Goal: Information Seeking & Learning: Learn about a topic

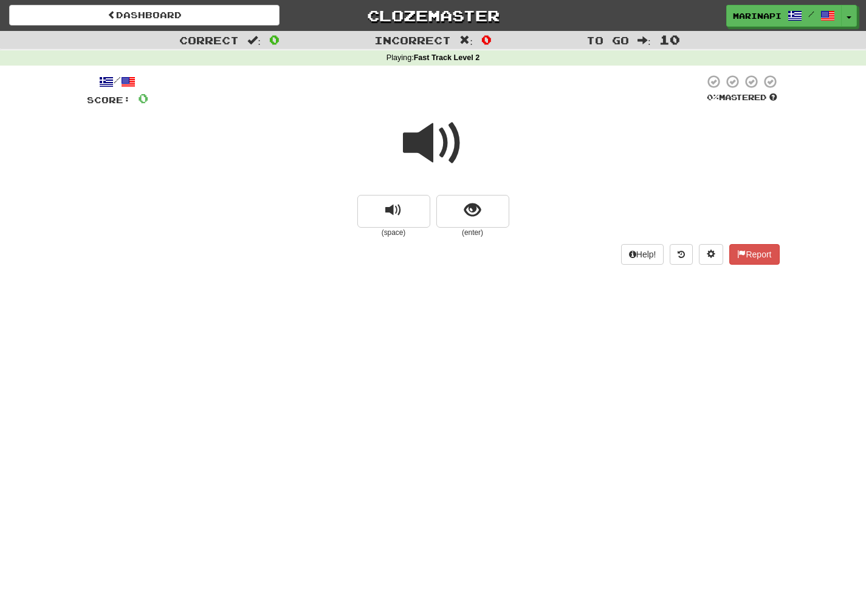
click at [439, 151] on span at bounding box center [433, 143] width 61 height 61
click at [455, 150] on span at bounding box center [433, 143] width 61 height 61
click at [447, 156] on span at bounding box center [433, 143] width 61 height 61
click at [465, 207] on span "show sentence" at bounding box center [472, 210] width 16 height 16
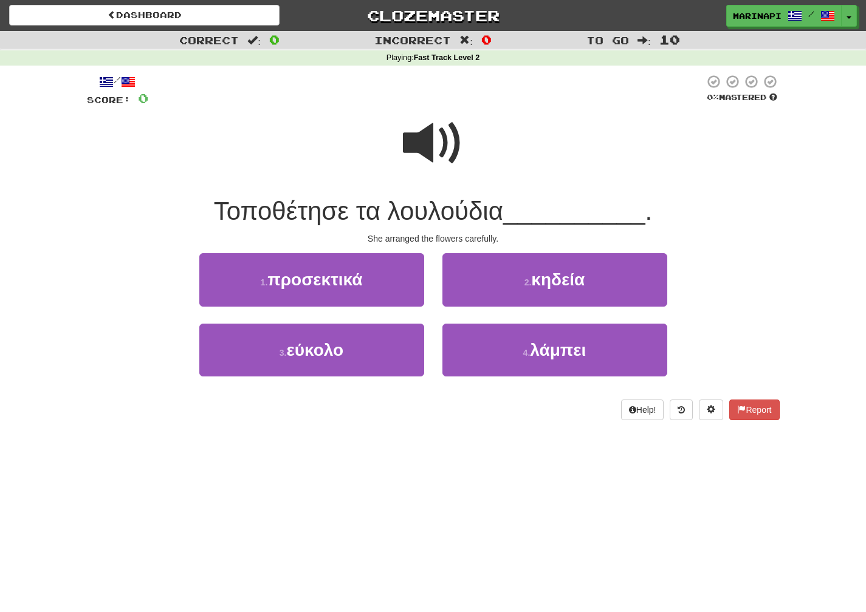
click at [447, 154] on span at bounding box center [433, 143] width 61 height 61
click at [445, 154] on span at bounding box center [433, 143] width 61 height 61
click at [444, 154] on span at bounding box center [433, 143] width 61 height 61
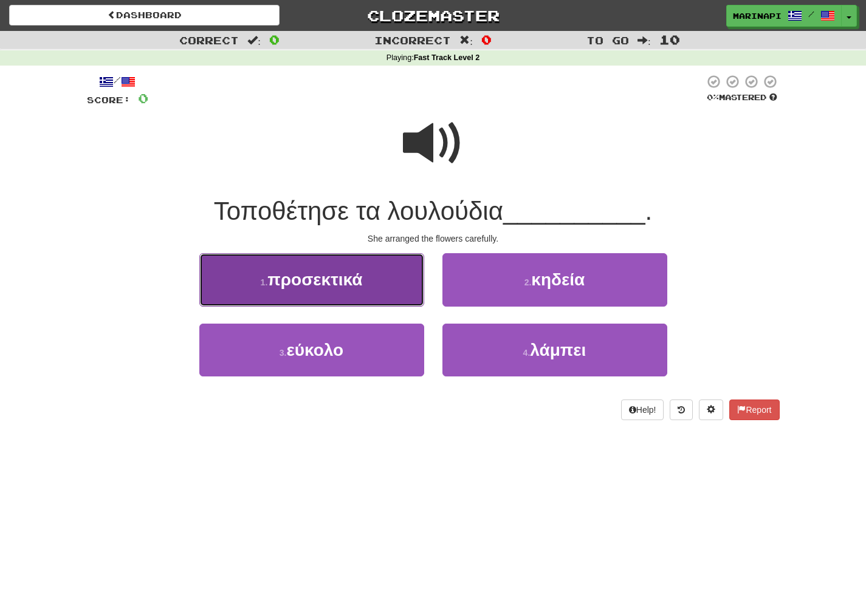
click at [379, 278] on button "1 . προσεκτικά" at bounding box center [311, 279] width 225 height 53
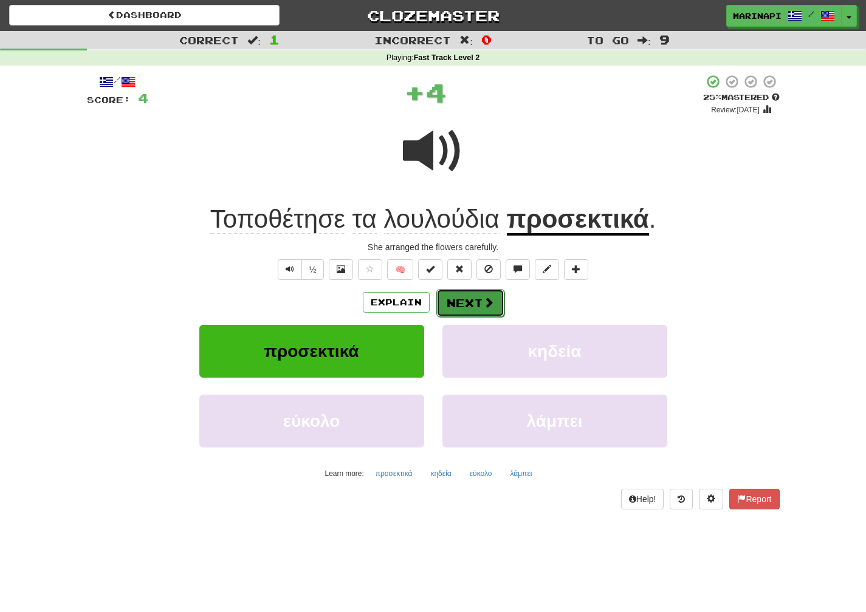
click at [464, 297] on button "Next" at bounding box center [470, 303] width 68 height 28
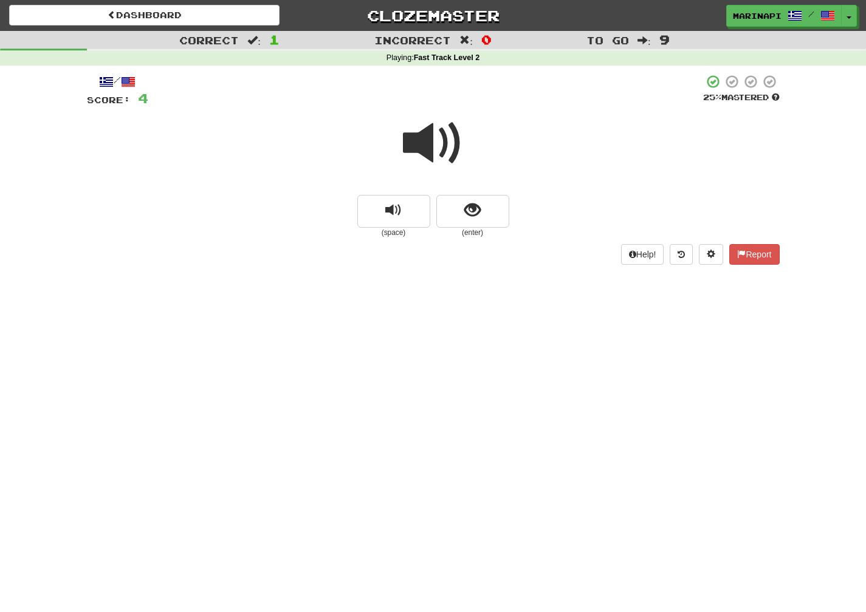
click at [420, 139] on span at bounding box center [433, 143] width 61 height 61
click at [484, 225] on button "show sentence" at bounding box center [472, 211] width 73 height 33
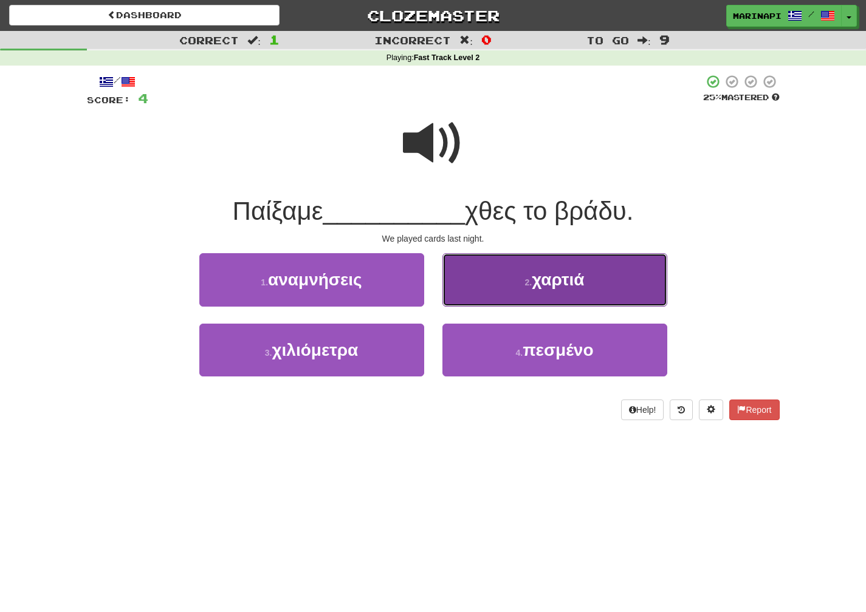
click at [478, 285] on button "2 . χαρτιά" at bounding box center [554, 279] width 225 height 53
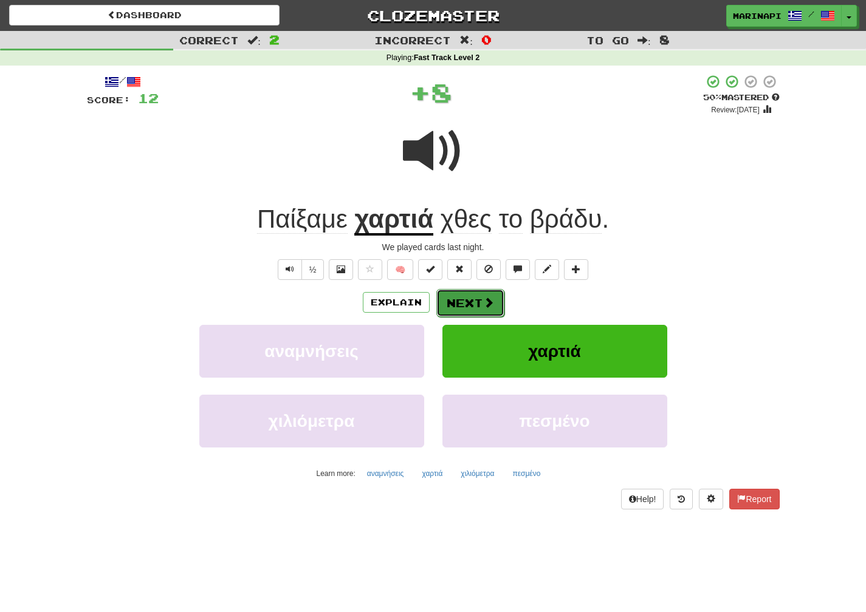
click at [462, 296] on button "Next" at bounding box center [470, 303] width 68 height 28
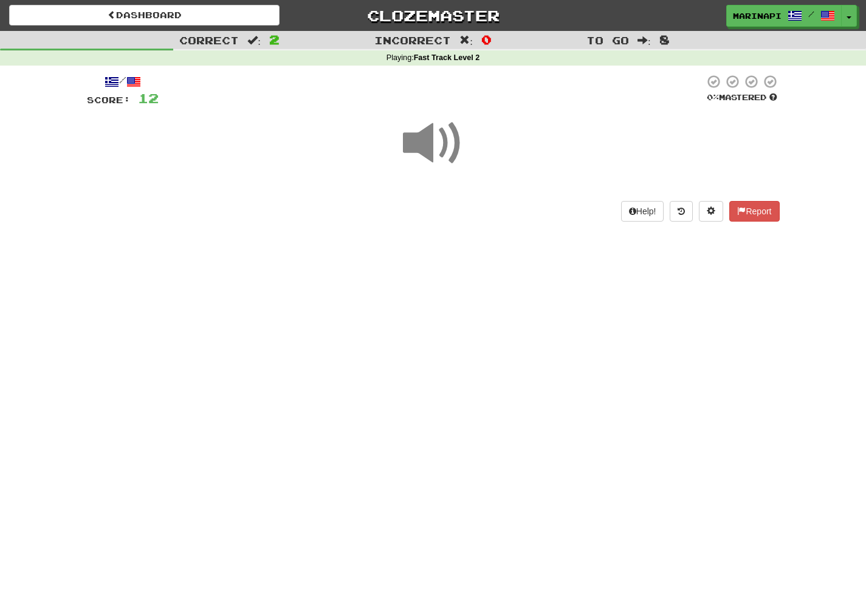
click at [445, 139] on span at bounding box center [433, 143] width 61 height 61
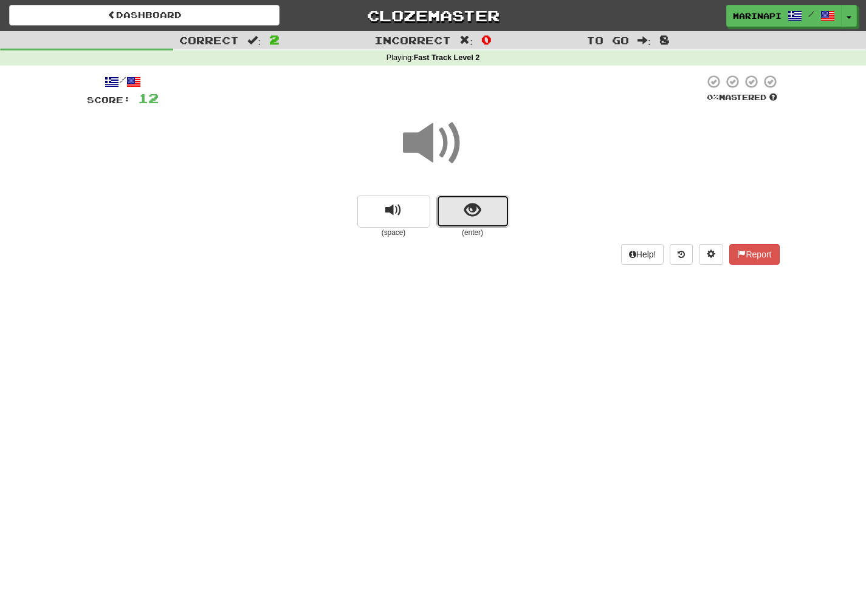
click at [474, 210] on span "show sentence" at bounding box center [472, 210] width 16 height 16
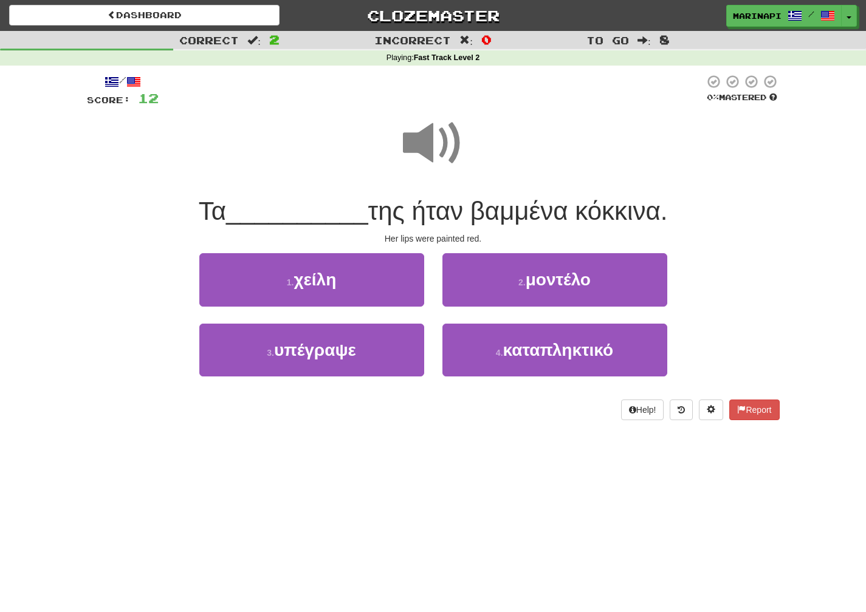
click at [439, 151] on span at bounding box center [433, 143] width 61 height 61
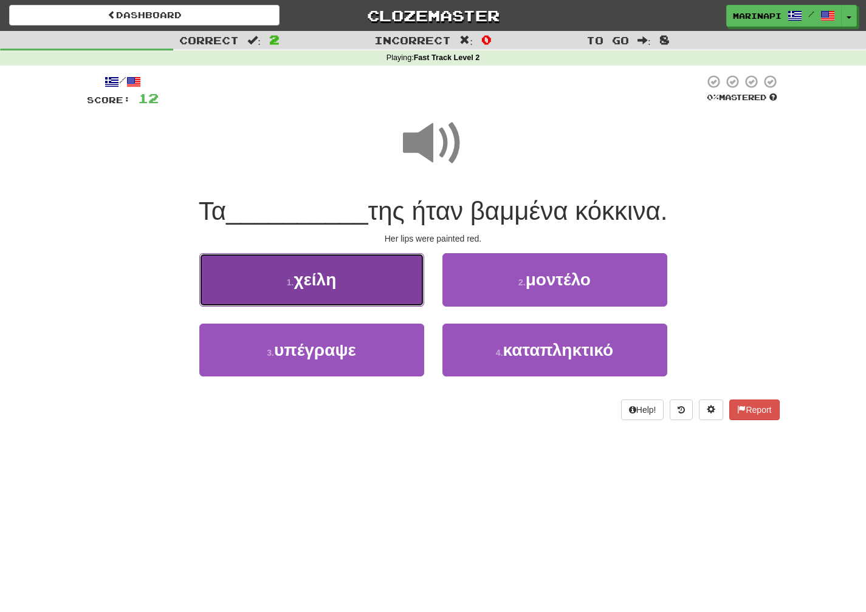
click at [378, 292] on button "1 . χείλη" at bounding box center [311, 279] width 225 height 53
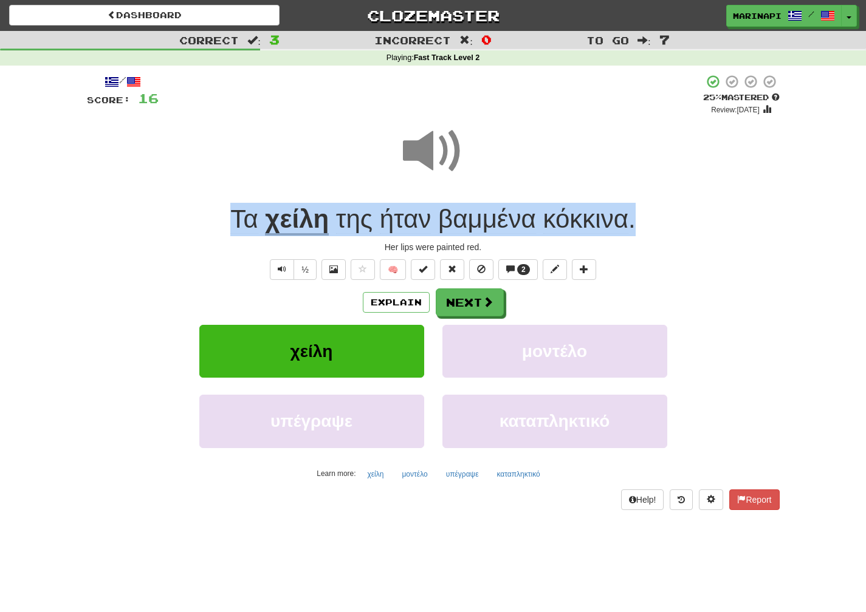
drag, startPoint x: 654, startPoint y: 225, endPoint x: 227, endPoint y: 224, distance: 427.2
click at [227, 224] on div "Τα χείλη της ήταν βαμμένα κόκκινα ." at bounding box center [433, 219] width 693 height 33
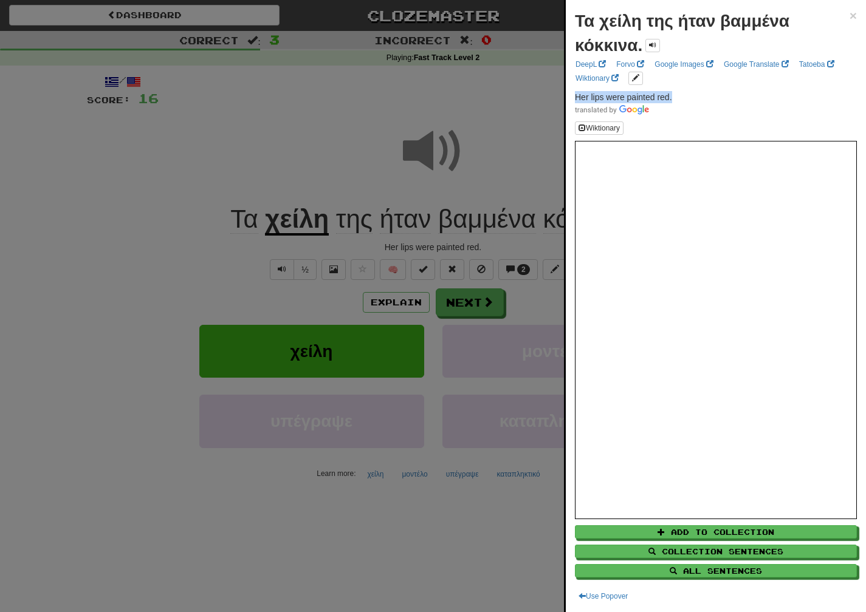
drag, startPoint x: 679, startPoint y: 96, endPoint x: 576, endPoint y: 96, distance: 102.7
click at [576, 96] on p "Her lips were painted red." at bounding box center [716, 103] width 282 height 24
copy span "Her lips were painted red."
click at [503, 304] on div at bounding box center [433, 306] width 866 height 612
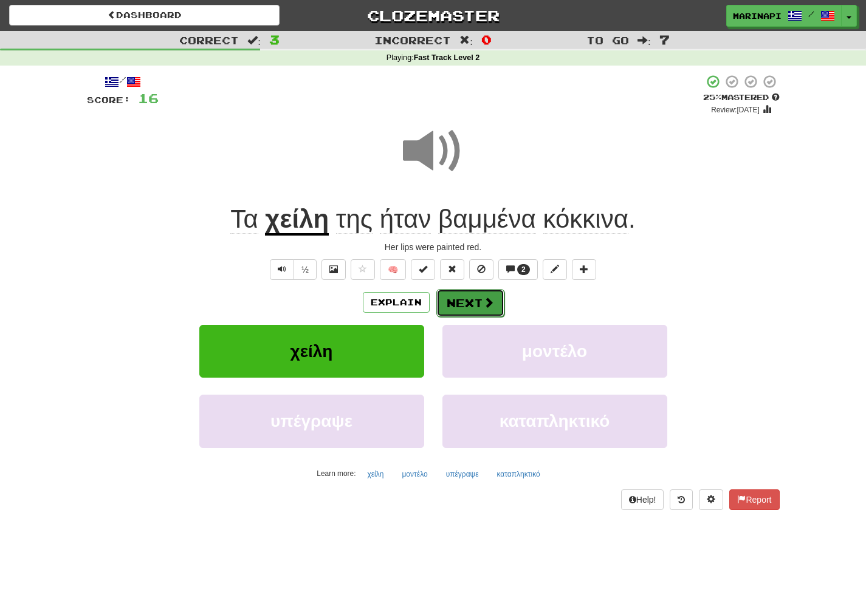
click at [493, 304] on button "Next" at bounding box center [470, 303] width 68 height 28
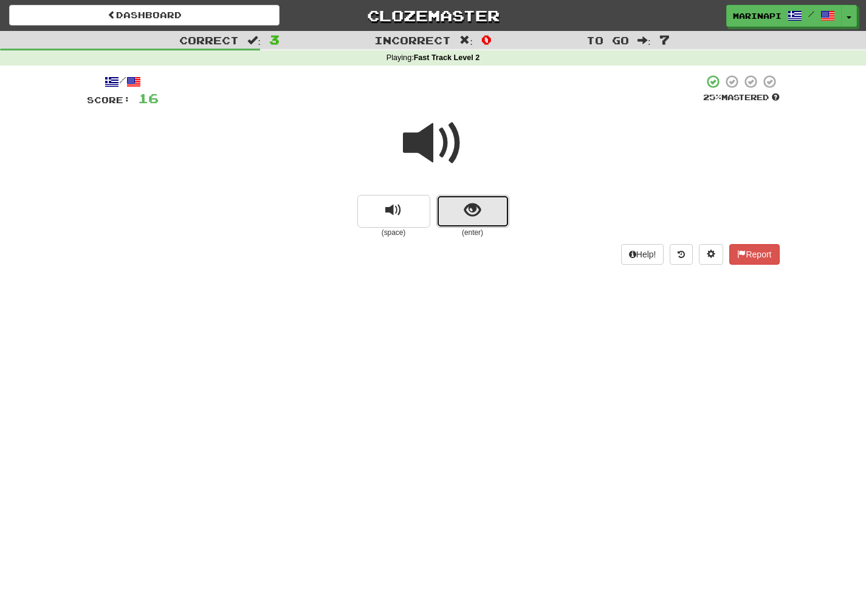
click at [471, 218] on span "show sentence" at bounding box center [472, 210] width 16 height 16
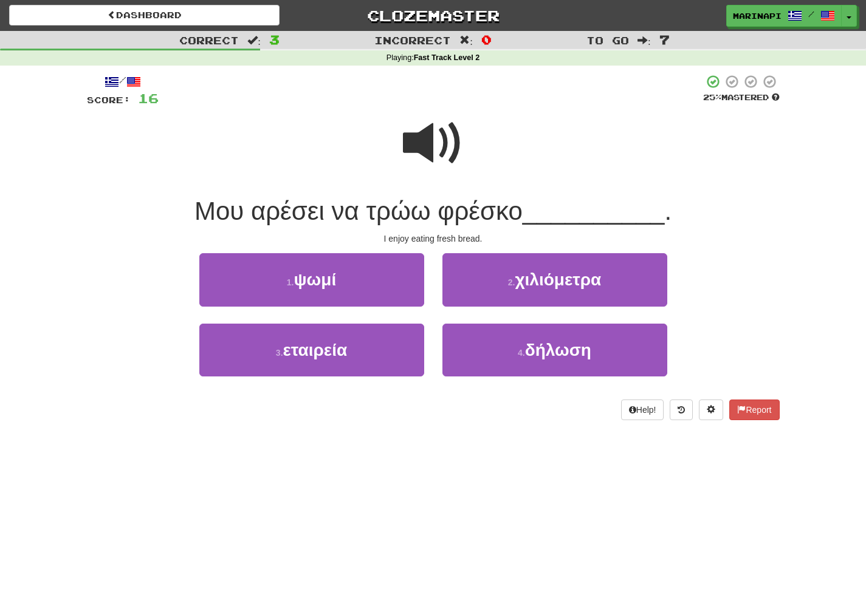
click at [435, 153] on span at bounding box center [433, 143] width 61 height 61
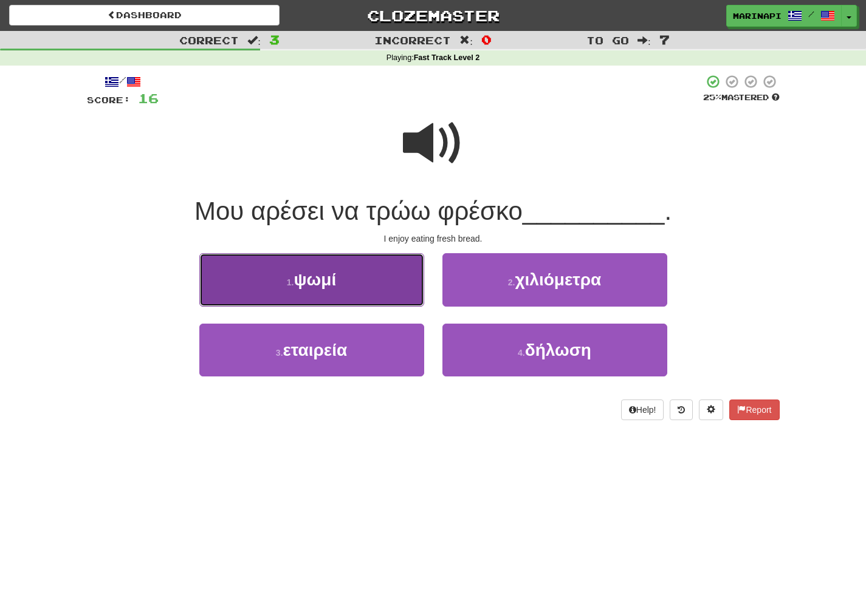
click at [371, 280] on button "1 . ψωμί" at bounding box center [311, 279] width 225 height 53
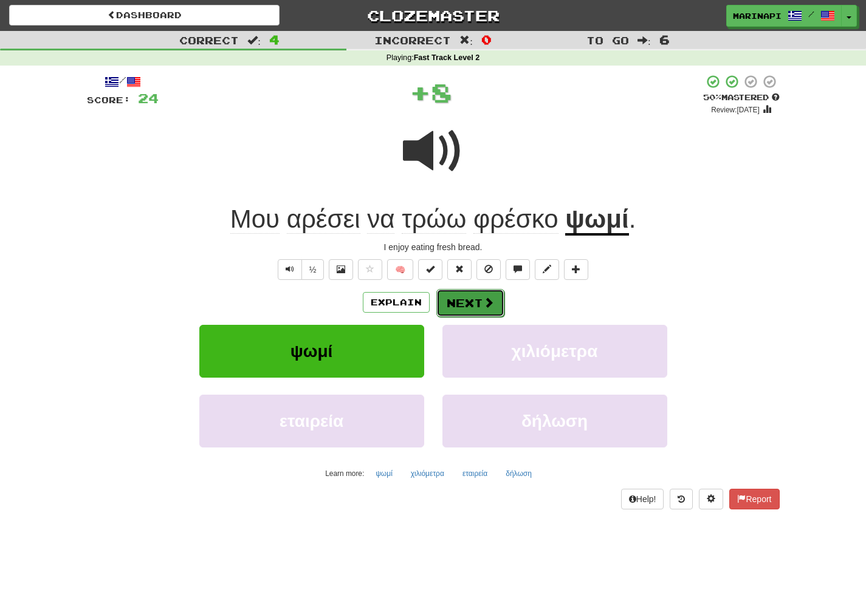
click at [493, 310] on button "Next" at bounding box center [470, 303] width 68 height 28
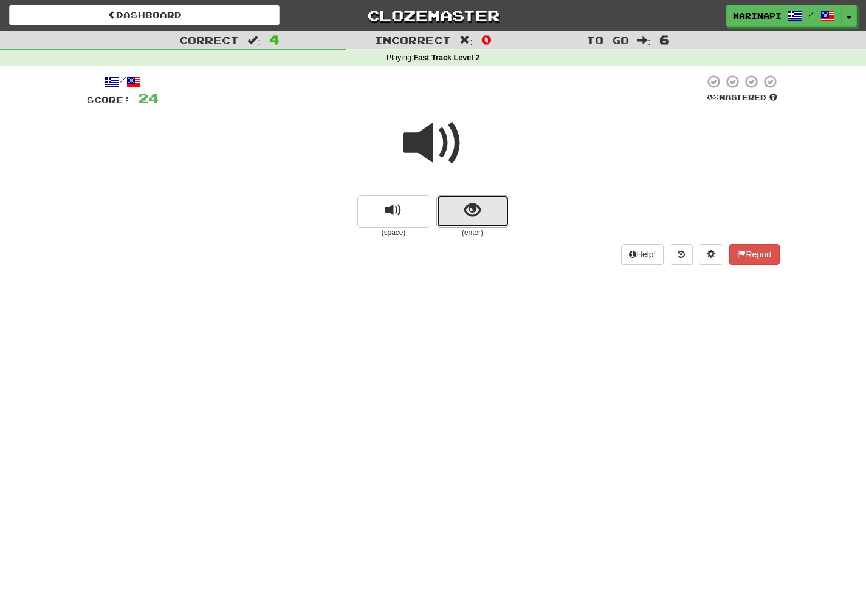
click at [473, 218] on span "show sentence" at bounding box center [472, 210] width 16 height 16
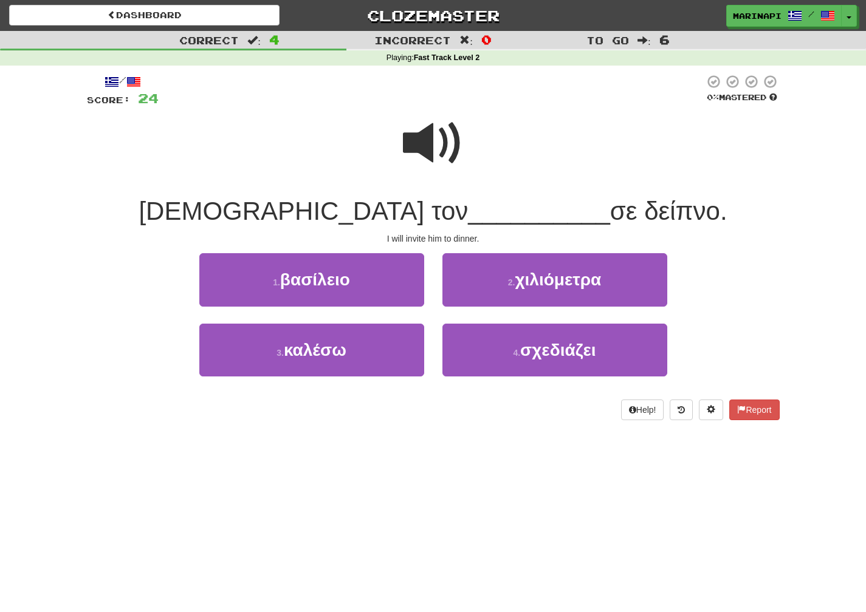
click at [439, 153] on span at bounding box center [433, 143] width 61 height 61
click at [440, 153] on span at bounding box center [433, 143] width 61 height 61
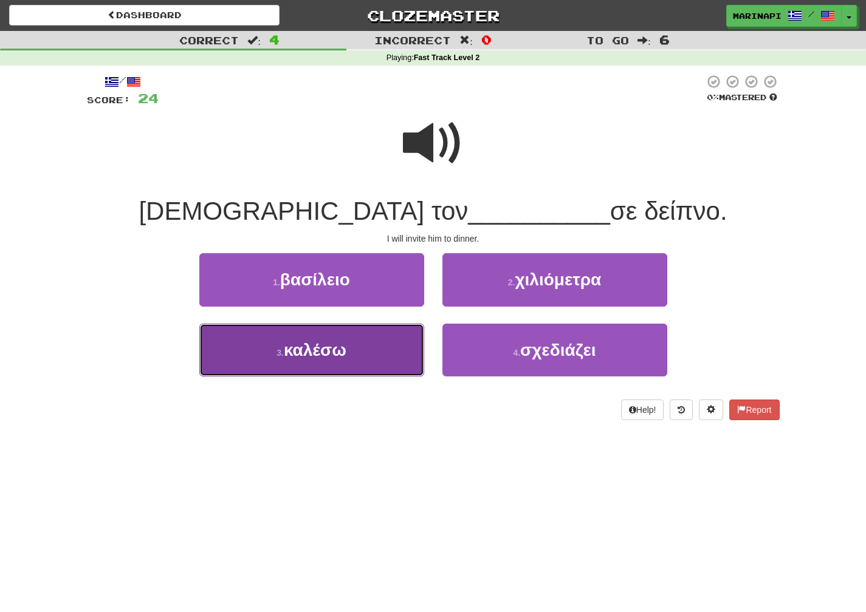
click at [382, 346] on button "3 . καλέσω" at bounding box center [311, 350] width 225 height 53
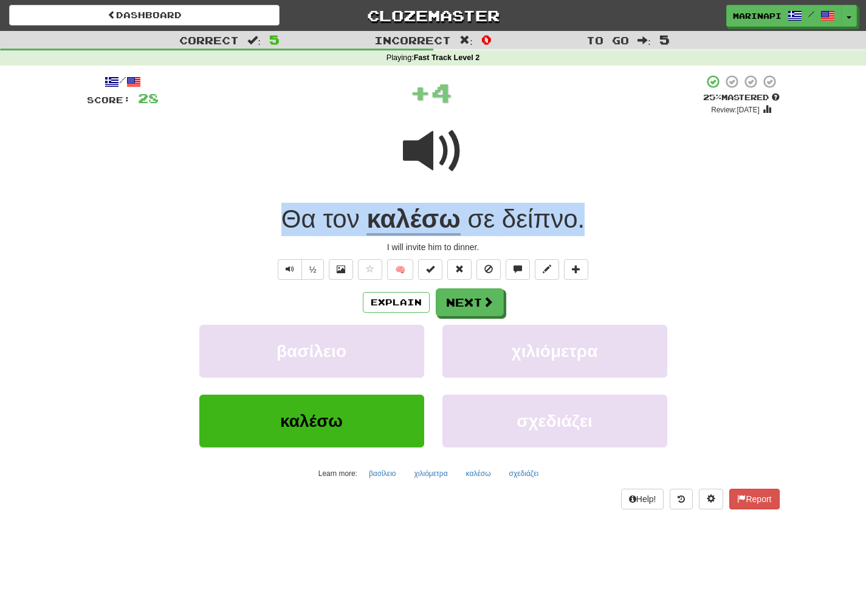
drag, startPoint x: 595, startPoint y: 219, endPoint x: 273, endPoint y: 212, distance: 322.1
click at [273, 212] on div "Θα τον καλέσω σε δείπνο ." at bounding box center [433, 219] width 693 height 33
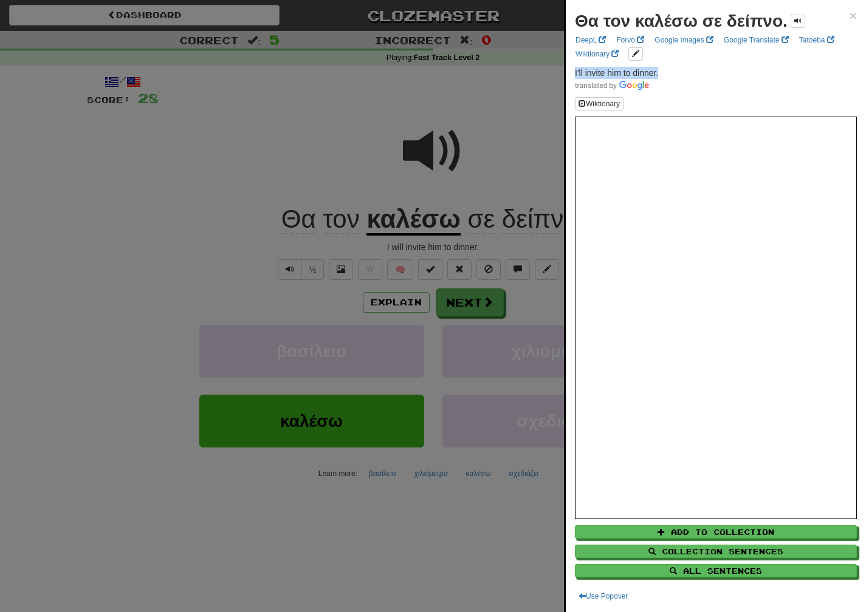
drag, startPoint x: 667, startPoint y: 71, endPoint x: 570, endPoint y: 72, distance: 96.6
click at [570, 72] on div "Θα τον καλέσω σε δείπνο. × DeepL Forvo Google Images Google Translate Tatoeba W…" at bounding box center [716, 306] width 300 height 612
copy span "I'll invite him to dinner."
click at [552, 311] on div at bounding box center [433, 306] width 866 height 612
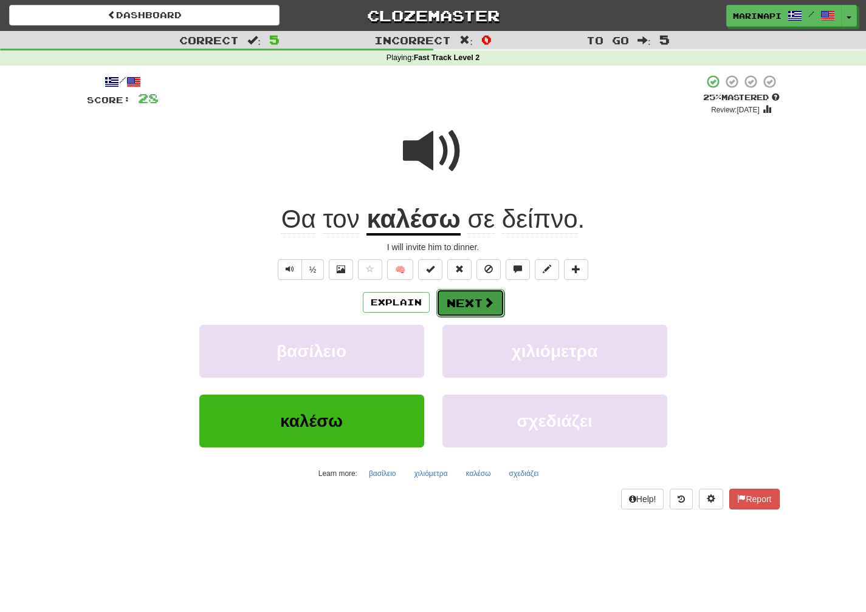
click at [495, 310] on button "Next" at bounding box center [470, 303] width 68 height 28
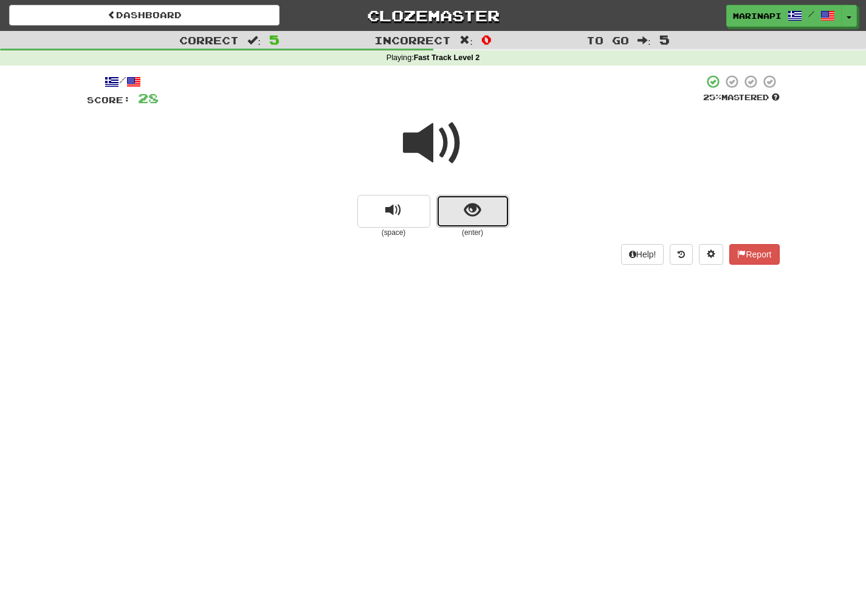
click at [463, 208] on button "show sentence" at bounding box center [472, 211] width 73 height 33
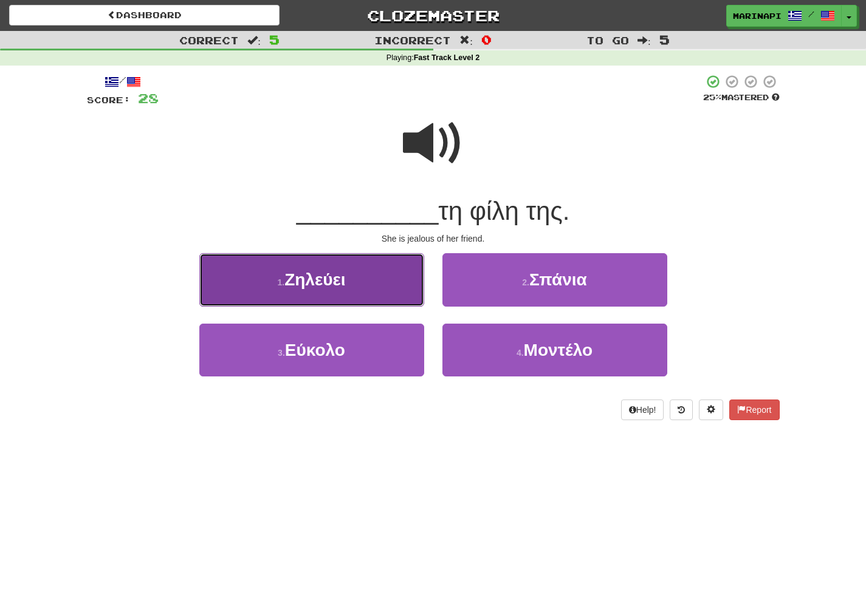
click at [392, 281] on button "1 . Ζηλεύει" at bounding box center [311, 279] width 225 height 53
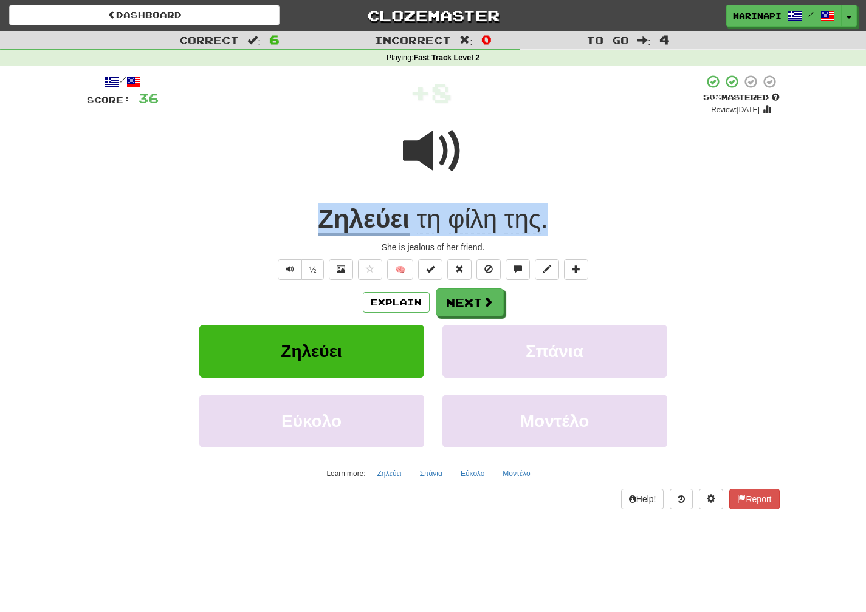
drag, startPoint x: 558, startPoint y: 224, endPoint x: 312, endPoint y: 224, distance: 245.5
click at [312, 224] on div "Ζηλεύει τη φίλη της ." at bounding box center [433, 219] width 693 height 33
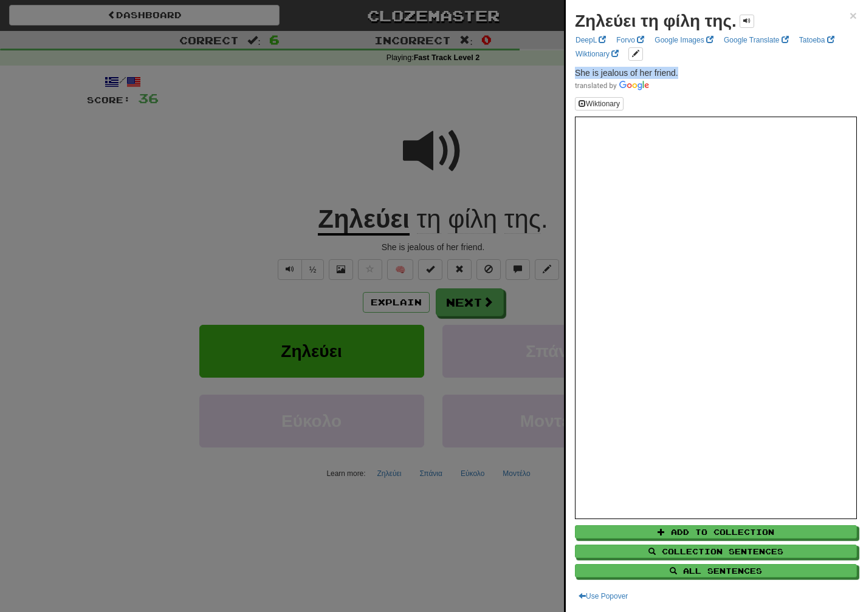
drag, startPoint x: 695, startPoint y: 77, endPoint x: 565, endPoint y: 76, distance: 129.4
click at [566, 76] on div "Ζηλεύει τη φίλη της. × DeepL Forvo Google Images Google Translate Tatoeba Wikti…" at bounding box center [716, 306] width 300 height 612
copy span "She is jealous of her friend."
click at [473, 315] on div at bounding box center [433, 306] width 866 height 612
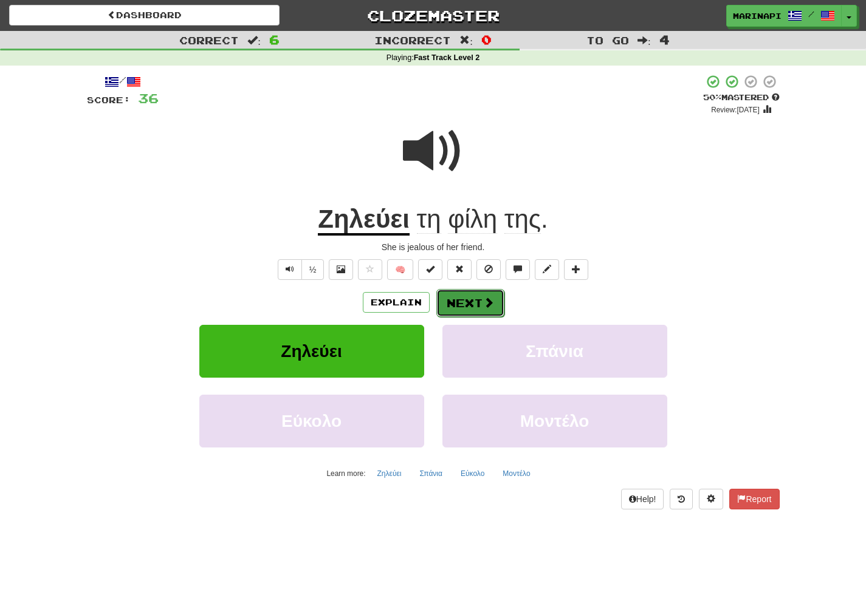
click at [473, 312] on button "Next" at bounding box center [470, 303] width 68 height 28
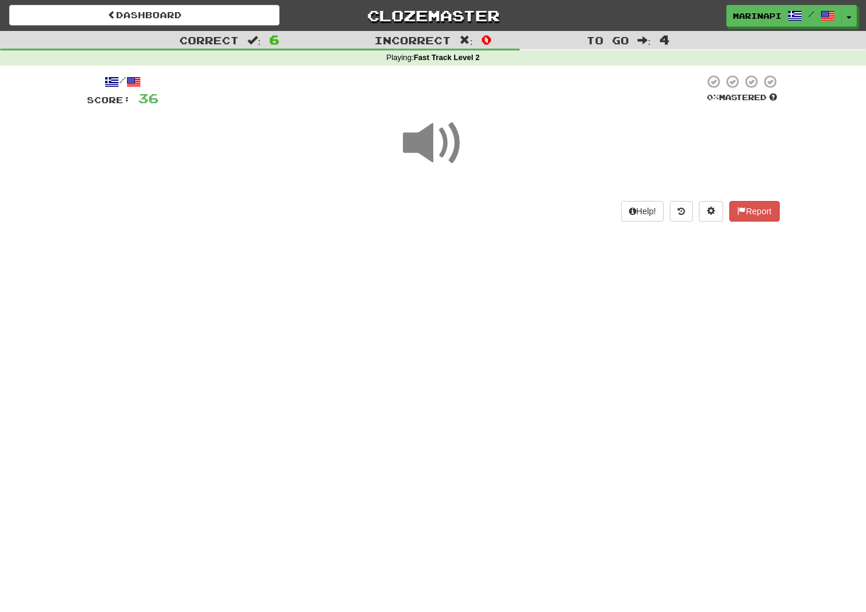
click at [434, 154] on span at bounding box center [433, 143] width 61 height 61
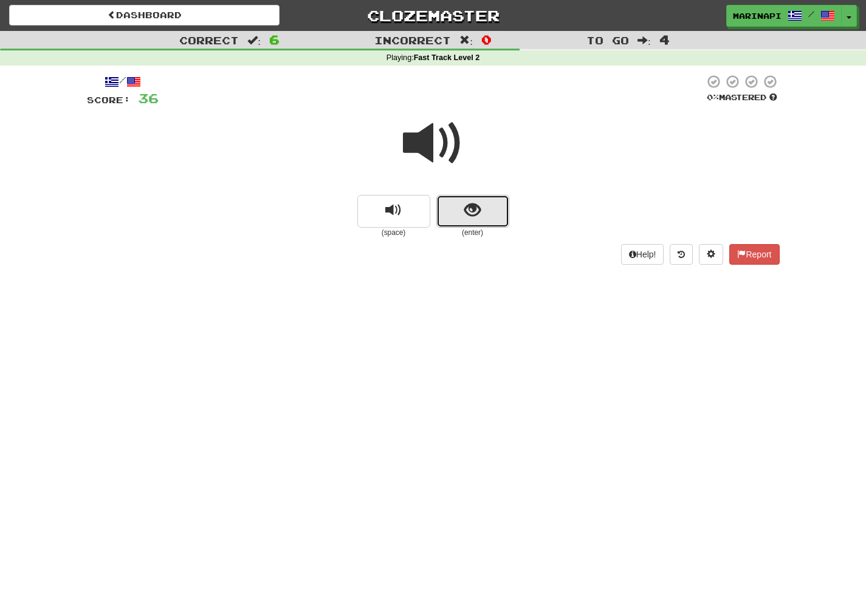
click at [485, 214] on button "show sentence" at bounding box center [472, 211] width 73 height 33
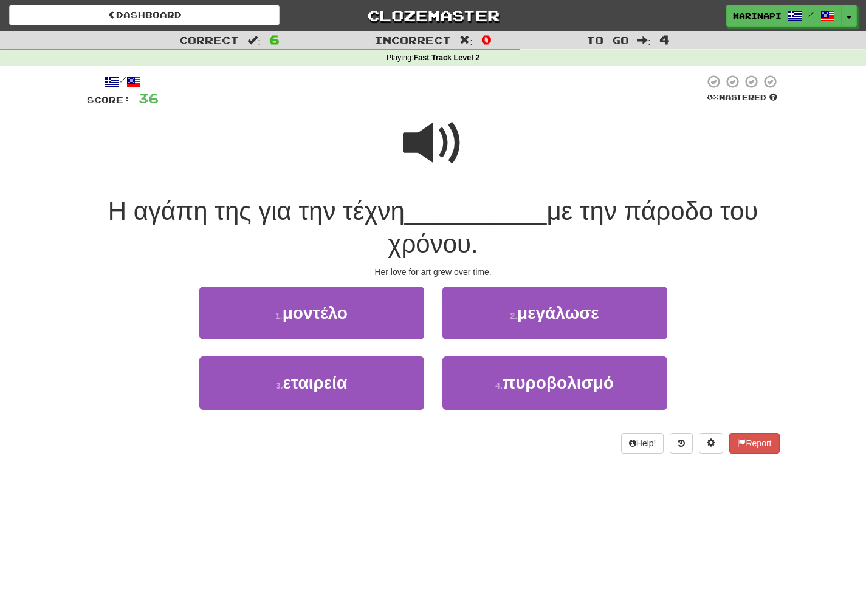
click at [450, 157] on span at bounding box center [433, 143] width 61 height 61
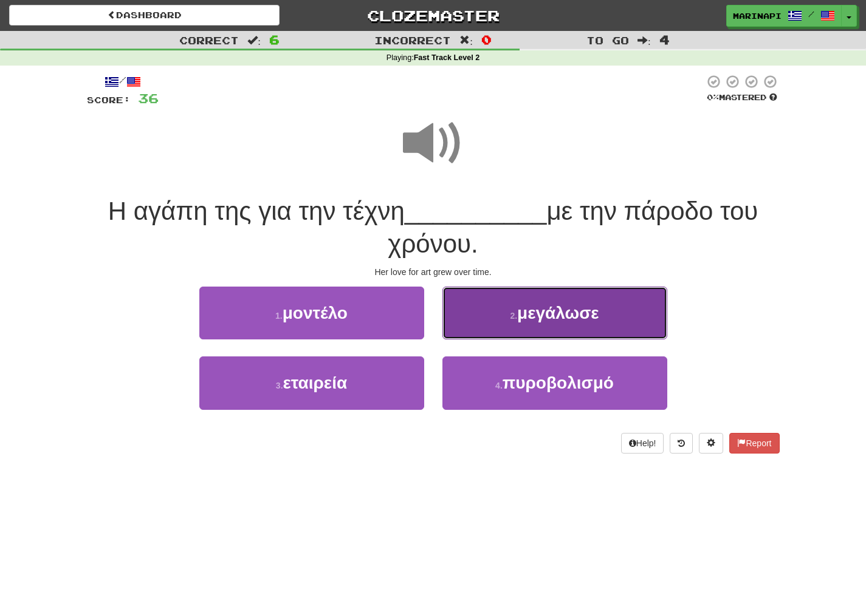
click at [489, 311] on button "2 . μεγάλωσε" at bounding box center [554, 313] width 225 height 53
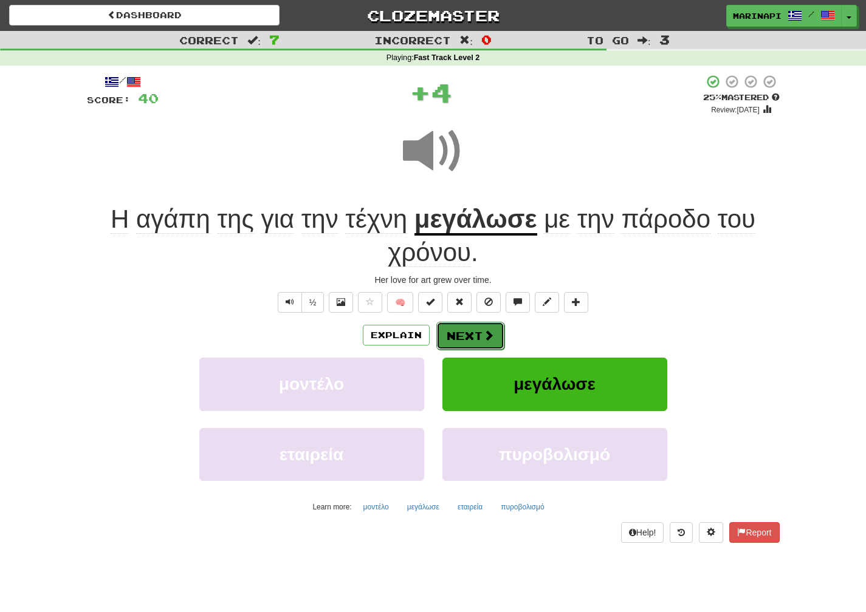
click at [478, 335] on button "Next" at bounding box center [470, 336] width 68 height 28
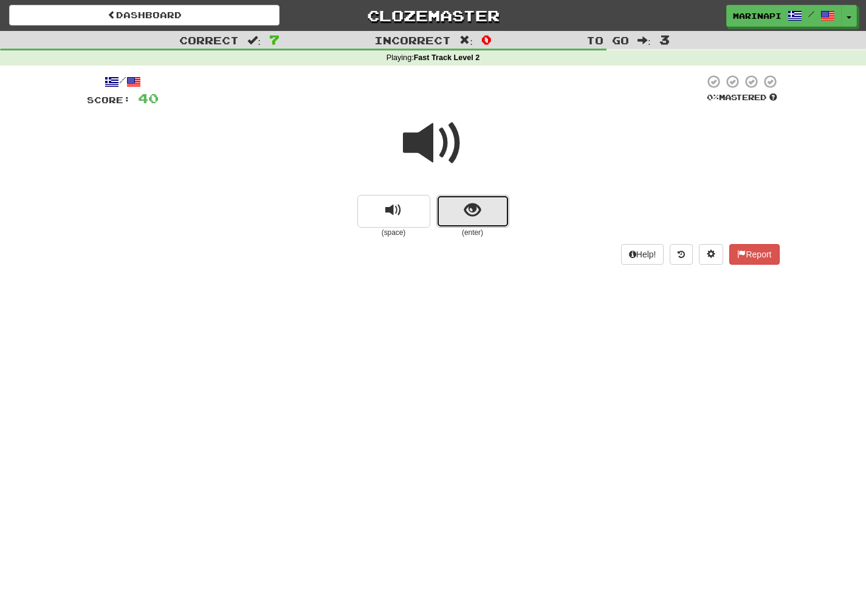
click at [472, 222] on button "show sentence" at bounding box center [472, 211] width 73 height 33
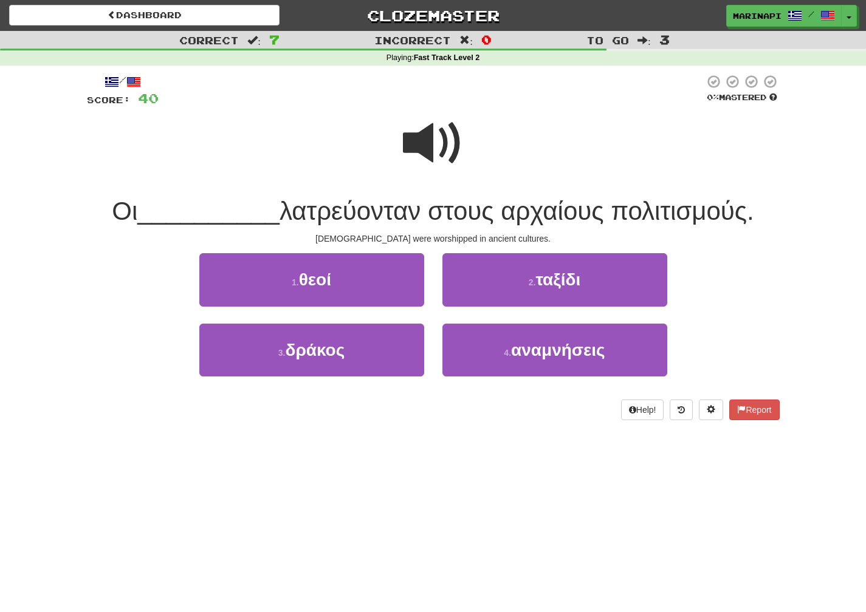
click at [434, 143] on span at bounding box center [433, 143] width 61 height 61
click at [436, 142] on span at bounding box center [433, 143] width 61 height 61
click at [446, 151] on span at bounding box center [433, 143] width 61 height 61
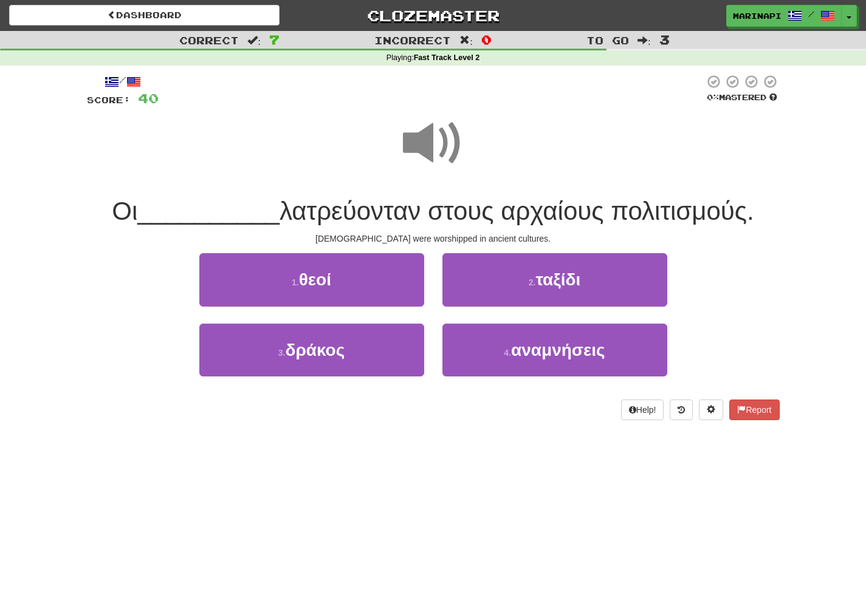
click at [446, 151] on span at bounding box center [433, 143] width 61 height 61
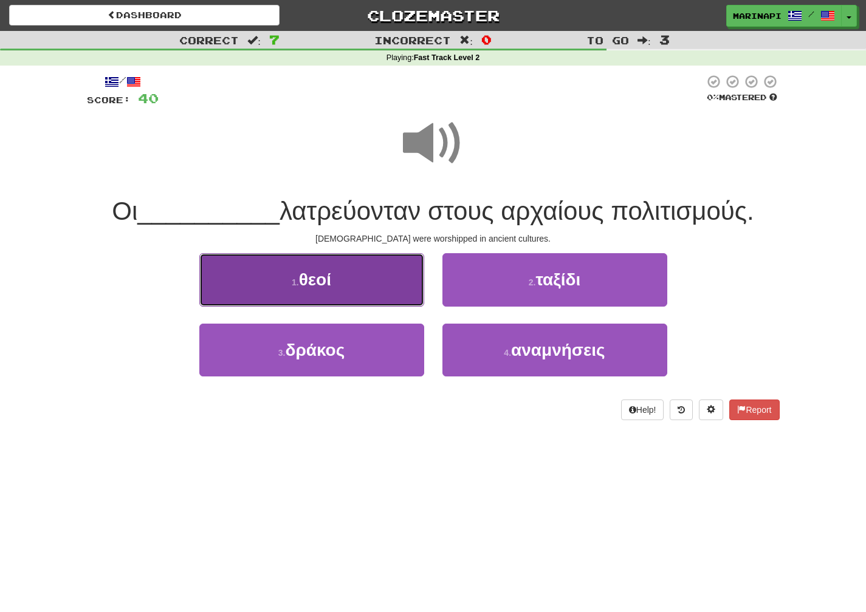
click at [384, 283] on button "1 . θεοί" at bounding box center [311, 279] width 225 height 53
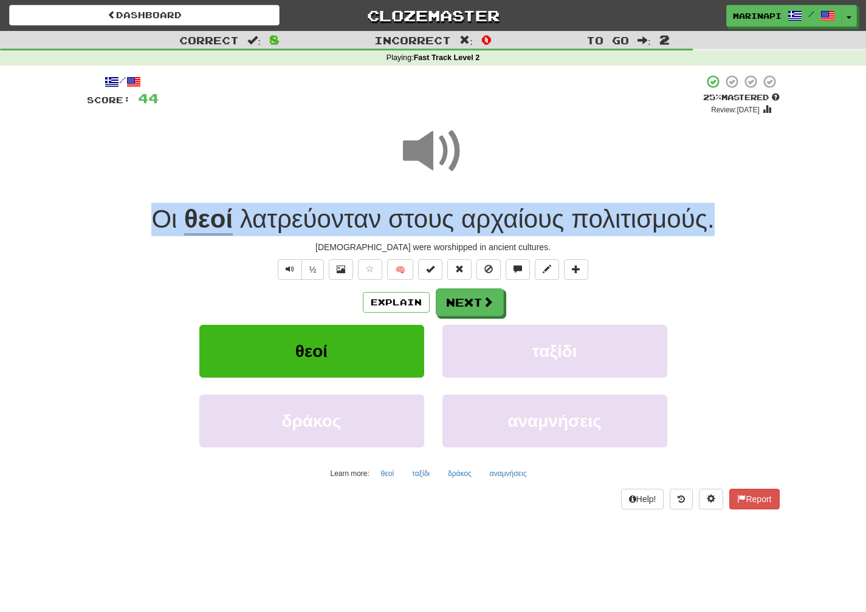
drag, startPoint x: 726, startPoint y: 224, endPoint x: 152, endPoint y: 232, distance: 573.7
click at [152, 232] on div "Οι θεοί λατρεύονταν στους αρχαίους πολιτισμούς ." at bounding box center [433, 219] width 693 height 33
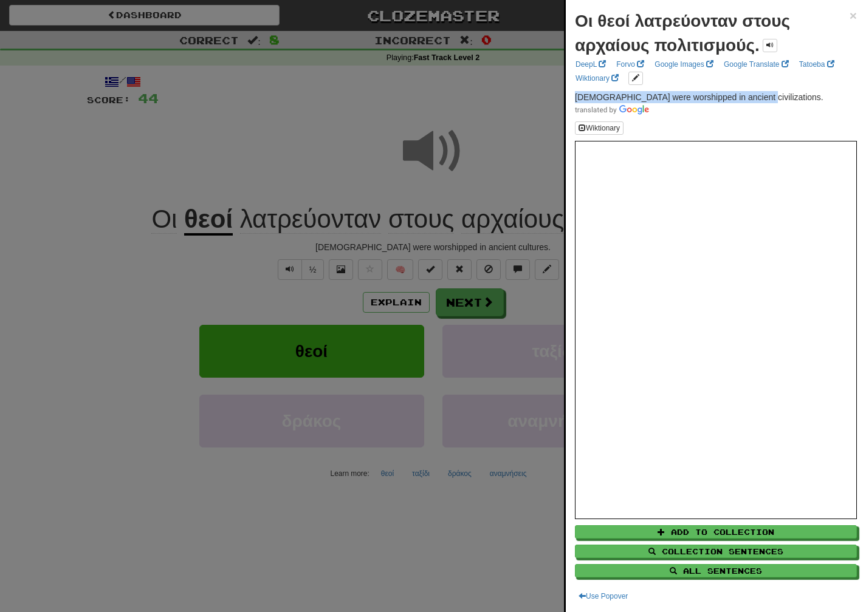
drag, startPoint x: 760, startPoint y: 99, endPoint x: 575, endPoint y: 97, distance: 184.7
click at [575, 97] on p "[DEMOGRAPHIC_DATA] were worshipped in ancient civilizations." at bounding box center [716, 103] width 282 height 24
copy span "[DEMOGRAPHIC_DATA] were worshipped in ancient civilizations."
click at [513, 310] on div at bounding box center [433, 306] width 866 height 612
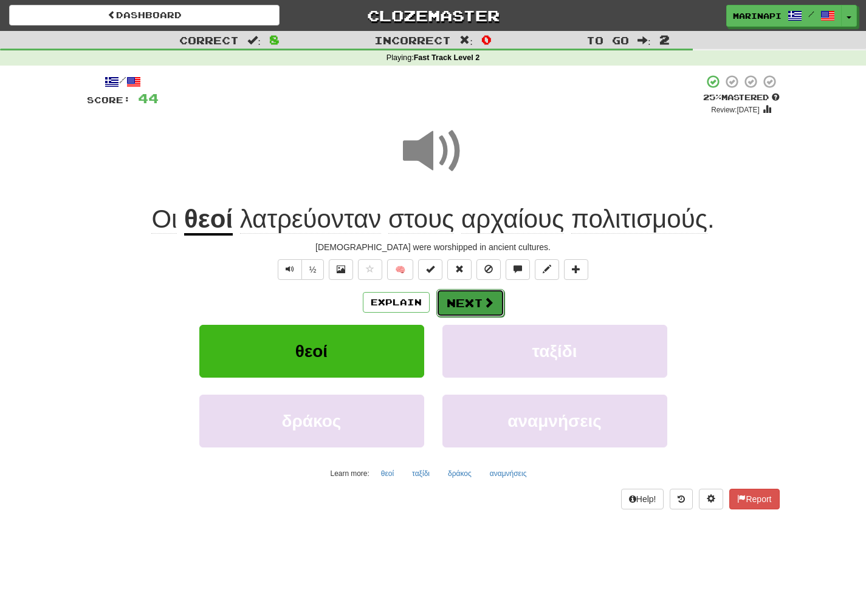
click at [485, 308] on span at bounding box center [488, 302] width 11 height 11
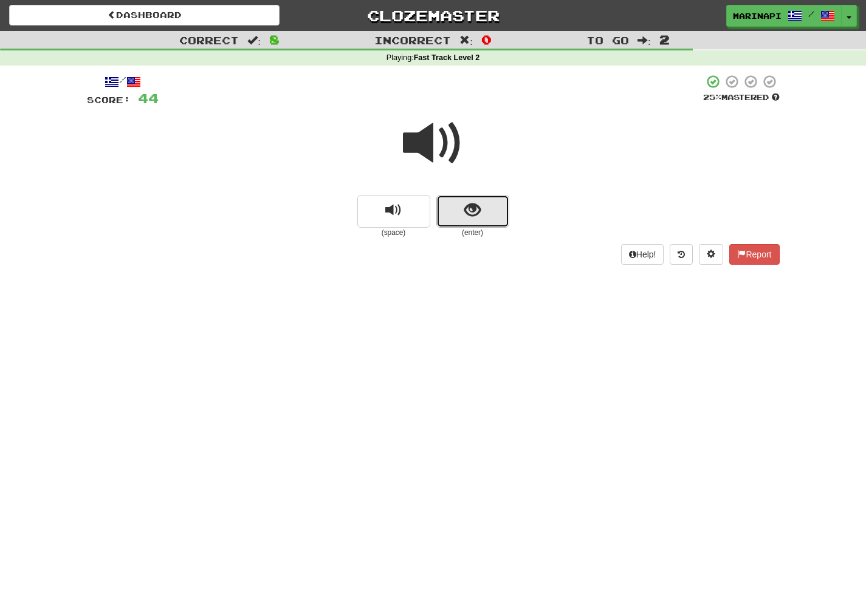
click at [478, 208] on span "show sentence" at bounding box center [472, 210] width 16 height 16
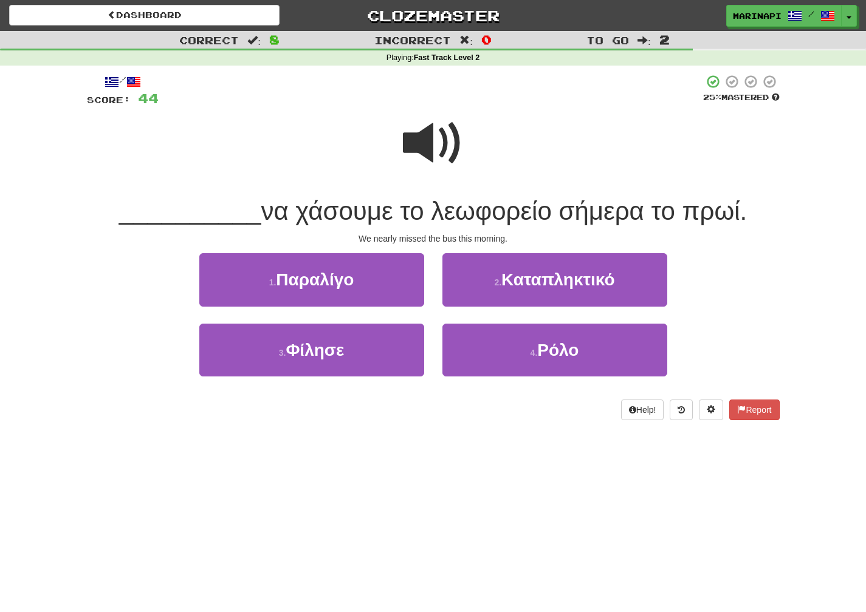
click at [434, 143] on span at bounding box center [433, 143] width 61 height 61
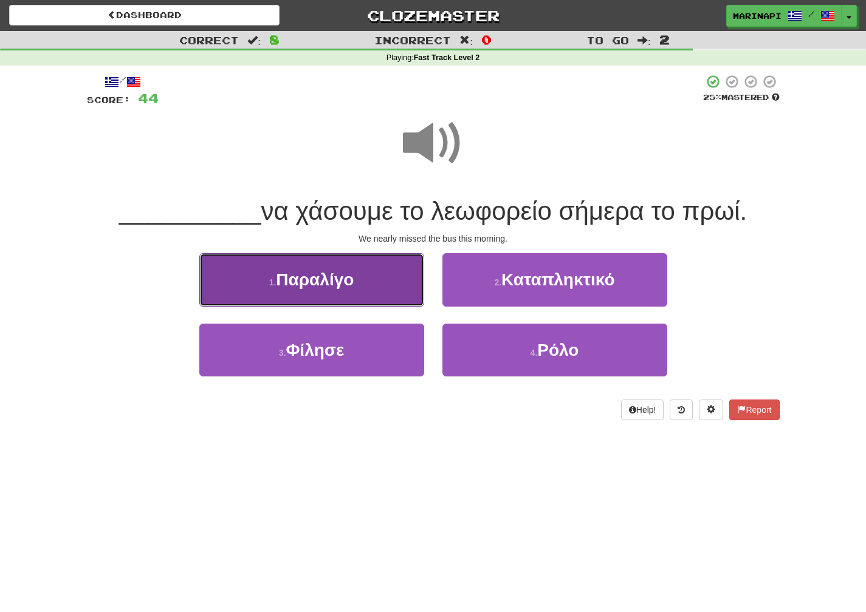
click at [376, 276] on button "1 . Παραλίγο" at bounding box center [311, 279] width 225 height 53
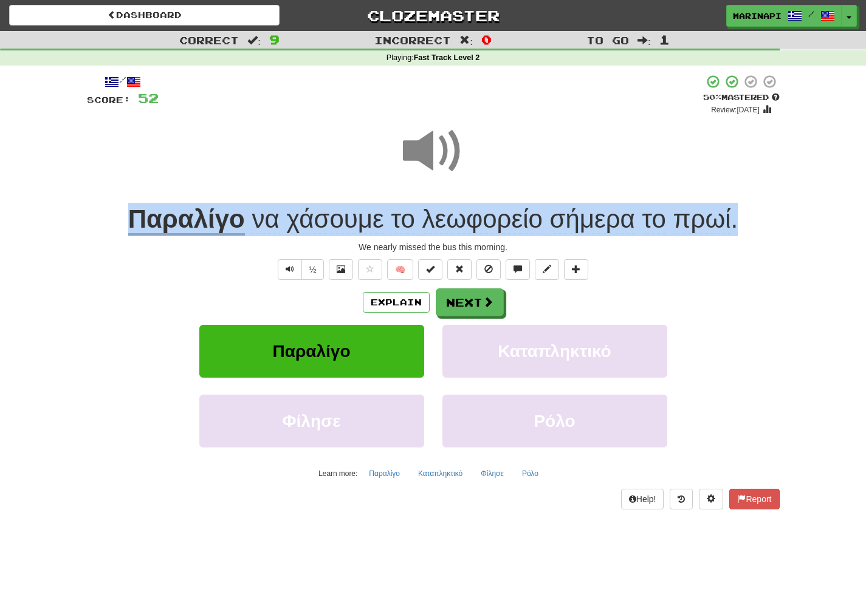
drag, startPoint x: 747, startPoint y: 231, endPoint x: 97, endPoint y: 220, distance: 650.3
click at [97, 220] on div "Παραλίγο να χάσουμε το λεωφορείο σήμερα το πρωί ." at bounding box center [433, 219] width 693 height 33
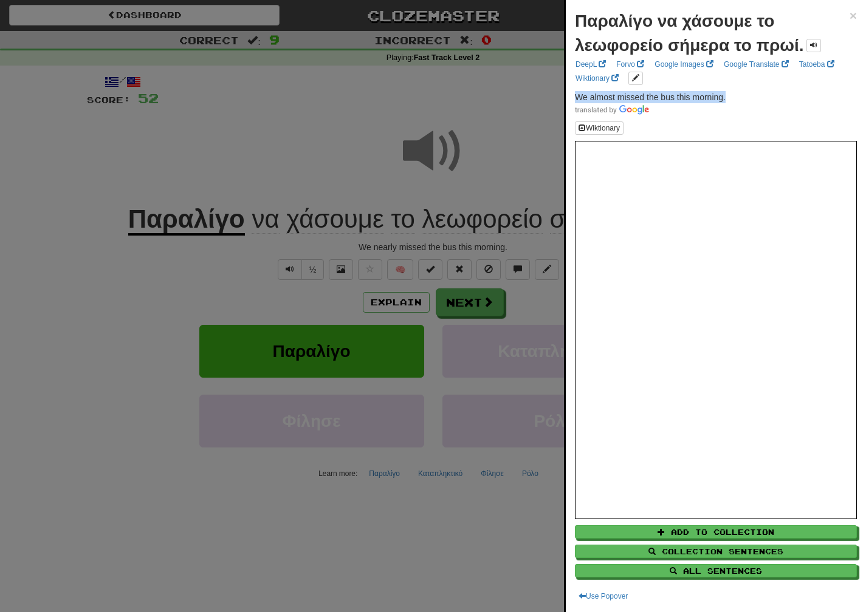
drag, startPoint x: 730, startPoint y: 98, endPoint x: 577, endPoint y: 97, distance: 153.1
click at [577, 97] on p "We almost missed the bus this morning." at bounding box center [716, 103] width 282 height 24
copy span "We almost missed the bus this morning."
click at [530, 298] on div at bounding box center [433, 306] width 866 height 612
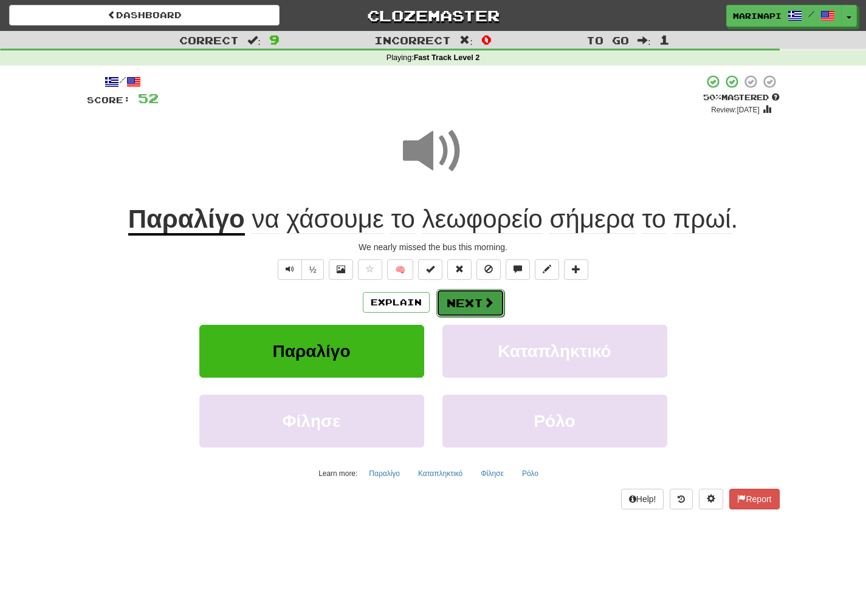
click at [487, 307] on span at bounding box center [488, 302] width 11 height 11
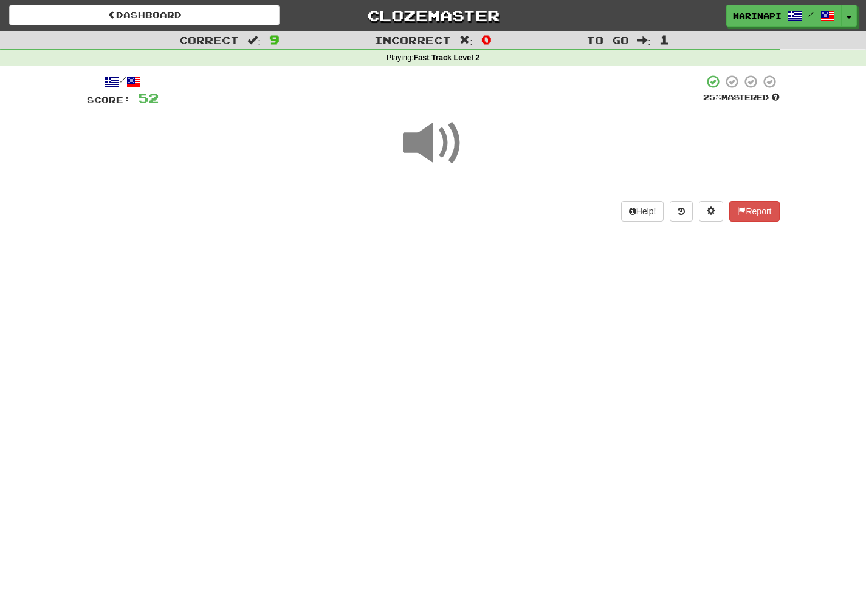
click at [439, 153] on span at bounding box center [433, 143] width 61 height 61
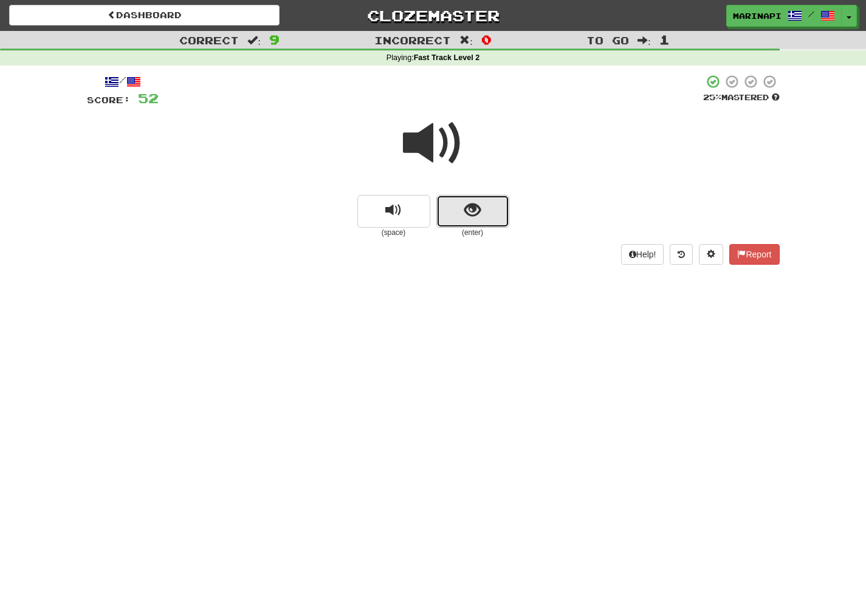
click at [460, 214] on button "show sentence" at bounding box center [472, 211] width 73 height 33
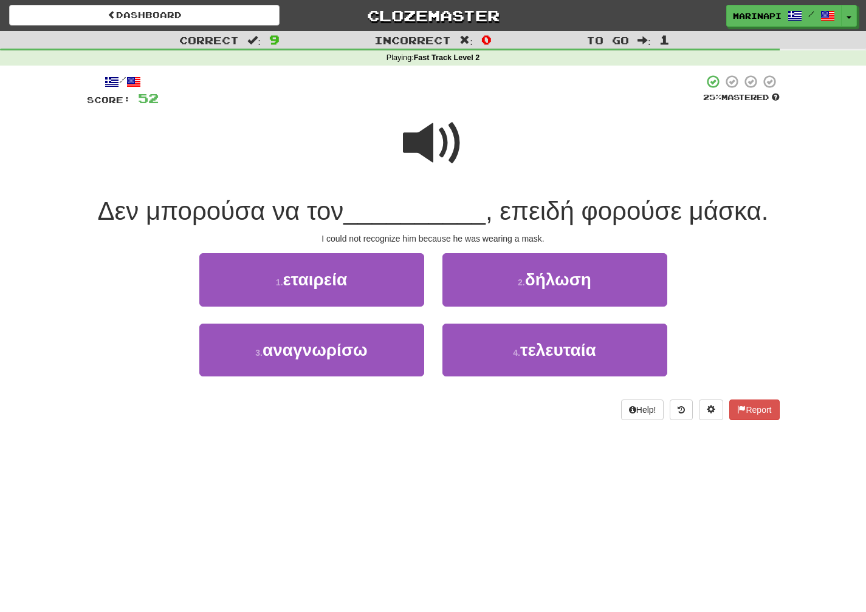
click at [420, 152] on span at bounding box center [433, 143] width 61 height 61
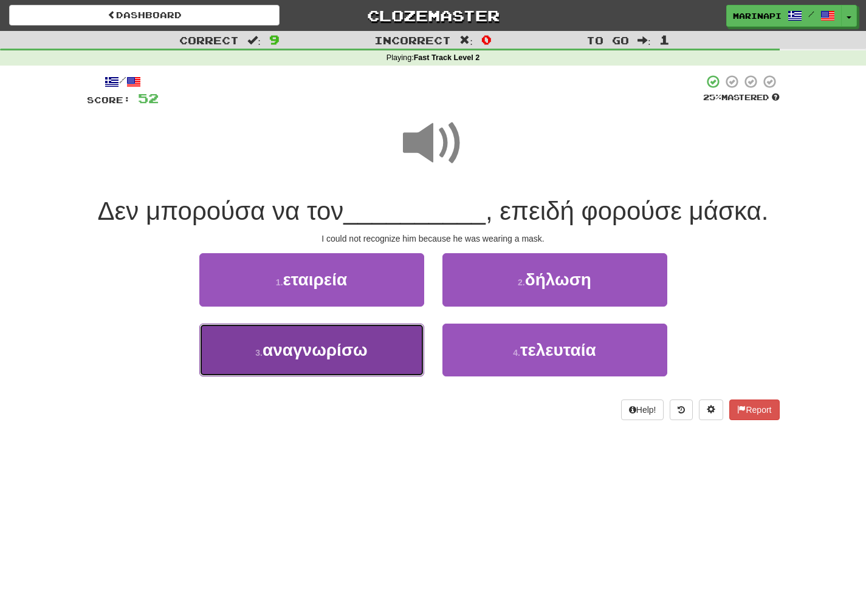
click at [362, 346] on span "αναγνωρίσω" at bounding box center [314, 350] width 105 height 19
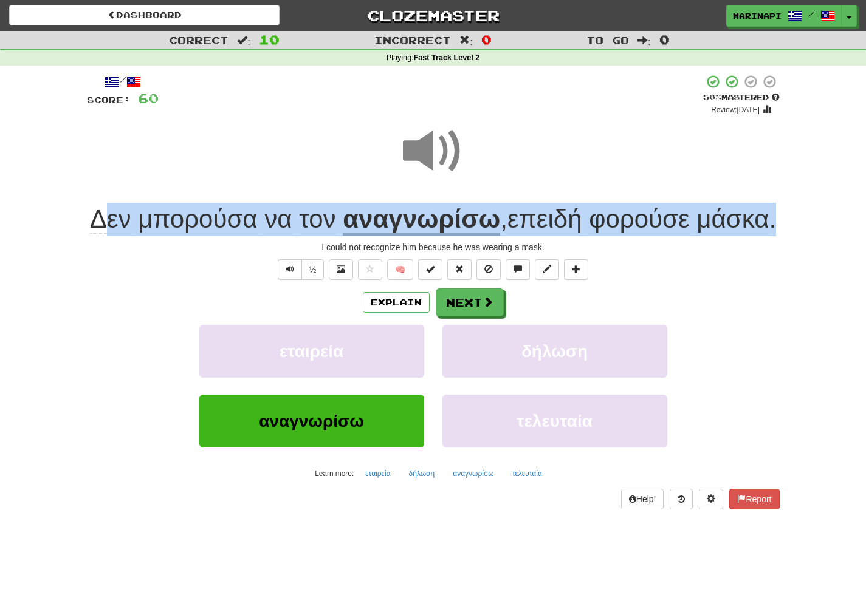
drag, startPoint x: 791, startPoint y: 224, endPoint x: 101, endPoint y: 211, distance: 689.8
click at [101, 211] on div "Correct : 10 Incorrect : 0 To go : 0 Playing : Fast Track Level 2 / Score: 60 +…" at bounding box center [433, 279] width 866 height 496
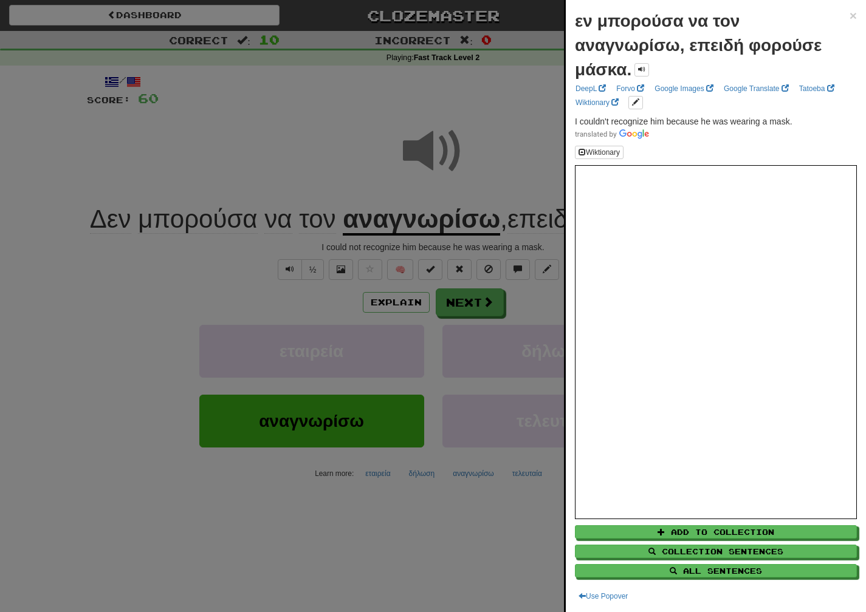
click at [146, 290] on div at bounding box center [433, 306] width 866 height 612
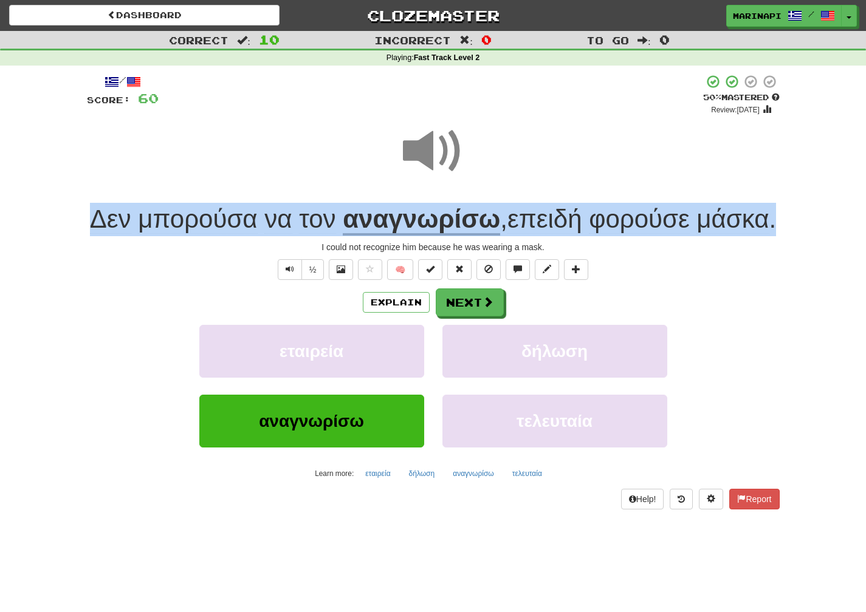
drag, startPoint x: 789, startPoint y: 226, endPoint x: 89, endPoint y: 225, distance: 700.0
click at [89, 225] on div "Correct : 10 Incorrect : 0 To go : 0 Playing : Fast Track Level 2 / Score: 60 +…" at bounding box center [433, 279] width 866 height 496
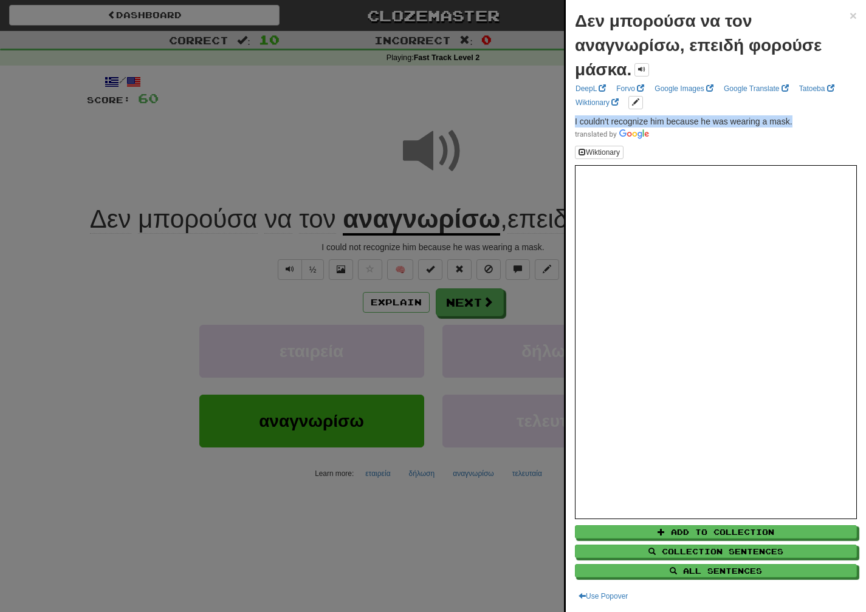
drag, startPoint x: 800, startPoint y: 120, endPoint x: 572, endPoint y: 120, distance: 227.9
click at [572, 120] on div "Δεν μπορούσα να τον αναγνωρίσω, επειδή φορούσε μάσκα. × DeepL Forvo Google Imag…" at bounding box center [716, 306] width 300 height 612
copy span "I couldn't recognize him because he was wearing a mask."
click at [849, 17] on span "×" at bounding box center [852, 16] width 7 height 14
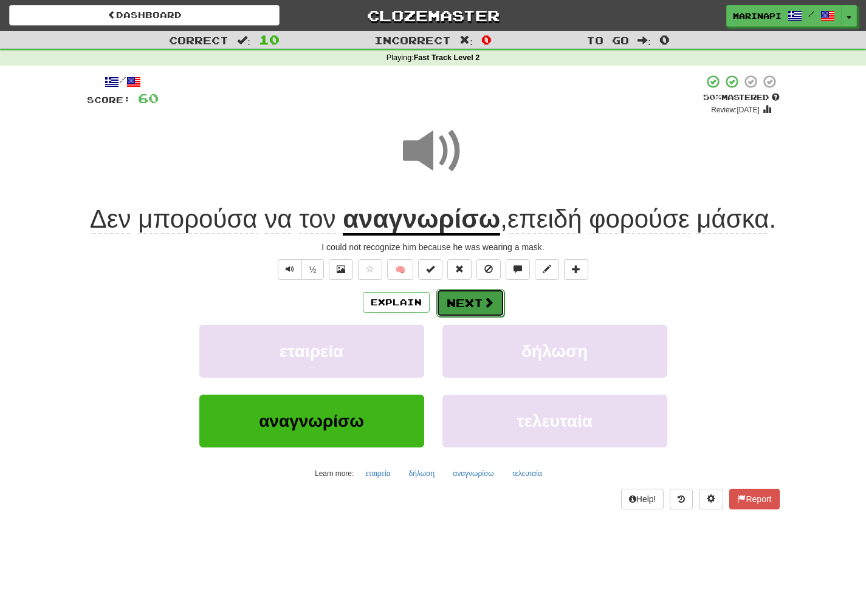
click at [475, 300] on button "Next" at bounding box center [470, 303] width 68 height 28
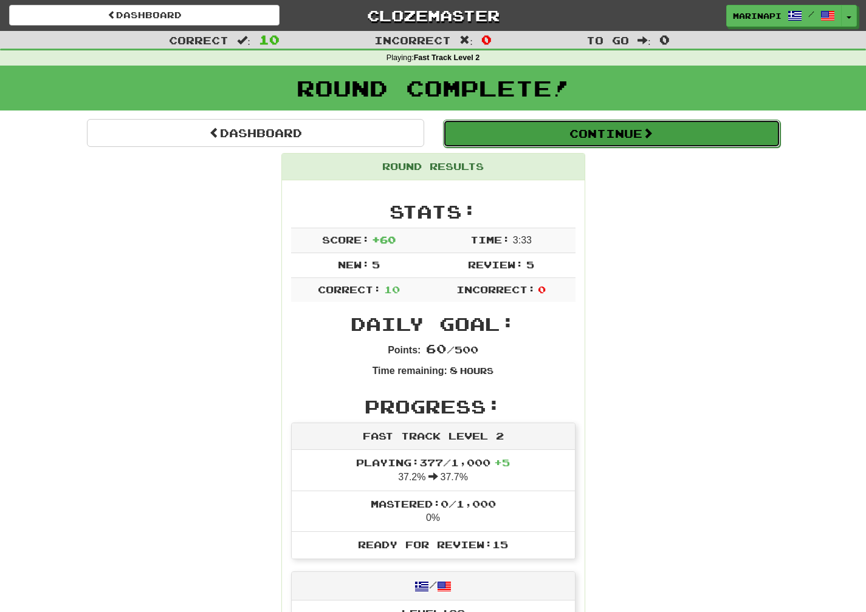
click at [569, 134] on button "Continue" at bounding box center [611, 134] width 337 height 28
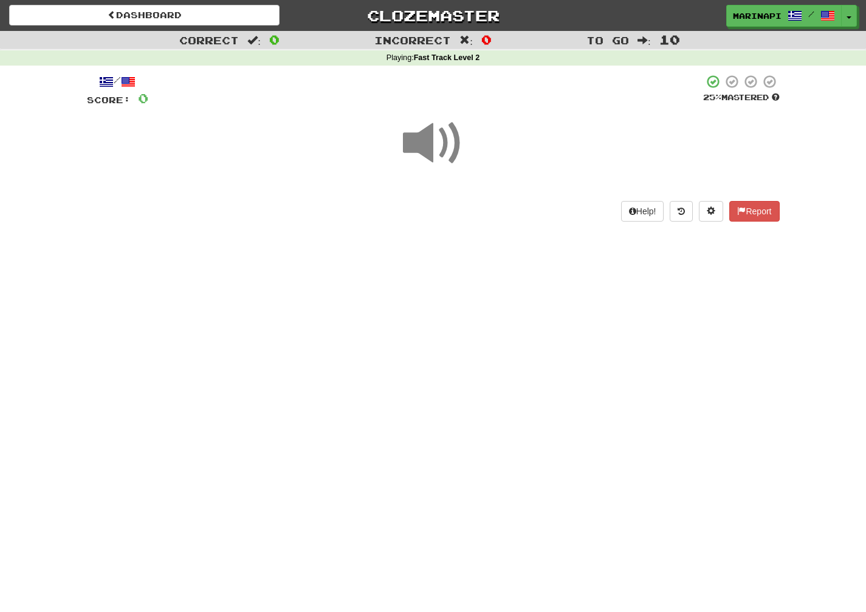
click at [450, 149] on span at bounding box center [433, 143] width 61 height 61
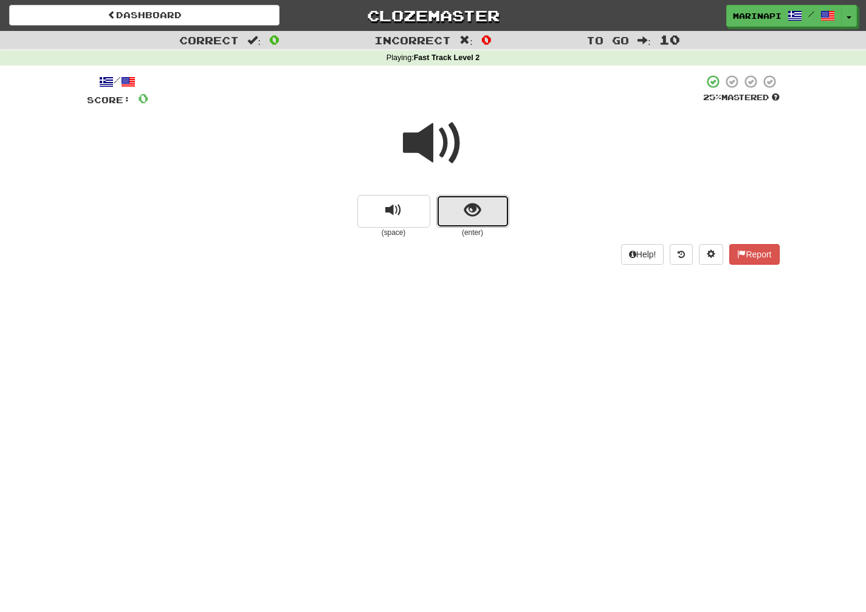
click at [492, 223] on button "show sentence" at bounding box center [472, 211] width 73 height 33
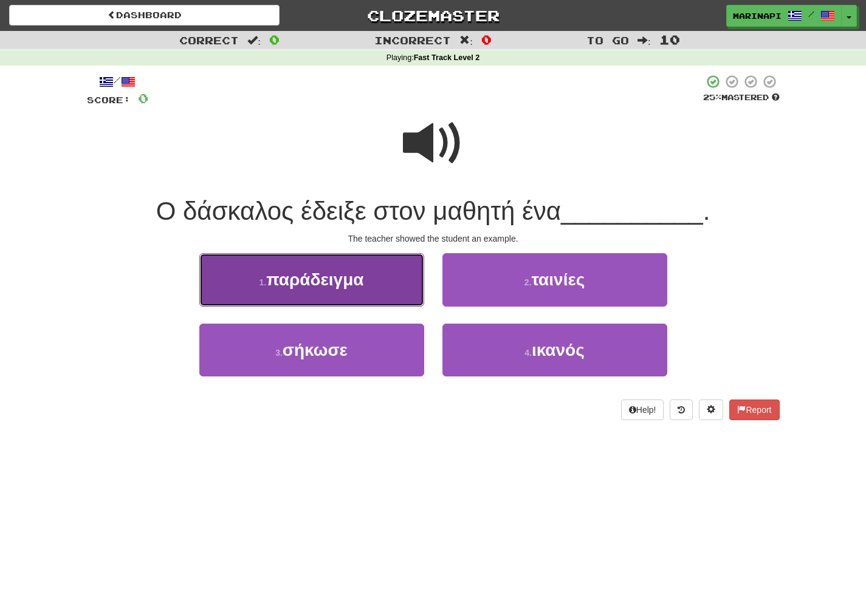
click at [357, 294] on button "1 . παράδειγμα" at bounding box center [311, 279] width 225 height 53
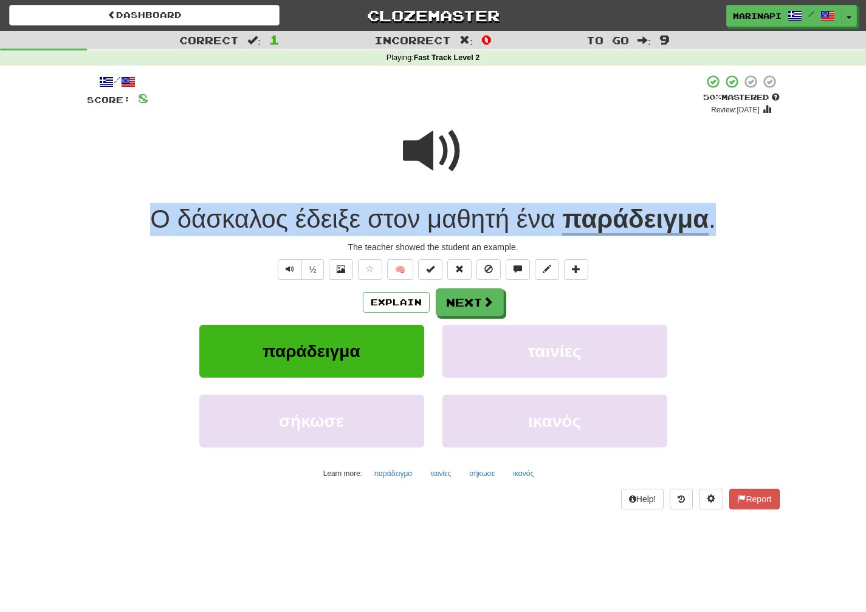
drag, startPoint x: 736, startPoint y: 222, endPoint x: 154, endPoint y: 211, distance: 582.2
click at [154, 211] on div "Ο δάσκαλος έδειξε στον μαθητή ένα παράδειγμα ." at bounding box center [433, 219] width 693 height 33
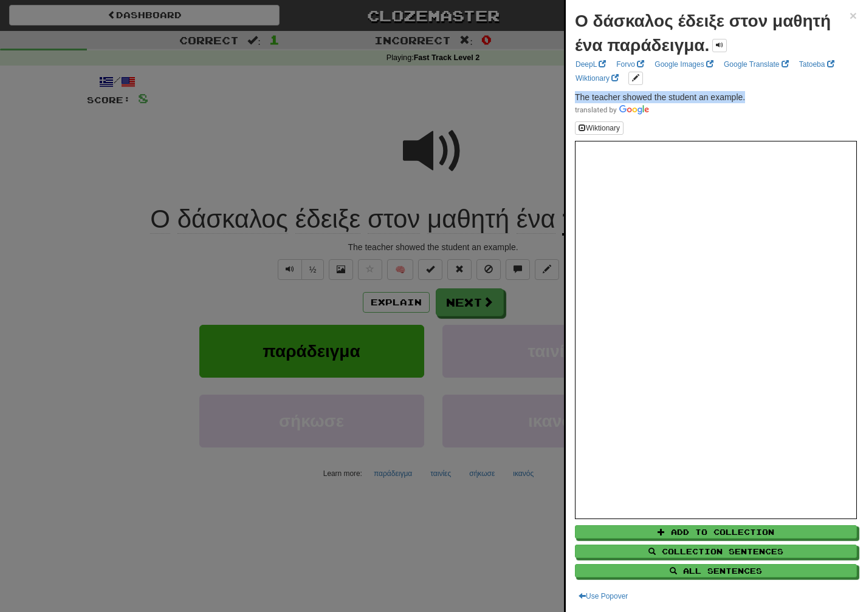
drag, startPoint x: 749, startPoint y: 95, endPoint x: 574, endPoint y: 92, distance: 175.0
click at [574, 92] on div "Ο δάσκαλος έδειξε στον μαθητή ένα παράδειγμα. × DeepL Forvo Google Images Googl…" at bounding box center [716, 306] width 300 height 612
copy span "The teacher showed the student an example."
click at [470, 307] on div at bounding box center [433, 306] width 866 height 612
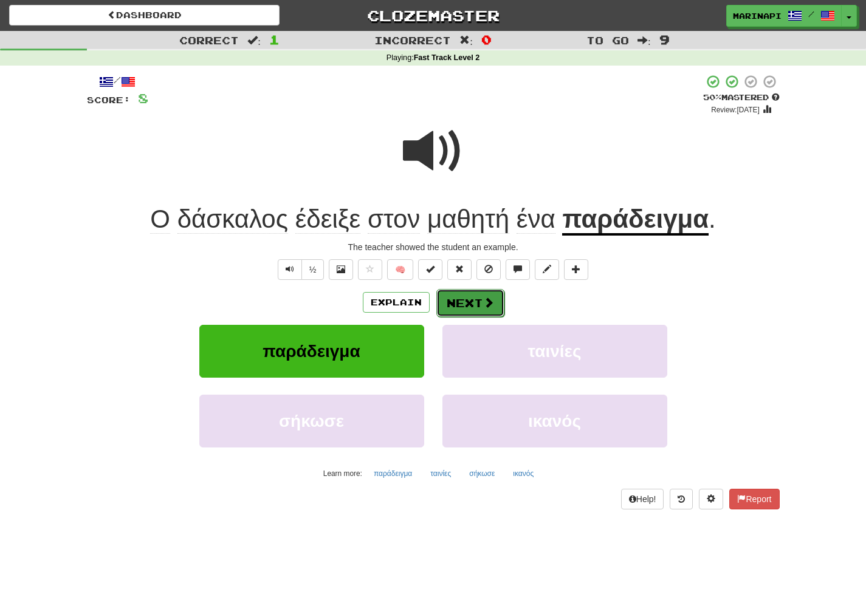
click at [472, 305] on button "Next" at bounding box center [470, 303] width 68 height 28
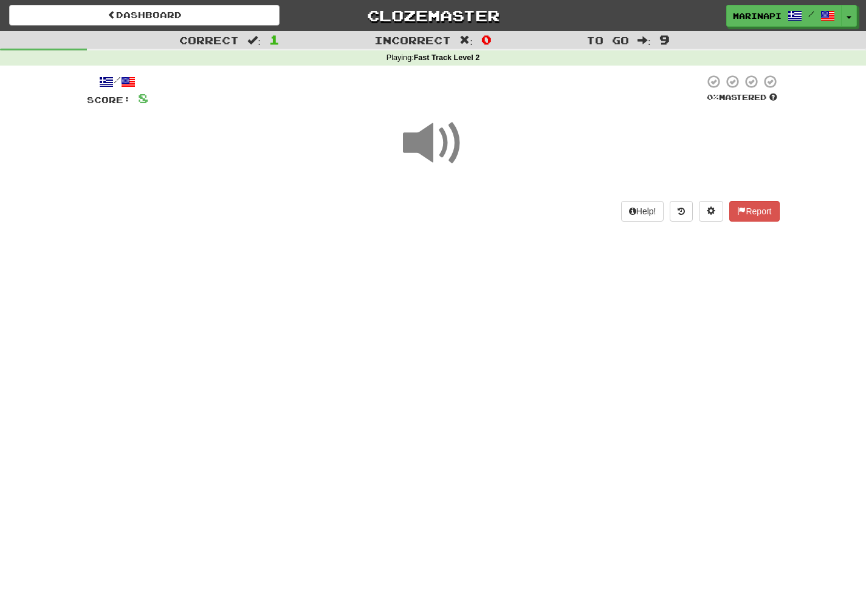
click at [428, 145] on span at bounding box center [433, 143] width 61 height 61
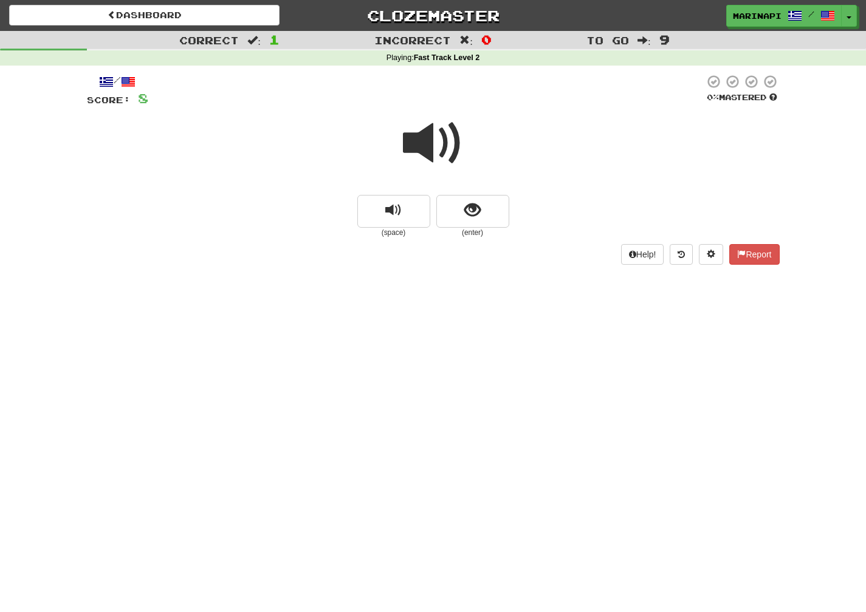
click at [428, 146] on span at bounding box center [433, 143] width 61 height 61
click at [450, 213] on button "show sentence" at bounding box center [472, 211] width 73 height 33
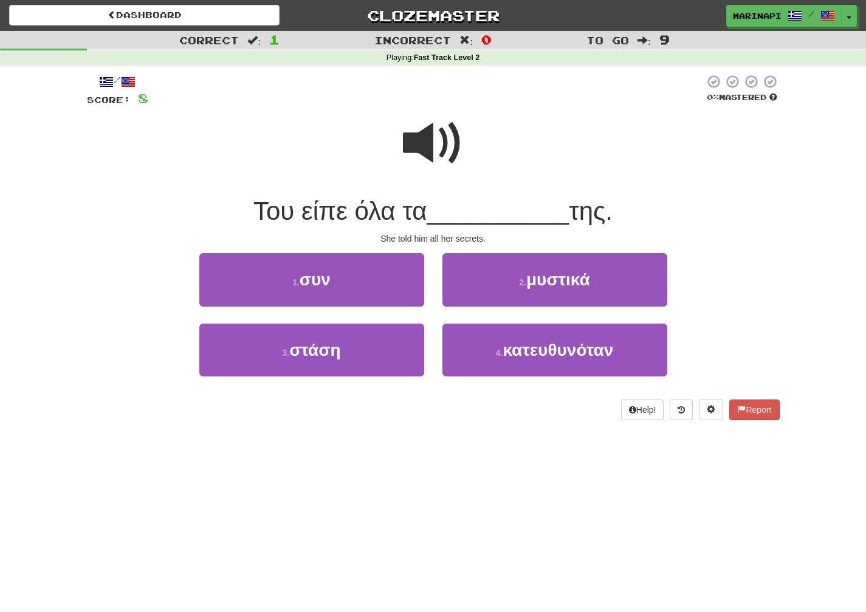
click at [447, 139] on span at bounding box center [433, 143] width 61 height 61
click at [447, 140] on span at bounding box center [433, 143] width 61 height 61
click at [434, 157] on span at bounding box center [433, 143] width 61 height 61
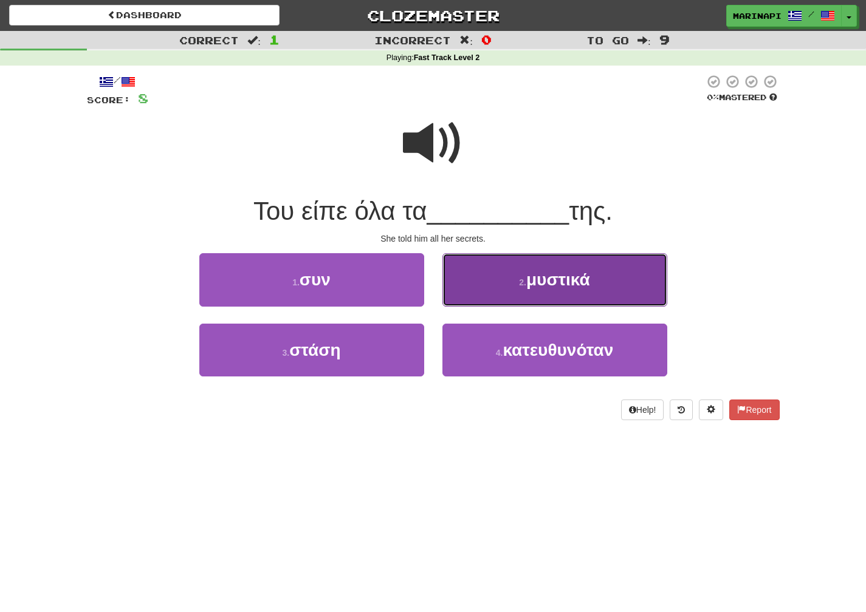
click at [493, 281] on button "2 . μυστικά" at bounding box center [554, 279] width 225 height 53
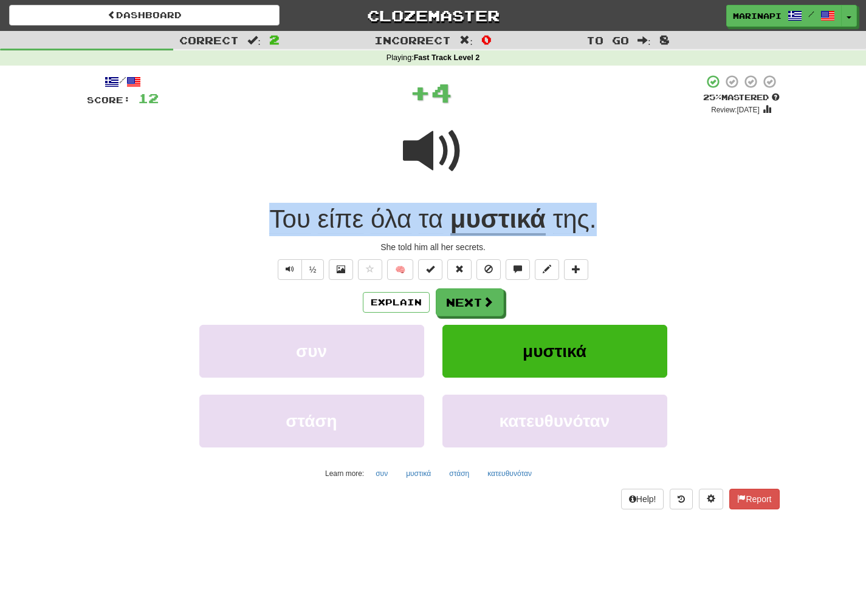
drag, startPoint x: 607, startPoint y: 228, endPoint x: 244, endPoint y: 216, distance: 363.0
click at [244, 216] on div "Του είπε όλα τα μυστικά της ." at bounding box center [433, 219] width 693 height 33
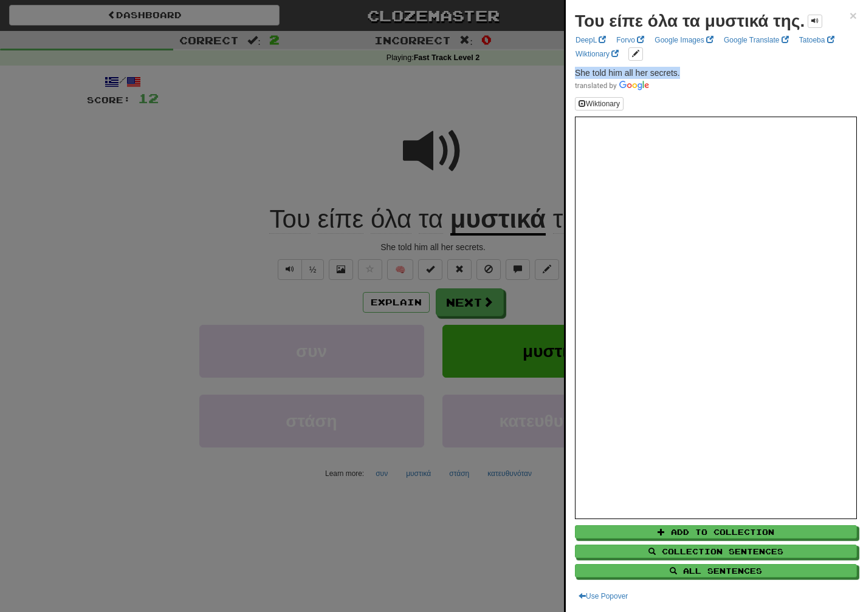
drag, startPoint x: 684, startPoint y: 71, endPoint x: 575, endPoint y: 73, distance: 109.4
click at [575, 73] on p "She told him all her secrets." at bounding box center [716, 79] width 282 height 24
copy span "She told him all her secrets."
click at [462, 330] on div at bounding box center [433, 306] width 866 height 612
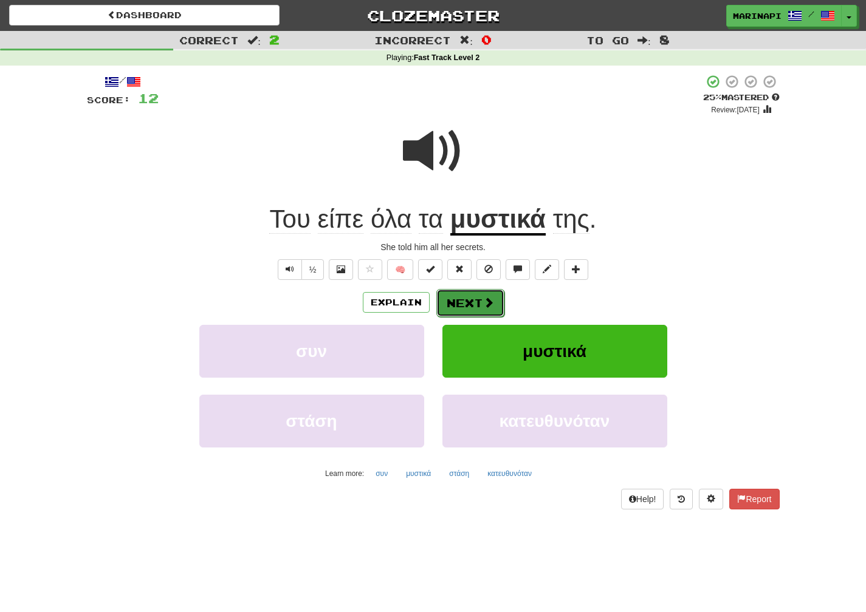
click at [479, 312] on button "Next" at bounding box center [470, 303] width 68 height 28
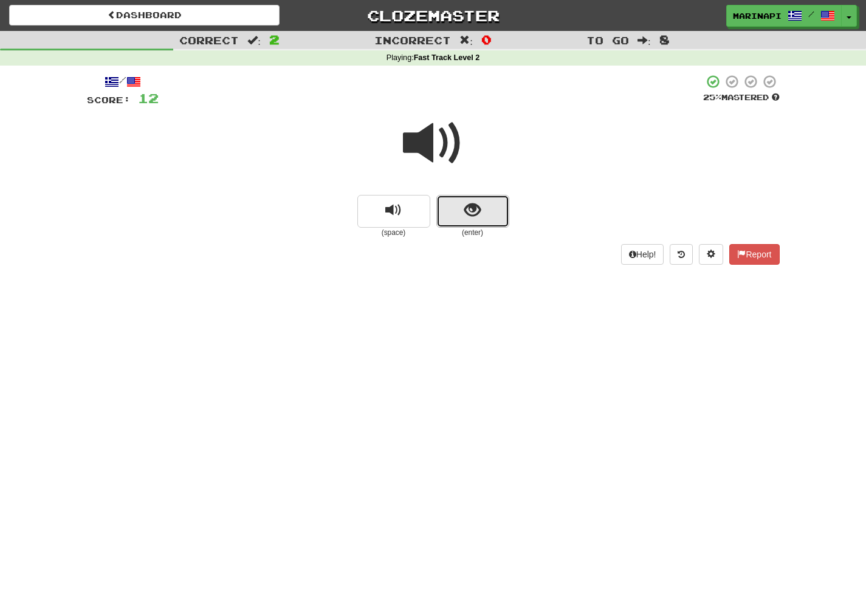
click at [453, 208] on button "show sentence" at bounding box center [472, 211] width 73 height 33
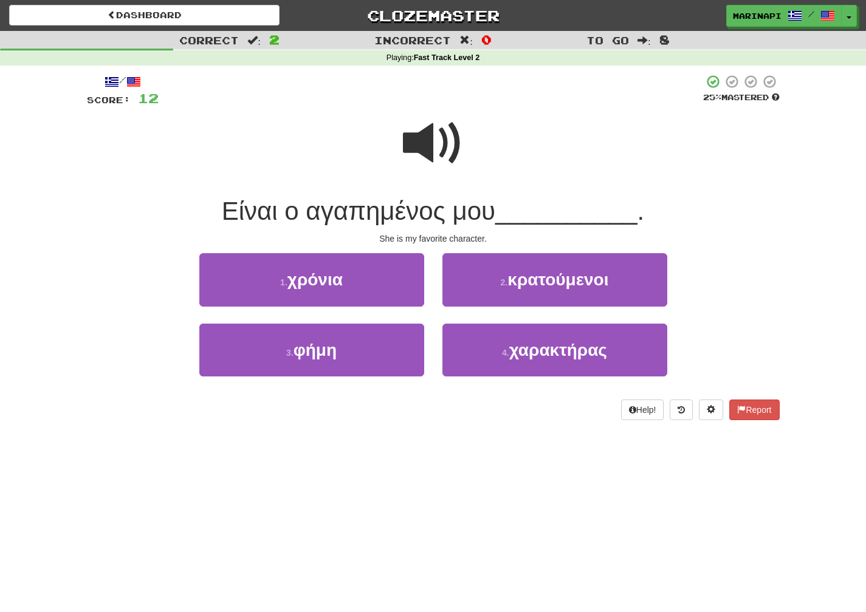
click at [445, 152] on span at bounding box center [433, 143] width 61 height 61
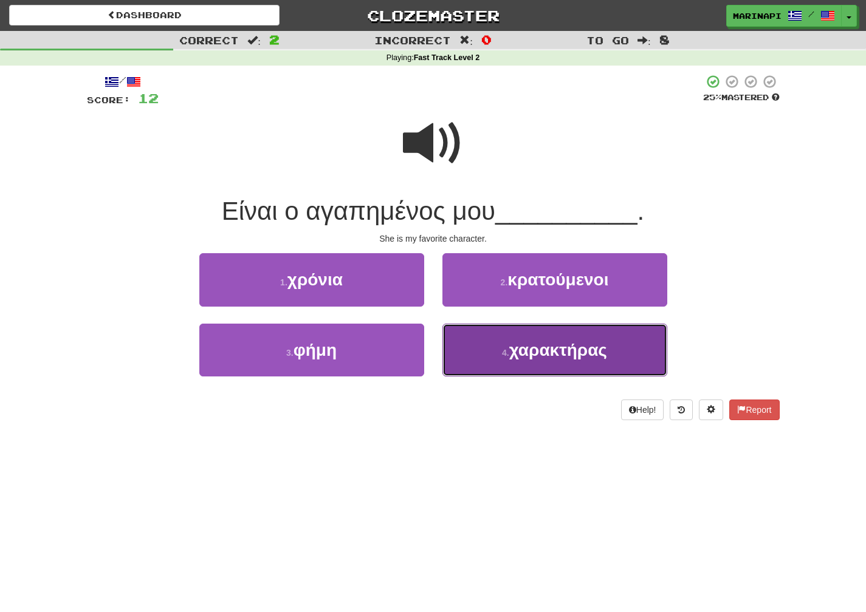
click at [515, 357] on span "χαρακτήρας" at bounding box center [558, 350] width 98 height 19
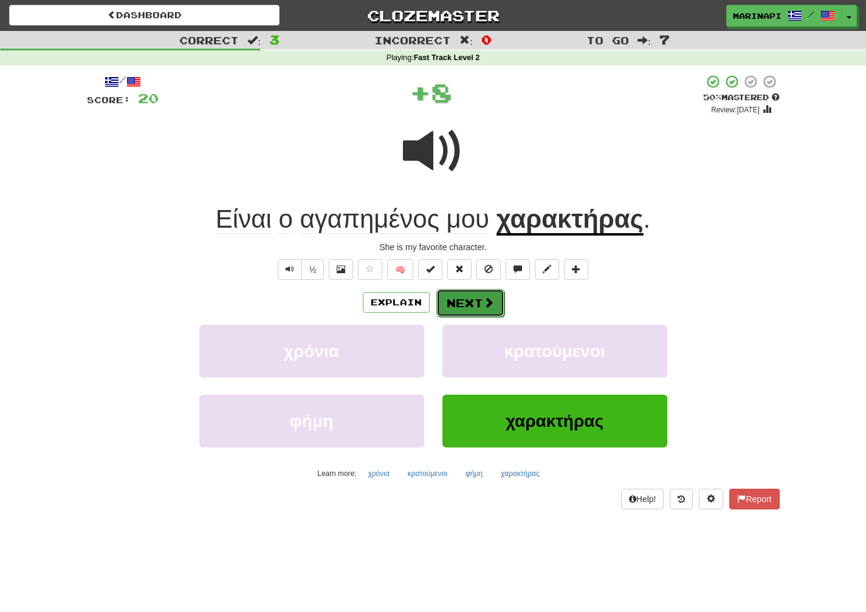
click at [489, 305] on span at bounding box center [488, 302] width 11 height 11
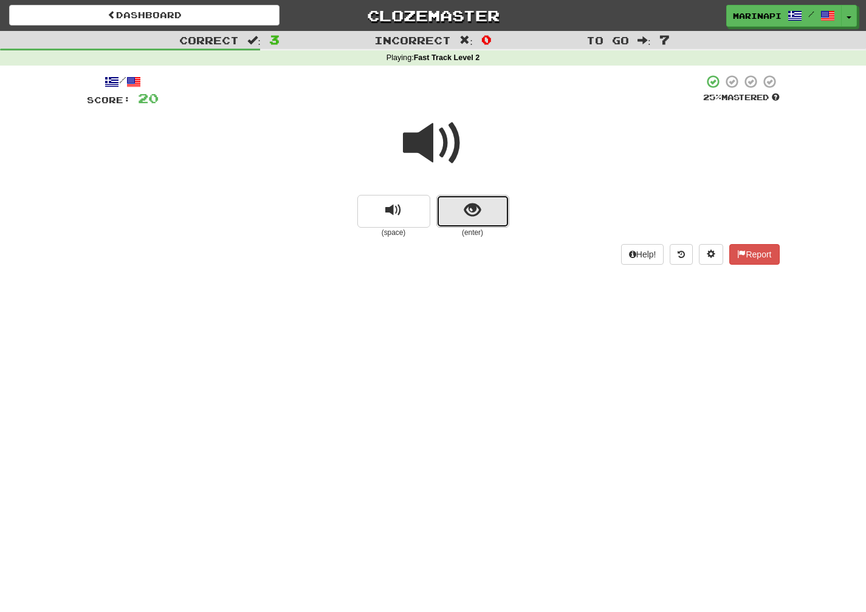
click at [458, 199] on button "show sentence" at bounding box center [472, 211] width 73 height 33
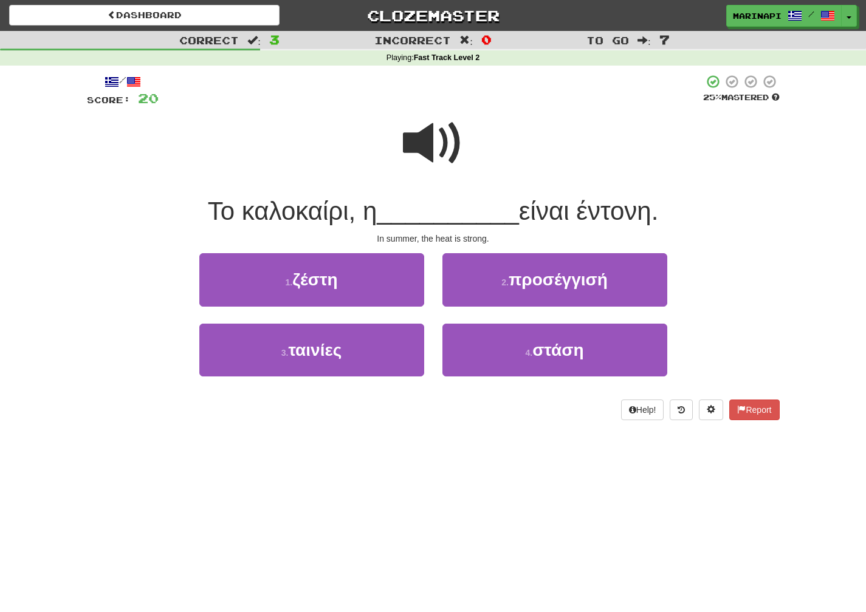
click at [442, 143] on span at bounding box center [433, 143] width 61 height 61
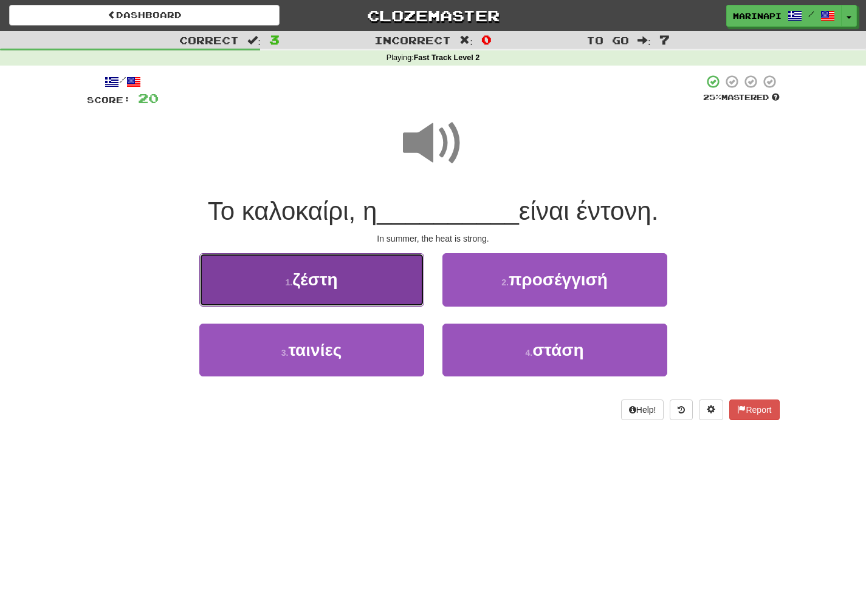
click at [408, 288] on button "1 . ζέστη" at bounding box center [311, 279] width 225 height 53
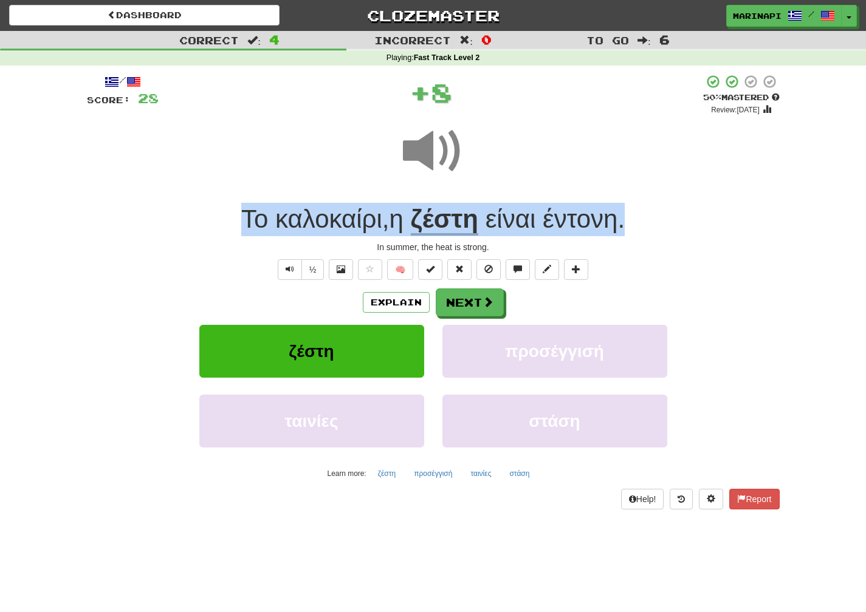
drag, startPoint x: 640, startPoint y: 219, endPoint x: 238, endPoint y: 216, distance: 402.9
click at [238, 216] on div "Το καλοκαίρι , η ζέστη είναι έντονη ." at bounding box center [433, 219] width 693 height 33
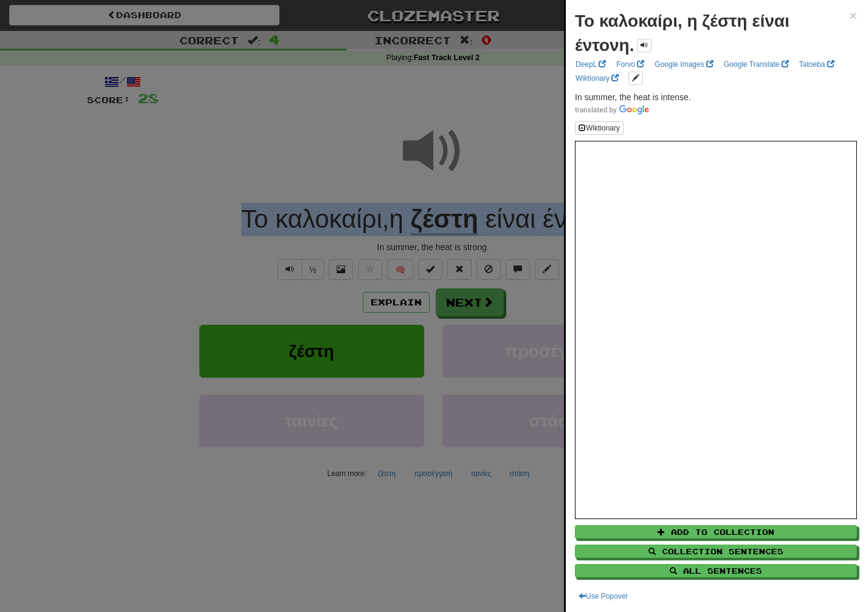
copy div "Το καλοκαίρι , η ζέστη είναι έντονη ."
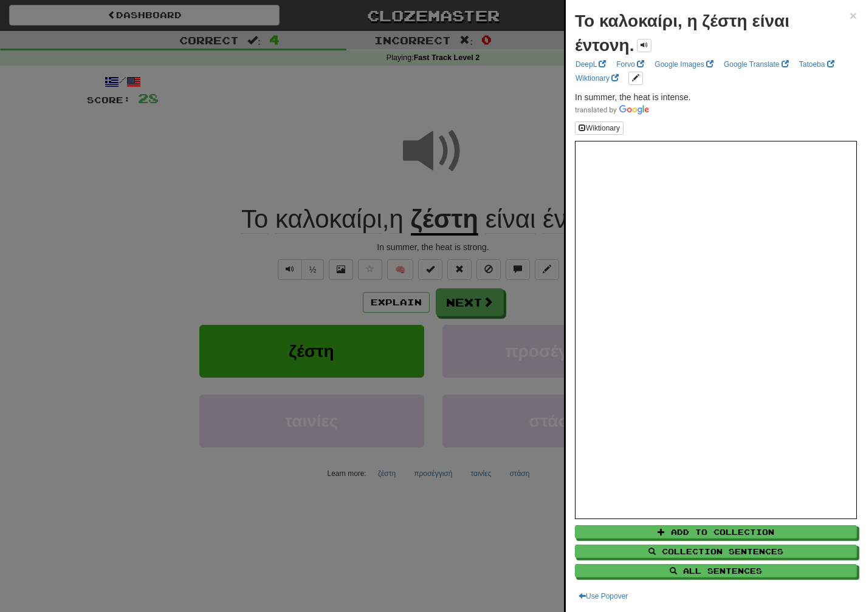
drag, startPoint x: 496, startPoint y: 251, endPoint x: 387, endPoint y: 250, distance: 108.8
click at [387, 250] on div at bounding box center [433, 306] width 866 height 612
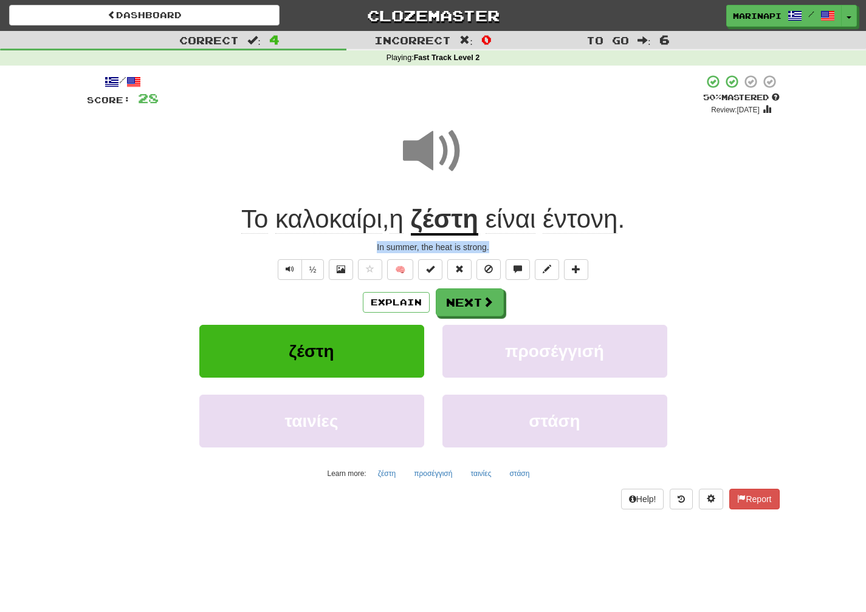
drag, startPoint x: 493, startPoint y: 245, endPoint x: 369, endPoint y: 248, distance: 124.0
click at [369, 248] on div "In summer, the heat is strong." at bounding box center [433, 247] width 693 height 12
copy div "In summer, the heat is strong."
click at [457, 307] on button "Next" at bounding box center [470, 303] width 68 height 28
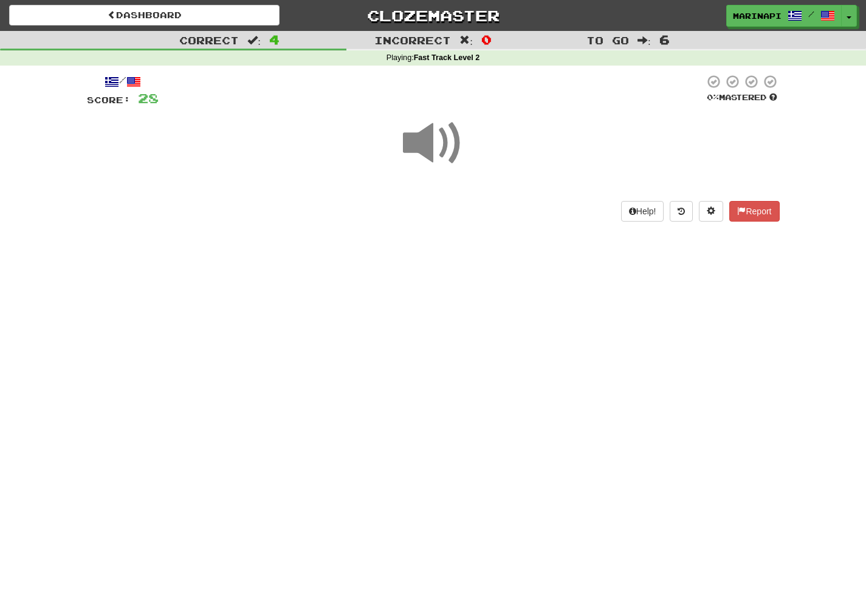
click at [439, 152] on span at bounding box center [433, 143] width 61 height 61
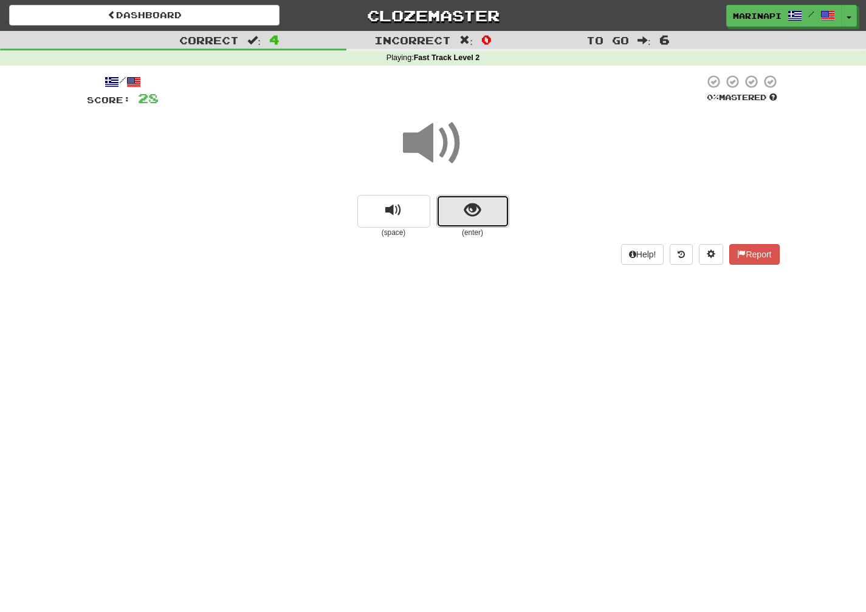
click at [454, 211] on button "show sentence" at bounding box center [472, 211] width 73 height 33
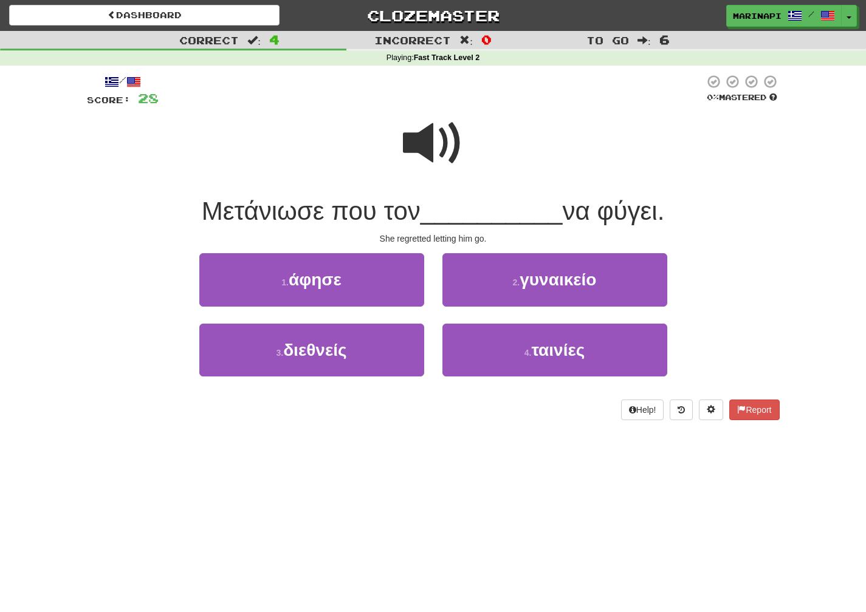
click at [440, 139] on span at bounding box center [433, 143] width 61 height 61
click at [437, 154] on span at bounding box center [433, 143] width 61 height 61
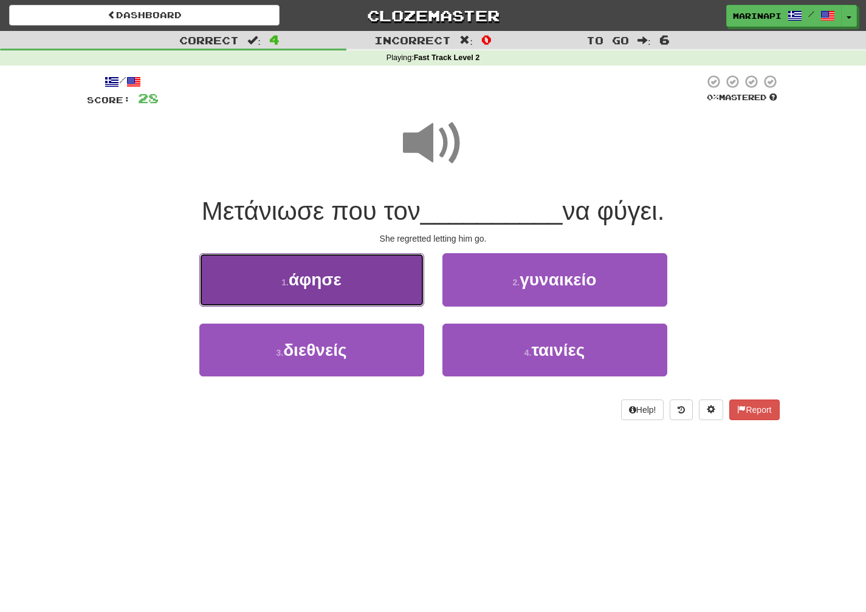
click at [366, 290] on button "1 . άφησε" at bounding box center [311, 279] width 225 height 53
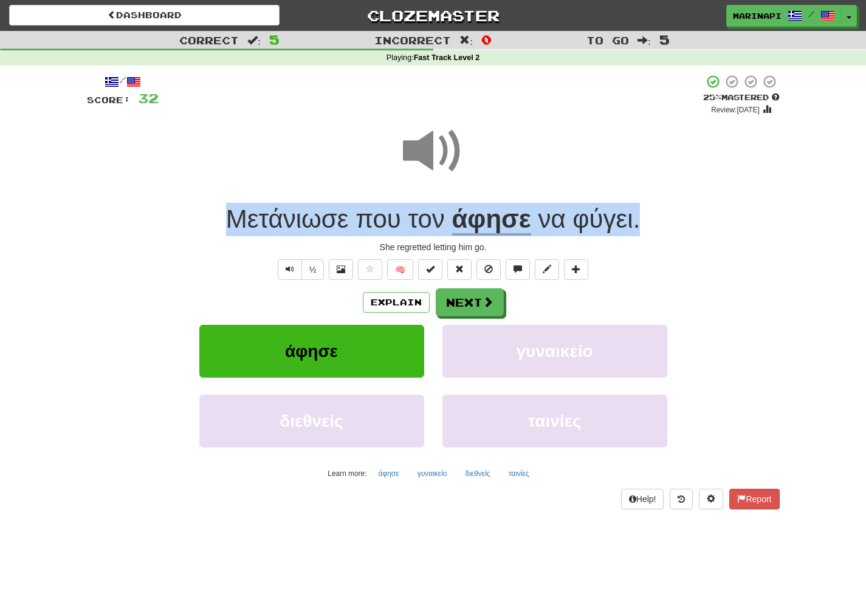
drag, startPoint x: 646, startPoint y: 222, endPoint x: 227, endPoint y: 226, distance: 418.7
click at [227, 226] on div "Μετάνιωσε που τον άφησε να φύγει ." at bounding box center [433, 219] width 693 height 33
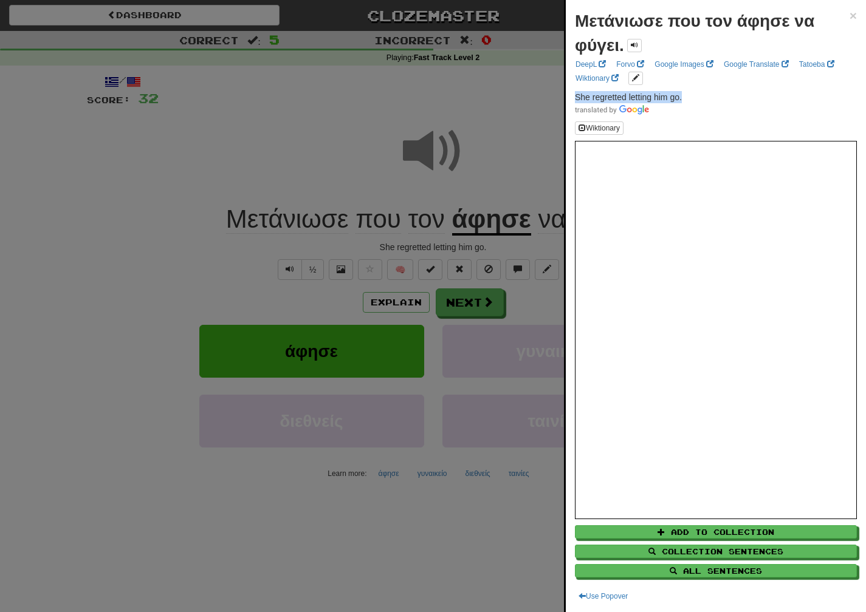
drag, startPoint x: 684, startPoint y: 97, endPoint x: 573, endPoint y: 97, distance: 110.6
click at [573, 97] on div "Μετάνιωσε που τον άφησε να φύγει. × DeepL Forvo Google Images Google Translate …" at bounding box center [716, 306] width 300 height 612
click at [317, 159] on div at bounding box center [433, 306] width 866 height 612
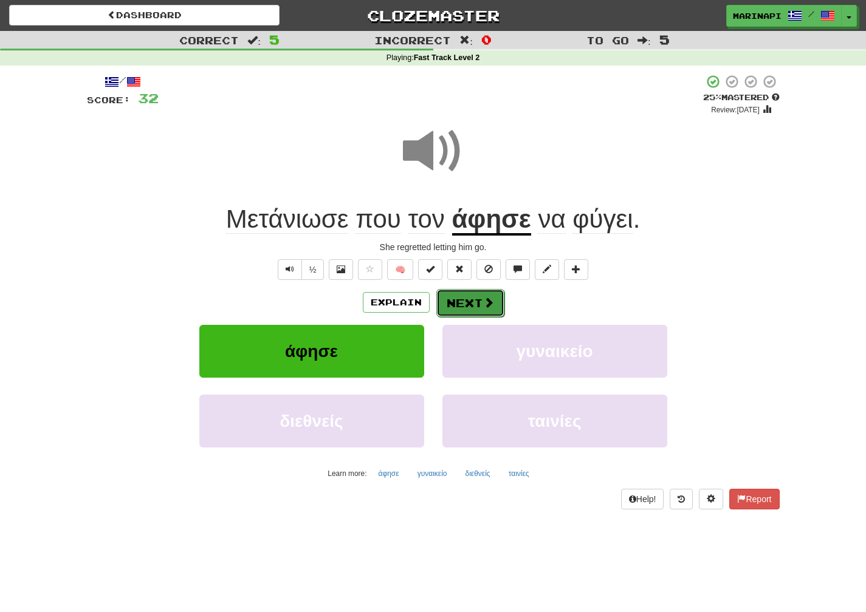
click at [486, 301] on span at bounding box center [488, 302] width 11 height 11
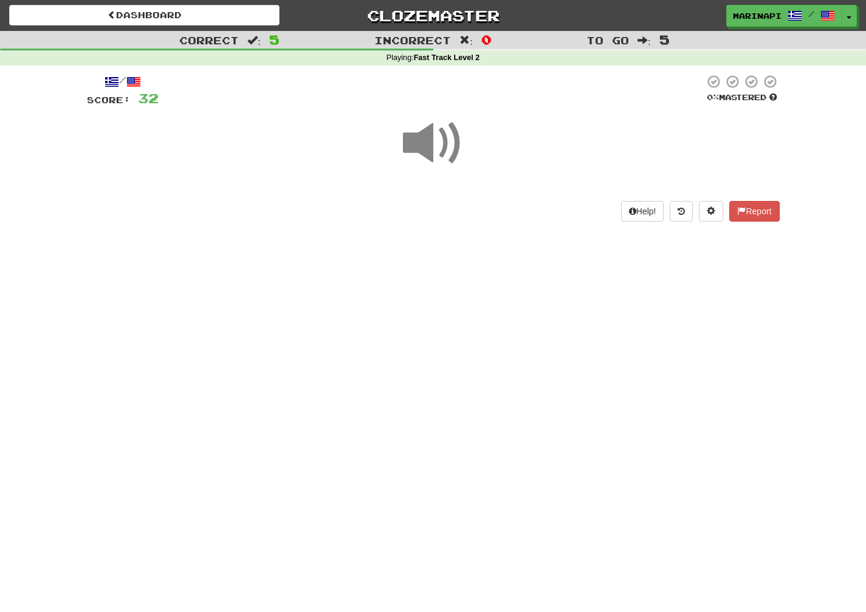
scroll to position [2, 0]
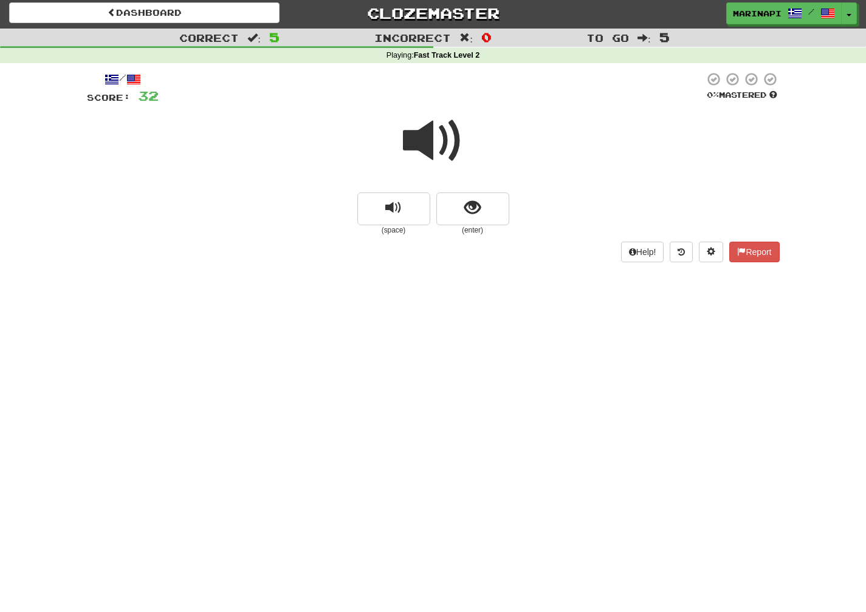
click at [436, 140] on span at bounding box center [433, 141] width 61 height 61
click at [470, 208] on span "show sentence" at bounding box center [472, 208] width 16 height 16
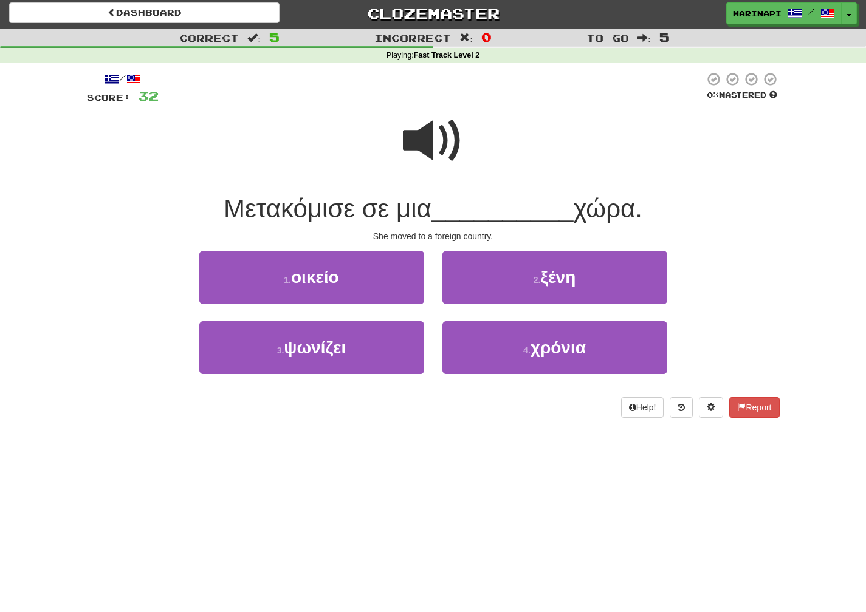
click at [436, 151] on span at bounding box center [433, 141] width 61 height 61
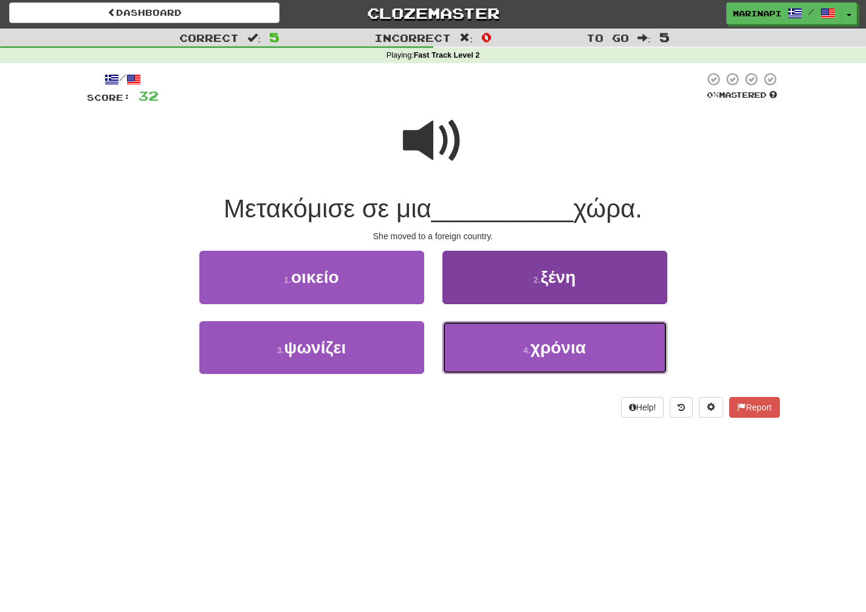
drag, startPoint x: 499, startPoint y: 355, endPoint x: 526, endPoint y: 269, distance: 90.5
click at [526, 269] on div "1 . οικείο 2 . ξένη 3 . ψωνίζει 4 . χρόνια" at bounding box center [433, 321] width 711 height 140
click at [526, 269] on button "2 . [PERSON_NAME]" at bounding box center [554, 277] width 225 height 53
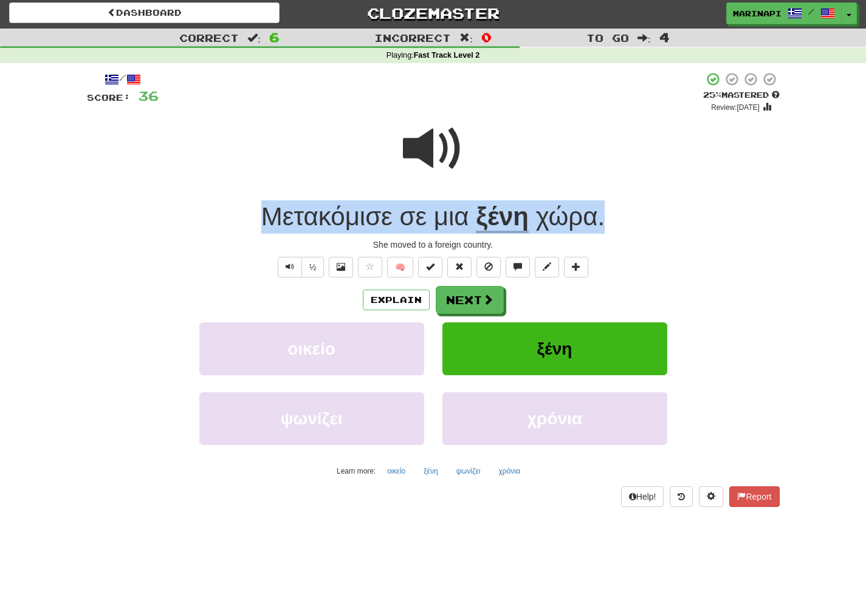
drag, startPoint x: 609, startPoint y: 222, endPoint x: 253, endPoint y: 208, distance: 356.9
click at [253, 208] on div "Μετακόμισε σε μια ξένη χώρα ." at bounding box center [433, 217] width 693 height 33
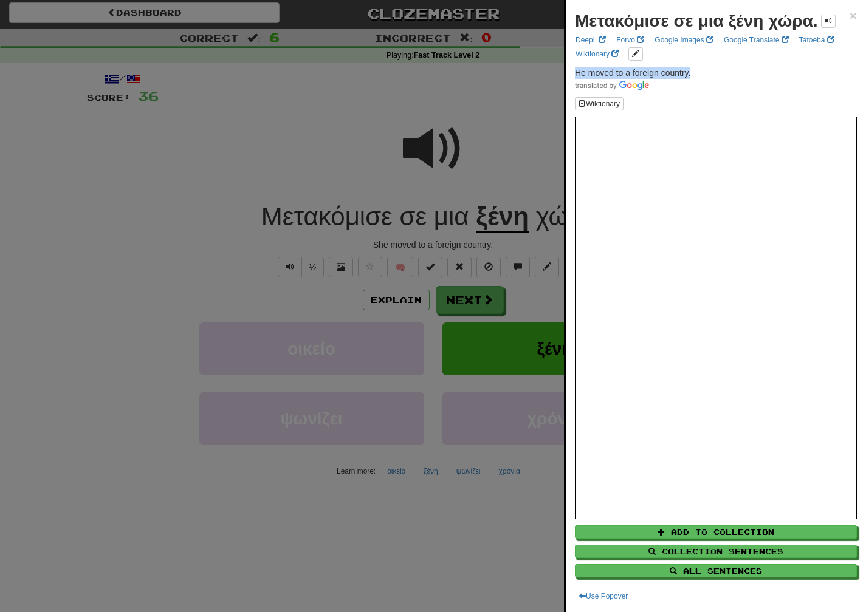
drag, startPoint x: 695, startPoint y: 72, endPoint x: 574, endPoint y: 73, distance: 120.3
click at [574, 73] on div "Μετακόμισε σε μια ξένη χώρα. × DeepL Forvo Google Images Google Translate Tatoe…" at bounding box center [716, 306] width 300 height 612
click at [518, 286] on div at bounding box center [433, 306] width 866 height 612
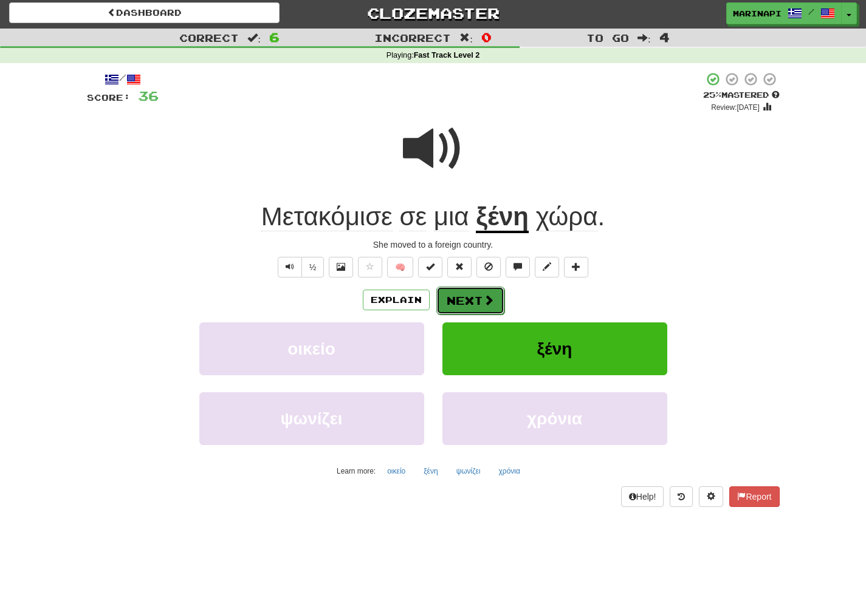
click at [491, 303] on span at bounding box center [488, 300] width 11 height 11
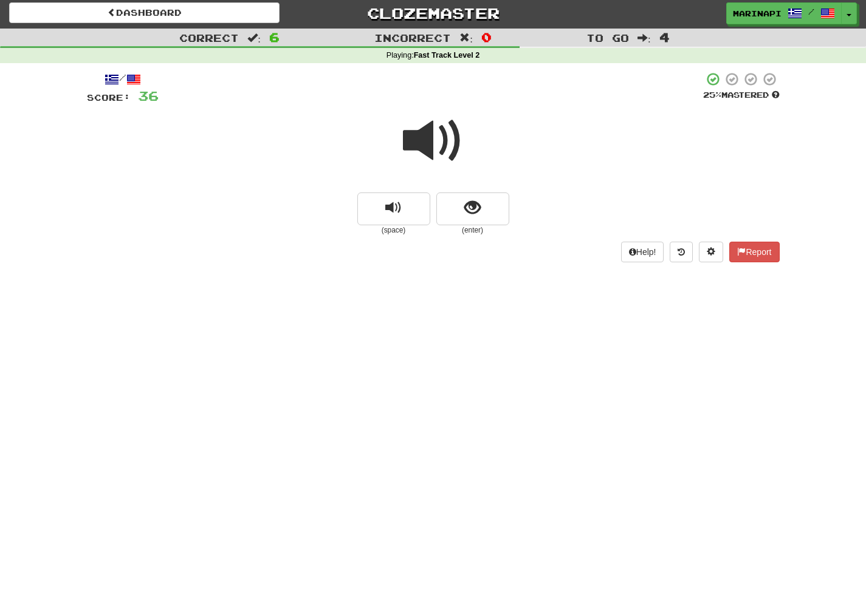
click at [453, 144] on span at bounding box center [433, 141] width 61 height 61
click at [473, 208] on span "show sentence" at bounding box center [472, 208] width 16 height 16
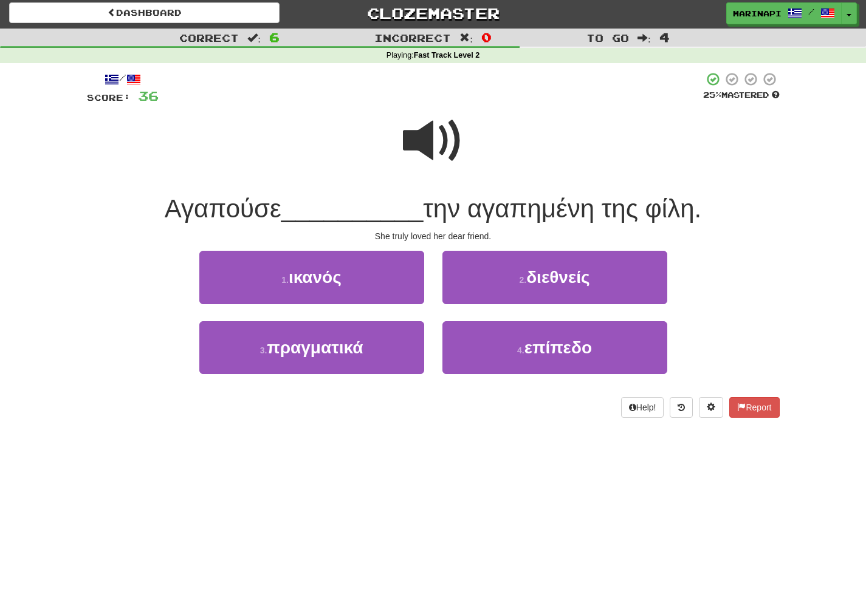
click at [446, 151] on span at bounding box center [433, 141] width 61 height 61
click at [445, 151] on span at bounding box center [433, 141] width 61 height 61
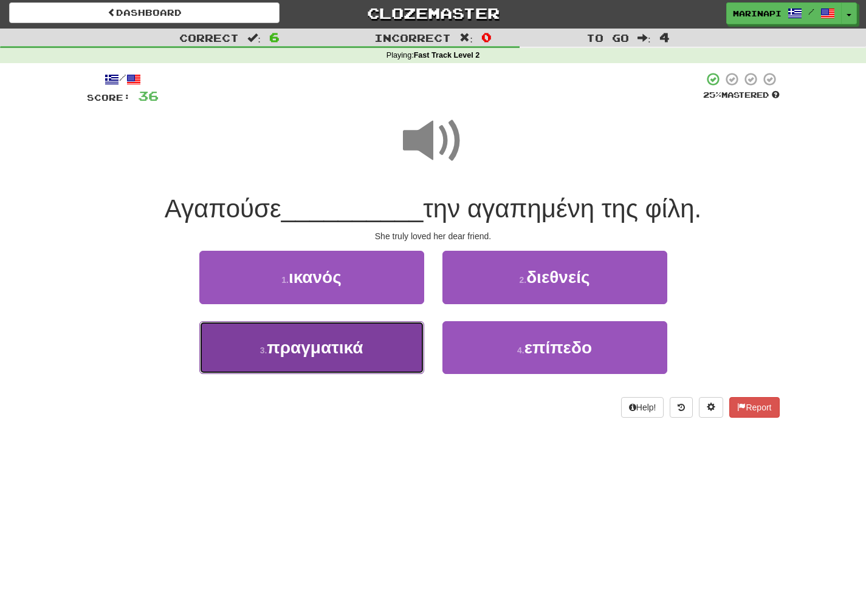
click at [374, 343] on button "3 . πραγματικά" at bounding box center [311, 347] width 225 height 53
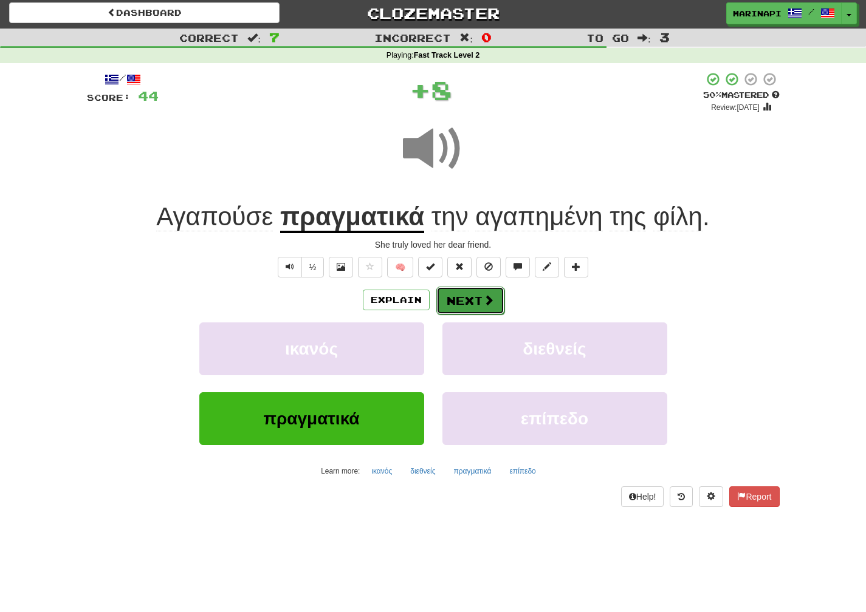
click at [485, 298] on span at bounding box center [488, 300] width 11 height 11
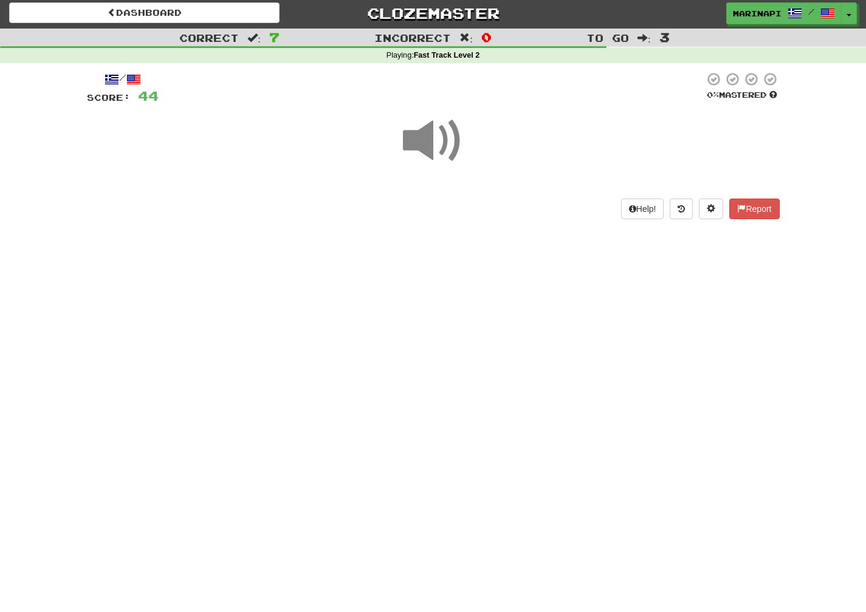
click at [440, 134] on span at bounding box center [433, 141] width 61 height 61
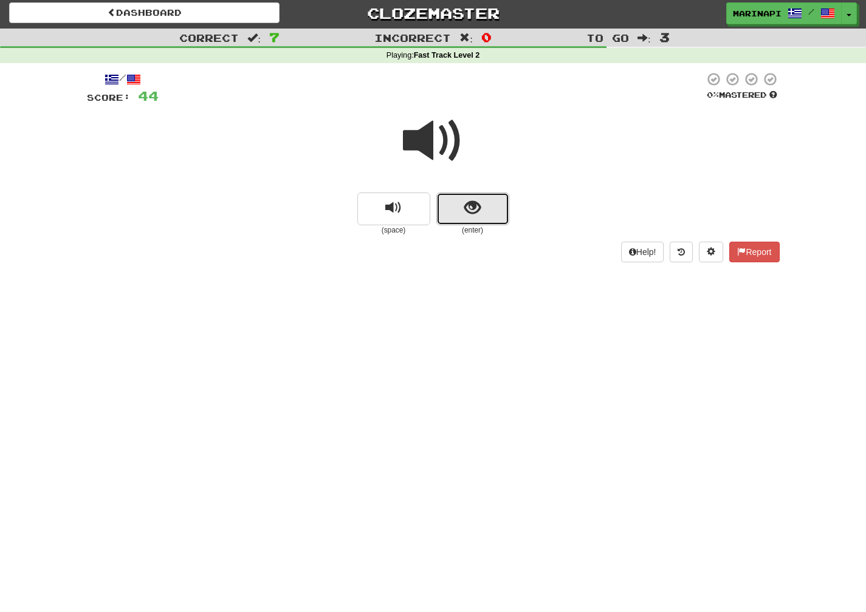
click at [473, 216] on span "show sentence" at bounding box center [472, 208] width 16 height 16
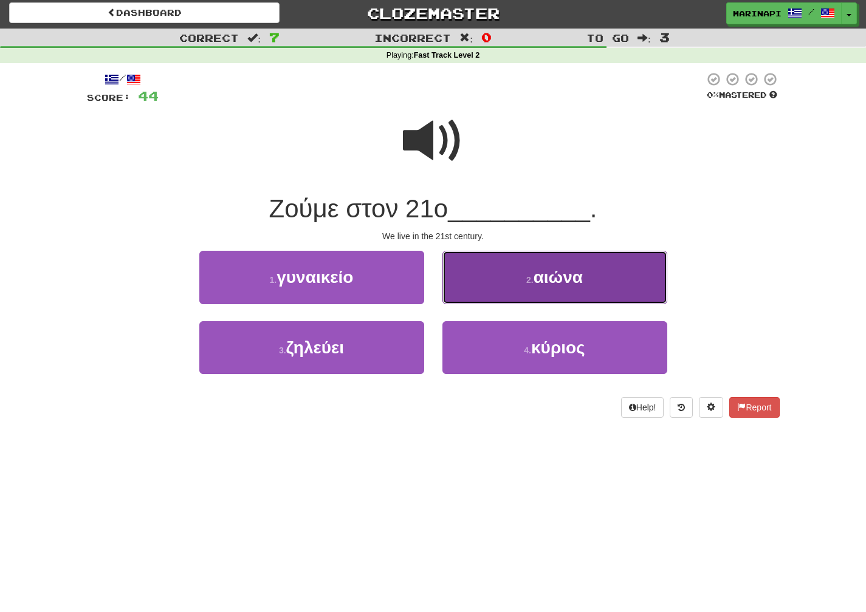
click at [492, 275] on button "2 . αιώνα" at bounding box center [554, 277] width 225 height 53
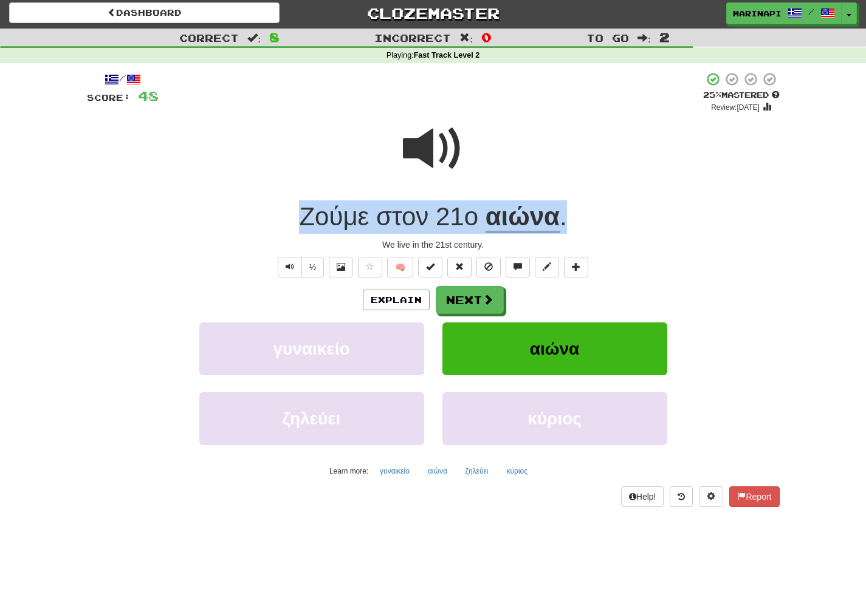
drag, startPoint x: 575, startPoint y: 222, endPoint x: 290, endPoint y: 220, distance: 285.0
click at [290, 220] on div "Ζούμε στον 21ο αιώνα ." at bounding box center [433, 217] width 693 height 33
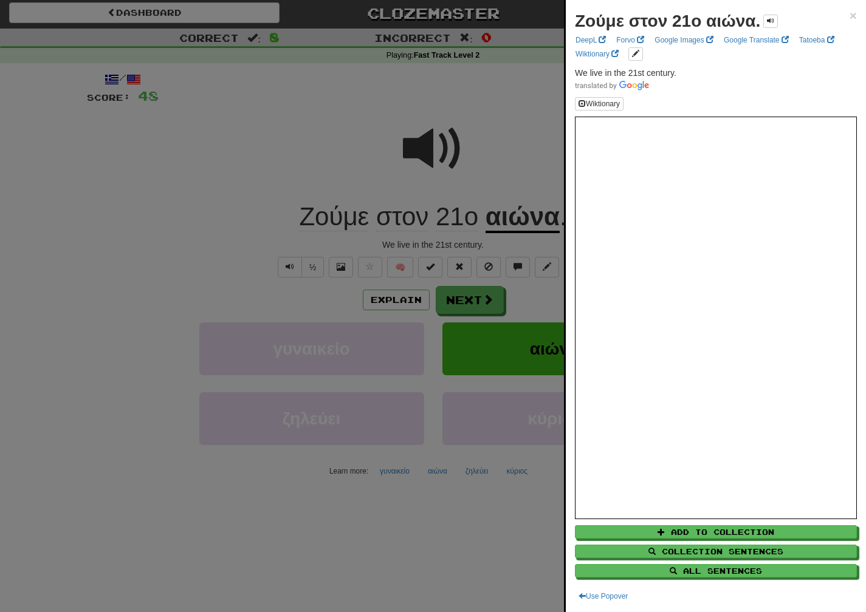
click at [524, 241] on div at bounding box center [433, 306] width 866 height 612
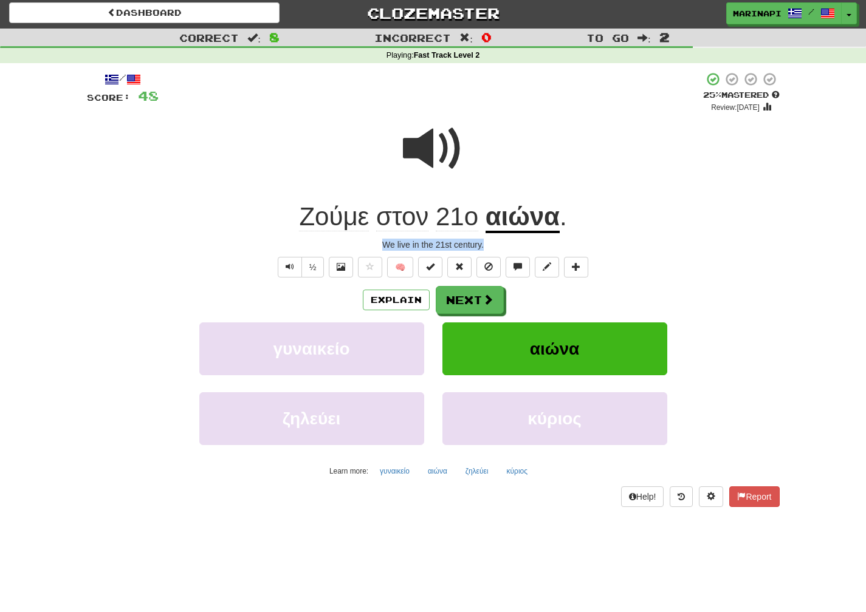
drag, startPoint x: 503, startPoint y: 250, endPoint x: 377, endPoint y: 247, distance: 125.2
click at [377, 247] on div "We live in the 21st century." at bounding box center [433, 245] width 693 height 12
click at [473, 303] on button "Next" at bounding box center [470, 301] width 68 height 28
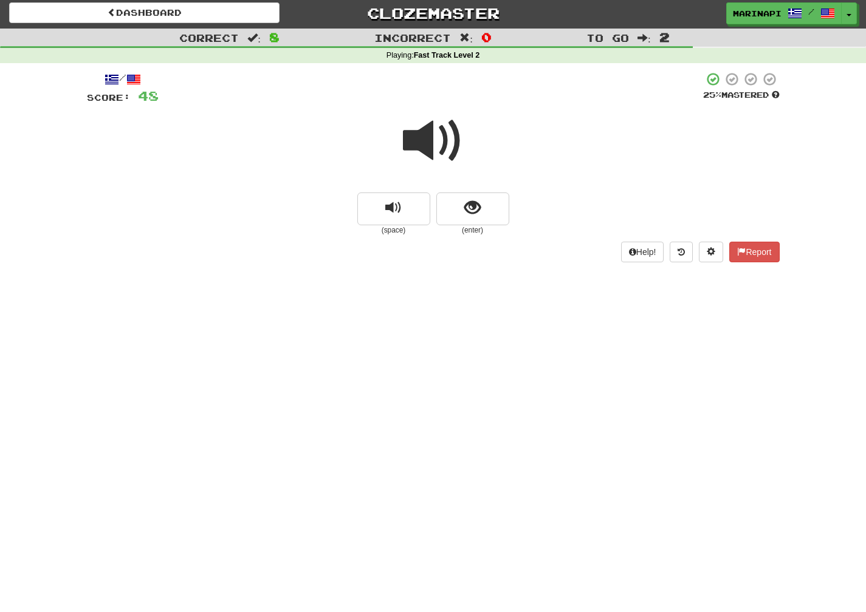
click at [445, 149] on span at bounding box center [433, 141] width 61 height 61
click at [448, 153] on span at bounding box center [433, 141] width 61 height 61
click at [477, 218] on button "show sentence" at bounding box center [472, 209] width 73 height 33
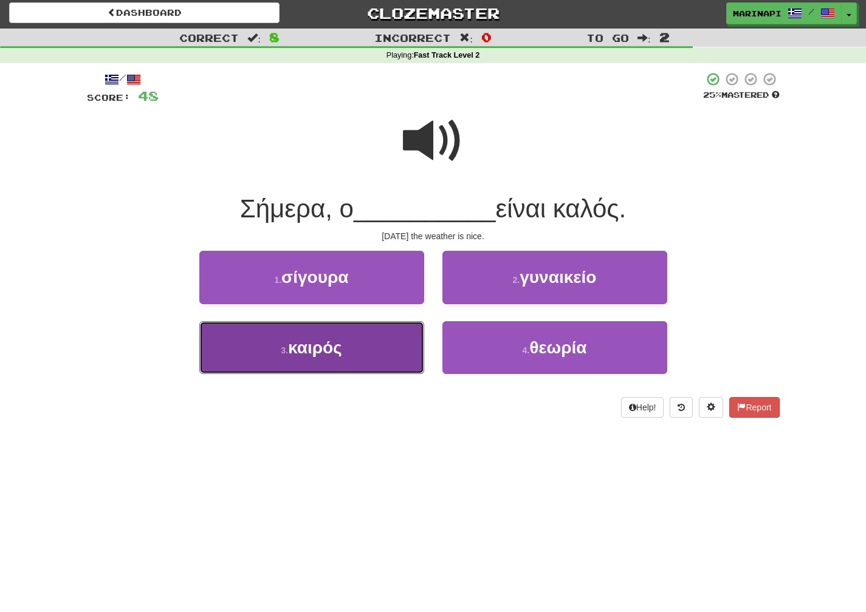
click at [389, 344] on button "3 . καιρός" at bounding box center [311, 347] width 225 height 53
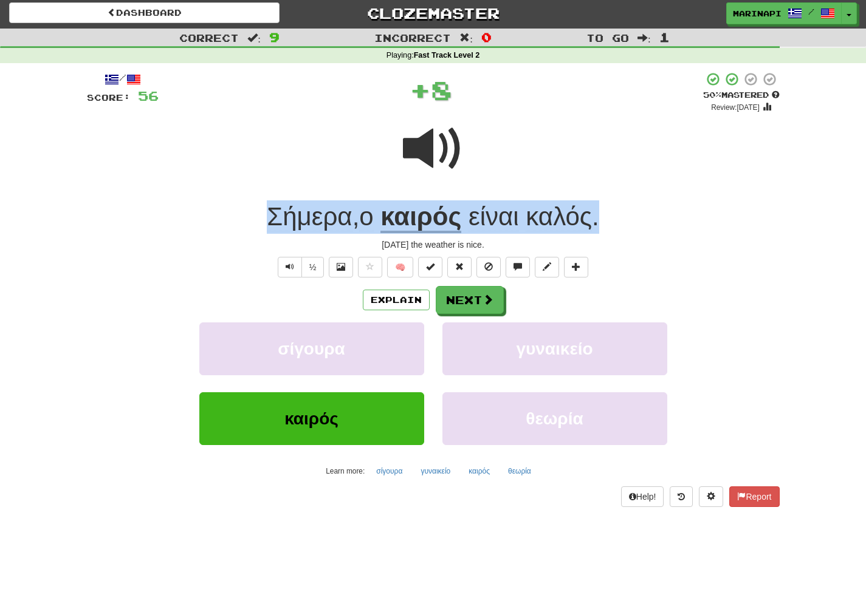
drag, startPoint x: 617, startPoint y: 221, endPoint x: 258, endPoint y: 224, distance: 358.5
click at [258, 224] on div "Σήμερα , ο καιρός είναι καλός ." at bounding box center [433, 217] width 693 height 33
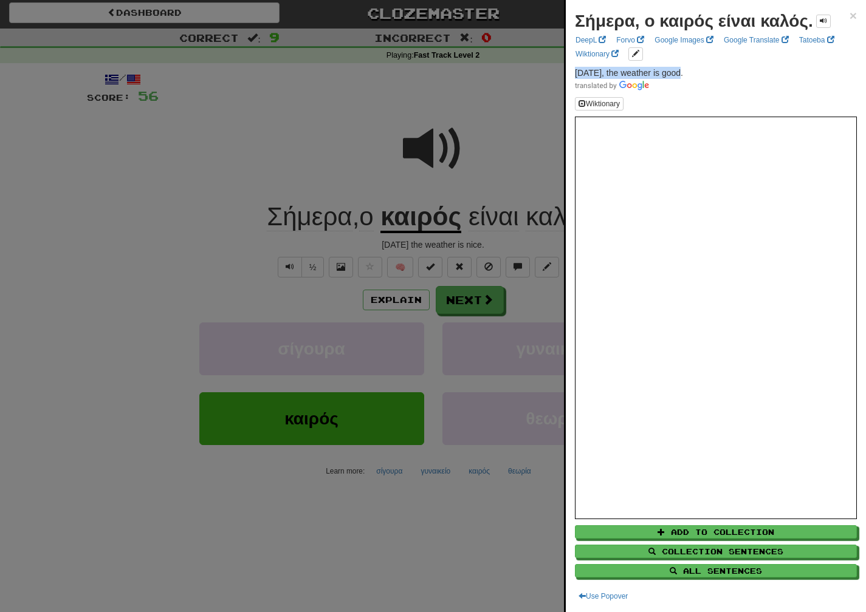
drag, startPoint x: 693, startPoint y: 73, endPoint x: 574, endPoint y: 70, distance: 119.1
click at [574, 70] on div "Σήμερα, ο καιρός είναι καλός. × DeepL Forvo Google Images Google Translate Tato…" at bounding box center [716, 306] width 300 height 612
click at [523, 310] on div at bounding box center [433, 306] width 866 height 612
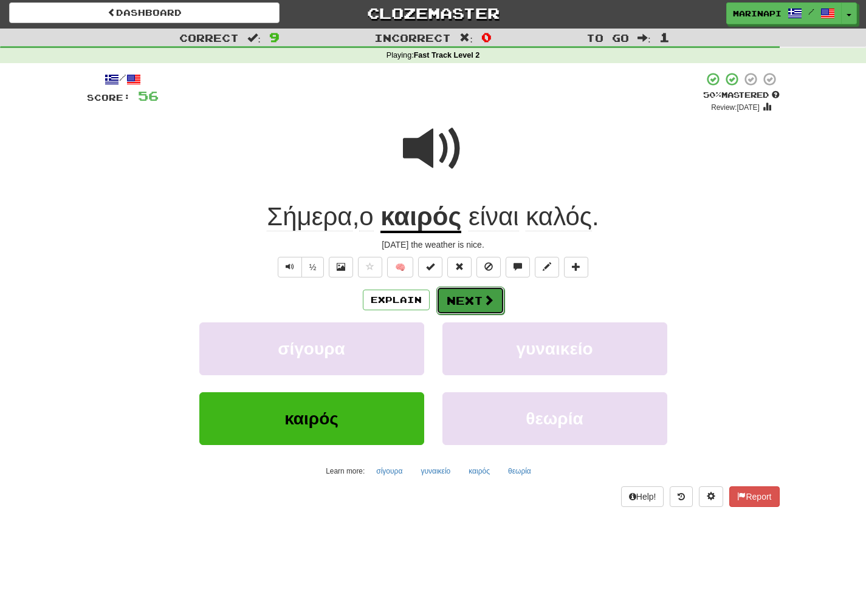
click at [481, 301] on button "Next" at bounding box center [470, 301] width 68 height 28
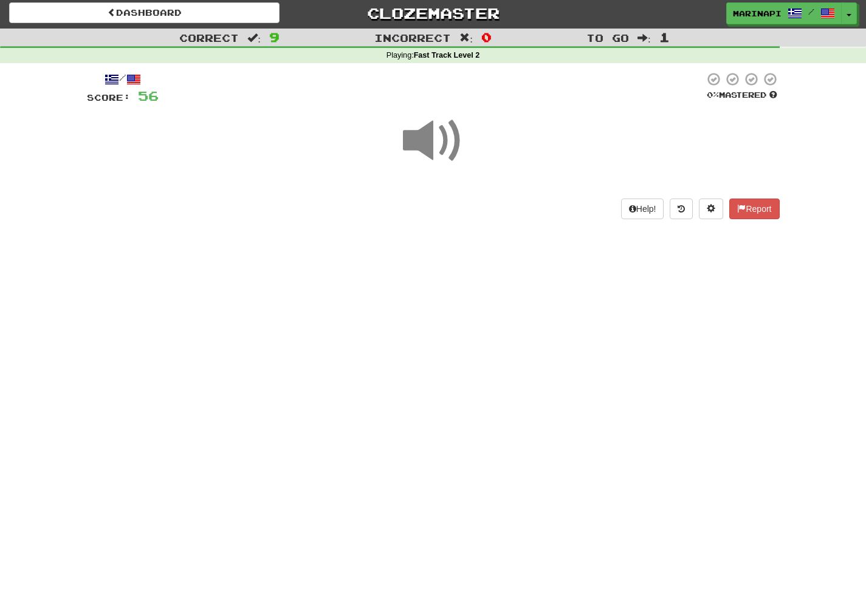
click at [431, 149] on span at bounding box center [433, 141] width 61 height 61
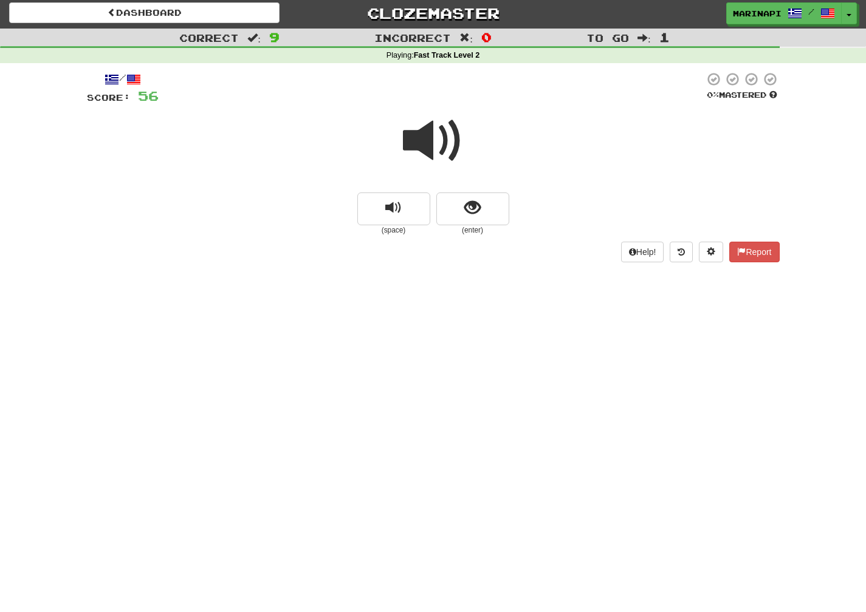
click at [432, 149] on span at bounding box center [433, 141] width 61 height 61
click at [461, 209] on button "show sentence" at bounding box center [472, 209] width 73 height 33
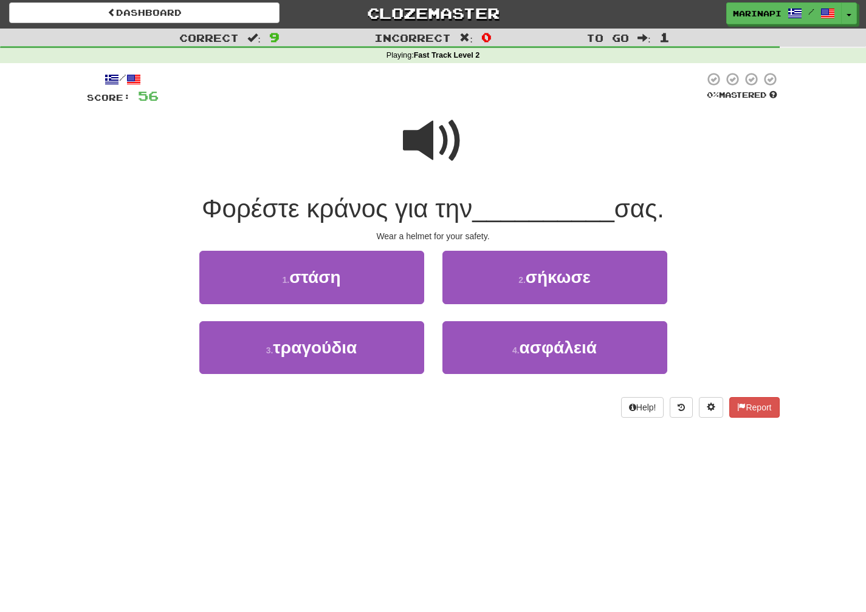
click at [444, 136] on span at bounding box center [433, 141] width 61 height 61
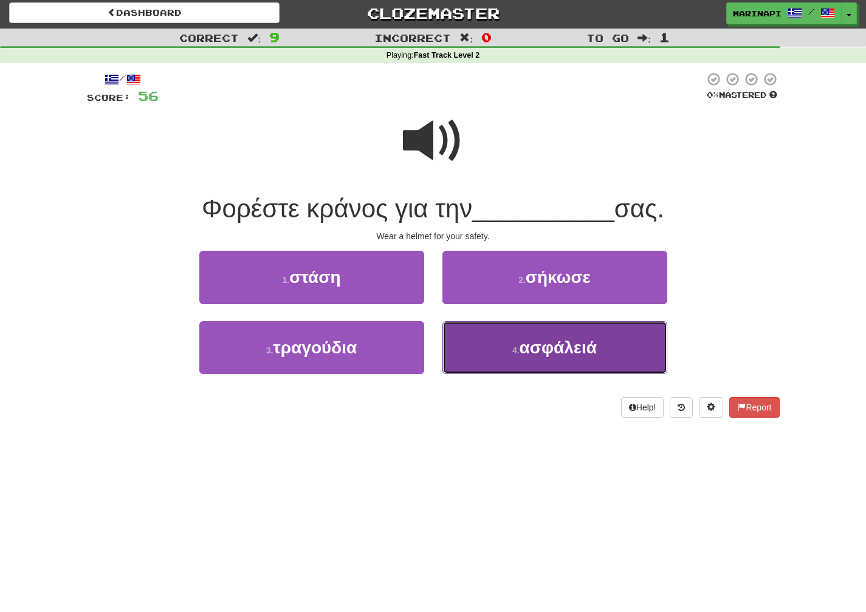
click at [495, 349] on button "4 . ασφάλειά" at bounding box center [554, 347] width 225 height 53
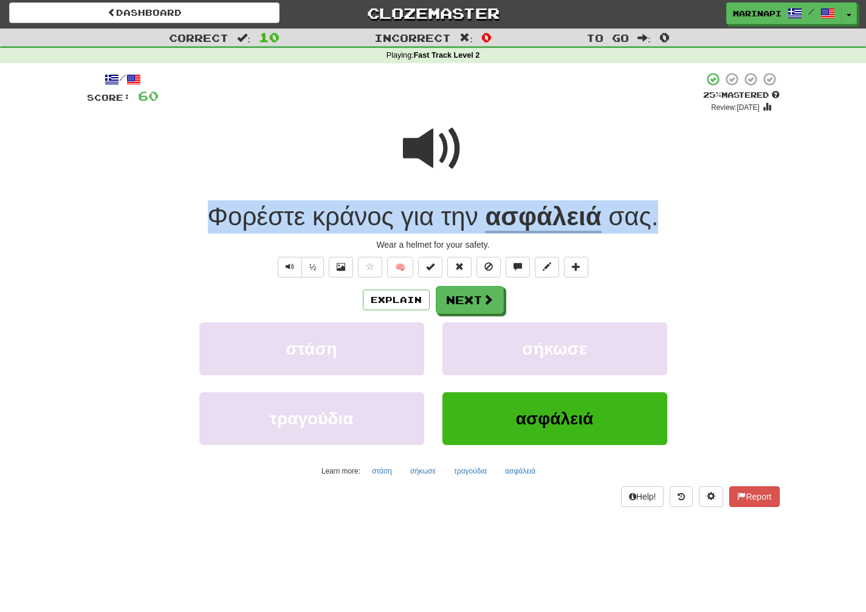
drag, startPoint x: 667, startPoint y: 228, endPoint x: 202, endPoint y: 221, distance: 464.9
click at [202, 221] on div "Φορέστε κράνος για την ασφάλειά σας ." at bounding box center [433, 217] width 693 height 33
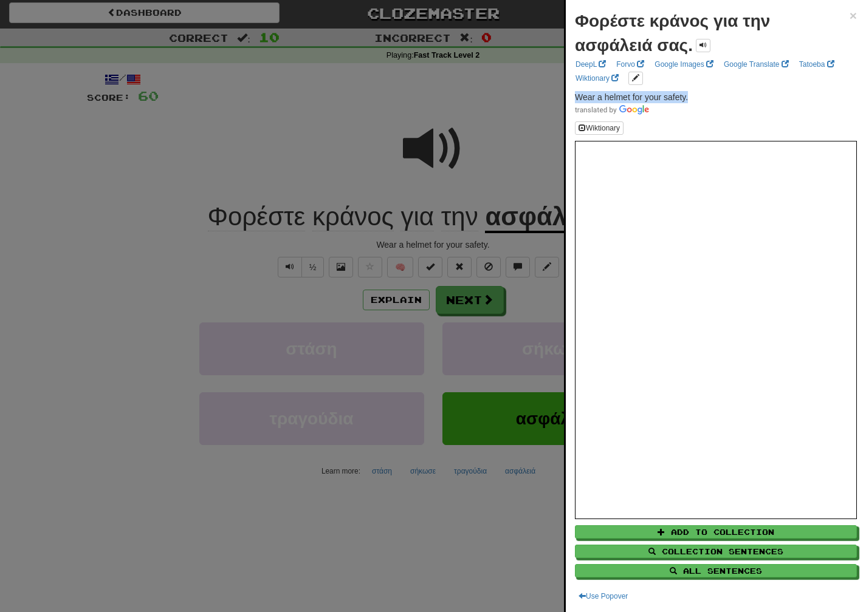
drag, startPoint x: 700, startPoint y: 97, endPoint x: 576, endPoint y: 98, distance: 124.0
click at [576, 98] on p "Wear a helmet for your safety." at bounding box center [716, 103] width 282 height 24
click at [474, 309] on div at bounding box center [433, 306] width 866 height 612
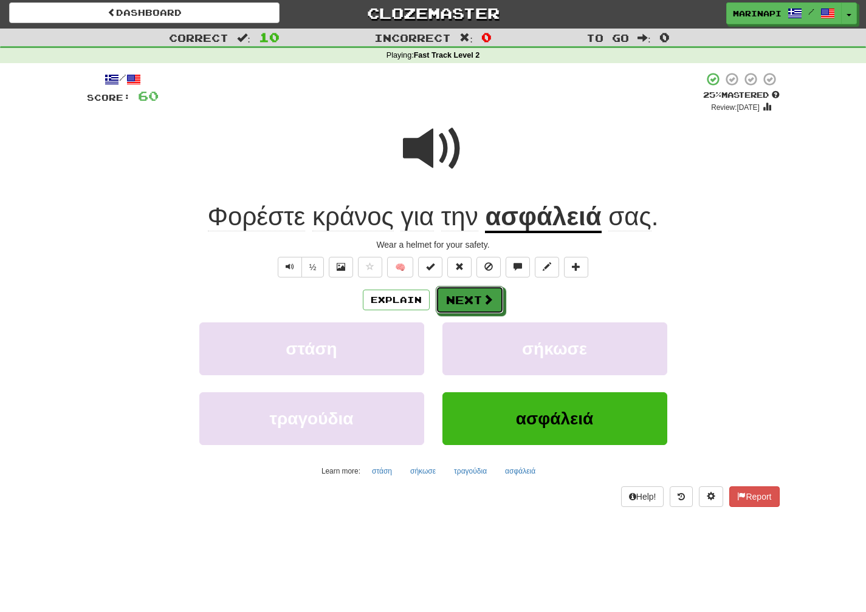
click at [474, 304] on button "Next" at bounding box center [470, 300] width 68 height 28
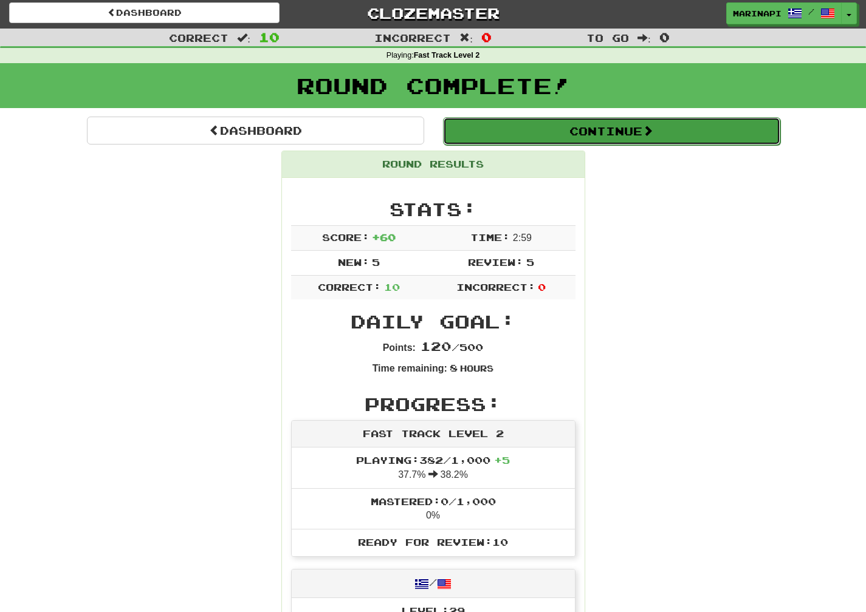
click at [634, 139] on button "Continue" at bounding box center [611, 131] width 337 height 28
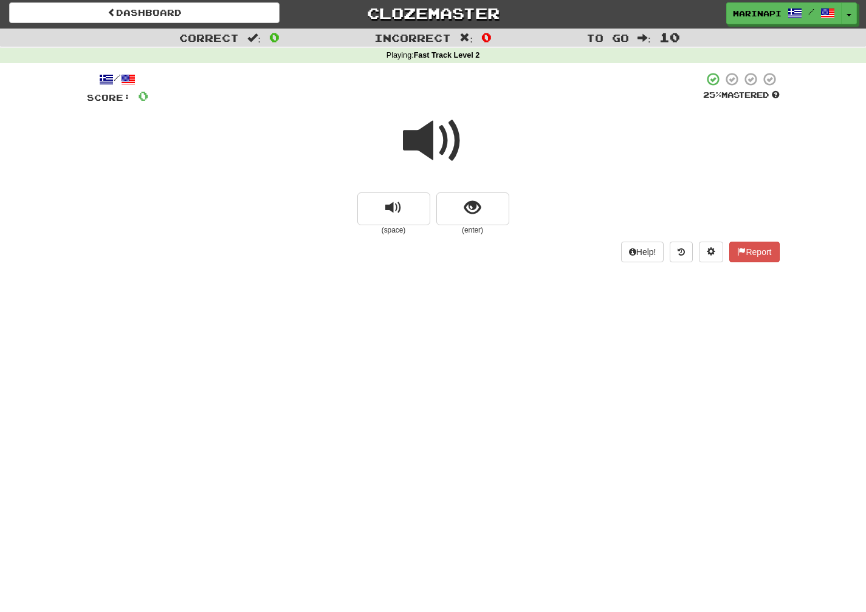
click at [450, 145] on span at bounding box center [433, 141] width 61 height 61
click at [472, 210] on span "show sentence" at bounding box center [472, 208] width 16 height 16
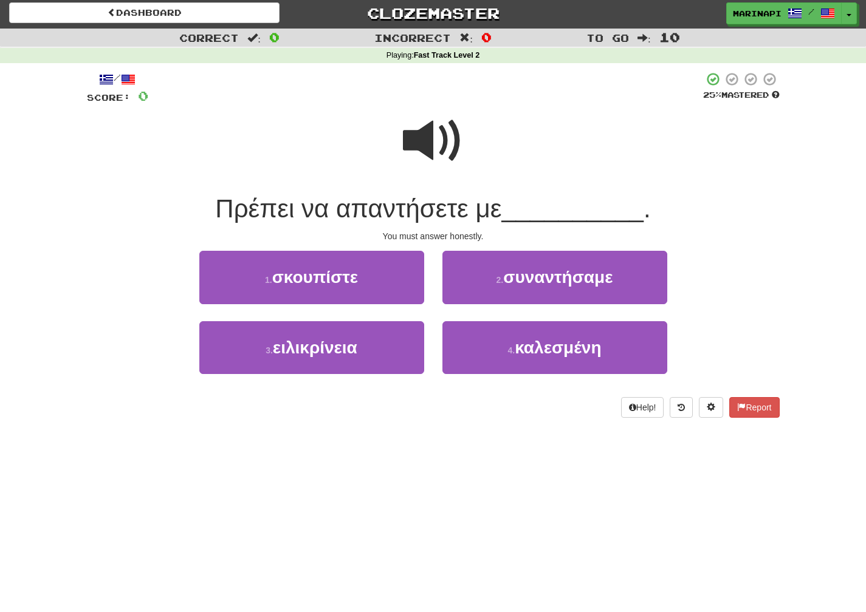
click at [442, 140] on span at bounding box center [433, 141] width 61 height 61
click at [427, 144] on span at bounding box center [433, 141] width 61 height 61
click at [426, 145] on span at bounding box center [433, 141] width 61 height 61
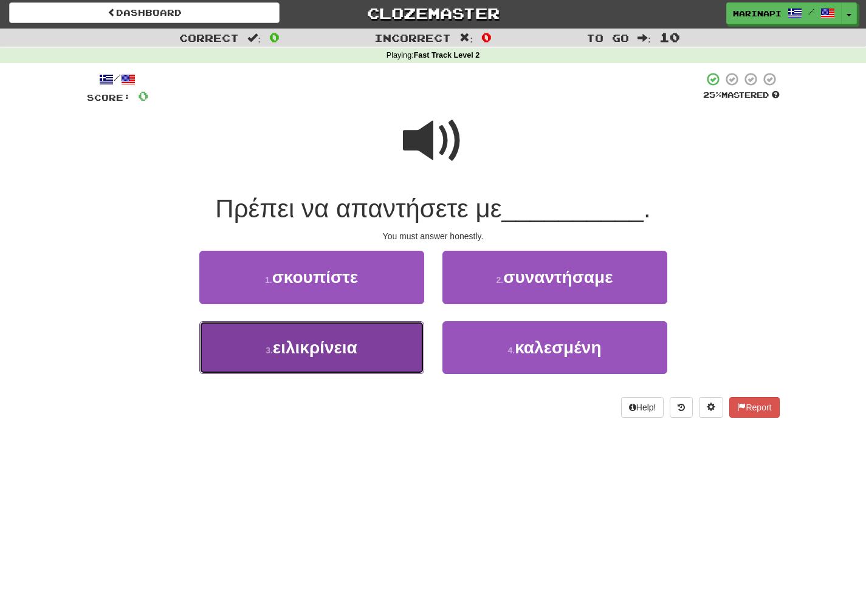
click at [363, 347] on button "3 . ειλικρίνεια" at bounding box center [311, 347] width 225 height 53
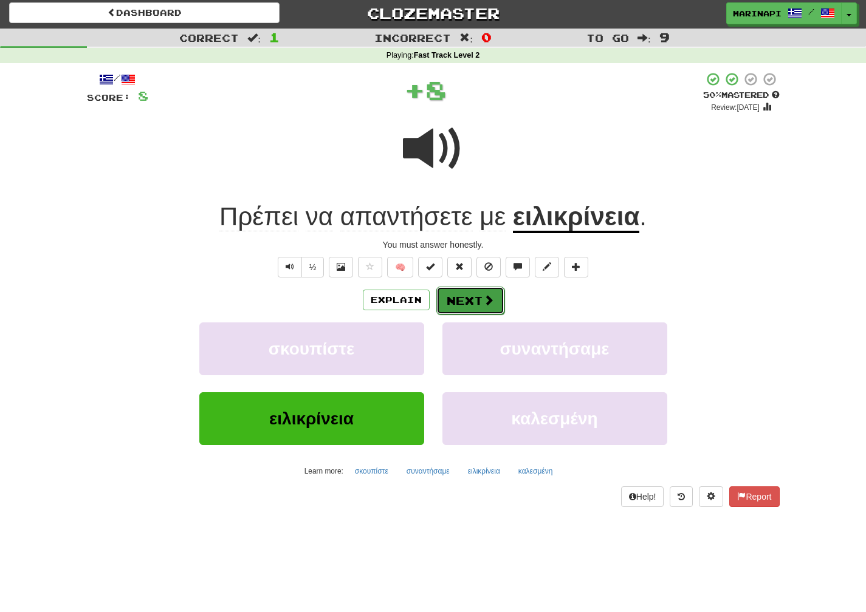
click at [464, 300] on button "Next" at bounding box center [470, 301] width 68 height 28
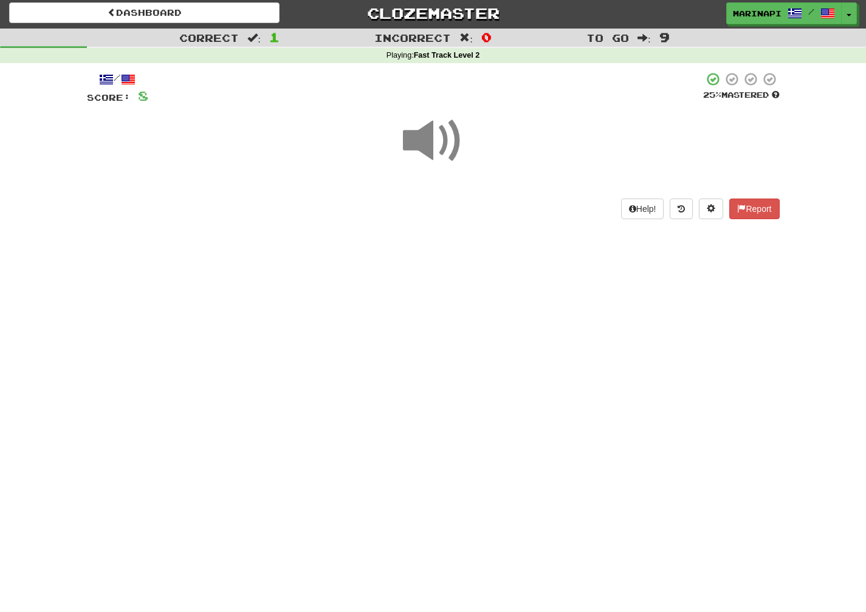
click at [444, 146] on span at bounding box center [433, 141] width 61 height 61
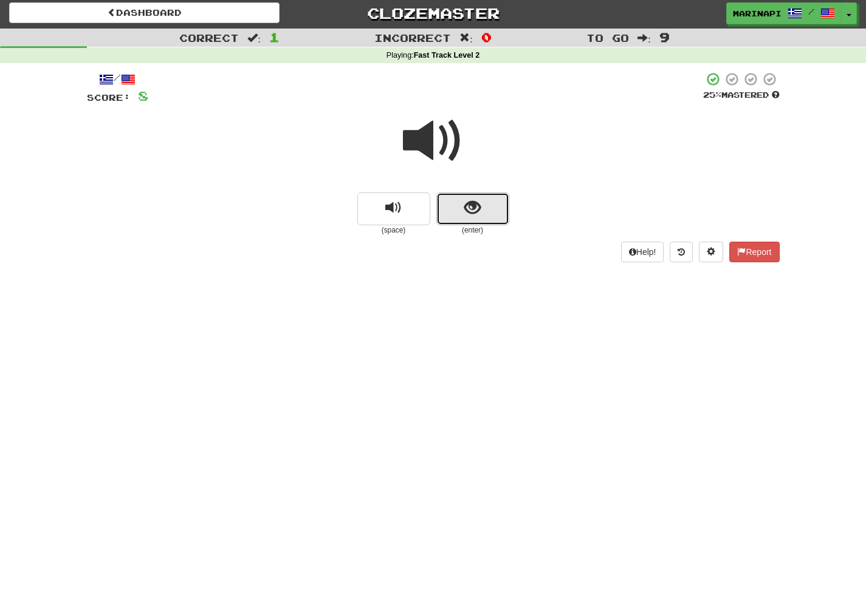
click at [472, 197] on button "show sentence" at bounding box center [472, 209] width 73 height 33
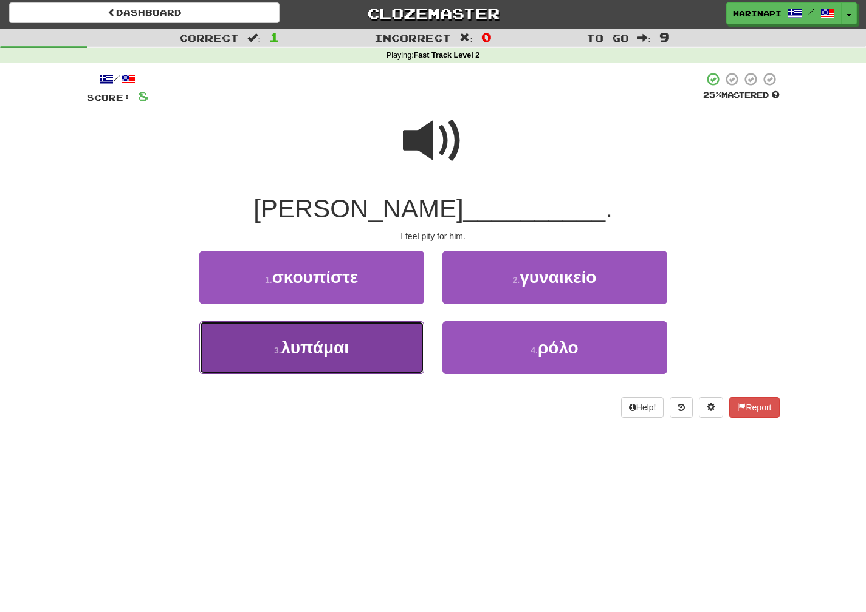
click at [386, 346] on button "3 . λυπάμαι" at bounding box center [311, 347] width 225 height 53
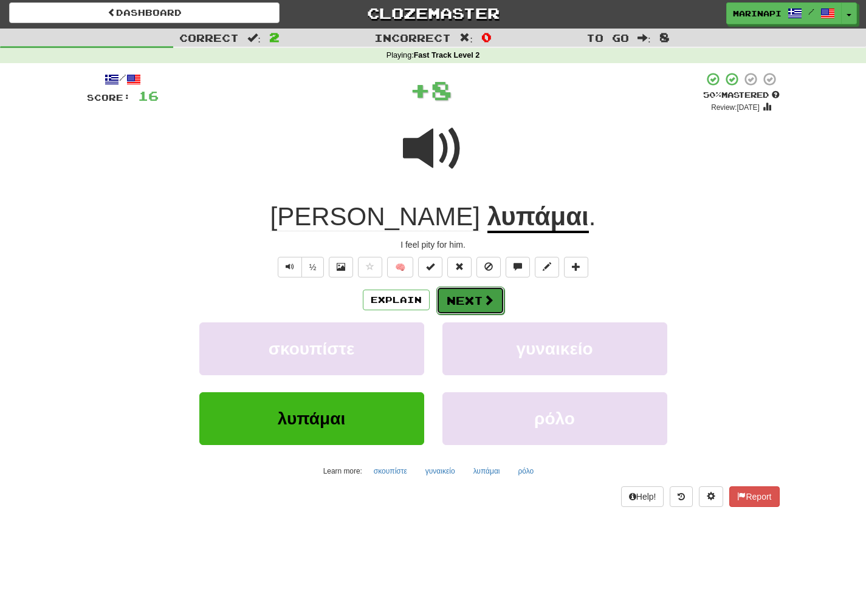
click at [456, 295] on button "Next" at bounding box center [470, 301] width 68 height 28
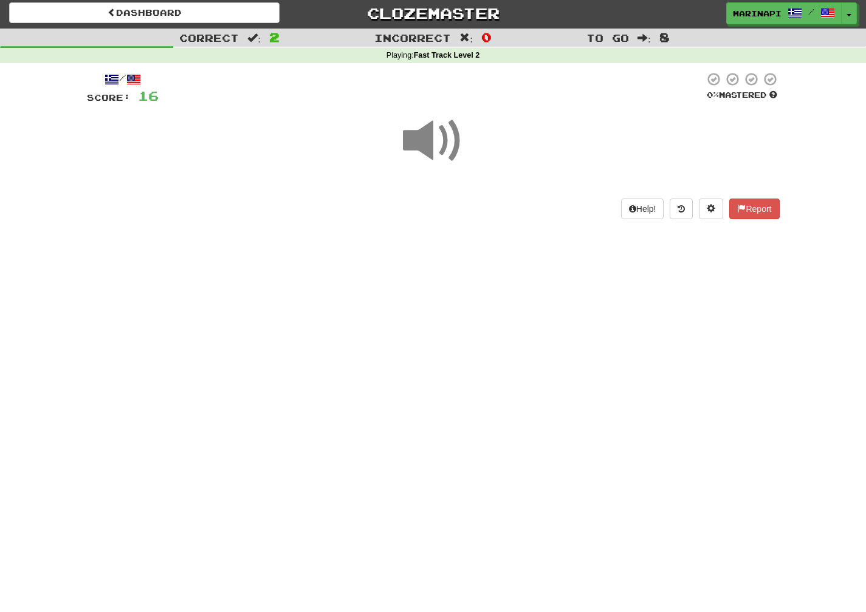
click at [442, 154] on span at bounding box center [433, 141] width 61 height 61
click at [446, 142] on span at bounding box center [433, 141] width 61 height 61
click at [444, 151] on span at bounding box center [433, 141] width 61 height 61
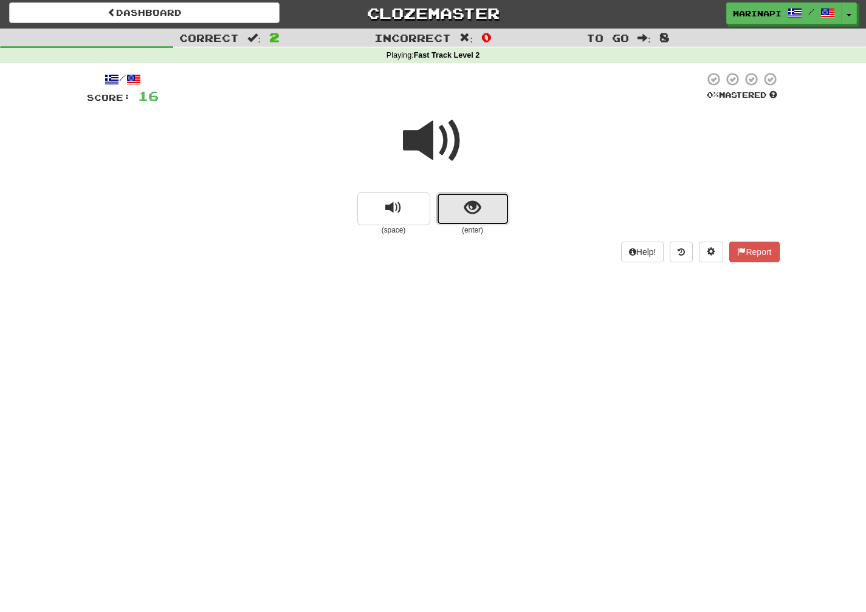
click at [461, 208] on button "show sentence" at bounding box center [472, 209] width 73 height 33
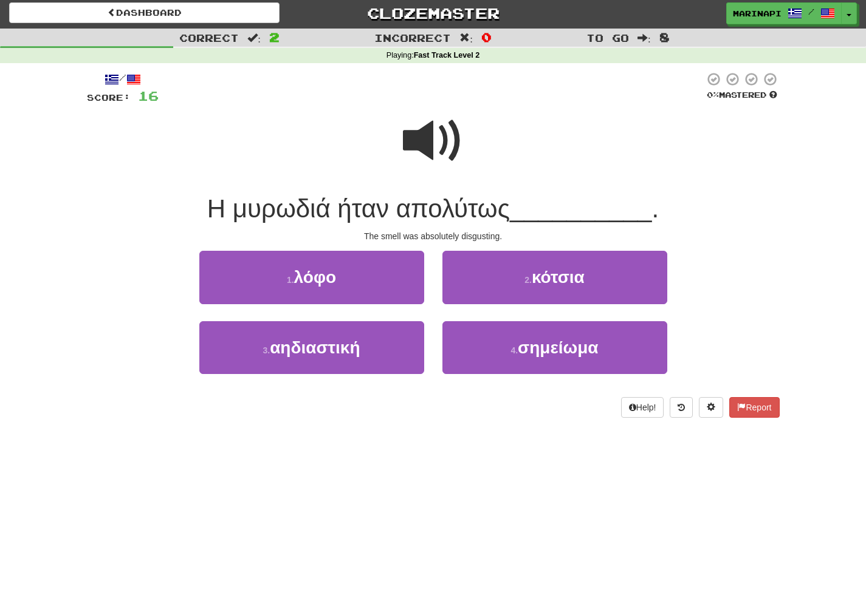
click at [445, 156] on span at bounding box center [433, 141] width 61 height 61
click at [426, 157] on span at bounding box center [433, 141] width 61 height 61
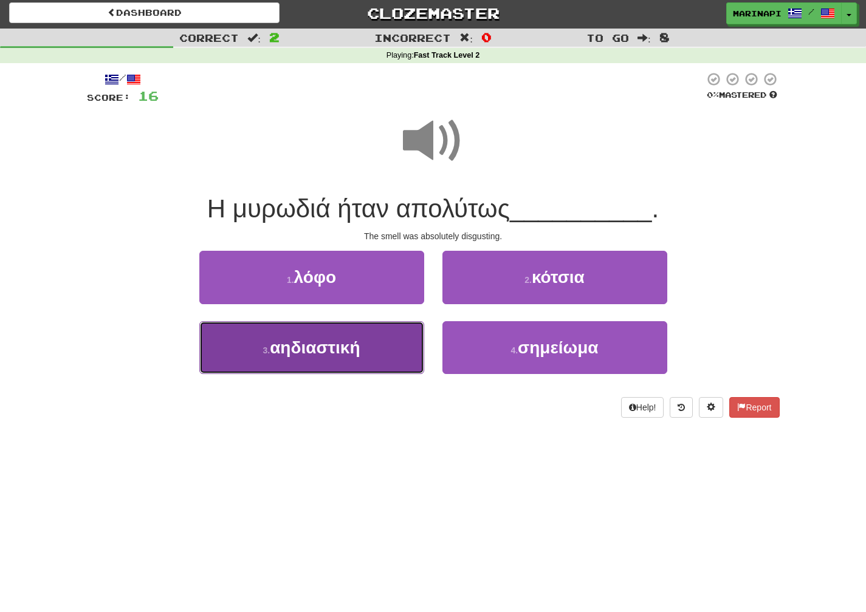
click at [389, 345] on button "3 . αηδιαστική" at bounding box center [311, 347] width 225 height 53
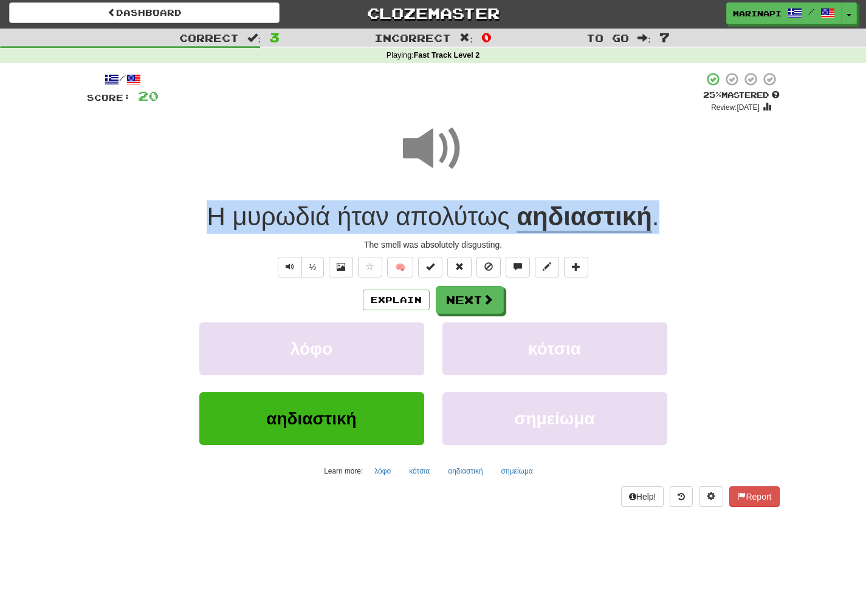
drag, startPoint x: 662, startPoint y: 219, endPoint x: 211, endPoint y: 218, distance: 451.5
click at [211, 218] on div "Η μυρωδιά ήταν απολύτως αηδιαστική ." at bounding box center [433, 217] width 693 height 33
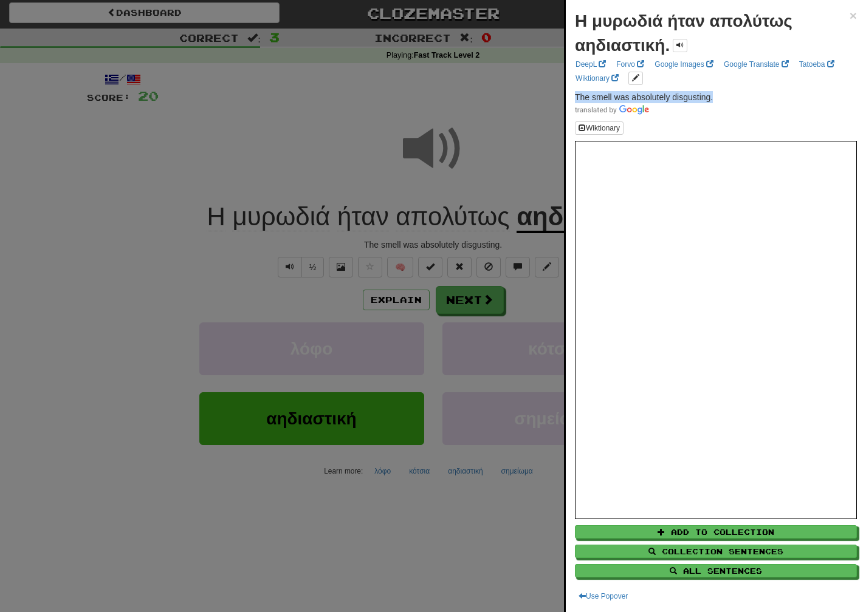
drag, startPoint x: 717, startPoint y: 98, endPoint x: 573, endPoint y: 96, distance: 144.0
click at [573, 96] on div "Η μυρωδιά ήταν απολύτως αηδιαστική. × DeepL Forvo Google Images Google Translat…" at bounding box center [716, 306] width 300 height 612
click at [493, 306] on div at bounding box center [433, 306] width 866 height 612
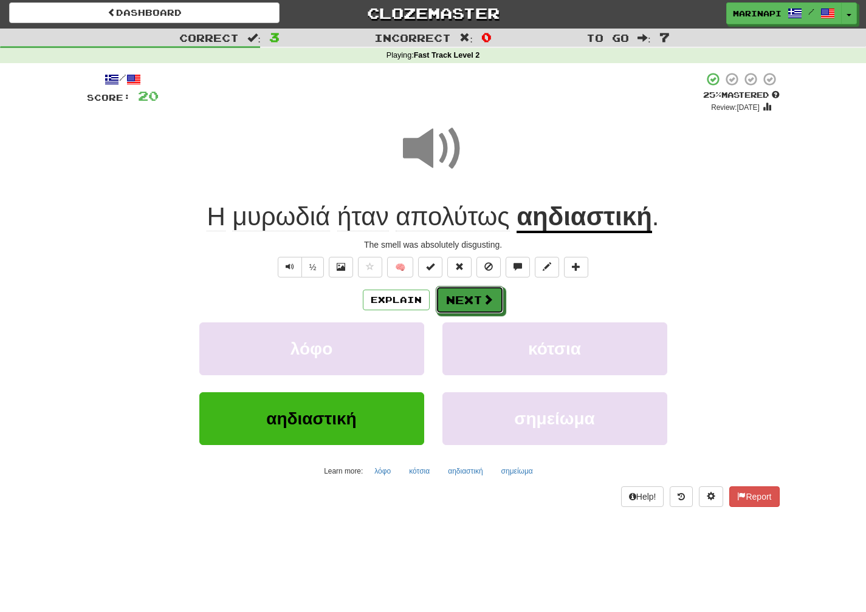
click at [487, 305] on span at bounding box center [487, 299] width 11 height 11
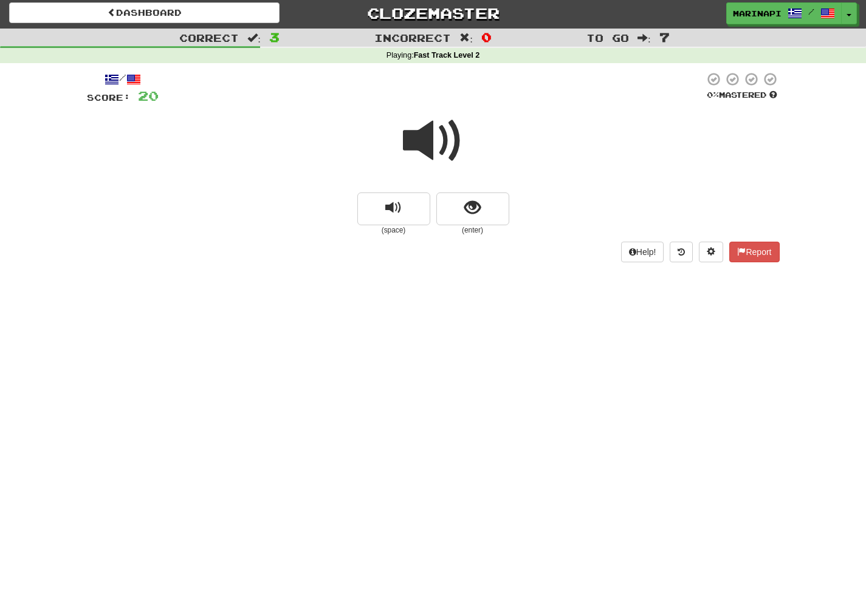
click at [438, 145] on span at bounding box center [433, 141] width 61 height 61
click at [472, 213] on span "show sentence" at bounding box center [472, 208] width 16 height 16
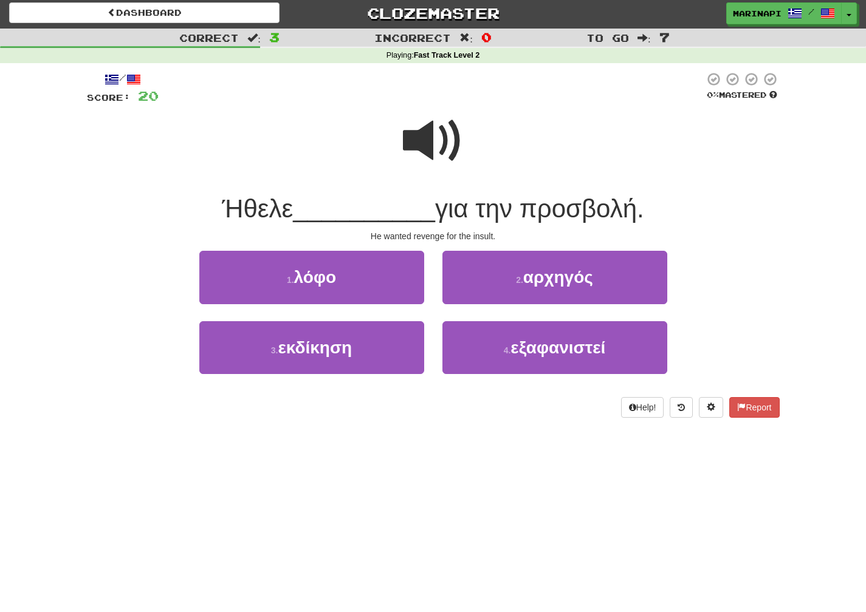
click at [443, 148] on span at bounding box center [433, 141] width 61 height 61
click at [443, 149] on span at bounding box center [433, 141] width 61 height 61
drag, startPoint x: 662, startPoint y: 214, endPoint x: 216, endPoint y: 205, distance: 446.1
click at [216, 205] on div "Ήθελε __________ για την προσβολή." at bounding box center [433, 209] width 693 height 33
click at [605, 128] on div at bounding box center [433, 149] width 693 height 87
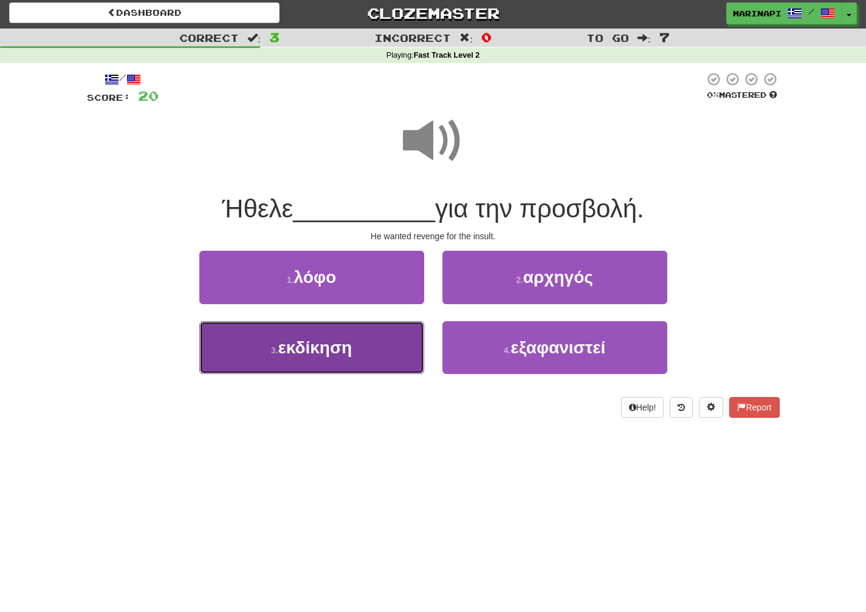
click at [358, 357] on button "3 . εκδίκηση" at bounding box center [311, 347] width 225 height 53
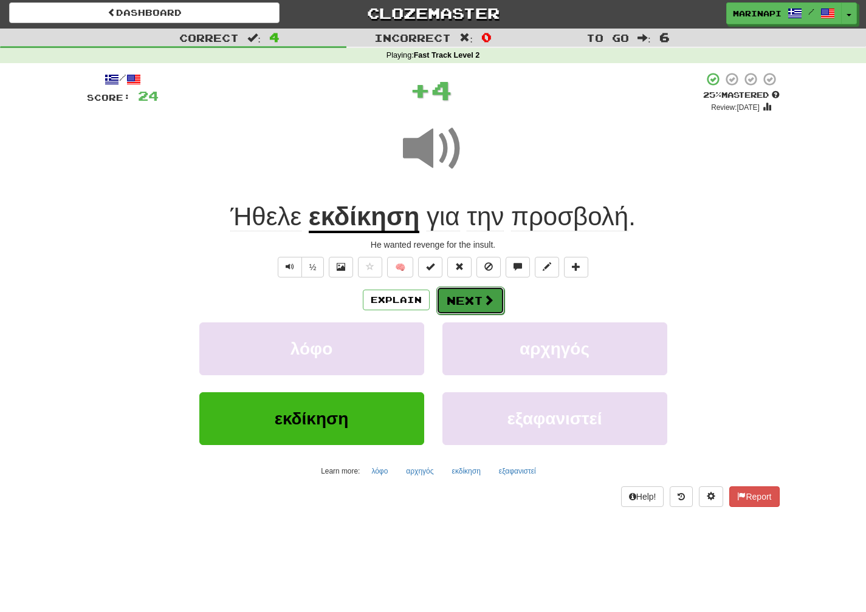
click at [466, 301] on button "Next" at bounding box center [470, 301] width 68 height 28
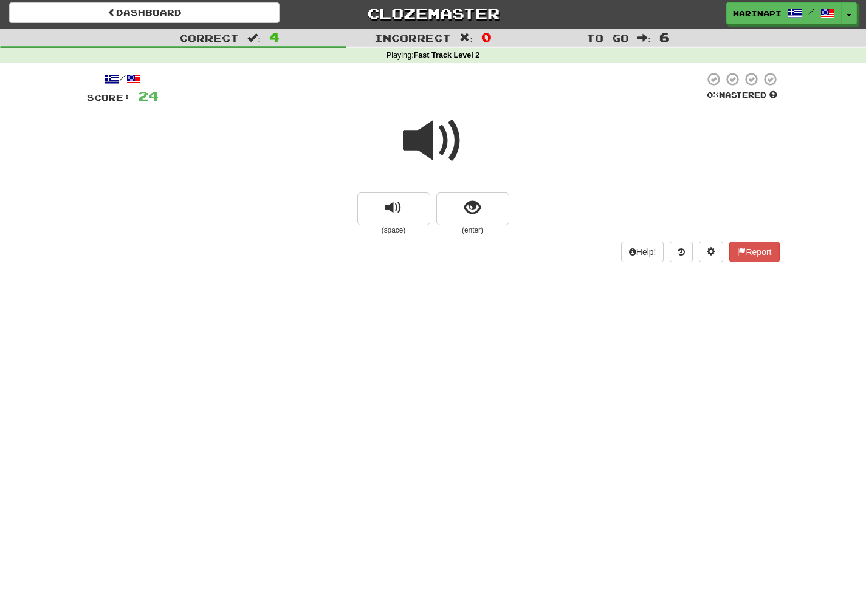
click at [448, 153] on span at bounding box center [433, 141] width 61 height 61
click at [453, 149] on span at bounding box center [433, 141] width 61 height 61
click at [476, 206] on span "show sentence" at bounding box center [472, 208] width 16 height 16
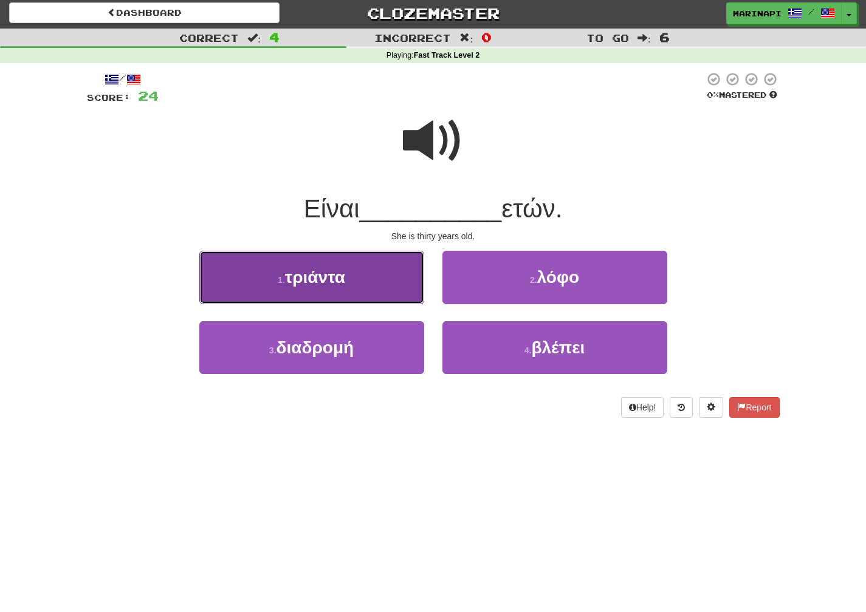
click at [371, 292] on button "1 . τριάντα" at bounding box center [311, 277] width 225 height 53
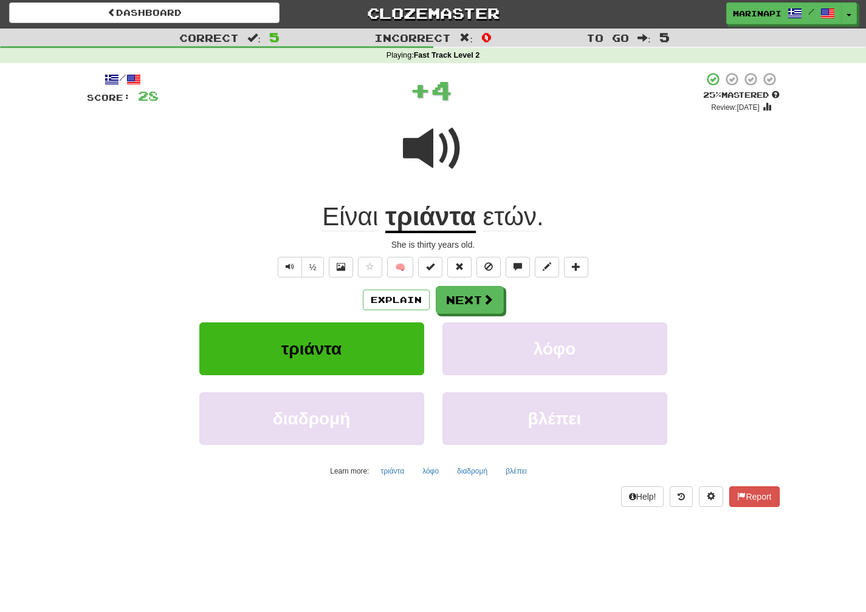
click at [555, 222] on div "Είναι τριάντα ετών ." at bounding box center [433, 217] width 693 height 33
click at [481, 295] on button "Next" at bounding box center [470, 301] width 68 height 28
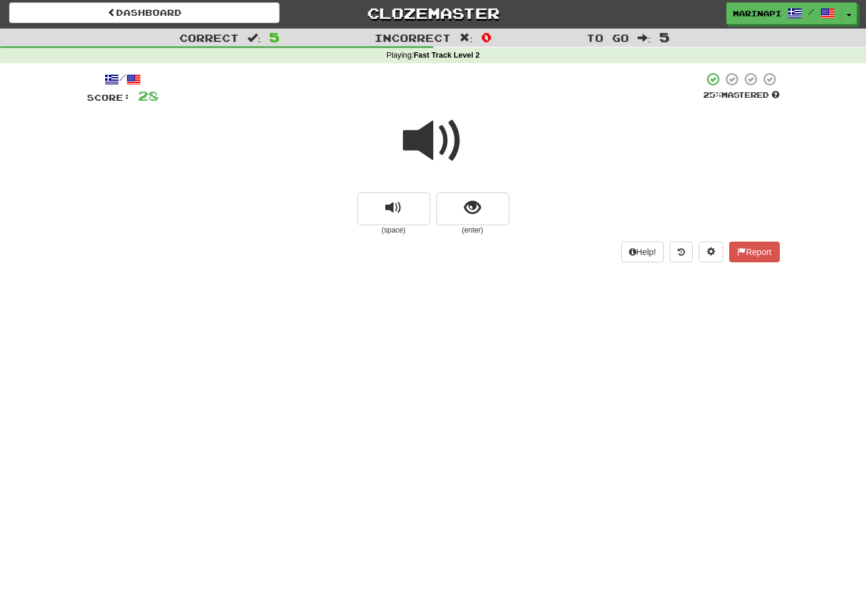
click at [453, 145] on span at bounding box center [433, 141] width 61 height 61
click at [472, 204] on span "show sentence" at bounding box center [472, 208] width 16 height 16
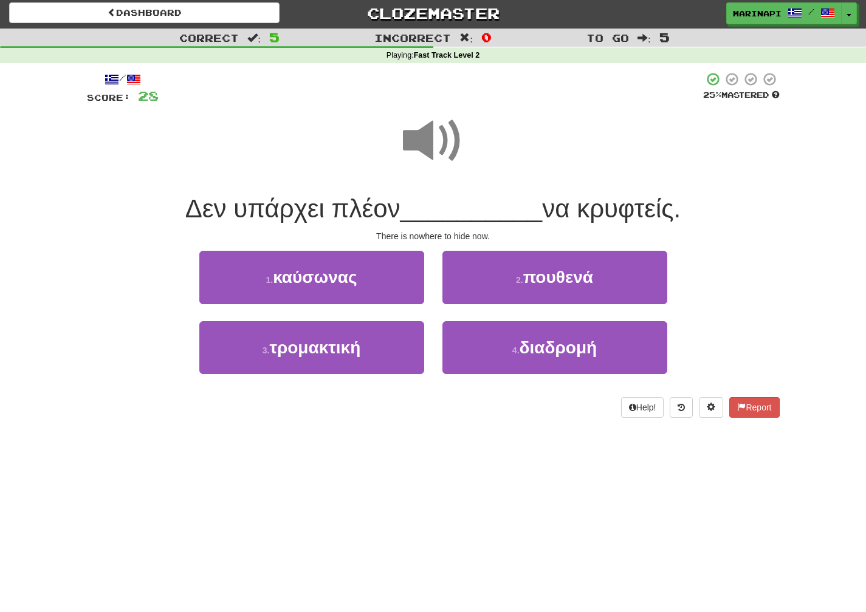
click at [441, 147] on span at bounding box center [433, 141] width 61 height 61
click at [439, 148] on span at bounding box center [433, 141] width 61 height 61
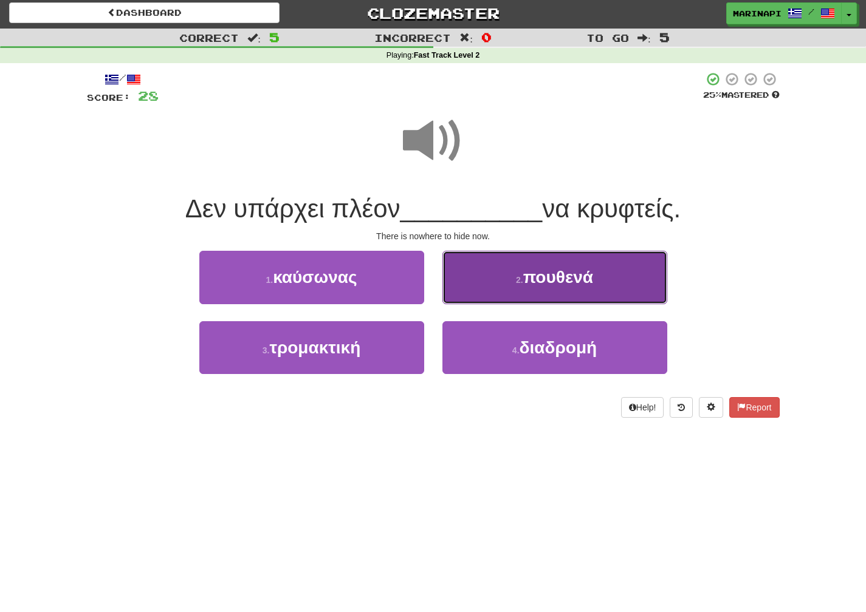
click at [475, 295] on button "2 . πουθενά" at bounding box center [554, 277] width 225 height 53
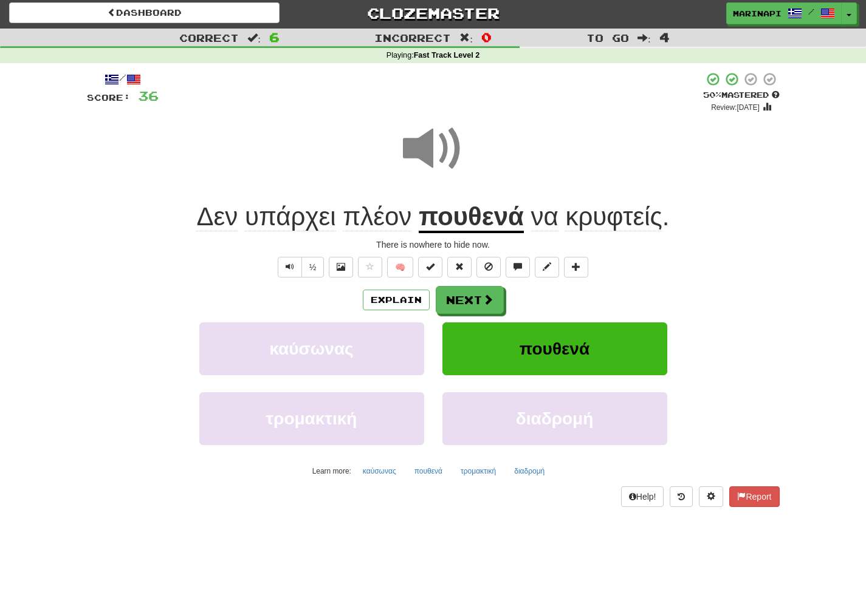
click at [450, 166] on span at bounding box center [433, 148] width 61 height 61
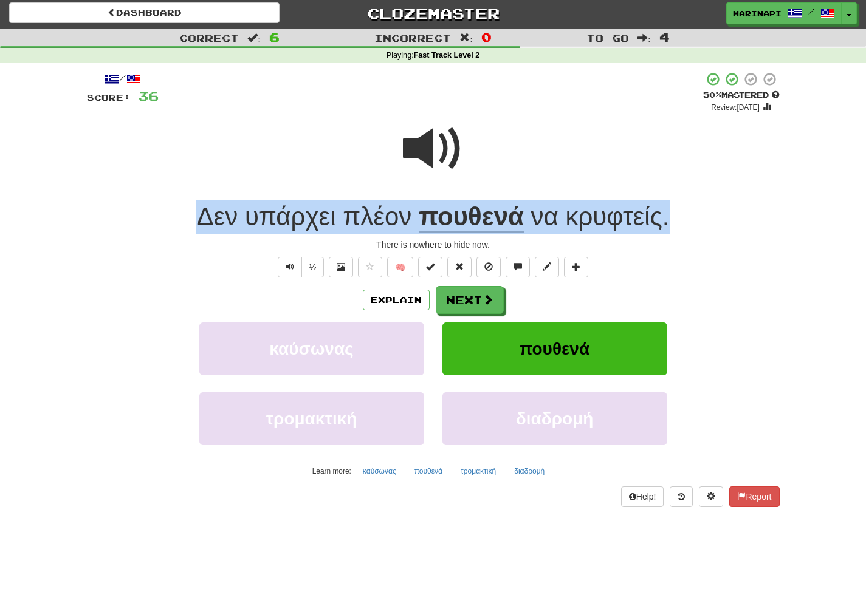
drag, startPoint x: 685, startPoint y: 229, endPoint x: 187, endPoint y: 211, distance: 499.2
click at [187, 211] on div "Δεν υπάρχει πλέον πουθενά να κρυφτείς ." at bounding box center [433, 217] width 693 height 33
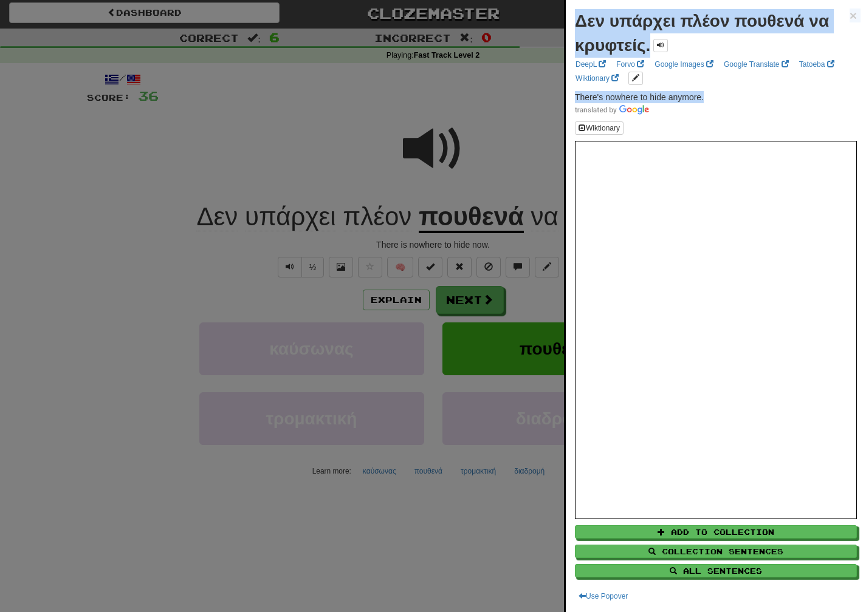
drag, startPoint x: 710, startPoint y: 101, endPoint x: 561, endPoint y: 92, distance: 149.1
click at [561, 92] on body "Dashboard Clozemaster marinapi / Toggle Dropdown Dashboard Leaderboard Activity…" at bounding box center [433, 520] width 866 height 1044
click at [734, 100] on p "There's nowhere to hide anymore." at bounding box center [716, 103] width 282 height 24
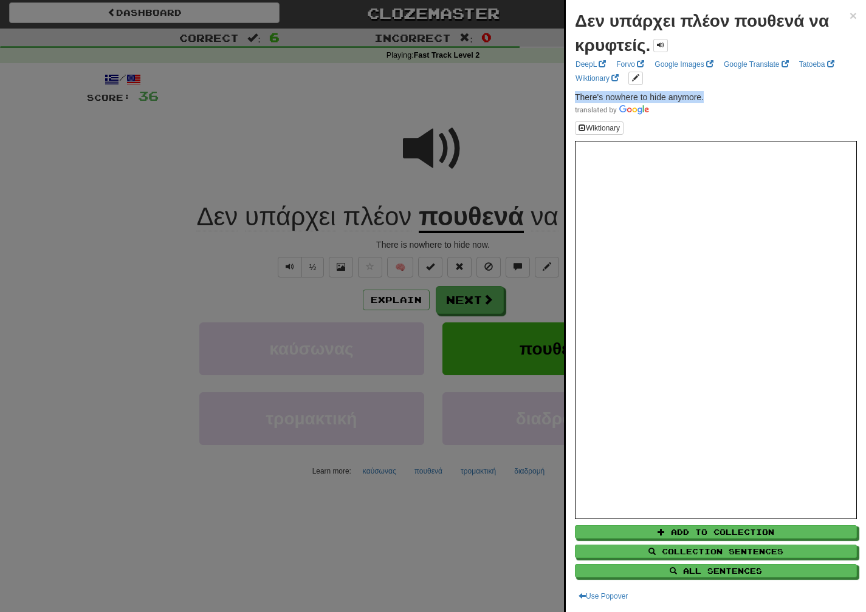
drag, startPoint x: 722, startPoint y: 100, endPoint x: 571, endPoint y: 100, distance: 151.3
click at [571, 100] on div "Δεν υπάρχει πλέον πουθενά να κρυφτείς. × DeepL Forvo Google Images Google Trans…" at bounding box center [716, 306] width 300 height 612
click at [520, 312] on div at bounding box center [433, 306] width 866 height 612
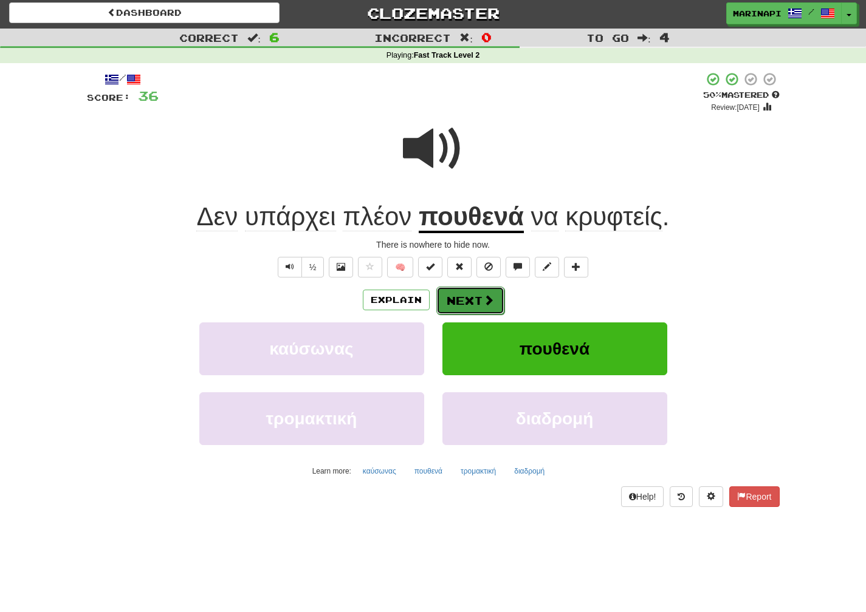
click at [489, 304] on span at bounding box center [488, 300] width 11 height 11
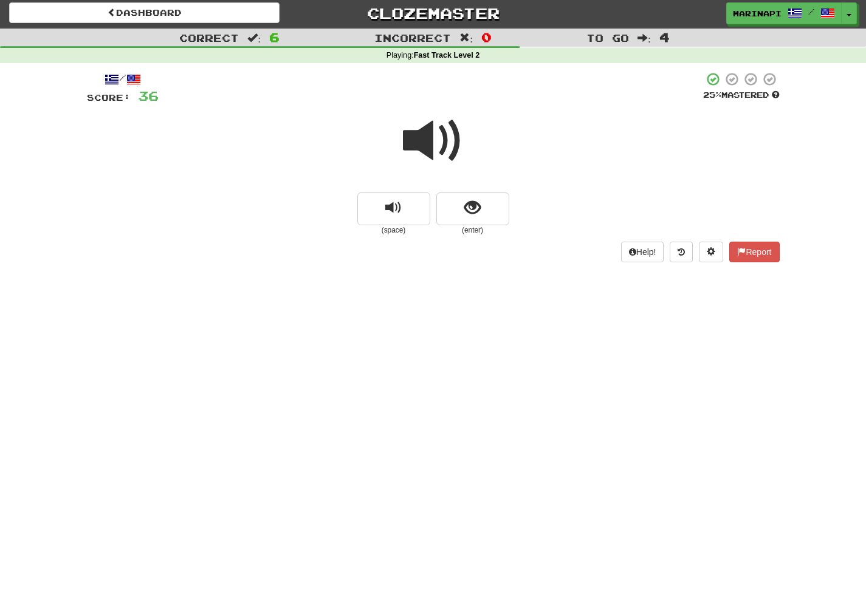
click at [422, 144] on span at bounding box center [433, 141] width 61 height 61
click at [462, 214] on button "show sentence" at bounding box center [472, 209] width 73 height 33
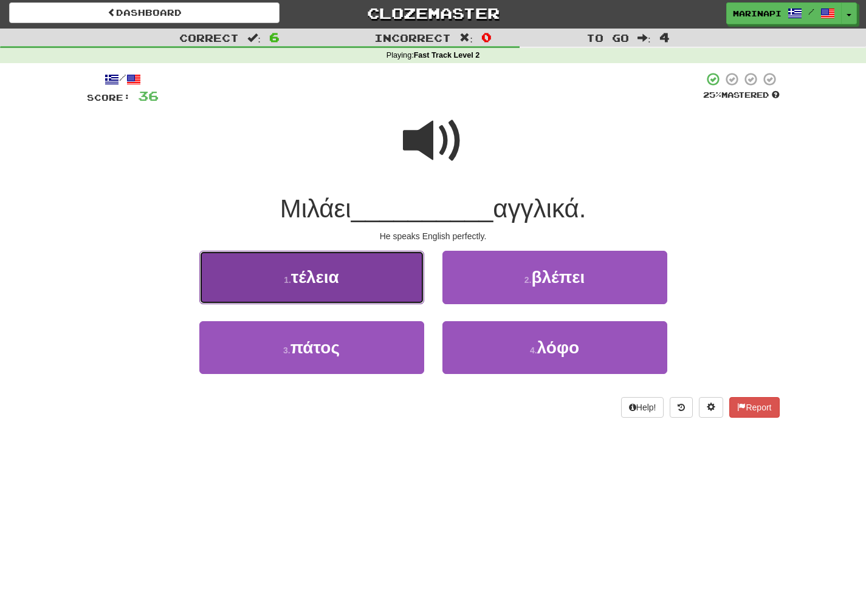
click at [361, 290] on button "1 . τέλεια" at bounding box center [311, 277] width 225 height 53
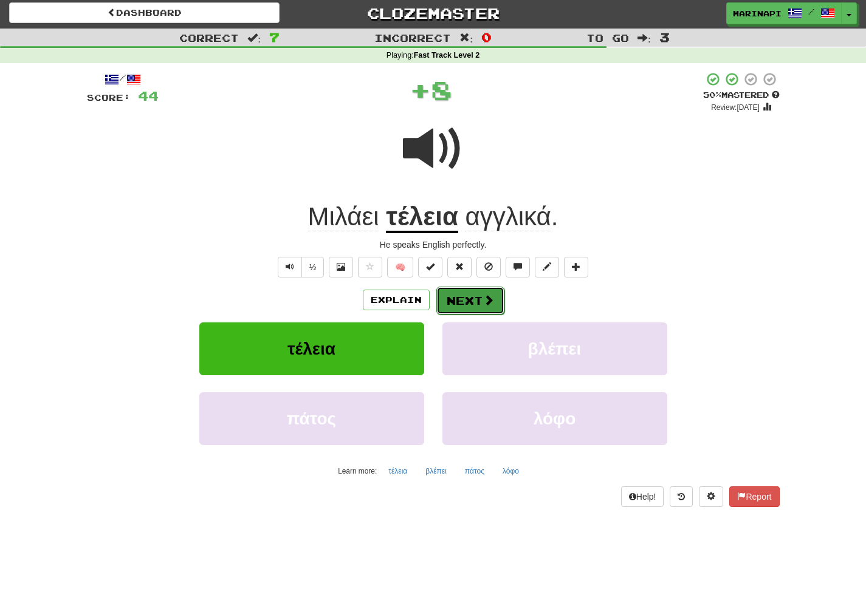
click at [479, 298] on button "Next" at bounding box center [470, 301] width 68 height 28
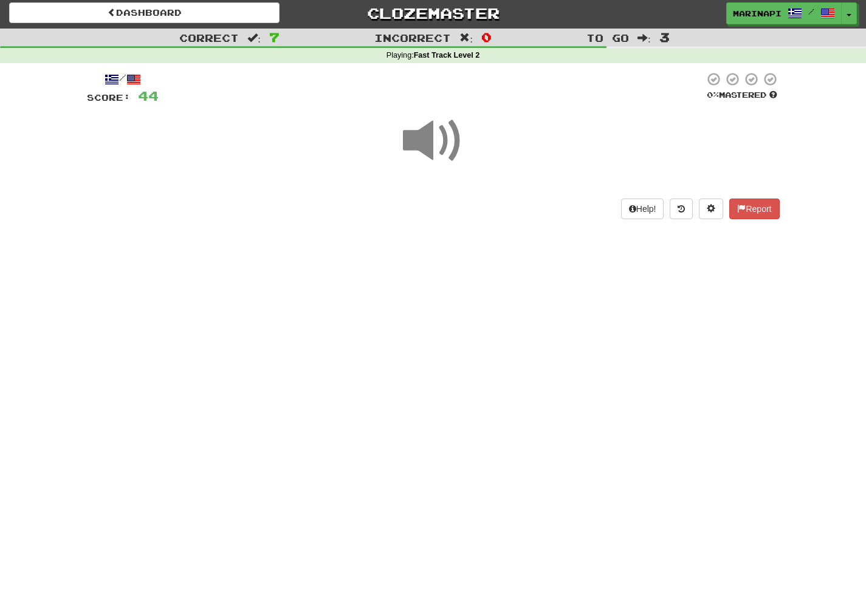
click at [445, 152] on span at bounding box center [433, 141] width 61 height 61
click at [444, 148] on span at bounding box center [433, 141] width 61 height 61
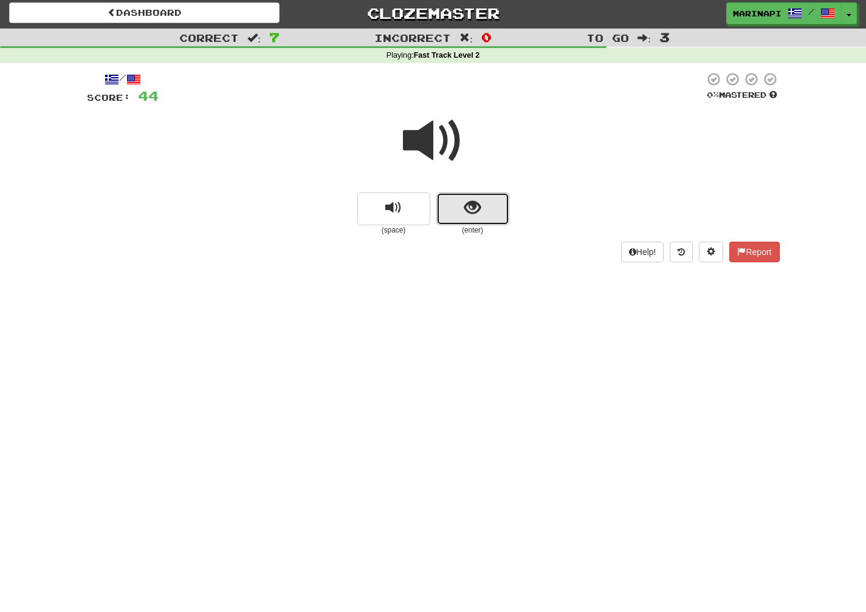
click at [492, 196] on button "show sentence" at bounding box center [472, 209] width 73 height 33
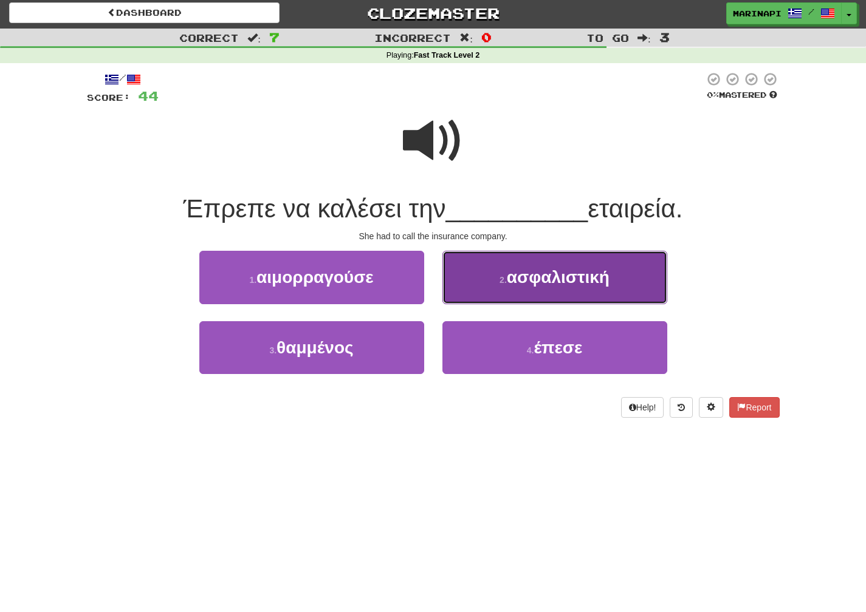
click at [531, 281] on span "ασφαλιστική" at bounding box center [558, 277] width 103 height 19
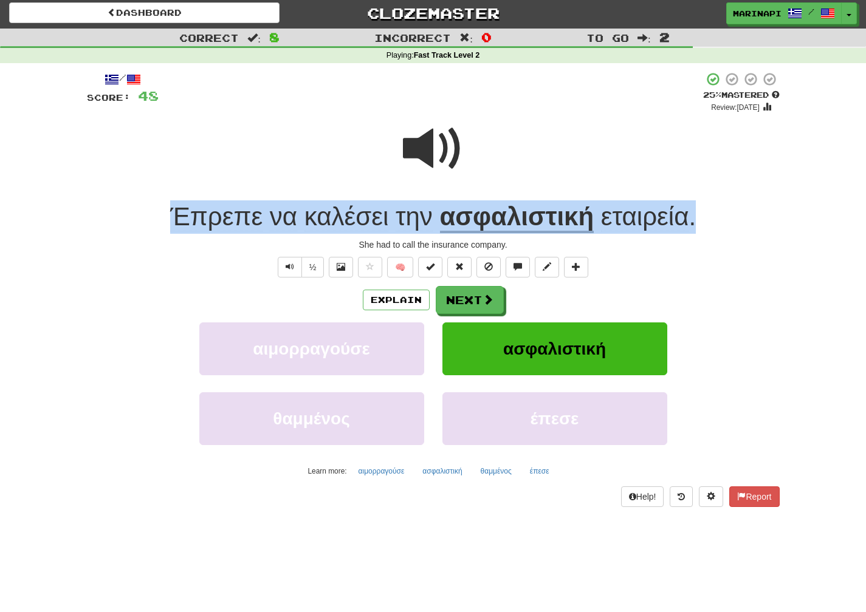
drag, startPoint x: 698, startPoint y: 216, endPoint x: 170, endPoint y: 213, distance: 528.6
click at [170, 213] on div "Έπρεπε να καλέσει την ασφαλιστική εταιρεία ." at bounding box center [433, 217] width 693 height 33
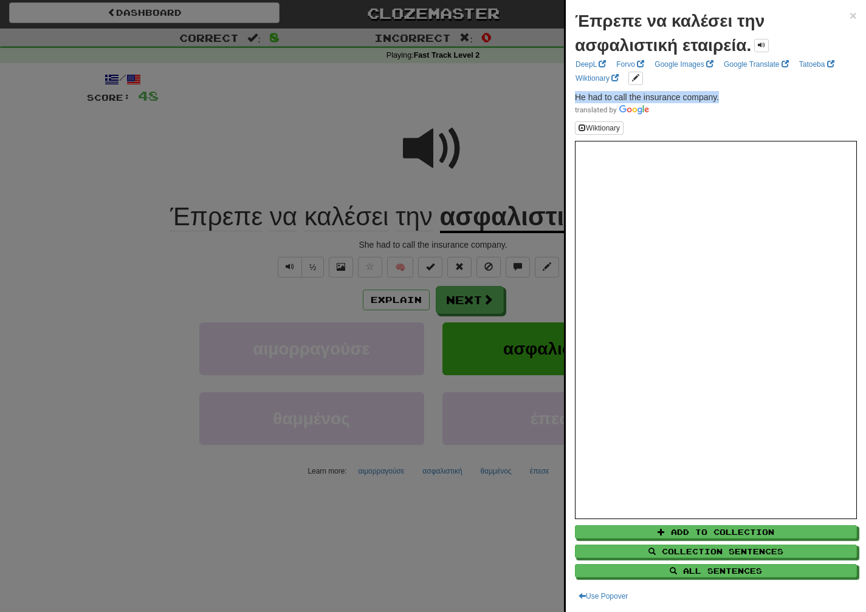
drag, startPoint x: 727, startPoint y: 97, endPoint x: 571, endPoint y: 98, distance: 156.2
click at [571, 98] on div "Έπρεπε να καλέσει την ασφαλιστική εταιρεία. × DeepL Forvo Google Images Google …" at bounding box center [716, 306] width 300 height 612
click at [478, 318] on div at bounding box center [433, 306] width 866 height 612
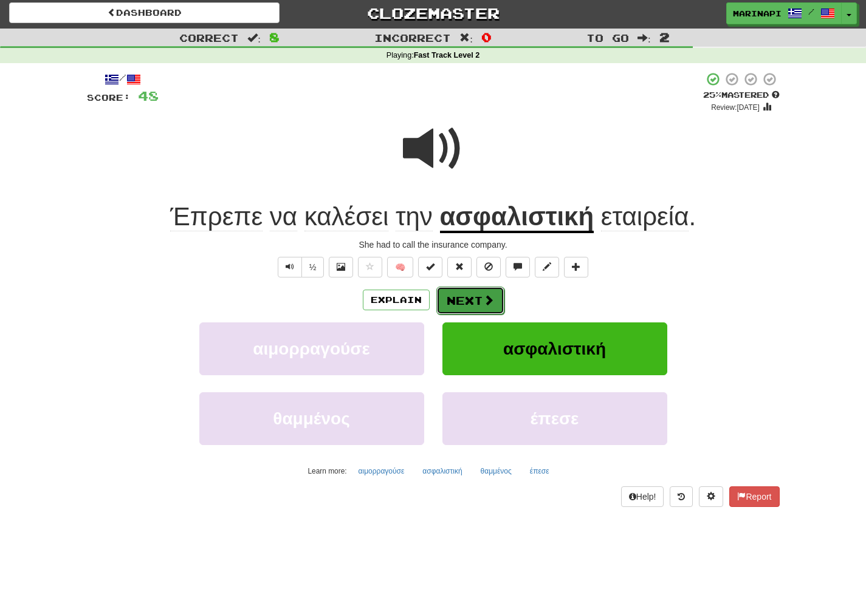
click at [487, 309] on button "Next" at bounding box center [470, 301] width 68 height 28
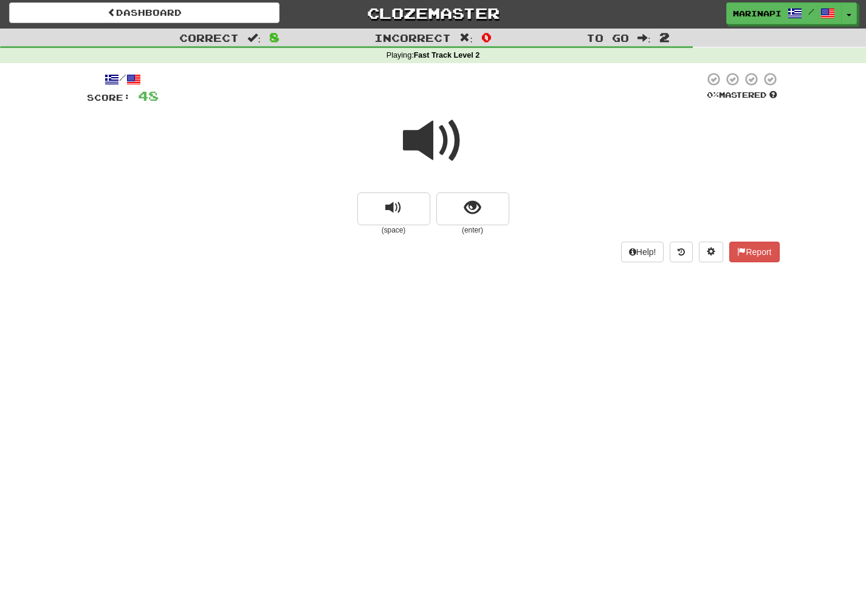
click at [448, 146] on span at bounding box center [433, 141] width 61 height 61
click at [486, 213] on button "show sentence" at bounding box center [472, 209] width 73 height 33
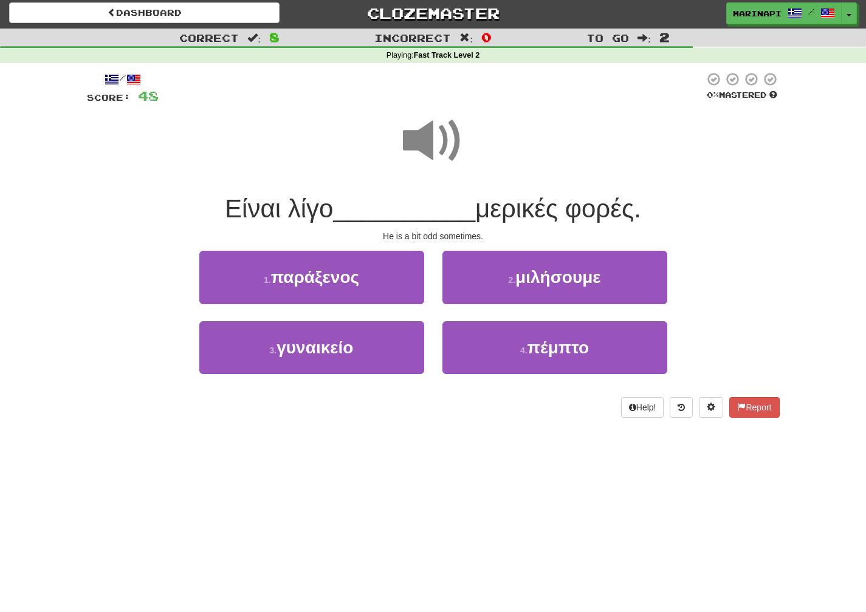
click at [425, 148] on span at bounding box center [433, 141] width 61 height 61
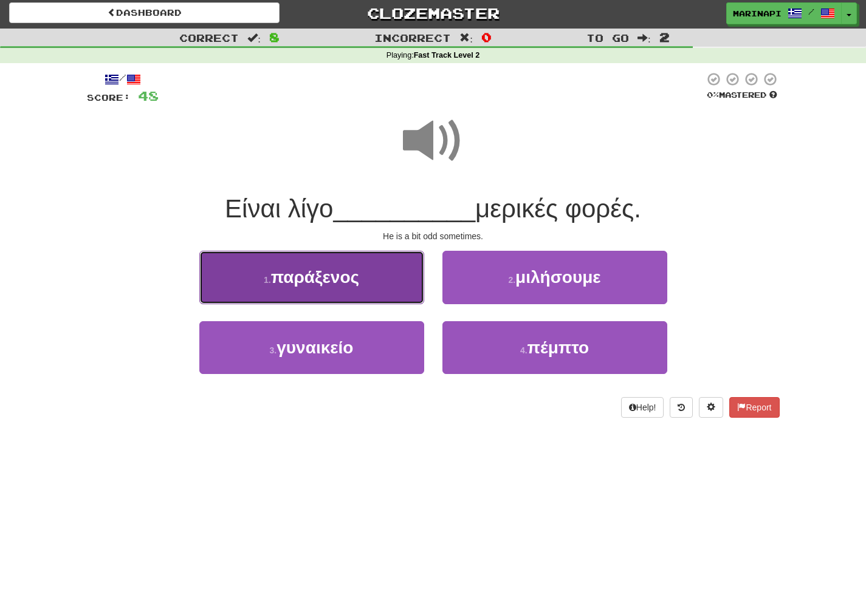
click at [405, 280] on button "1 . παράξενος" at bounding box center [311, 277] width 225 height 53
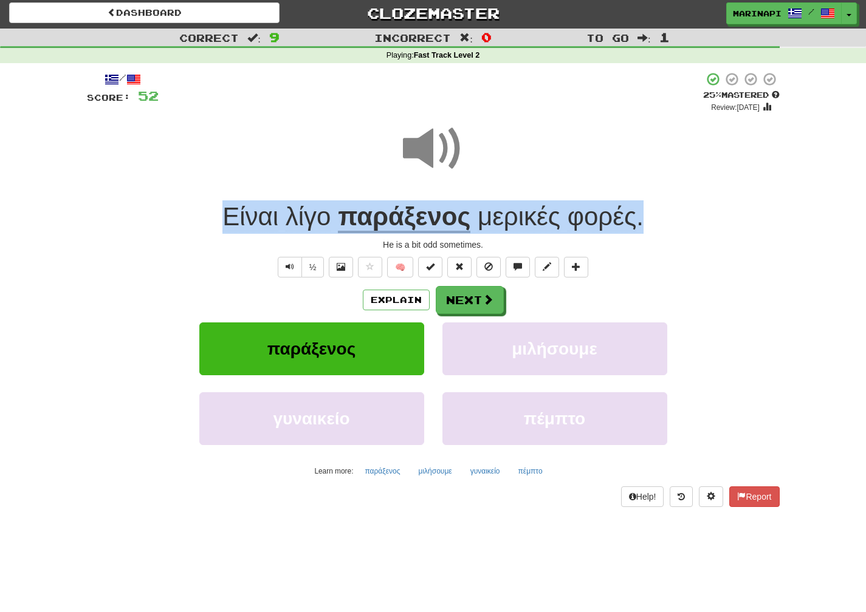
drag, startPoint x: 658, startPoint y: 227, endPoint x: 197, endPoint y: 221, distance: 461.2
click at [197, 221] on div "Είναι λίγο παράξενος μερικές φορές ." at bounding box center [433, 217] width 693 height 33
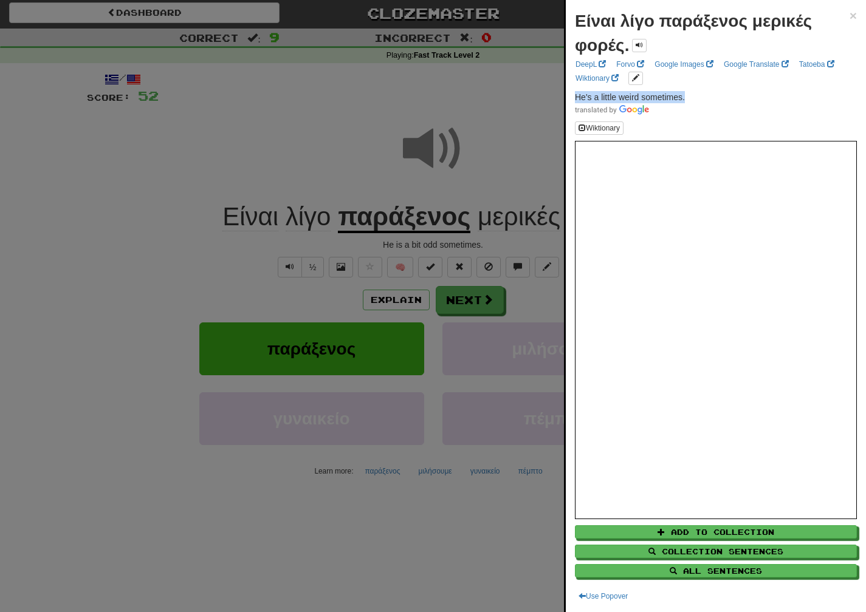
drag, startPoint x: 699, startPoint y: 97, endPoint x: 571, endPoint y: 100, distance: 128.2
click at [571, 100] on div "Είναι λίγο παράξενος μερικές φορές. × DeepL Forvo Google Images Google Translat…" at bounding box center [716, 306] width 300 height 612
click at [455, 303] on div at bounding box center [433, 306] width 866 height 612
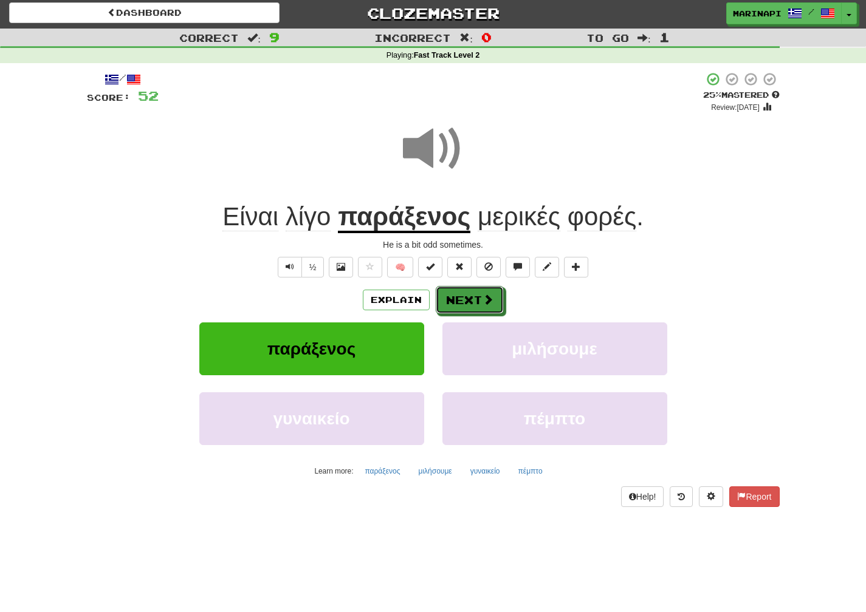
click at [459, 303] on button "Next" at bounding box center [470, 300] width 68 height 28
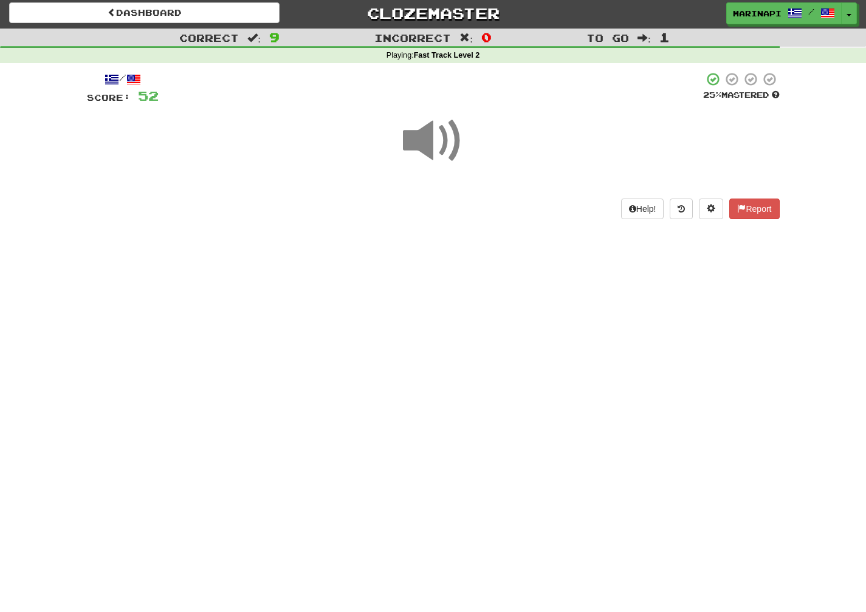
click at [441, 152] on span at bounding box center [433, 141] width 61 height 61
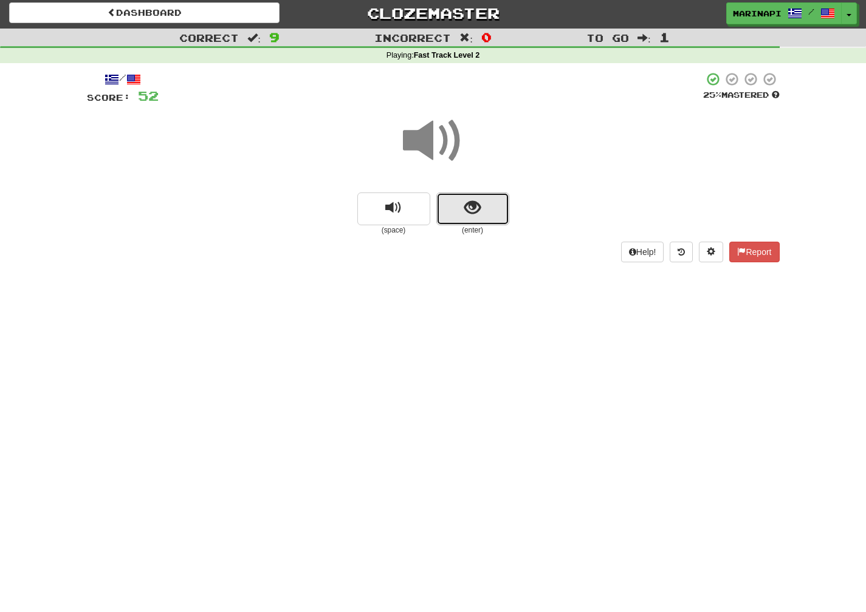
click at [458, 209] on button "show sentence" at bounding box center [472, 209] width 73 height 33
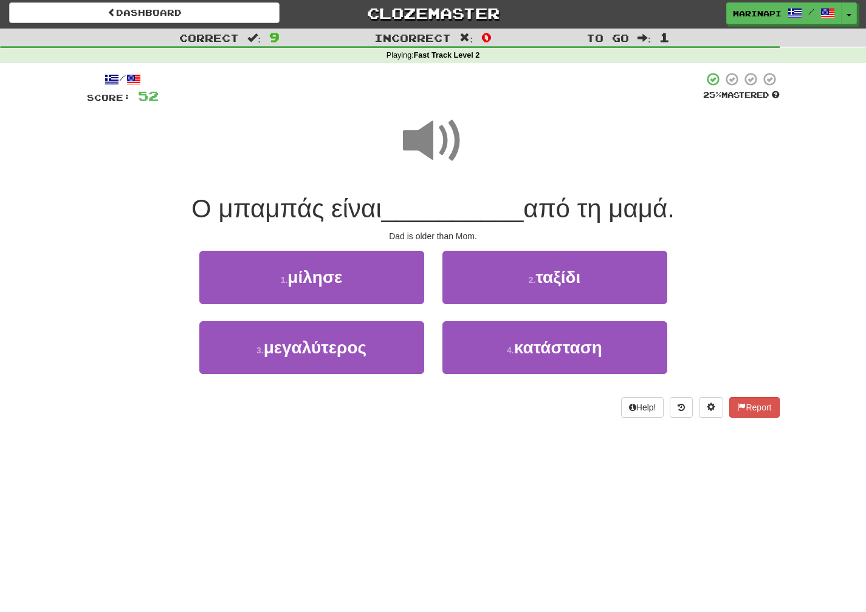
click at [445, 159] on span at bounding box center [433, 141] width 61 height 61
click at [421, 156] on span at bounding box center [433, 141] width 61 height 61
click at [441, 160] on span at bounding box center [433, 141] width 61 height 61
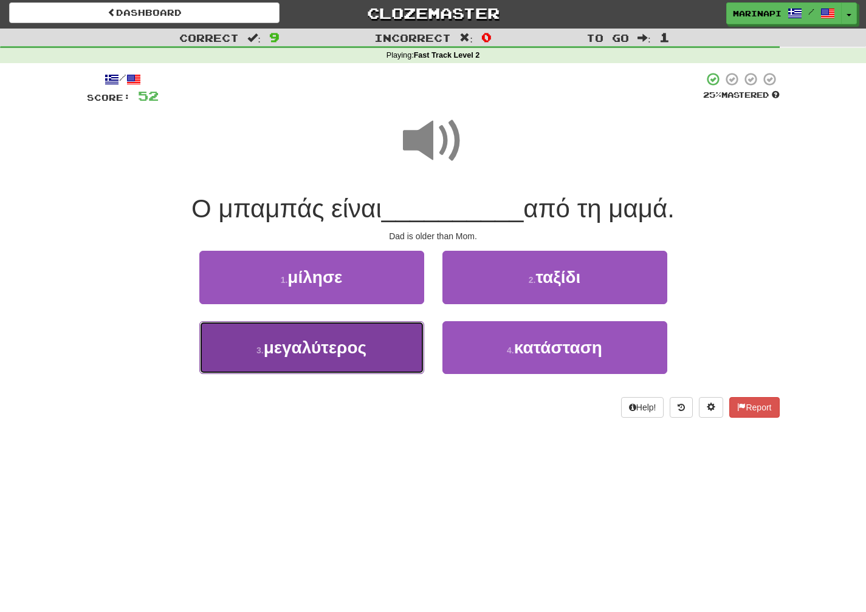
click at [376, 350] on button "3 . μεγαλύτερος" at bounding box center [311, 347] width 225 height 53
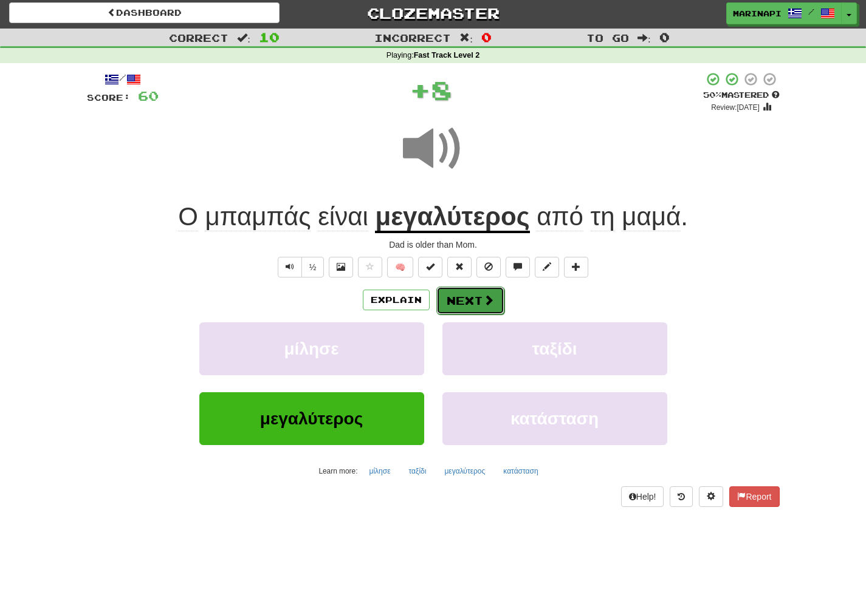
click at [480, 300] on button "Next" at bounding box center [470, 301] width 68 height 28
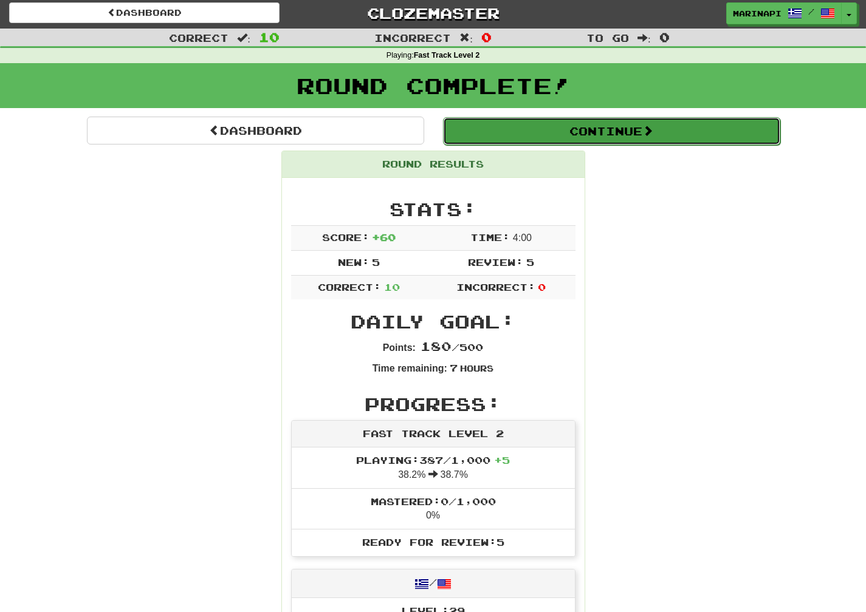
click at [560, 140] on button "Continue" at bounding box center [611, 131] width 337 height 28
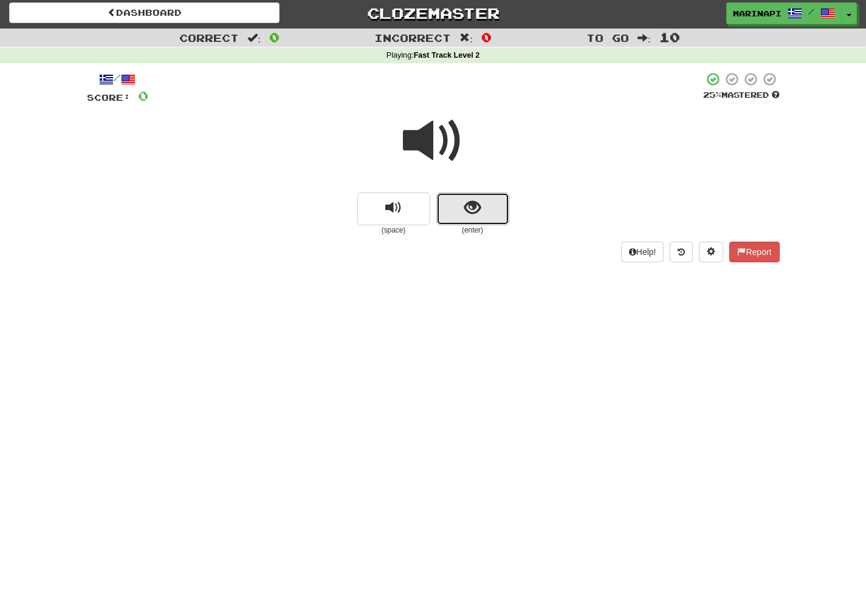
click at [476, 210] on span "show sentence" at bounding box center [472, 208] width 16 height 16
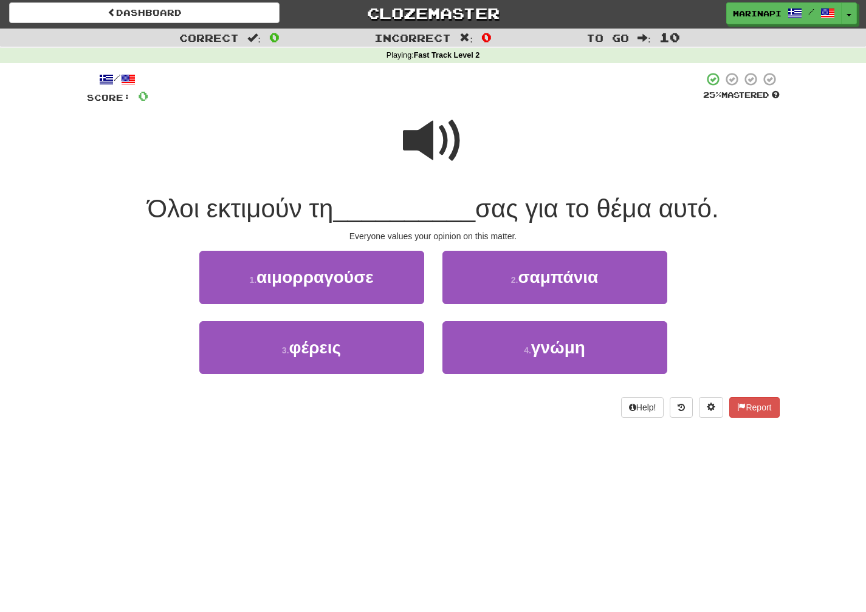
click at [436, 153] on span at bounding box center [433, 141] width 61 height 61
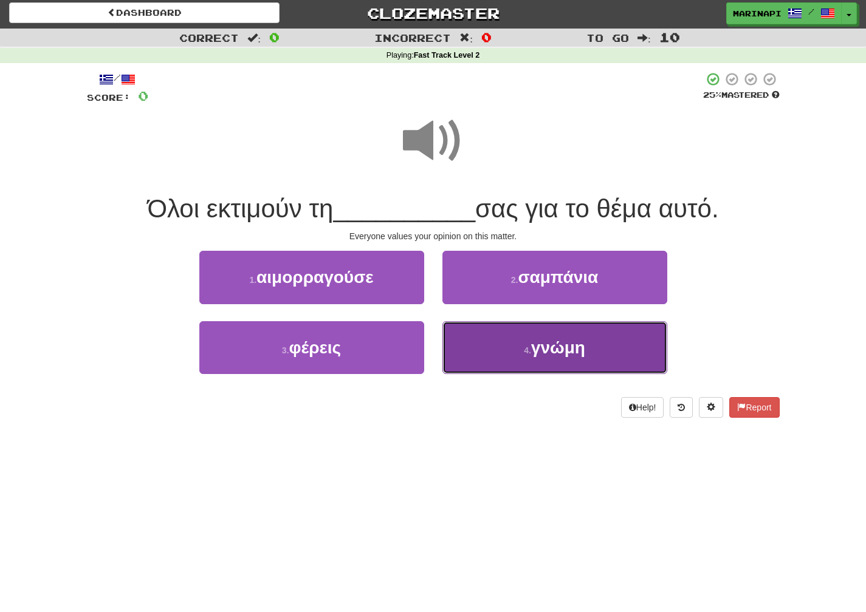
click at [495, 326] on button "4 . γνώμη" at bounding box center [554, 347] width 225 height 53
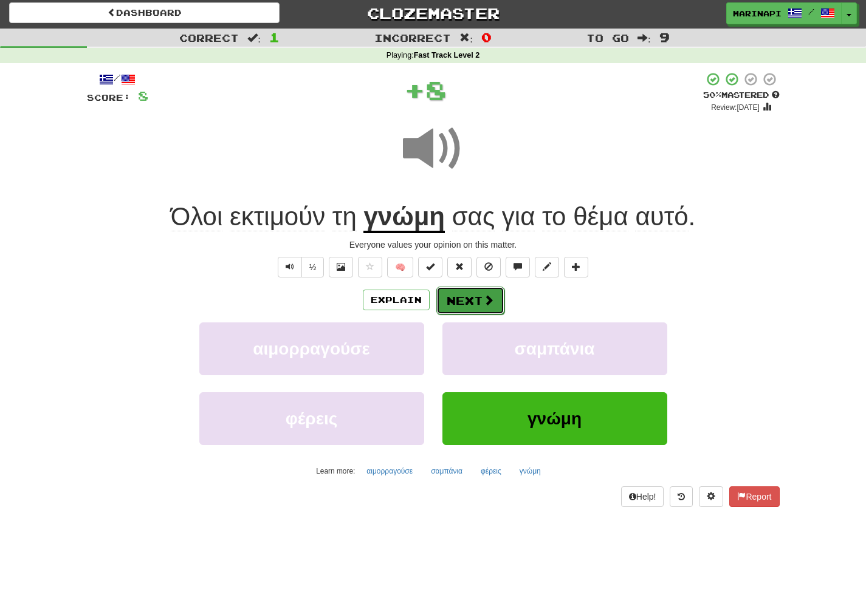
click at [485, 308] on button "Next" at bounding box center [470, 301] width 68 height 28
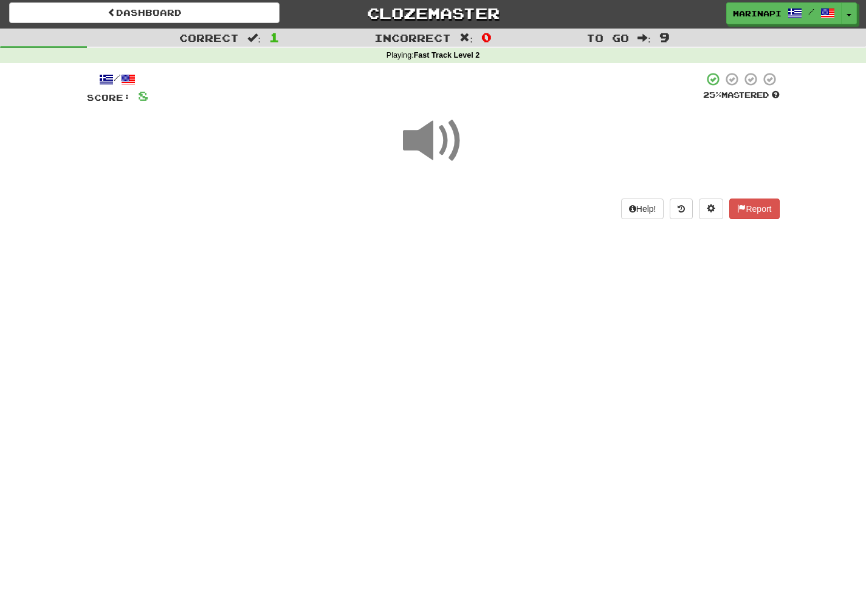
click at [442, 151] on span at bounding box center [433, 141] width 61 height 61
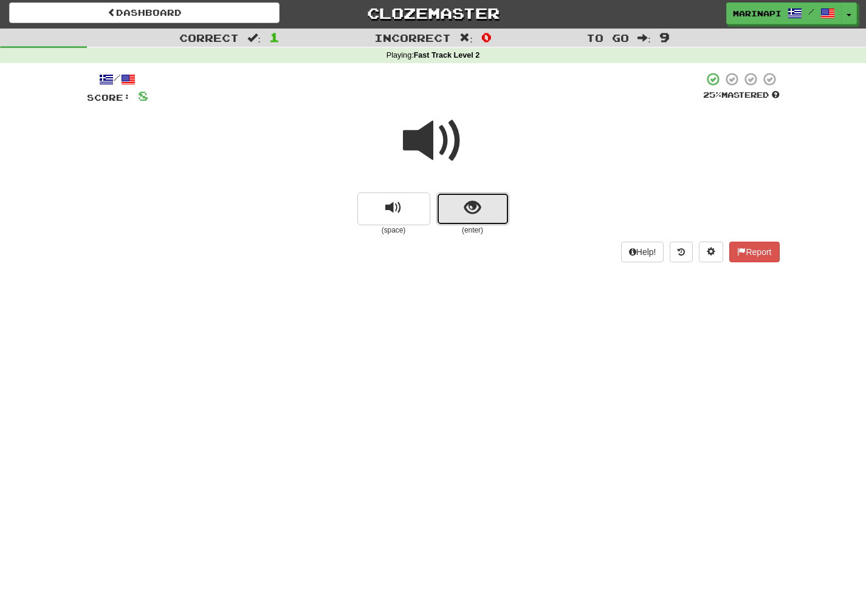
click at [473, 203] on span "show sentence" at bounding box center [472, 208] width 16 height 16
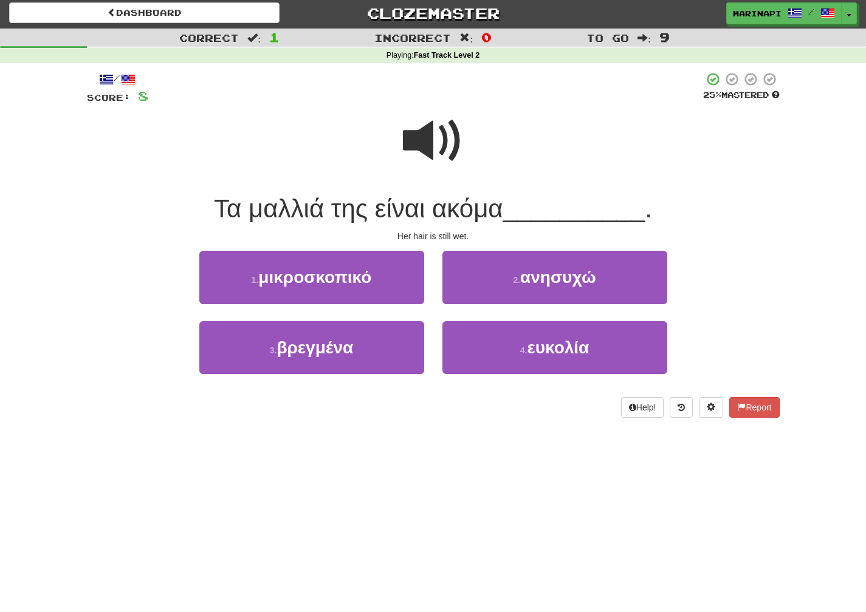
click at [445, 150] on span at bounding box center [433, 141] width 61 height 61
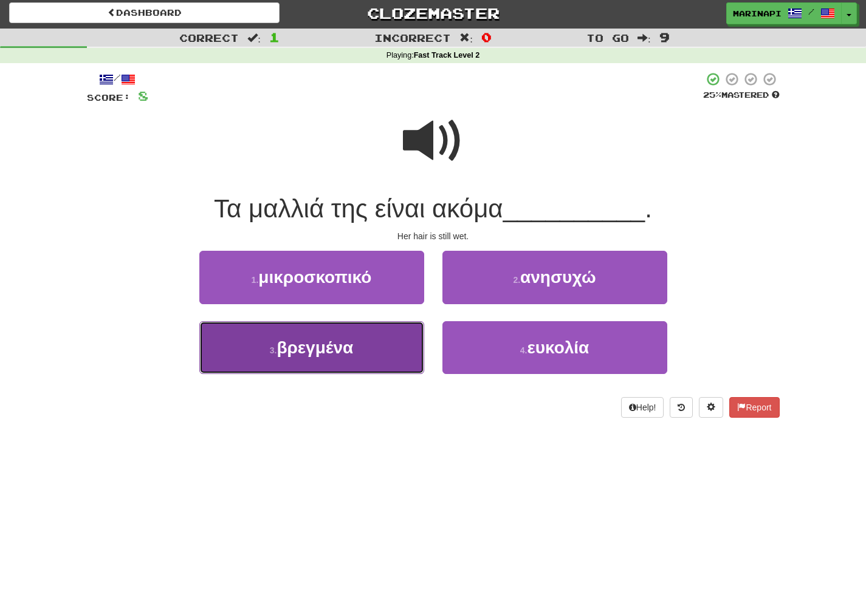
click at [387, 337] on button "3 . βρεγμένα" at bounding box center [311, 347] width 225 height 53
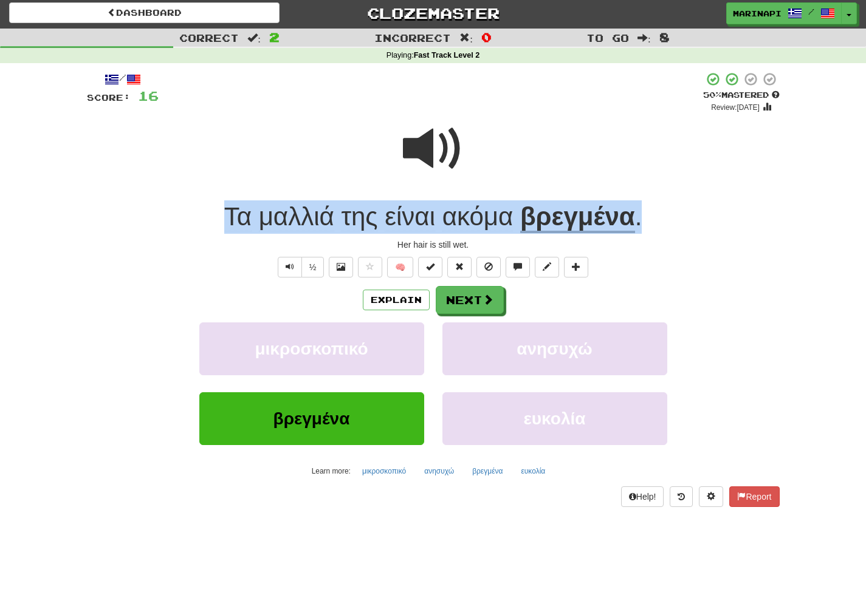
drag, startPoint x: 650, startPoint y: 225, endPoint x: 216, endPoint y: 208, distance: 434.2
click at [216, 208] on div "Τα μαλλιά της είναι ακόμα βρεγμένα ." at bounding box center [433, 217] width 693 height 33
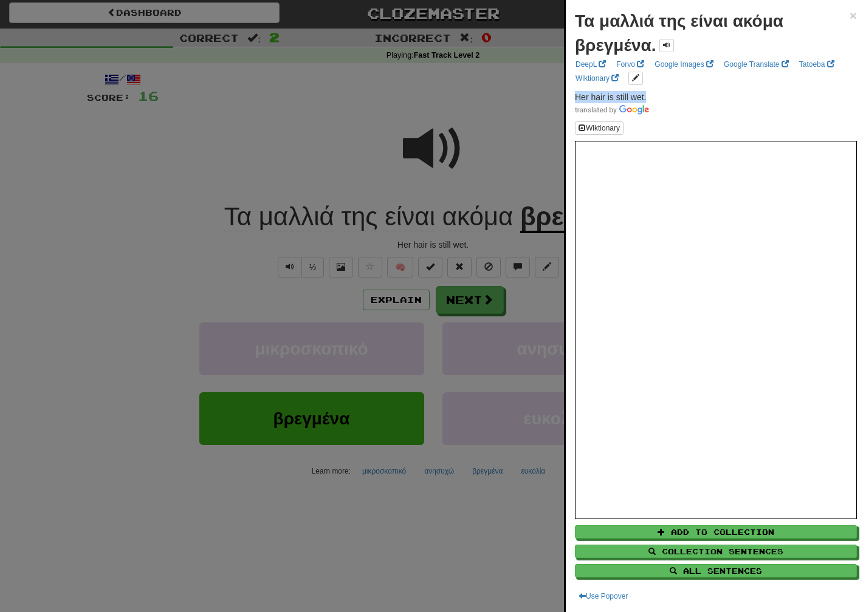
drag, startPoint x: 651, startPoint y: 95, endPoint x: 572, endPoint y: 93, distance: 79.0
click at [572, 93] on div "Τα μαλλιά της είναι ακόμα βρεγμένα. × DeepL Forvo Google Images Google Translat…" at bounding box center [716, 306] width 300 height 612
click at [475, 306] on div at bounding box center [433, 306] width 866 height 612
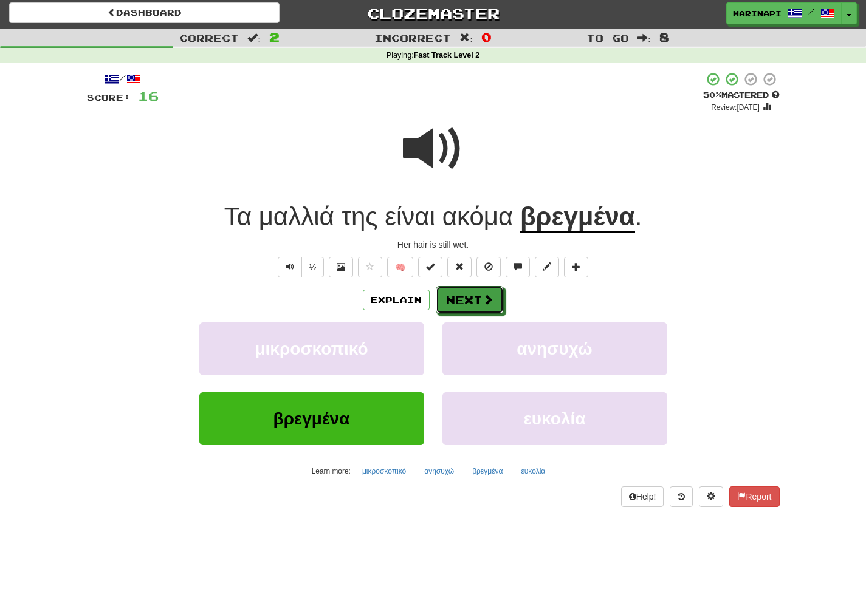
click at [475, 304] on button "Next" at bounding box center [470, 300] width 68 height 28
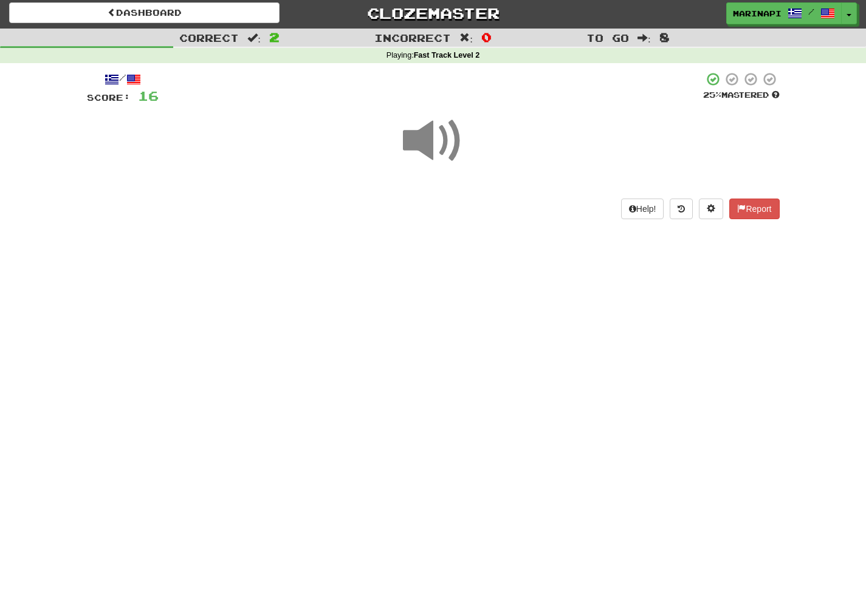
click at [441, 148] on span at bounding box center [433, 141] width 61 height 61
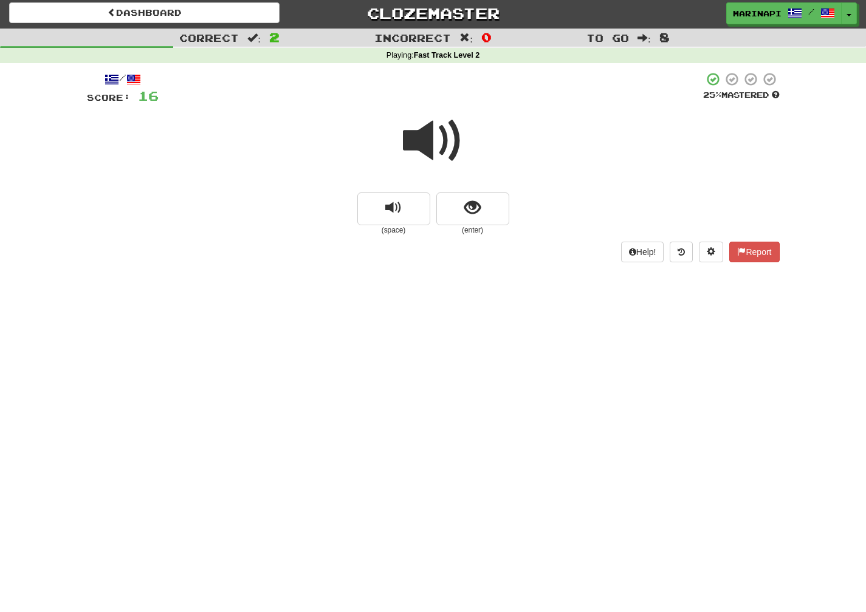
click at [478, 227] on small "(enter)" at bounding box center [472, 230] width 73 height 10
click at [472, 213] on span "show sentence" at bounding box center [472, 208] width 16 height 16
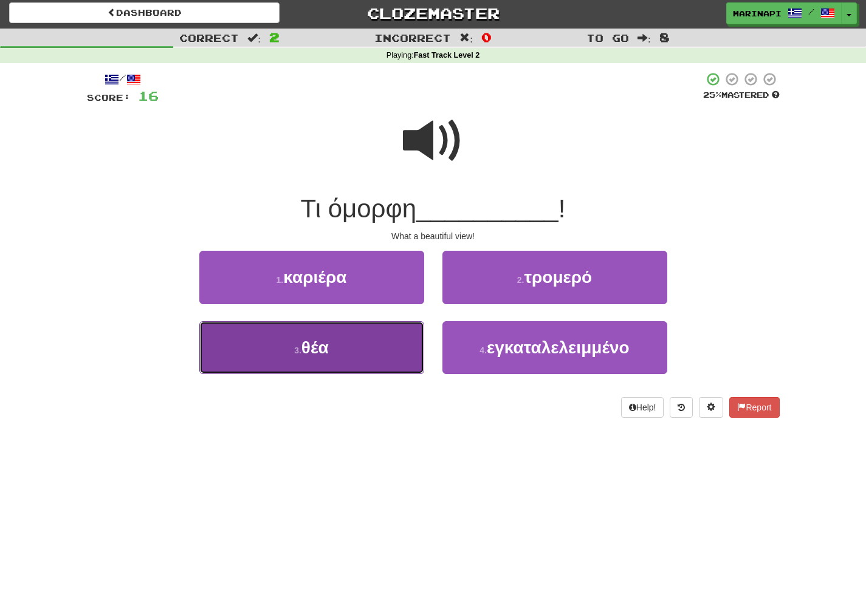
click at [358, 341] on button "3 . θέα" at bounding box center [311, 347] width 225 height 53
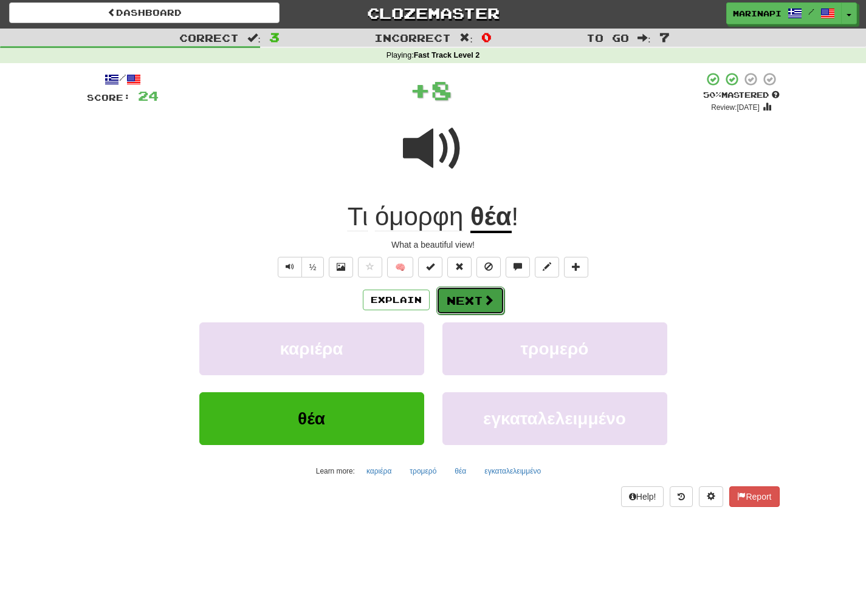
click at [459, 297] on button "Next" at bounding box center [470, 301] width 68 height 28
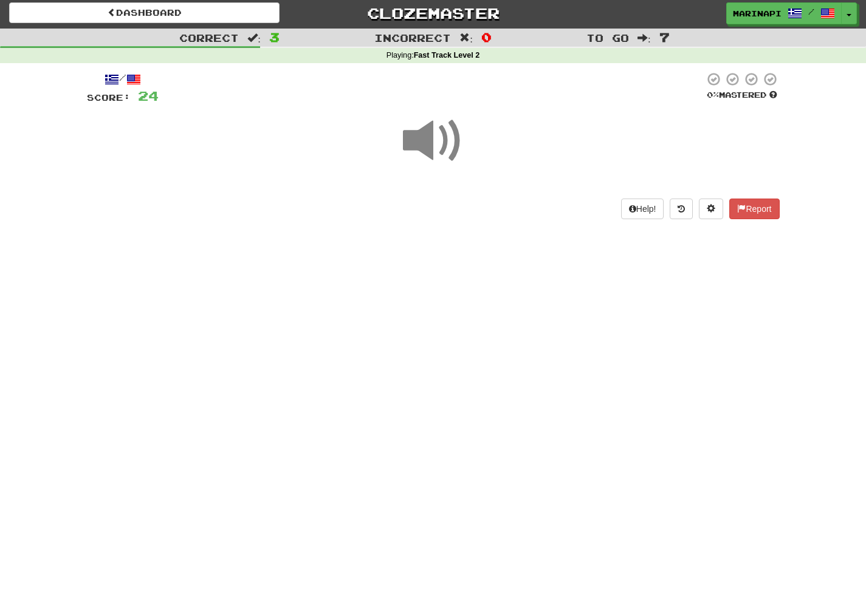
click at [437, 148] on span at bounding box center [433, 141] width 61 height 61
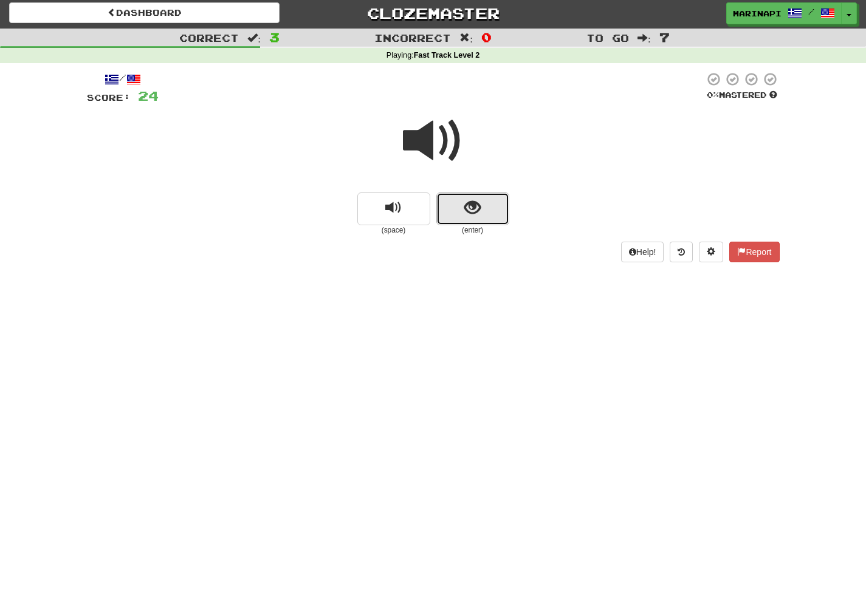
click at [470, 196] on button "show sentence" at bounding box center [472, 209] width 73 height 33
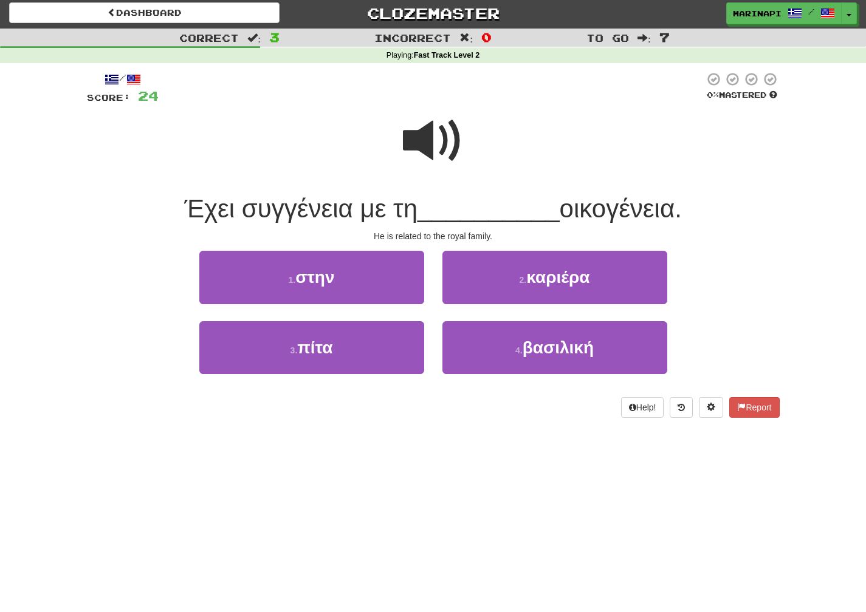
click at [434, 156] on span at bounding box center [433, 141] width 61 height 61
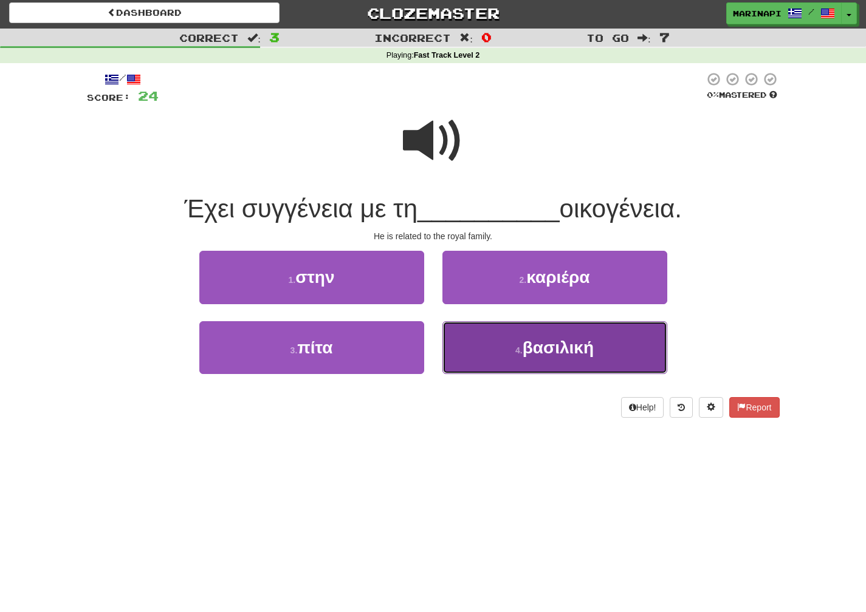
click at [484, 334] on button "4 . βασιλική" at bounding box center [554, 347] width 225 height 53
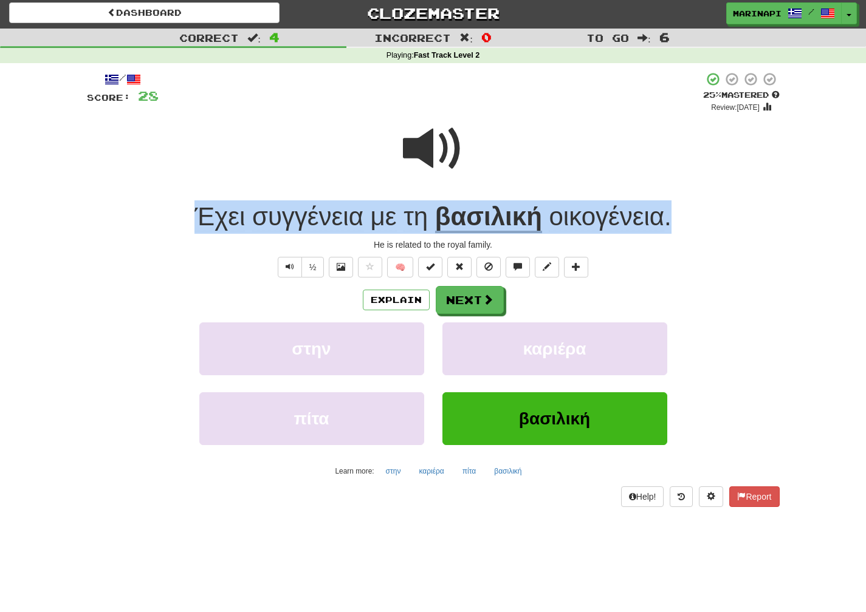
drag, startPoint x: 677, startPoint y: 223, endPoint x: 176, endPoint y: 227, distance: 501.3
click at [176, 227] on div "Έχει συγγένεια με τη βασιλική οικογένεια ." at bounding box center [433, 217] width 693 height 33
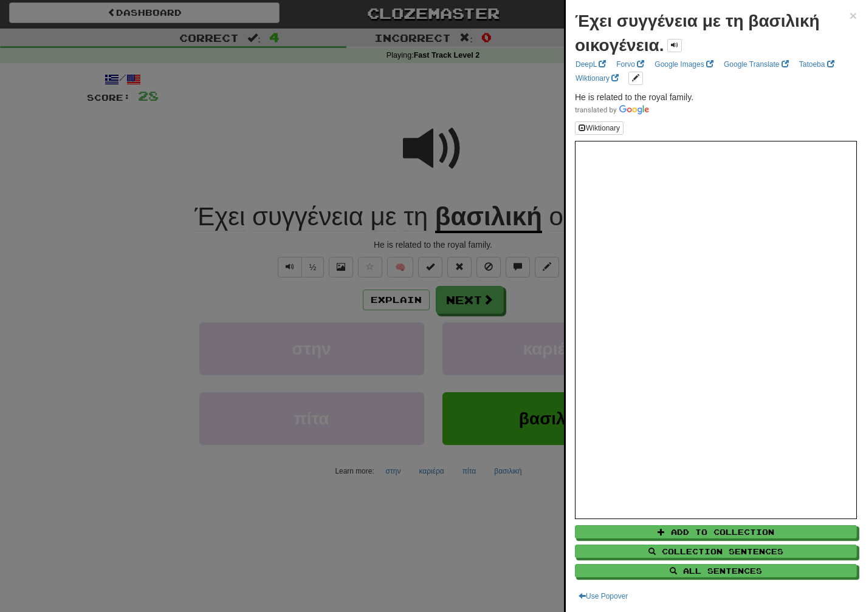
click at [499, 178] on div at bounding box center [433, 306] width 866 height 612
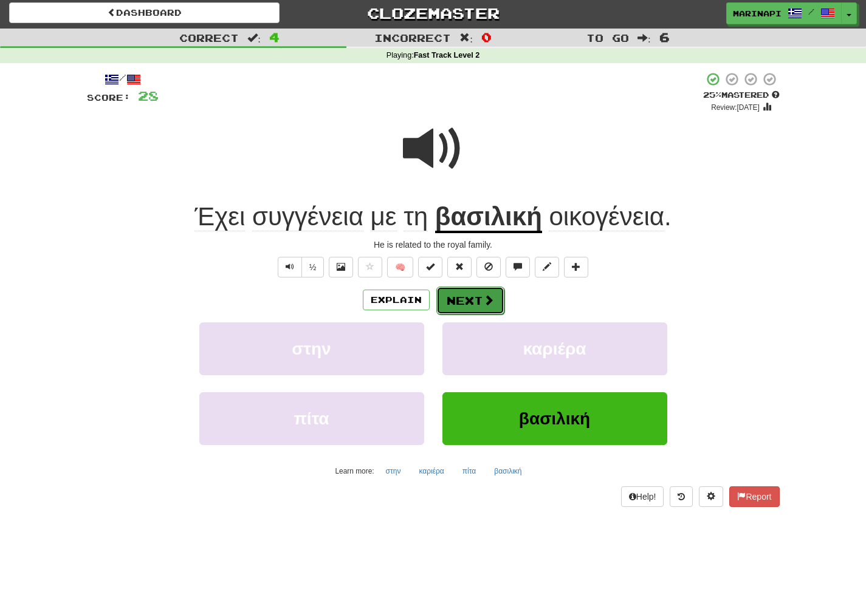
click at [485, 297] on span at bounding box center [488, 300] width 11 height 11
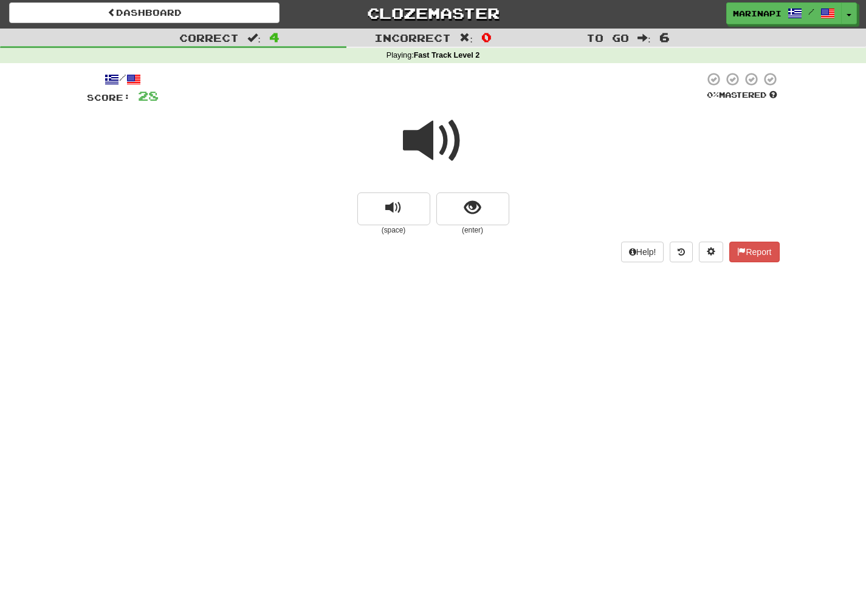
click at [451, 148] on span at bounding box center [433, 141] width 61 height 61
click at [473, 214] on span "show sentence" at bounding box center [472, 208] width 16 height 16
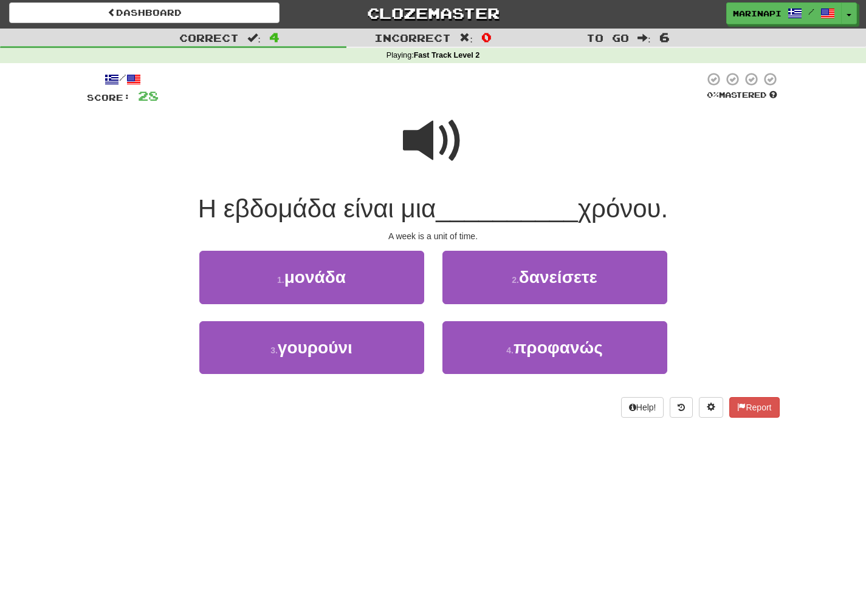
click at [444, 140] on span at bounding box center [433, 141] width 61 height 61
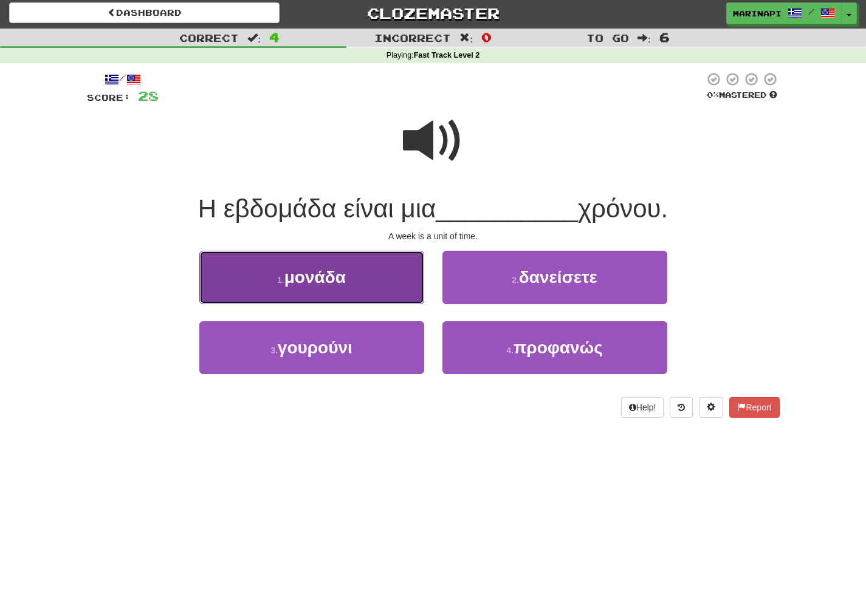
click at [388, 285] on button "1 . μονάδα" at bounding box center [311, 277] width 225 height 53
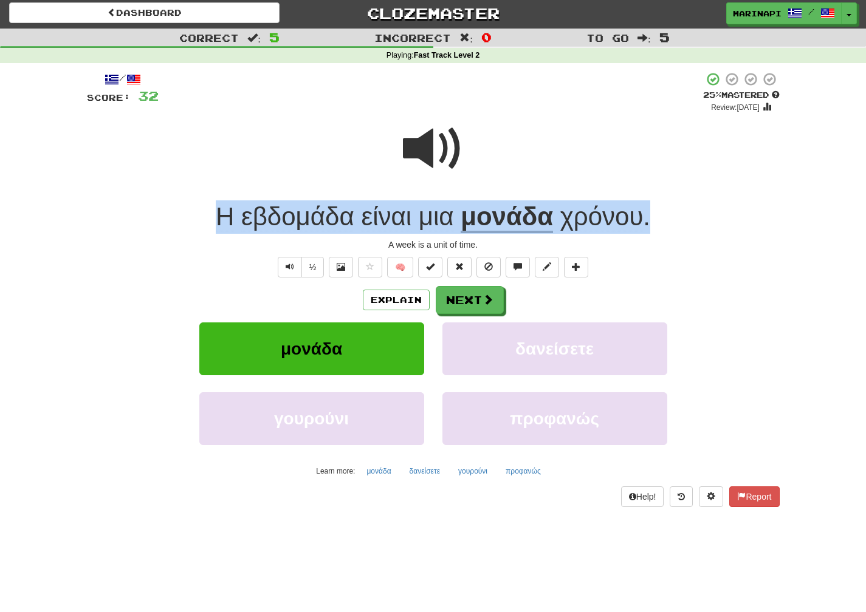
drag, startPoint x: 655, startPoint y: 222, endPoint x: 199, endPoint y: 218, distance: 455.7
click at [199, 218] on div "Η εβδομάδα είναι μια μονάδα χρόνου ." at bounding box center [433, 217] width 693 height 33
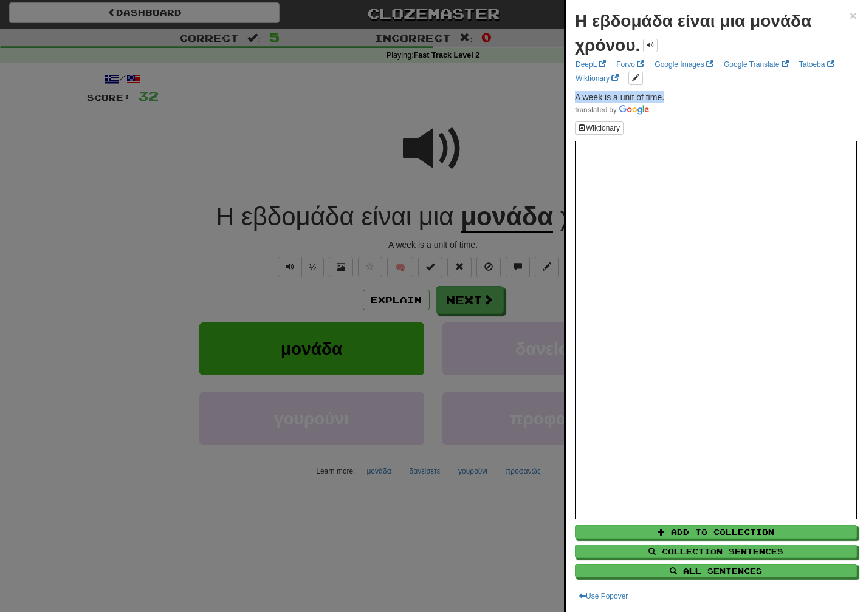
drag, startPoint x: 672, startPoint y: 94, endPoint x: 574, endPoint y: 98, distance: 98.5
click at [574, 98] on div "Η εβδομάδα είναι μια μονάδα χρόνου. × DeepL Forvo Google Images Google Translat…" at bounding box center [716, 306] width 300 height 612
click at [533, 293] on div at bounding box center [433, 306] width 866 height 612
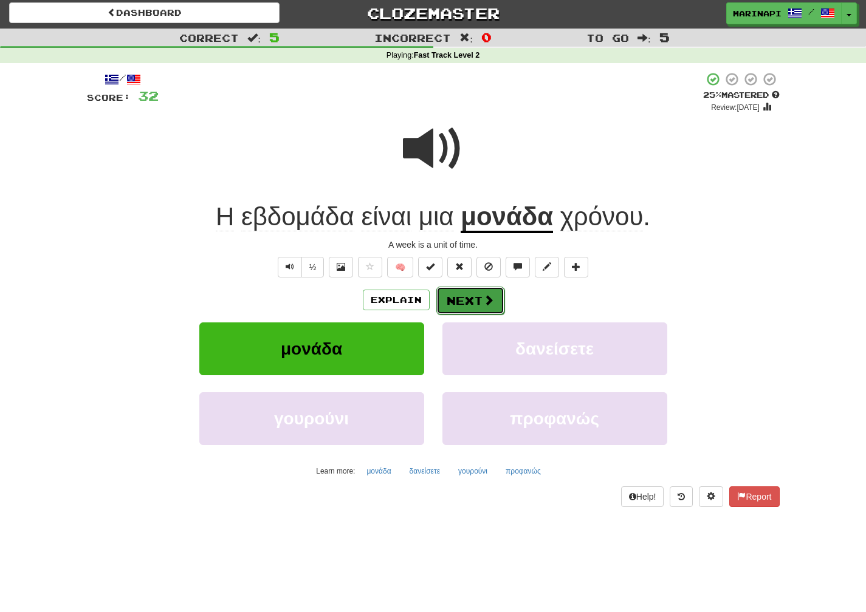
click at [487, 302] on span at bounding box center [488, 300] width 11 height 11
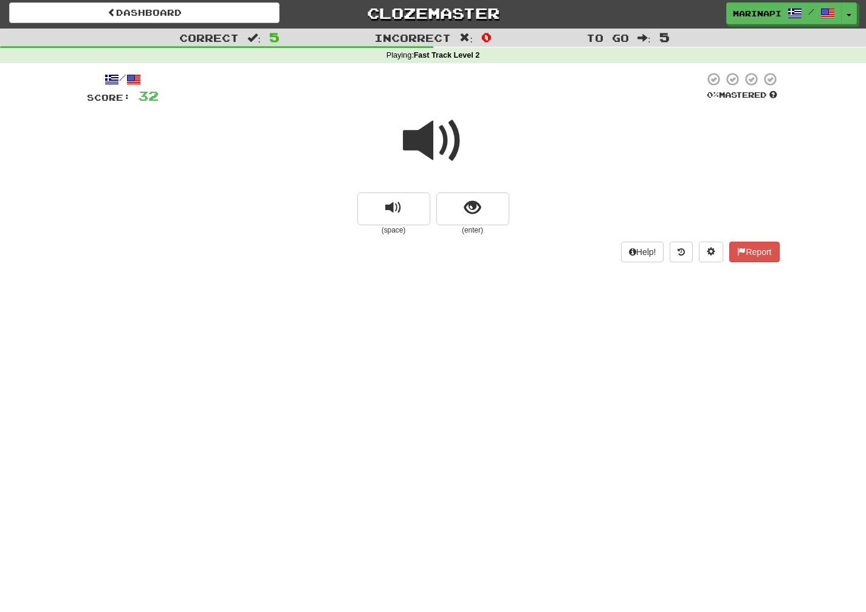
click at [449, 152] on span at bounding box center [433, 141] width 61 height 61
click at [415, 206] on button "replay audio" at bounding box center [393, 209] width 73 height 33
click at [442, 151] on span at bounding box center [433, 141] width 61 height 61
click at [456, 208] on button "show sentence" at bounding box center [472, 209] width 73 height 33
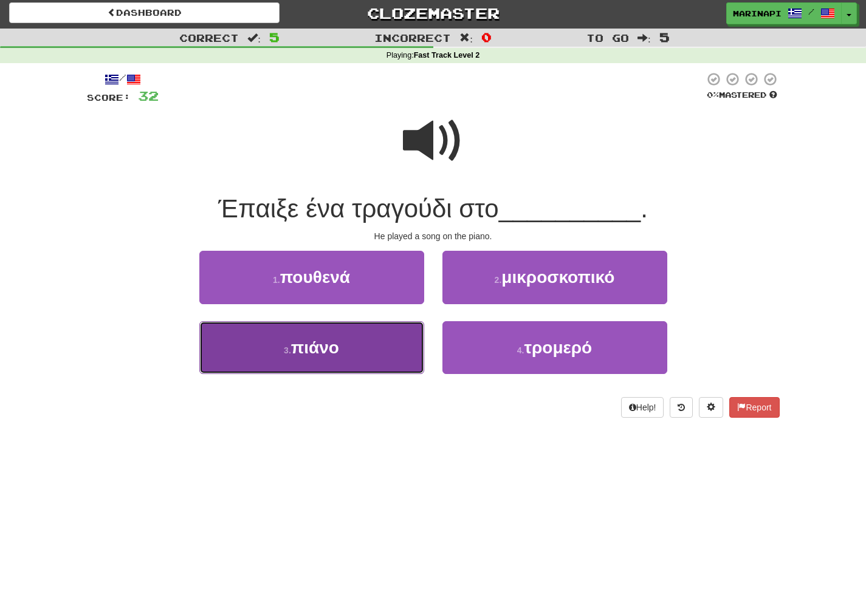
click at [382, 351] on button "3 . πιάνο" at bounding box center [311, 347] width 225 height 53
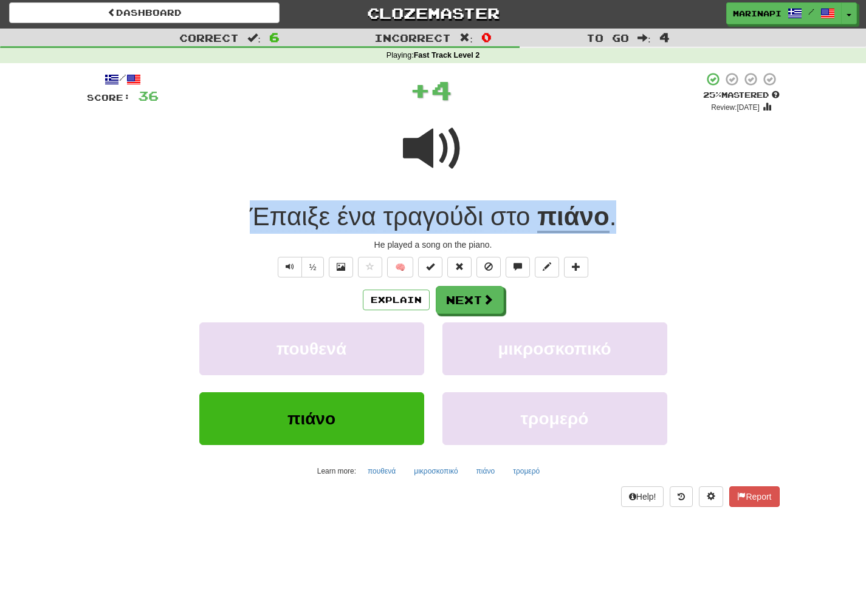
drag, startPoint x: 623, startPoint y: 223, endPoint x: 243, endPoint y: 215, distance: 379.8
click at [243, 215] on div "Έπαιξε ένα τραγούδι στο πιάνο ." at bounding box center [433, 217] width 693 height 33
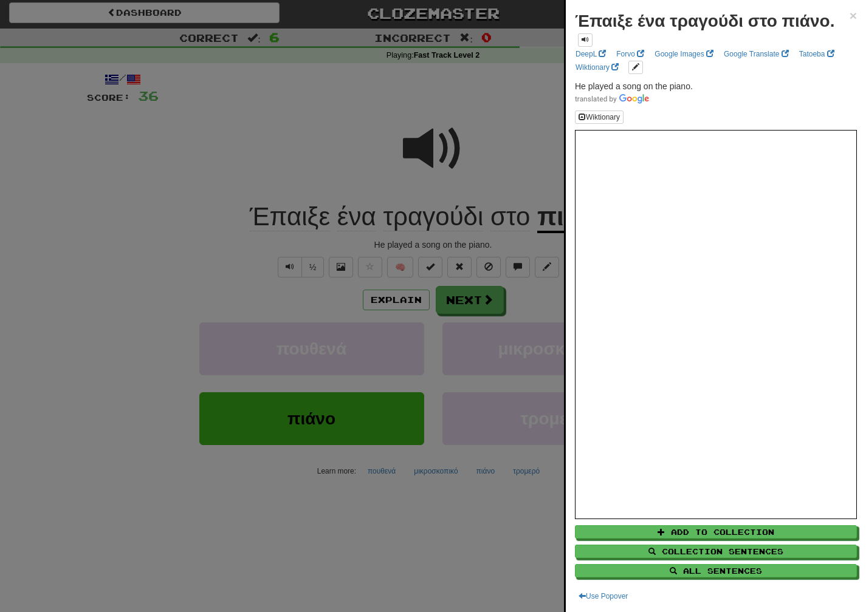
click at [500, 166] on div at bounding box center [433, 306] width 866 height 612
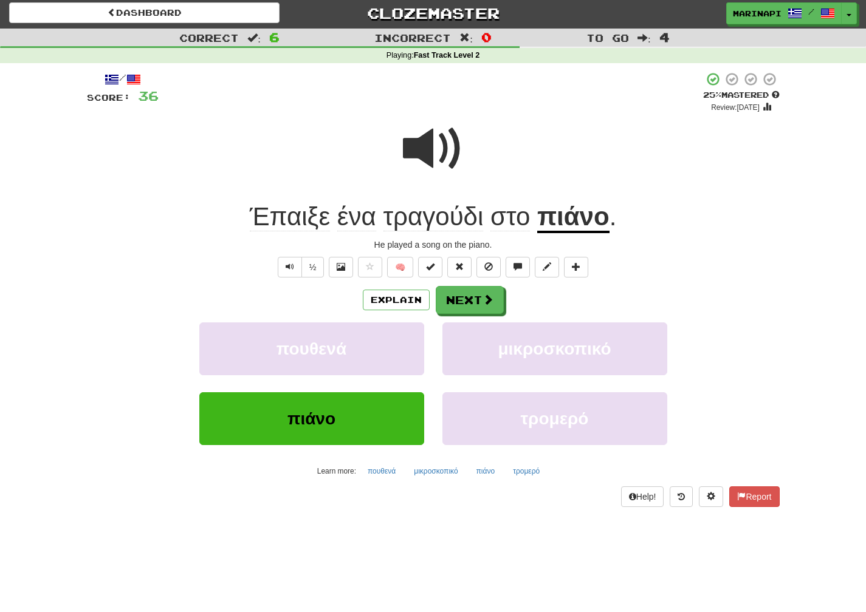
click at [551, 125] on div at bounding box center [433, 157] width 693 height 87
click at [451, 155] on span at bounding box center [433, 148] width 61 height 61
click at [483, 303] on span at bounding box center [488, 300] width 11 height 11
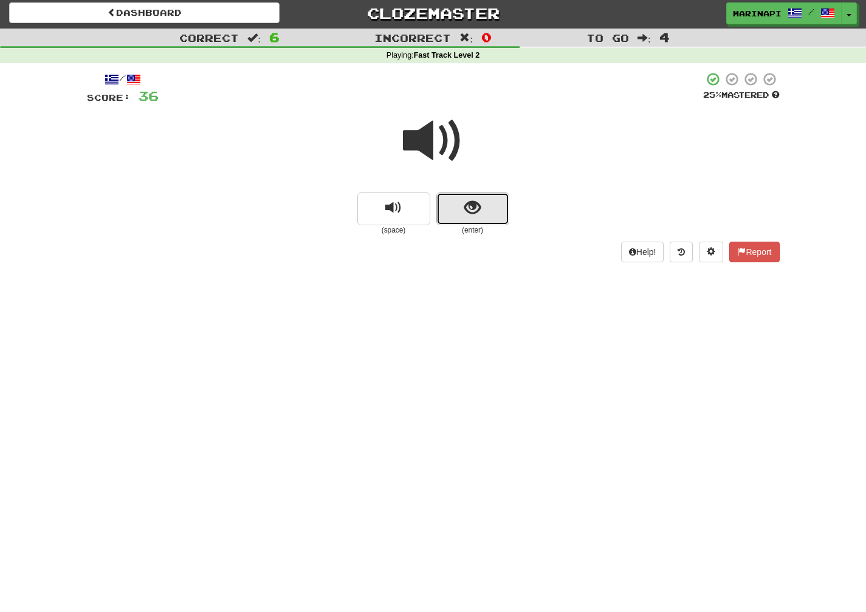
click at [457, 204] on button "show sentence" at bounding box center [472, 209] width 73 height 33
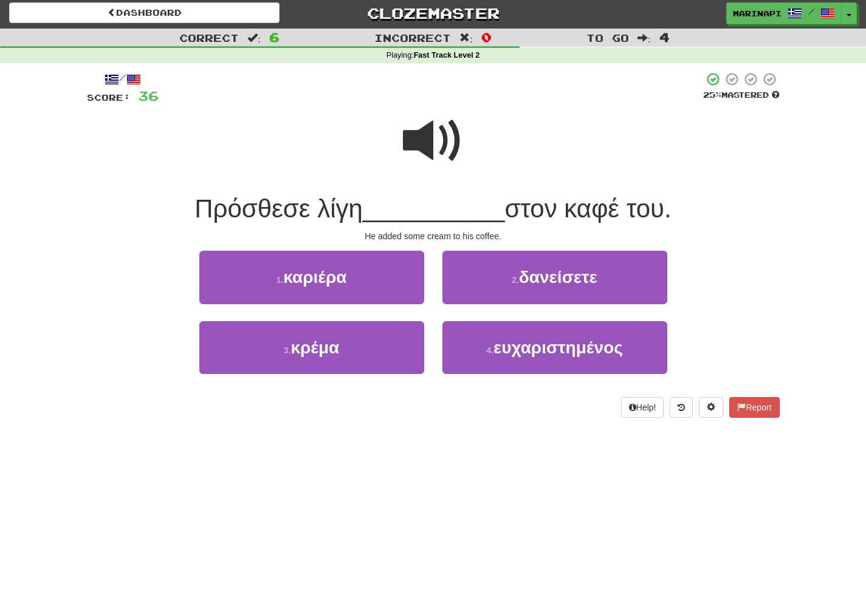
click at [441, 156] on span at bounding box center [433, 141] width 61 height 61
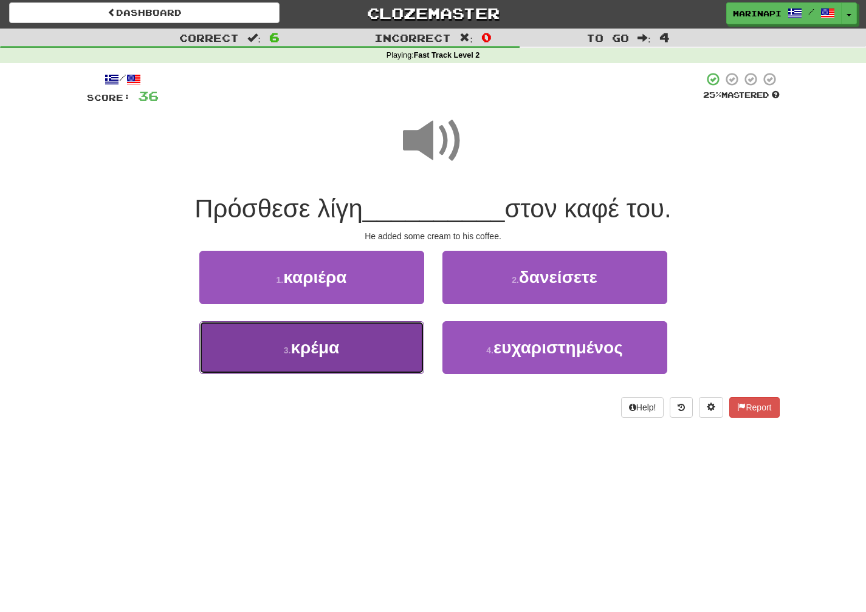
click at [385, 336] on button "3 . κρέμα" at bounding box center [311, 347] width 225 height 53
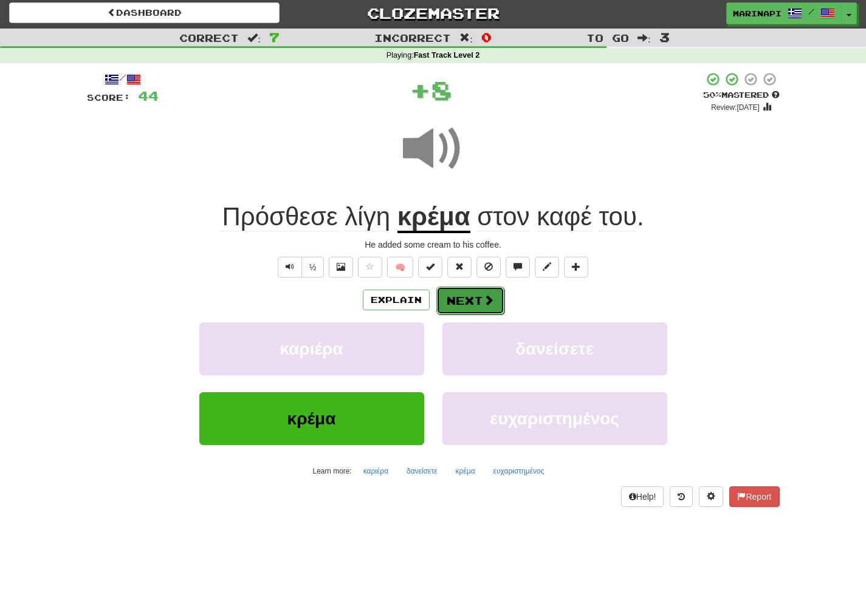
click at [463, 306] on button "Next" at bounding box center [470, 301] width 68 height 28
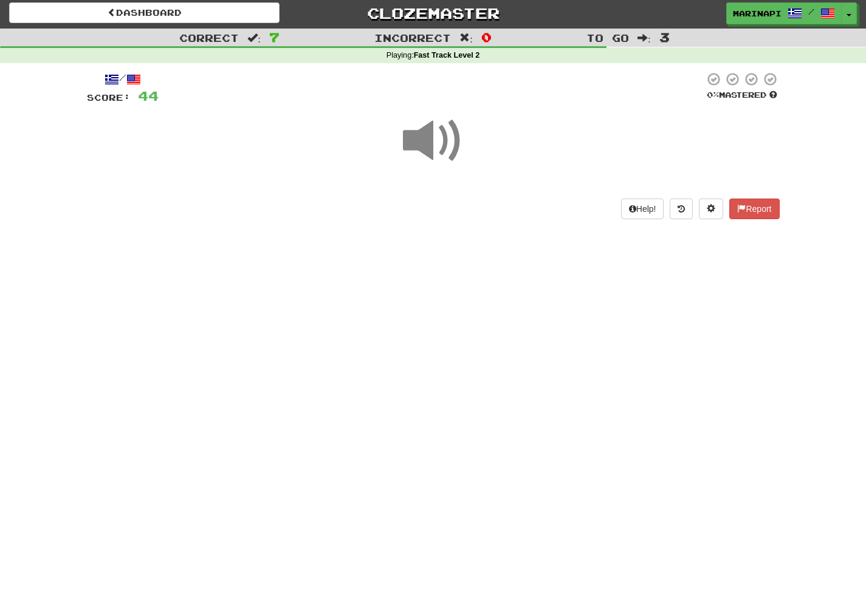
click at [429, 149] on span at bounding box center [433, 141] width 61 height 61
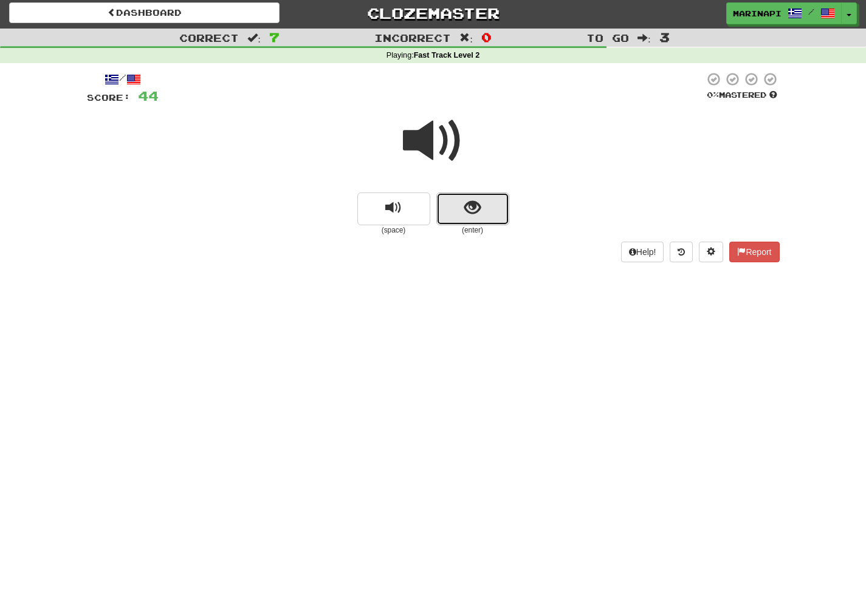
click at [465, 220] on button "show sentence" at bounding box center [472, 209] width 73 height 33
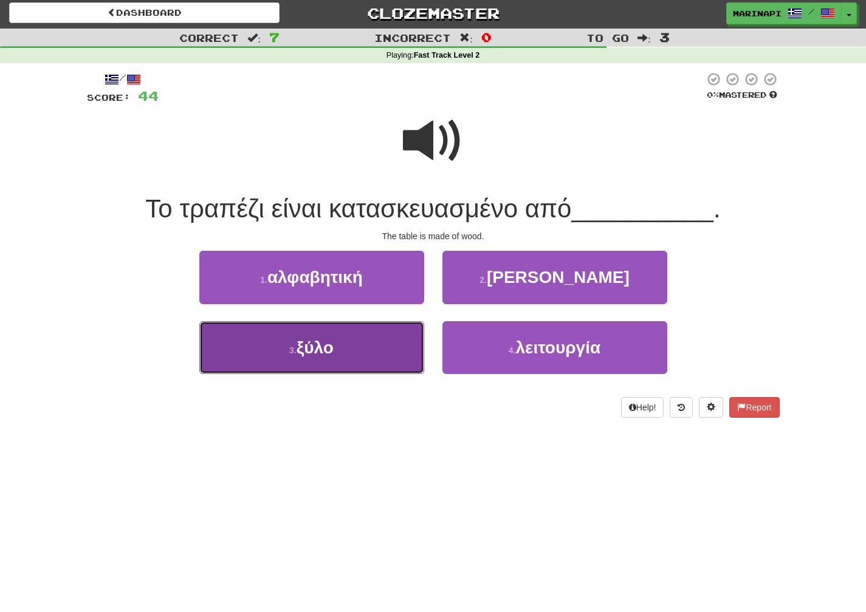
click at [349, 345] on button "3 . ξύλο" at bounding box center [311, 347] width 225 height 53
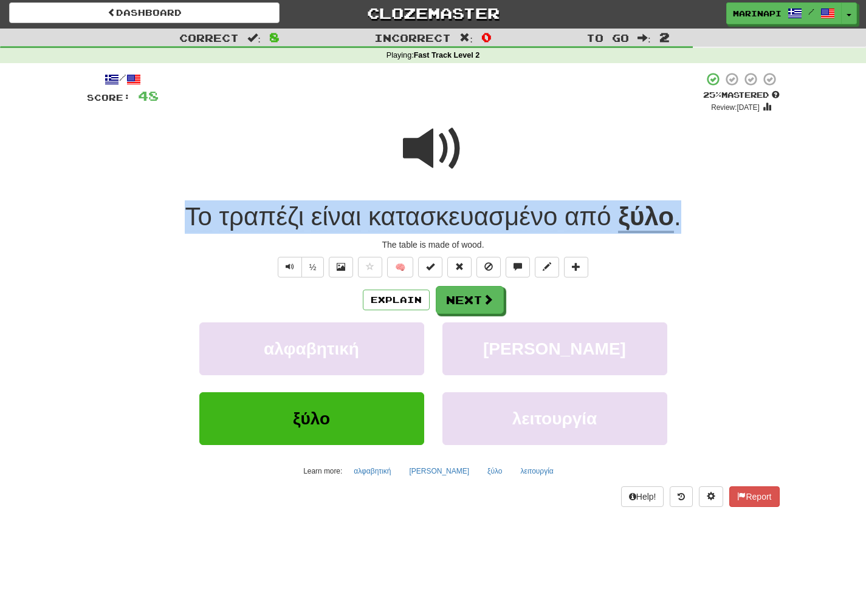
drag, startPoint x: 693, startPoint y: 219, endPoint x: 168, endPoint y: 215, distance: 524.4
click at [168, 215] on div "Το τραπέζι είναι κατασκευασμένο από ξύλο ." at bounding box center [433, 217] width 693 height 33
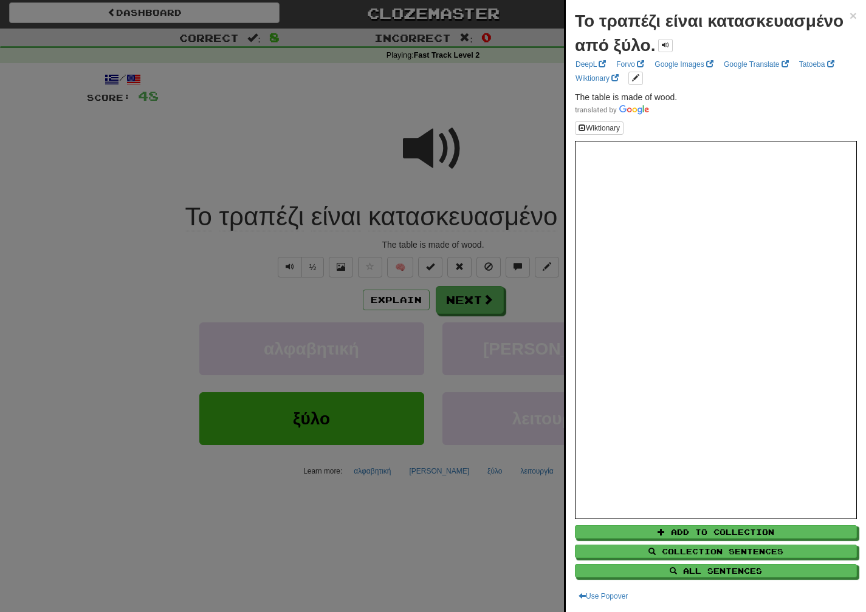
click at [507, 306] on div at bounding box center [433, 306] width 866 height 612
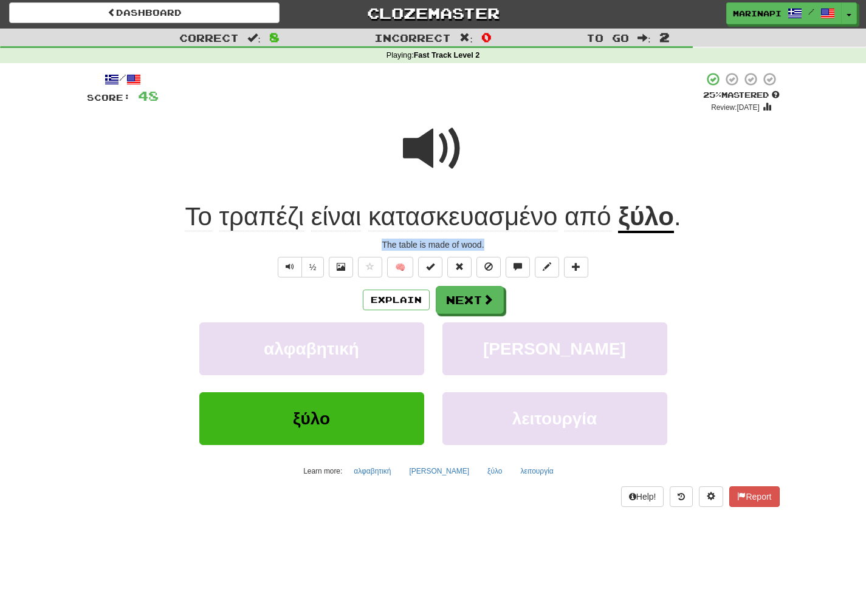
drag, startPoint x: 493, startPoint y: 239, endPoint x: 376, endPoint y: 241, distance: 117.9
click at [376, 241] on div "The table is made of wood." at bounding box center [433, 245] width 693 height 12
click at [491, 300] on span at bounding box center [488, 300] width 11 height 11
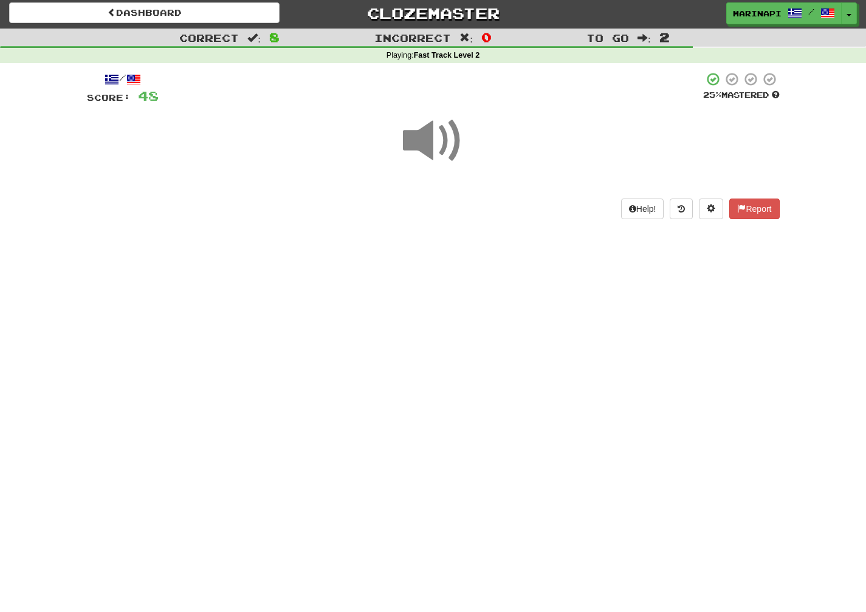
click at [441, 149] on span at bounding box center [433, 141] width 61 height 61
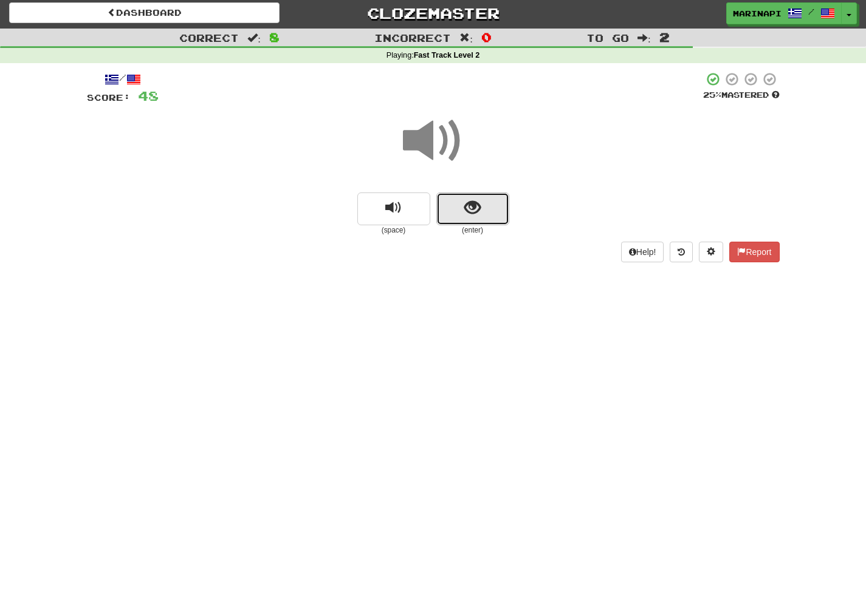
click at [468, 221] on button "show sentence" at bounding box center [472, 209] width 73 height 33
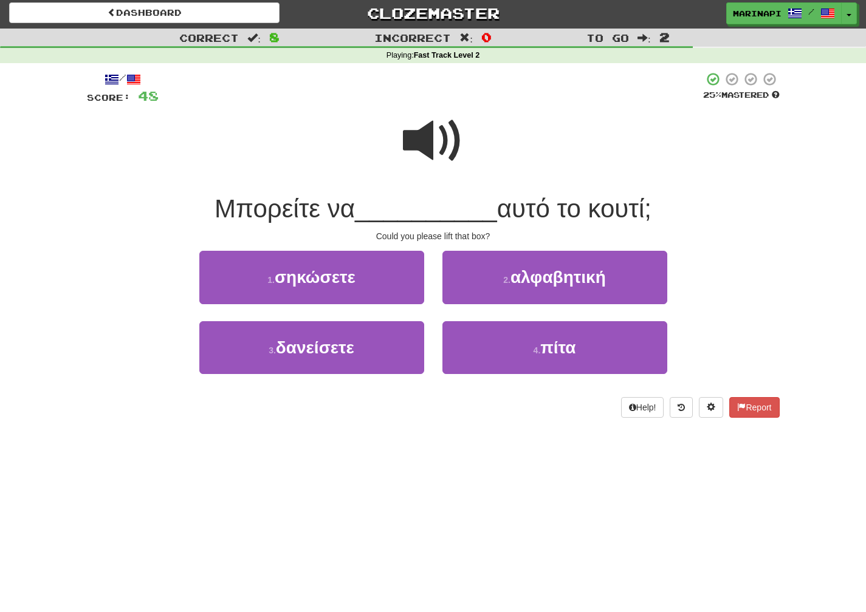
click at [425, 149] on span at bounding box center [433, 141] width 61 height 61
click at [430, 157] on span at bounding box center [433, 141] width 61 height 61
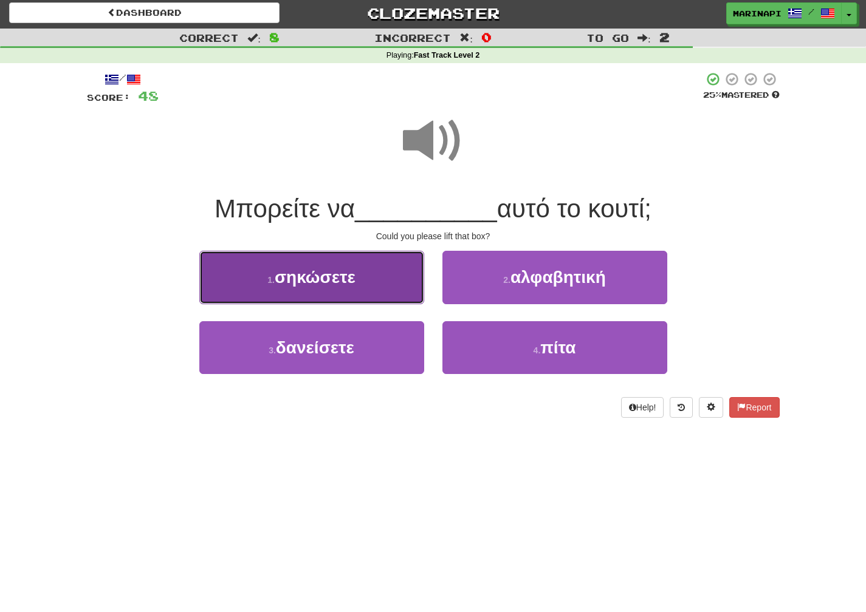
click at [396, 287] on button "1 . σηκώσετε" at bounding box center [311, 277] width 225 height 53
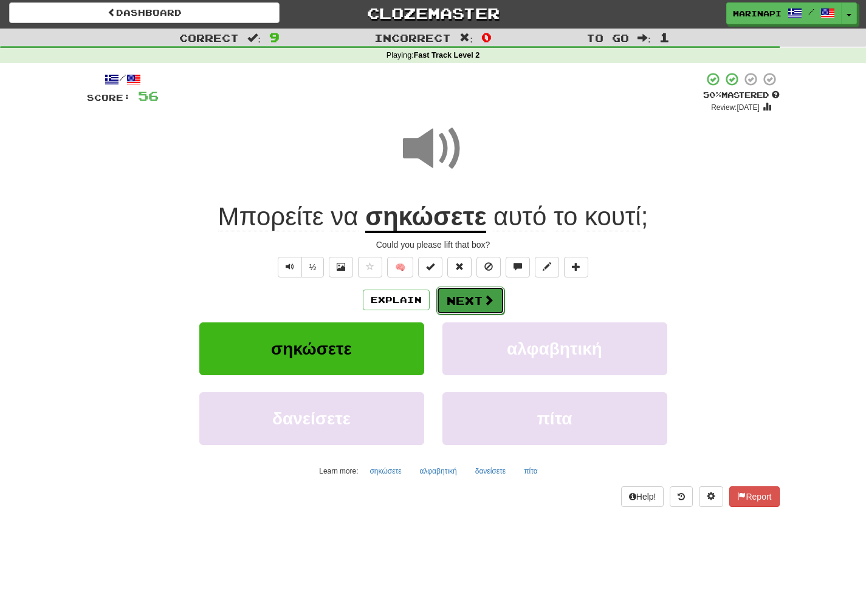
click at [471, 305] on button "Next" at bounding box center [470, 301] width 68 height 28
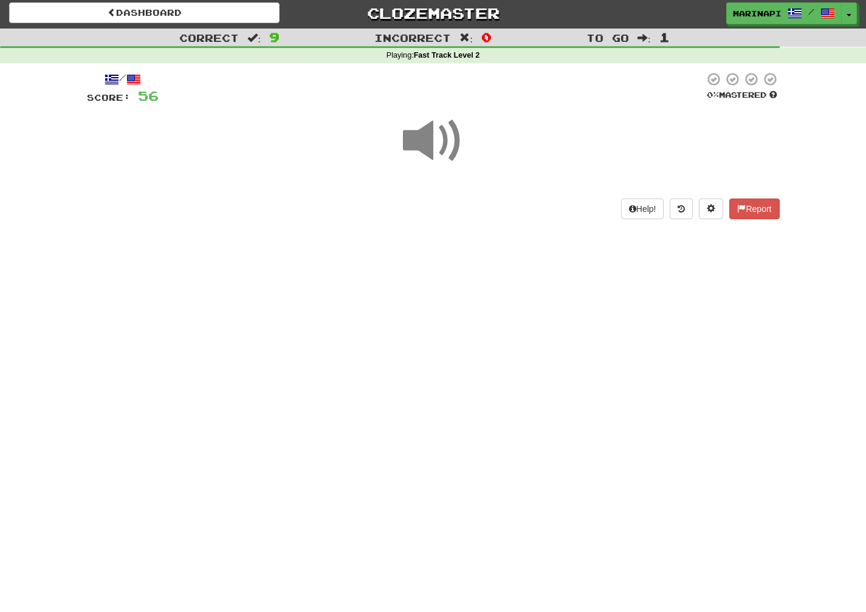
click at [437, 154] on span at bounding box center [433, 141] width 61 height 61
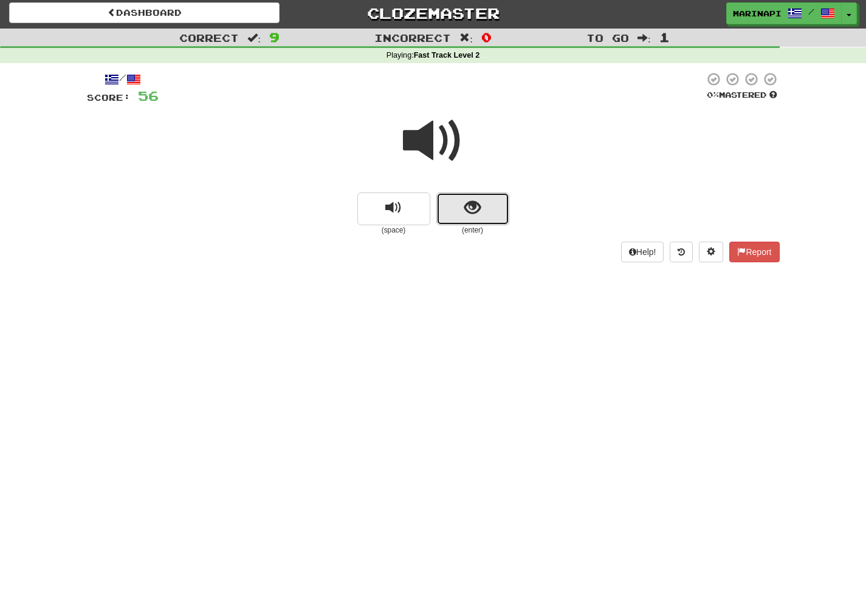
click at [481, 216] on button "show sentence" at bounding box center [472, 209] width 73 height 33
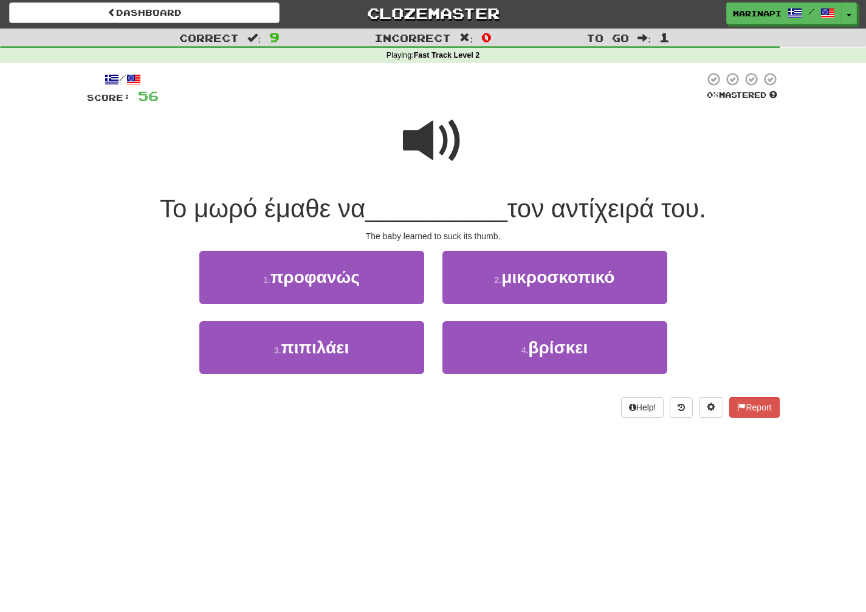
click at [441, 138] on span at bounding box center [433, 141] width 61 height 61
click at [441, 142] on span at bounding box center [433, 141] width 61 height 61
click at [442, 142] on span at bounding box center [433, 141] width 61 height 61
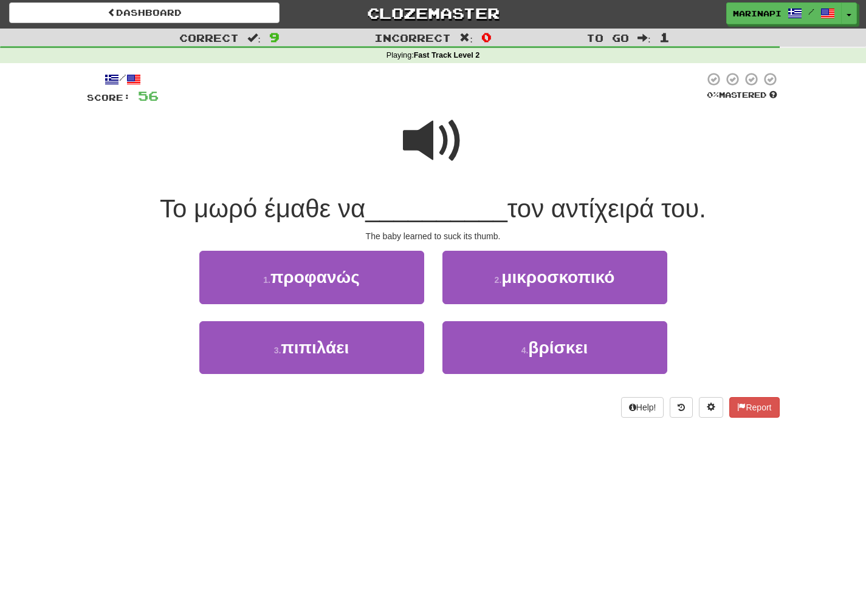
click at [442, 142] on span at bounding box center [433, 141] width 61 height 61
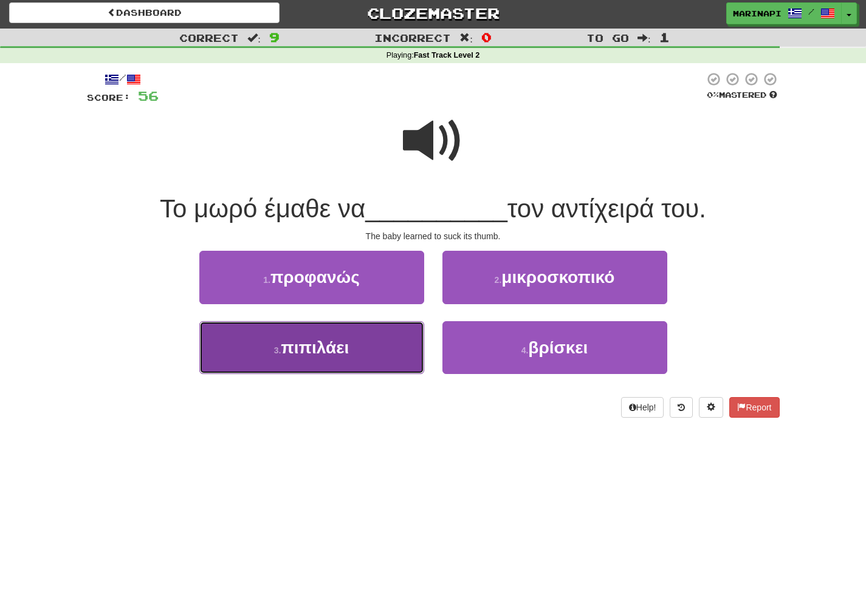
click at [352, 351] on button "3 . πιπιλάει" at bounding box center [311, 347] width 225 height 53
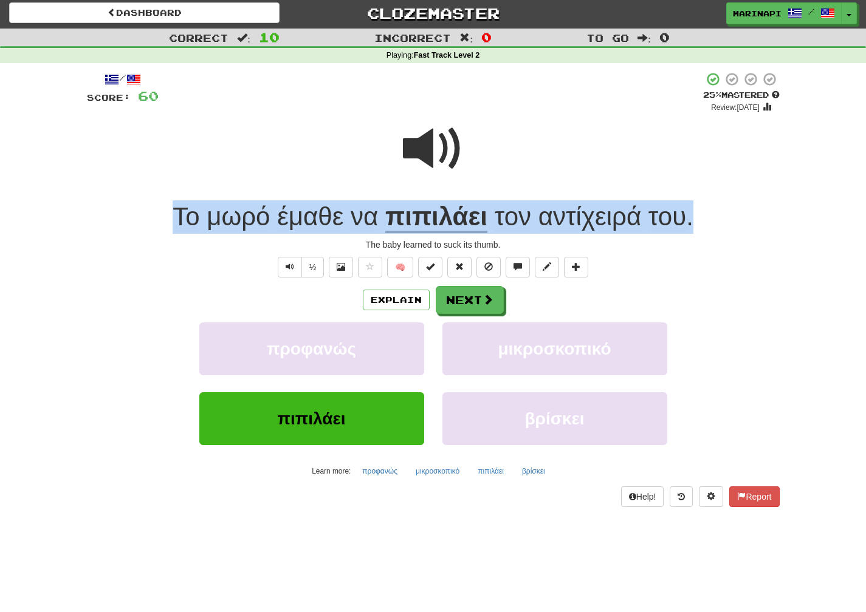
drag, startPoint x: 702, startPoint y: 221, endPoint x: 329, endPoint y: 174, distance: 375.5
click at [329, 174] on div "/ Score: 60 + 4 25 % Mastered Review: [DATE] Το μωρό έμαθε να πιπιλάει τον αντί…" at bounding box center [433, 290] width 693 height 436
click at [676, 177] on div at bounding box center [433, 157] width 693 height 87
drag, startPoint x: 707, startPoint y: 219, endPoint x: 205, endPoint y: 200, distance: 502.3
click at [205, 201] on div "Το μωρό έμαθε να πιπιλάει τον αντίχειρά του ." at bounding box center [433, 217] width 693 height 33
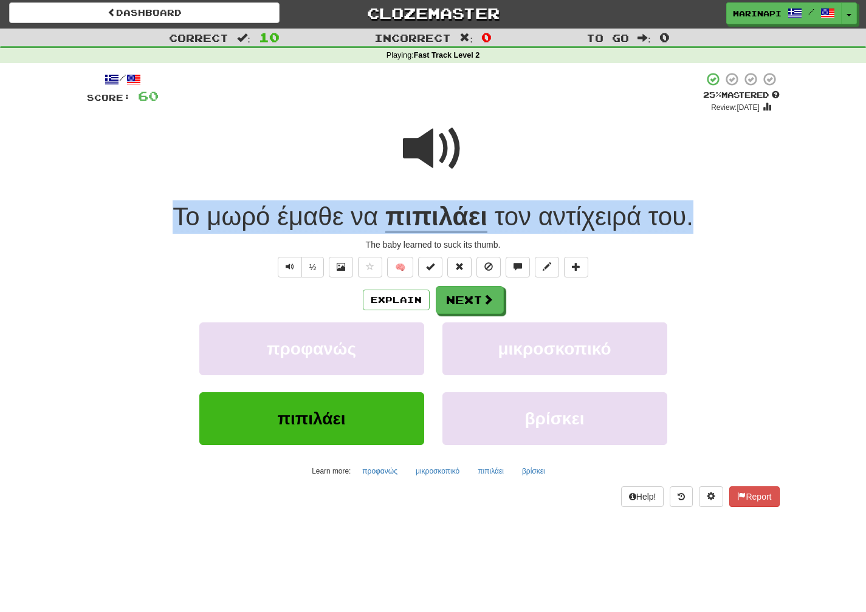
click at [726, 224] on div "Το μωρό έμαθε να πιπιλάει τον αντίχειρά του ." at bounding box center [433, 217] width 693 height 33
drag, startPoint x: 699, startPoint y: 224, endPoint x: 166, endPoint y: 218, distance: 533.5
click at [166, 218] on div "Το μωρό έμαθε να πιπιλάει τον αντίχειρά του ." at bounding box center [433, 217] width 693 height 33
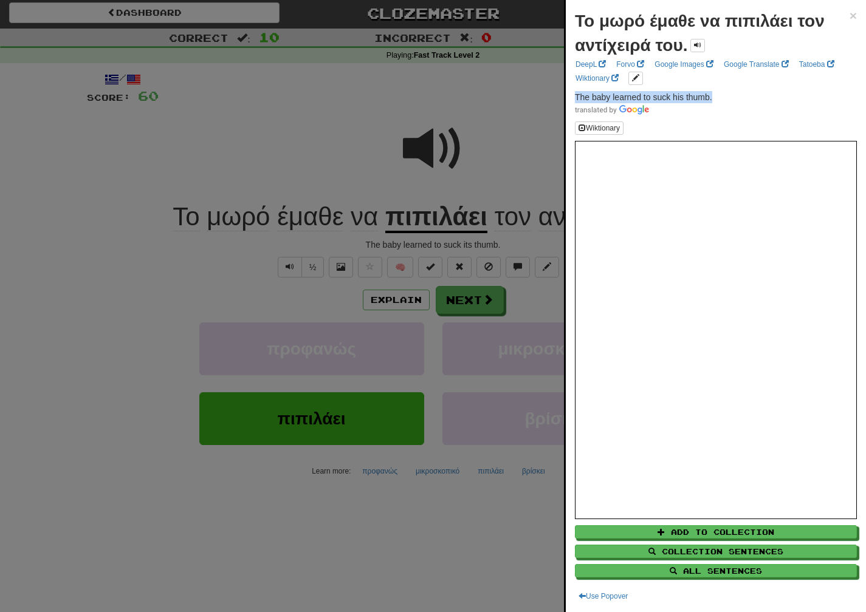
drag, startPoint x: 713, startPoint y: 97, endPoint x: 573, endPoint y: 99, distance: 140.4
click at [573, 99] on div "Το μωρό έμαθε να πιπιλάει τον αντίχειρά του. × DeepL Forvo Google Images Google…" at bounding box center [716, 306] width 300 height 612
click at [492, 301] on div at bounding box center [433, 306] width 866 height 612
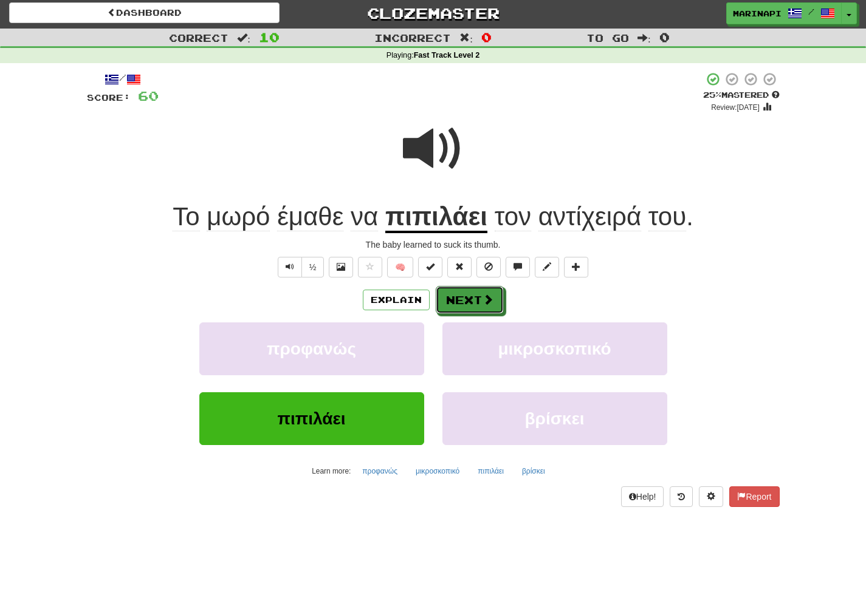
click at [487, 301] on span at bounding box center [487, 299] width 11 height 11
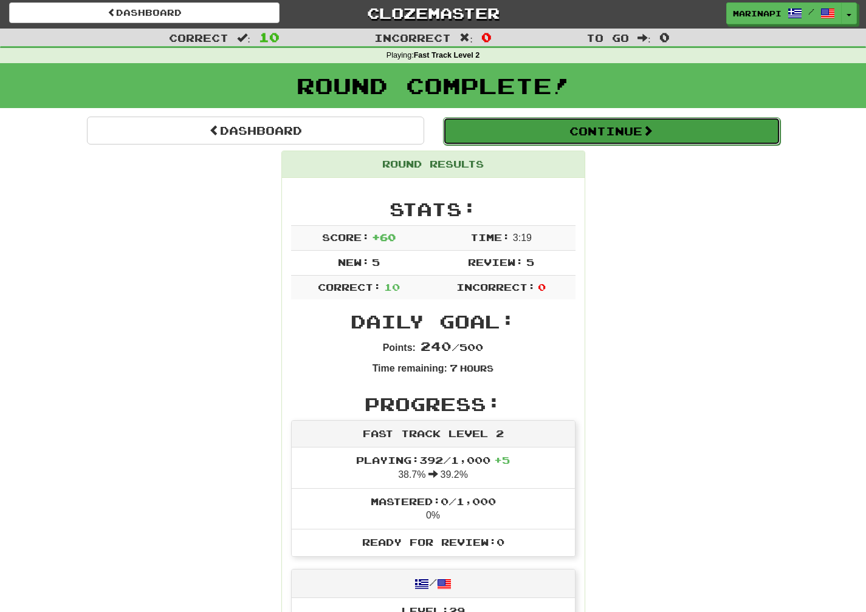
click at [575, 134] on button "Continue" at bounding box center [611, 131] width 337 height 28
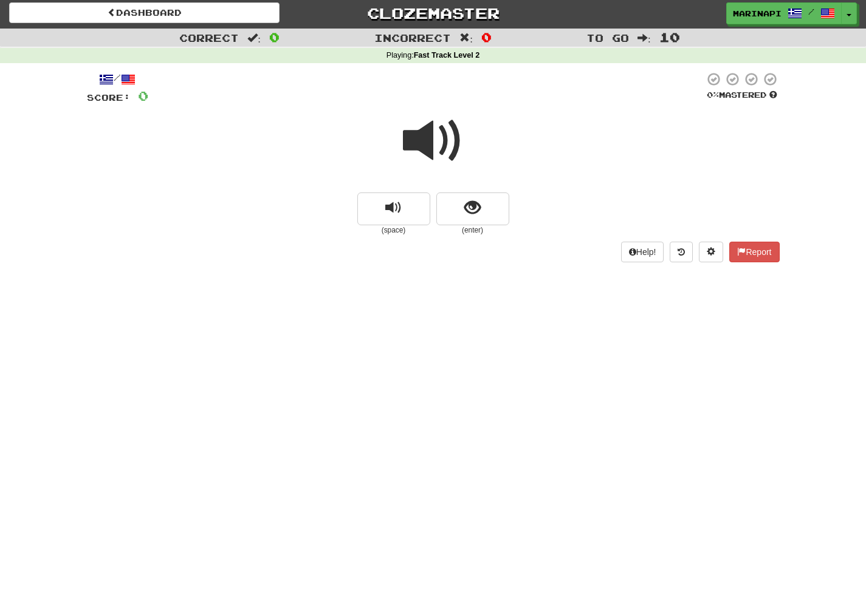
click at [457, 141] on span at bounding box center [433, 141] width 61 height 61
click at [446, 146] on span at bounding box center [433, 141] width 61 height 61
click at [449, 145] on span at bounding box center [433, 141] width 61 height 61
click at [461, 217] on button "show sentence" at bounding box center [472, 209] width 73 height 33
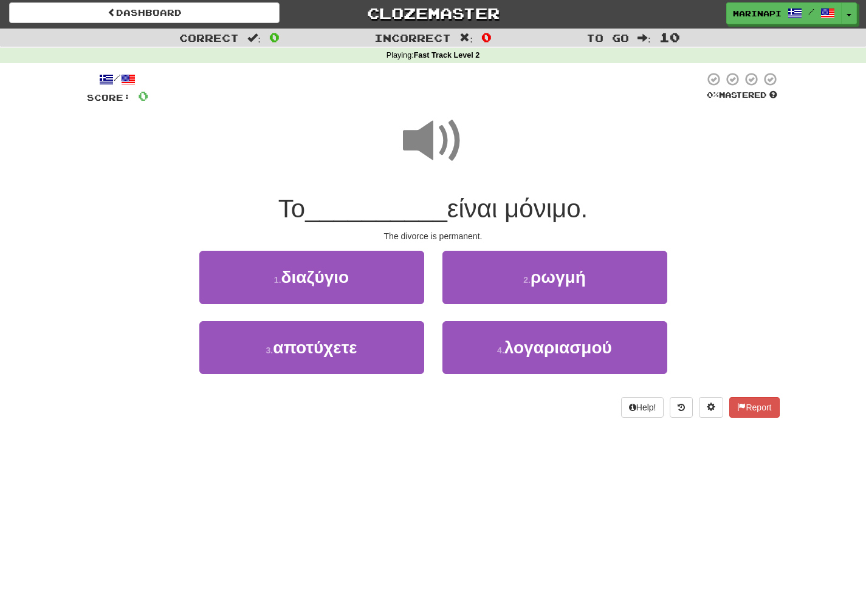
click at [444, 142] on span at bounding box center [433, 141] width 61 height 61
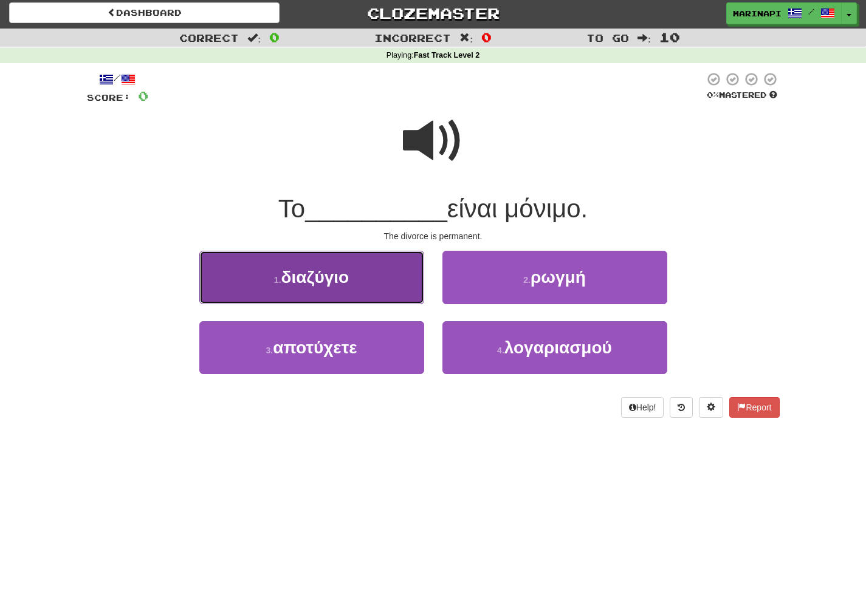
click at [368, 276] on button "1 . διαζύγιο" at bounding box center [311, 277] width 225 height 53
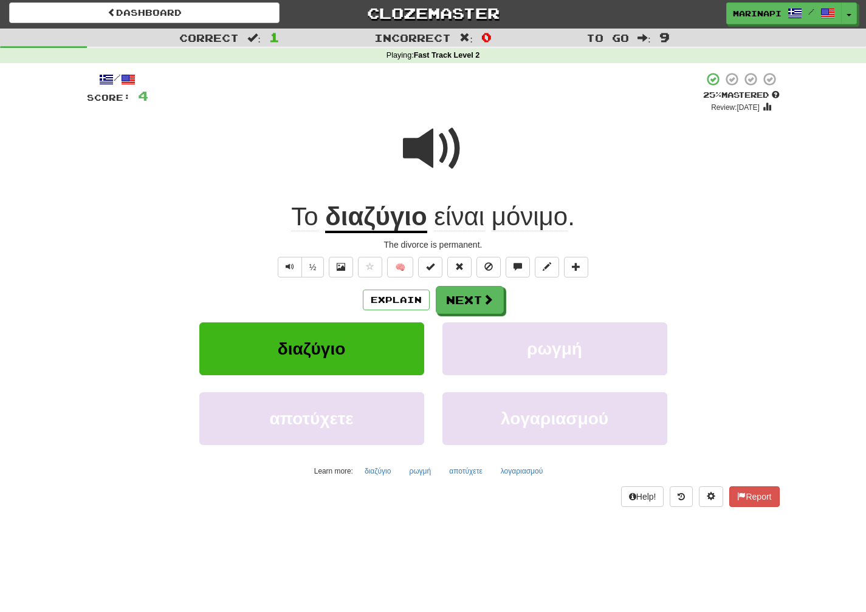
click at [445, 161] on span at bounding box center [433, 148] width 61 height 61
click at [473, 303] on button "Next" at bounding box center [470, 301] width 68 height 28
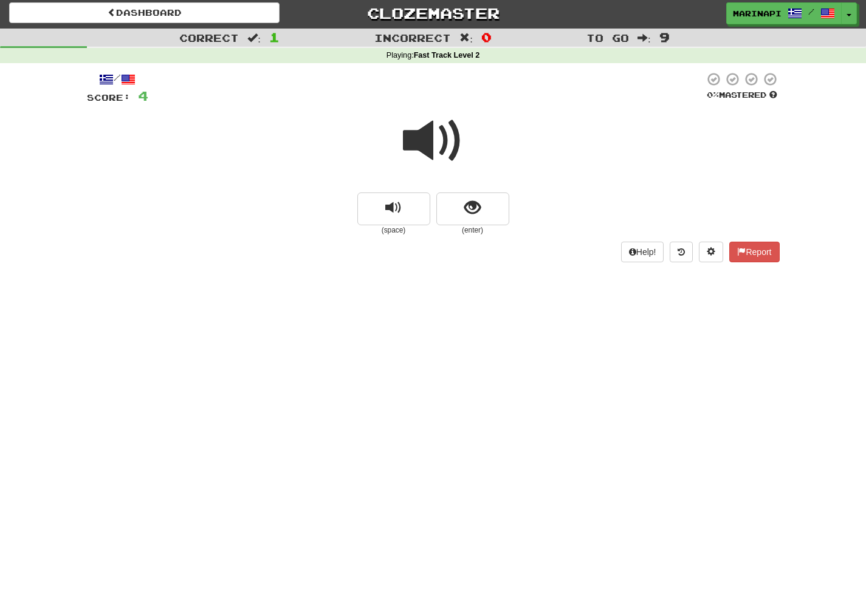
click at [442, 138] on span at bounding box center [433, 141] width 61 height 61
click at [473, 219] on button "show sentence" at bounding box center [472, 209] width 73 height 33
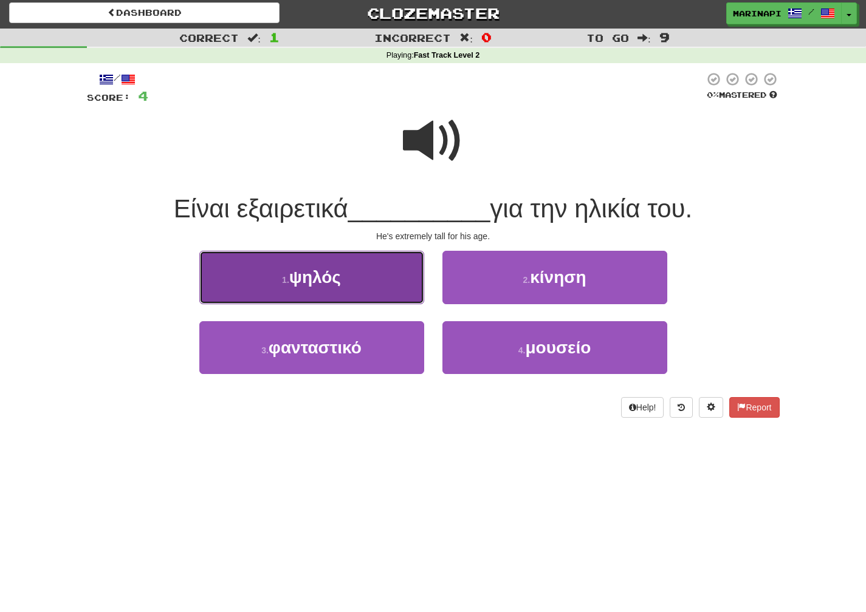
click at [368, 276] on button "1 . ψηλός" at bounding box center [311, 277] width 225 height 53
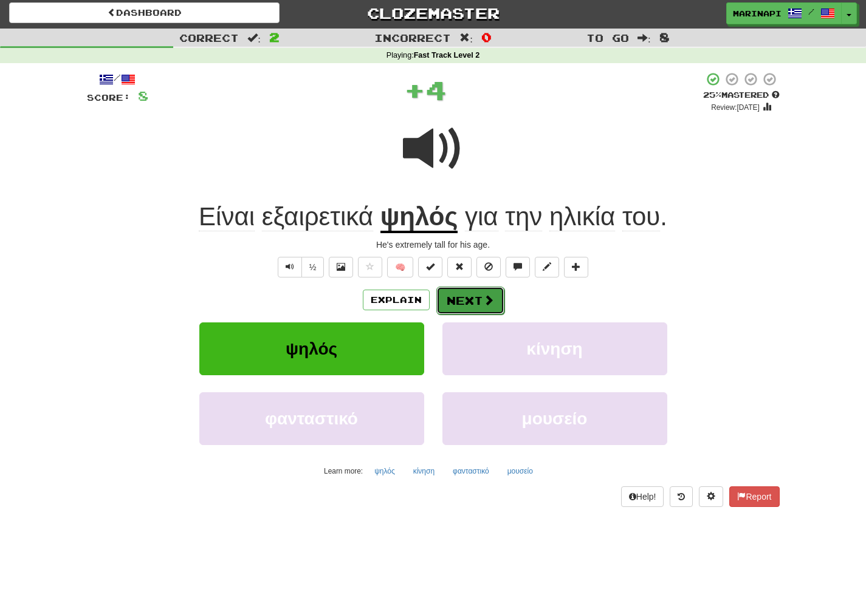
click at [467, 303] on button "Next" at bounding box center [470, 301] width 68 height 28
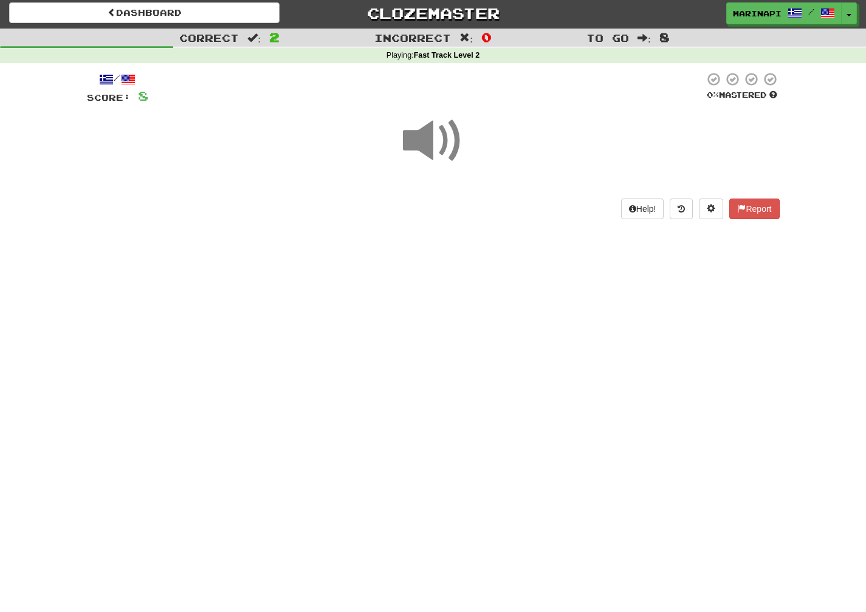
click at [437, 157] on span at bounding box center [433, 141] width 61 height 61
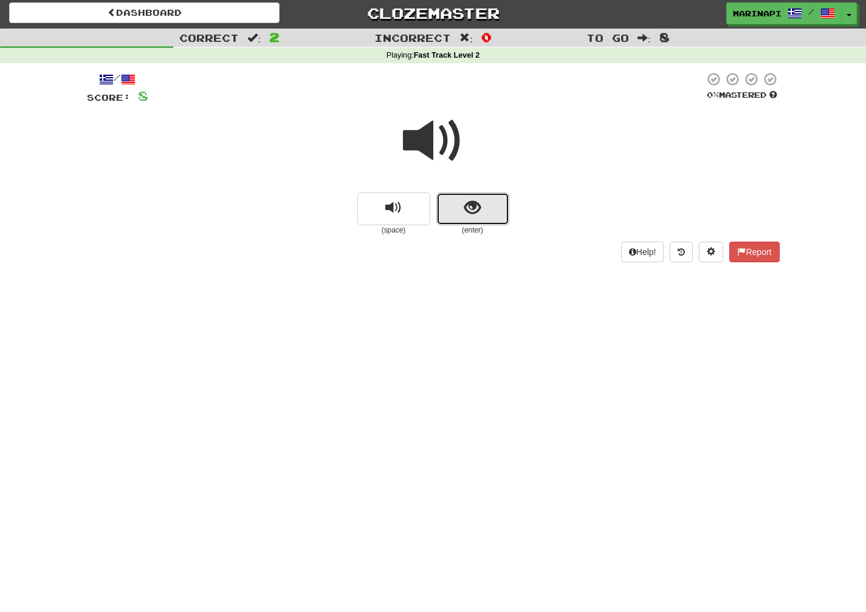
click at [489, 221] on button "show sentence" at bounding box center [472, 209] width 73 height 33
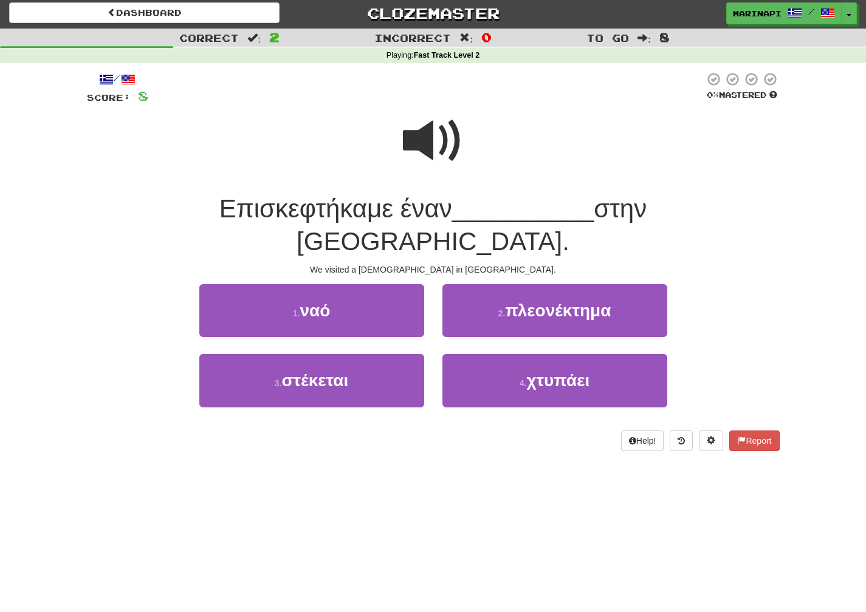
click at [441, 160] on span at bounding box center [433, 141] width 61 height 61
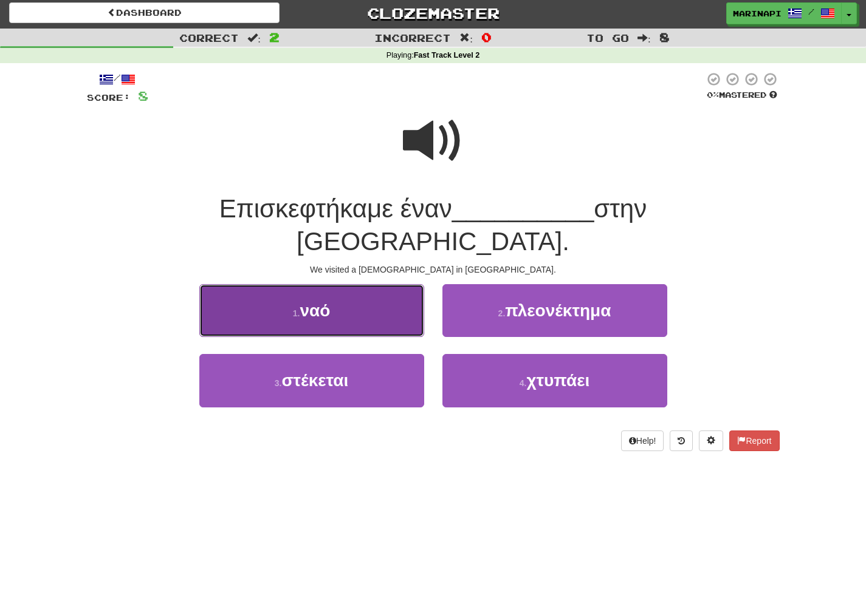
click at [359, 289] on button "1 . ναό" at bounding box center [311, 310] width 225 height 53
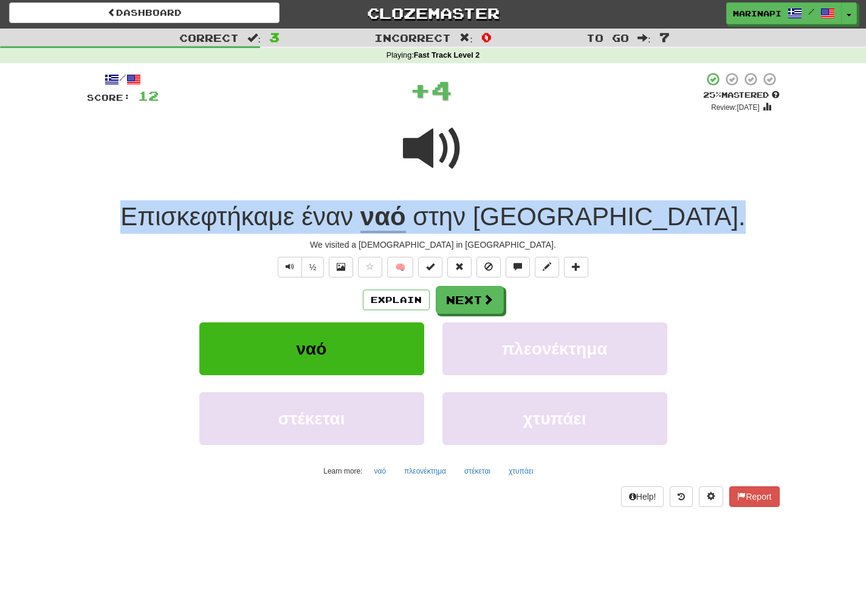
drag, startPoint x: 665, startPoint y: 224, endPoint x: 173, endPoint y: 202, distance: 492.1
click at [173, 202] on div "Επισκεφτήκαμε έναν ναό στην [GEOGRAPHIC_DATA] ." at bounding box center [433, 217] width 693 height 33
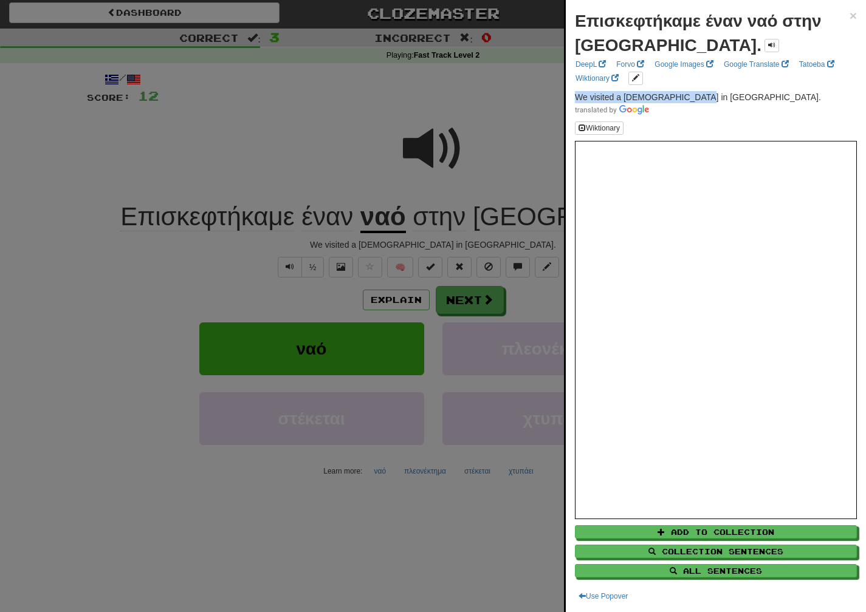
drag, startPoint x: 690, startPoint y: 99, endPoint x: 571, endPoint y: 100, distance: 119.7
click at [571, 100] on div "Επισκεφτήκαμε έναν ναό στην [GEOGRAPHIC_DATA]. × DeepL Forvo Google Images Goog…" at bounding box center [716, 306] width 300 height 612
click at [534, 317] on div at bounding box center [433, 306] width 866 height 612
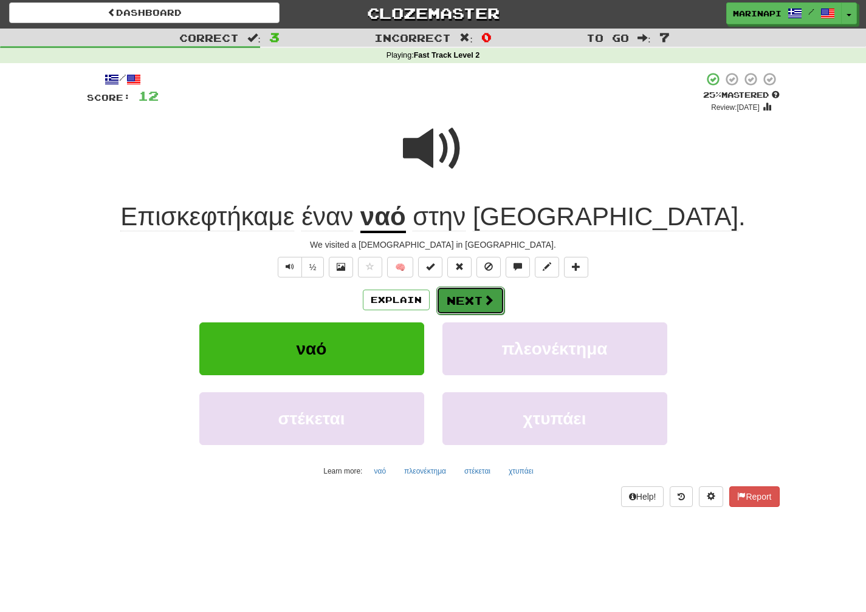
click at [484, 304] on span at bounding box center [488, 300] width 11 height 11
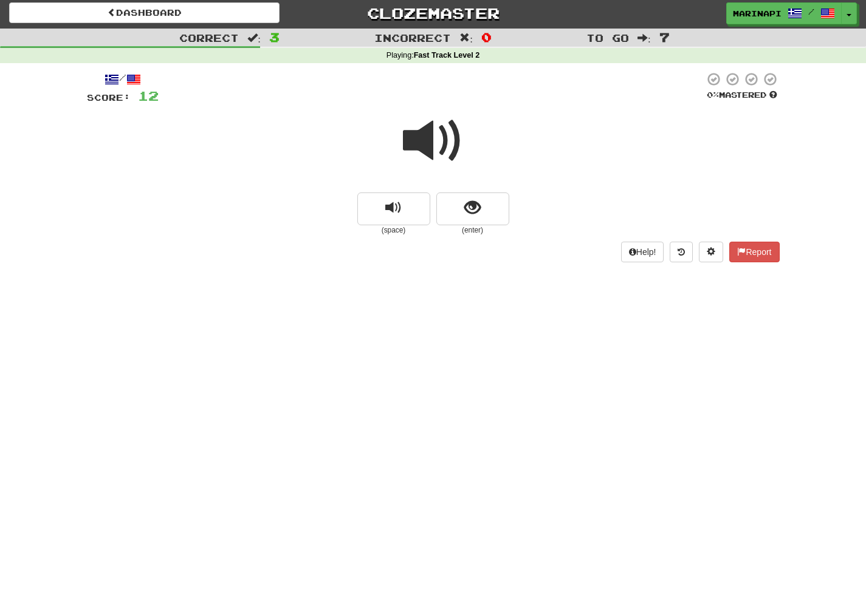
click at [441, 141] on span at bounding box center [433, 141] width 61 height 61
click at [477, 213] on span "show sentence" at bounding box center [472, 208] width 16 height 16
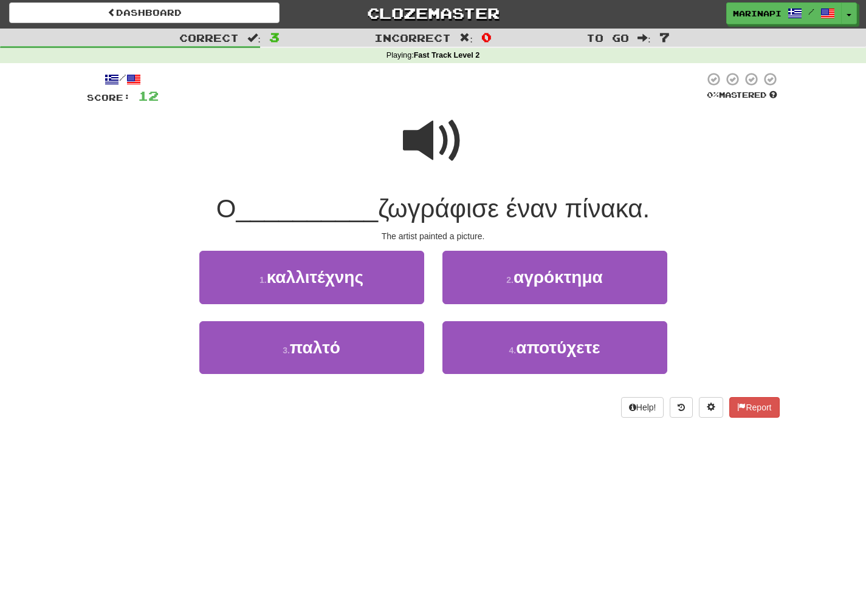
click at [449, 151] on span at bounding box center [433, 141] width 61 height 61
click at [439, 148] on span at bounding box center [433, 141] width 61 height 61
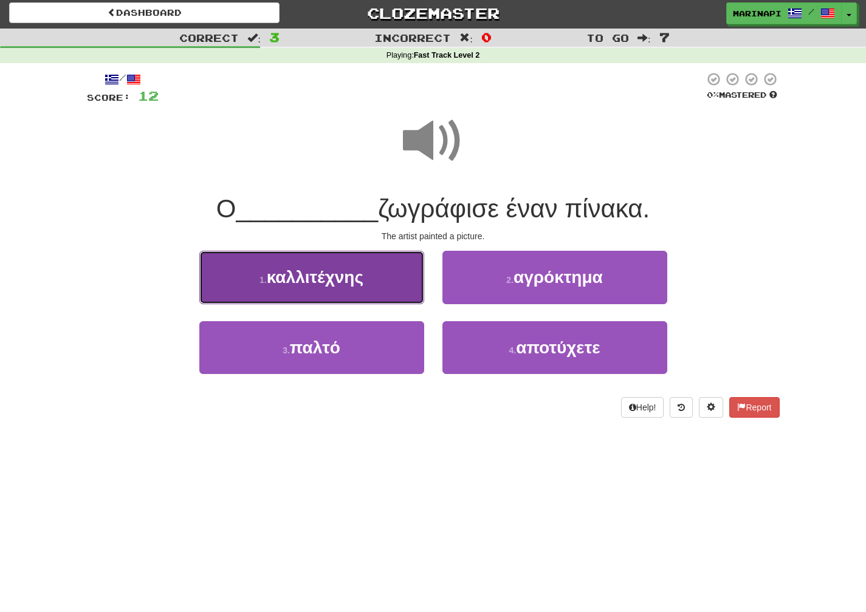
click at [384, 269] on button "1 . καλλιτέχνης" at bounding box center [311, 277] width 225 height 53
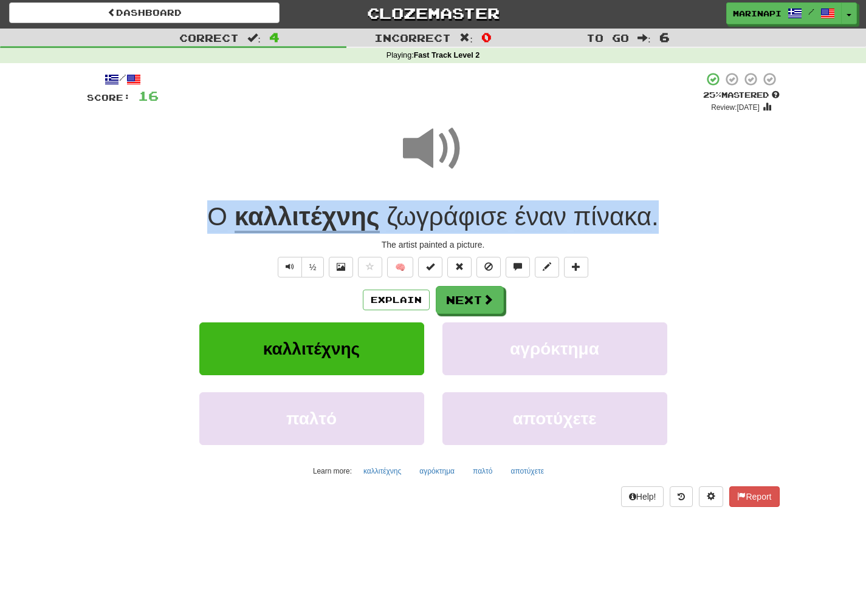
drag, startPoint x: 671, startPoint y: 227, endPoint x: 201, endPoint y: 212, distance: 469.9
click at [201, 212] on div "Ο καλλιτέχνης ζωγράφισε έναν πίνακα ." at bounding box center [433, 217] width 693 height 33
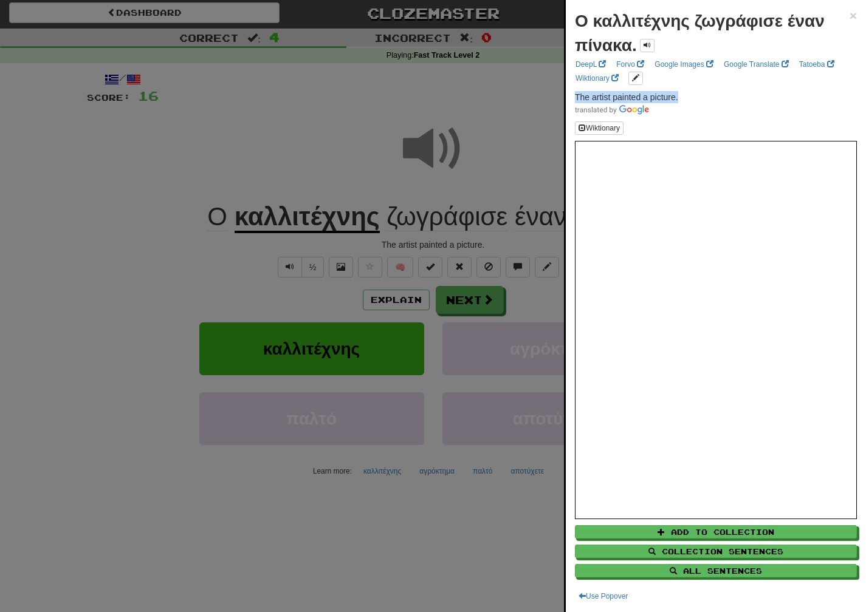
drag, startPoint x: 682, startPoint y: 98, endPoint x: 574, endPoint y: 100, distance: 108.2
click at [575, 100] on p "The artist painted a picture." at bounding box center [716, 103] width 282 height 24
click at [458, 303] on div at bounding box center [433, 306] width 866 height 612
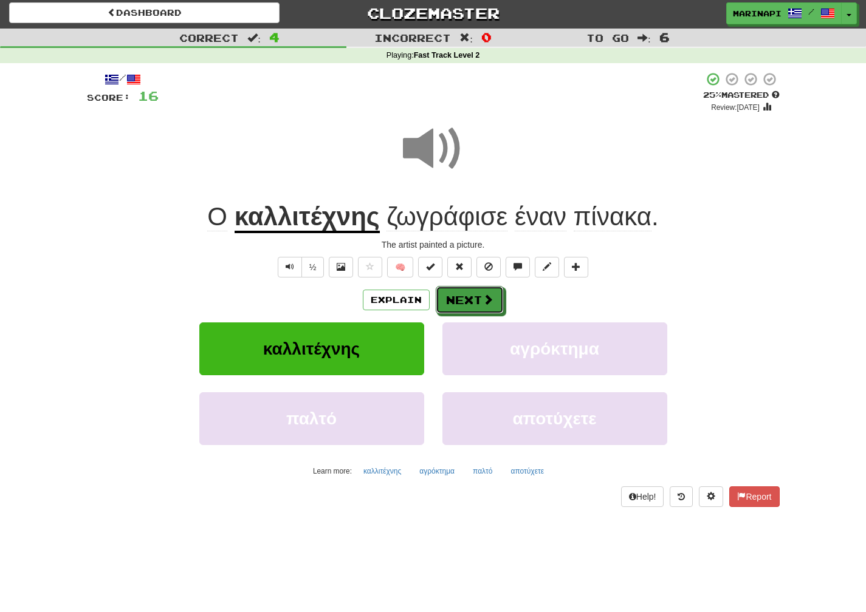
click at [458, 303] on button "Next" at bounding box center [470, 300] width 68 height 28
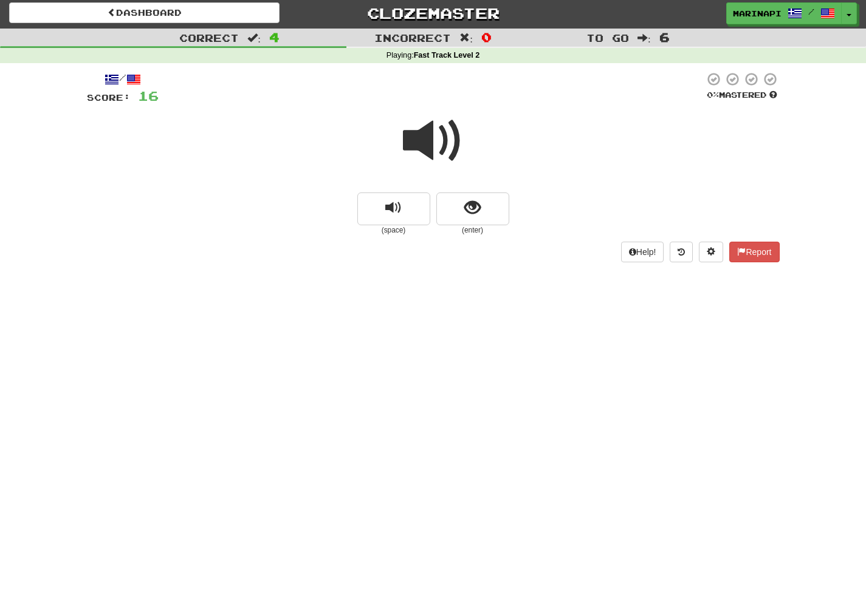
click at [444, 153] on span at bounding box center [433, 141] width 61 height 61
click at [435, 153] on span at bounding box center [433, 141] width 61 height 61
click at [448, 154] on span at bounding box center [433, 141] width 61 height 61
click at [458, 218] on button "show sentence" at bounding box center [472, 209] width 73 height 33
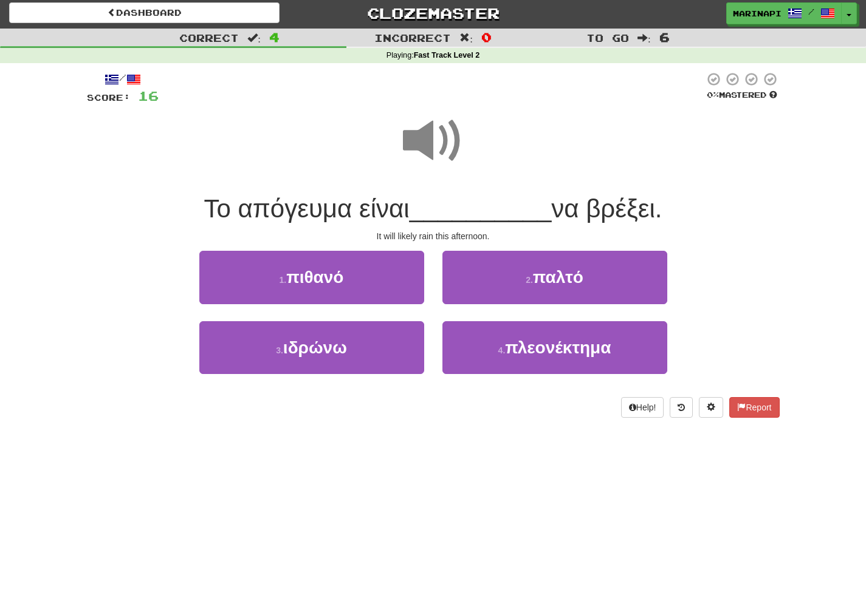
click at [442, 145] on span at bounding box center [433, 141] width 61 height 61
click at [441, 147] on span at bounding box center [433, 141] width 61 height 61
click at [441, 146] on span at bounding box center [433, 141] width 61 height 61
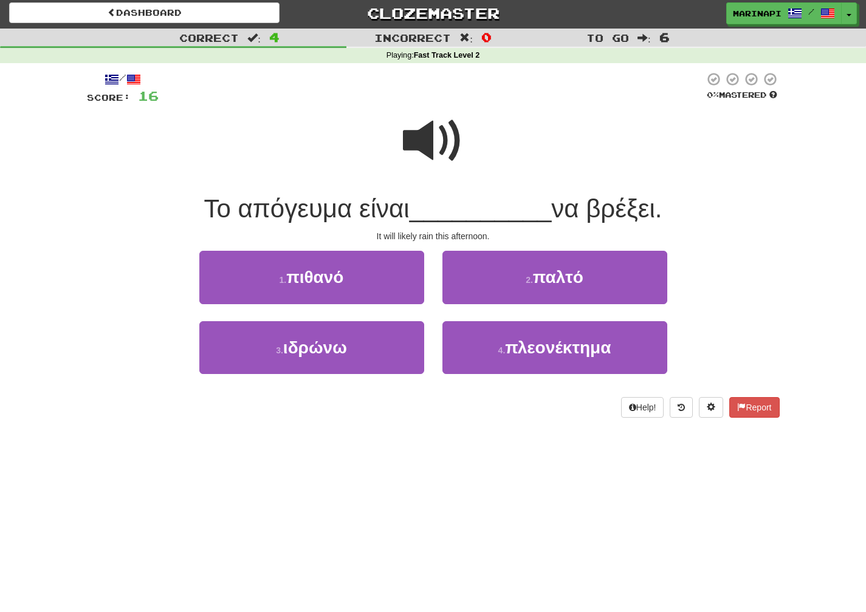
click at [434, 154] on span at bounding box center [433, 141] width 61 height 61
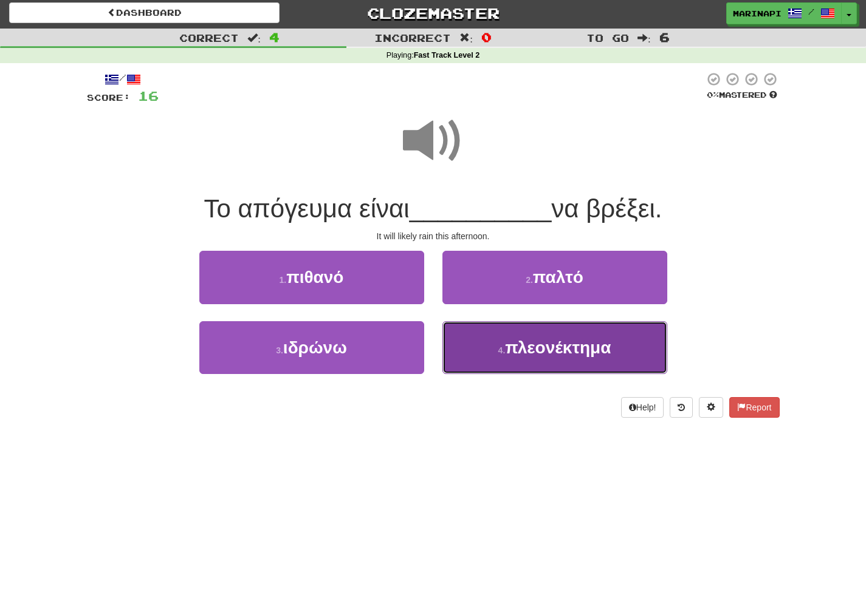
click at [537, 332] on button "4 . πλεονέκτημα" at bounding box center [554, 347] width 225 height 53
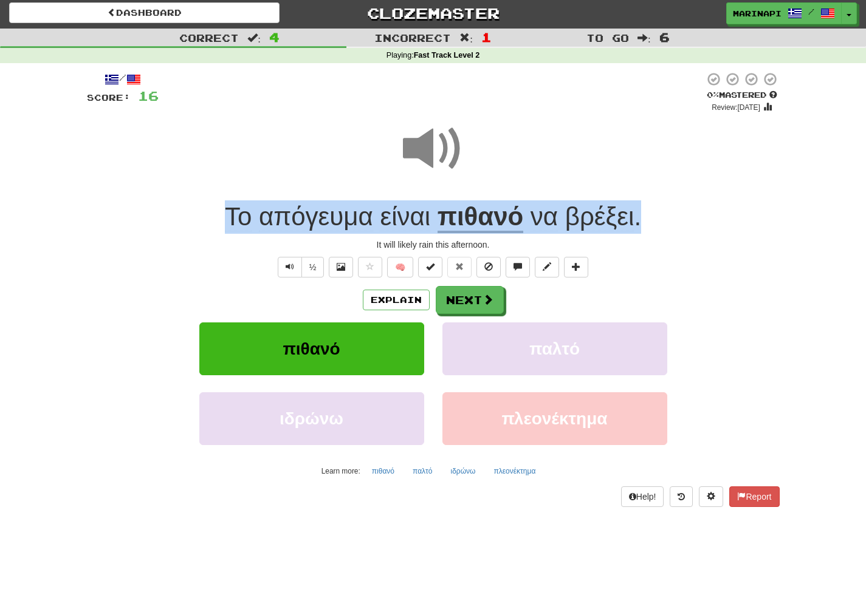
drag, startPoint x: 644, startPoint y: 216, endPoint x: 220, endPoint y: 214, distance: 424.1
click at [220, 214] on div "Το απόγευμα είναι πιθανό να βρέξει ." at bounding box center [433, 217] width 693 height 33
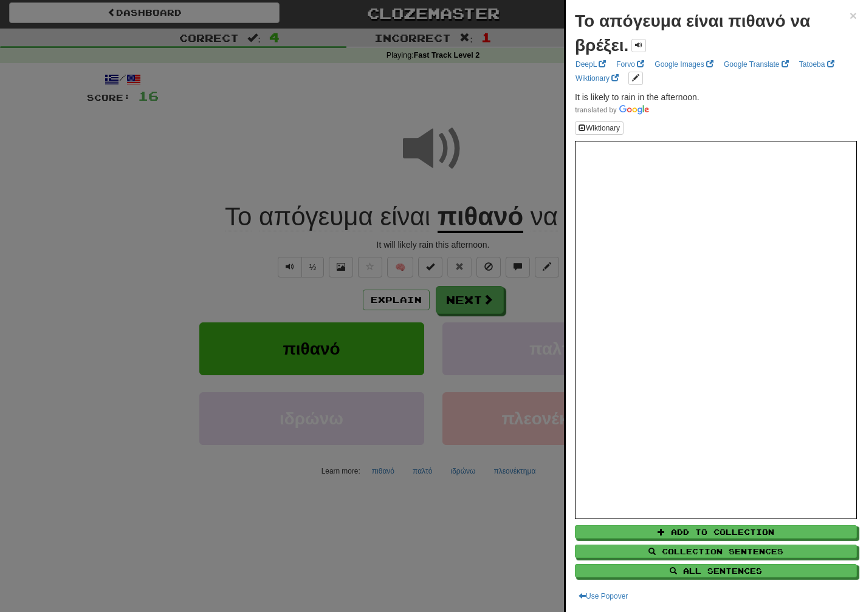
click at [700, 117] on div "Το απόγευμα είναι πιθανό να βρέξει. × DeepL Forvo Google Images Google Translat…" at bounding box center [716, 306] width 300 height 612
drag, startPoint x: 705, startPoint y: 98, endPoint x: 571, endPoint y: 97, distance: 134.3
click at [571, 97] on div "Το απόγευμα είναι πιθανό να βρέξει. × DeepL Forvo Google Images Google Translat…" at bounding box center [716, 306] width 300 height 612
click at [538, 292] on div at bounding box center [433, 306] width 866 height 612
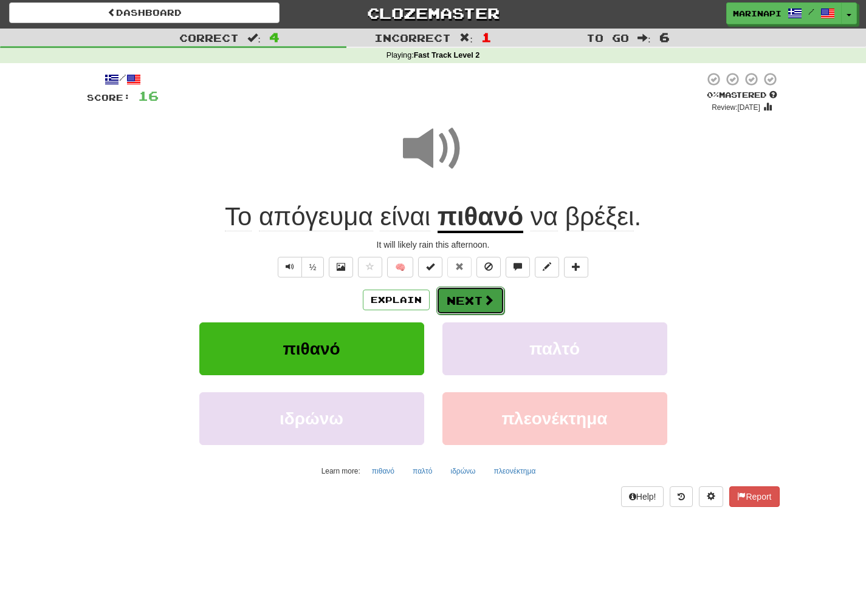
click at [495, 302] on button "Next" at bounding box center [470, 301] width 68 height 28
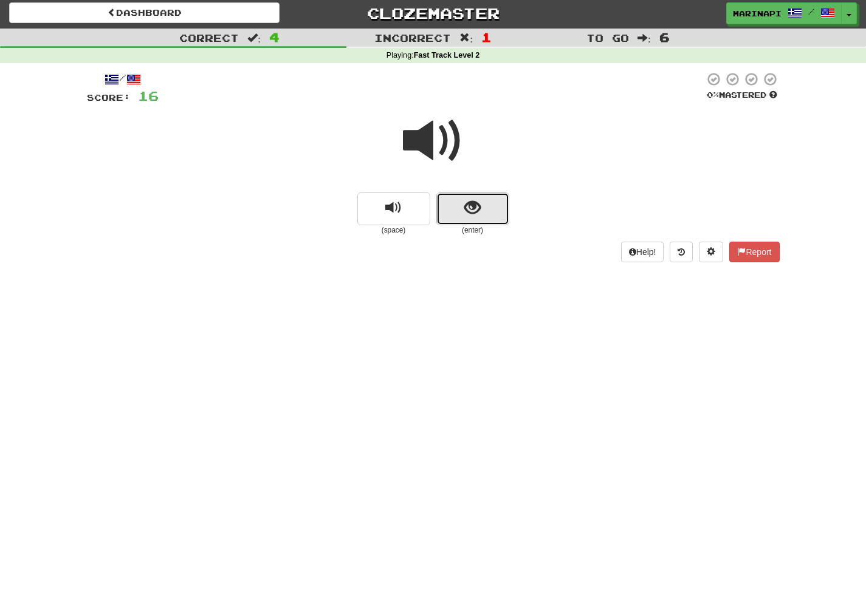
click at [460, 193] on button "show sentence" at bounding box center [472, 209] width 73 height 33
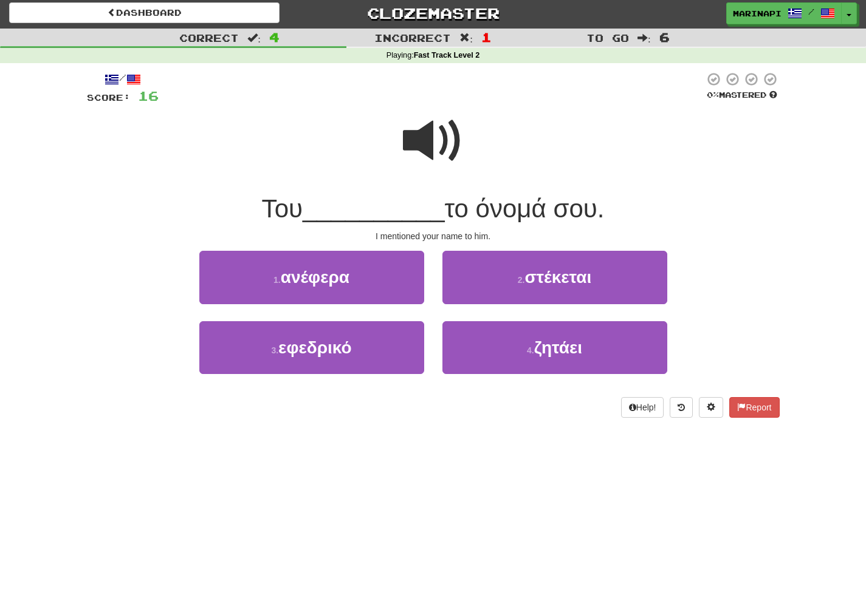
click at [431, 131] on span at bounding box center [433, 141] width 61 height 61
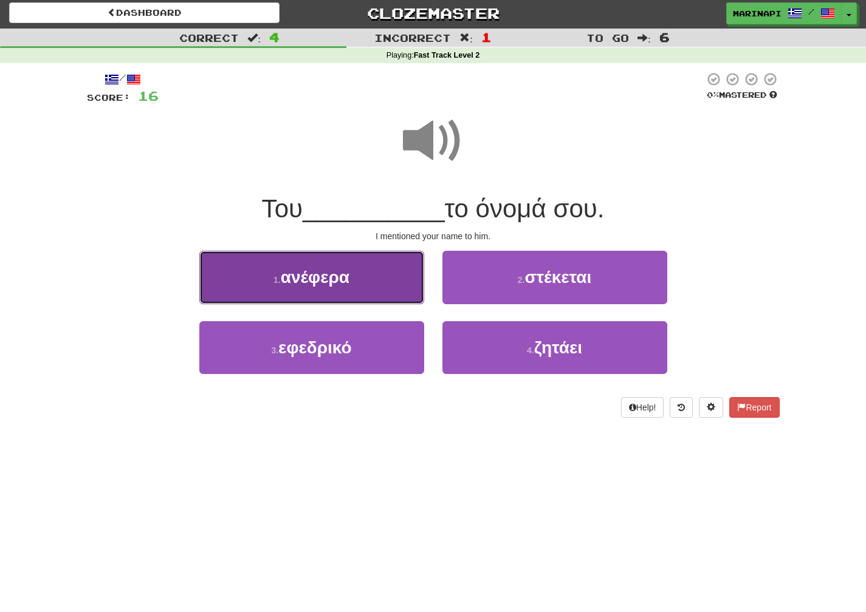
click at [370, 271] on button "1 . ανέφερα" at bounding box center [311, 277] width 225 height 53
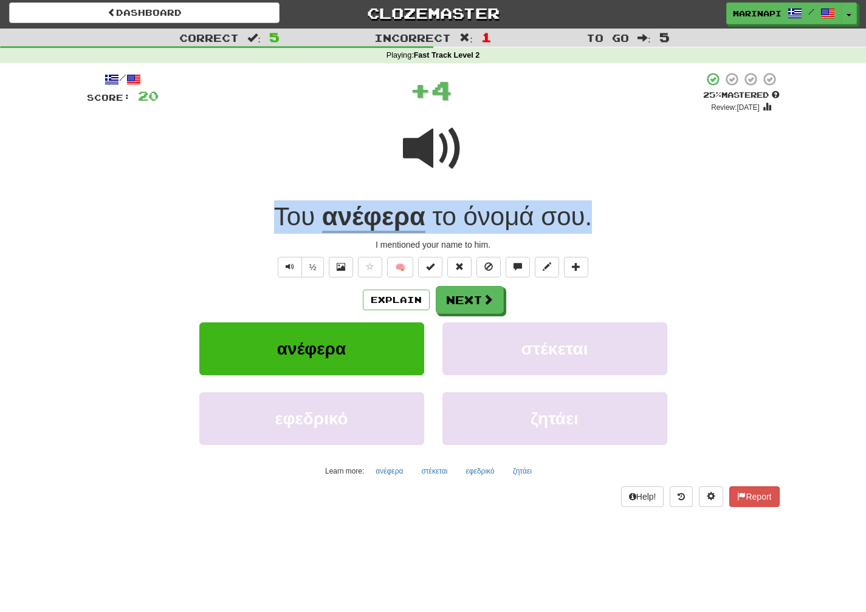
drag, startPoint x: 608, startPoint y: 216, endPoint x: 276, endPoint y: 218, distance: 332.4
click at [276, 218] on div "Του ανέφερα το όνομά σου ." at bounding box center [433, 217] width 693 height 33
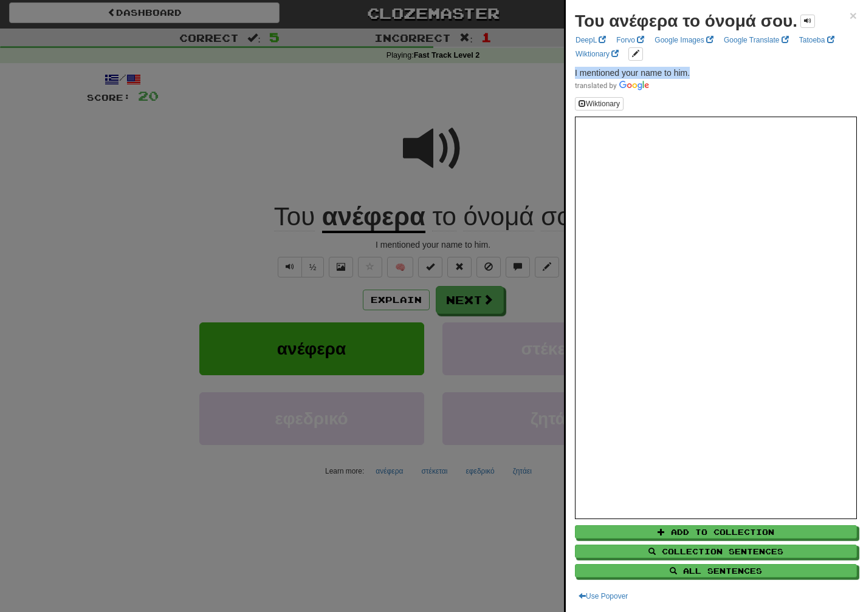
drag, startPoint x: 696, startPoint y: 72, endPoint x: 573, endPoint y: 75, distance: 123.4
click at [573, 75] on div "Του ανέφερα το όνομά σου. × DeepL Forvo Google Images Google Translate Tatoeba …" at bounding box center [716, 306] width 300 height 612
click at [515, 281] on div at bounding box center [433, 306] width 866 height 612
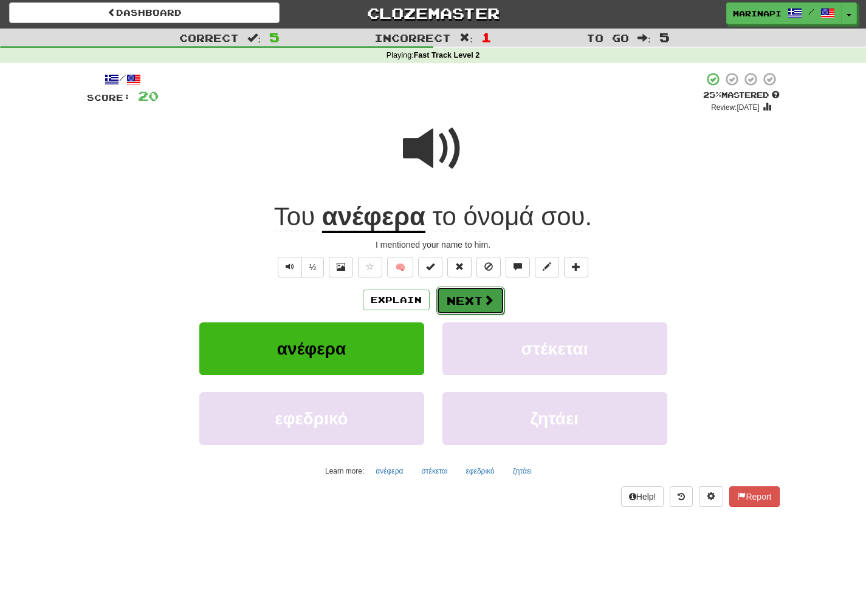
click at [498, 292] on button "Next" at bounding box center [470, 301] width 68 height 28
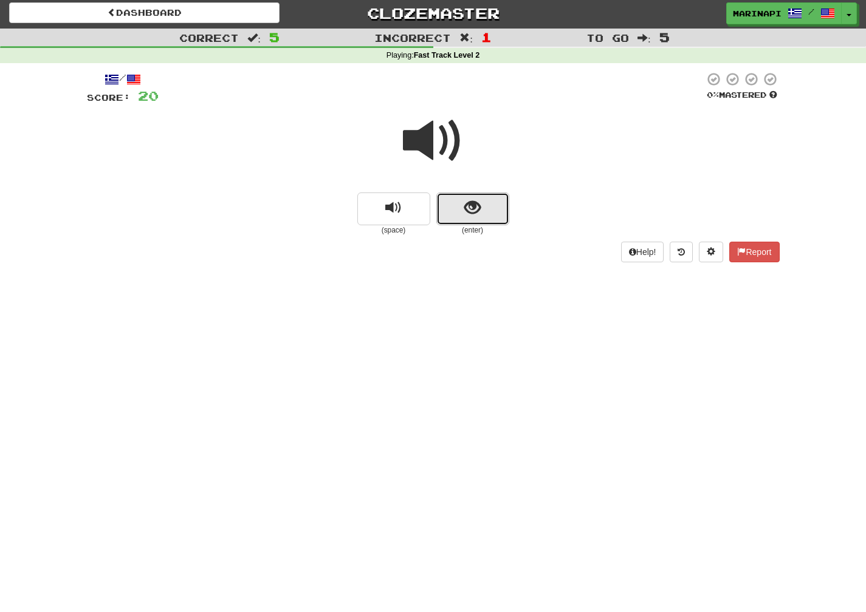
click at [492, 204] on button "show sentence" at bounding box center [472, 209] width 73 height 33
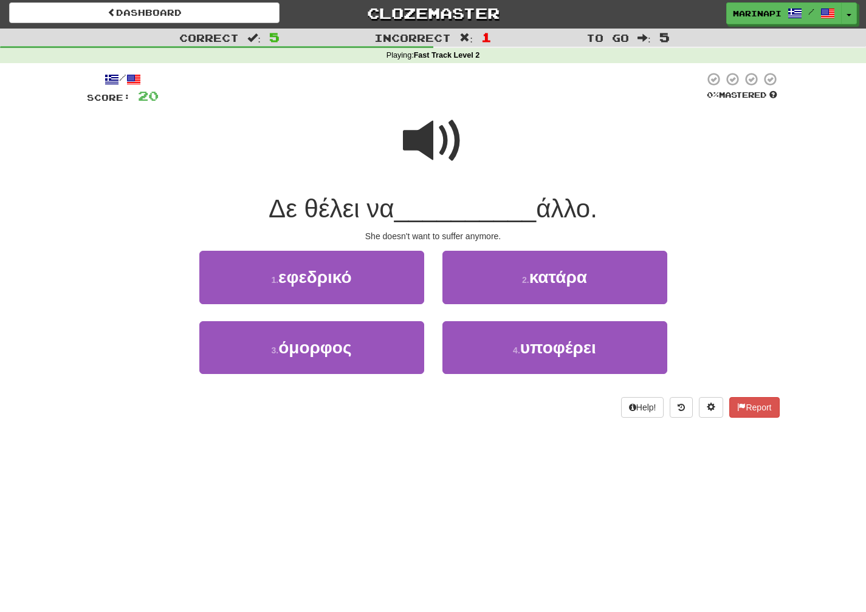
click at [433, 149] on span at bounding box center [433, 141] width 61 height 61
click at [440, 152] on span at bounding box center [433, 141] width 61 height 61
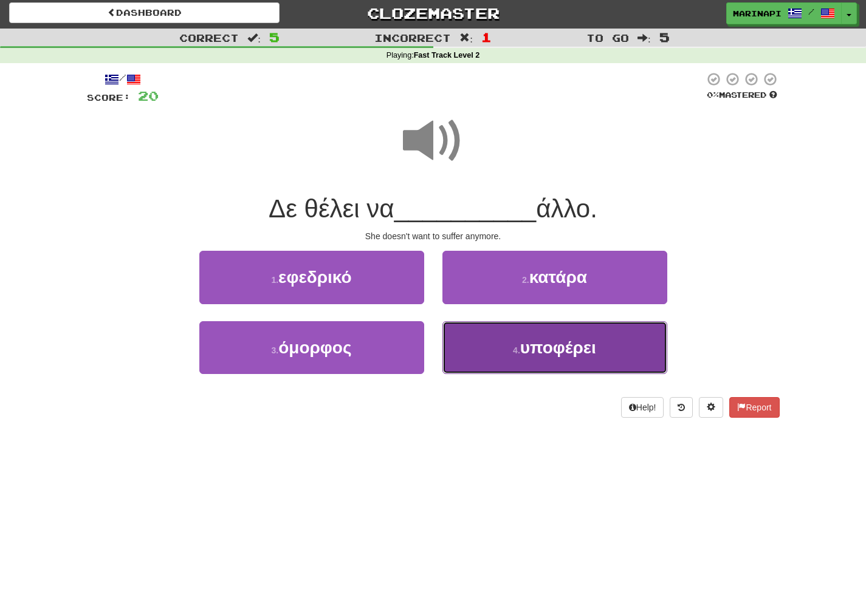
click at [483, 347] on button "4 . υποφέρει" at bounding box center [554, 347] width 225 height 53
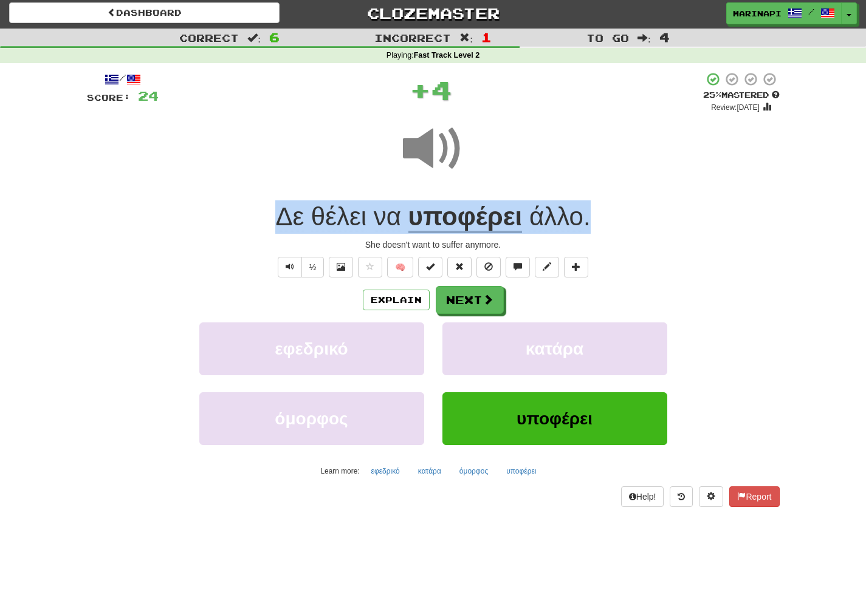
drag, startPoint x: 595, startPoint y: 218, endPoint x: 257, endPoint y: 208, distance: 338.0
click at [257, 208] on div "Δε θέλει να υποφέρει άλλο ." at bounding box center [433, 217] width 693 height 33
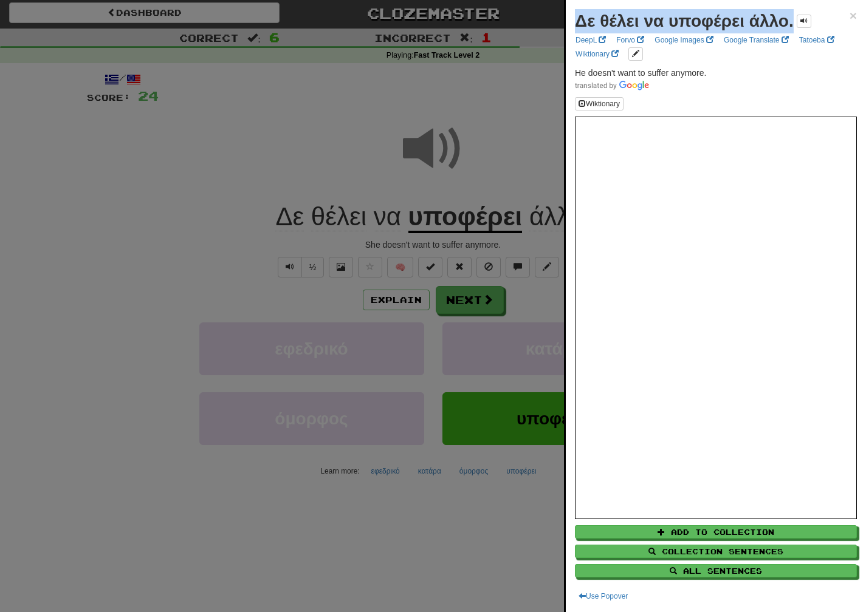
drag, startPoint x: 794, startPoint y: 26, endPoint x: 575, endPoint y: 23, distance: 219.4
click at [575, 23] on strong "Δε θέλει να υποφέρει άλλο." at bounding box center [684, 21] width 219 height 19
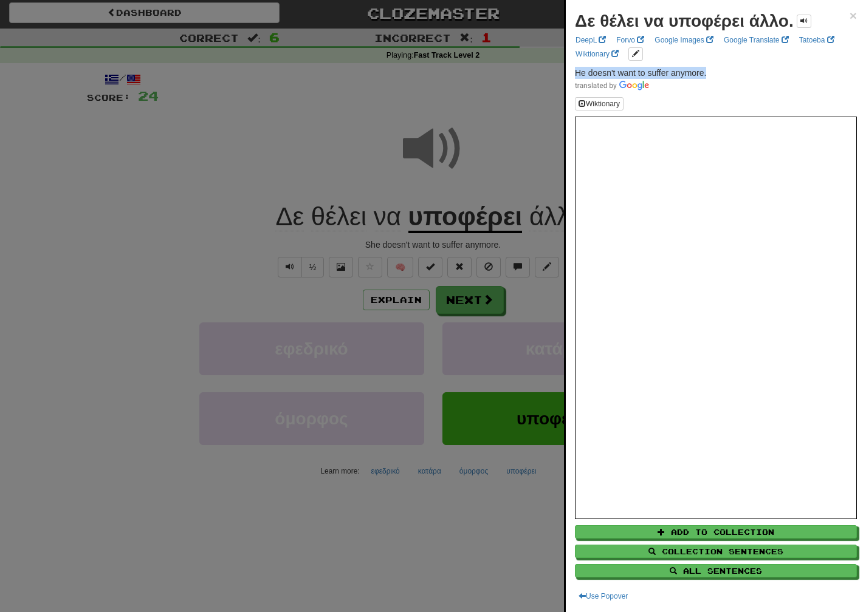
drag, startPoint x: 712, startPoint y: 72, endPoint x: 574, endPoint y: 78, distance: 138.0
click at [574, 78] on div "Δε θέλει να υποφέρει άλλο. × DeepL Forvo Google Images Google Translate Tatoeba…" at bounding box center [716, 306] width 300 height 612
click at [456, 298] on div at bounding box center [433, 306] width 866 height 612
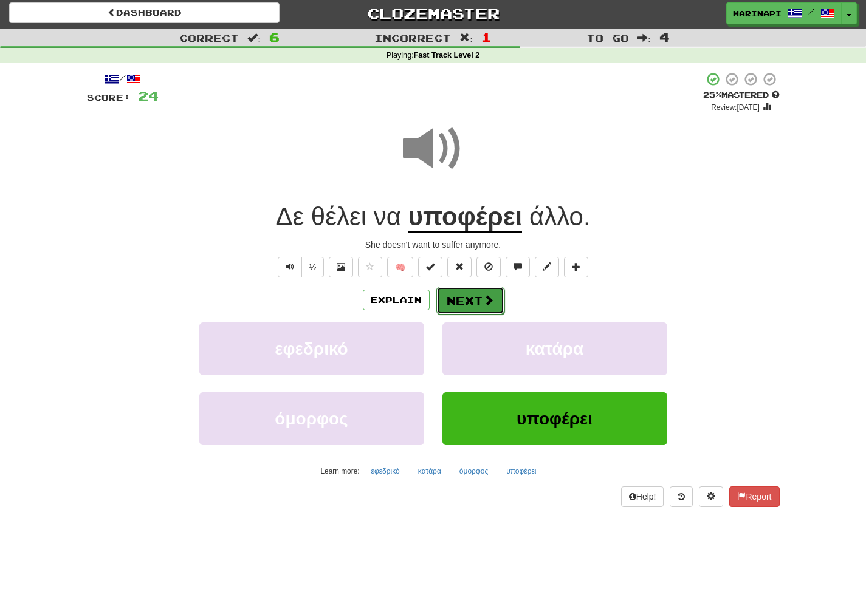
click at [458, 298] on button "Next" at bounding box center [470, 301] width 68 height 28
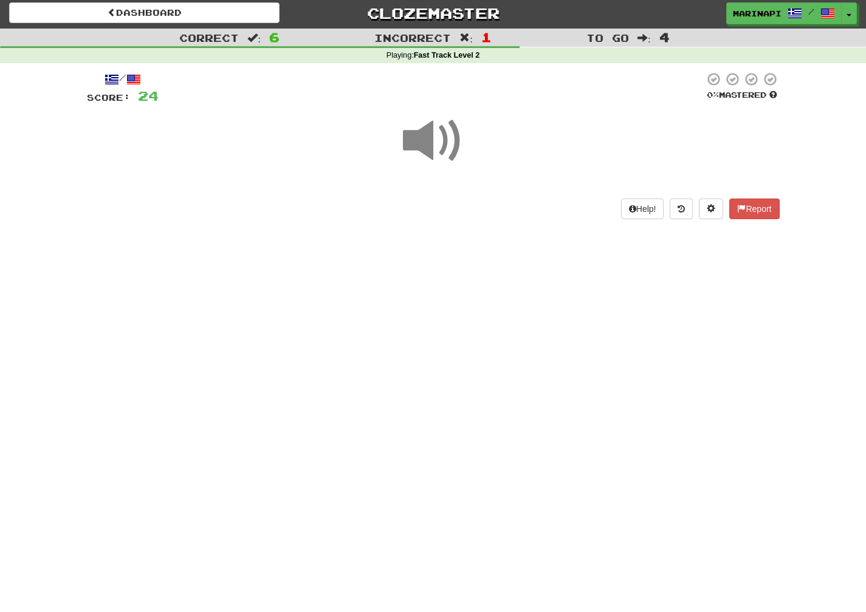
click at [436, 133] on span at bounding box center [433, 141] width 61 height 61
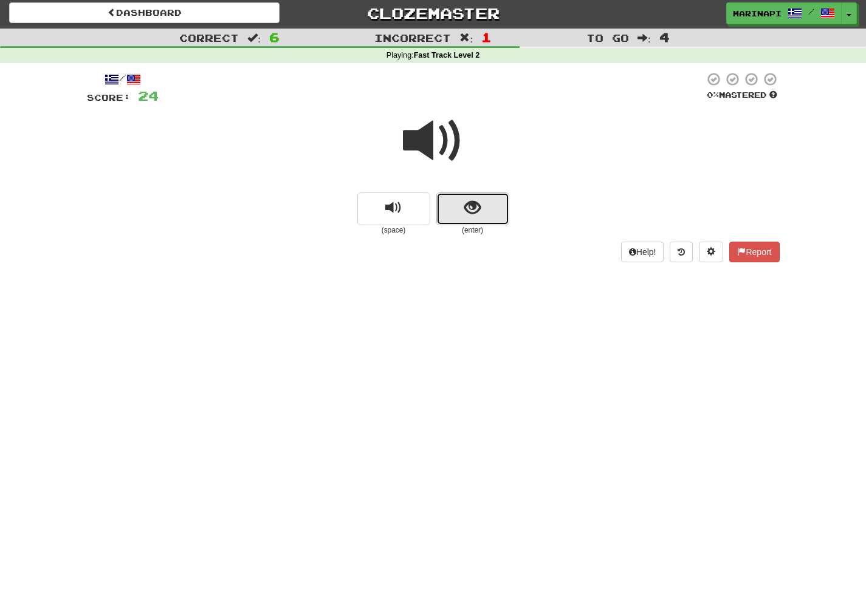
click at [472, 200] on span "show sentence" at bounding box center [472, 208] width 16 height 16
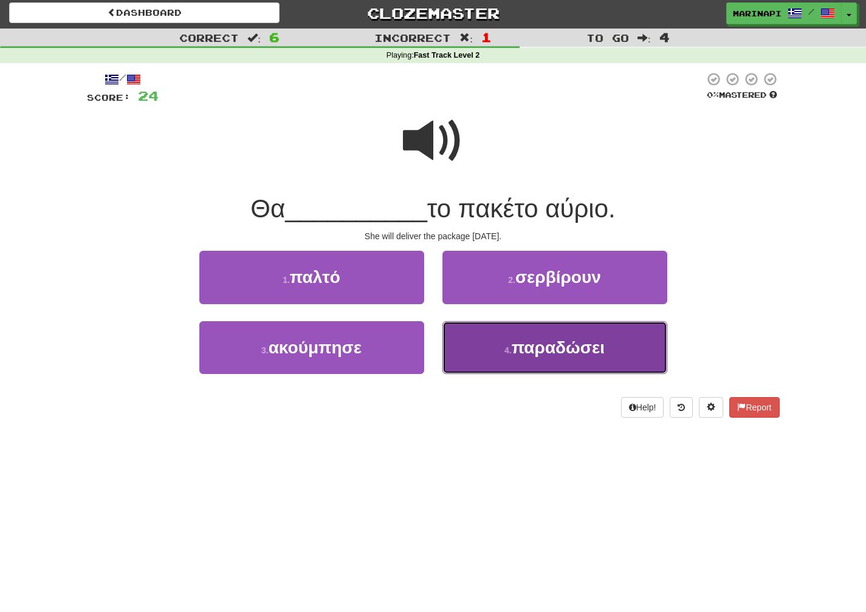
click at [509, 351] on small "4 ." at bounding box center [507, 351] width 7 height 10
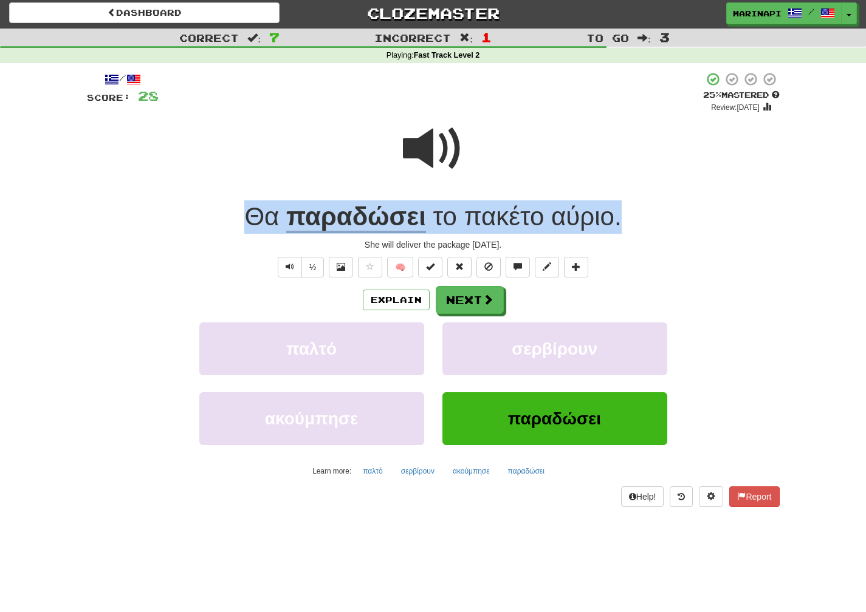
drag, startPoint x: 625, startPoint y: 225, endPoint x: 242, endPoint y: 222, distance: 383.4
click at [242, 222] on div "Θα παραδώσει το πακέτο αύριο ." at bounding box center [433, 217] width 693 height 33
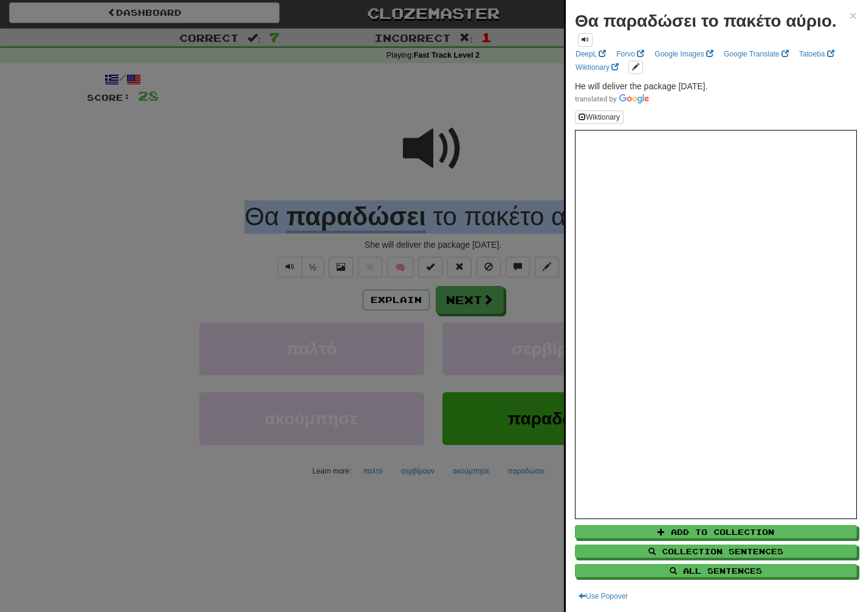
drag, startPoint x: 726, startPoint y: 88, endPoint x: 574, endPoint y: 86, distance: 151.9
click at [574, 86] on div "Θα παραδώσει το πακέτο αύριο. × DeepL Forvo Google Images Google Translate Tato…" at bounding box center [716, 306] width 300 height 612
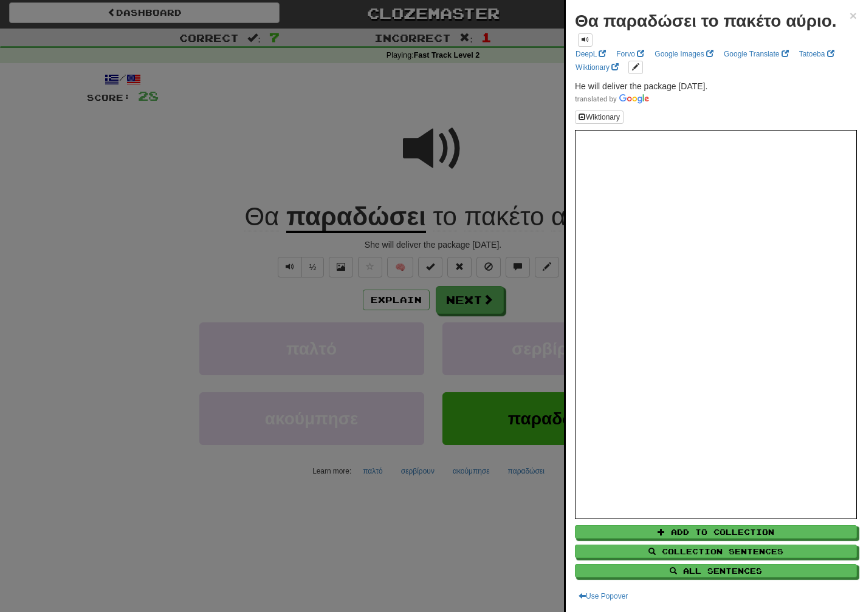
click at [525, 311] on div at bounding box center [433, 306] width 866 height 612
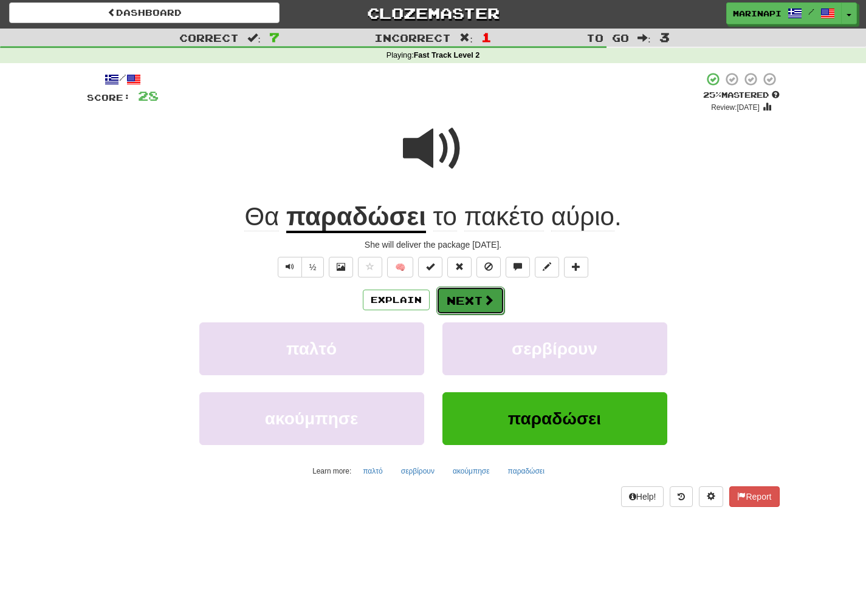
click at [497, 306] on button "Next" at bounding box center [470, 301] width 68 height 28
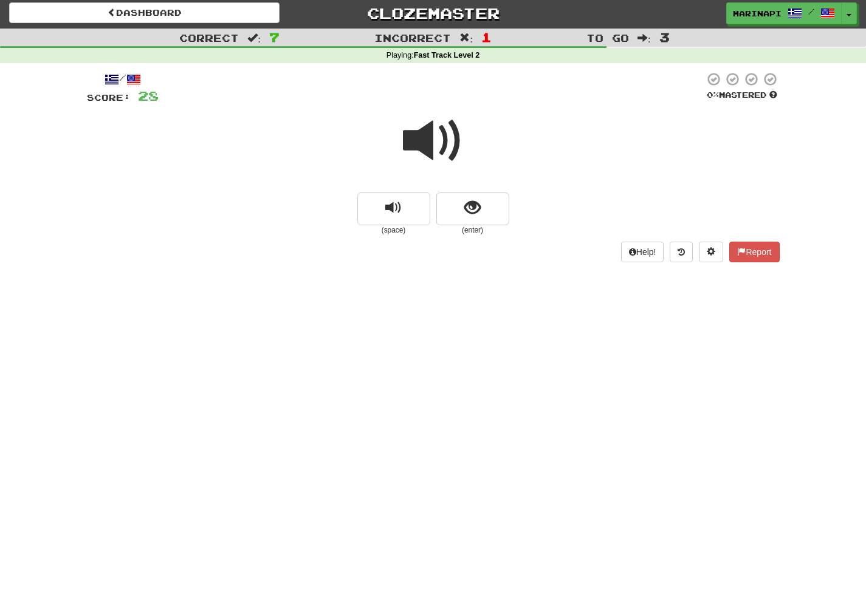
click at [431, 140] on span at bounding box center [433, 141] width 61 height 61
click at [461, 204] on button "show sentence" at bounding box center [472, 209] width 73 height 33
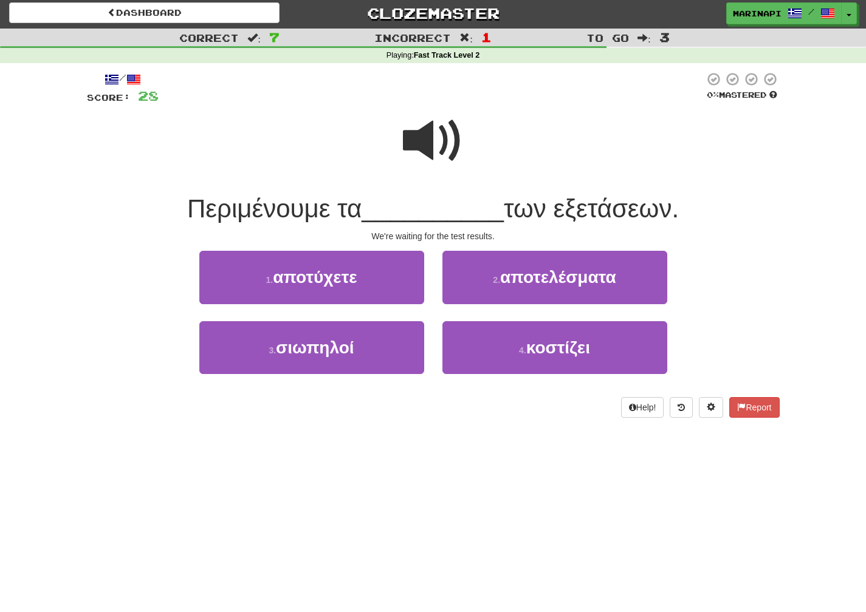
click at [447, 150] on span at bounding box center [433, 141] width 61 height 61
click at [425, 165] on span at bounding box center [433, 141] width 61 height 61
click at [424, 157] on span at bounding box center [433, 141] width 61 height 61
click at [424, 153] on span at bounding box center [433, 141] width 61 height 61
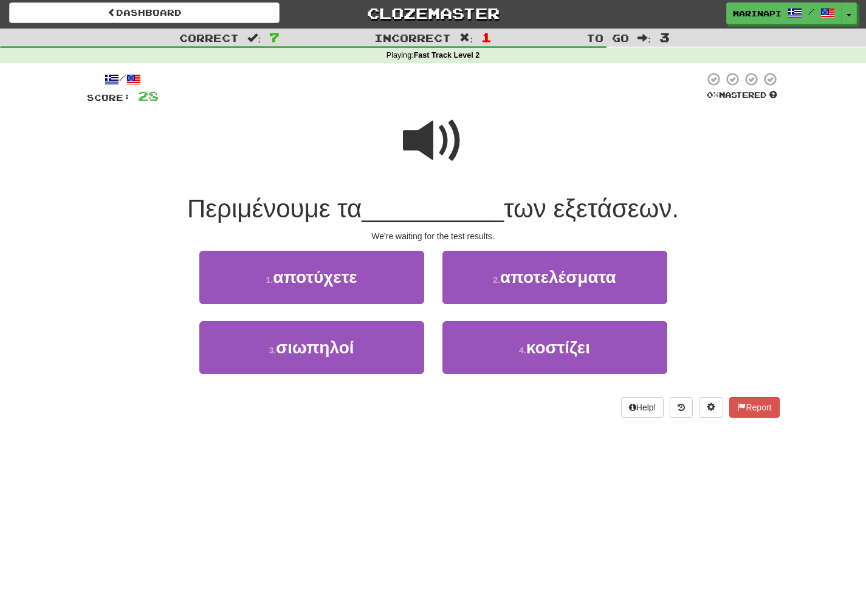
click at [424, 153] on span at bounding box center [433, 141] width 61 height 61
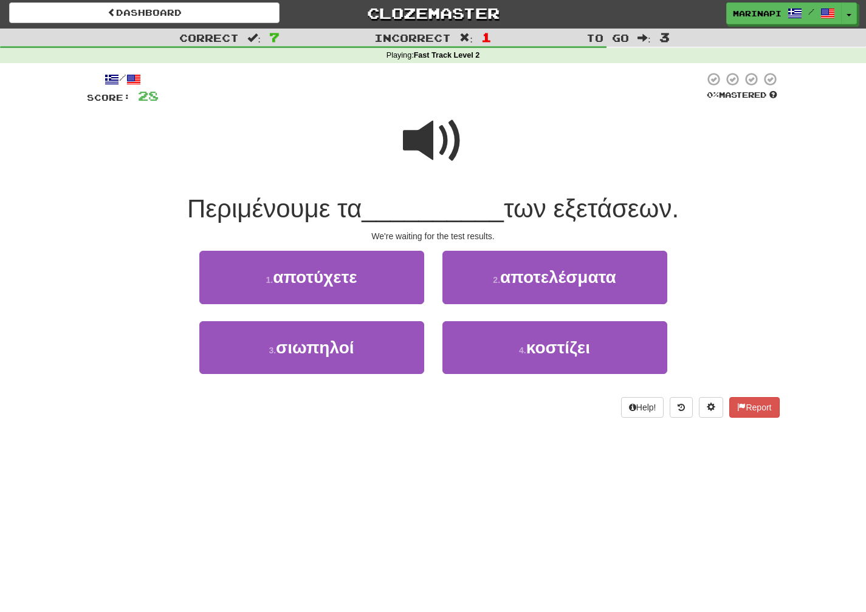
click at [424, 153] on span at bounding box center [433, 141] width 61 height 61
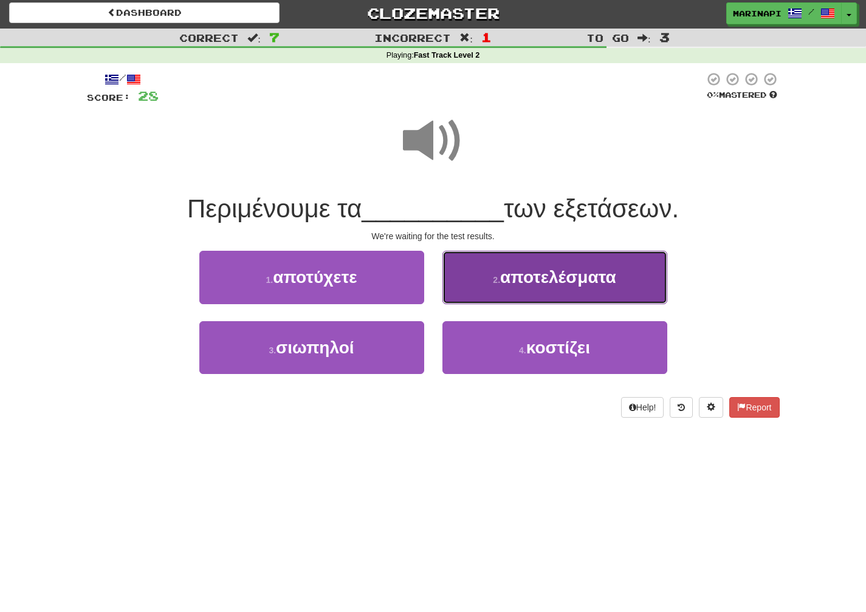
click at [504, 290] on button "2 . αποτελέσματα" at bounding box center [554, 277] width 225 height 53
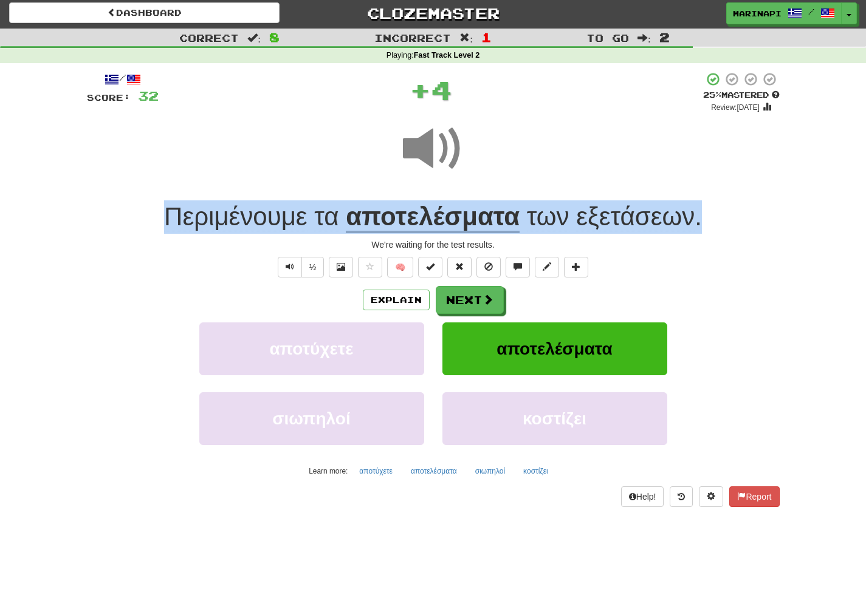
drag, startPoint x: 721, startPoint y: 222, endPoint x: 157, endPoint y: 221, distance: 564.5
click at [157, 221] on div "Περιμένουμε τα αποτελέσματα των εξετάσεων ." at bounding box center [433, 217] width 693 height 33
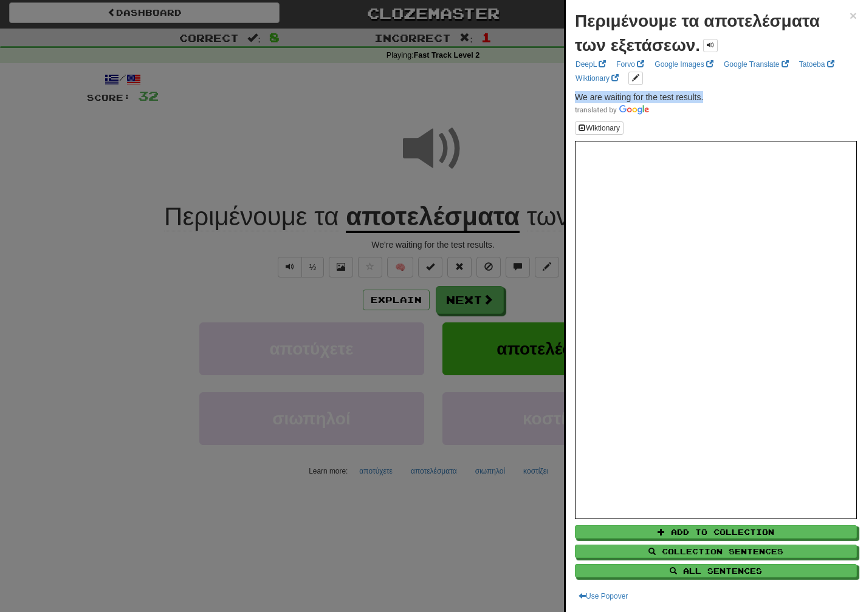
drag, startPoint x: 713, startPoint y: 95, endPoint x: 573, endPoint y: 94, distance: 139.8
click at [573, 94] on div "Περιμένουμε τα αποτελέσματα των εξετάσεων. × DeepL Forvo Google Images Google T…" at bounding box center [716, 306] width 300 height 612
click at [518, 308] on div at bounding box center [433, 306] width 866 height 612
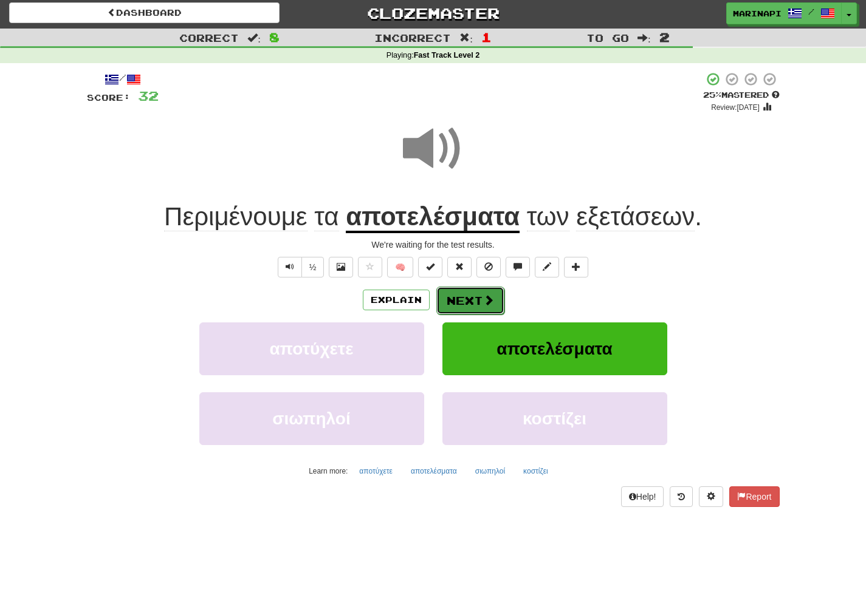
click at [493, 306] on button "Next" at bounding box center [470, 301] width 68 height 28
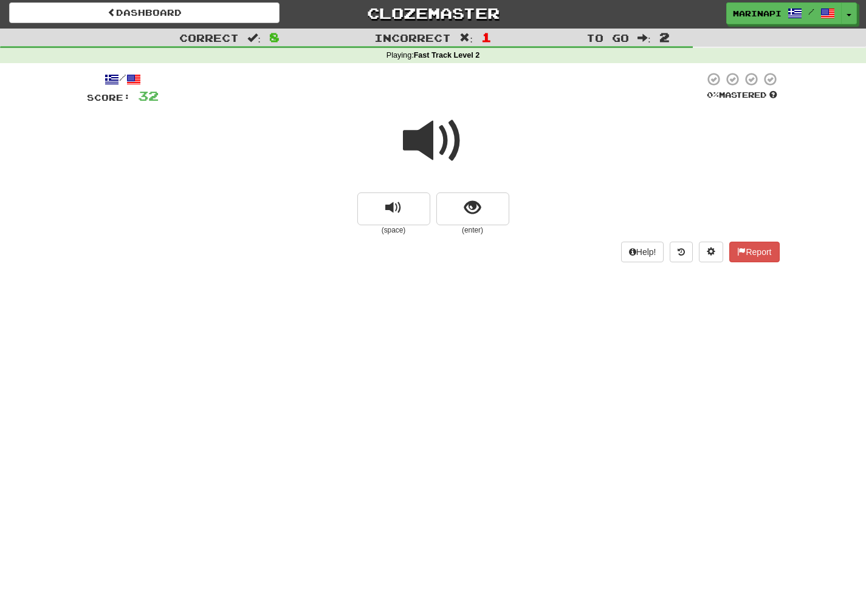
click at [430, 138] on span at bounding box center [433, 141] width 61 height 61
click at [496, 213] on button "show sentence" at bounding box center [472, 209] width 73 height 33
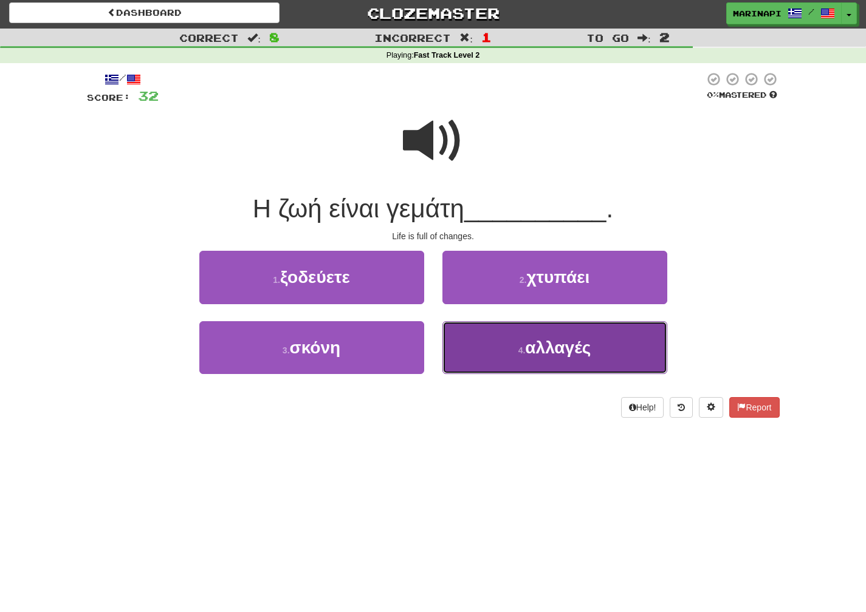
click at [492, 354] on button "4 . αλλαγές" at bounding box center [554, 347] width 225 height 53
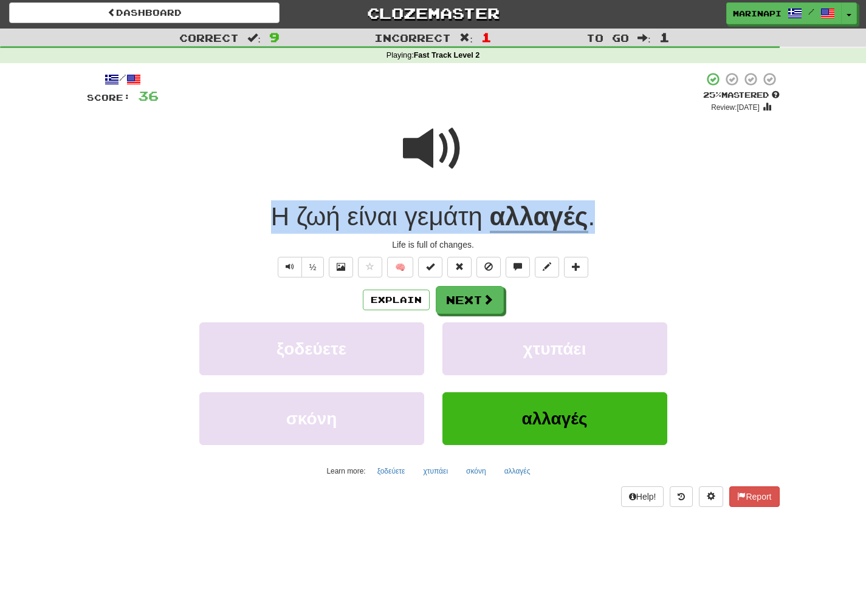
drag, startPoint x: 605, startPoint y: 220, endPoint x: 264, endPoint y: 218, distance: 340.9
click at [264, 218] on div "Η ζωή είναι γεμάτη αλλαγές ." at bounding box center [433, 217] width 693 height 33
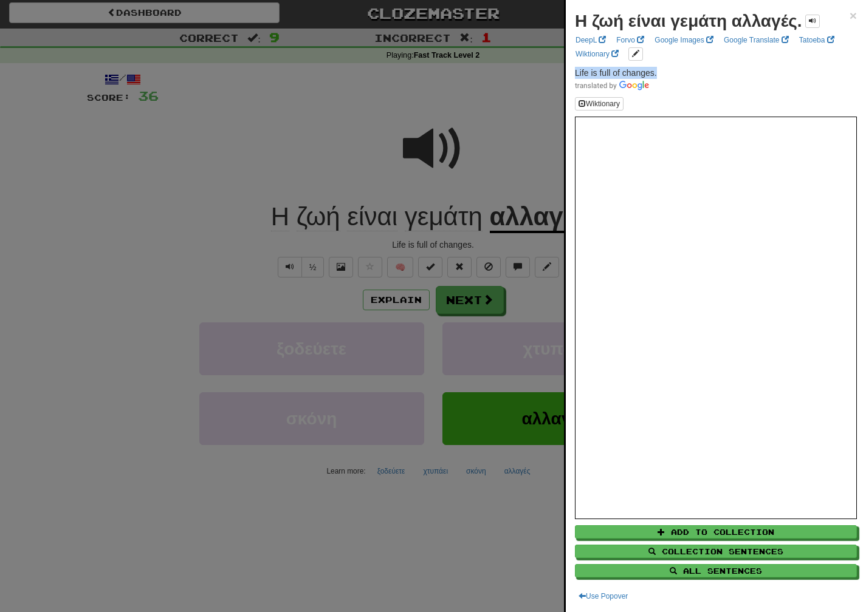
drag, startPoint x: 667, startPoint y: 70, endPoint x: 570, endPoint y: 75, distance: 97.3
click at [570, 75] on div "Η ζωή είναι γεμάτη αλλαγές. × DeepL Forvo Google Images Google Translate Tatoeb…" at bounding box center [716, 306] width 300 height 612
click at [489, 298] on div at bounding box center [433, 306] width 866 height 612
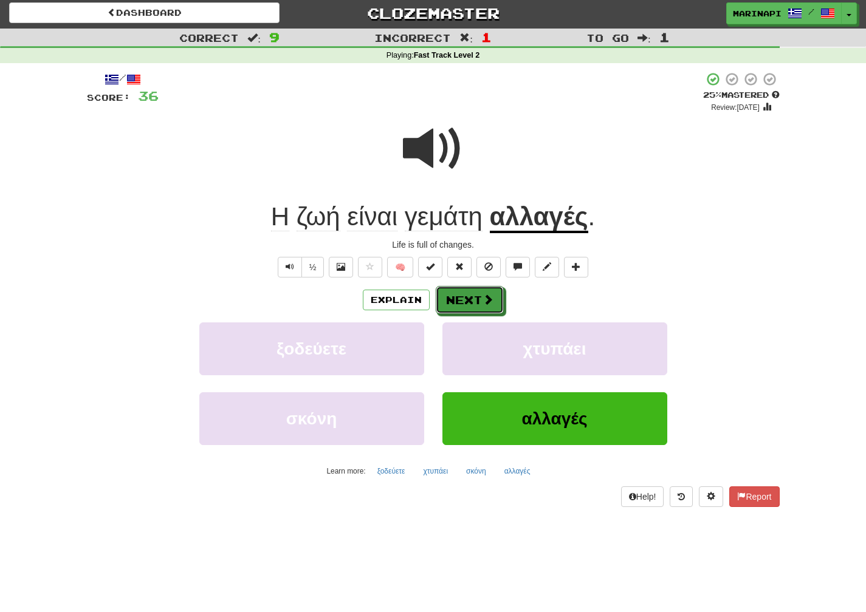
click at [482, 300] on span at bounding box center [487, 299] width 11 height 11
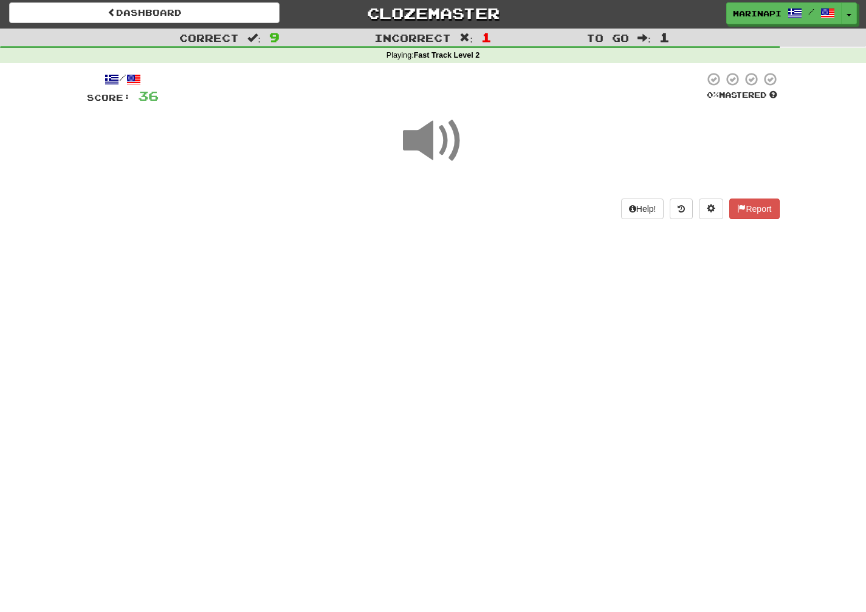
click at [448, 140] on span at bounding box center [433, 141] width 61 height 61
click at [449, 140] on span at bounding box center [433, 141] width 61 height 61
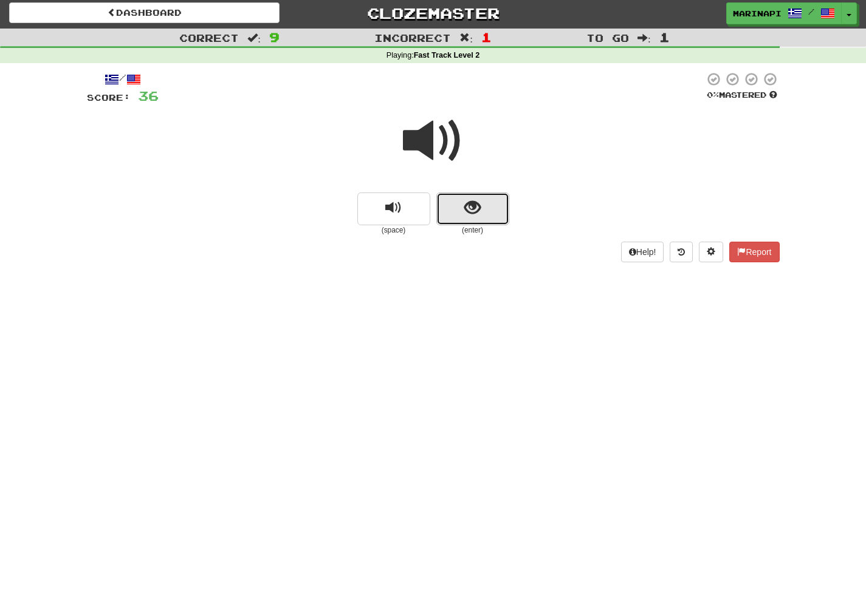
click at [465, 193] on button "show sentence" at bounding box center [472, 209] width 73 height 33
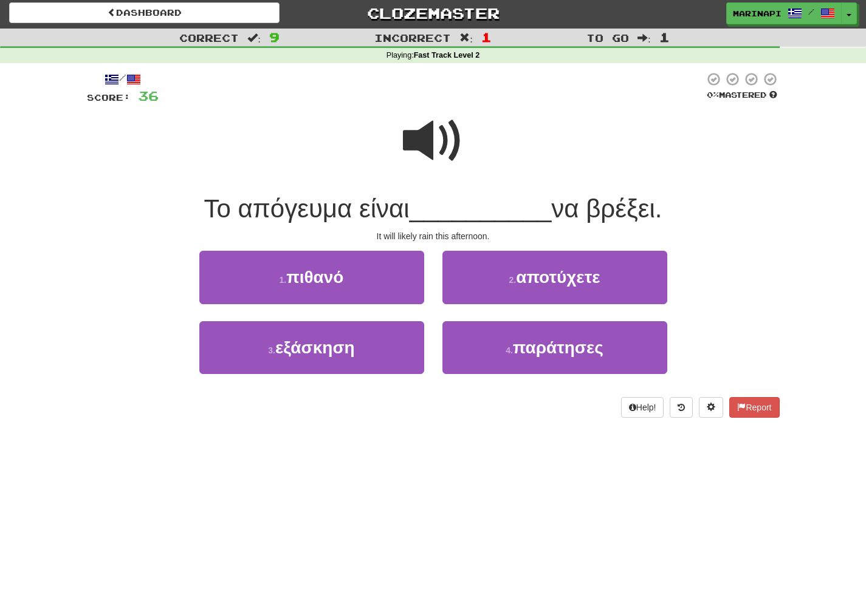
click at [428, 142] on span at bounding box center [433, 141] width 61 height 61
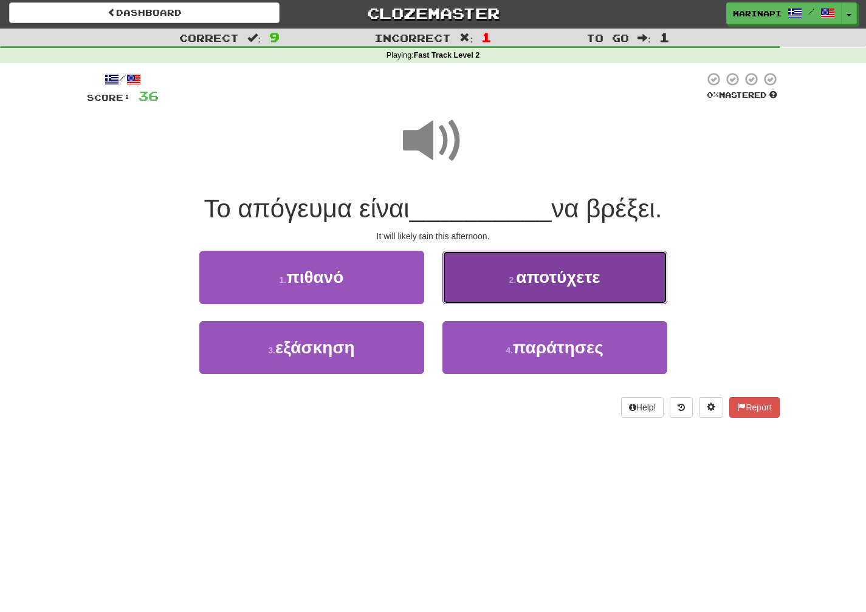
click at [501, 269] on button "2 . αποτύχετε" at bounding box center [554, 277] width 225 height 53
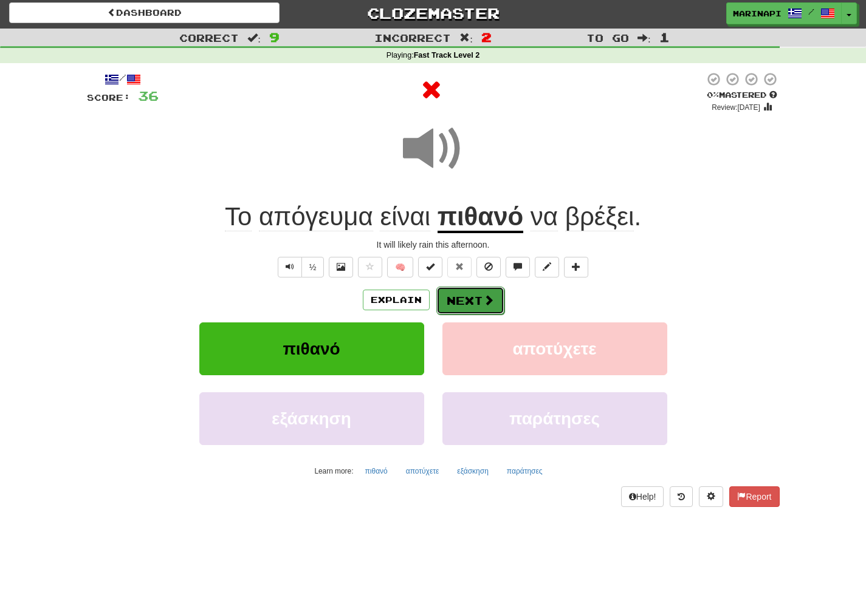
click at [475, 296] on button "Next" at bounding box center [470, 301] width 68 height 28
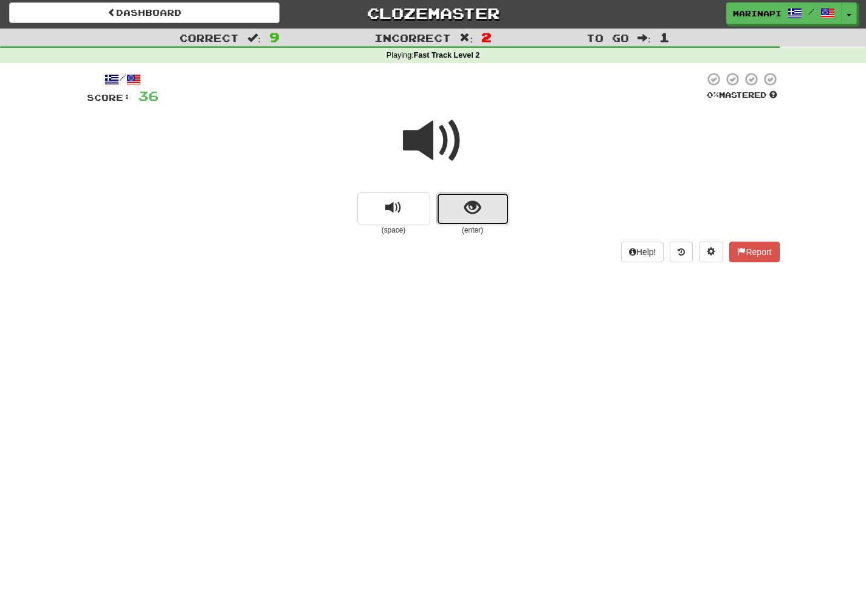
click at [469, 208] on span "show sentence" at bounding box center [472, 208] width 16 height 16
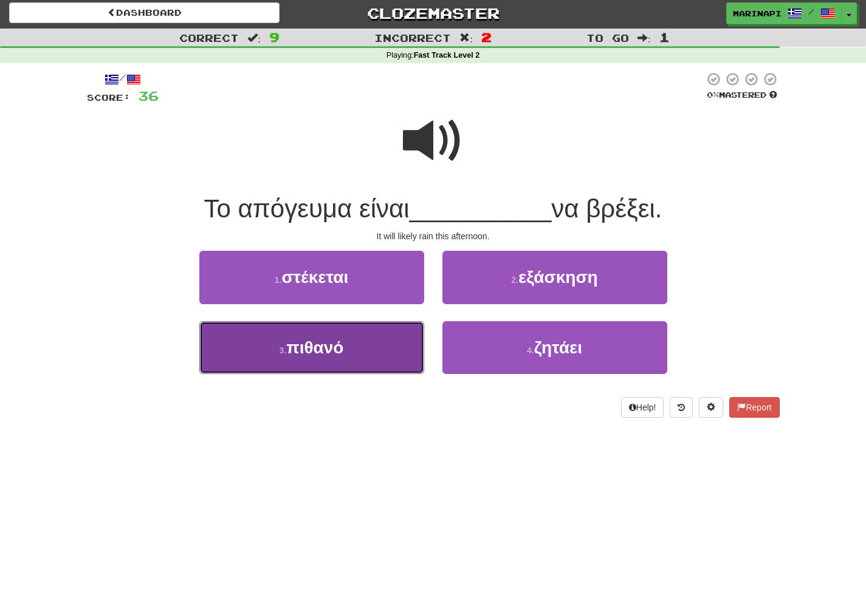
click at [373, 352] on button "3 . πιθανό" at bounding box center [311, 347] width 225 height 53
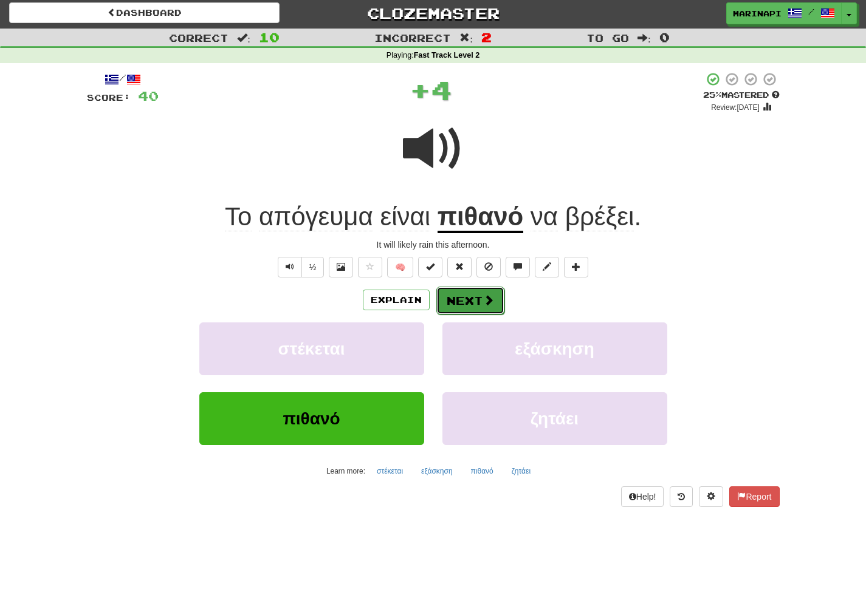
click at [468, 312] on button "Next" at bounding box center [470, 301] width 68 height 28
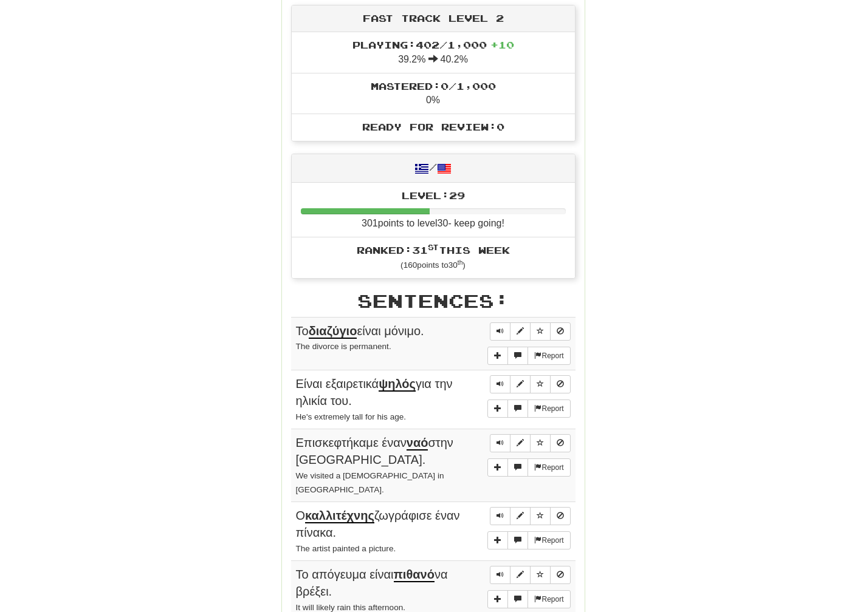
scroll to position [419, 0]
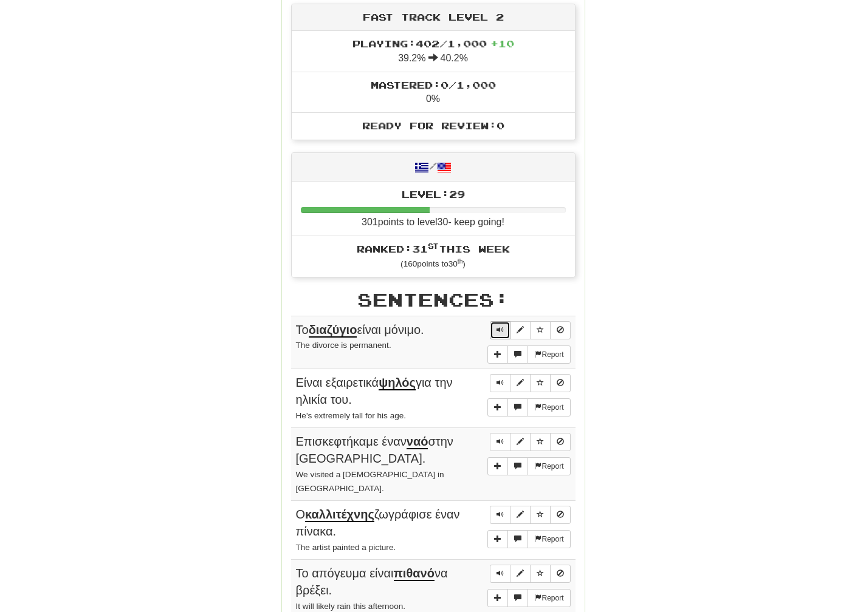
click at [492, 324] on button "Sentence controls" at bounding box center [500, 330] width 21 height 18
click at [498, 380] on span "Sentence controls" at bounding box center [499, 382] width 7 height 7
click at [499, 439] on span "Sentence controls" at bounding box center [499, 441] width 7 height 7
click at [499, 511] on span "Sentence controls" at bounding box center [499, 514] width 7 height 7
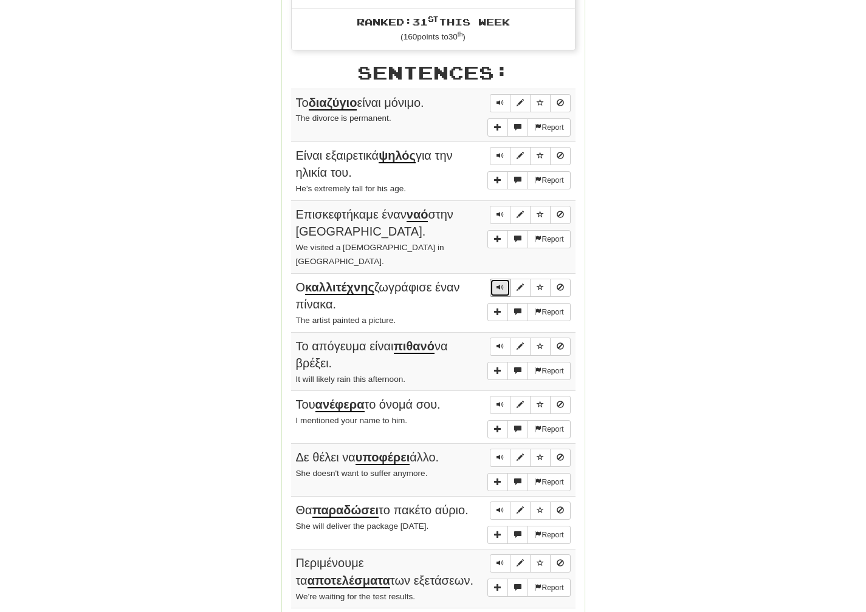
scroll to position [645, 0]
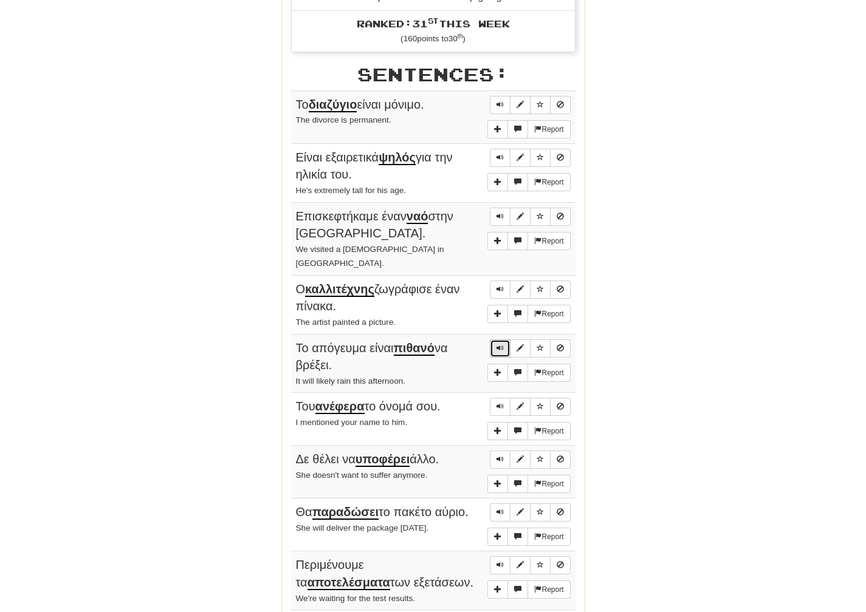
click at [499, 345] on span "Sentence controls" at bounding box center [499, 348] width 7 height 7
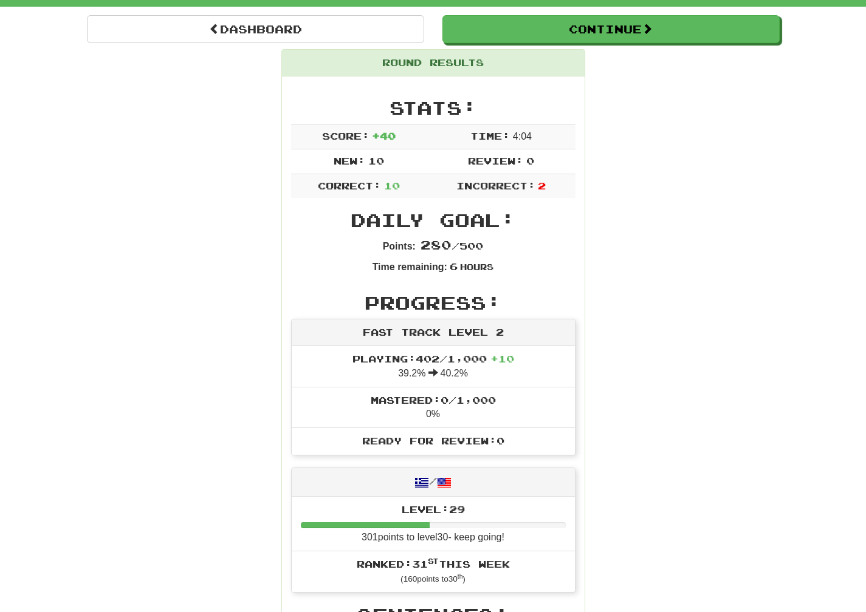
scroll to position [49, 0]
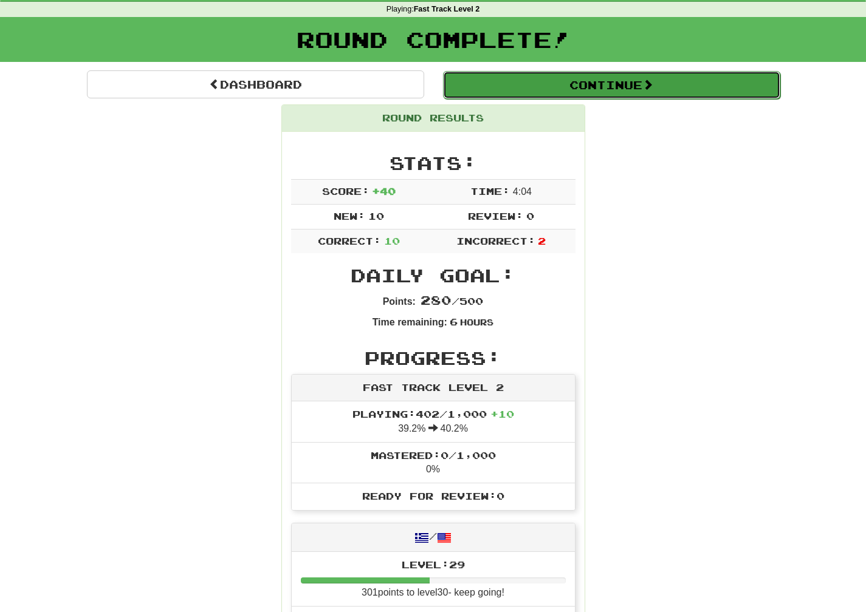
click at [706, 95] on button "Continue" at bounding box center [611, 85] width 337 height 28
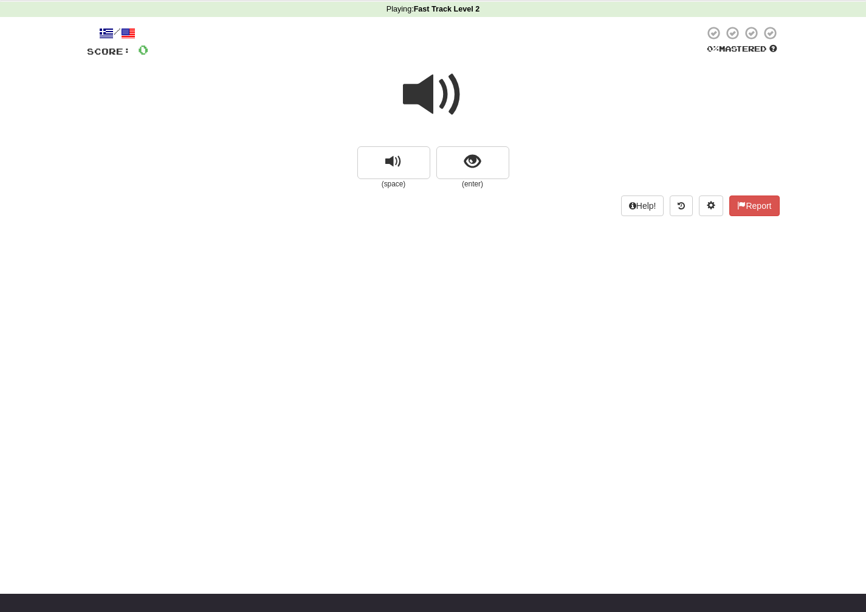
click at [451, 103] on span at bounding box center [433, 94] width 61 height 61
click at [476, 174] on button "show sentence" at bounding box center [472, 162] width 73 height 33
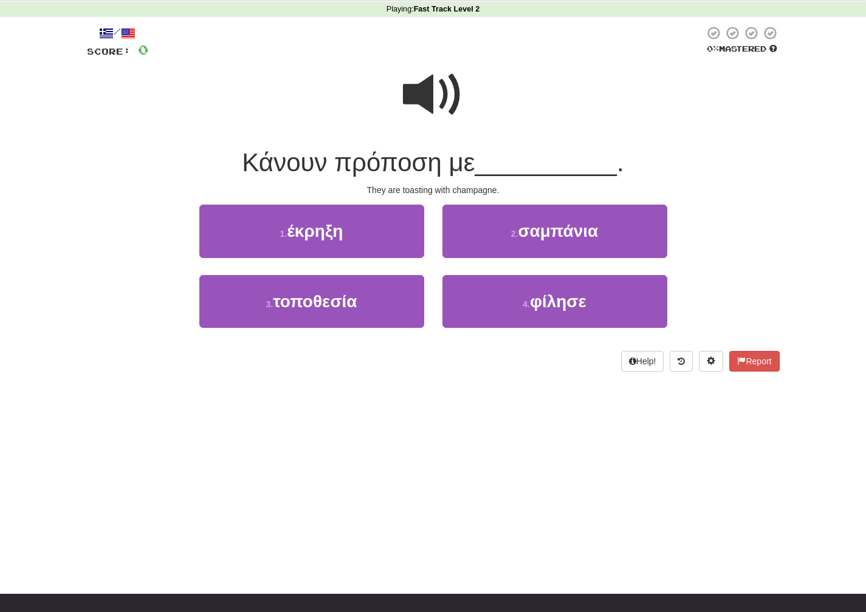
click at [450, 98] on span at bounding box center [433, 94] width 61 height 61
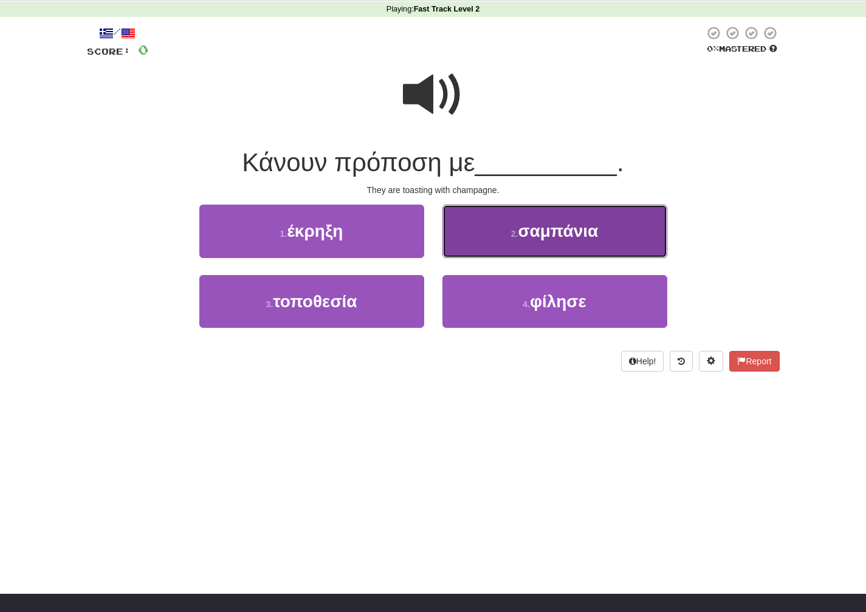
click at [584, 229] on span "σαμπάνια" at bounding box center [558, 231] width 80 height 19
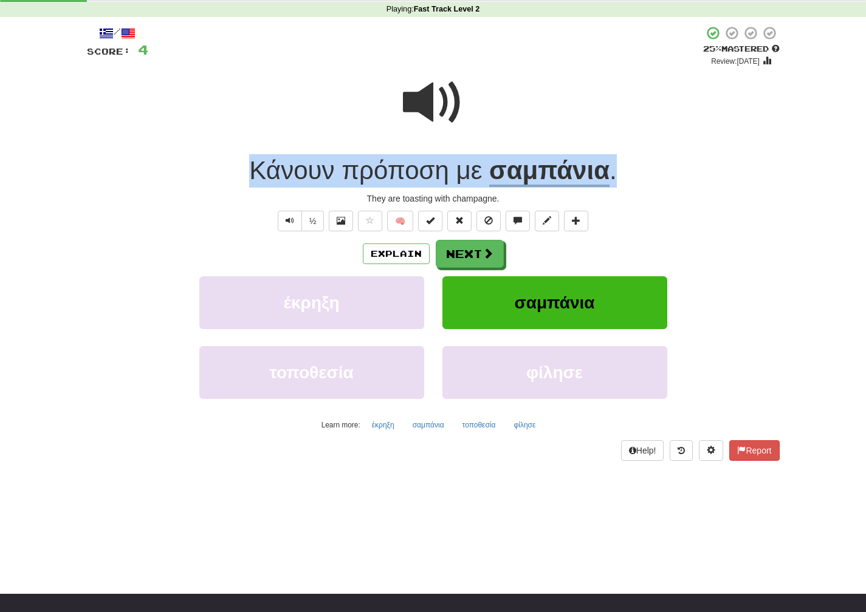
drag, startPoint x: 623, startPoint y: 176, endPoint x: 247, endPoint y: 174, distance: 376.1
click at [247, 174] on div "Κάνουν πρόποση με σαμπάνια ." at bounding box center [433, 170] width 693 height 33
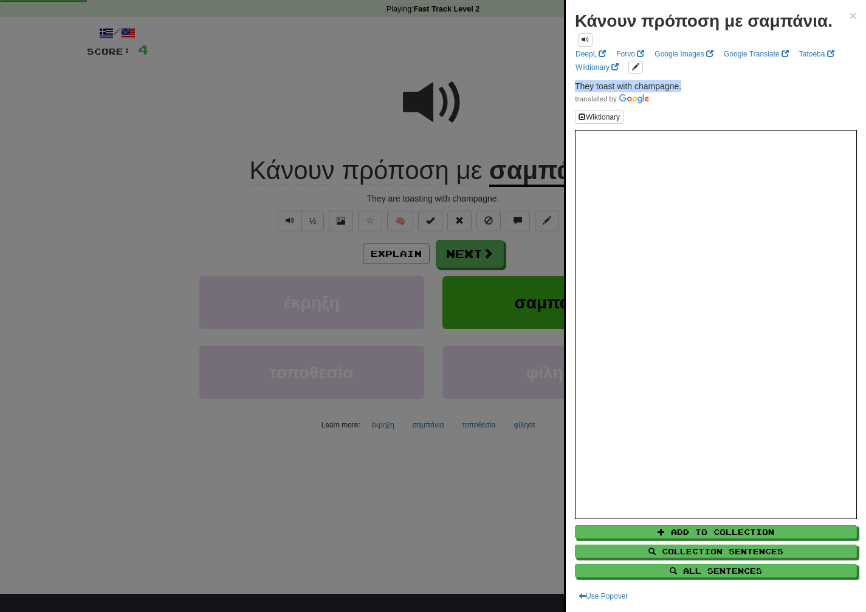
drag, startPoint x: 690, startPoint y: 84, endPoint x: 570, endPoint y: 86, distance: 120.3
click at [570, 86] on div "Κάνουν πρόποση με σαμπάνια. × DeepL Forvo Google Images Google Translate Tatoeb…" at bounding box center [716, 306] width 300 height 612
click at [470, 255] on div at bounding box center [433, 306] width 866 height 612
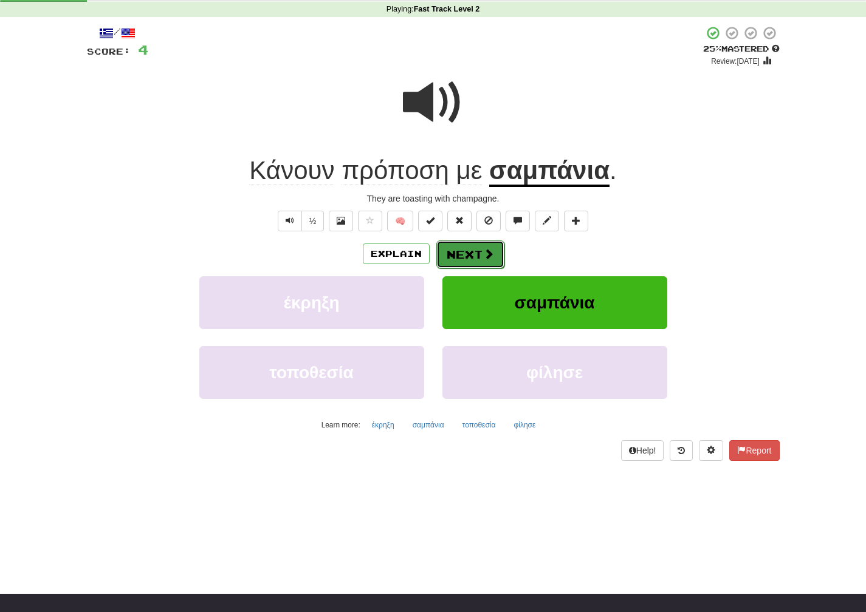
click at [471, 255] on button "Next" at bounding box center [470, 255] width 68 height 28
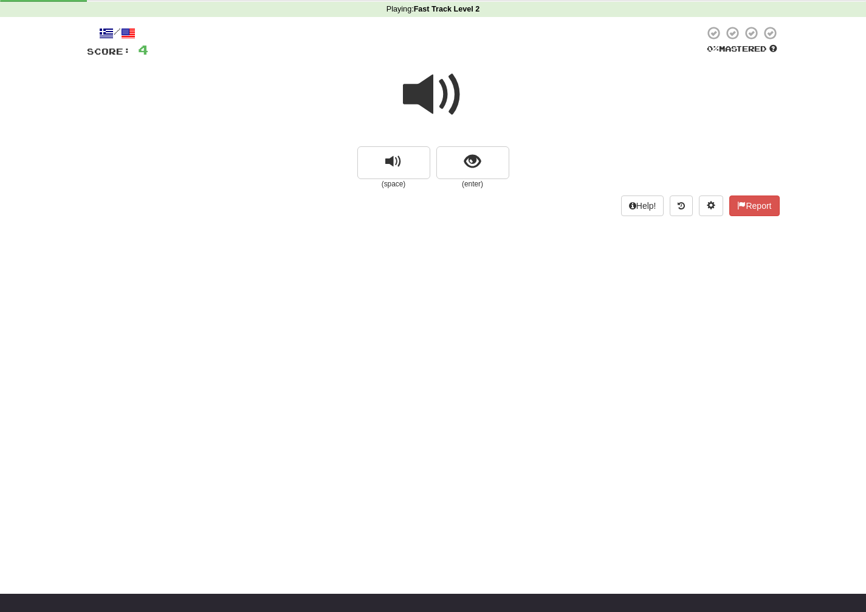
click at [445, 103] on span at bounding box center [433, 94] width 61 height 61
click at [468, 154] on span "show sentence" at bounding box center [472, 162] width 16 height 16
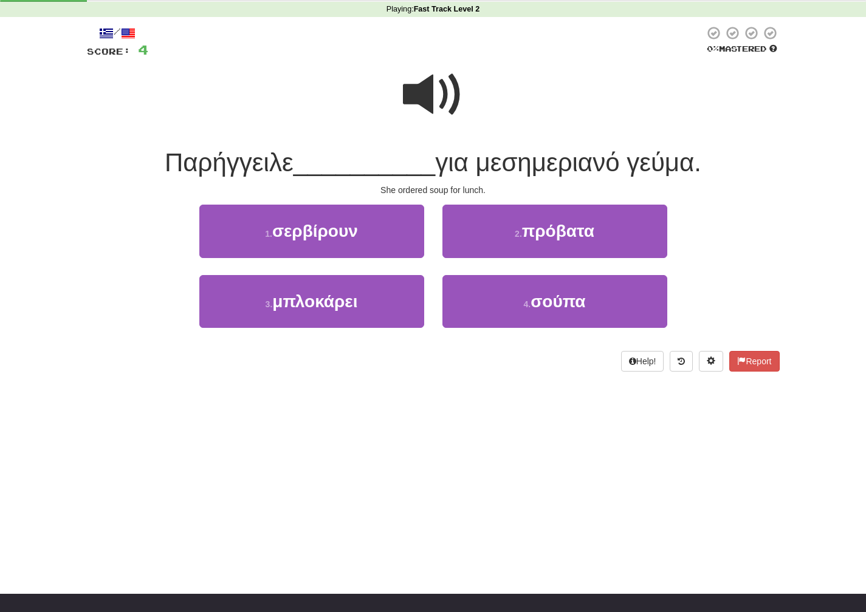
click at [434, 96] on span at bounding box center [433, 94] width 61 height 61
click at [428, 108] on span at bounding box center [433, 94] width 61 height 61
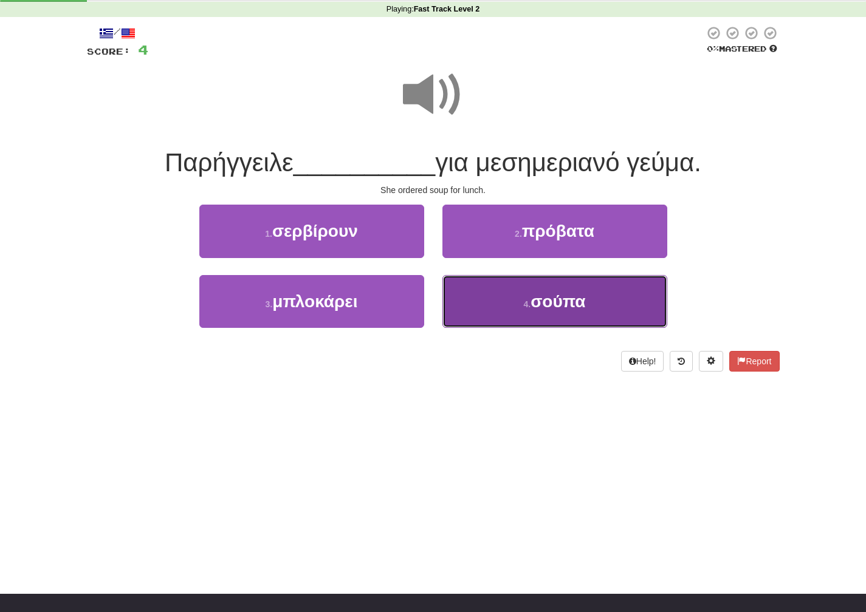
click at [478, 310] on button "4 . σούπα" at bounding box center [554, 301] width 225 height 53
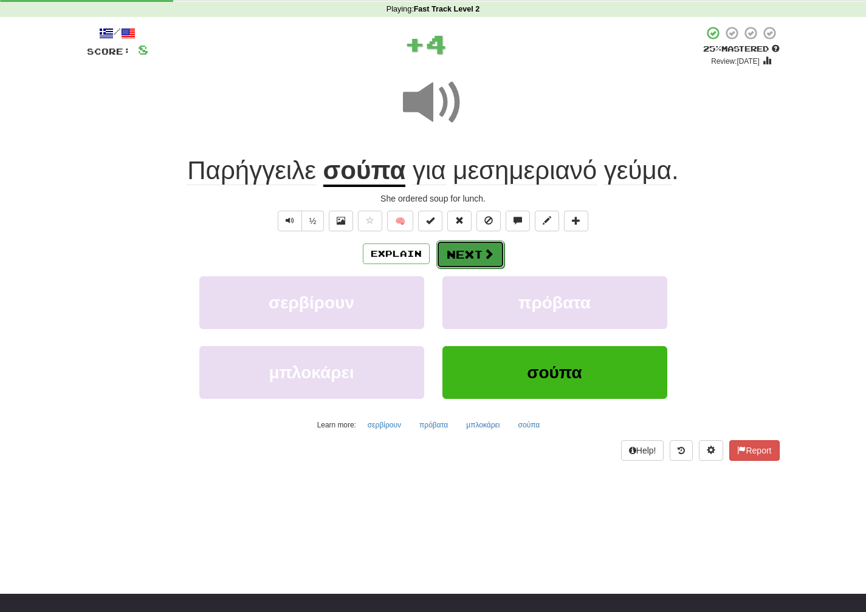
click at [470, 262] on button "Next" at bounding box center [470, 255] width 68 height 28
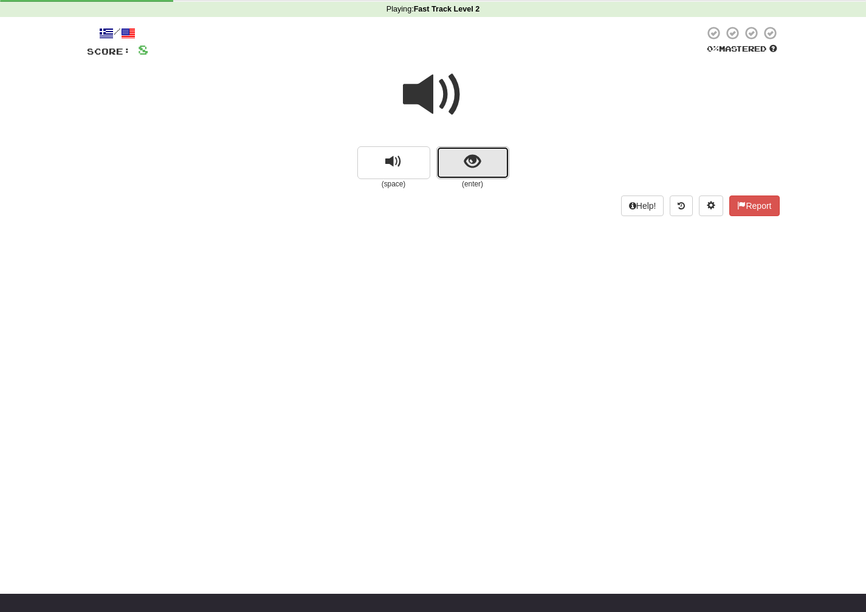
click at [468, 162] on span "show sentence" at bounding box center [472, 162] width 16 height 16
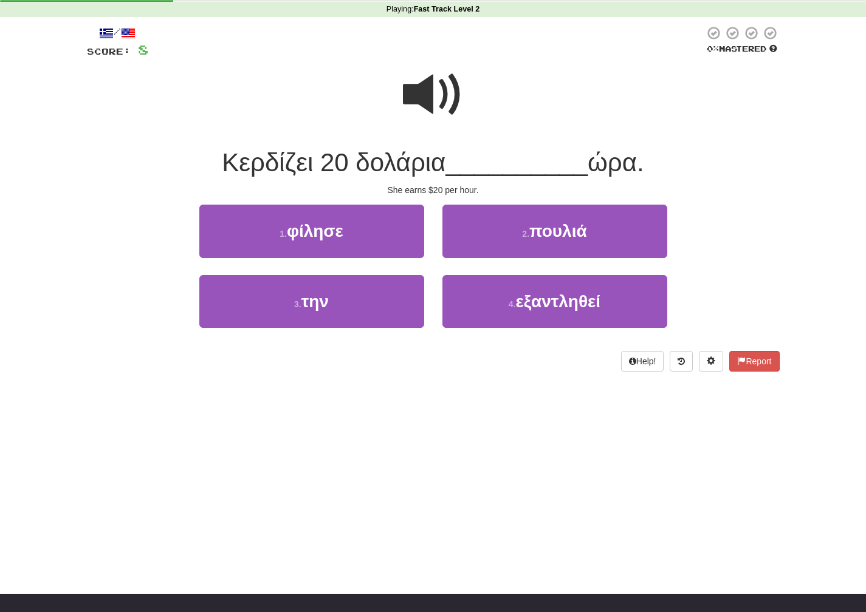
click at [433, 98] on span at bounding box center [433, 94] width 61 height 61
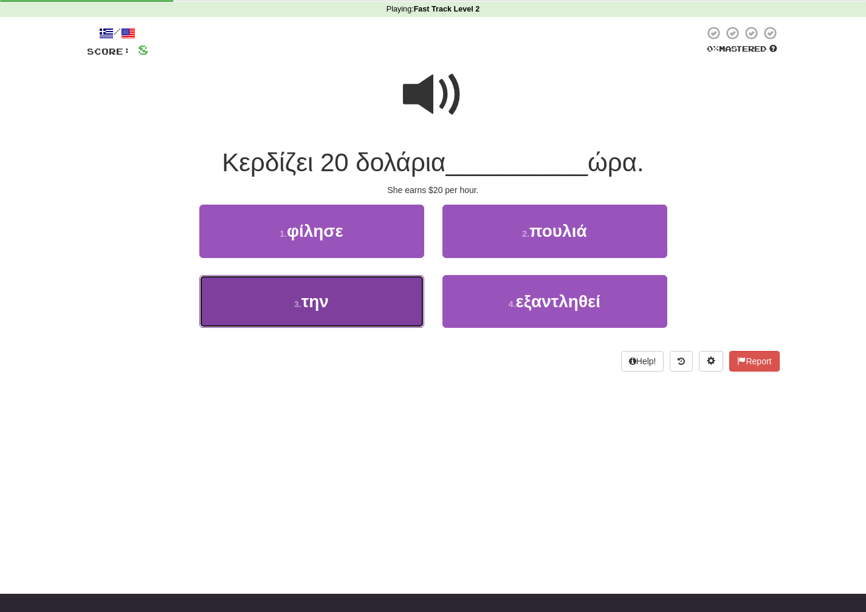
click at [417, 290] on button "3 . την" at bounding box center [311, 301] width 225 height 53
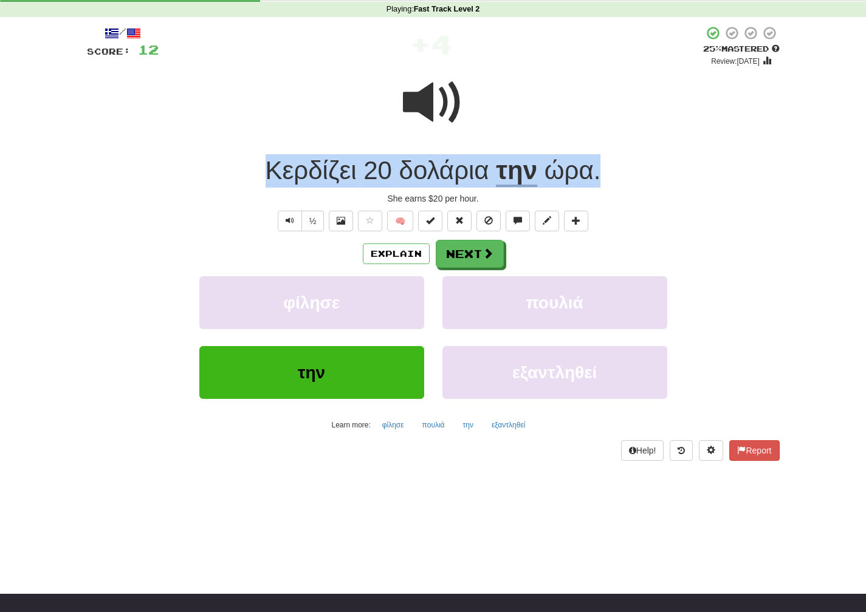
drag, startPoint x: 612, startPoint y: 182, endPoint x: 252, endPoint y: 171, distance: 359.9
click at [252, 171] on div "Κερδίζει 20 δολάρια την ώρα ." at bounding box center [433, 170] width 693 height 33
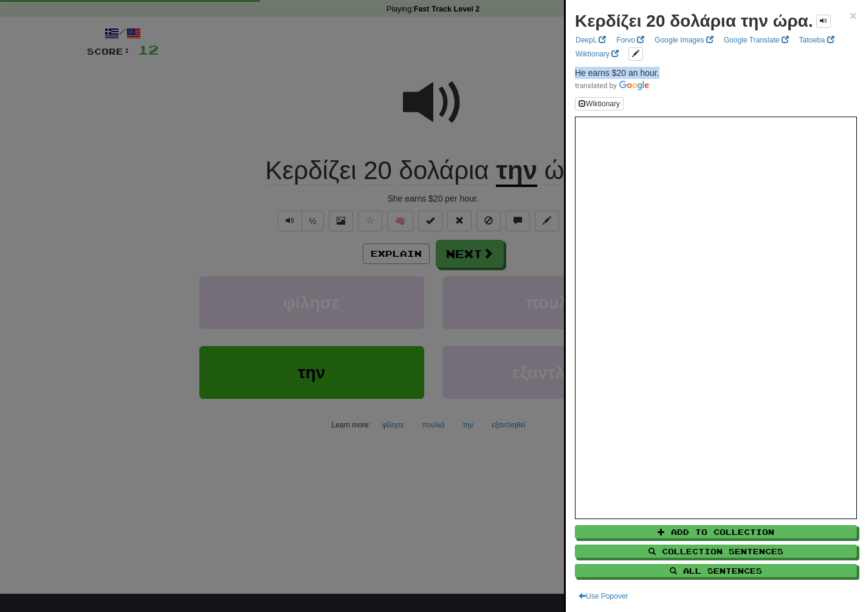
drag, startPoint x: 667, startPoint y: 75, endPoint x: 569, endPoint y: 77, distance: 98.4
click at [569, 77] on div "Κερδίζει 20 δολάρια την ώρα. × DeepL Forvo Google Images Google Translate Tatoe…" at bounding box center [716, 306] width 300 height 612
click at [466, 259] on div at bounding box center [433, 306] width 866 height 612
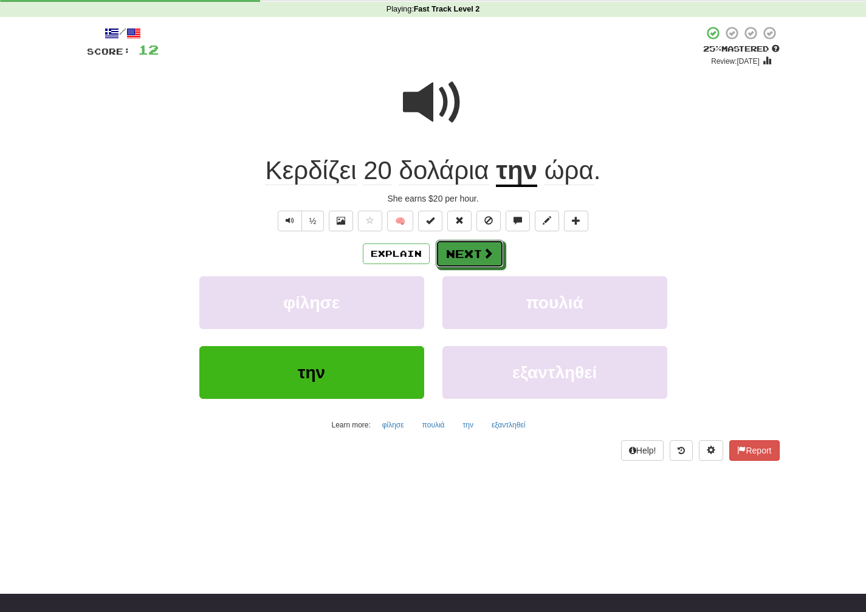
click at [467, 259] on button "Next" at bounding box center [470, 254] width 68 height 28
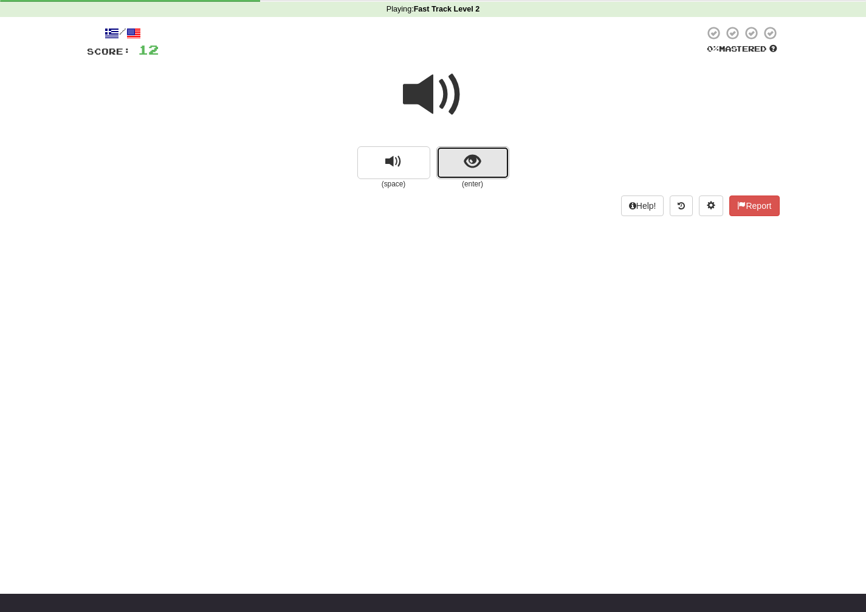
click at [461, 160] on button "show sentence" at bounding box center [472, 162] width 73 height 33
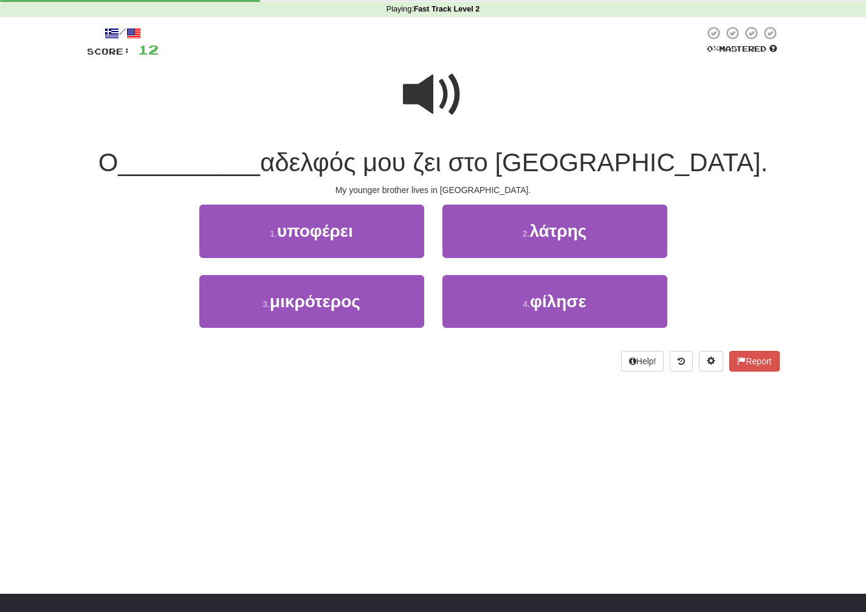
click at [434, 87] on span at bounding box center [433, 94] width 61 height 61
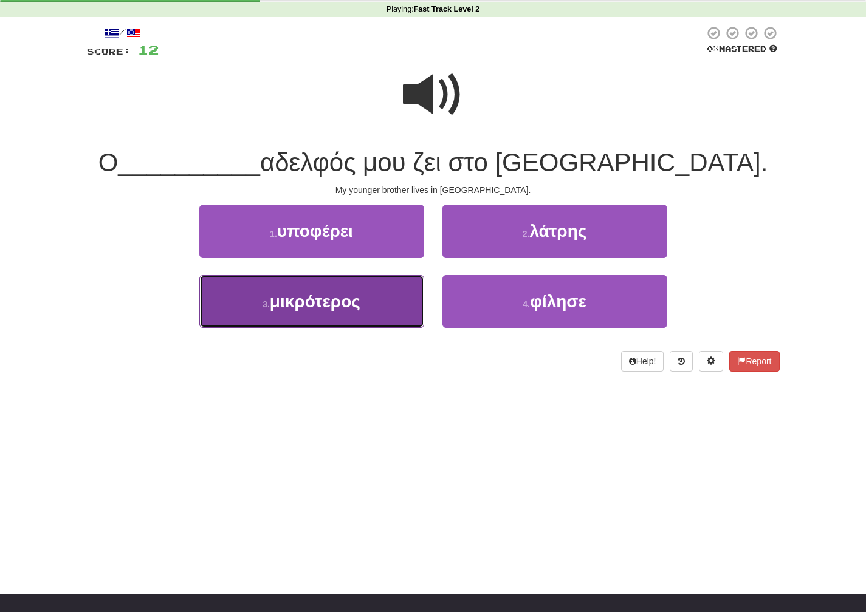
click at [340, 304] on span "μικρότερος" at bounding box center [315, 301] width 91 height 19
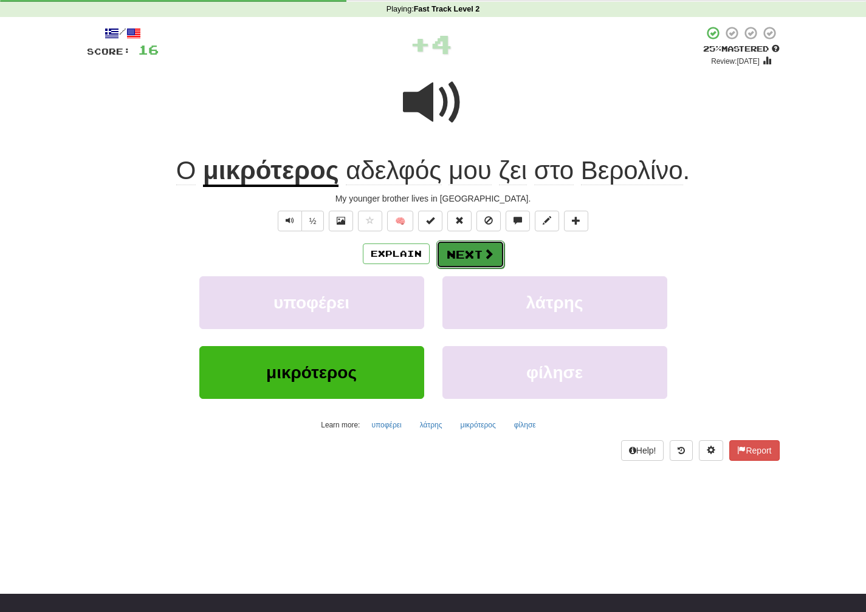
click at [487, 256] on span at bounding box center [488, 254] width 11 height 11
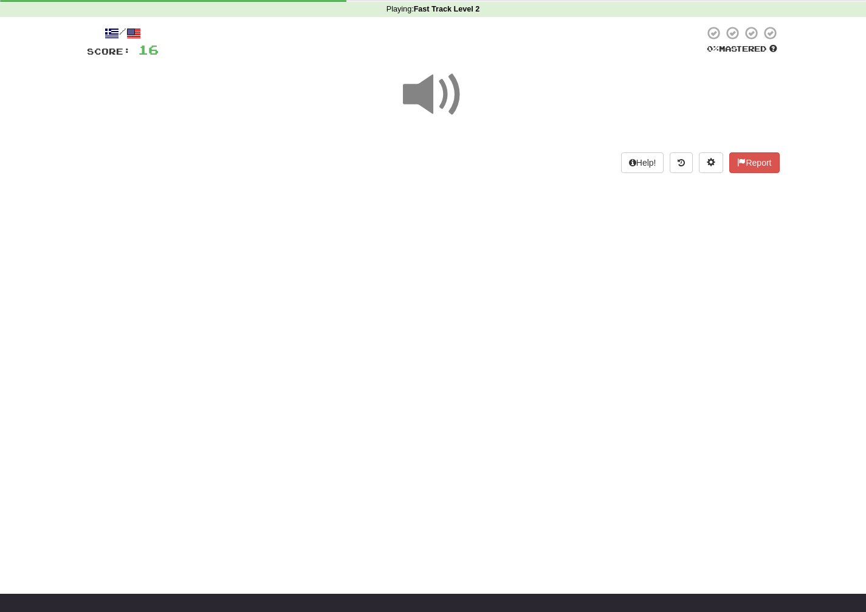
click at [437, 104] on span at bounding box center [433, 94] width 61 height 61
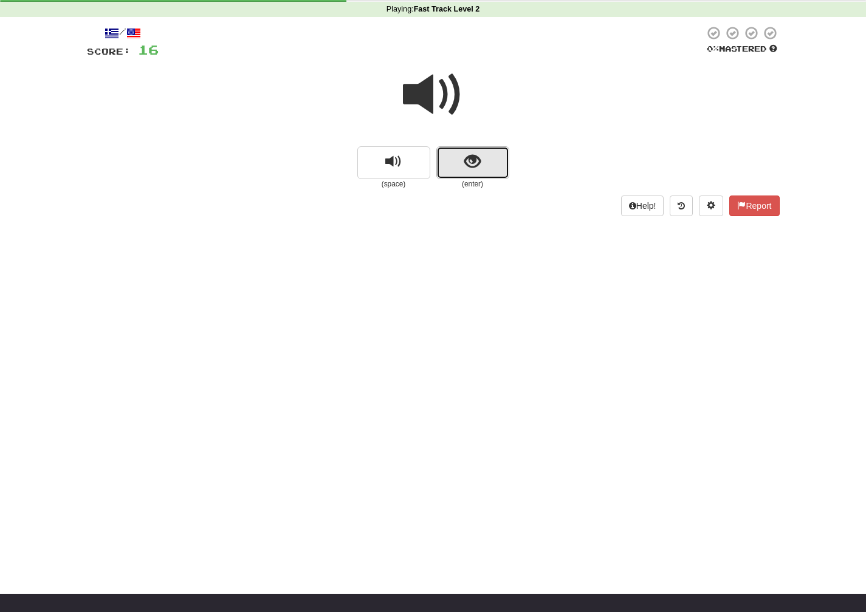
click at [471, 173] on button "show sentence" at bounding box center [472, 162] width 73 height 33
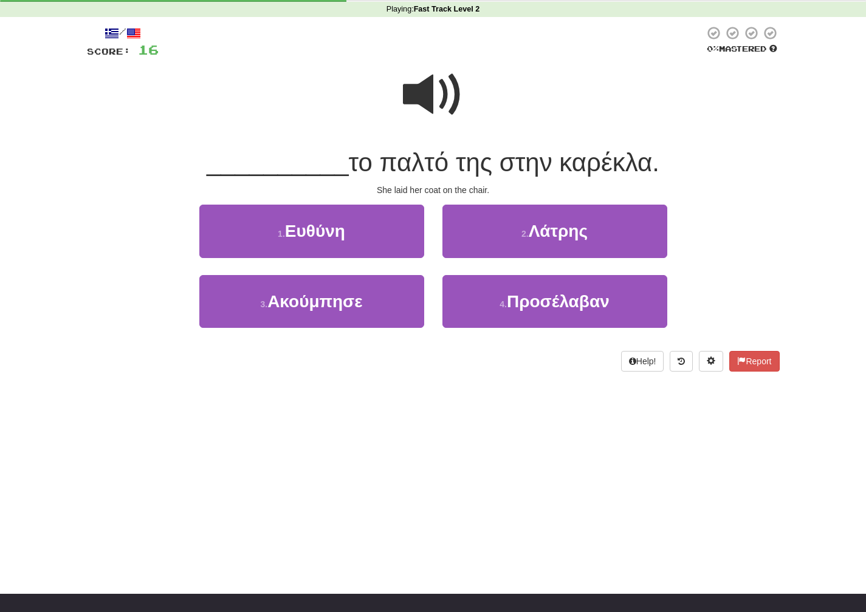
click at [443, 109] on span at bounding box center [433, 94] width 61 height 61
click at [445, 105] on span at bounding box center [433, 94] width 61 height 61
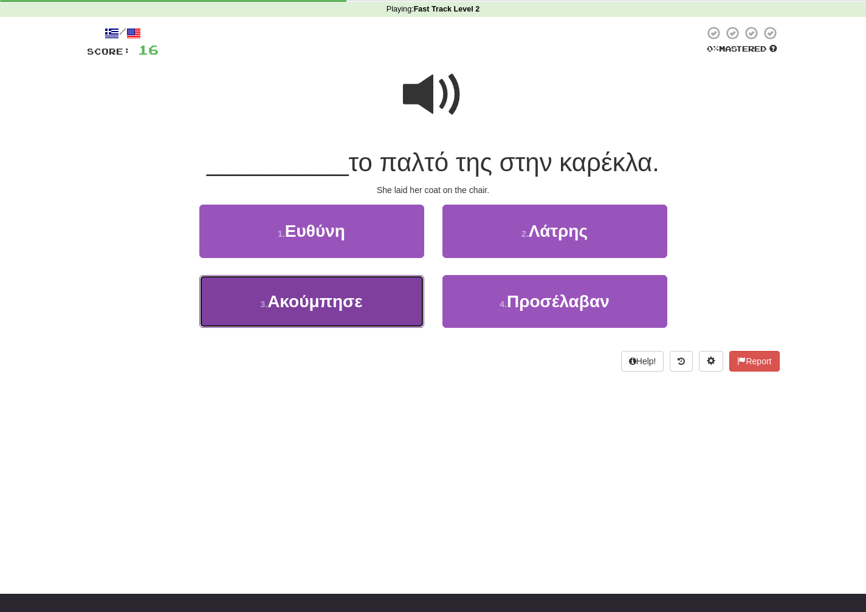
click at [403, 301] on button "3 . Ακούμπησε" at bounding box center [311, 301] width 225 height 53
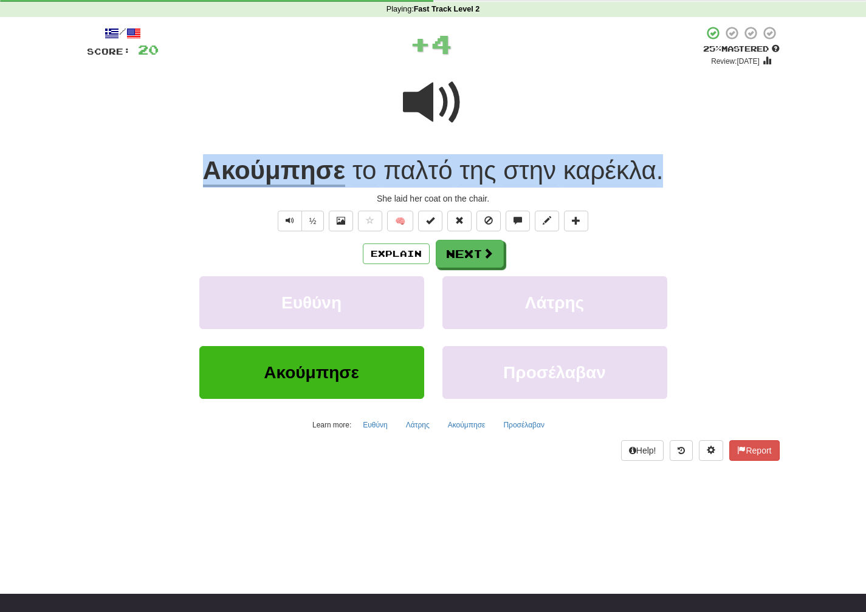
drag, startPoint x: 676, startPoint y: 169, endPoint x: 204, endPoint y: 163, distance: 472.8
click at [204, 163] on div "Ακούμπησε το παλτό της στην [GEOGRAPHIC_DATA] ." at bounding box center [433, 170] width 693 height 33
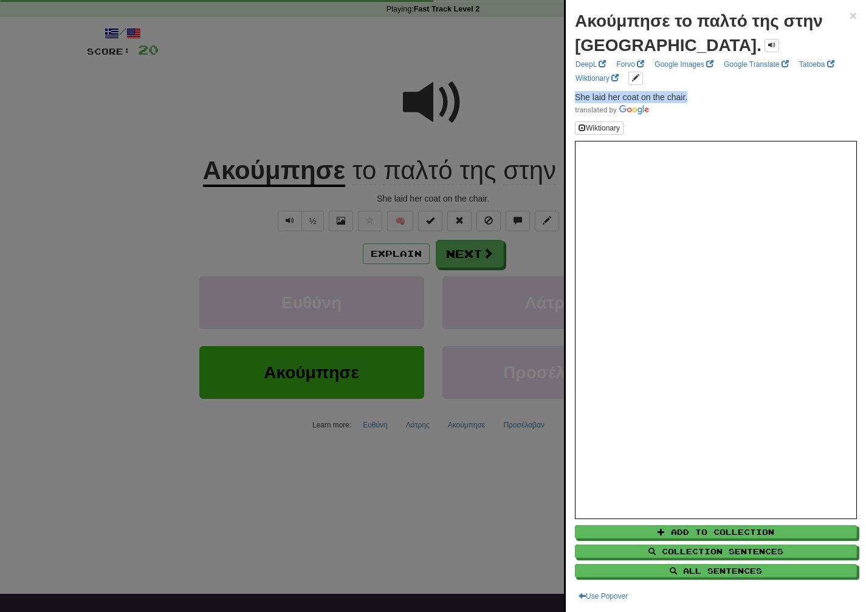
drag, startPoint x: 692, startPoint y: 99, endPoint x: 569, endPoint y: 99, distance: 123.3
click at [568, 99] on div "Ακούμπησε το παλτό της στην [GEOGRAPHIC_DATA]. × DeepL Forvo Google Images Goog…" at bounding box center [716, 306] width 300 height 612
click at [488, 264] on div at bounding box center [433, 306] width 866 height 612
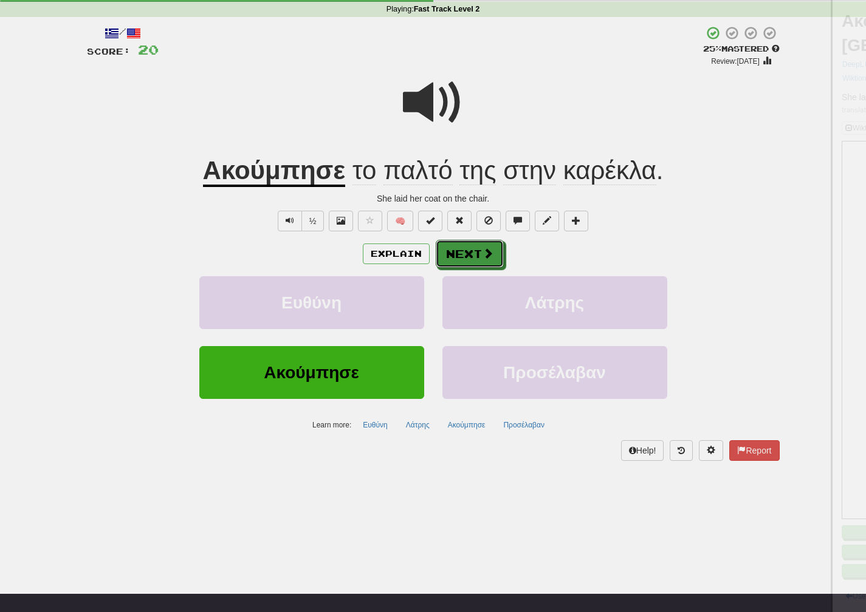
click at [485, 262] on button "Next" at bounding box center [470, 254] width 68 height 28
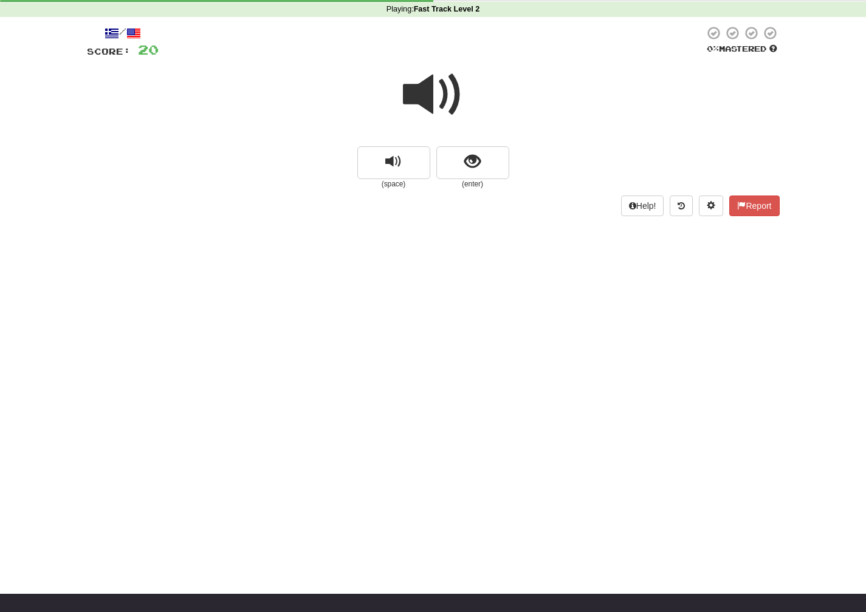
click at [448, 96] on span at bounding box center [433, 94] width 61 height 61
click at [475, 168] on span "show sentence" at bounding box center [472, 162] width 16 height 16
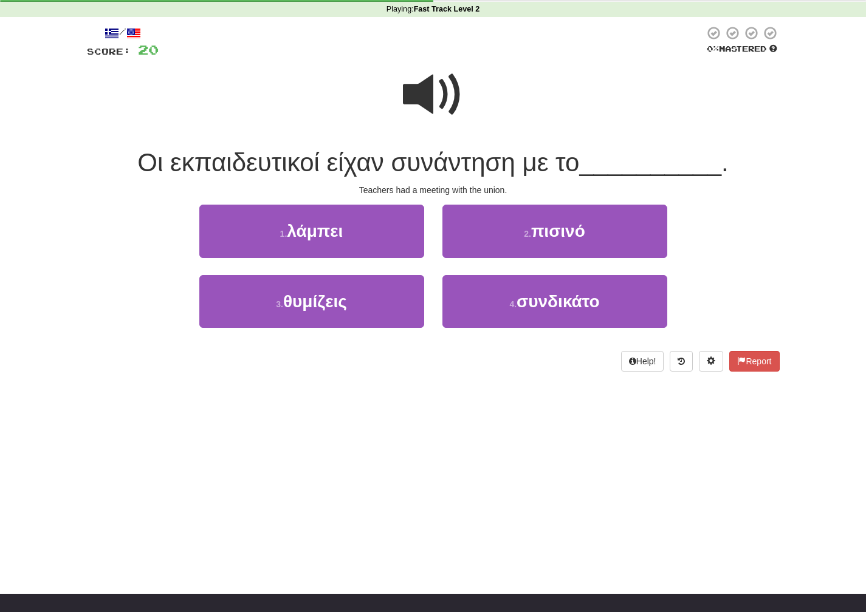
click at [441, 110] on span at bounding box center [433, 94] width 61 height 61
click at [442, 93] on span at bounding box center [433, 94] width 61 height 61
click at [450, 100] on span at bounding box center [433, 94] width 61 height 61
click at [450, 101] on span at bounding box center [433, 94] width 61 height 61
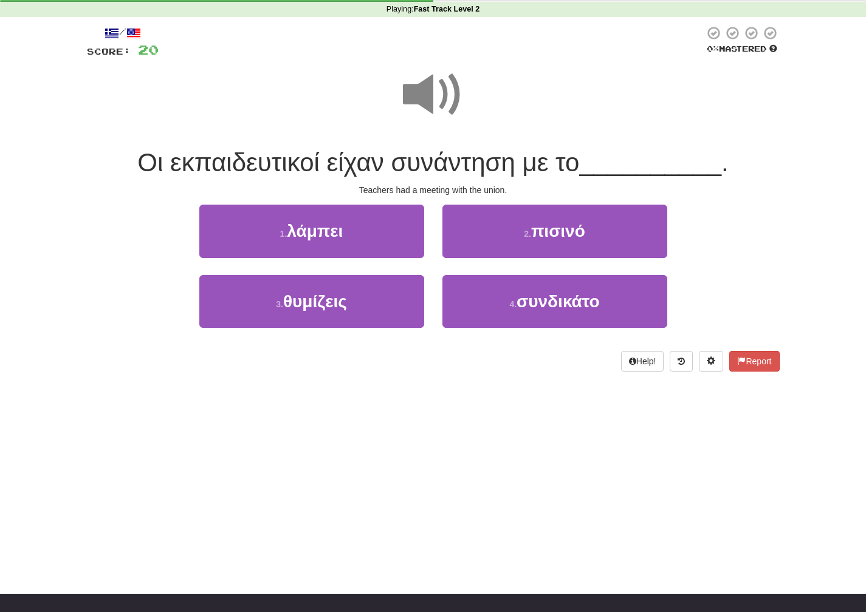
click at [450, 101] on span at bounding box center [433, 94] width 61 height 61
click at [439, 91] on span at bounding box center [433, 94] width 61 height 61
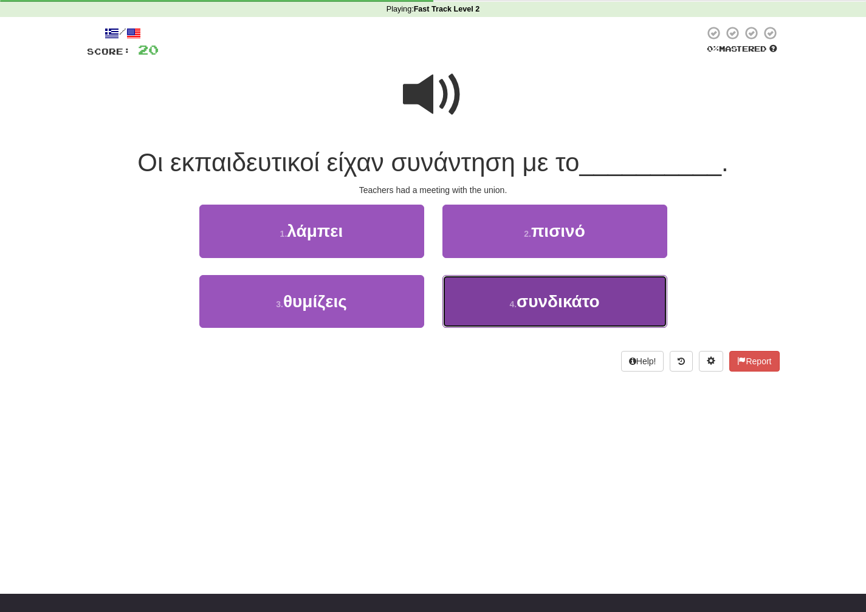
click at [498, 291] on button "4 . συνδικάτο" at bounding box center [554, 301] width 225 height 53
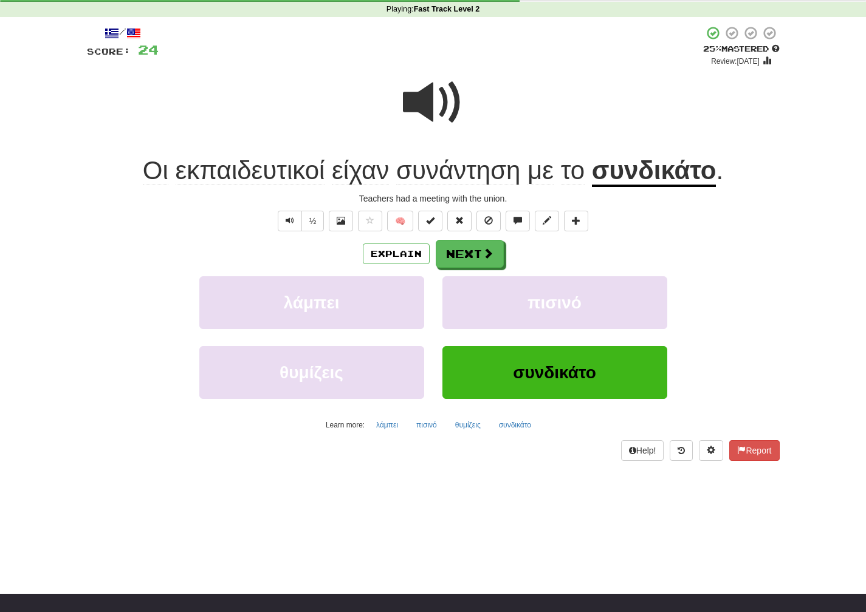
click at [729, 166] on div "Οι εκπαιδευτικοί είχαν συνάντηση με το συνδικάτο ." at bounding box center [433, 170] width 693 height 33
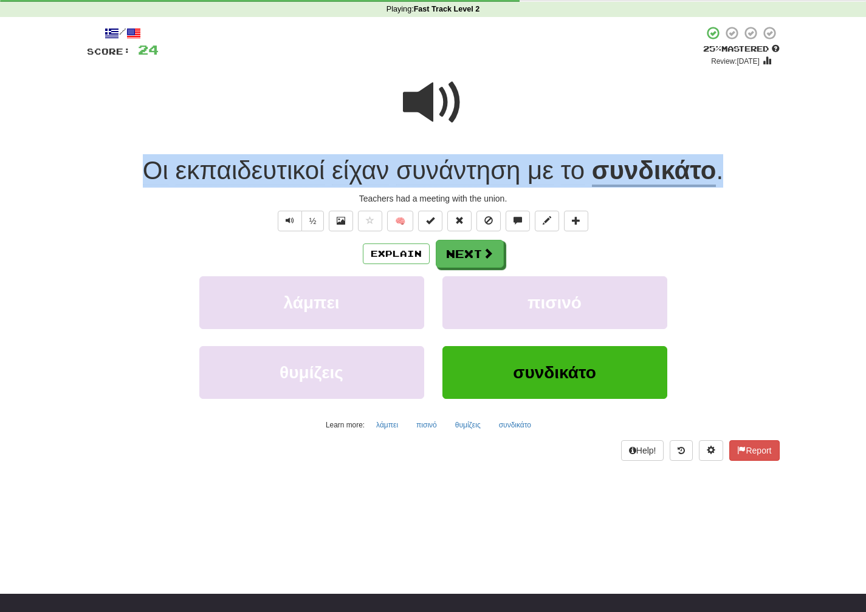
drag, startPoint x: 726, startPoint y: 180, endPoint x: 138, endPoint y: 174, distance: 587.6
click at [138, 174] on div "Οι εκπαιδευτικοί είχαν συνάντηση με το συνδικάτο ." at bounding box center [433, 170] width 693 height 33
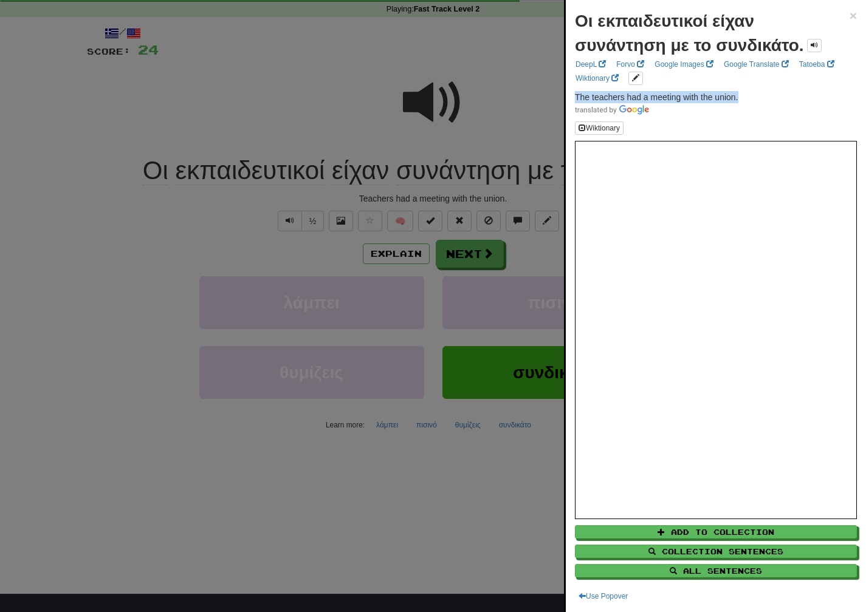
drag, startPoint x: 744, startPoint y: 96, endPoint x: 572, endPoint y: 98, distance: 172.0
click at [572, 98] on div "Οι εκπαιδευτικοί είχαν συνάντηση με το συνδικάτο. × DeepL Forvo Google Images G…" at bounding box center [716, 306] width 300 height 612
click at [467, 266] on div at bounding box center [433, 306] width 866 height 612
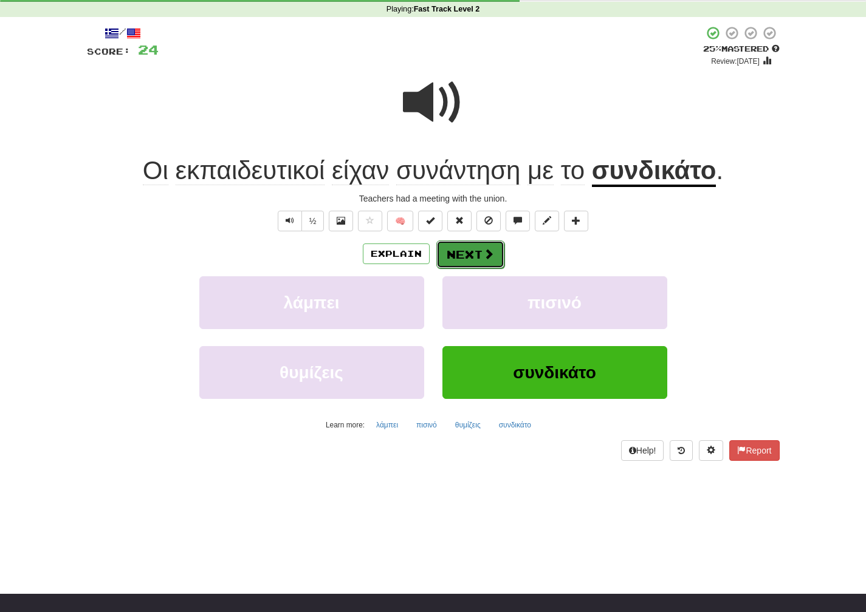
click at [476, 263] on button "Next" at bounding box center [470, 255] width 68 height 28
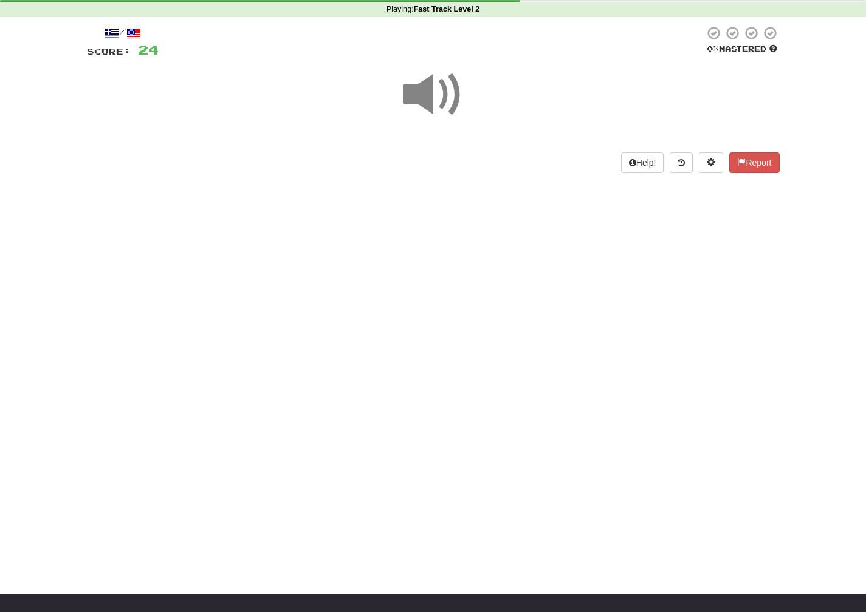
click at [441, 111] on span at bounding box center [433, 94] width 61 height 61
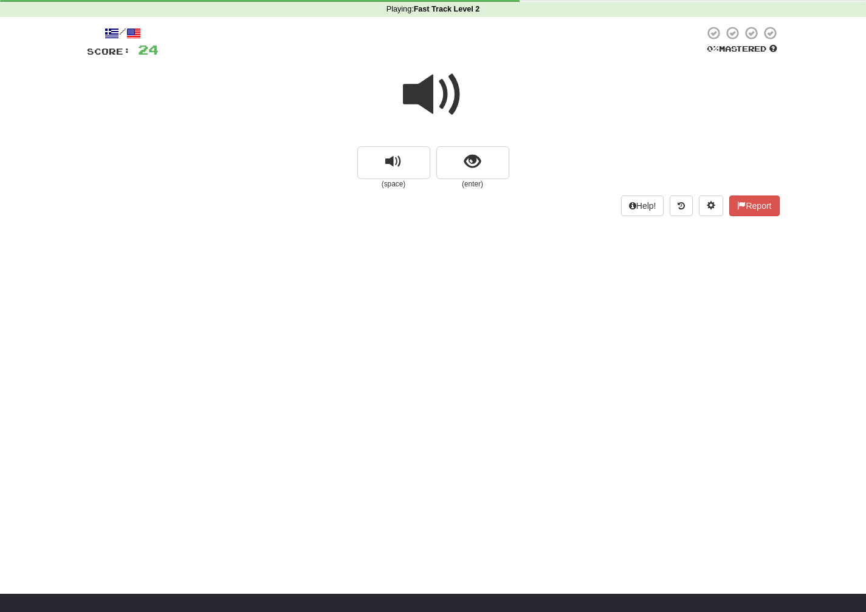
click at [440, 109] on span at bounding box center [433, 94] width 61 height 61
click at [467, 162] on span "show sentence" at bounding box center [472, 162] width 16 height 16
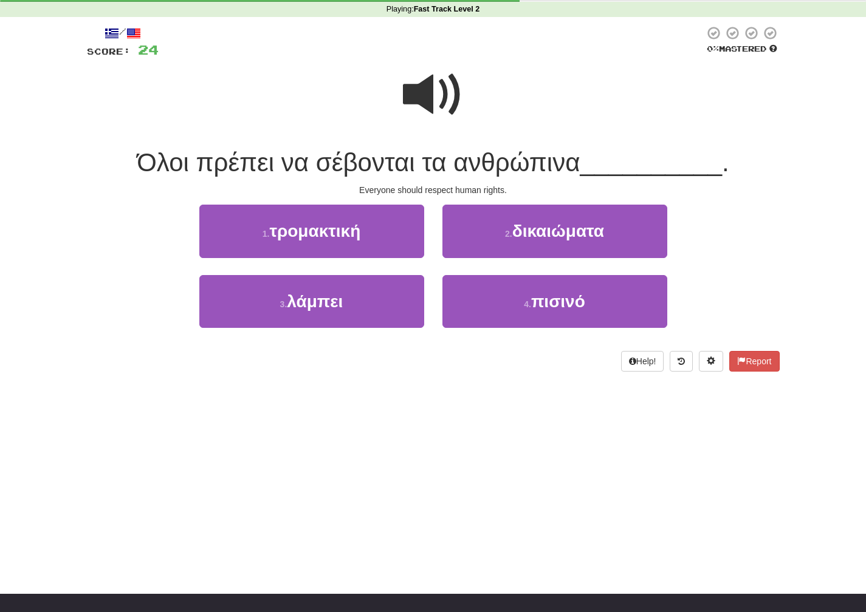
click at [424, 109] on span at bounding box center [433, 94] width 61 height 61
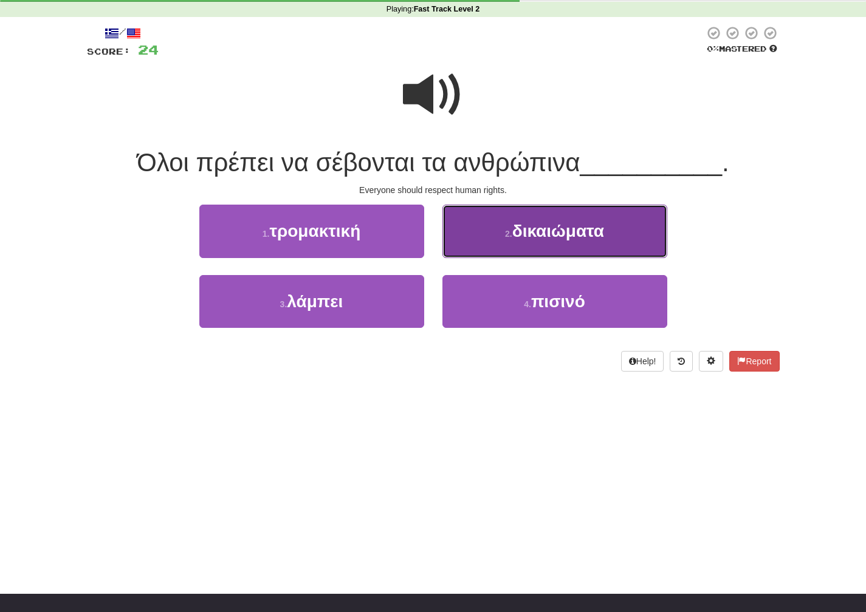
click at [499, 247] on button "2 . δικαιώματα" at bounding box center [554, 231] width 225 height 53
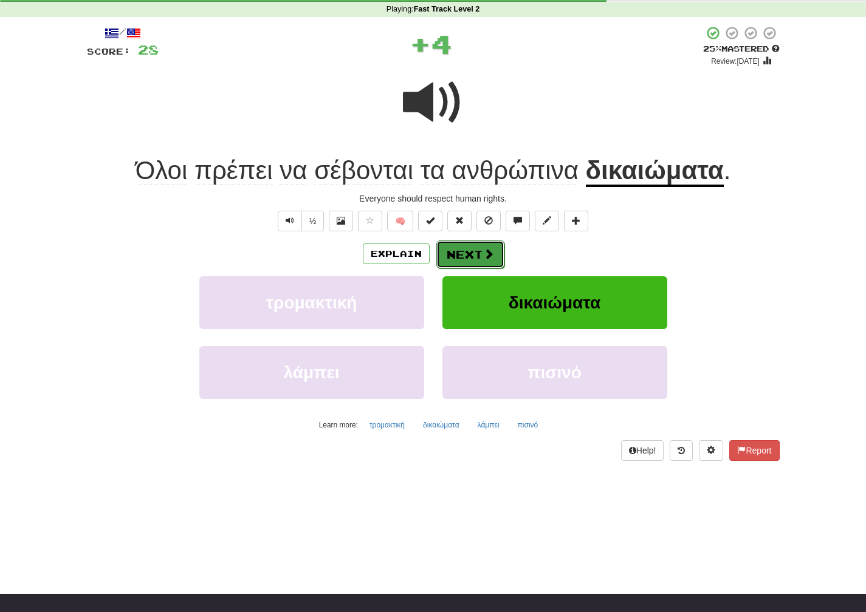
click at [492, 253] on span at bounding box center [488, 254] width 11 height 11
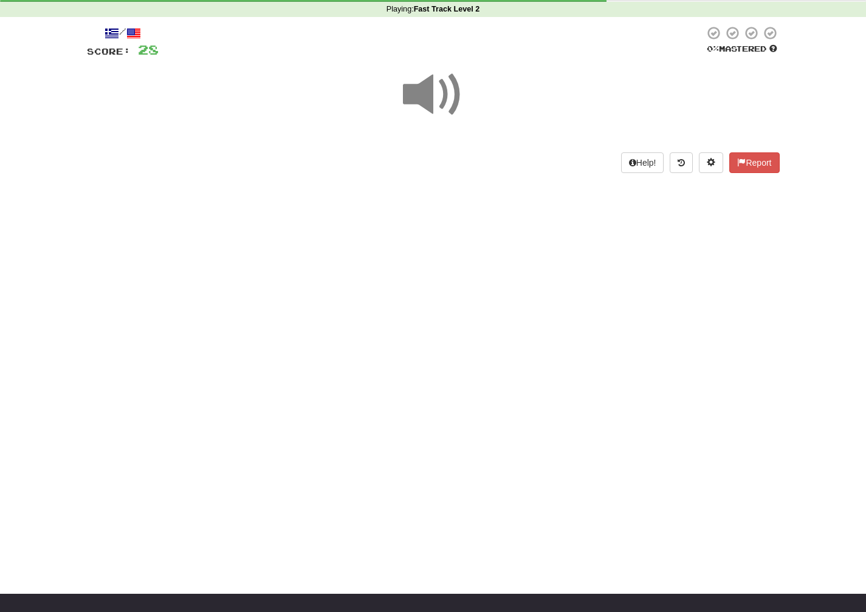
click at [428, 92] on span at bounding box center [433, 94] width 61 height 61
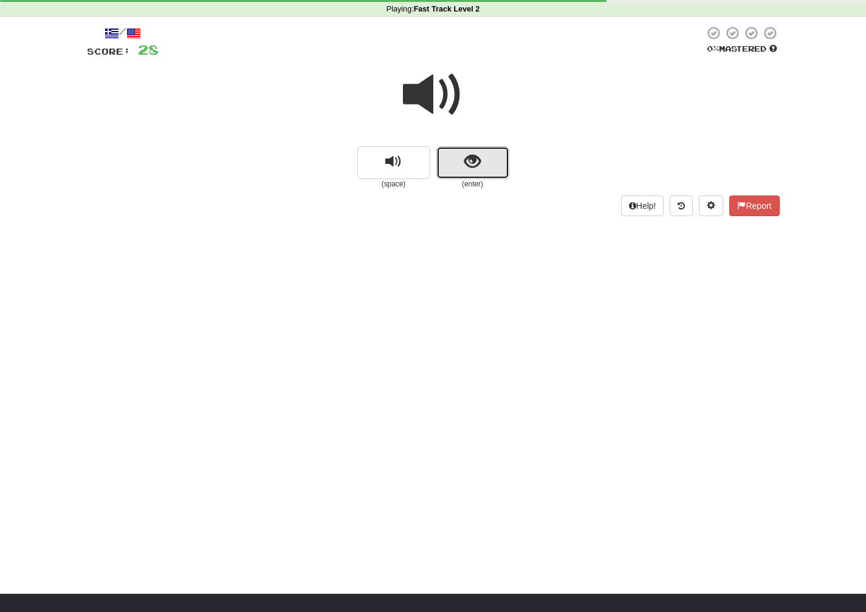
click at [472, 169] on span "show sentence" at bounding box center [472, 162] width 16 height 16
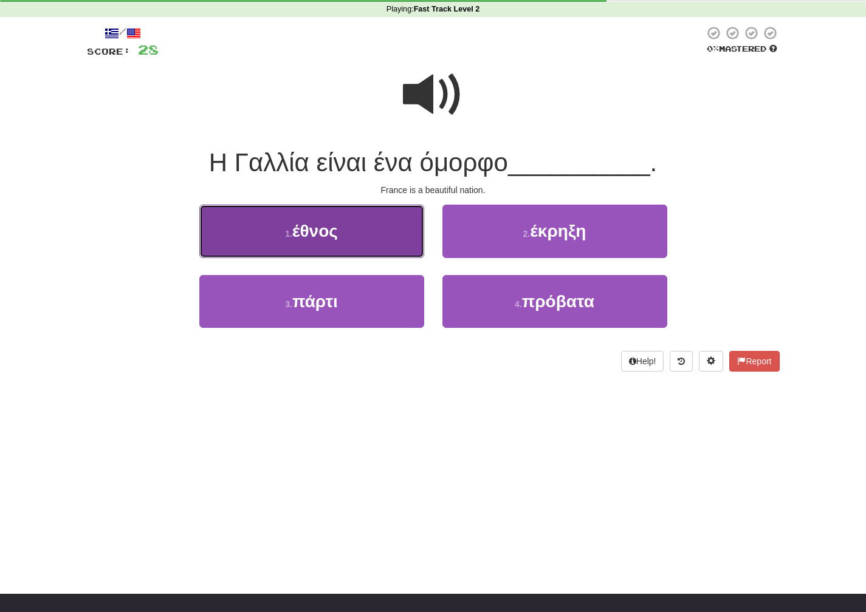
click at [399, 226] on button "1 . έθνος" at bounding box center [311, 231] width 225 height 53
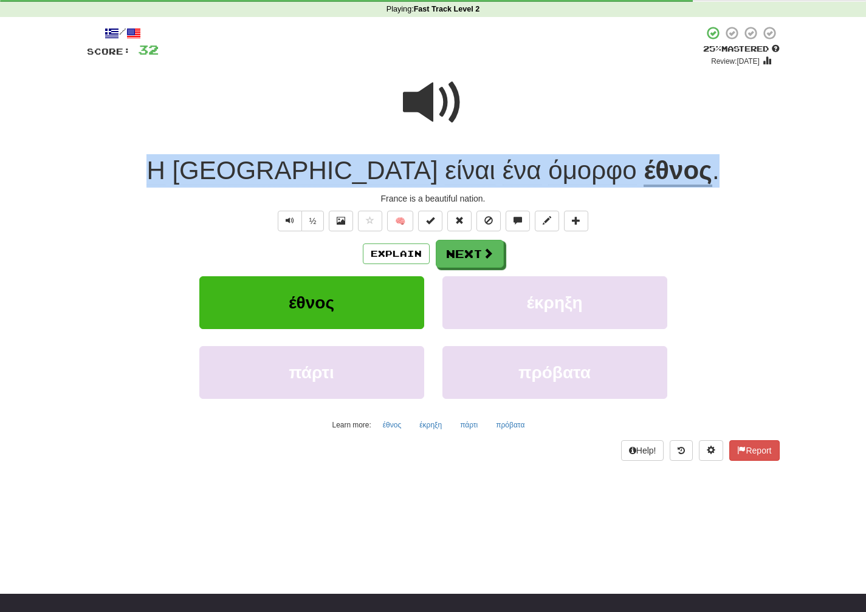
drag, startPoint x: 639, startPoint y: 183, endPoint x: 208, endPoint y: 174, distance: 430.9
click at [208, 174] on div "Η Γαλλία είναι ένα όμορφο έθνος ." at bounding box center [433, 170] width 693 height 33
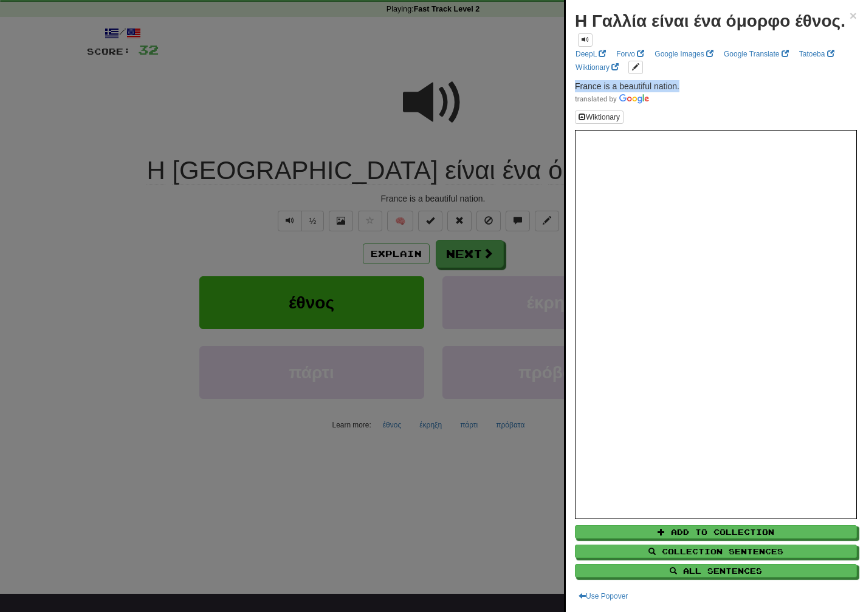
drag, startPoint x: 685, startPoint y: 94, endPoint x: 571, endPoint y: 99, distance: 114.4
click at [571, 99] on div "Η Γαλλία είναι ένα όμορφο έθνος. × DeepL Forvo Google Images Google Translate T…" at bounding box center [716, 306] width 300 height 612
click at [486, 268] on div at bounding box center [433, 306] width 866 height 612
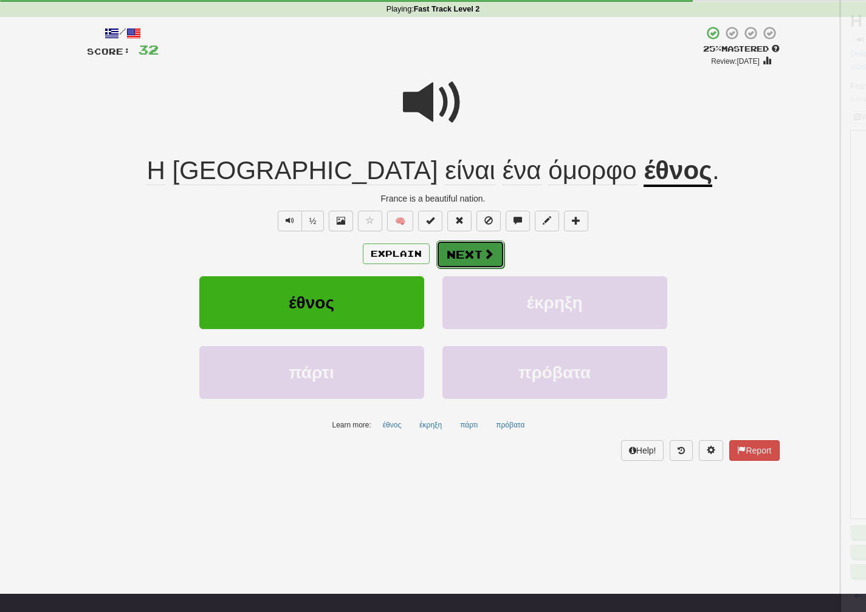
click at [485, 264] on button "Next" at bounding box center [470, 255] width 68 height 28
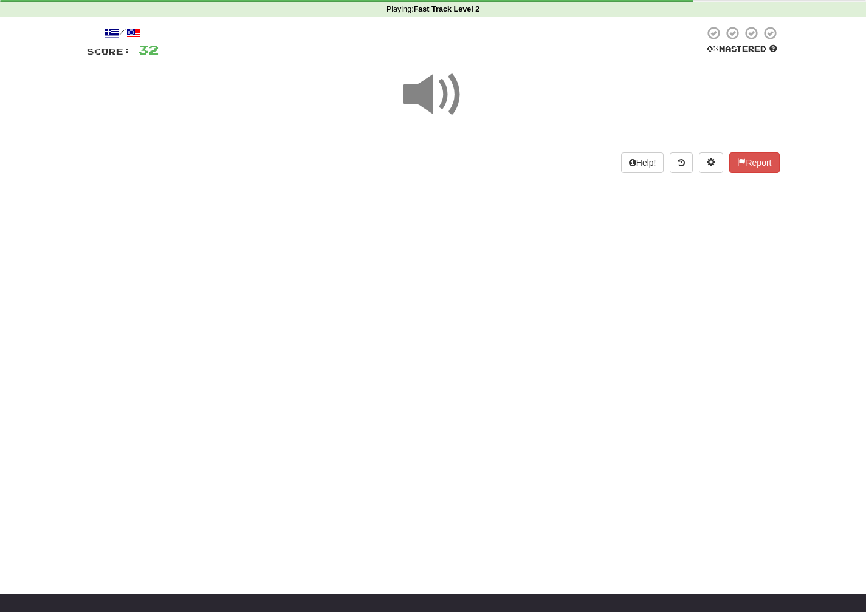
click at [437, 101] on span at bounding box center [433, 94] width 61 height 61
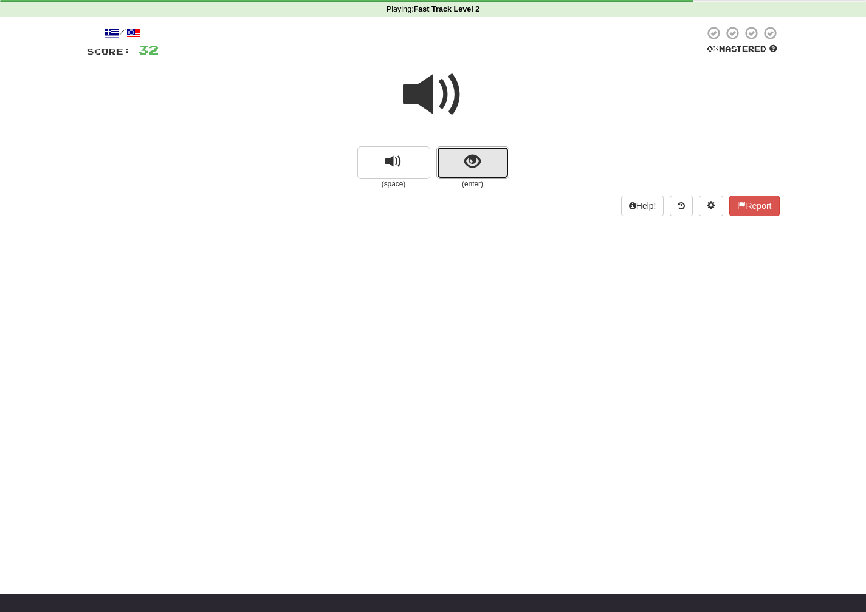
click at [487, 173] on button "show sentence" at bounding box center [472, 162] width 73 height 33
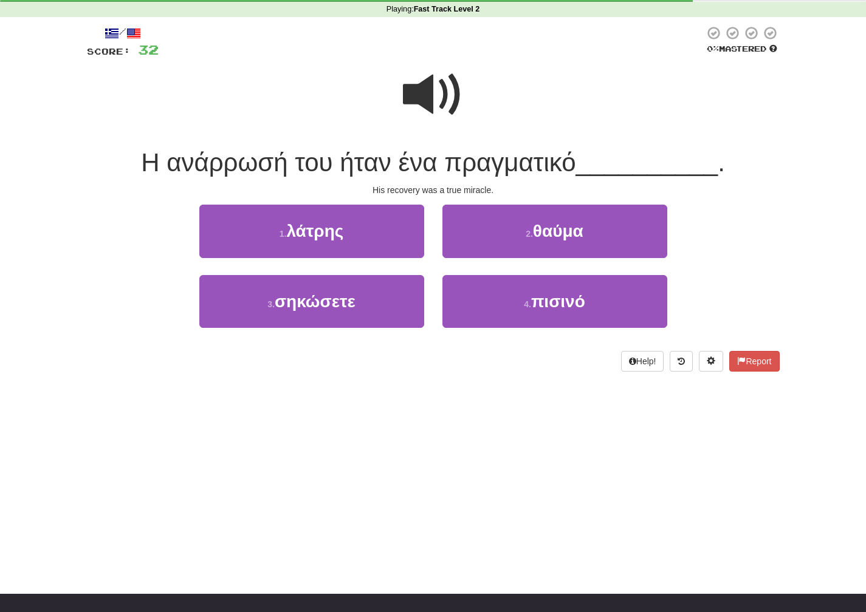
click at [438, 110] on span at bounding box center [433, 94] width 61 height 61
click at [437, 110] on span at bounding box center [433, 94] width 61 height 61
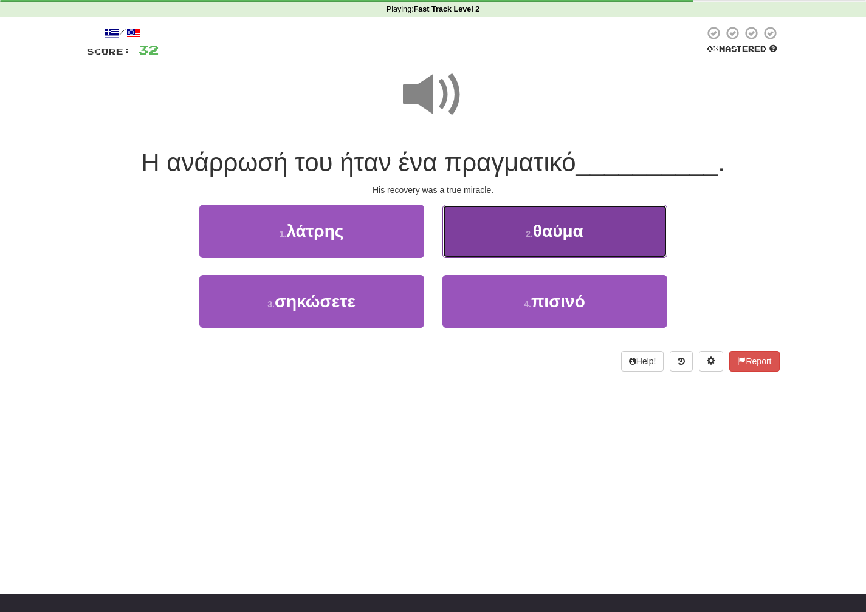
click at [537, 226] on span "θαύμα" at bounding box center [558, 231] width 50 height 19
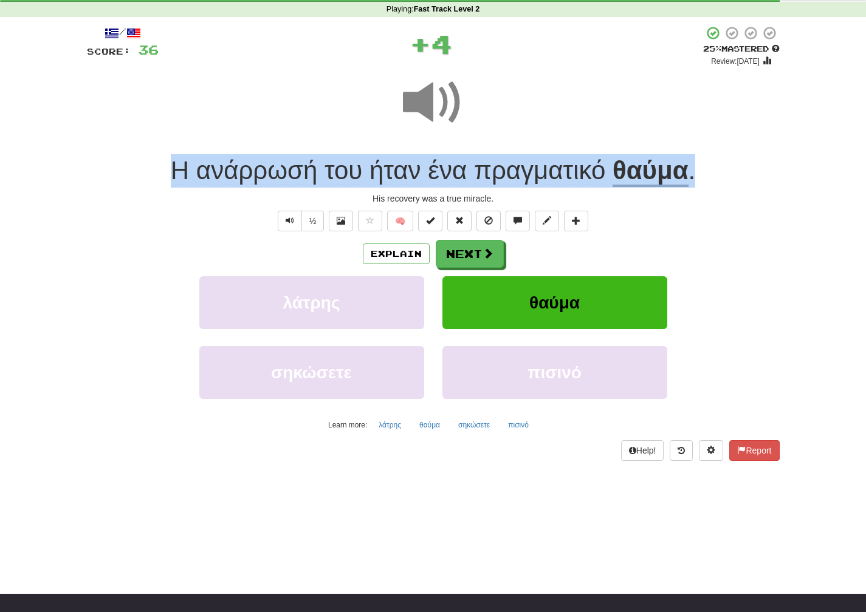
drag, startPoint x: 710, startPoint y: 185, endPoint x: 174, endPoint y: 168, distance: 536.2
click at [174, 168] on div "Η ανάρρωσή του ήταν ένα πραγματικό θαύμα ." at bounding box center [433, 170] width 693 height 33
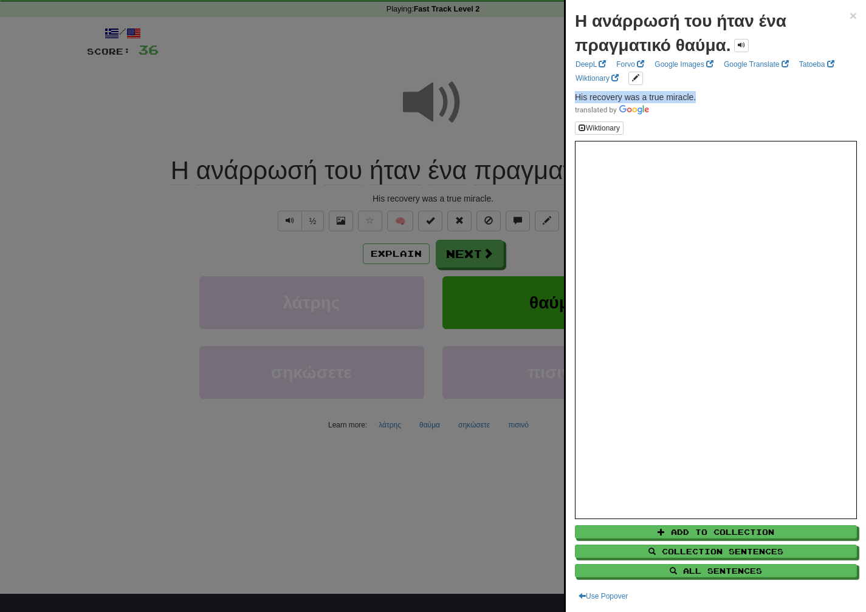
drag, startPoint x: 711, startPoint y: 97, endPoint x: 571, endPoint y: 98, distance: 139.8
click at [571, 98] on div "Η ανάρρωσή του ήταν ένα πραγματικό θαύμα. × DeepL Forvo Google Images Google Tr…" at bounding box center [716, 306] width 300 height 612
click at [489, 266] on div at bounding box center [433, 306] width 866 height 612
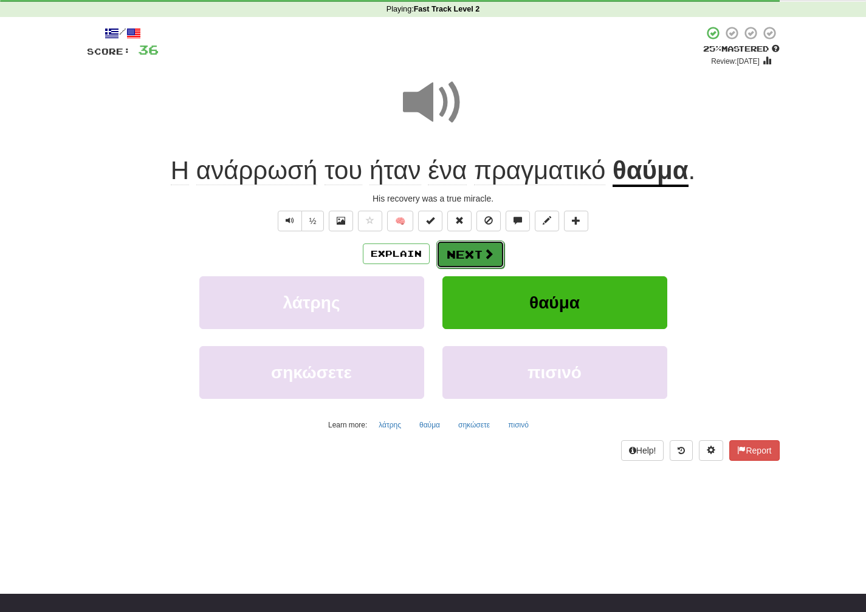
click at [488, 265] on button "Next" at bounding box center [470, 255] width 68 height 28
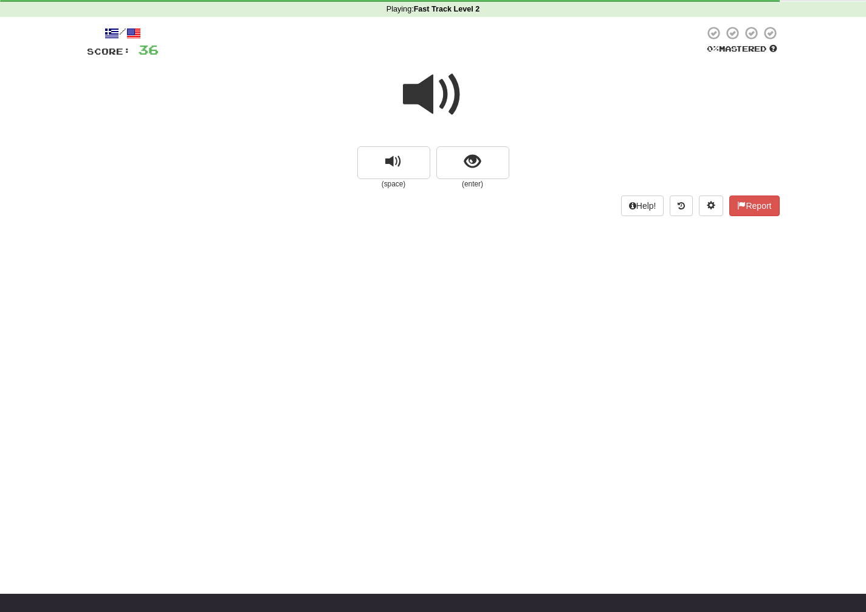
click at [452, 104] on span at bounding box center [433, 94] width 61 height 61
click at [474, 172] on button "show sentence" at bounding box center [472, 162] width 73 height 33
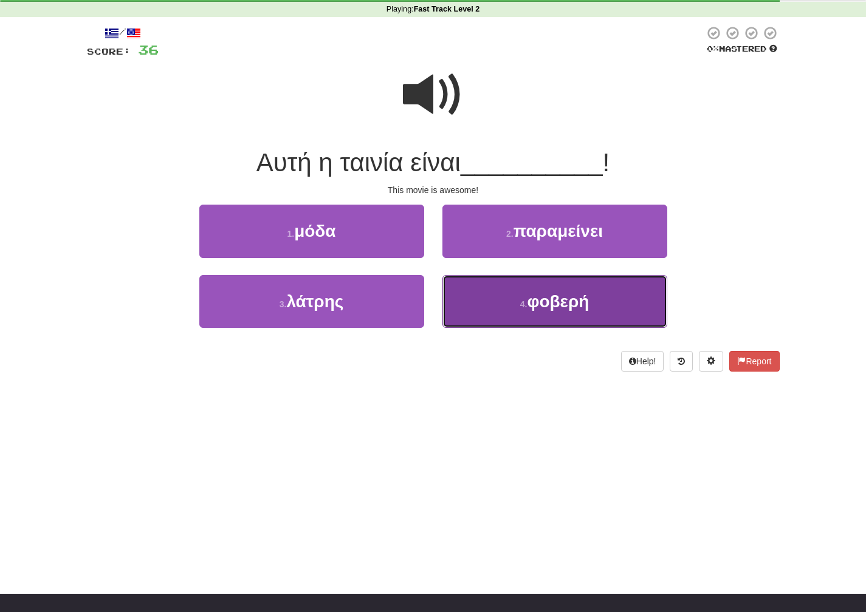
click at [498, 301] on button "4 . φοβερή" at bounding box center [554, 301] width 225 height 53
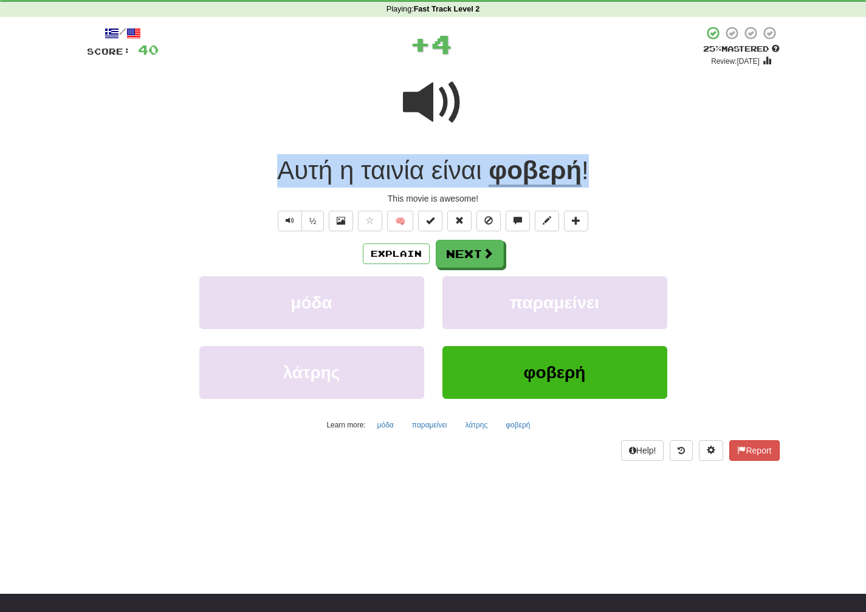
drag, startPoint x: 594, startPoint y: 177, endPoint x: 262, endPoint y: 177, distance: 331.2
click at [262, 177] on div "Αυτή η ταινία είναι φοβερή !" at bounding box center [433, 170] width 693 height 33
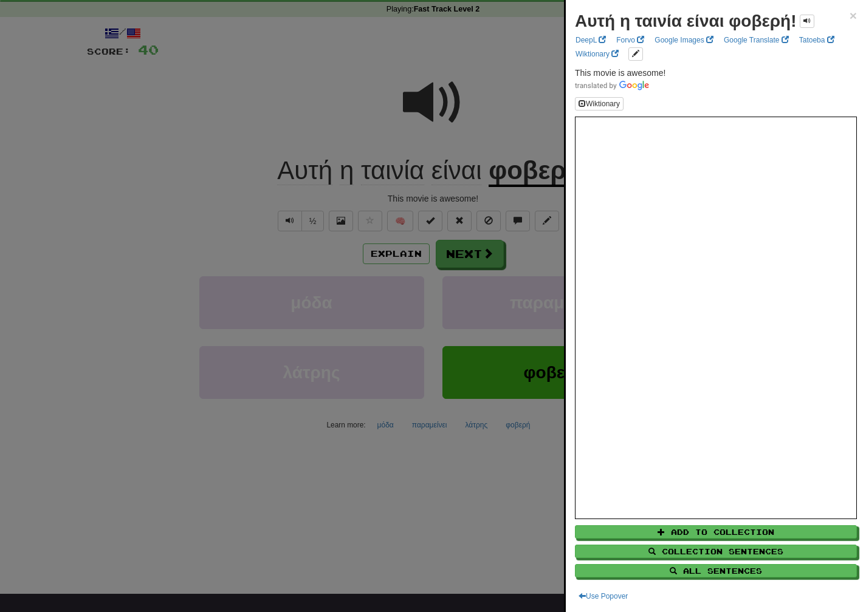
click at [487, 123] on div at bounding box center [433, 306] width 866 height 612
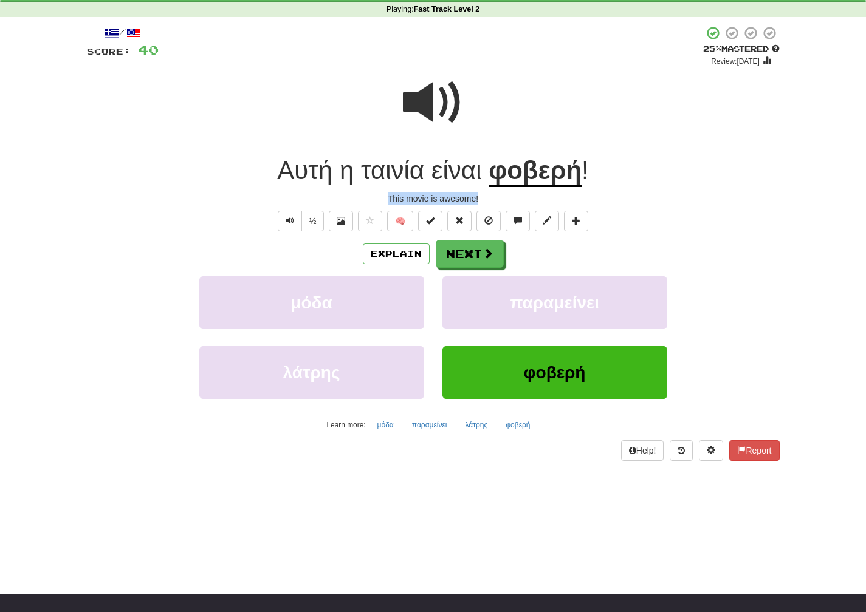
drag, startPoint x: 490, startPoint y: 202, endPoint x: 363, endPoint y: 201, distance: 127.6
click at [363, 201] on div "This movie is awesome!" at bounding box center [433, 199] width 693 height 12
click at [466, 269] on div "Explain Next μόδα παραμείνει λάτρης φοβερή Learn more: μόδα παραμείνει λάτρης φ…" at bounding box center [433, 337] width 693 height 195
click at [465, 264] on button "Next" at bounding box center [470, 255] width 68 height 28
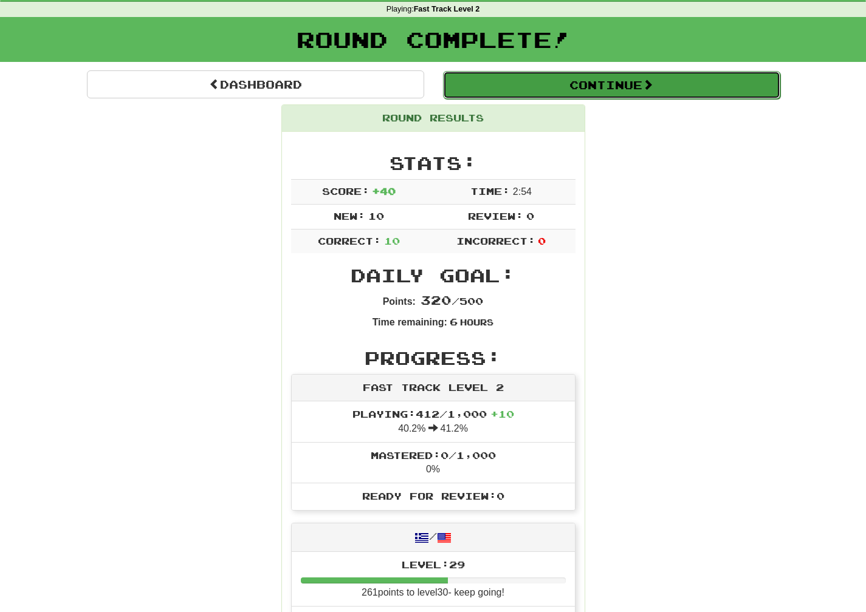
click at [622, 97] on button "Continue" at bounding box center [611, 85] width 337 height 28
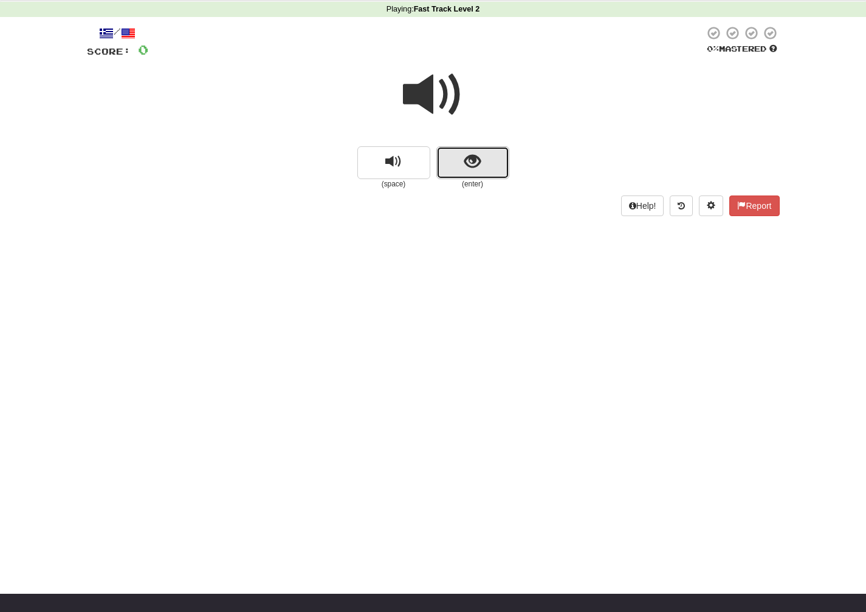
click at [453, 152] on button "show sentence" at bounding box center [472, 162] width 73 height 33
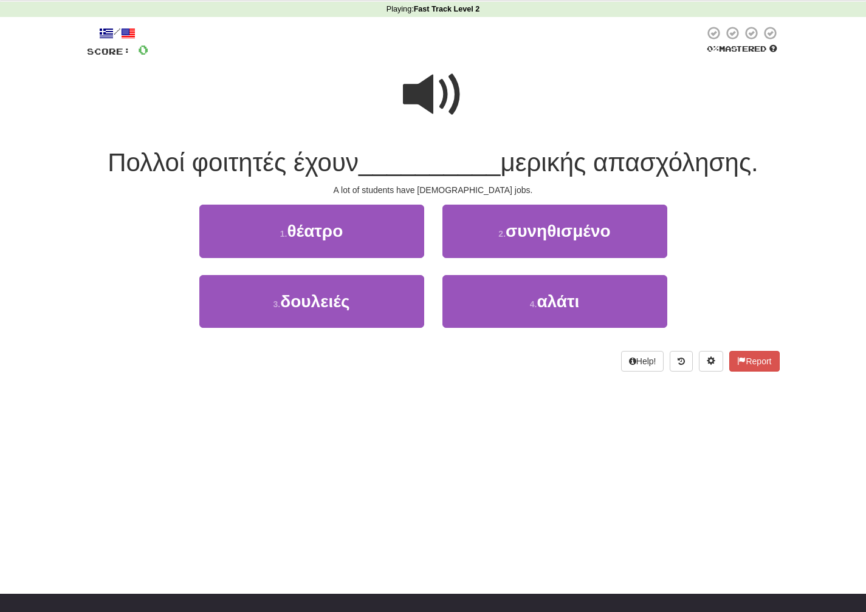
click at [432, 105] on span at bounding box center [433, 94] width 61 height 61
click at [432, 104] on span at bounding box center [433, 94] width 61 height 61
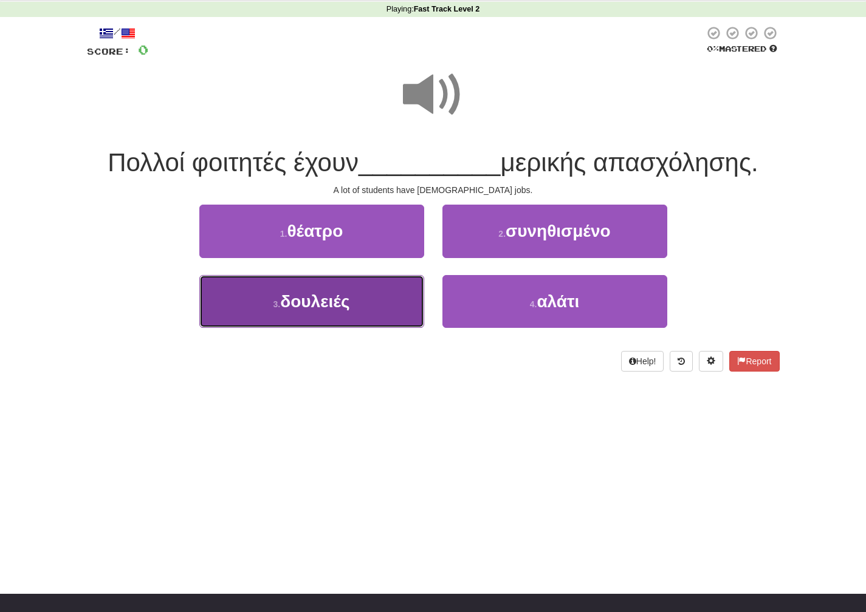
click at [358, 318] on button "3 . δουλειές" at bounding box center [311, 301] width 225 height 53
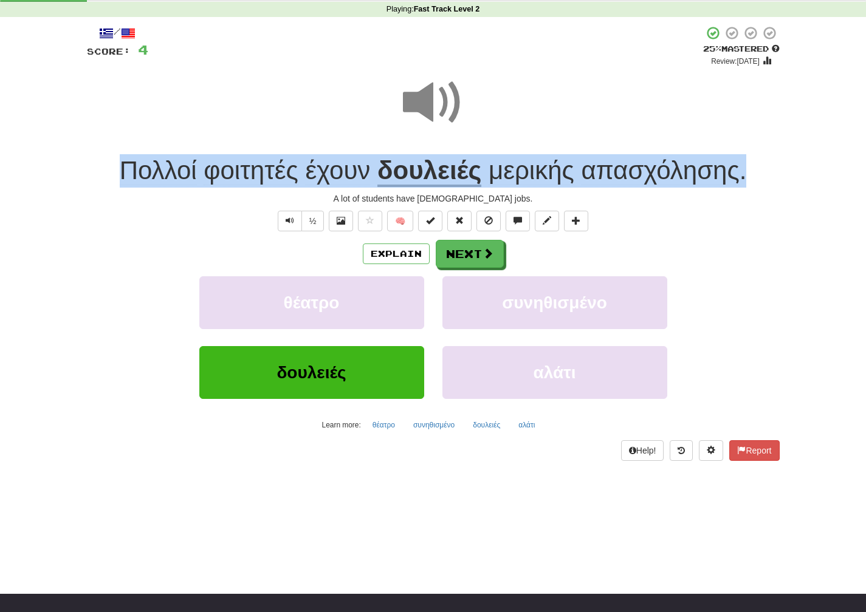
drag, startPoint x: 777, startPoint y: 177, endPoint x: 106, endPoint y: 170, distance: 670.3
click at [106, 170] on div "Πολλοί φοιτητές έχουν δουλειές μερικής απασχόλησης ." at bounding box center [433, 170] width 693 height 33
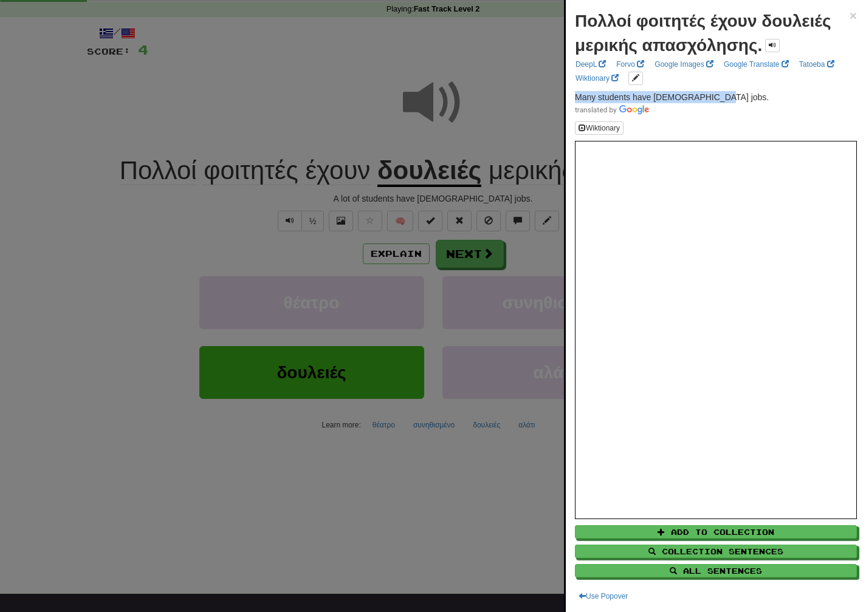
drag, startPoint x: 712, startPoint y: 97, endPoint x: 573, endPoint y: 95, distance: 139.2
click at [572, 95] on div "Πολλοί φοιτητές έχουν δουλειές μερικής απασχόλησης. × DeepL Forvo Google Images…" at bounding box center [716, 306] width 300 height 612
click at [494, 255] on div at bounding box center [433, 306] width 866 height 612
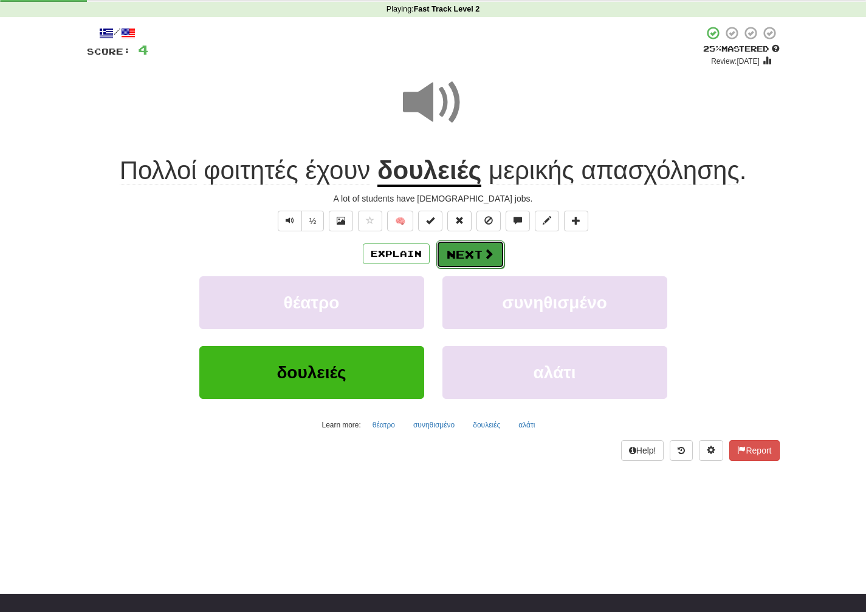
click at [492, 256] on span at bounding box center [488, 254] width 11 height 11
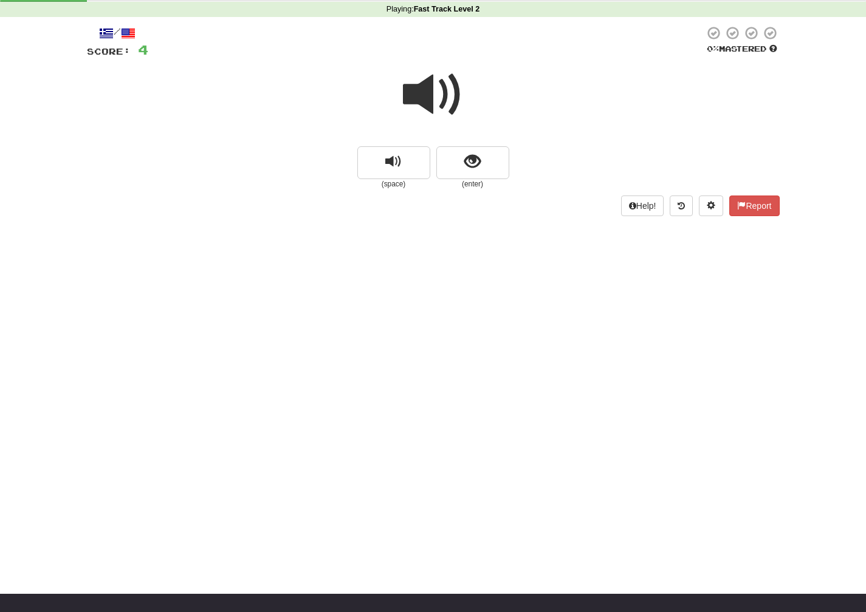
click at [452, 102] on span at bounding box center [433, 94] width 61 height 61
click at [464, 173] on button "show sentence" at bounding box center [472, 162] width 73 height 33
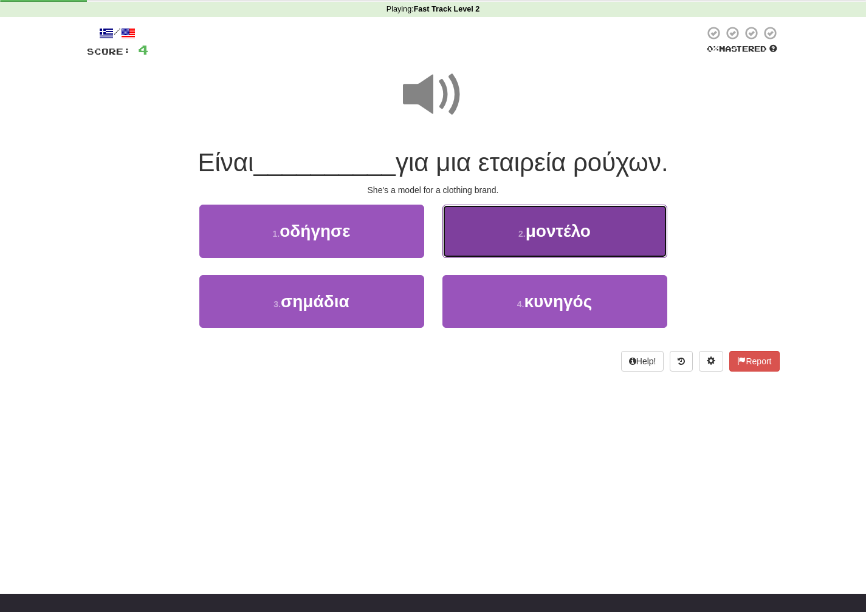
click at [487, 225] on button "2 . μοντέλο" at bounding box center [554, 231] width 225 height 53
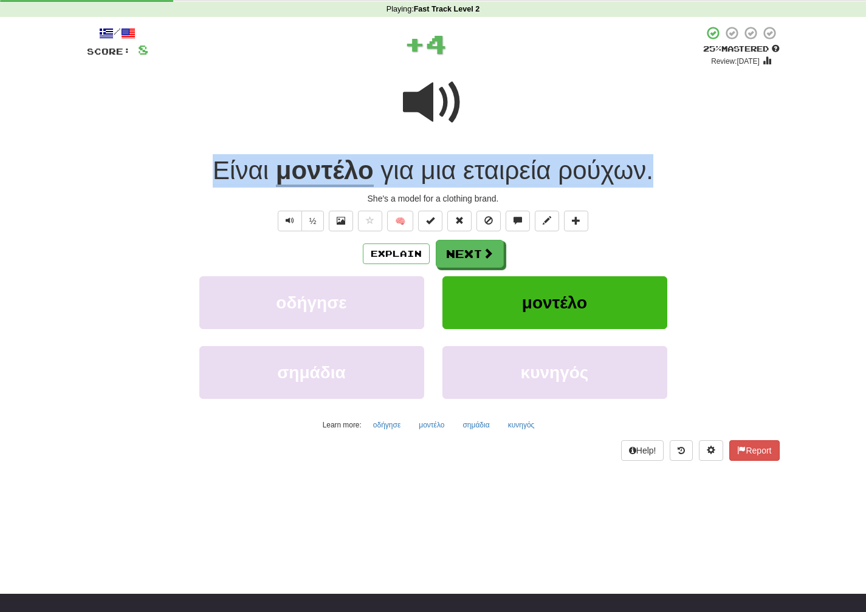
drag, startPoint x: 666, startPoint y: 177, endPoint x: 190, endPoint y: 159, distance: 476.7
click at [190, 159] on div "Είναι μοντέλο για μια εταιρεία ρούχων ." at bounding box center [433, 170] width 693 height 33
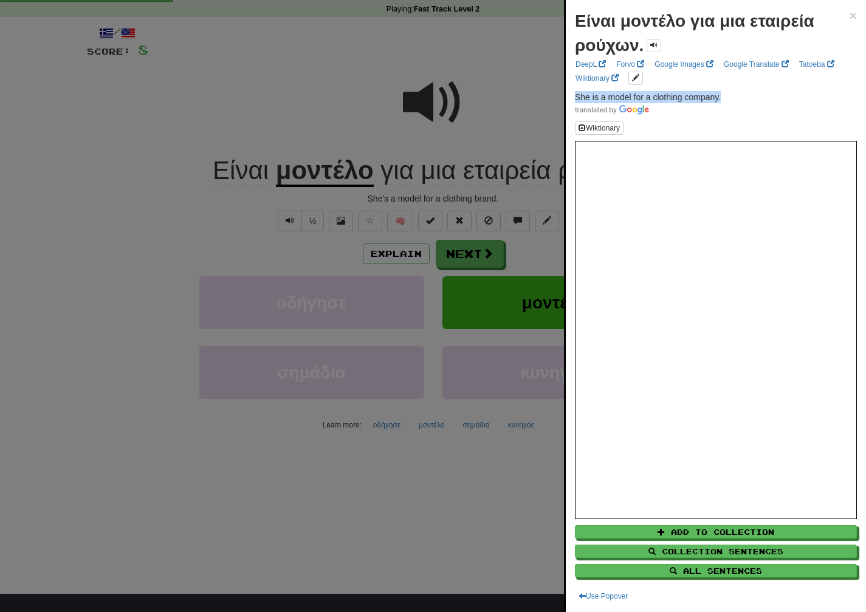
drag, startPoint x: 729, startPoint y: 99, endPoint x: 567, endPoint y: 97, distance: 162.3
click at [567, 97] on div "Είναι μοντέλο για μια εταιρεία ρούχων. × DeepL Forvo Google Images Google Trans…" at bounding box center [716, 306] width 300 height 612
click at [492, 250] on div at bounding box center [433, 306] width 866 height 612
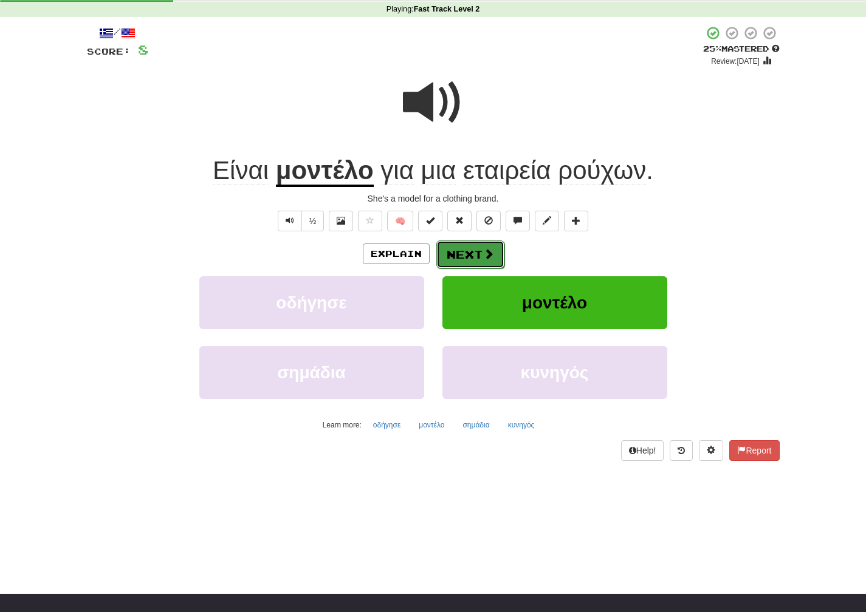
click at [491, 250] on span at bounding box center [488, 254] width 11 height 11
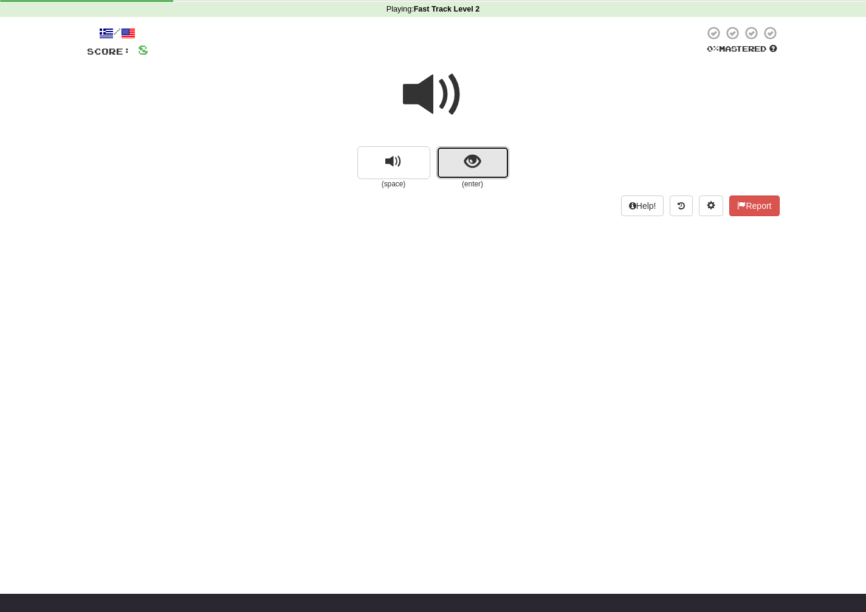
click at [487, 162] on button "show sentence" at bounding box center [472, 162] width 73 height 33
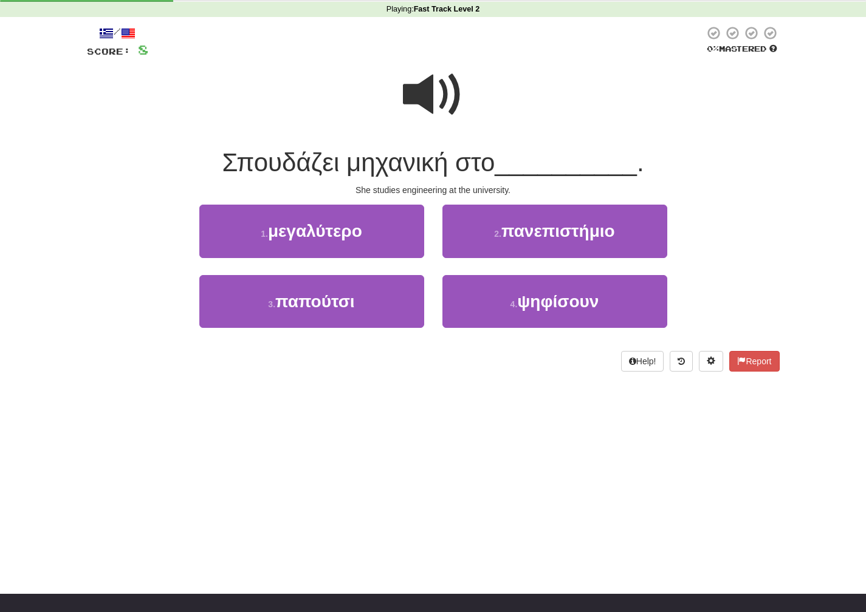
click at [445, 94] on span at bounding box center [433, 94] width 61 height 61
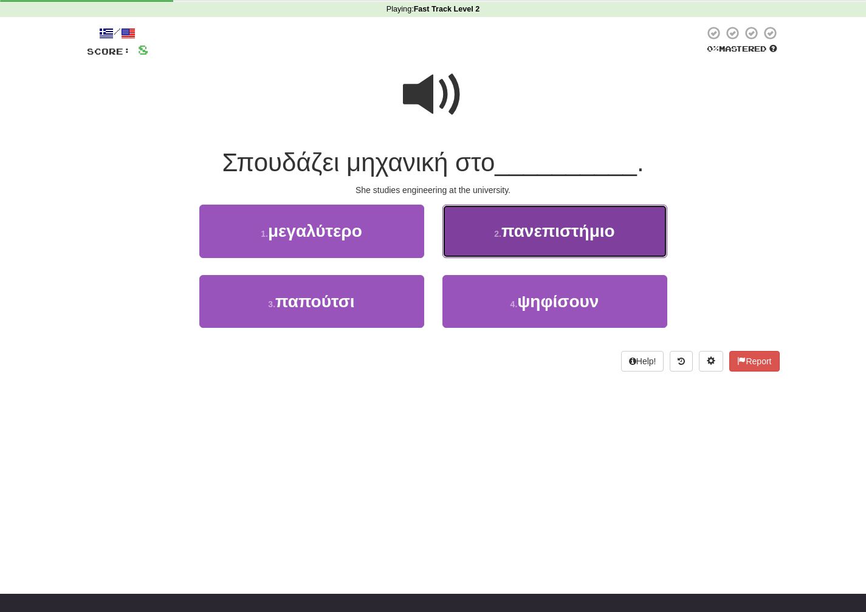
click at [504, 238] on span "πανεπιστήμιο" at bounding box center [558, 231] width 114 height 19
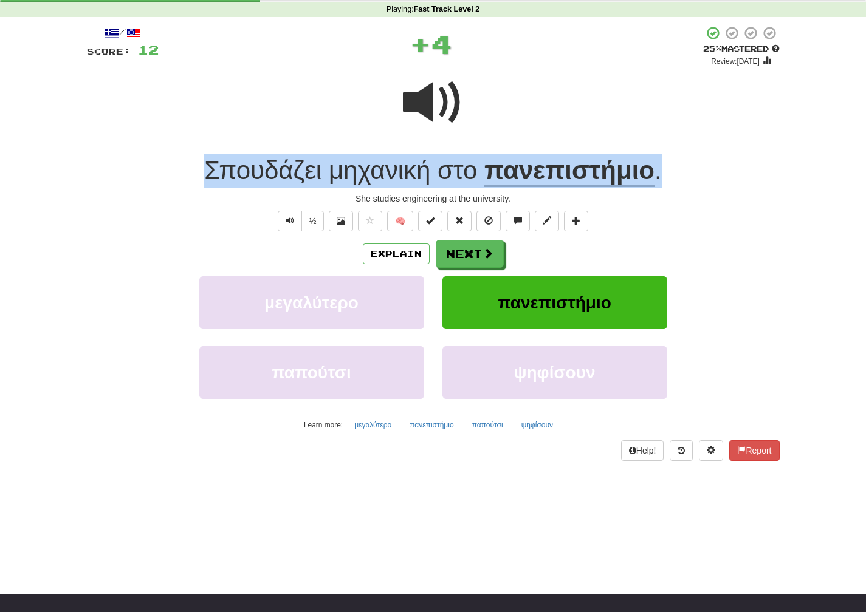
drag, startPoint x: 674, startPoint y: 174, endPoint x: 194, endPoint y: 168, distance: 480.7
click at [194, 168] on div "Σπουδάζει μηχανική στο πανεπιστήμιο ." at bounding box center [433, 170] width 693 height 33
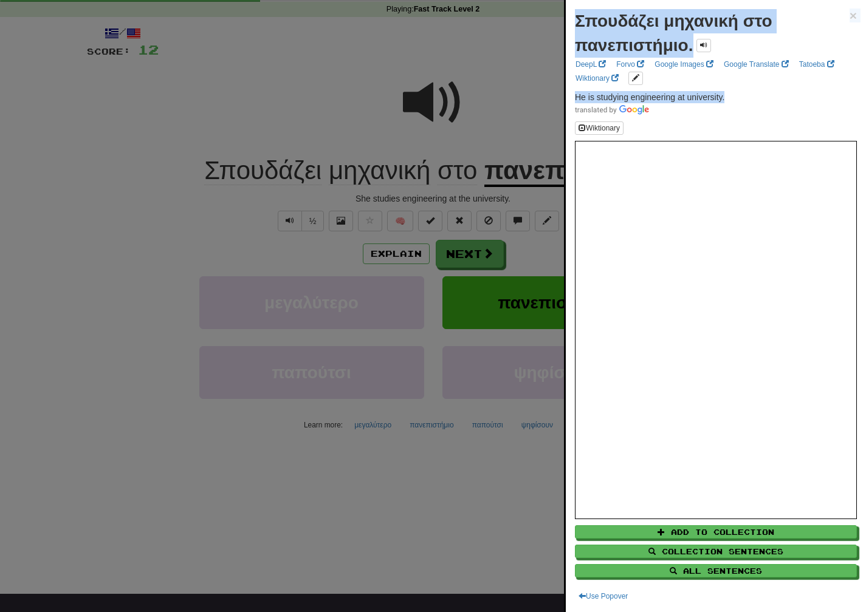
drag, startPoint x: 739, startPoint y: 98, endPoint x: 558, endPoint y: 95, distance: 181.7
click at [558, 95] on body "Dashboard Clozemaster marinapi / Toggle Dropdown Dashboard Leaderboard Activity…" at bounding box center [433, 473] width 866 height 1044
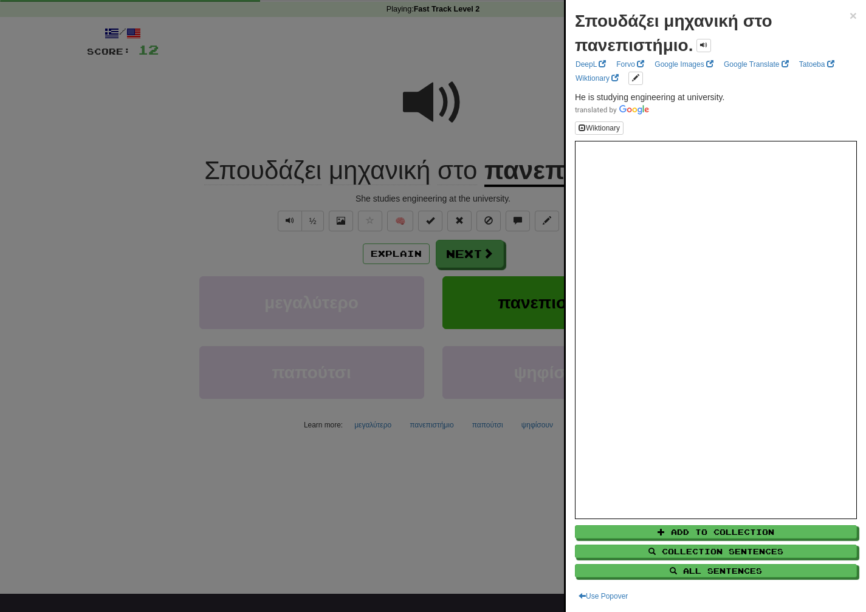
click at [724, 104] on span at bounding box center [716, 109] width 282 height 12
drag, startPoint x: 727, startPoint y: 95, endPoint x: 571, endPoint y: 95, distance: 156.2
click at [571, 95] on div "Σπουδάζει μηχανική στο πανεπιστήμιο. × DeepL Forvo Google Images Google Transla…" at bounding box center [716, 306] width 300 height 612
click at [498, 345] on div at bounding box center [433, 306] width 866 height 612
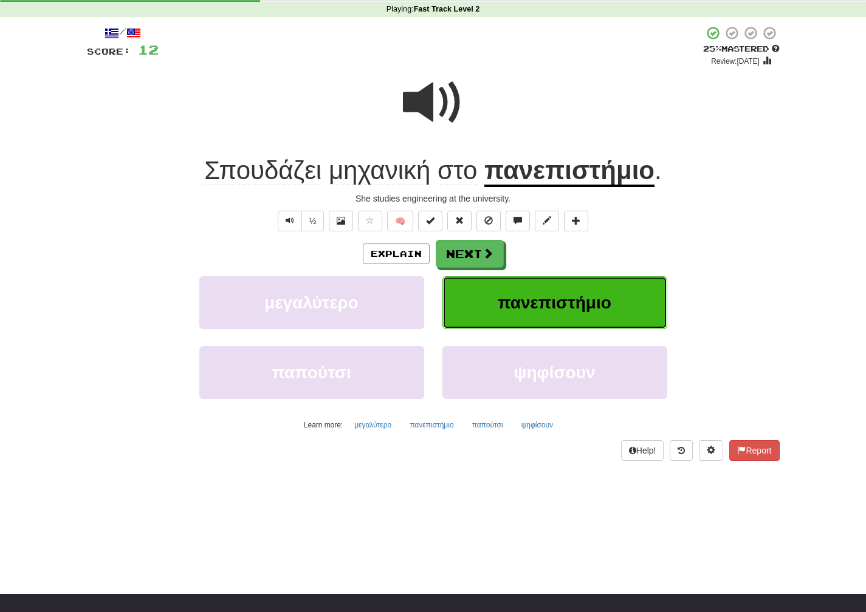
click at [530, 309] on span "πανεπιστήμιο" at bounding box center [555, 302] width 114 height 19
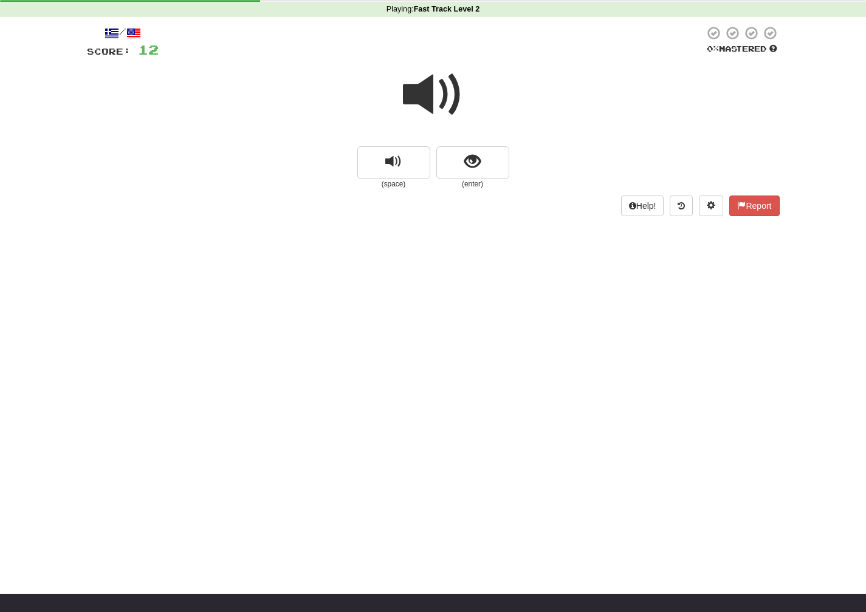
click at [430, 102] on span at bounding box center [433, 94] width 61 height 61
click at [455, 156] on button "show sentence" at bounding box center [472, 162] width 73 height 33
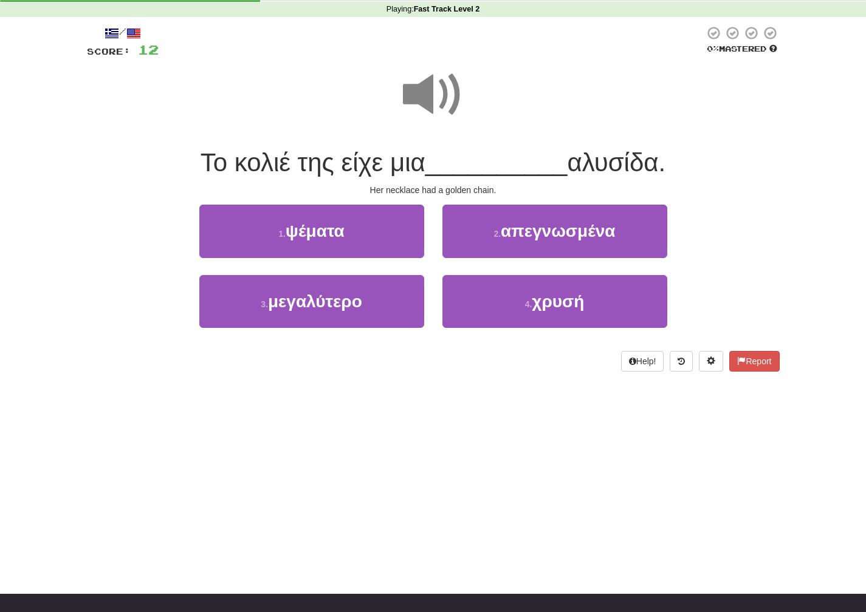
click at [436, 79] on span at bounding box center [433, 94] width 61 height 61
click at [436, 91] on span at bounding box center [433, 94] width 61 height 61
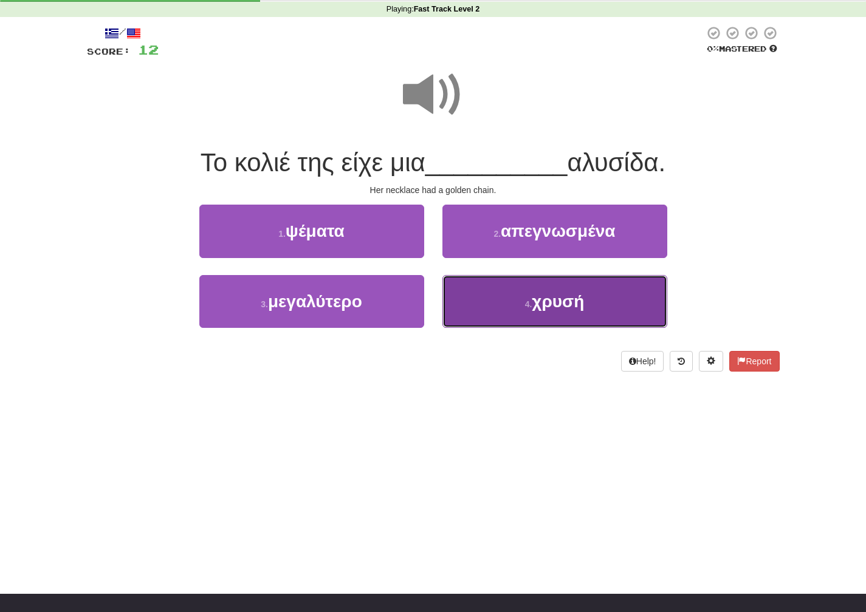
click at [487, 298] on button "4 . χρυσή" at bounding box center [554, 301] width 225 height 53
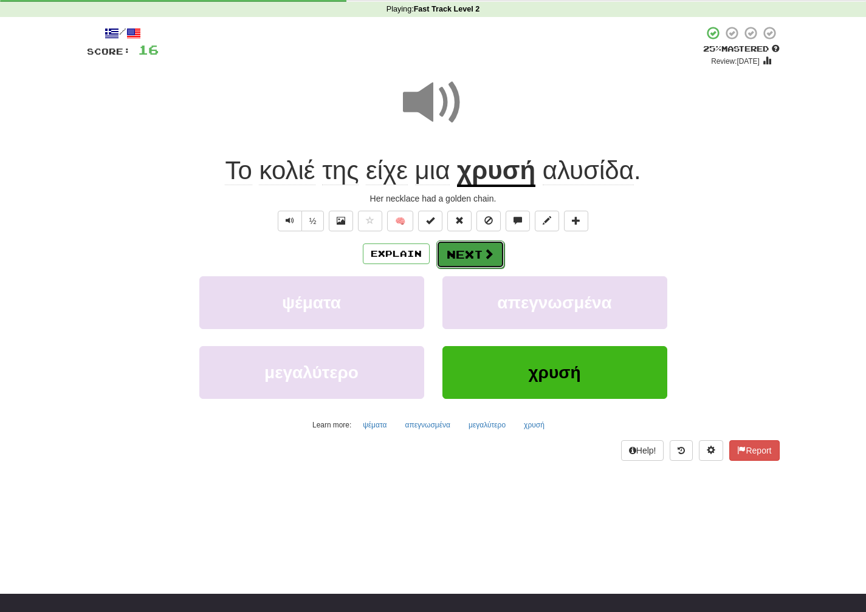
click at [465, 248] on button "Next" at bounding box center [470, 255] width 68 height 28
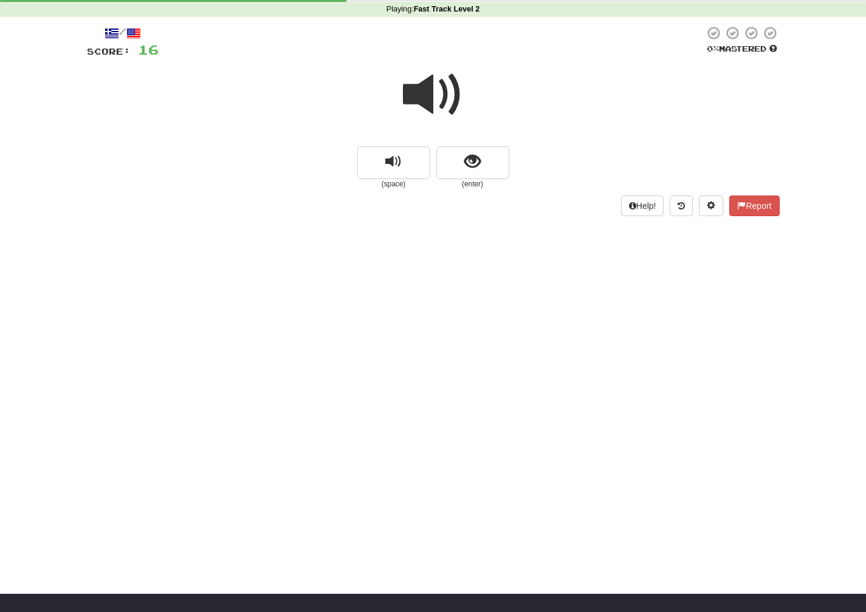
click at [437, 101] on span at bounding box center [433, 94] width 61 height 61
click at [458, 163] on button "show sentence" at bounding box center [472, 162] width 73 height 33
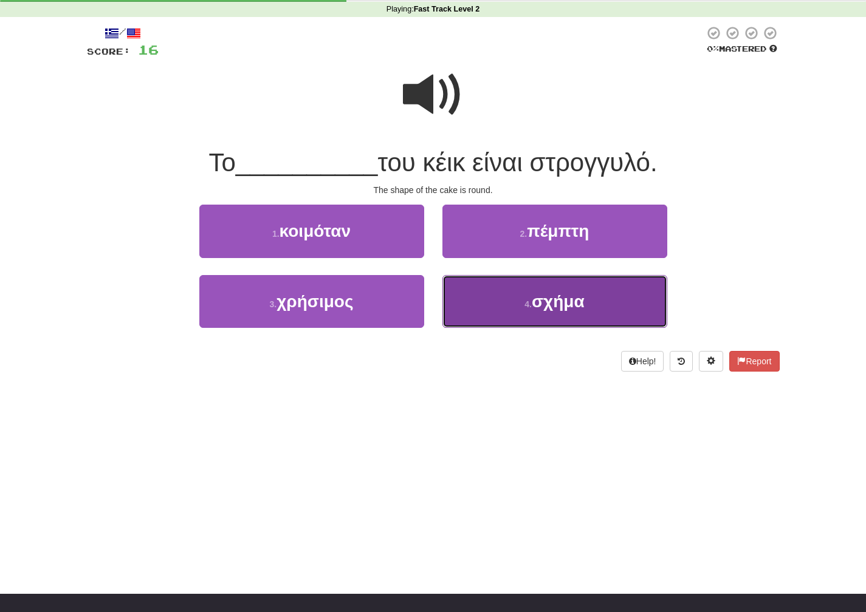
click at [492, 286] on button "4 . σχήμα" at bounding box center [554, 301] width 225 height 53
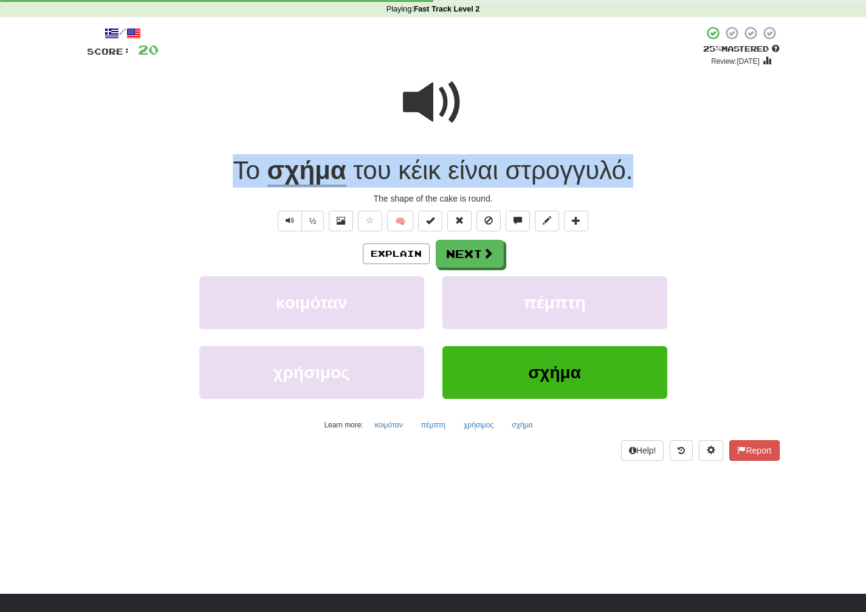
drag, startPoint x: 671, startPoint y: 172, endPoint x: 201, endPoint y: 164, distance: 470.4
click at [201, 164] on div "Το σχήμα του κέικ είναι στρογγυλό ." at bounding box center [433, 170] width 693 height 33
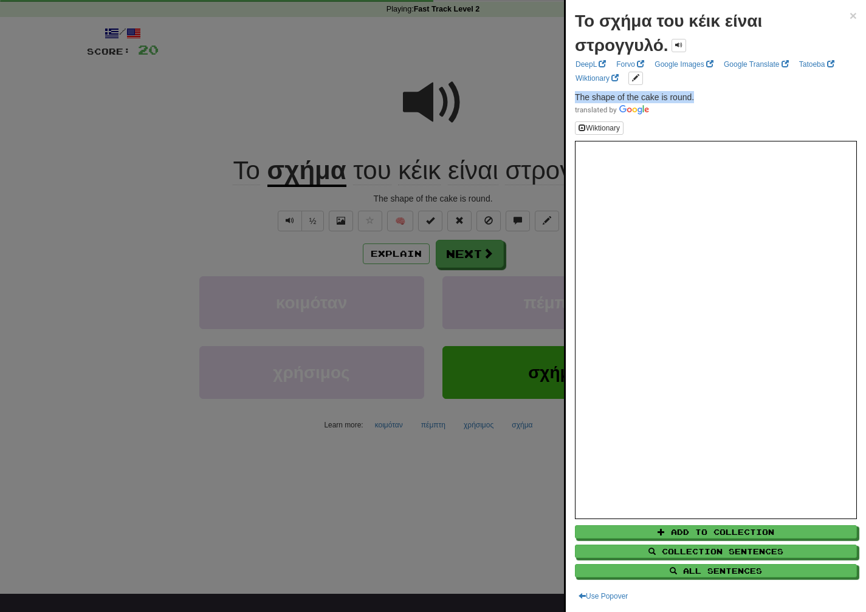
drag, startPoint x: 708, startPoint y: 95, endPoint x: 574, endPoint y: 95, distance: 134.3
click at [573, 95] on div "Το σχήμα του κέικ είναι στρογγυλό. × DeepL Forvo Google Images Google Translate…" at bounding box center [716, 306] width 300 height 612
click at [536, 396] on div at bounding box center [433, 306] width 866 height 612
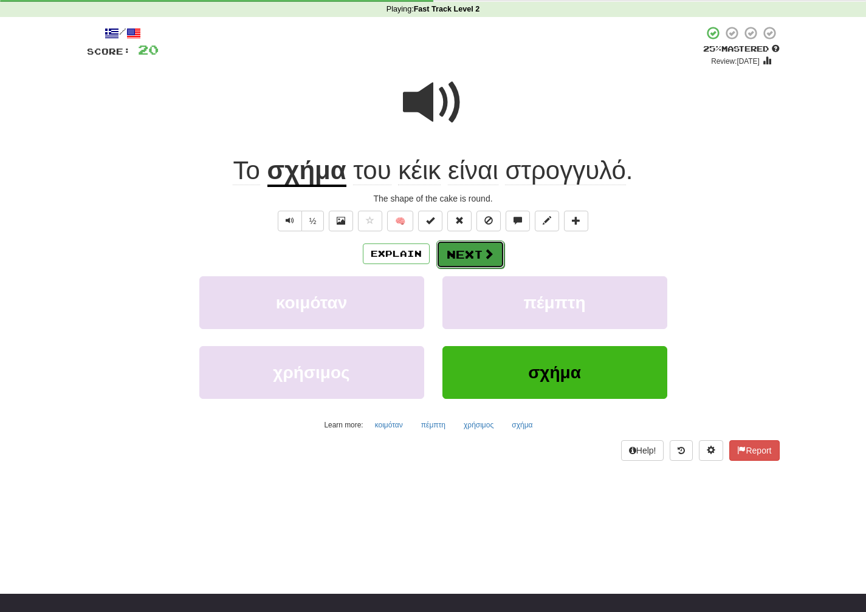
click at [481, 260] on button "Next" at bounding box center [470, 255] width 68 height 28
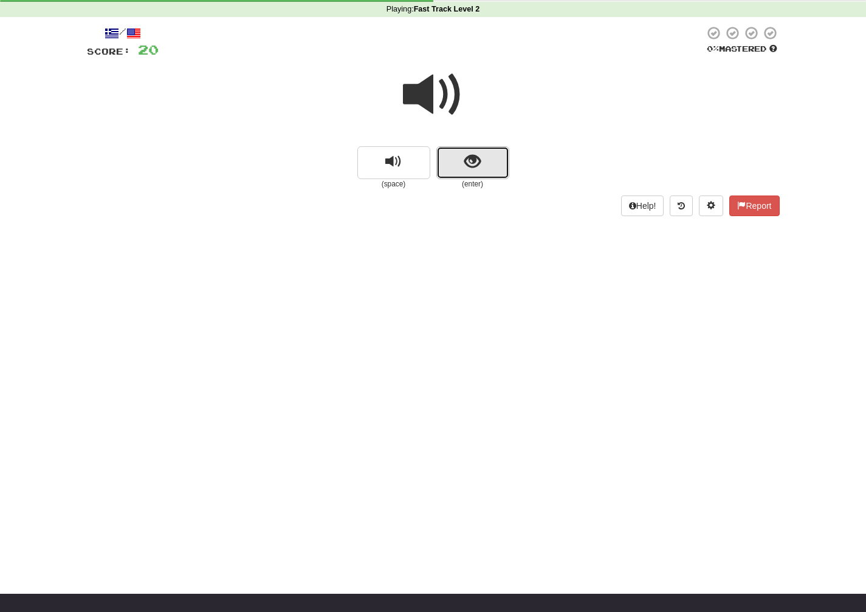
click at [488, 176] on button "show sentence" at bounding box center [472, 162] width 73 height 33
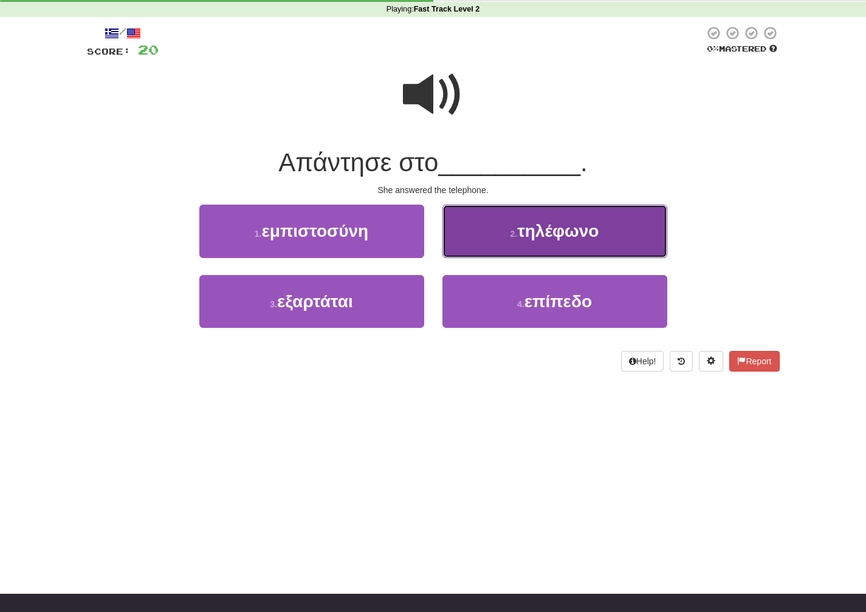
click at [496, 235] on button "2 . τηλέφωνο" at bounding box center [554, 231] width 225 height 53
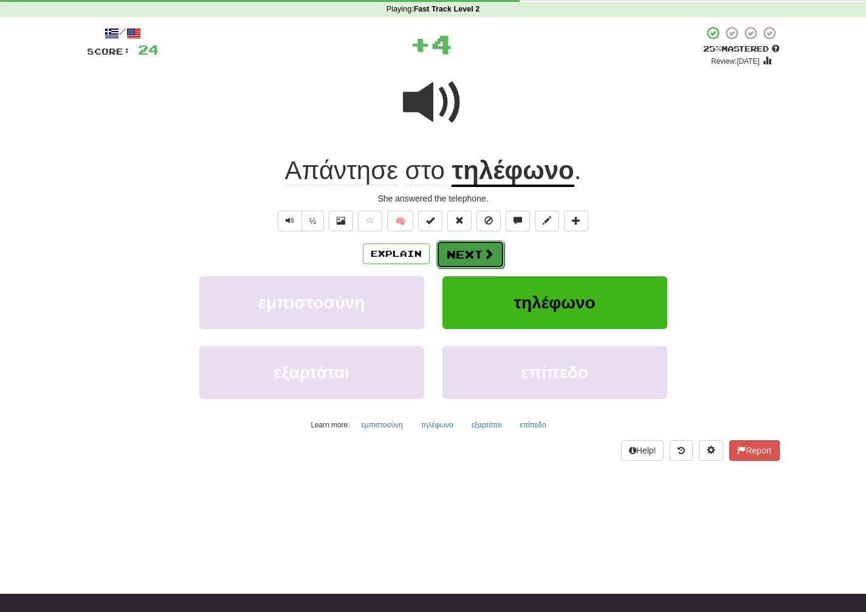
click at [485, 258] on span at bounding box center [488, 254] width 11 height 11
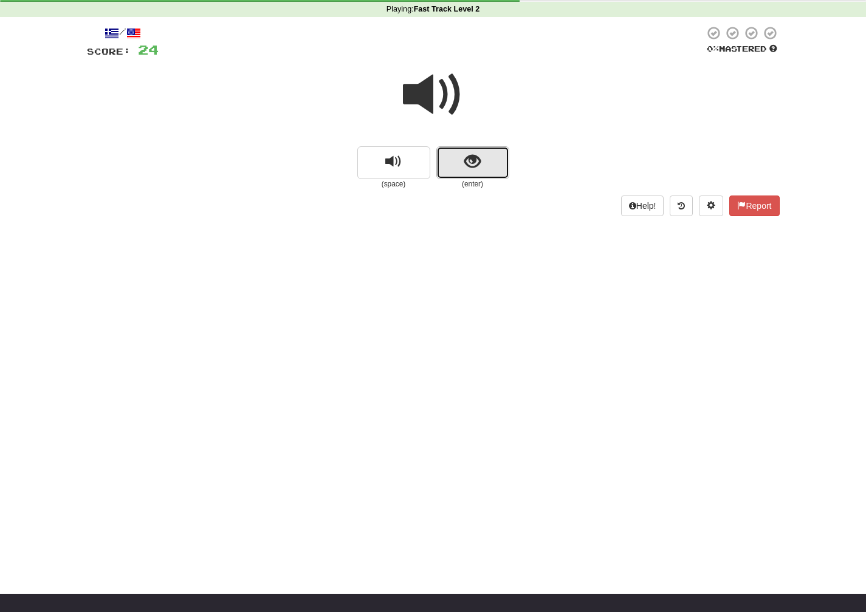
click at [445, 159] on button "show sentence" at bounding box center [472, 162] width 73 height 33
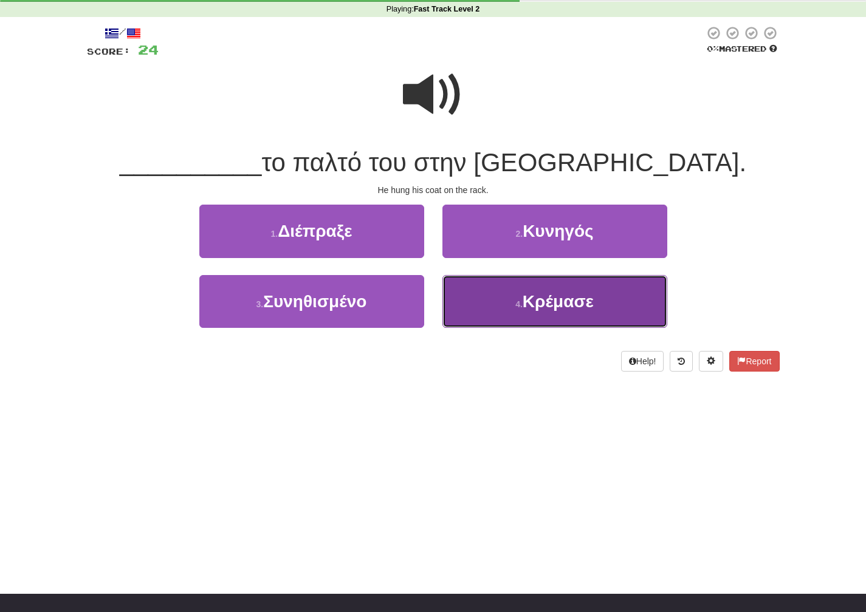
click at [472, 290] on button "4 . Κρέμασε" at bounding box center [554, 301] width 225 height 53
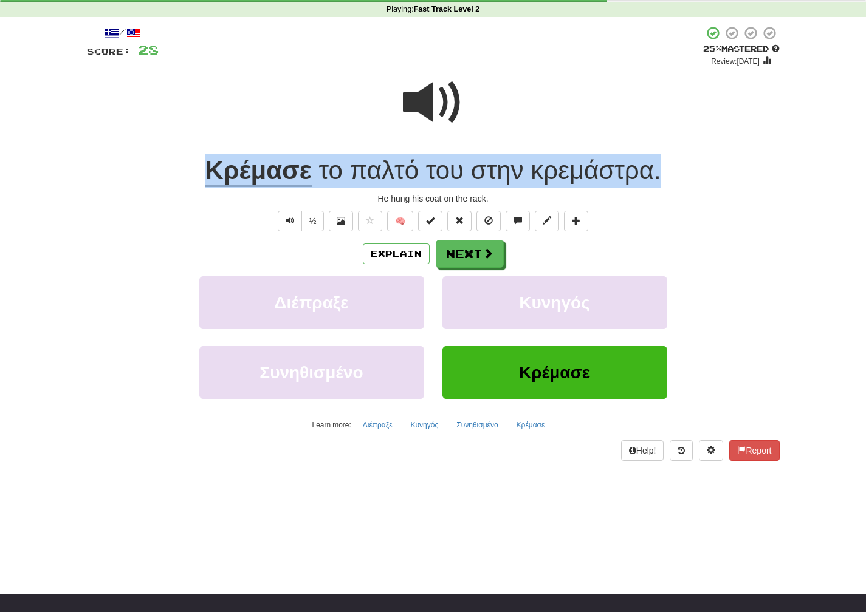
drag, startPoint x: 688, startPoint y: 172, endPoint x: 202, endPoint y: 161, distance: 486.2
click at [202, 161] on div "Κρέμασε το παλτό του στην [GEOGRAPHIC_DATA] ." at bounding box center [433, 170] width 693 height 33
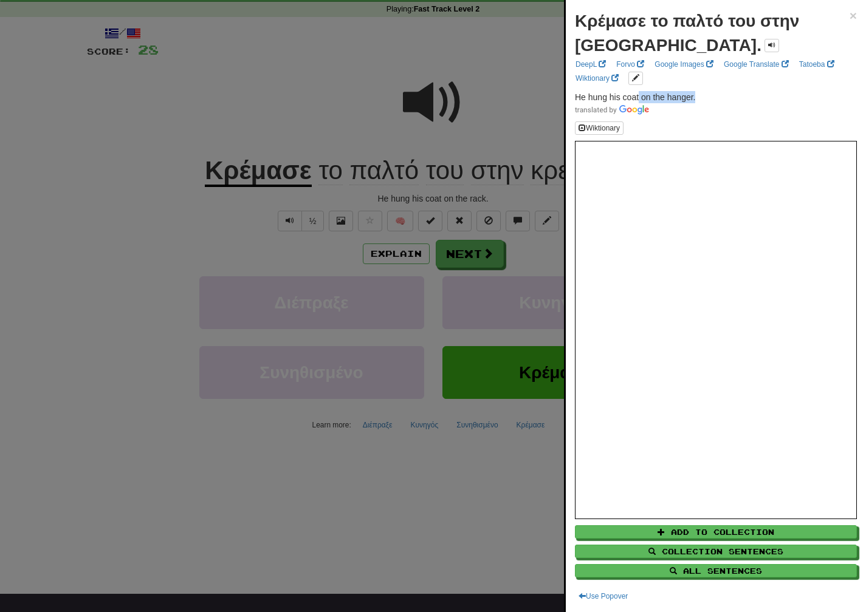
drag, startPoint x: 696, startPoint y: 98, endPoint x: 640, endPoint y: 101, distance: 56.0
click at [640, 101] on p "He hung his coat on the hanger." at bounding box center [716, 103] width 282 height 24
click at [716, 97] on p "He hung his coat on the hanger." at bounding box center [716, 103] width 282 height 24
drag, startPoint x: 716, startPoint y: 97, endPoint x: 575, endPoint y: 97, distance: 141.0
click at [575, 97] on p "He hung his coat on the hanger." at bounding box center [716, 103] width 282 height 24
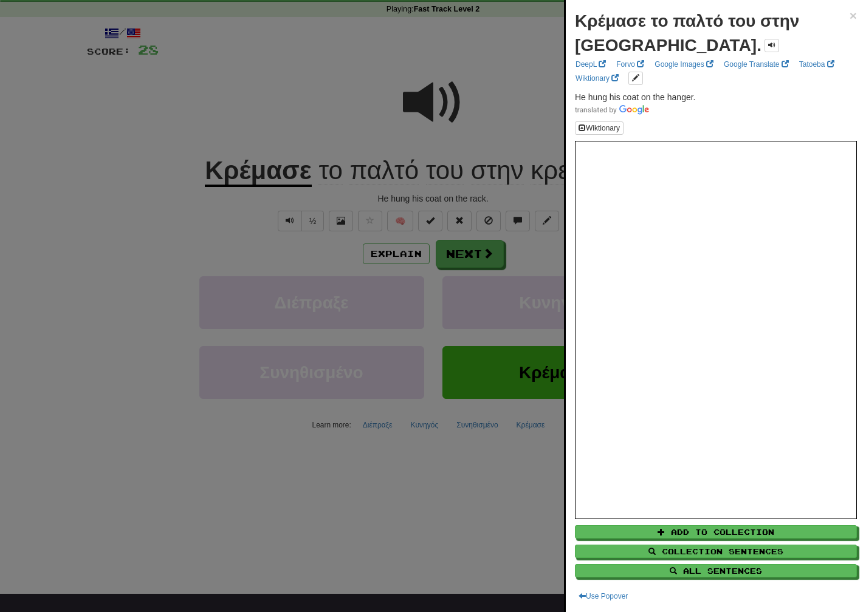
click at [479, 257] on div at bounding box center [433, 306] width 866 height 612
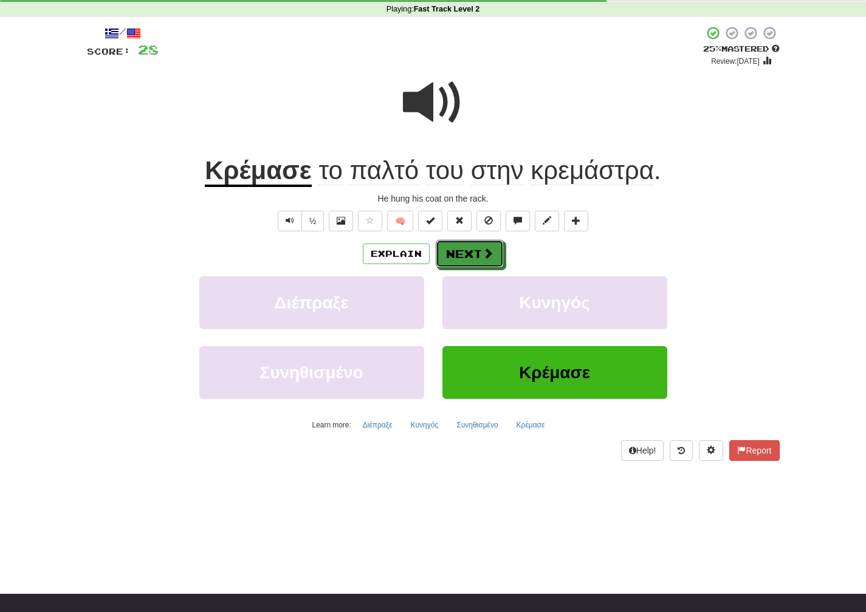
click at [479, 257] on button "Next" at bounding box center [470, 254] width 68 height 28
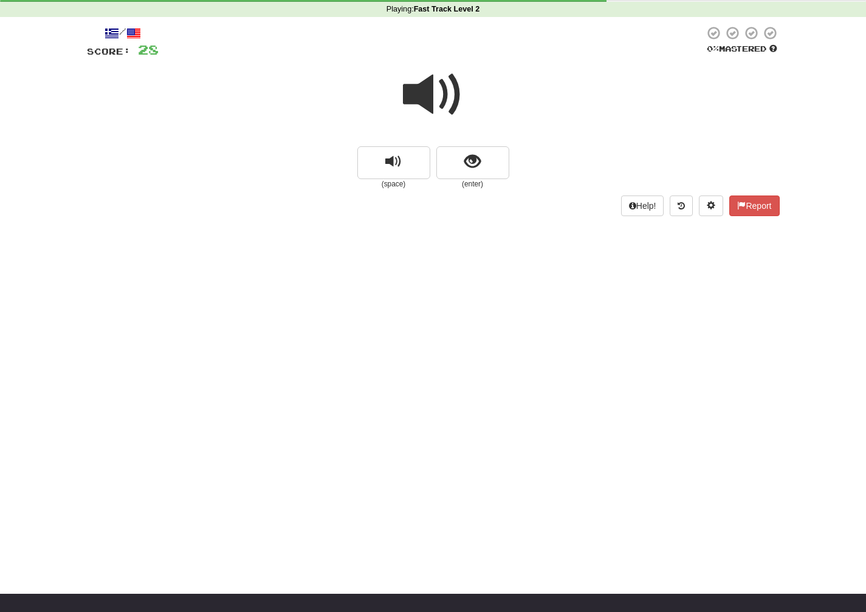
click at [431, 108] on span at bounding box center [433, 94] width 61 height 61
click at [462, 159] on button "show sentence" at bounding box center [472, 162] width 73 height 33
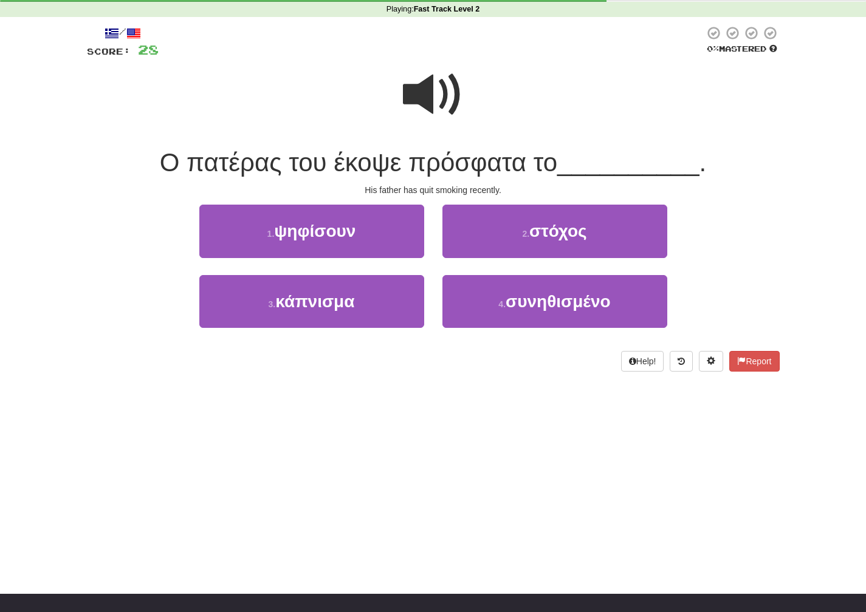
click at [434, 97] on span at bounding box center [433, 94] width 61 height 61
click at [433, 96] on span at bounding box center [433, 94] width 61 height 61
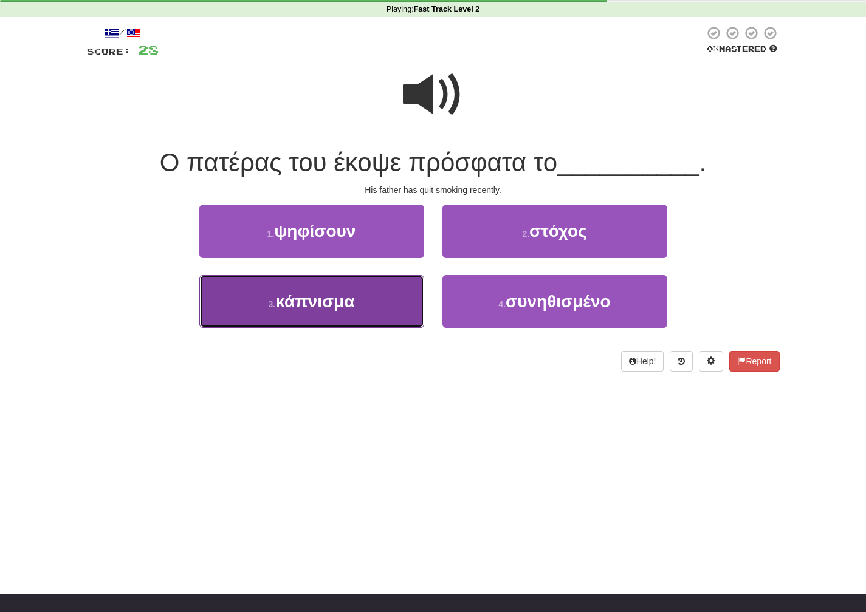
click at [383, 311] on button "3 . κάπνισμα" at bounding box center [311, 301] width 225 height 53
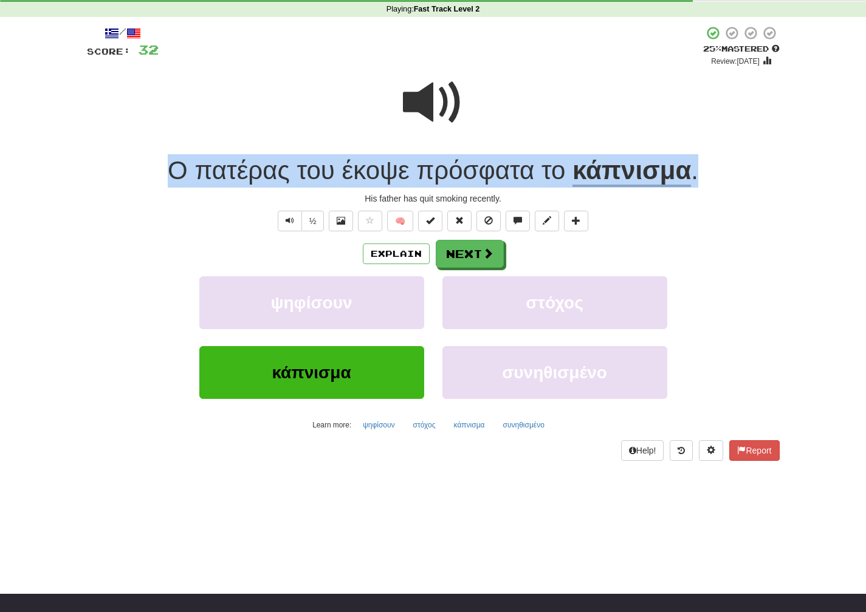
drag, startPoint x: 715, startPoint y: 182, endPoint x: 160, endPoint y: 156, distance: 554.8
click at [160, 156] on div "Ο πατέρας του έκοψε πρόσφατα το κάπνισμα ." at bounding box center [433, 170] width 693 height 33
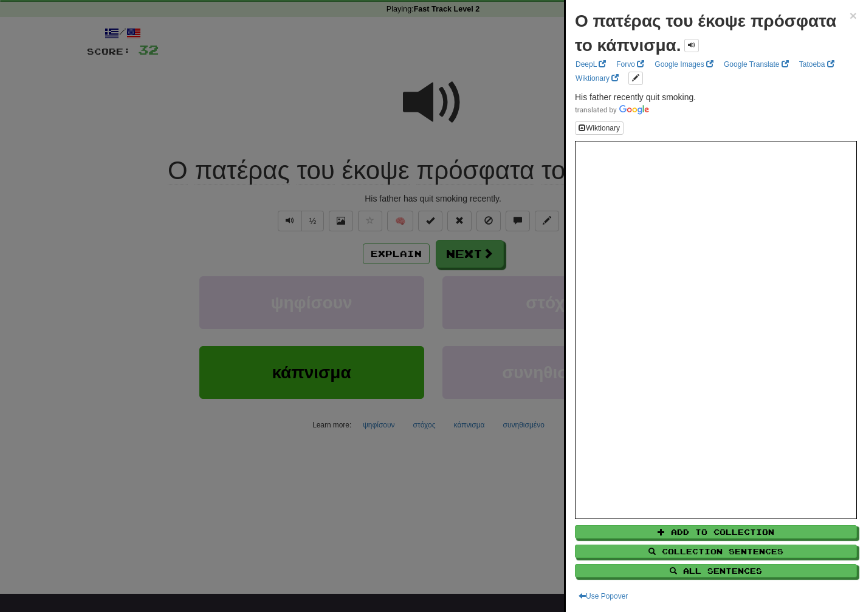
click at [547, 244] on div at bounding box center [433, 306] width 866 height 612
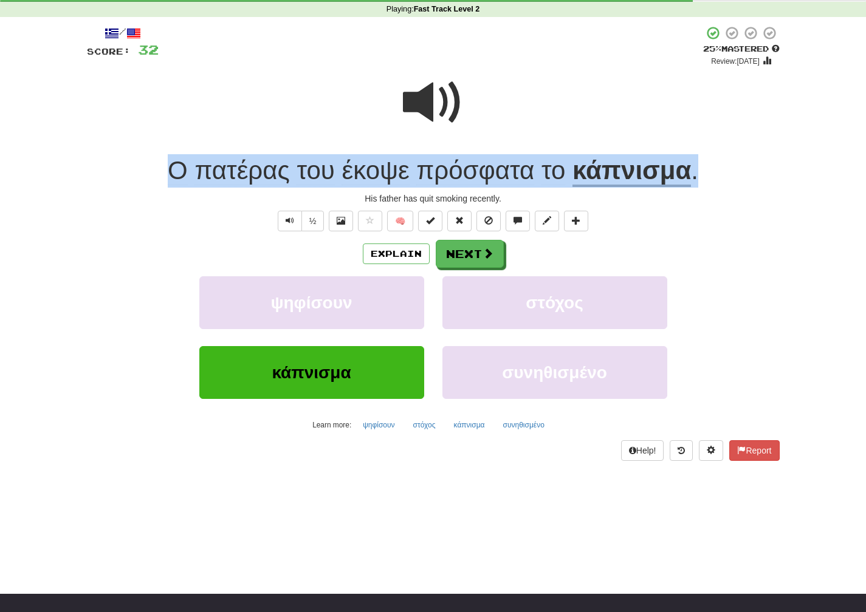
drag, startPoint x: 705, startPoint y: 172, endPoint x: 165, endPoint y: 168, distance: 540.2
click at [165, 168] on div "Ο πατέρας του έκοψε πρόσφατα το κάπνισμα ." at bounding box center [433, 170] width 693 height 33
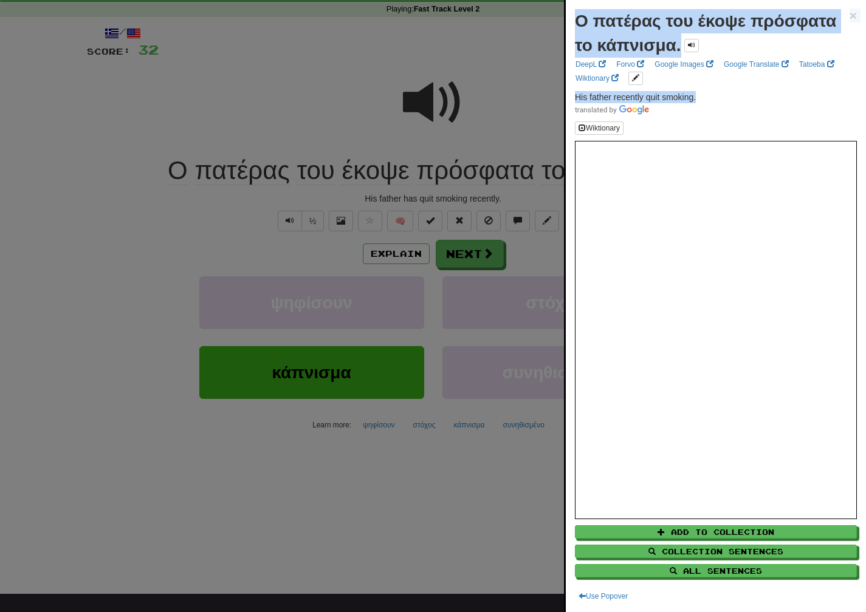
drag, startPoint x: 704, startPoint y: 98, endPoint x: 552, endPoint y: 98, distance: 151.9
click at [552, 98] on body "Dashboard Clozemaster marinapi / Toggle Dropdown Dashboard Leaderboard Activity…" at bounding box center [433, 473] width 866 height 1044
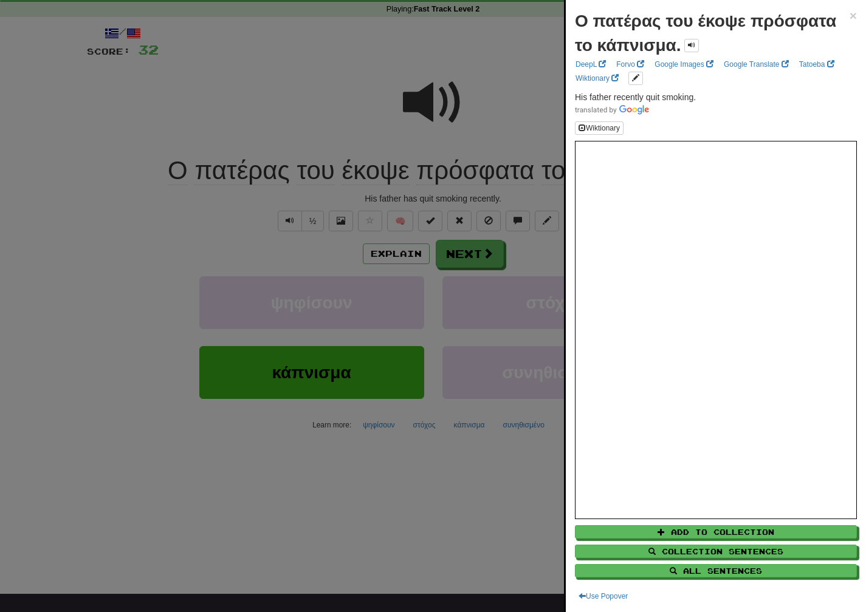
click at [715, 107] on span at bounding box center [716, 109] width 282 height 12
drag, startPoint x: 707, startPoint y: 99, endPoint x: 574, endPoint y: 101, distance: 133.1
click at [574, 101] on div "Ο πατέρας του έκοψε πρόσφατα το κάπνισμα. × DeepL Forvo Google Images Google Tr…" at bounding box center [716, 306] width 300 height 612
click at [723, 103] on span at bounding box center [716, 109] width 282 height 12
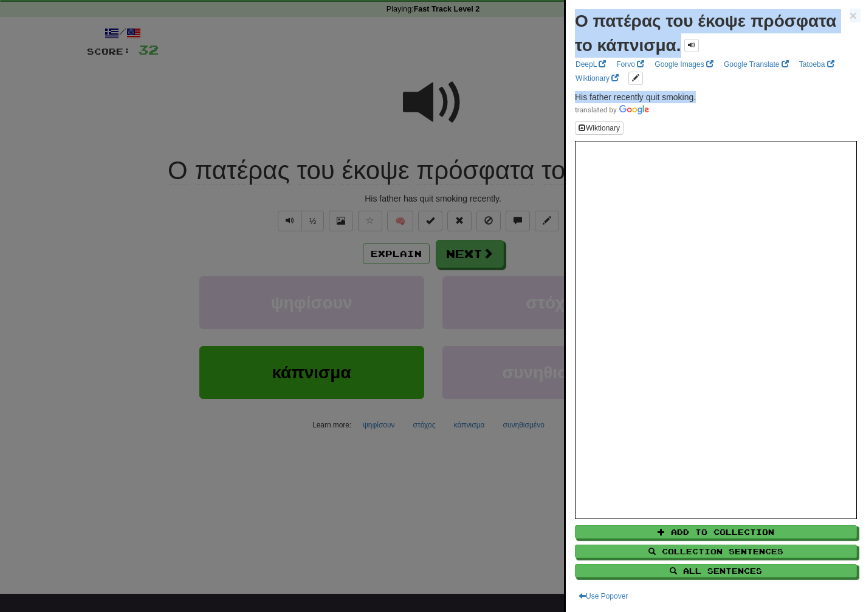
drag, startPoint x: 716, startPoint y: 94, endPoint x: 555, endPoint y: 96, distance: 161.0
click at [555, 96] on body "Dashboard Clozemaster marinapi / Toggle Dropdown Dashboard Leaderboard Activity…" at bounding box center [433, 473] width 866 height 1044
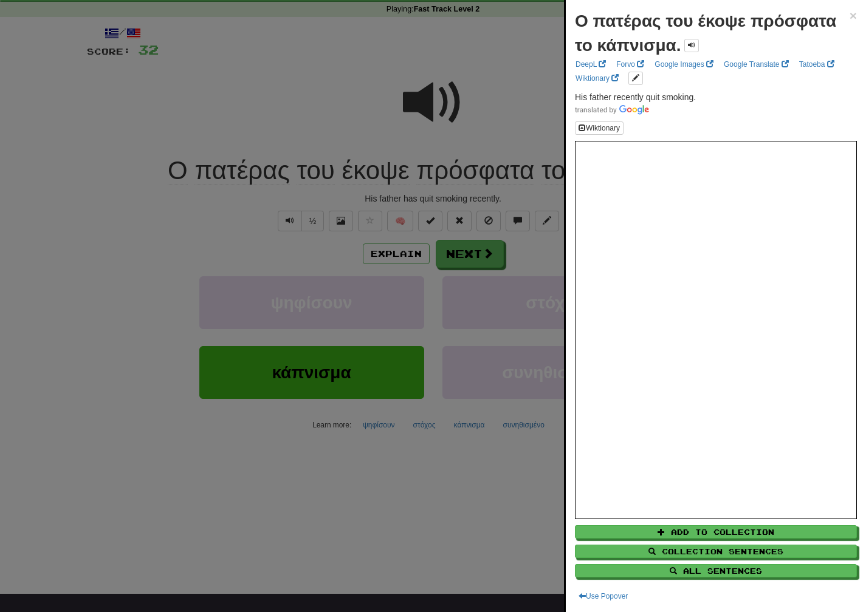
click at [721, 110] on span at bounding box center [716, 109] width 282 height 12
click at [713, 106] on span at bounding box center [716, 109] width 282 height 12
drag, startPoint x: 708, startPoint y: 98, endPoint x: 571, endPoint y: 95, distance: 137.3
click at [571, 95] on div "Ο πατέρας του έκοψε πρόσφατα το κάπνισμα. × DeepL Forvo Google Images Google Tr…" at bounding box center [716, 306] width 300 height 612
click at [477, 272] on div at bounding box center [433, 306] width 866 height 612
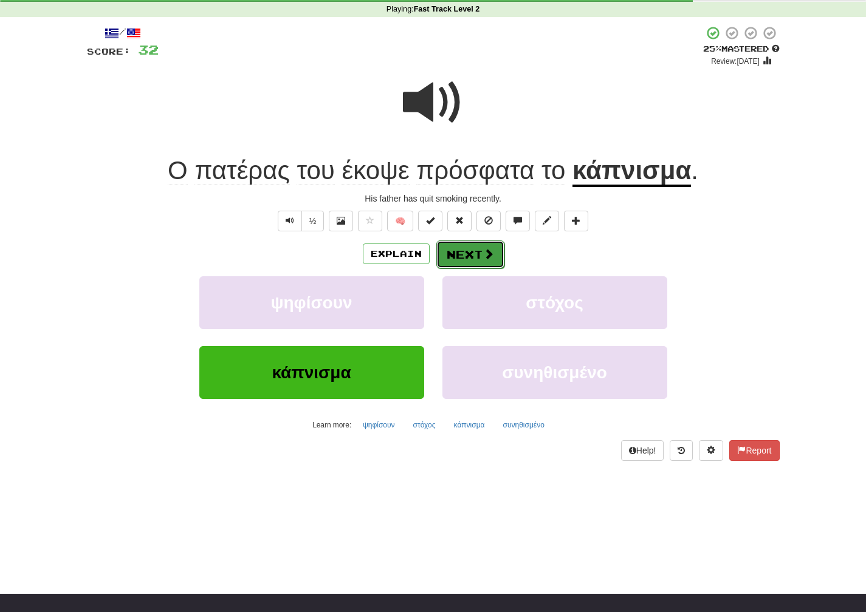
click at [476, 261] on button "Next" at bounding box center [470, 255] width 68 height 28
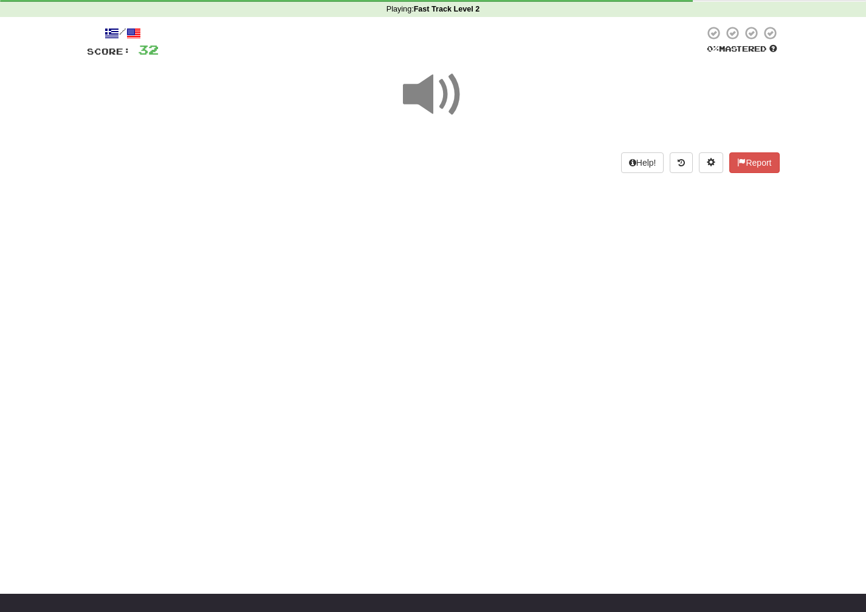
scroll to position [0, 0]
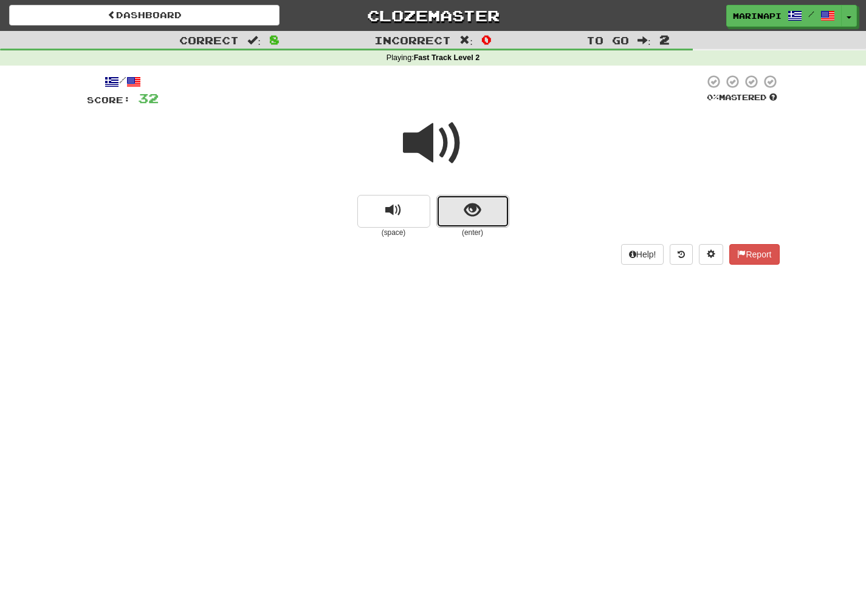
click at [442, 222] on button "show sentence" at bounding box center [472, 211] width 73 height 33
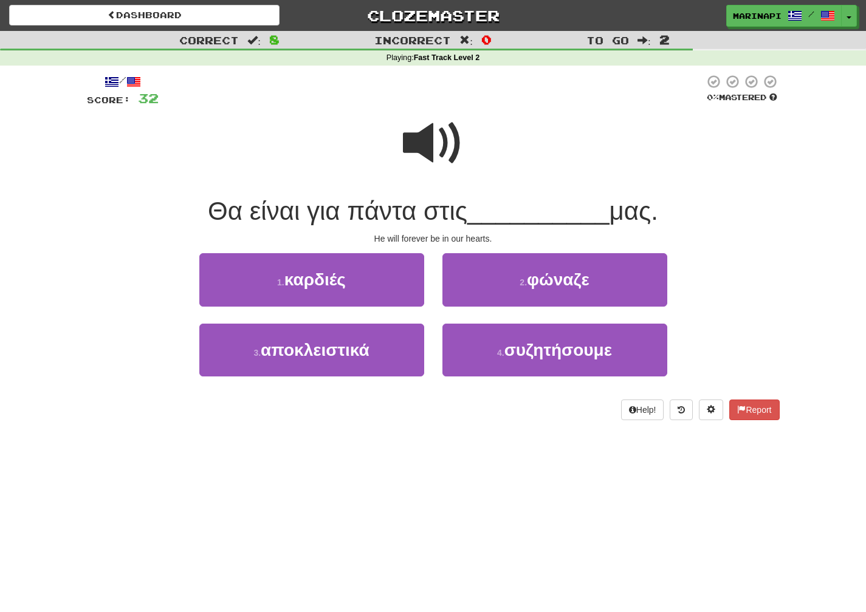
click at [437, 147] on span at bounding box center [433, 143] width 61 height 61
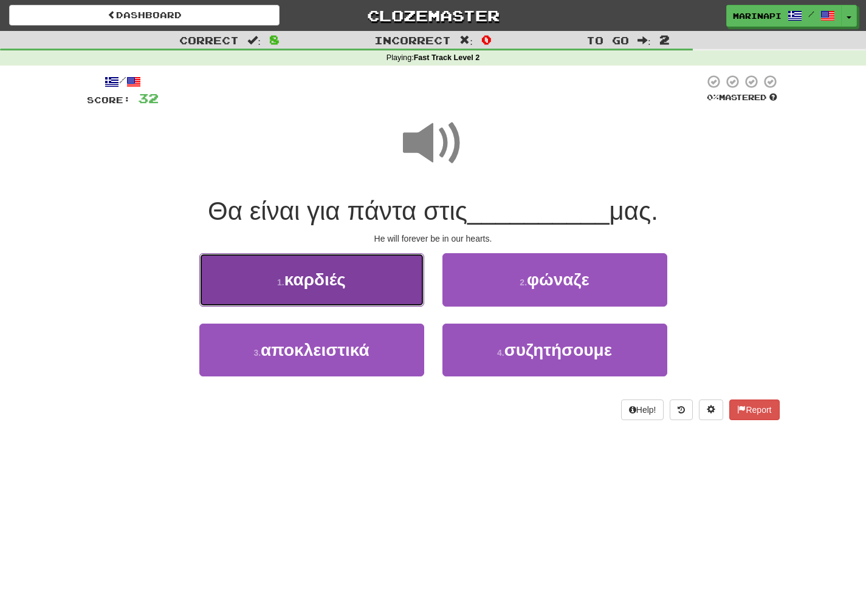
click at [407, 265] on button "1 . καρδιές" at bounding box center [311, 279] width 225 height 53
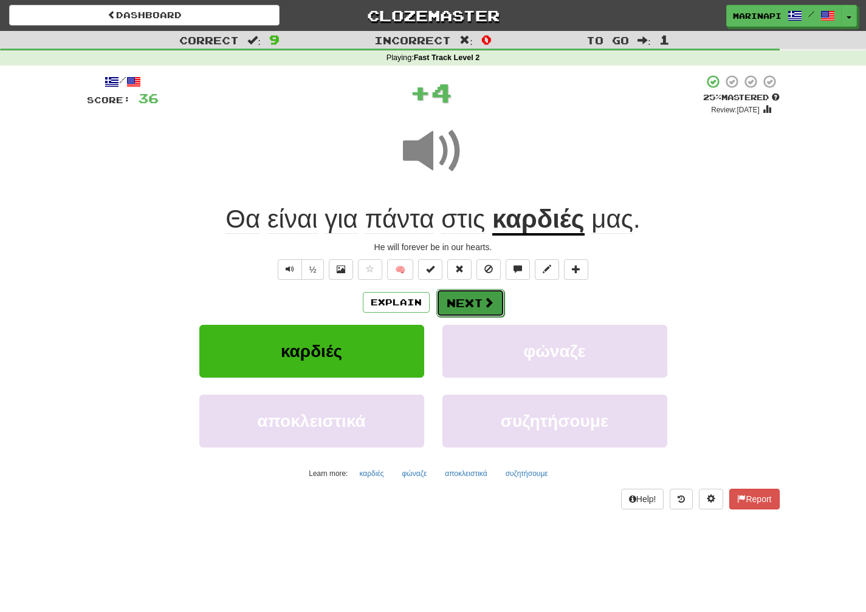
click at [488, 307] on span at bounding box center [488, 302] width 11 height 11
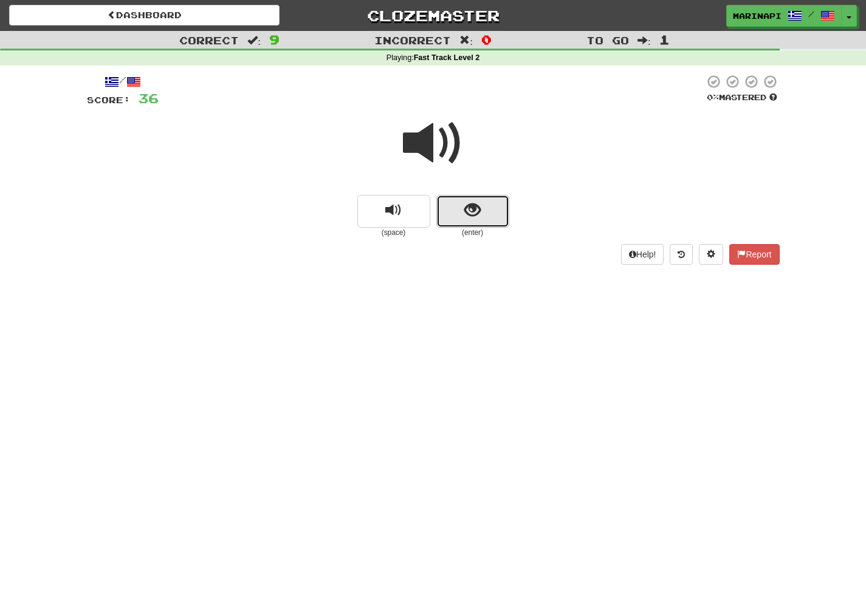
click at [487, 226] on button "show sentence" at bounding box center [472, 211] width 73 height 33
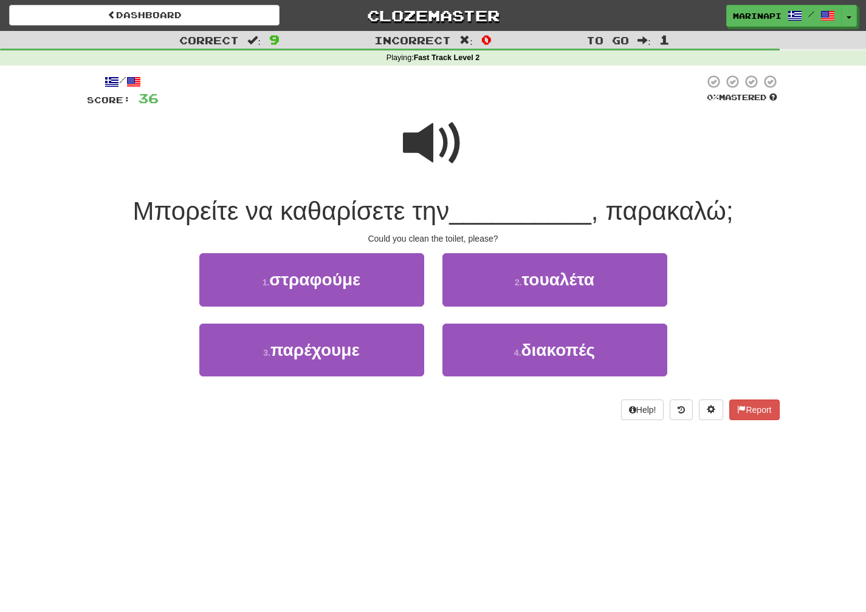
click at [444, 149] on span at bounding box center [433, 143] width 61 height 61
click at [437, 147] on span at bounding box center [433, 143] width 61 height 61
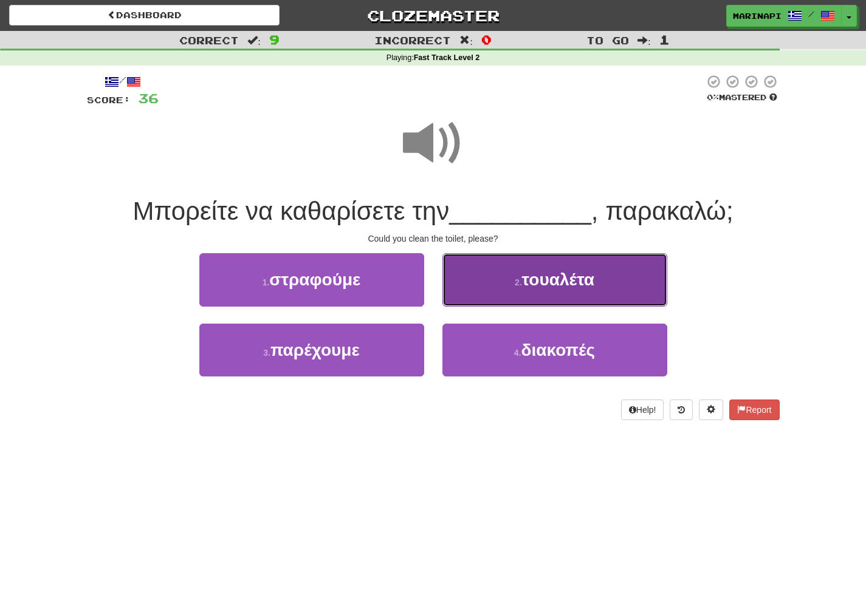
click at [477, 283] on button "2 . τουαλέτα" at bounding box center [554, 279] width 225 height 53
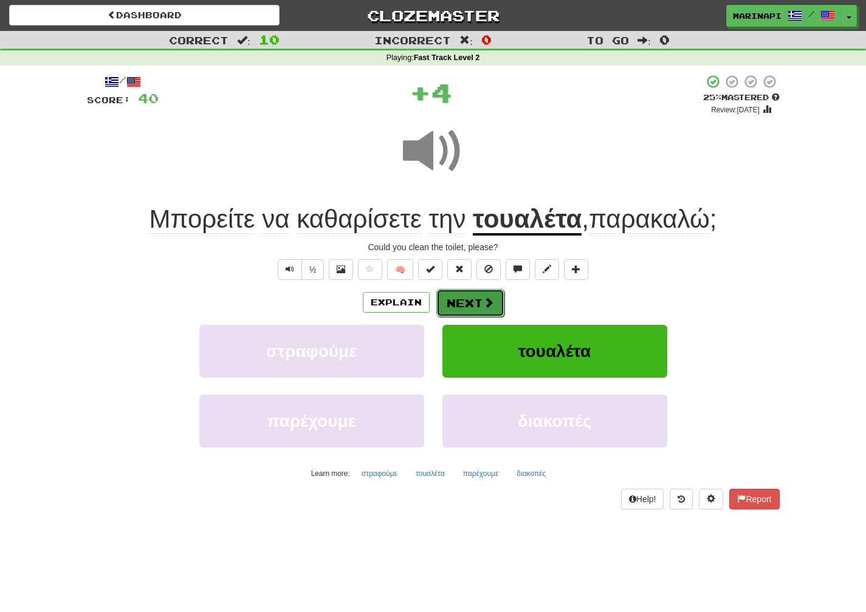
click at [468, 299] on button "Next" at bounding box center [470, 303] width 68 height 28
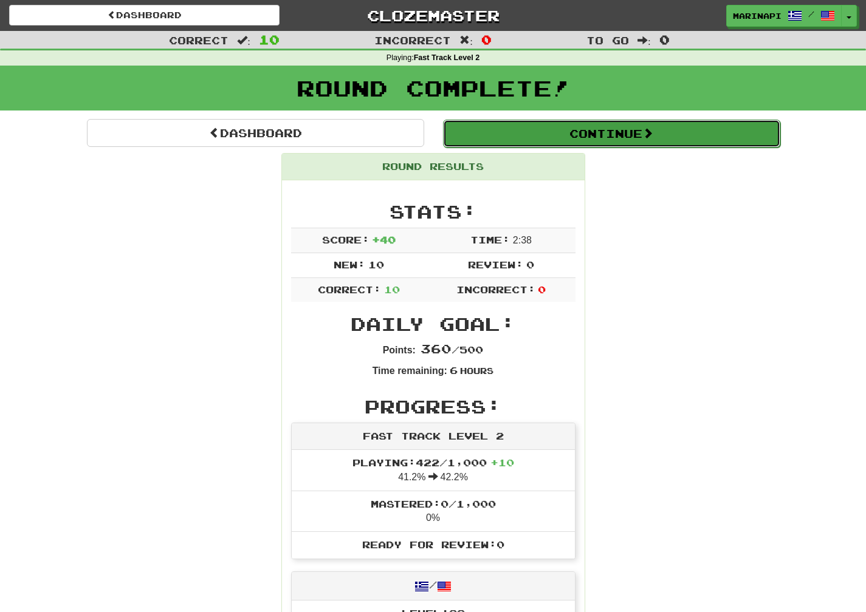
click at [510, 134] on button "Continue" at bounding box center [611, 134] width 337 height 28
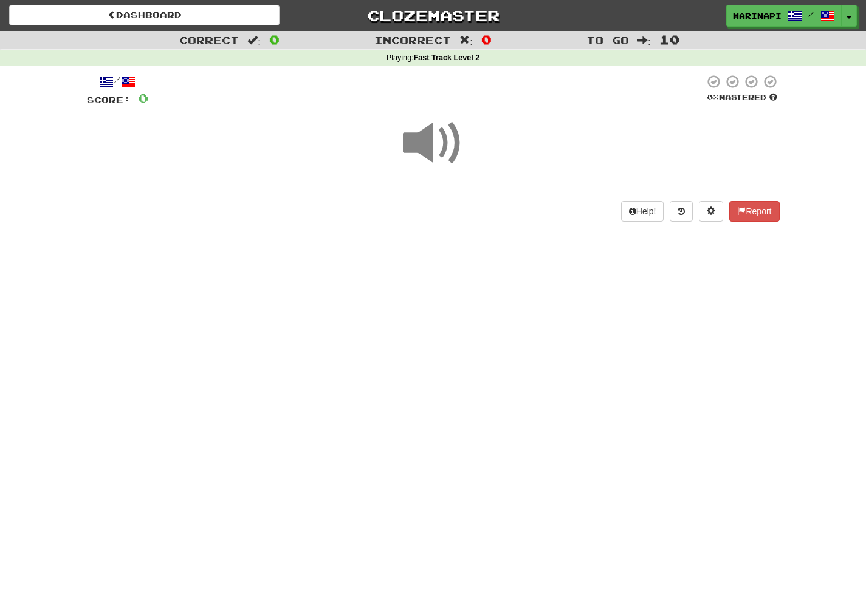
click at [447, 148] on span at bounding box center [433, 143] width 61 height 61
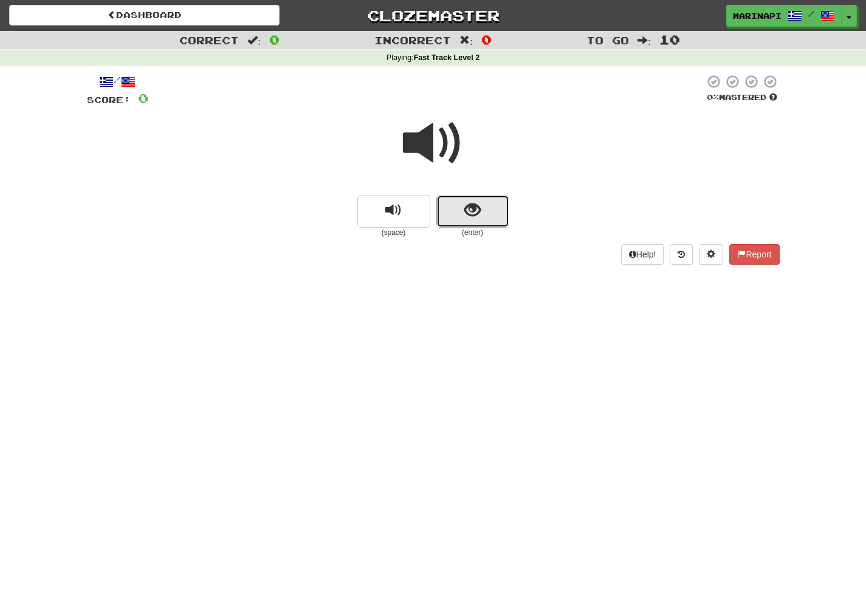
click at [470, 209] on span "show sentence" at bounding box center [472, 210] width 16 height 16
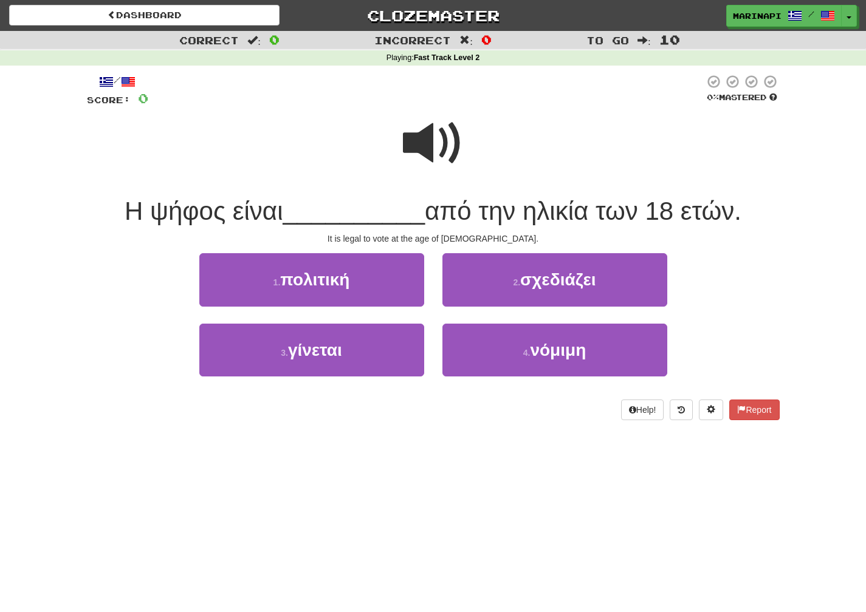
click at [433, 156] on span at bounding box center [433, 143] width 61 height 61
click at [443, 151] on span at bounding box center [433, 143] width 61 height 61
click at [441, 153] on span at bounding box center [433, 143] width 61 height 61
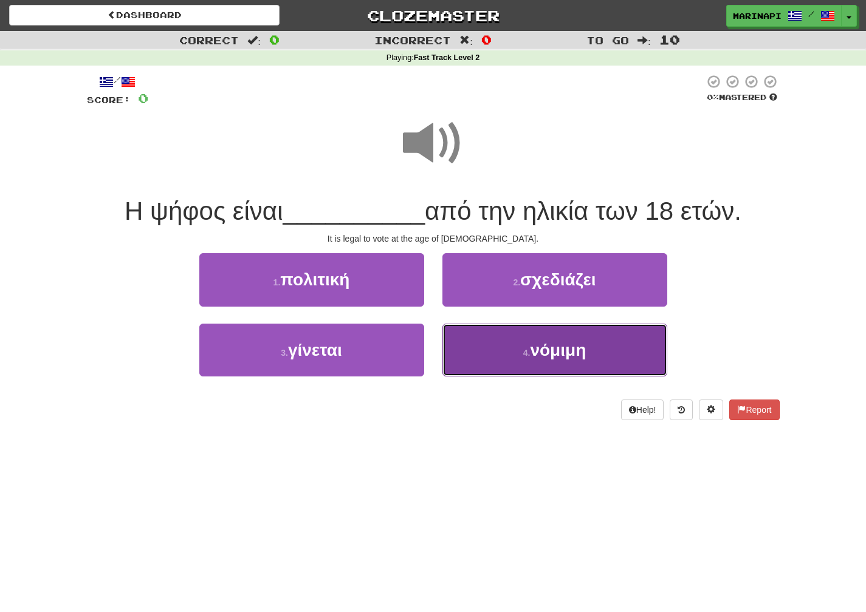
click at [510, 366] on button "4 . νόμιμη" at bounding box center [554, 350] width 225 height 53
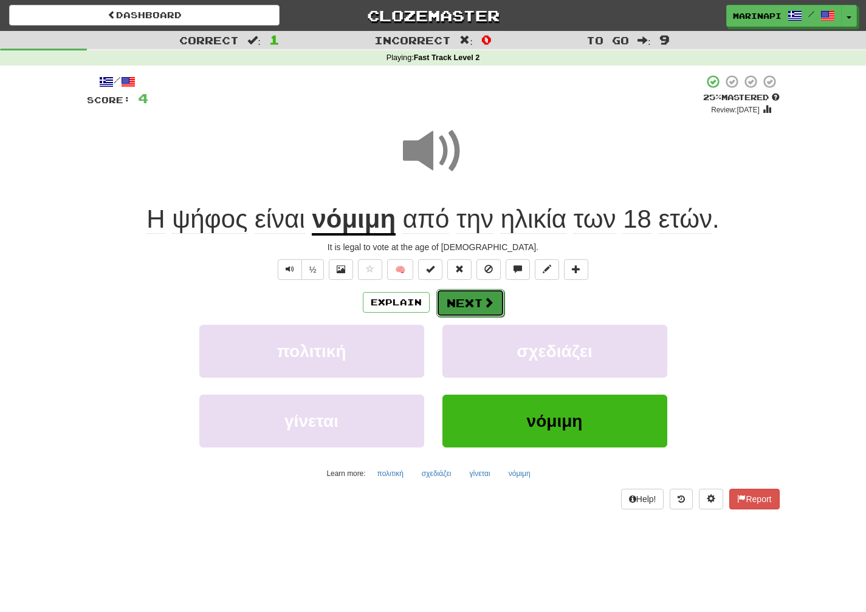
click at [465, 297] on button "Next" at bounding box center [470, 303] width 68 height 28
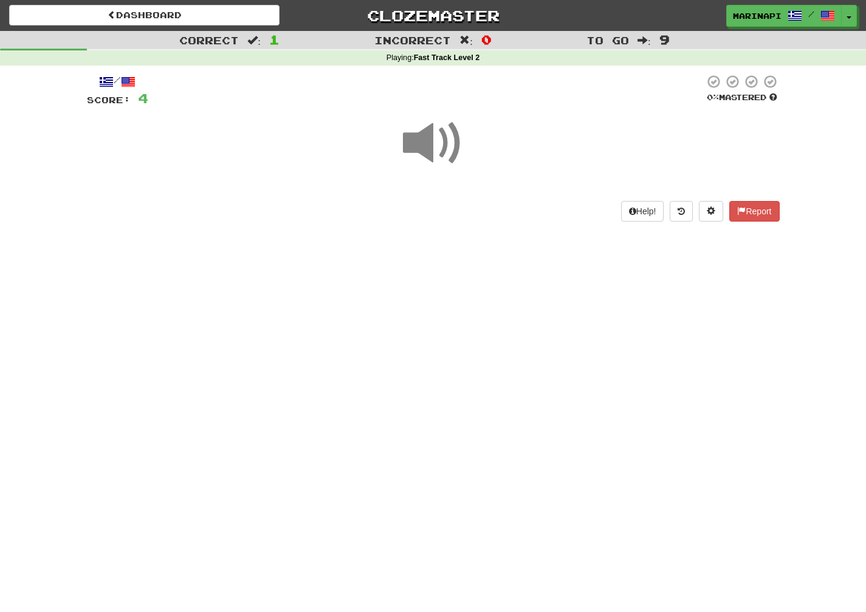
click at [446, 149] on span at bounding box center [433, 143] width 61 height 61
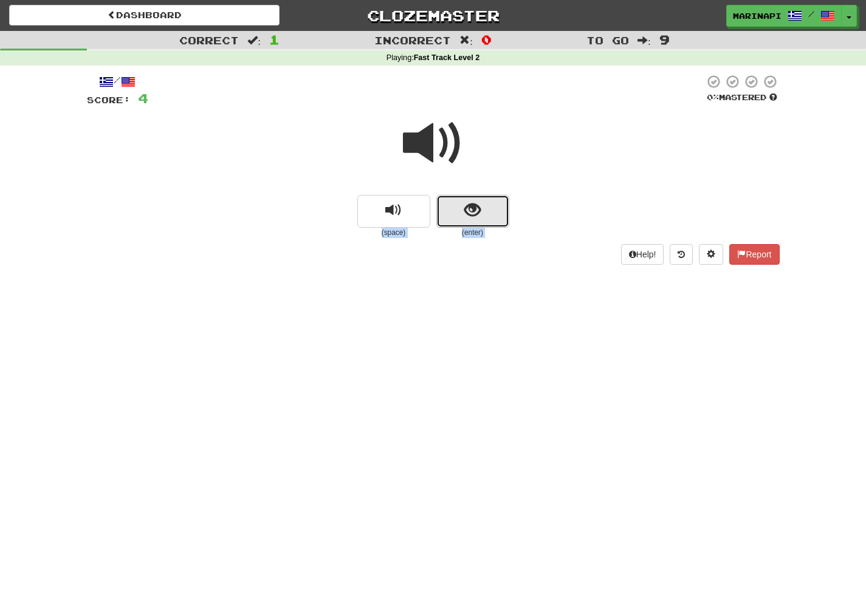
click at [470, 202] on span "show sentence" at bounding box center [472, 210] width 16 height 16
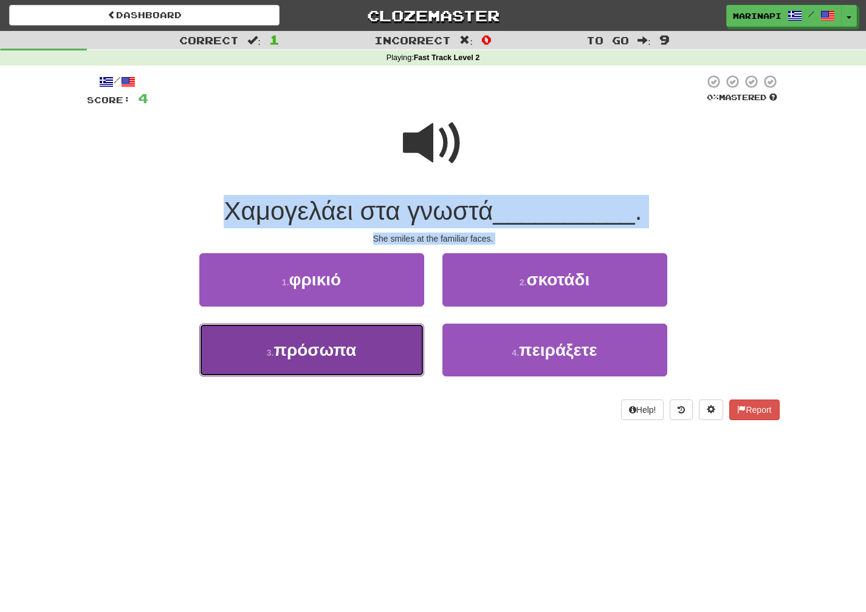
click at [400, 345] on button "3 . πρόσωπα" at bounding box center [311, 350] width 225 height 53
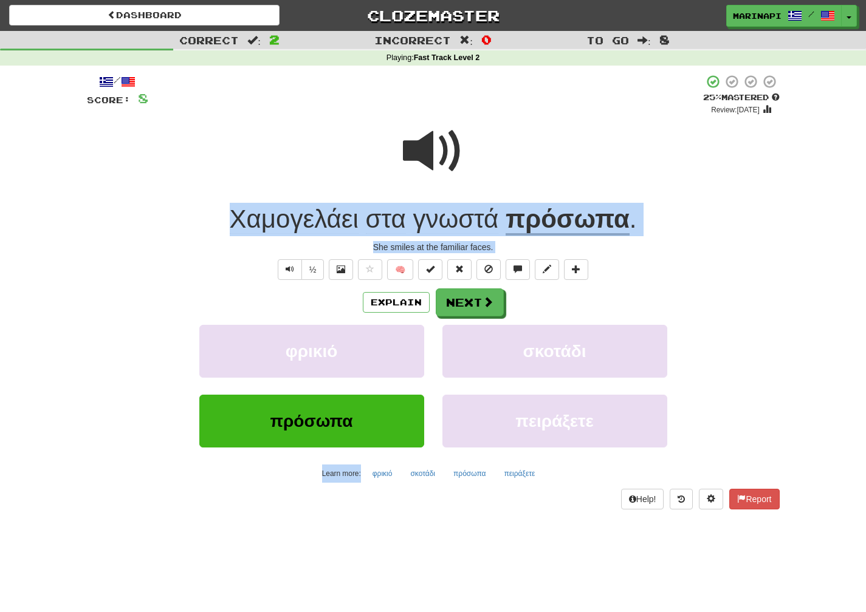
click at [703, 228] on div "Χαμογελάει στα γνωστά πρόσωπα ." at bounding box center [433, 219] width 693 height 33
drag, startPoint x: 645, startPoint y: 227, endPoint x: 234, endPoint y: 221, distance: 410.8
click at [234, 221] on div "Χαμογελάει στα γνωστά πρόσωπα ." at bounding box center [433, 219] width 693 height 33
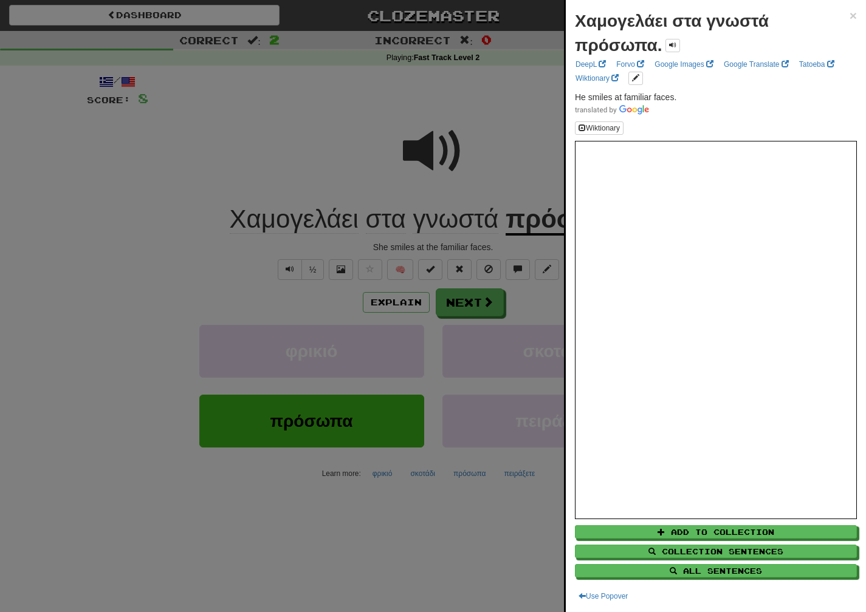
click at [526, 296] on div at bounding box center [433, 306] width 866 height 612
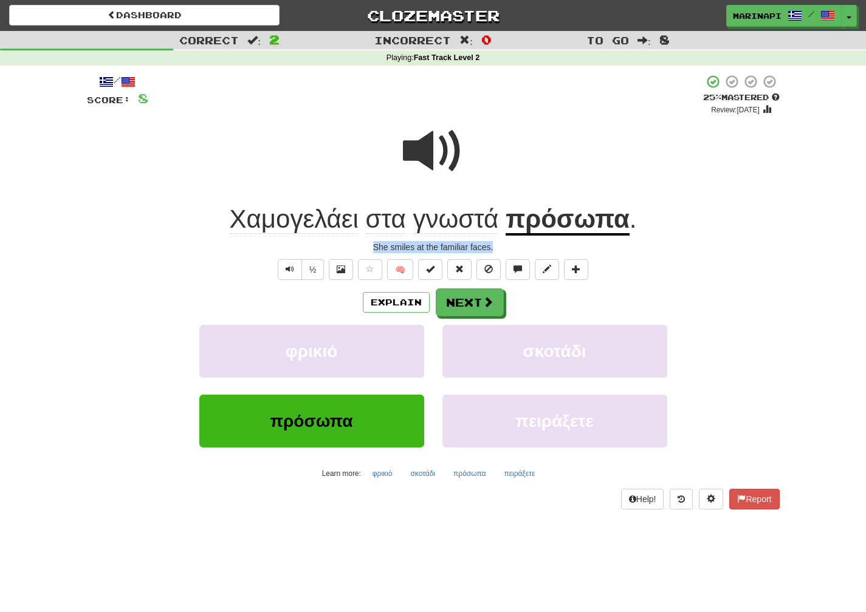
drag, startPoint x: 497, startPoint y: 249, endPoint x: 364, endPoint y: 247, distance: 133.1
click at [364, 247] on div "She smiles at the familiar faces." at bounding box center [433, 247] width 693 height 12
click at [449, 300] on button "Next" at bounding box center [470, 303] width 68 height 28
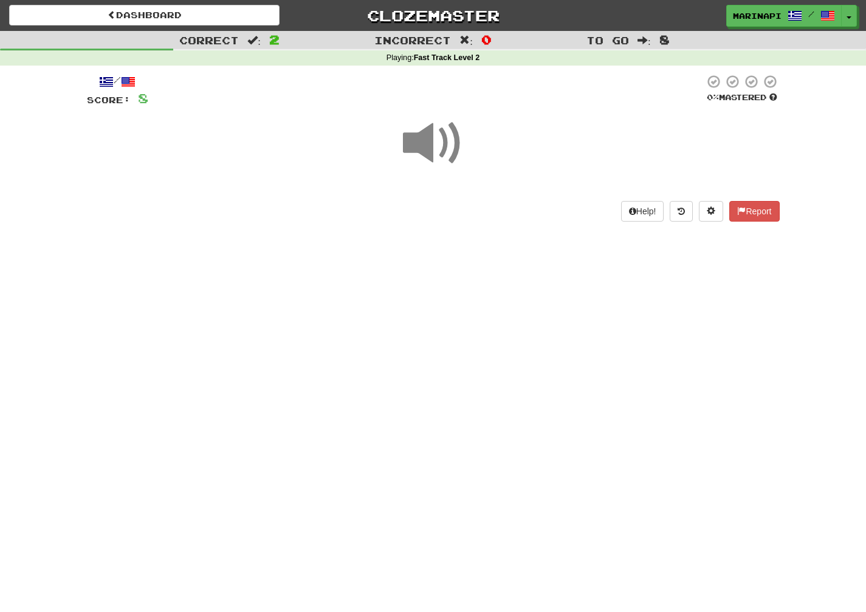
click at [441, 162] on span at bounding box center [433, 143] width 61 height 61
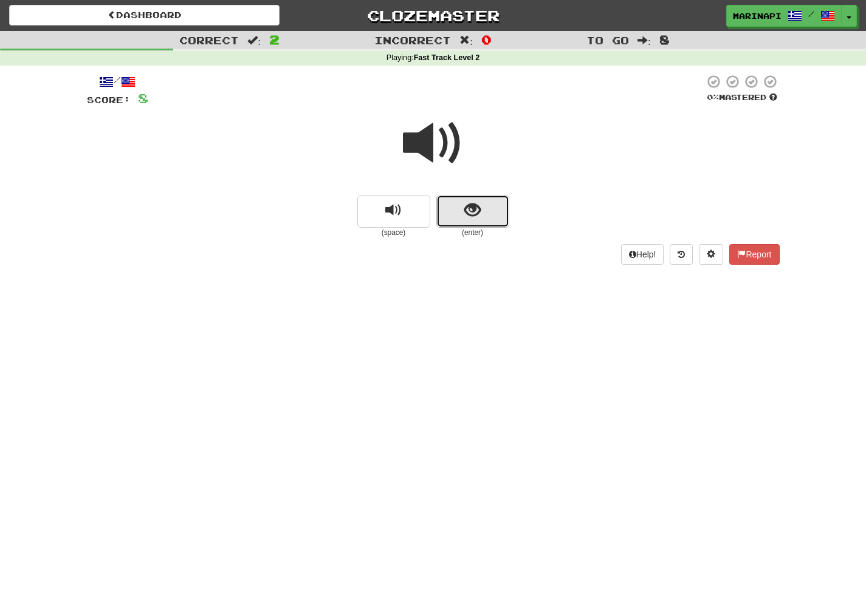
click at [482, 226] on button "show sentence" at bounding box center [472, 211] width 73 height 33
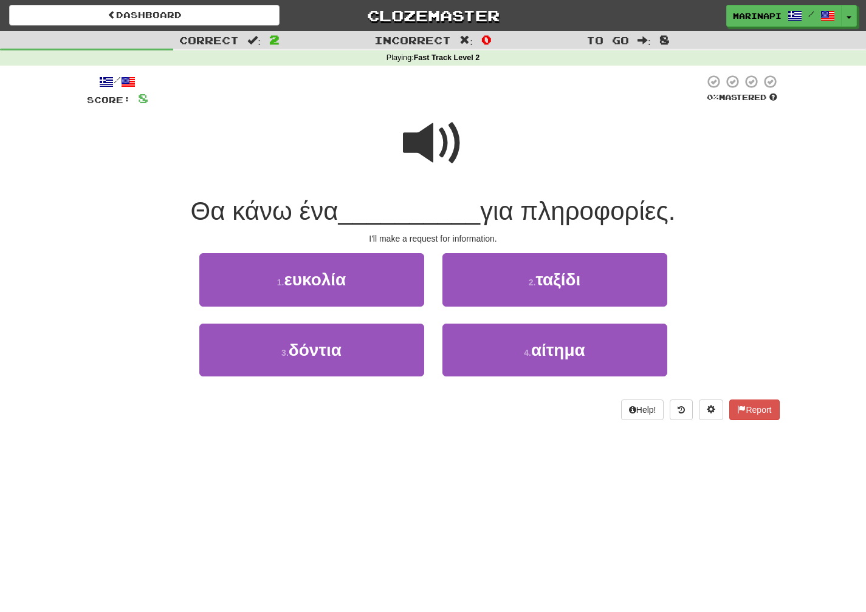
click at [430, 158] on span at bounding box center [433, 143] width 61 height 61
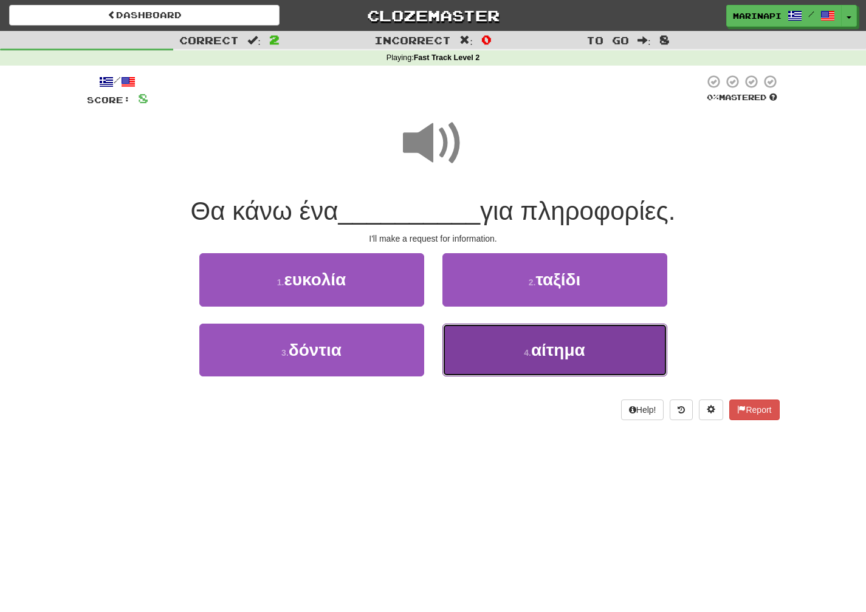
click at [456, 358] on button "4 . αίτημα" at bounding box center [554, 350] width 225 height 53
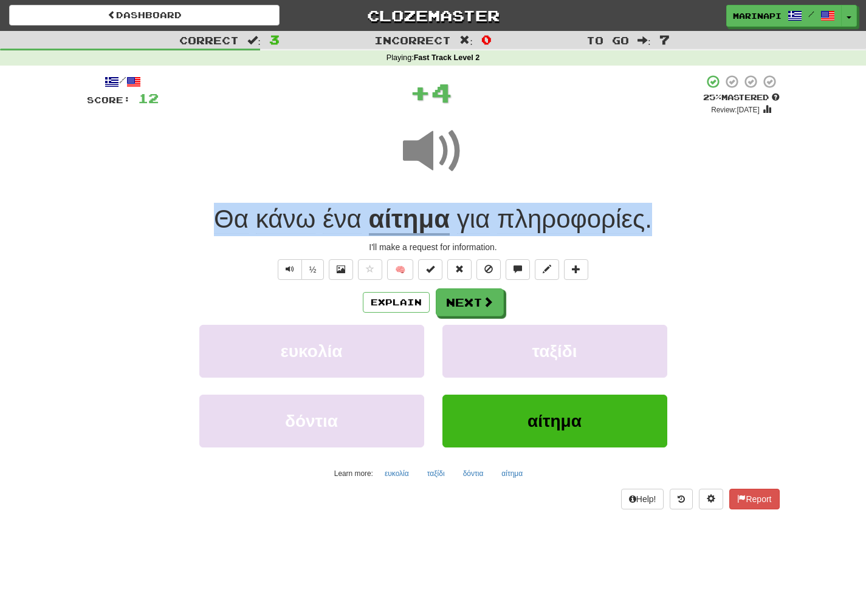
drag, startPoint x: 676, startPoint y: 222, endPoint x: 201, endPoint y: 197, distance: 475.8
click at [201, 197] on div "/ Score: 12 + 4 25 % Mastered Review: [DATE] Θα κάνω ένα αίτημα για πληροφορίες…" at bounding box center [433, 292] width 693 height 436
click at [648, 230] on span "για πληροφορίες ." at bounding box center [551, 219] width 202 height 29
drag, startPoint x: 661, startPoint y: 225, endPoint x: 149, endPoint y: 218, distance: 512.3
click at [149, 218] on div "Θα κάνω ένα αίτημα για πληροφορίες ." at bounding box center [433, 219] width 693 height 33
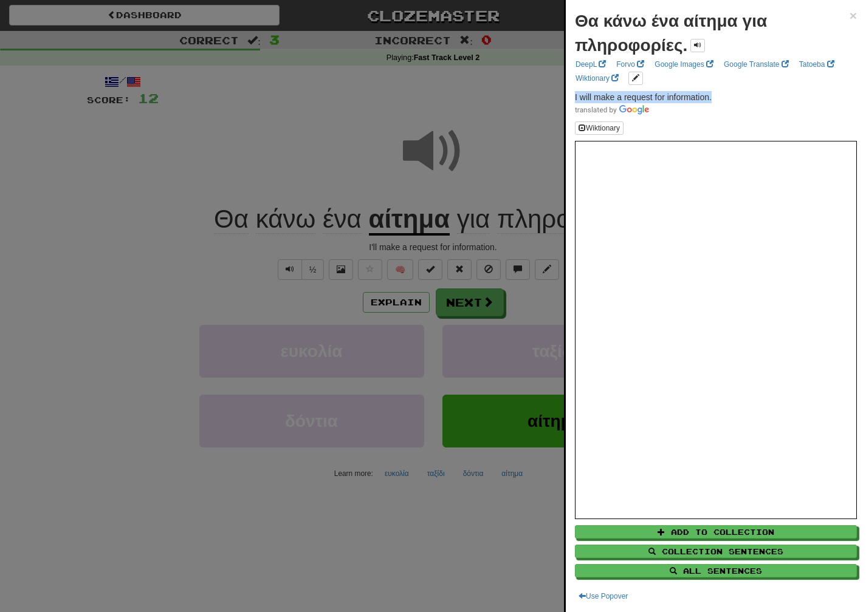
drag, startPoint x: 715, startPoint y: 97, endPoint x: 567, endPoint y: 99, distance: 148.3
click at [567, 99] on div "Θα κάνω ένα αίτημα για πληροφορίες. × DeepL Forvo Google Images Google Translat…" at bounding box center [716, 306] width 300 height 612
click at [466, 311] on div at bounding box center [433, 306] width 866 height 612
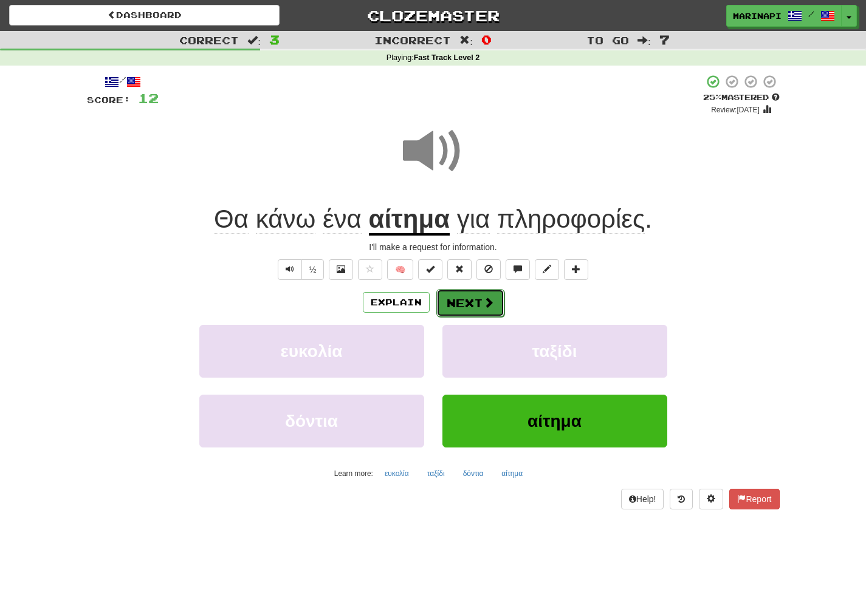
click at [467, 311] on button "Next" at bounding box center [470, 303] width 68 height 28
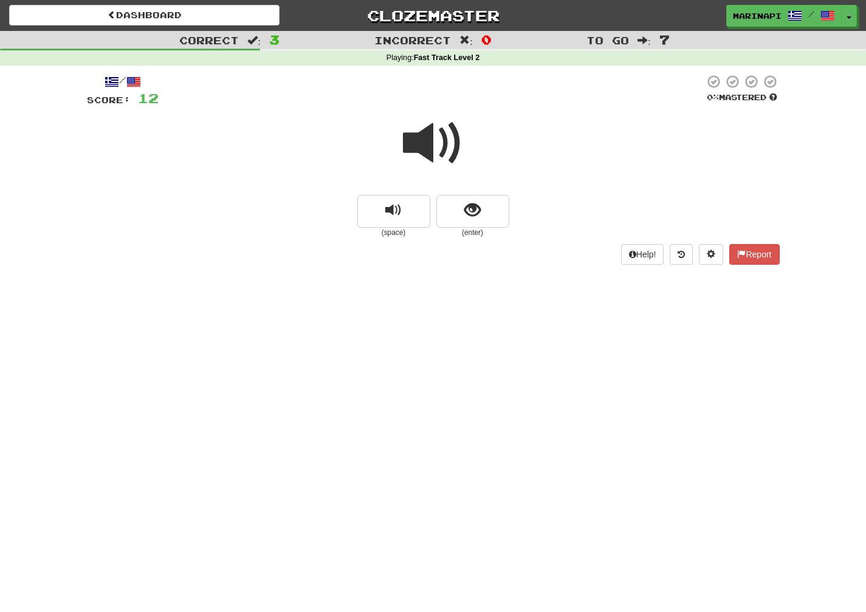
click at [443, 153] on span at bounding box center [433, 143] width 61 height 61
click at [462, 208] on button "show sentence" at bounding box center [472, 211] width 73 height 33
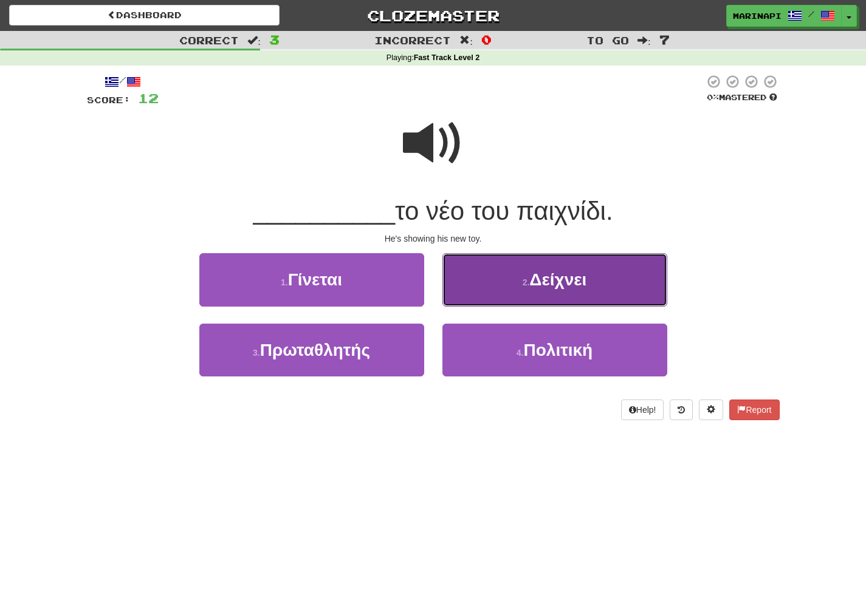
click at [496, 287] on button "2 . Δείχνει" at bounding box center [554, 279] width 225 height 53
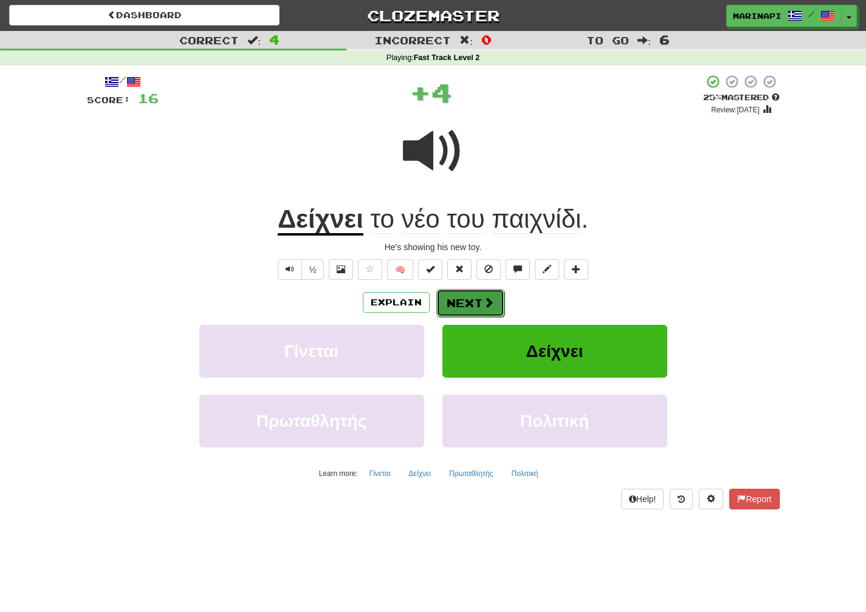
click at [462, 298] on button "Next" at bounding box center [470, 303] width 68 height 28
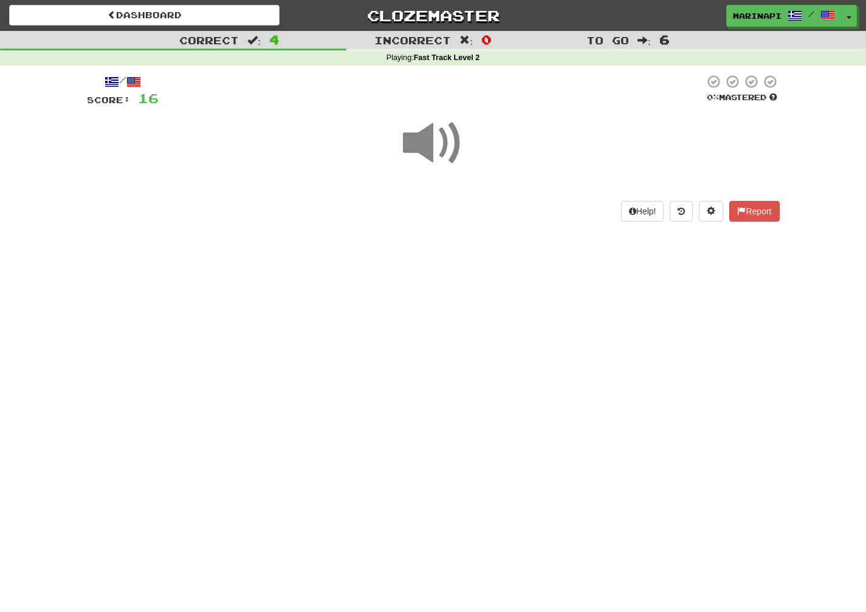
click at [439, 152] on span at bounding box center [433, 143] width 61 height 61
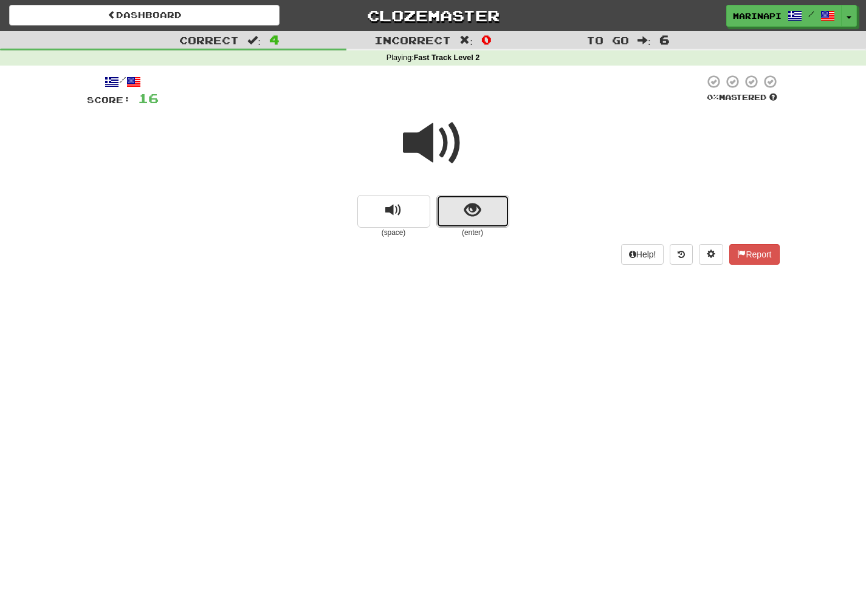
click at [456, 223] on button "show sentence" at bounding box center [472, 211] width 73 height 33
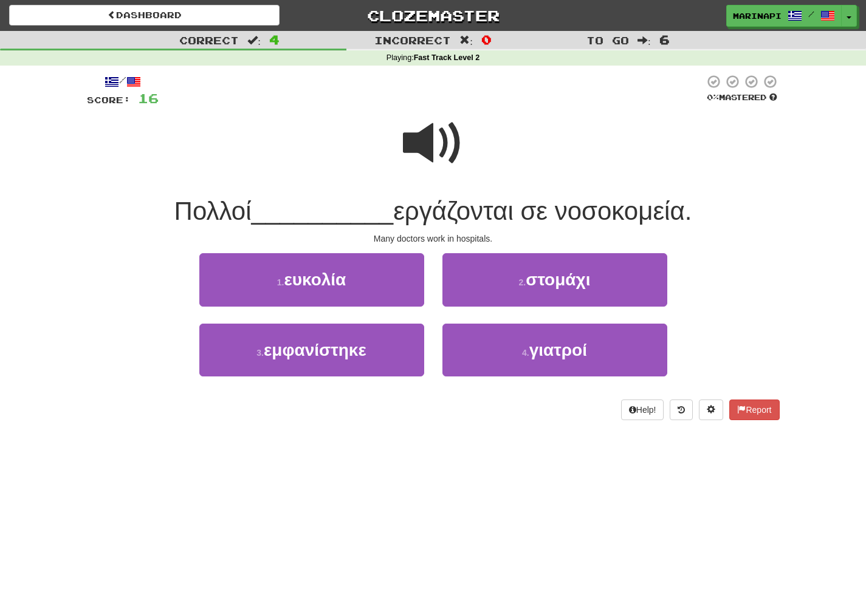
click at [442, 162] on span at bounding box center [433, 143] width 61 height 61
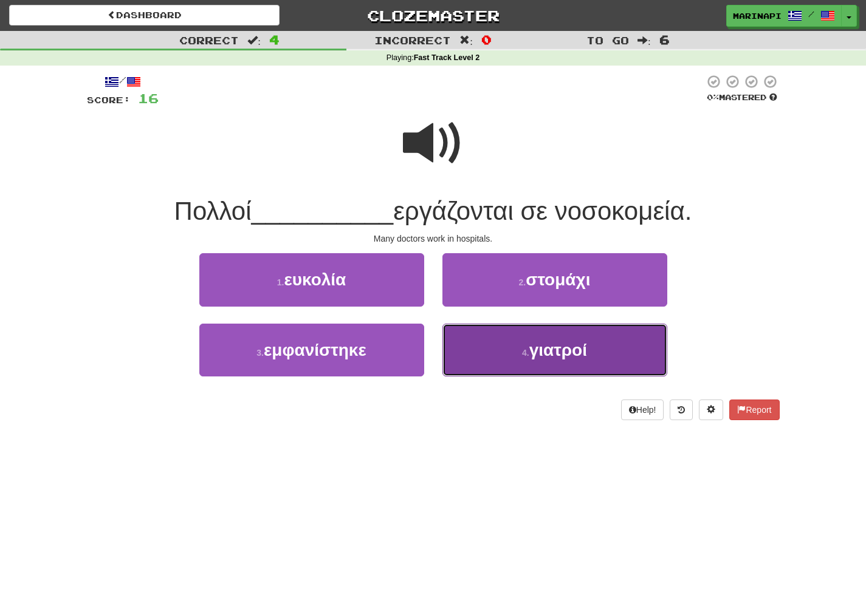
click at [498, 354] on button "4 . γιατροί" at bounding box center [554, 350] width 225 height 53
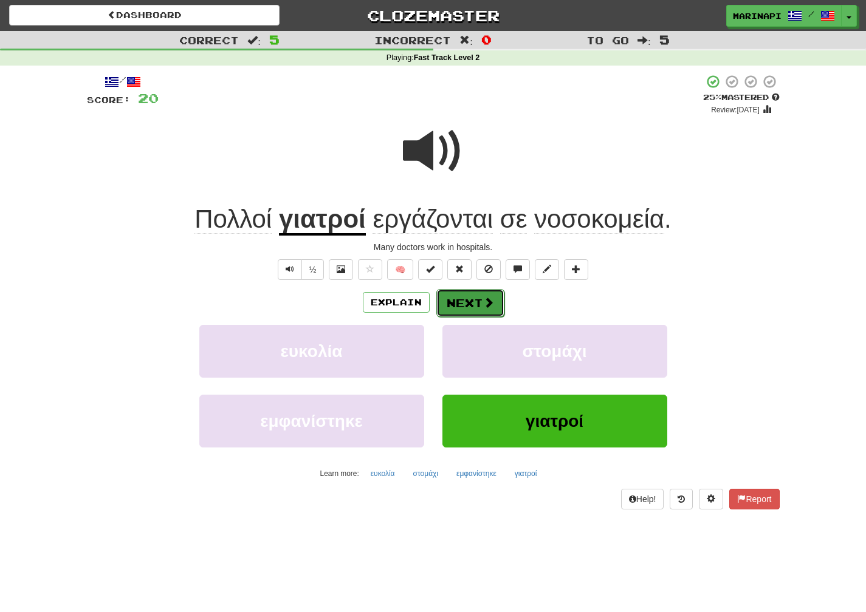
click at [480, 301] on button "Next" at bounding box center [470, 303] width 68 height 28
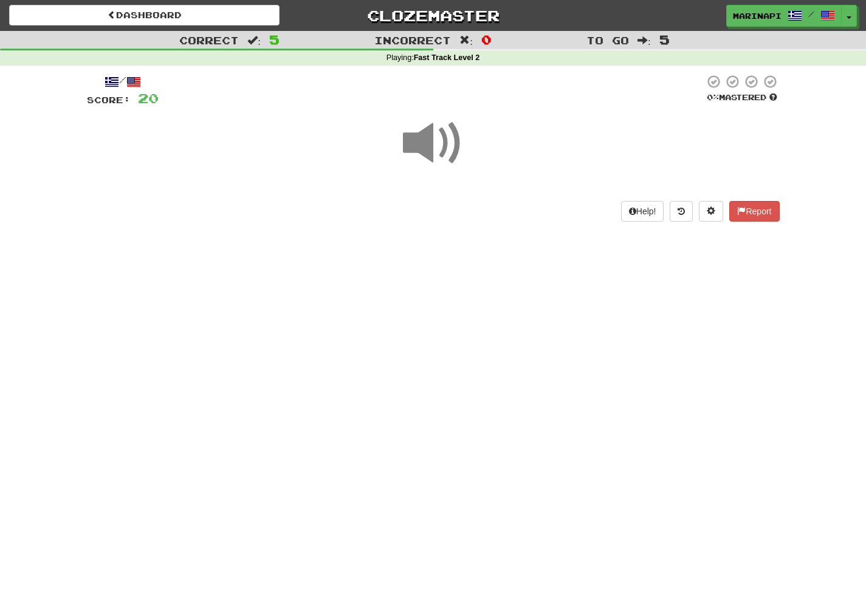
click at [444, 141] on span at bounding box center [433, 143] width 61 height 61
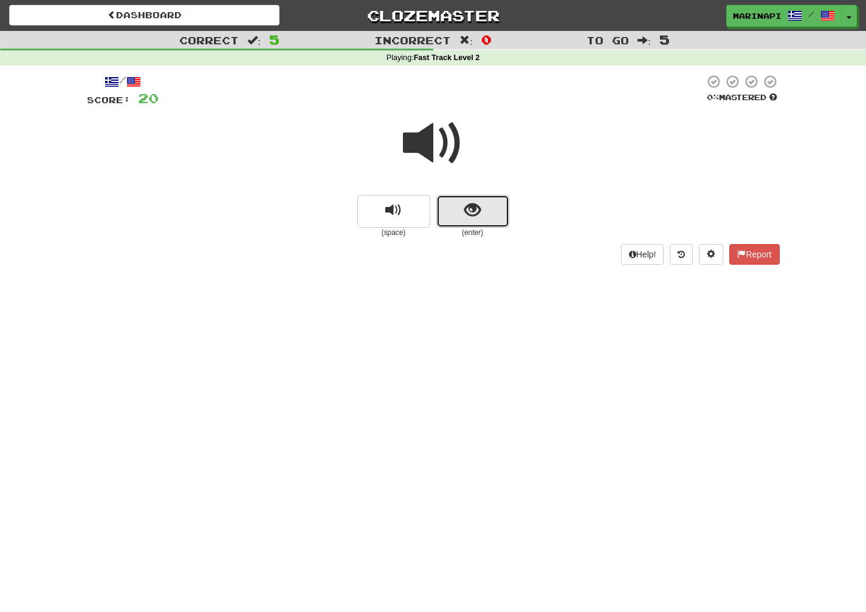
click at [464, 225] on button "show sentence" at bounding box center [472, 211] width 73 height 33
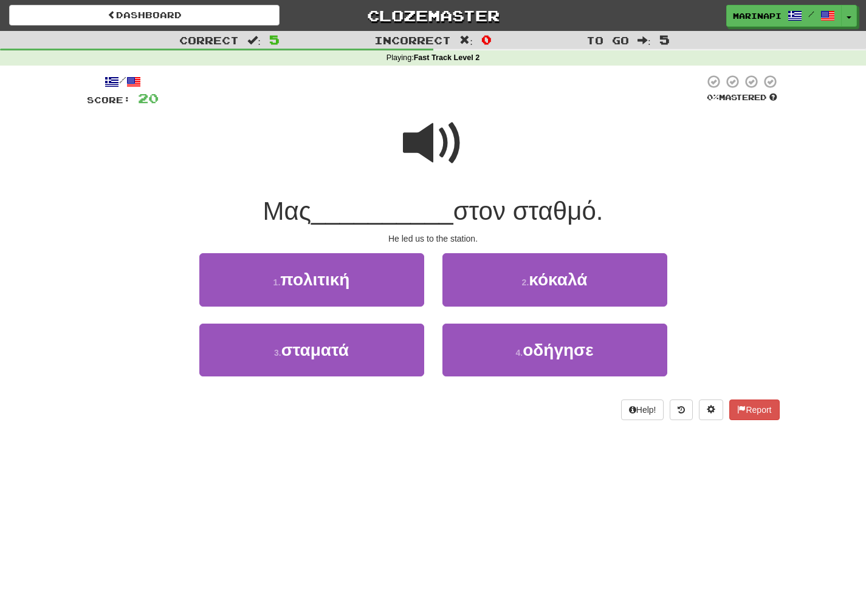
click at [441, 135] on span at bounding box center [433, 143] width 61 height 61
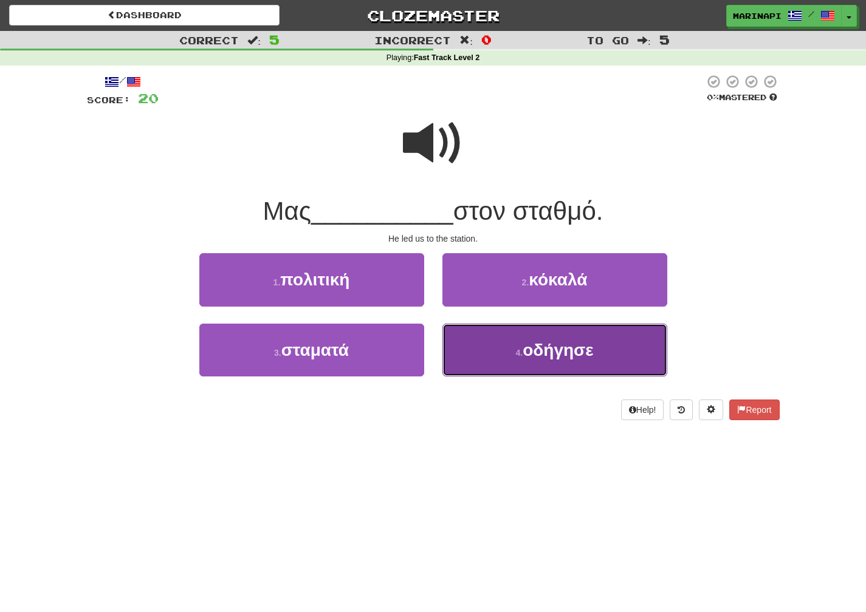
click at [511, 366] on button "4 . οδήγησε" at bounding box center [554, 350] width 225 height 53
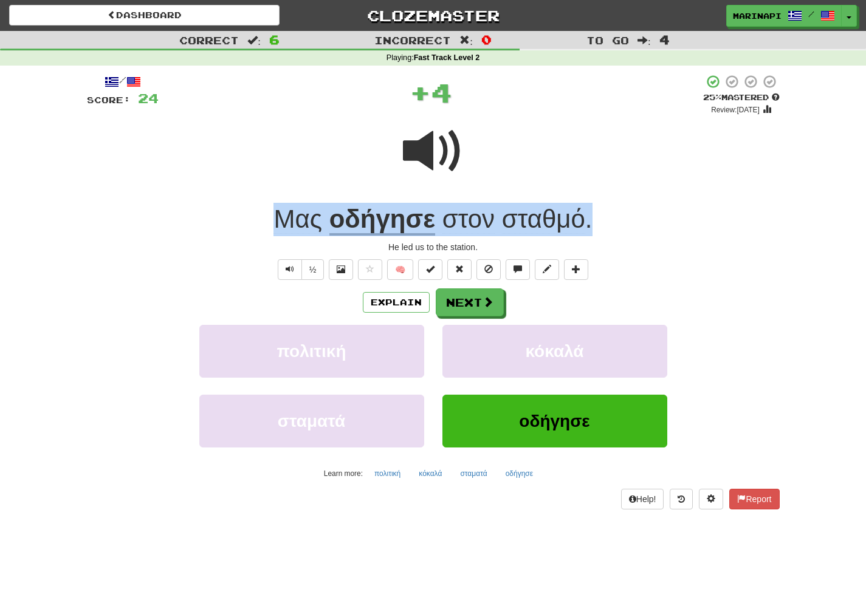
drag, startPoint x: 602, startPoint y: 216, endPoint x: 267, endPoint y: 191, distance: 335.7
click at [267, 191] on div "/ Score: 24 + 4 25 % Mastered Review: [DATE] Μας οδήγησε στον σταθμό . He led u…" at bounding box center [433, 292] width 693 height 436
click at [606, 233] on div "Μας οδήγησε στον σταθμό ." at bounding box center [433, 219] width 693 height 33
drag, startPoint x: 613, startPoint y: 227, endPoint x: 278, endPoint y: 204, distance: 335.6
click at [278, 204] on div "Μας οδήγησε στον σταθμό ." at bounding box center [433, 219] width 693 height 33
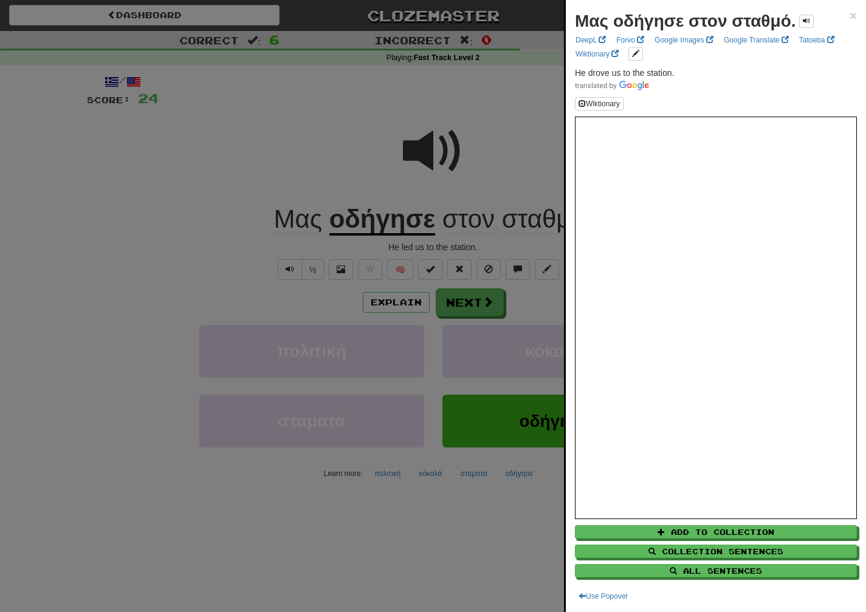
click at [493, 377] on div at bounding box center [433, 306] width 866 height 612
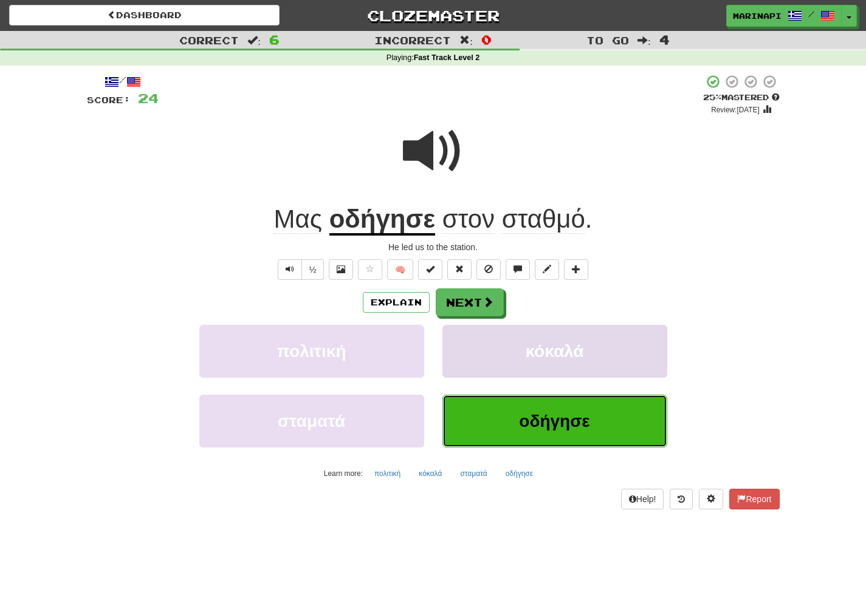
drag, startPoint x: 508, startPoint y: 413, endPoint x: 464, endPoint y: 341, distance: 84.5
click at [464, 341] on div "πολιτική κόκαλά σταματά οδήγησε Learn more: πολιτική κόκαλά σταματά οδήγησε" at bounding box center [433, 404] width 711 height 159
click at [467, 301] on button "Next" at bounding box center [470, 303] width 68 height 28
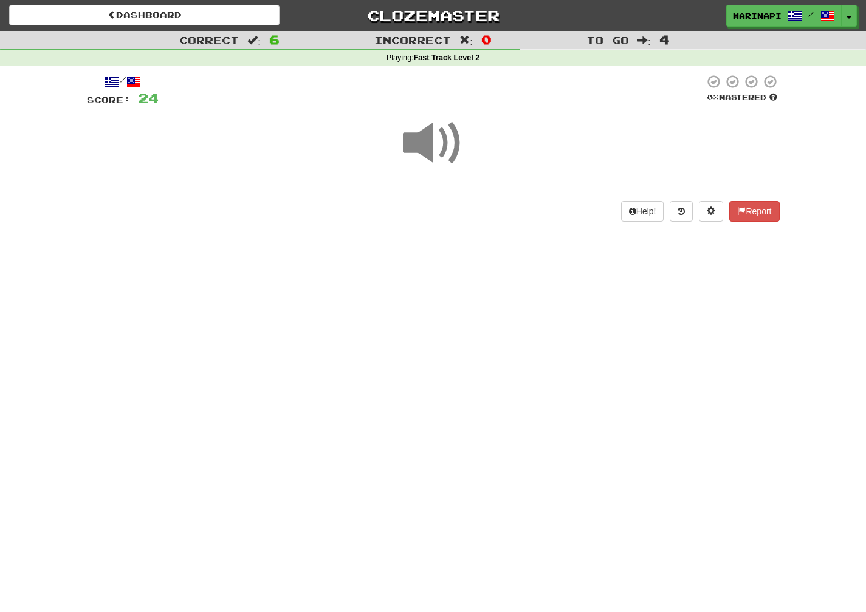
click at [434, 160] on span at bounding box center [433, 143] width 61 height 61
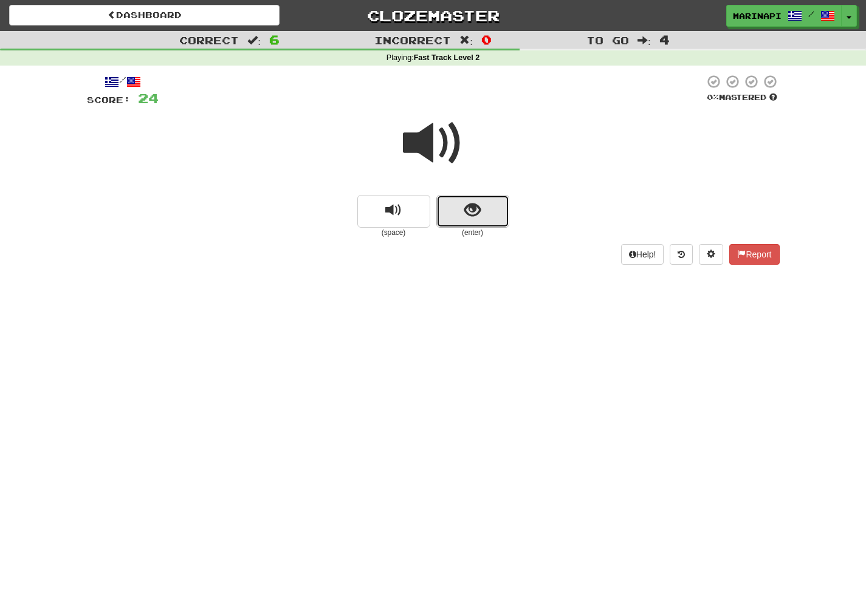
click at [464, 222] on button "show sentence" at bounding box center [472, 211] width 73 height 33
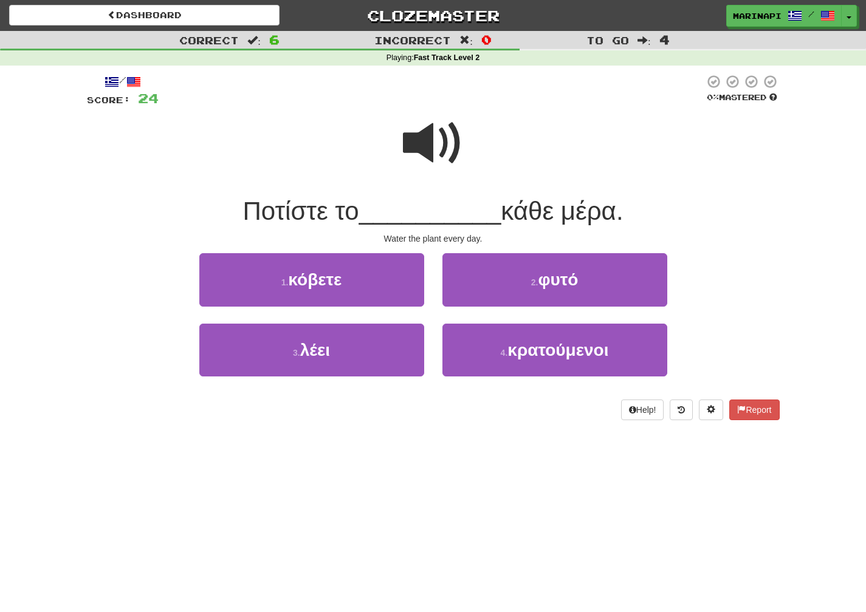
click at [436, 148] on span at bounding box center [433, 143] width 61 height 61
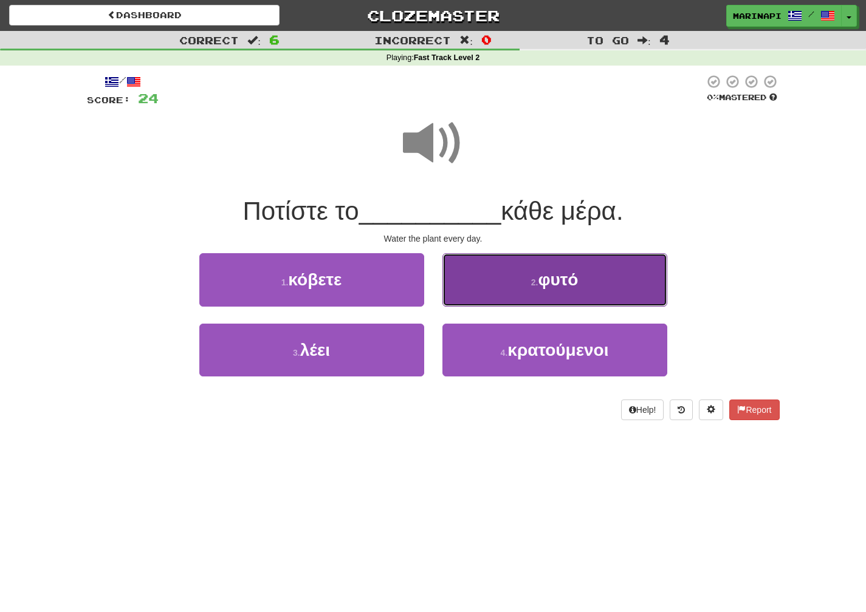
click at [490, 281] on button "2 . φυτό" at bounding box center [554, 279] width 225 height 53
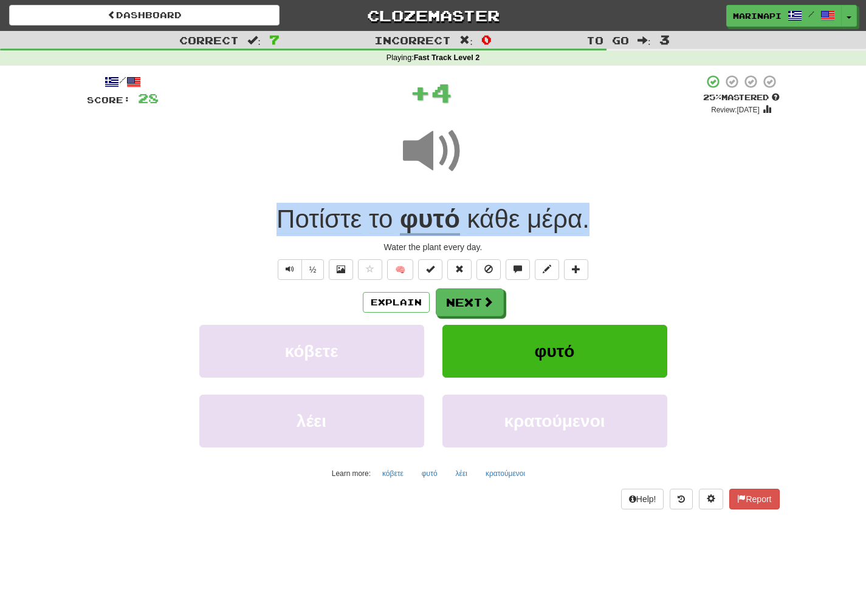
drag, startPoint x: 602, startPoint y: 221, endPoint x: 249, endPoint y: 202, distance: 352.9
click at [249, 202] on div "/ Score: 28 + 4 25 % Mastered Review: [DATE] Ποτίστε το φυτό κάθε μέρα . Water …" at bounding box center [433, 292] width 693 height 436
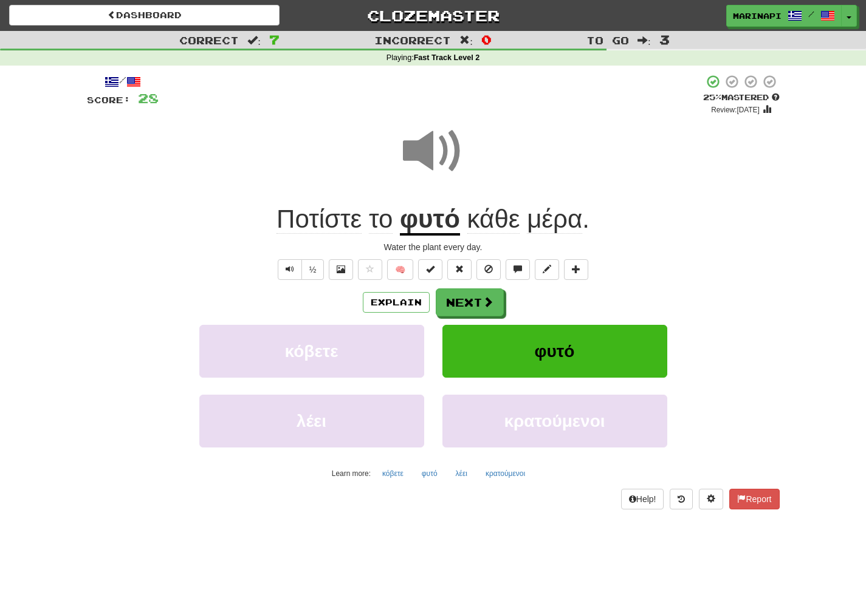
click at [606, 244] on div "Water the plant every day." at bounding box center [433, 247] width 693 height 12
drag, startPoint x: 608, startPoint y: 219, endPoint x: 221, endPoint y: 237, distance: 387.5
click at [221, 237] on div "/ Score: 28 + 4 25 % Mastered Review: [DATE] Ποτίστε το φυτό κάθε μέρα . Water …" at bounding box center [433, 292] width 693 height 436
click at [607, 219] on div "Ποτίστε το φυτό κάθε μέρα ." at bounding box center [433, 219] width 693 height 33
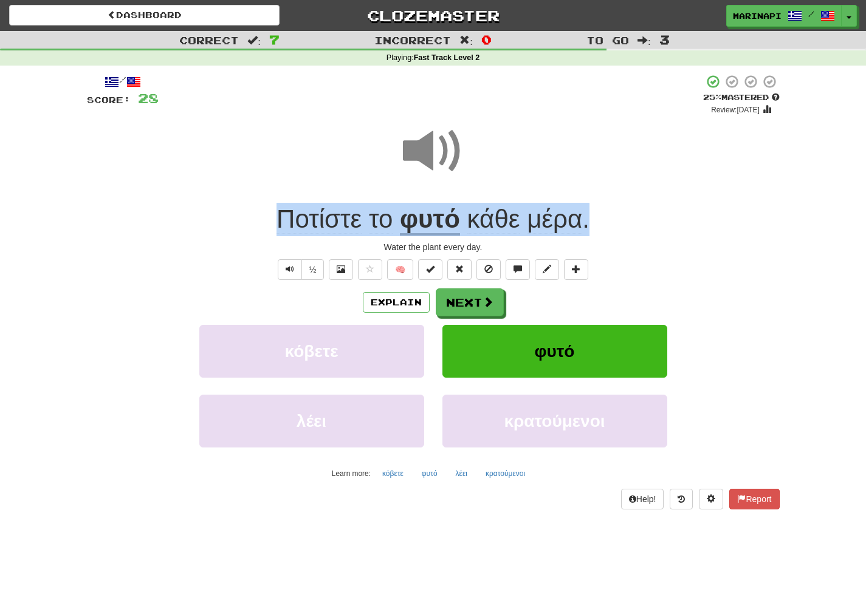
drag, startPoint x: 599, startPoint y: 221, endPoint x: 269, endPoint y: 214, distance: 330.0
click at [269, 214] on div "Ποτίστε το φυτό κάθε μέρα ." at bounding box center [433, 219] width 693 height 33
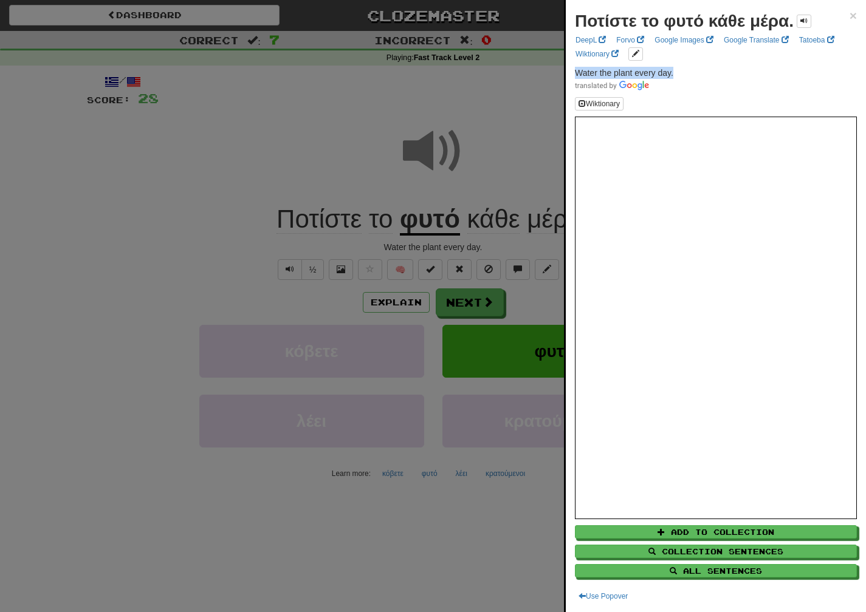
drag, startPoint x: 679, startPoint y: 73, endPoint x: 574, endPoint y: 76, distance: 105.2
click at [574, 76] on div "Ποτίστε το φυτό κάθε μέρα. × DeepL Forvo Google Images Google Translate Tatoeba…" at bounding box center [716, 306] width 300 height 612
click at [489, 296] on div at bounding box center [433, 306] width 866 height 612
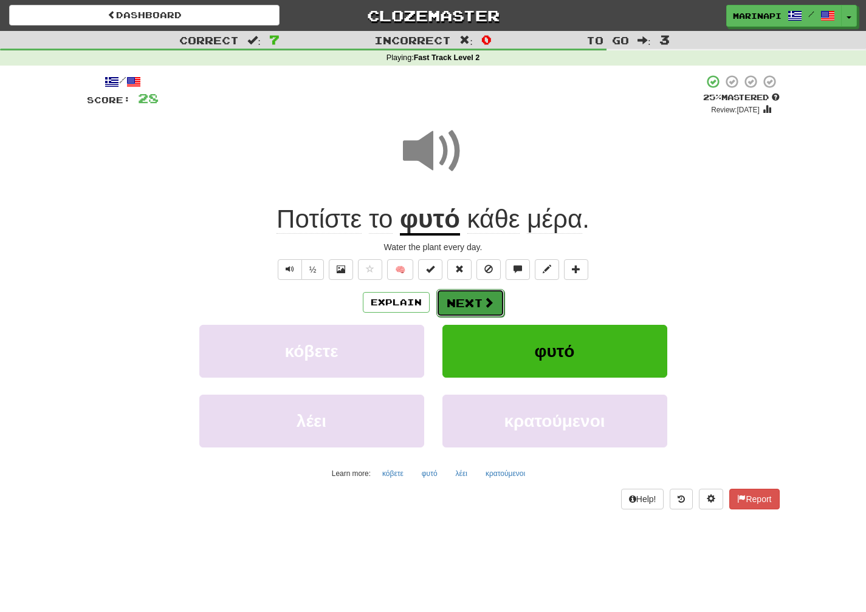
click at [483, 300] on span at bounding box center [488, 302] width 11 height 11
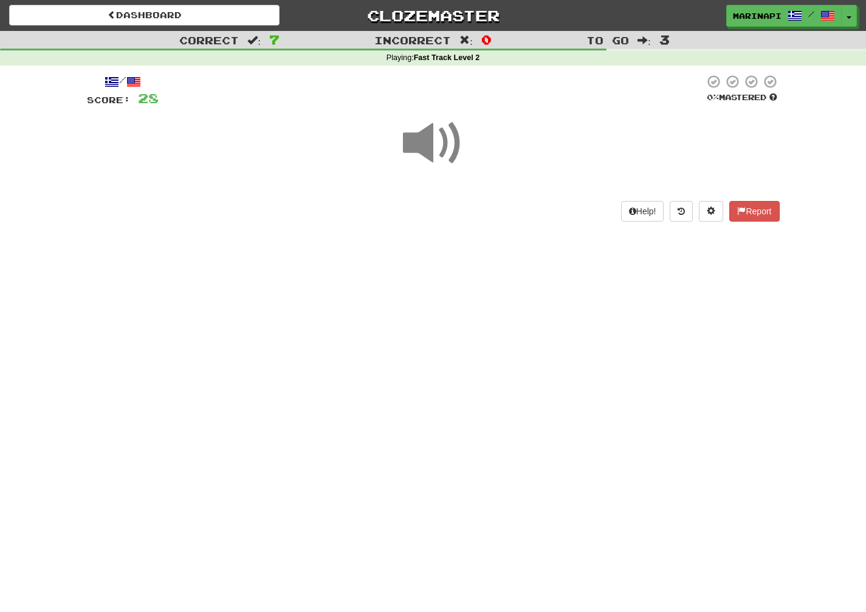
click at [444, 142] on span at bounding box center [433, 143] width 61 height 61
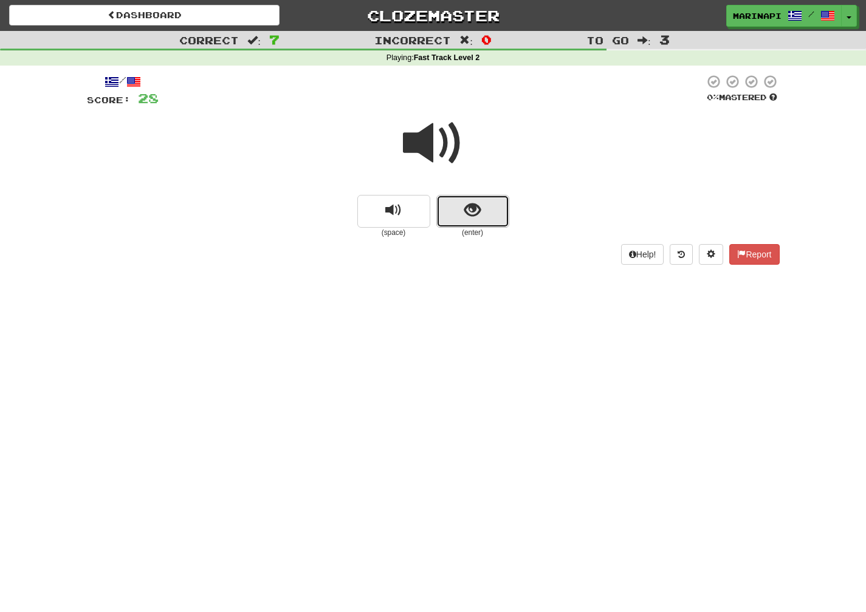
click at [481, 221] on button "show sentence" at bounding box center [472, 211] width 73 height 33
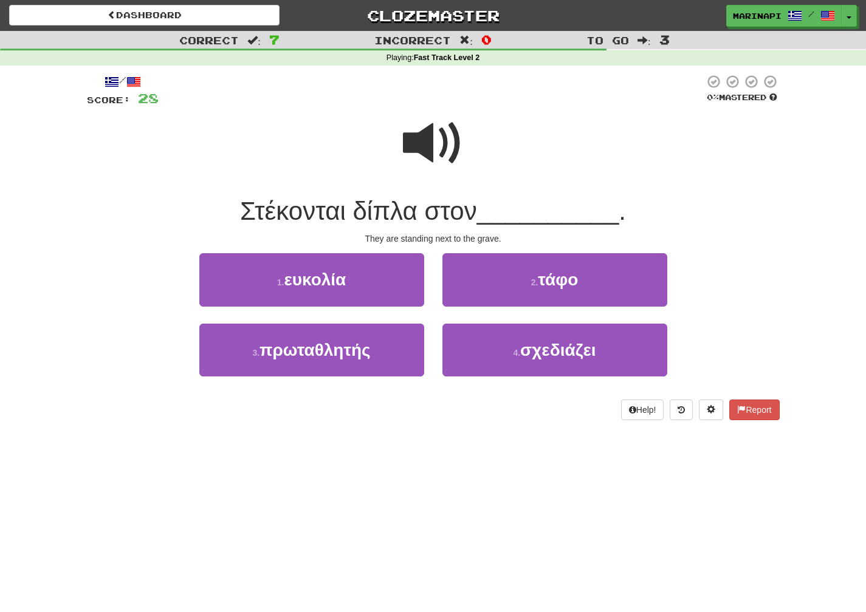
click at [438, 143] on span at bounding box center [433, 143] width 61 height 61
click at [455, 159] on span at bounding box center [433, 143] width 61 height 61
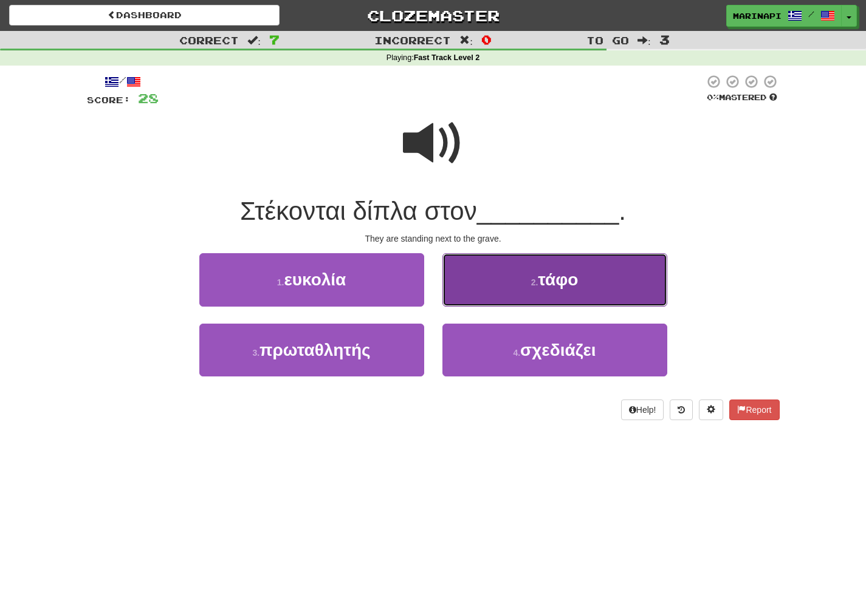
click at [515, 293] on button "2 . τάφο" at bounding box center [554, 279] width 225 height 53
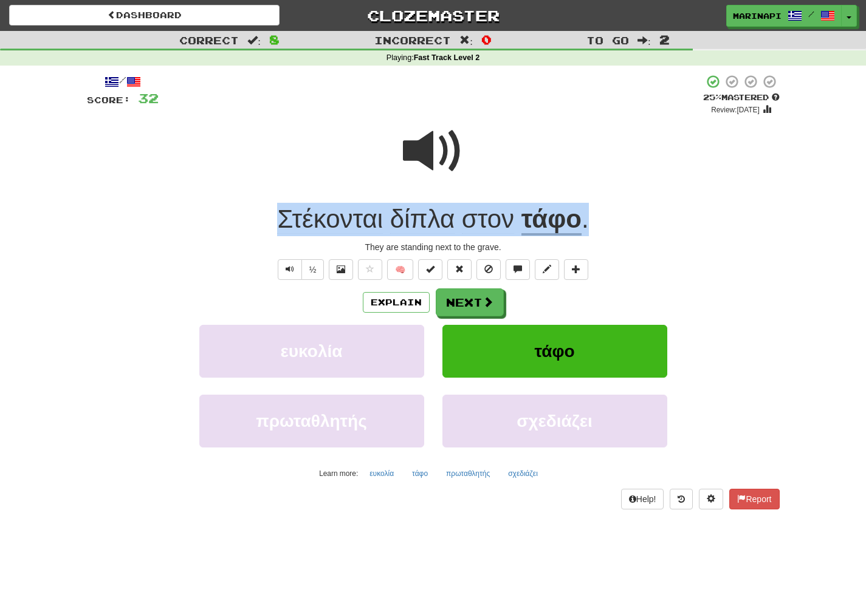
drag, startPoint x: 595, startPoint y: 221, endPoint x: 301, endPoint y: 191, distance: 296.2
click at [301, 191] on div "/ Score: 32 + 4 25 % Mastered Review: [DATE] Στέκονται δίπλα στον τάφο . They a…" at bounding box center [433, 292] width 693 height 436
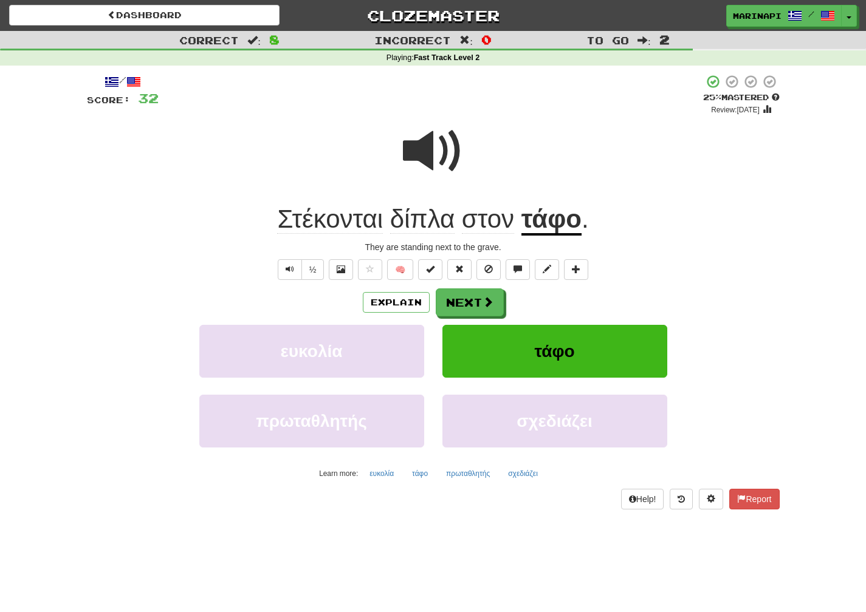
click at [611, 211] on div "Στέκονται δίπλα στον τάφο ." at bounding box center [433, 219] width 693 height 33
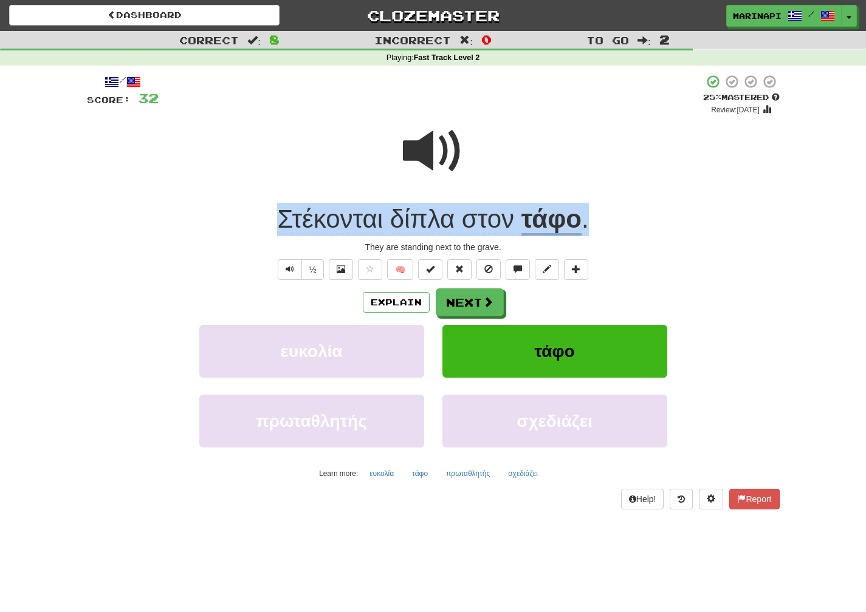
drag, startPoint x: 604, startPoint y: 223, endPoint x: 197, endPoint y: 219, distance: 406.5
click at [197, 219] on div "Στέκονται δίπλα στον τάφο ." at bounding box center [433, 219] width 693 height 33
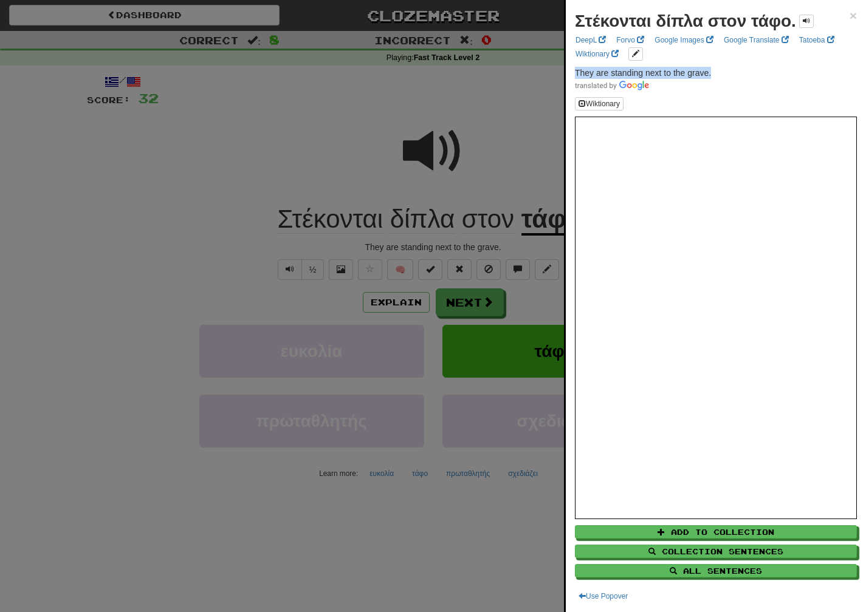
drag, startPoint x: 720, startPoint y: 75, endPoint x: 572, endPoint y: 73, distance: 148.3
click at [572, 73] on div "Στέκονται δίπλα στον τάφο. × DeepL Forvo Google Images Google Translate Tatoeba…" at bounding box center [716, 306] width 300 height 612
click at [495, 297] on div at bounding box center [433, 306] width 866 height 612
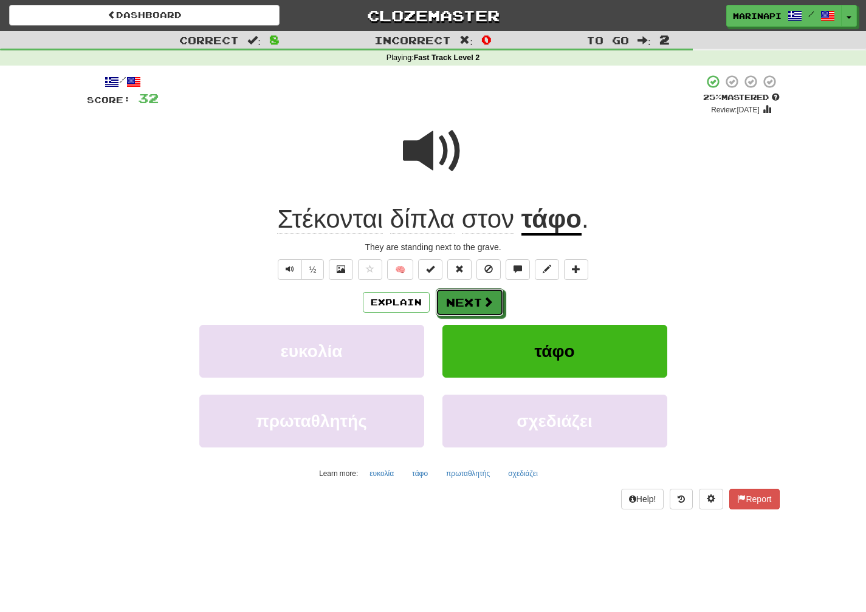
click at [484, 303] on span at bounding box center [487, 302] width 11 height 11
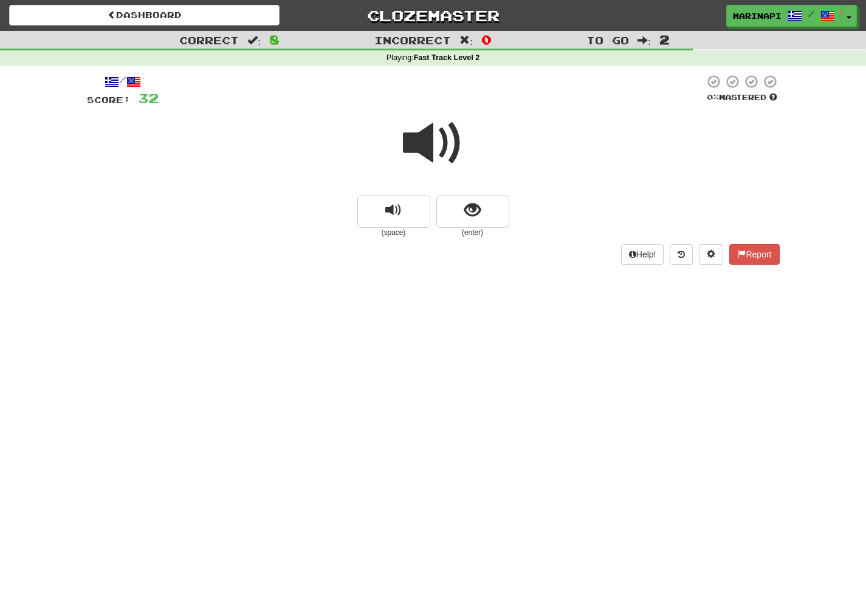
click at [454, 151] on span at bounding box center [433, 143] width 61 height 61
click at [480, 214] on span "show sentence" at bounding box center [472, 210] width 16 height 16
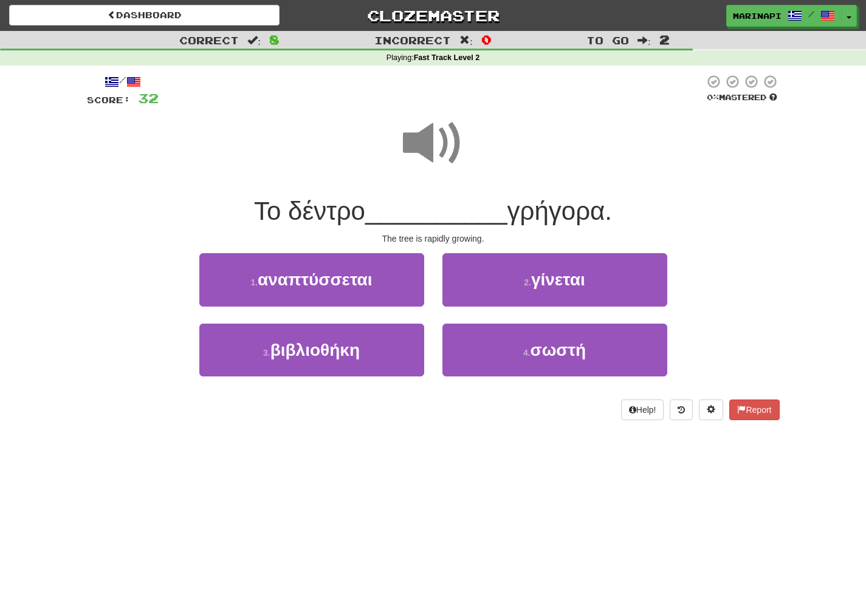
click at [439, 143] on span at bounding box center [433, 143] width 61 height 61
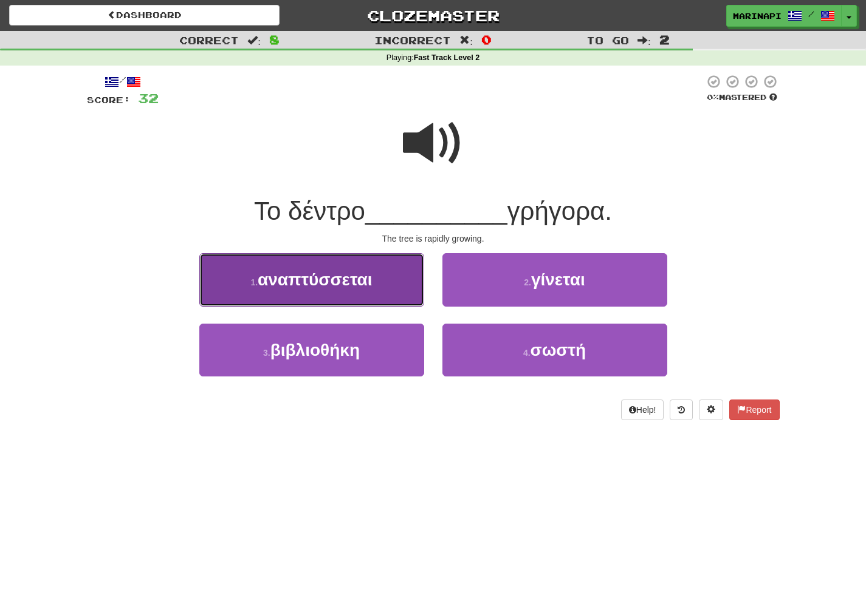
click at [376, 296] on button "1 . αναπτύσσεται" at bounding box center [311, 279] width 225 height 53
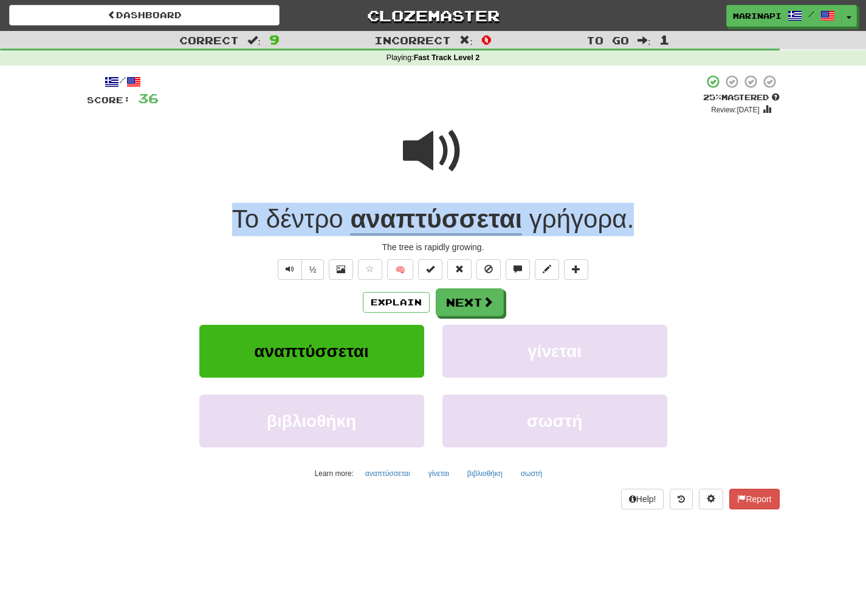
drag, startPoint x: 644, startPoint y: 225, endPoint x: 225, endPoint y: 210, distance: 419.6
click at [225, 210] on div "Το δέντρο αναπτύσσεται γρήγορα ." at bounding box center [433, 219] width 693 height 33
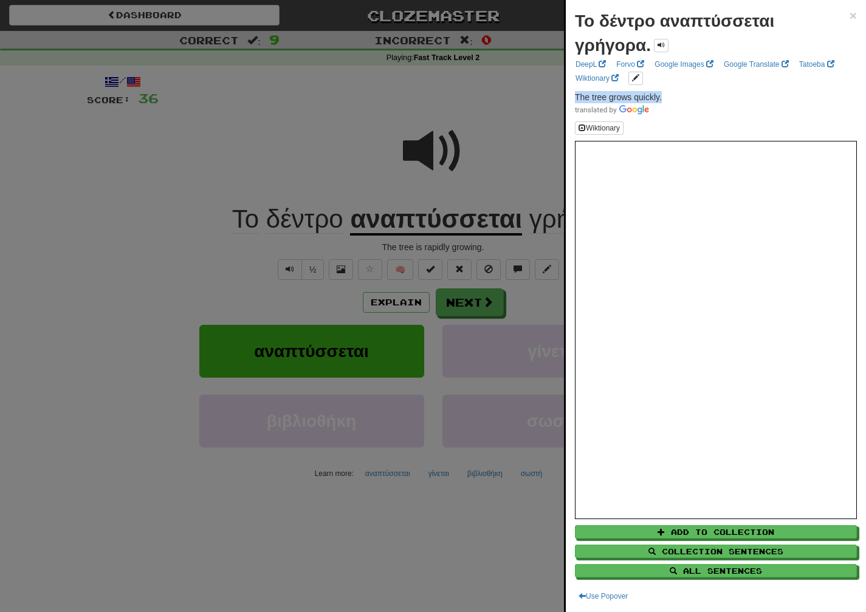
drag, startPoint x: 674, startPoint y: 97, endPoint x: 571, endPoint y: 101, distance: 104.0
click at [571, 101] on div "Το δέντρο αναπτύσσεται γρήγορα. × DeepL Forvo Google Images Google Translate Ta…" at bounding box center [716, 306] width 300 height 612
click at [487, 292] on div at bounding box center [433, 306] width 866 height 612
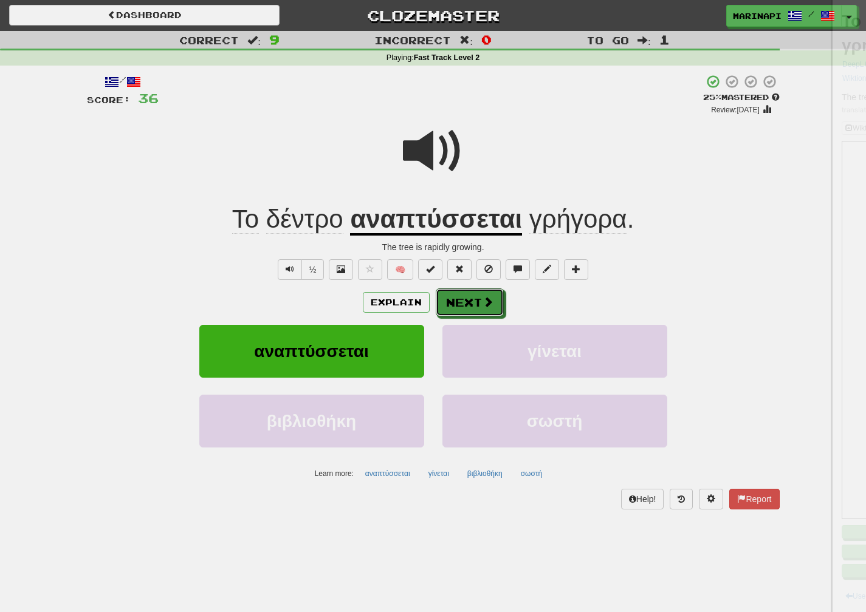
click at [487, 293] on button "Next" at bounding box center [470, 303] width 68 height 28
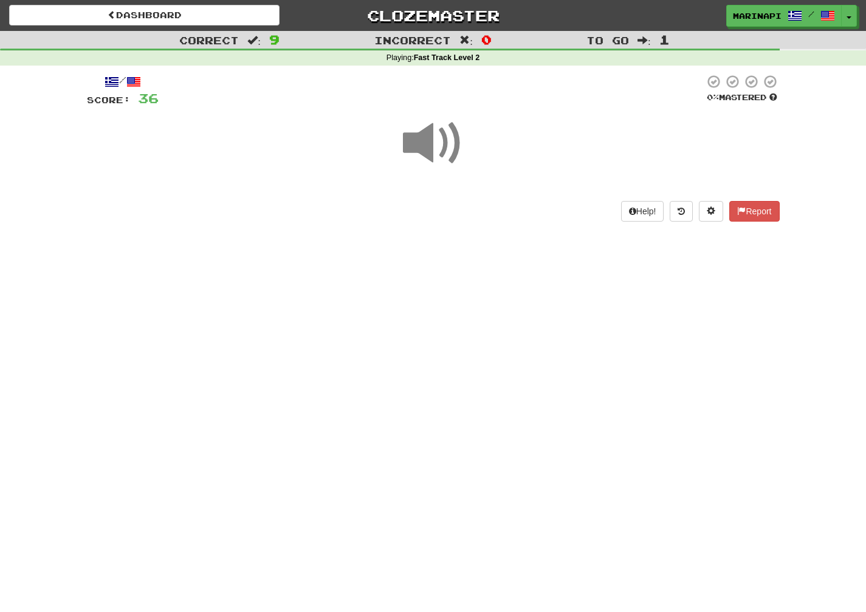
click at [447, 145] on span at bounding box center [433, 143] width 61 height 61
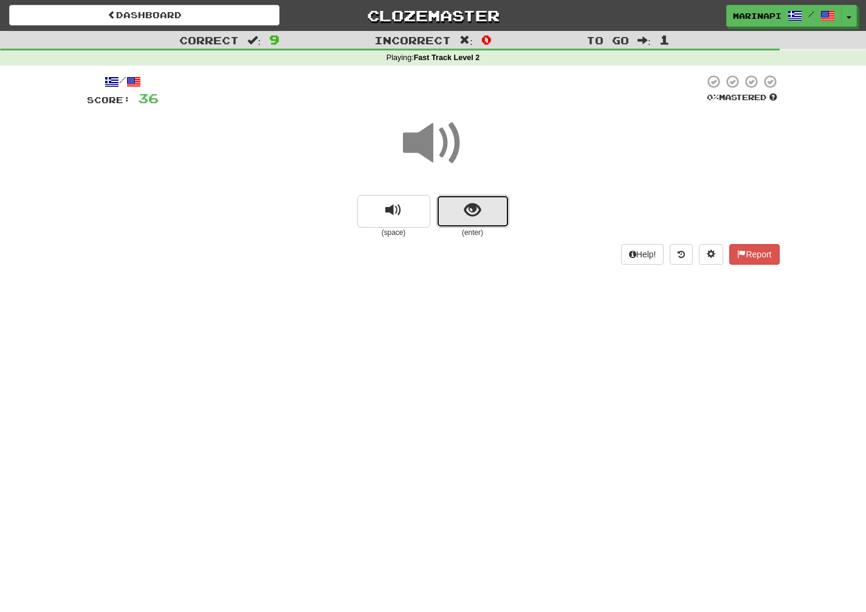
click at [484, 213] on button "show sentence" at bounding box center [472, 211] width 73 height 33
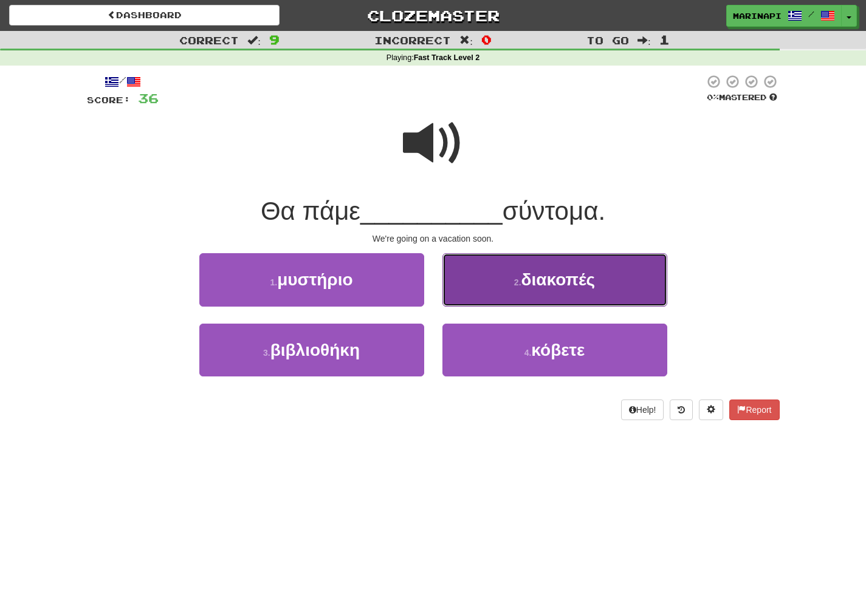
click at [505, 293] on button "2 . διακοπές" at bounding box center [554, 279] width 225 height 53
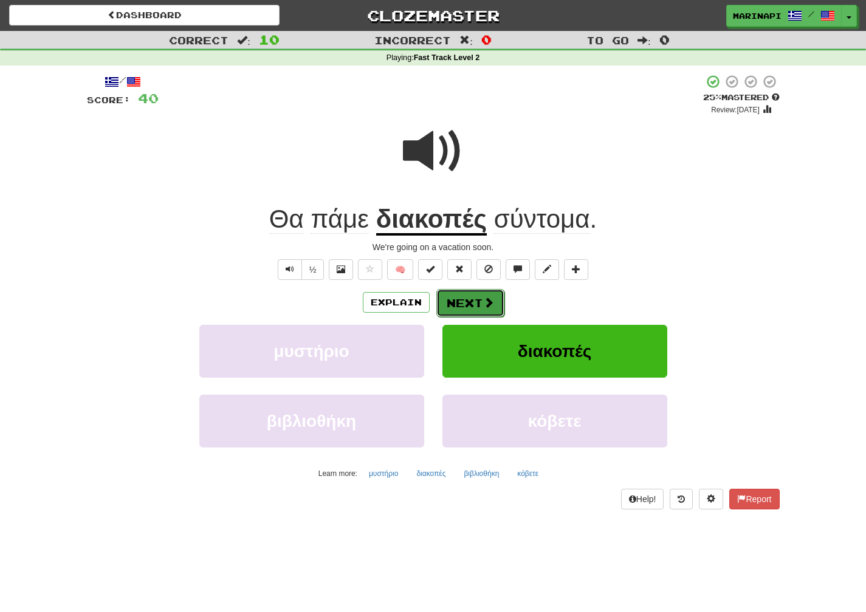
click at [470, 300] on button "Next" at bounding box center [470, 303] width 68 height 28
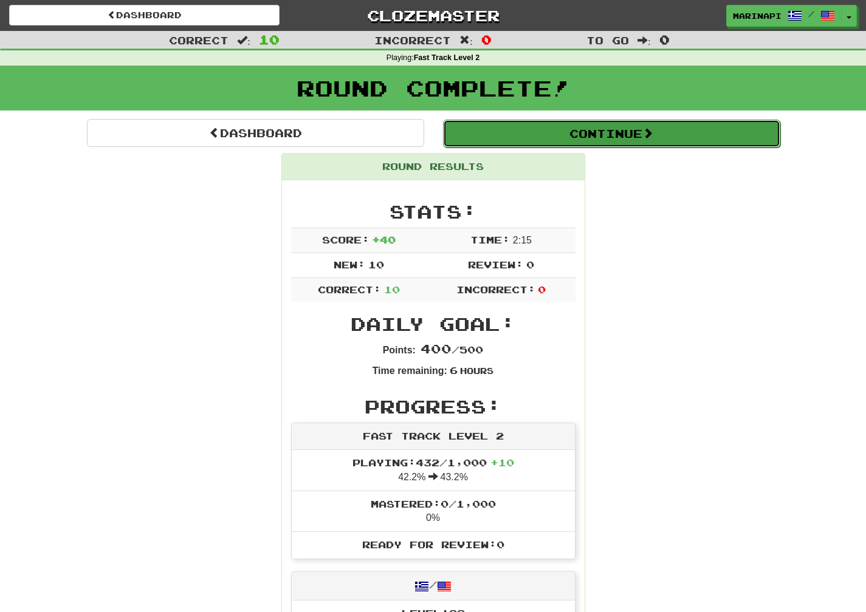
click at [583, 139] on button "Continue" at bounding box center [611, 134] width 337 height 28
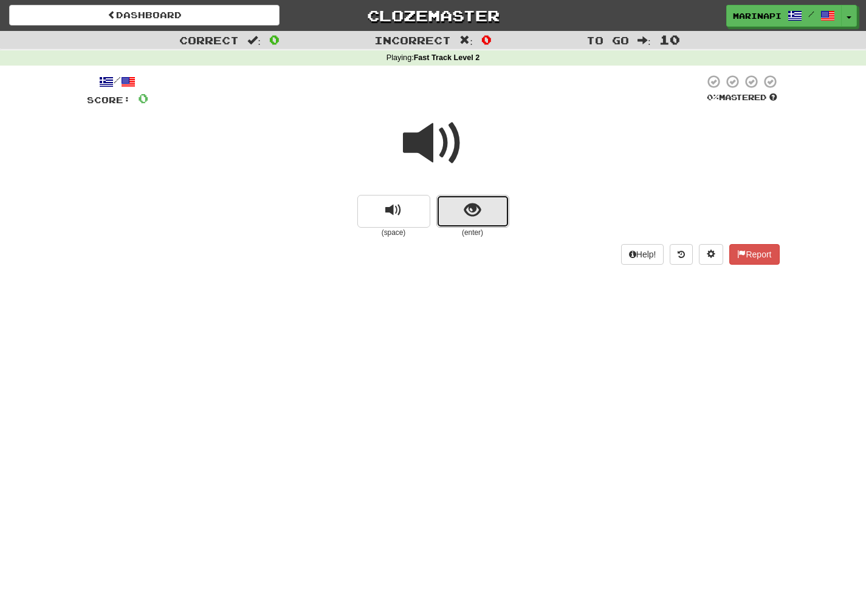
click at [483, 207] on button "show sentence" at bounding box center [472, 211] width 73 height 33
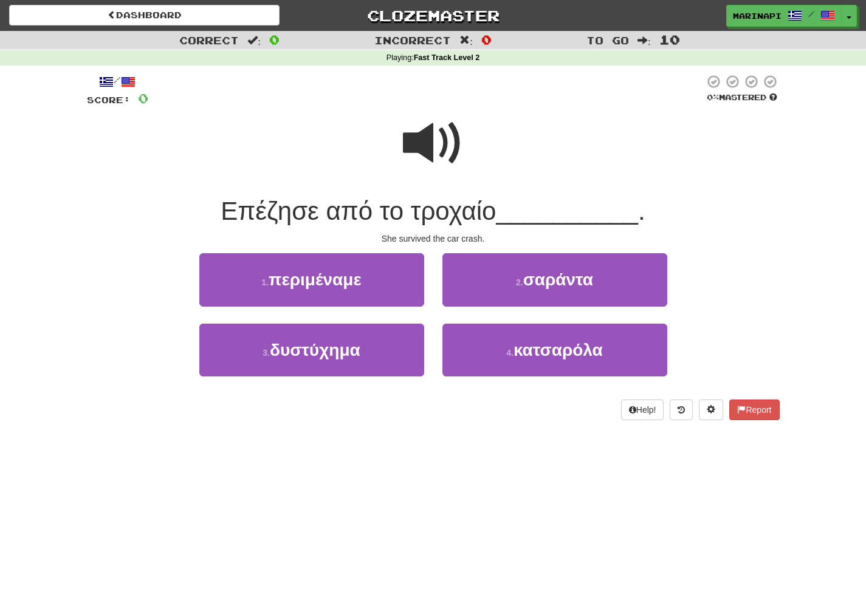
click at [434, 151] on span at bounding box center [433, 143] width 61 height 61
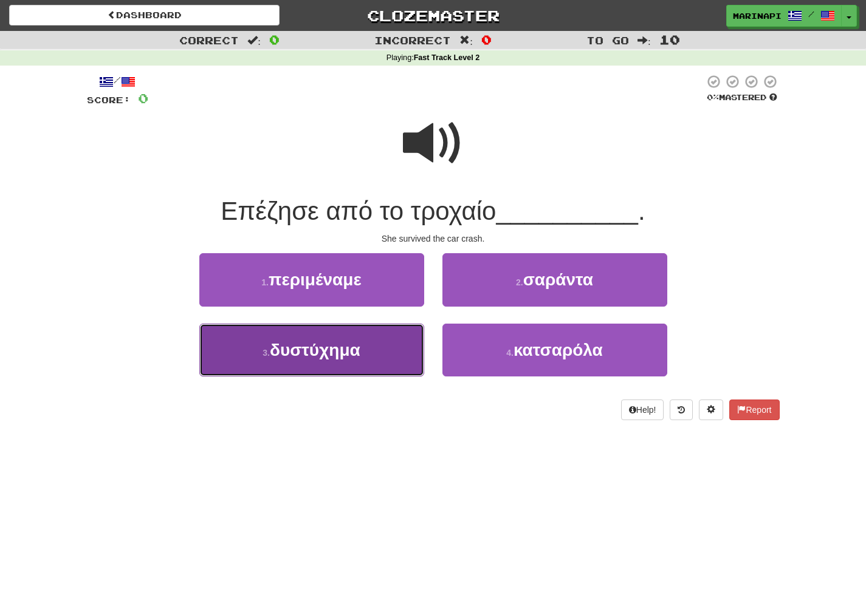
click at [355, 351] on span "δυστύχημα" at bounding box center [315, 350] width 91 height 19
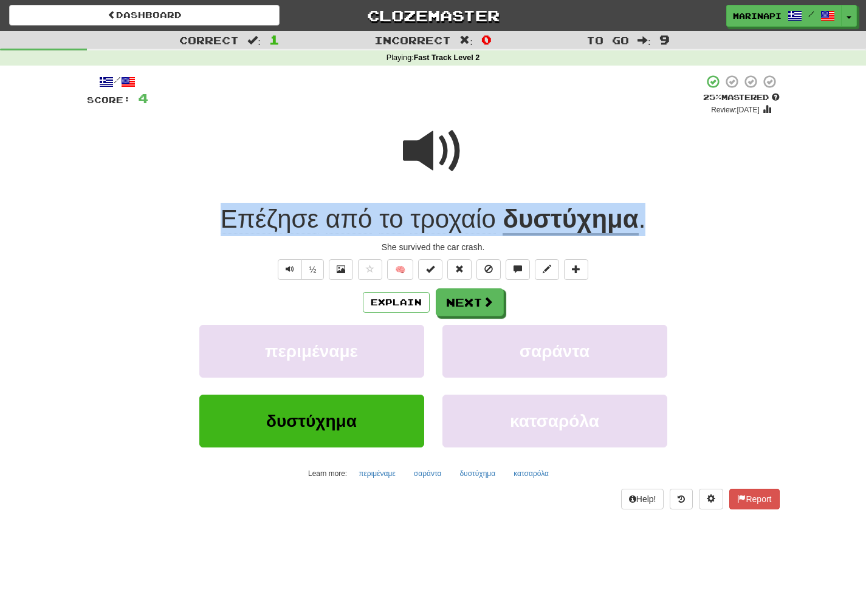
drag, startPoint x: 651, startPoint y: 227, endPoint x: 242, endPoint y: 195, distance: 410.8
click at [242, 195] on div "/ Score: 4 + 4 25 % Mastered Review: [DATE] Επέζησε από το τροχαίο δυστύχημα . …" at bounding box center [433, 292] width 693 height 436
click at [642, 221] on span "." at bounding box center [642, 219] width 7 height 29
drag, startPoint x: 652, startPoint y: 222, endPoint x: 217, endPoint y: 215, distance: 435.1
click at [217, 215] on div "Επέζησε από το τροχαίο δυστύχημα ." at bounding box center [433, 219] width 693 height 33
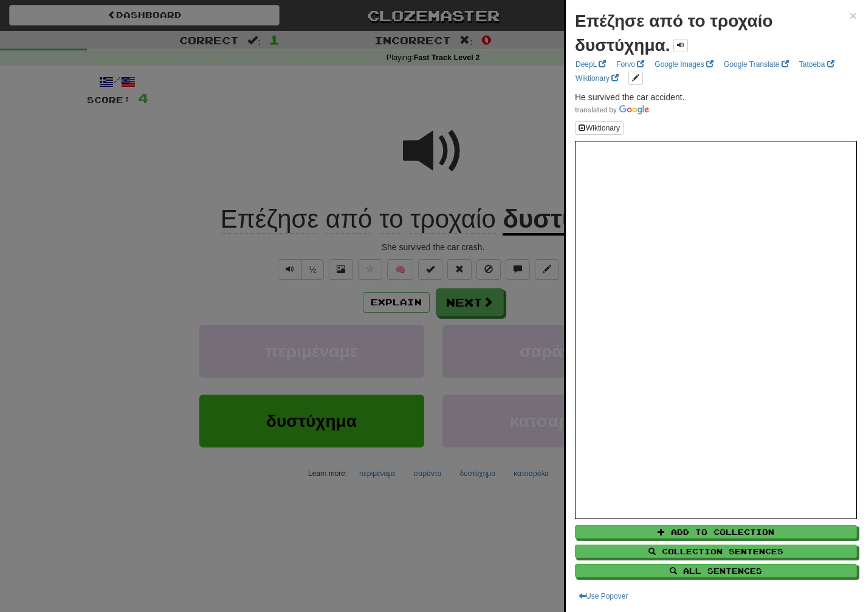
click at [343, 151] on div at bounding box center [433, 306] width 866 height 612
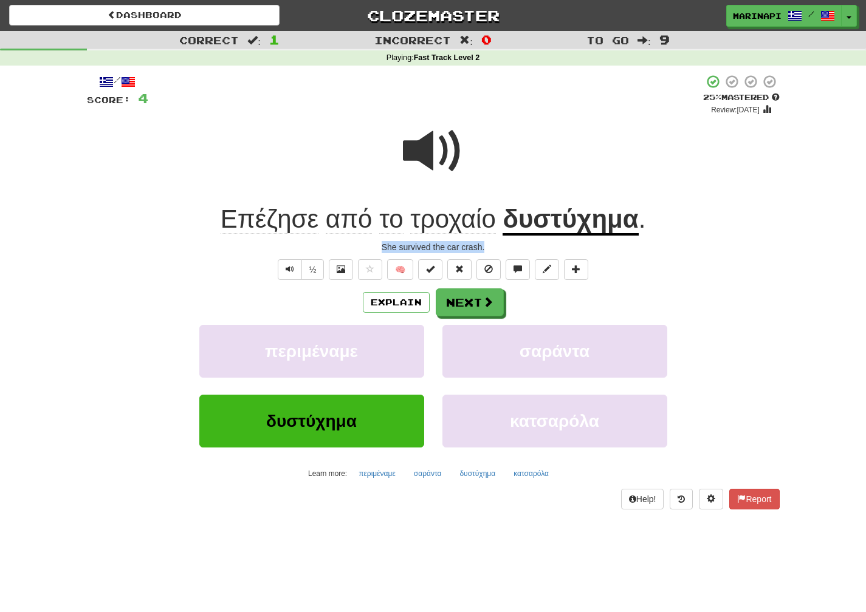
drag, startPoint x: 496, startPoint y: 247, endPoint x: 383, endPoint y: 242, distance: 113.1
click at [383, 242] on div "She survived the car crash." at bounding box center [433, 247] width 693 height 12
click at [320, 429] on span "δυστύχημα" at bounding box center [311, 421] width 91 height 19
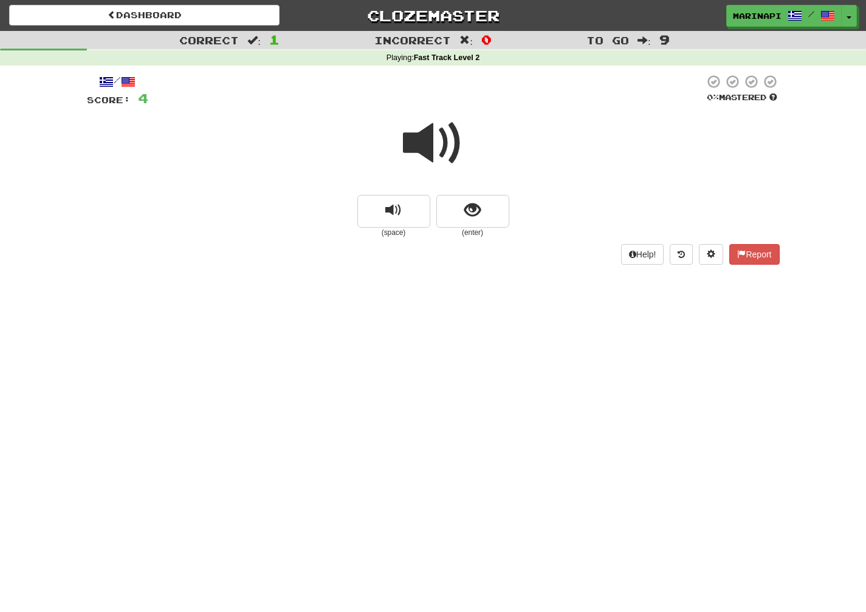
click at [435, 155] on span at bounding box center [433, 143] width 61 height 61
click at [453, 207] on button "show sentence" at bounding box center [472, 211] width 73 height 33
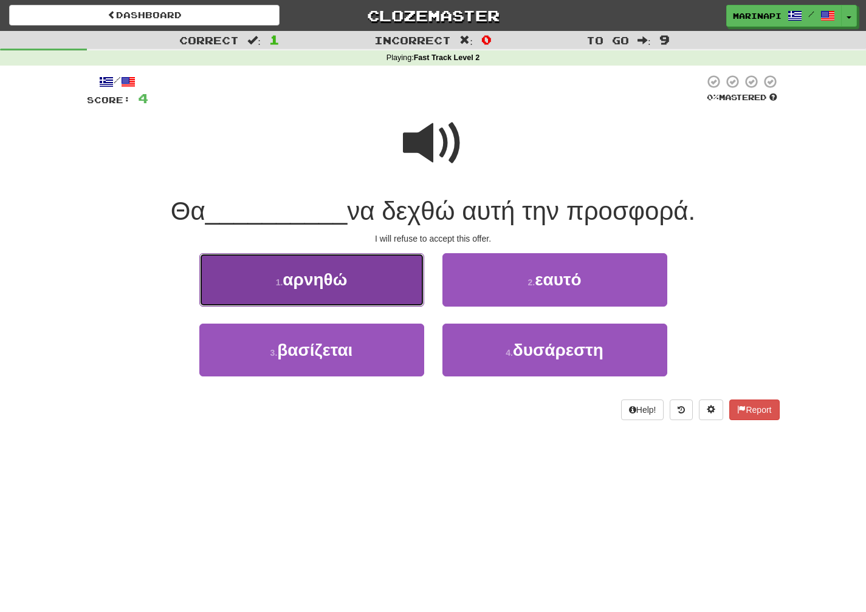
click at [376, 276] on button "1 . αρνηθώ" at bounding box center [311, 279] width 225 height 53
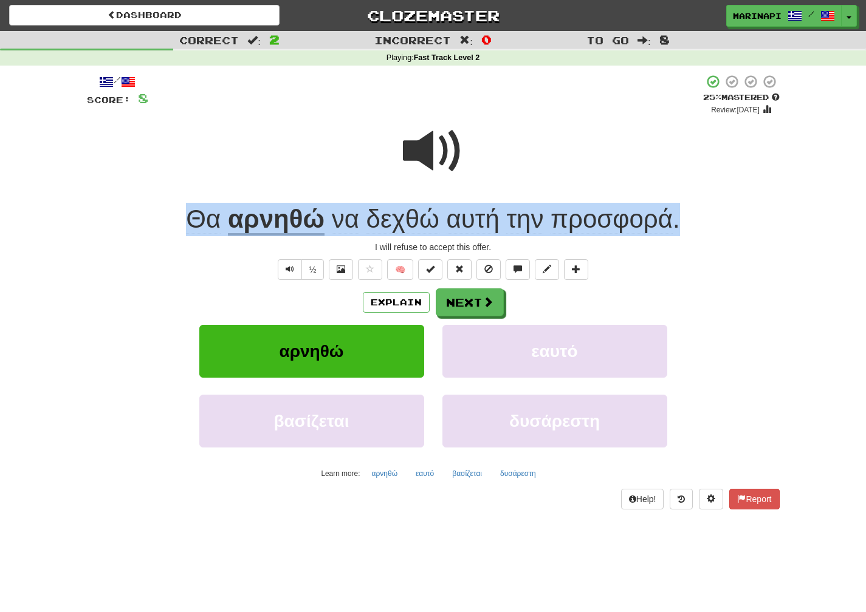
drag, startPoint x: 684, startPoint y: 221, endPoint x: 139, endPoint y: 225, distance: 545.1
click at [139, 225] on div "Θα αρνηθώ να δεχθώ αυτή την προσφορά ." at bounding box center [433, 219] width 693 height 33
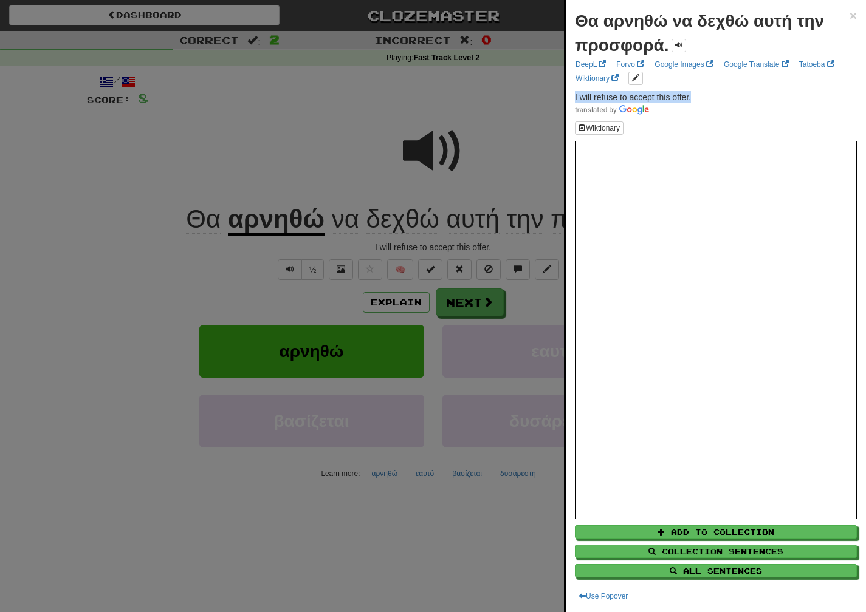
drag, startPoint x: 698, startPoint y: 95, endPoint x: 567, endPoint y: 97, distance: 131.3
click at [567, 97] on div "Θα αρνηθώ να δεχθώ αυτή την προσφορά. × DeepL Forvo Google Images Google Transl…" at bounding box center [716, 306] width 300 height 612
click at [498, 304] on div at bounding box center [433, 306] width 866 height 612
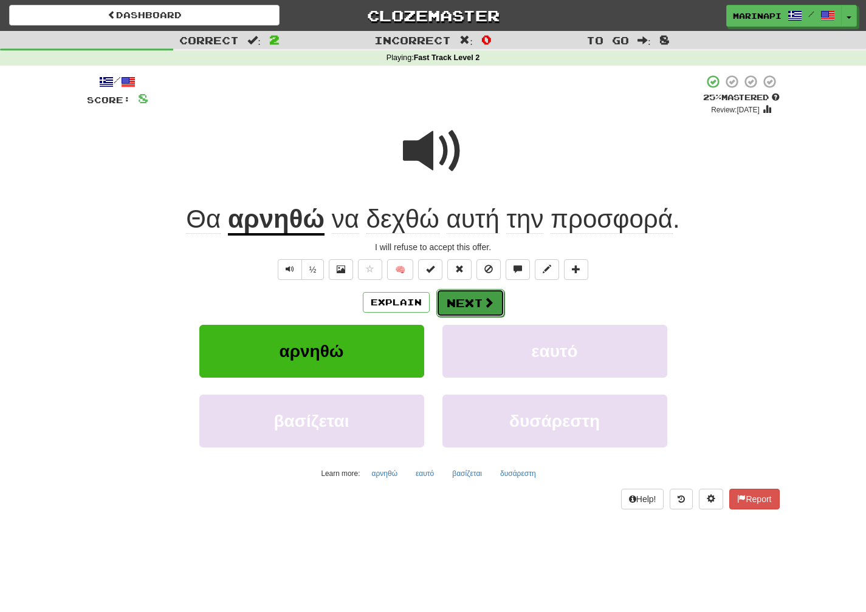
click at [479, 303] on button "Next" at bounding box center [470, 303] width 68 height 28
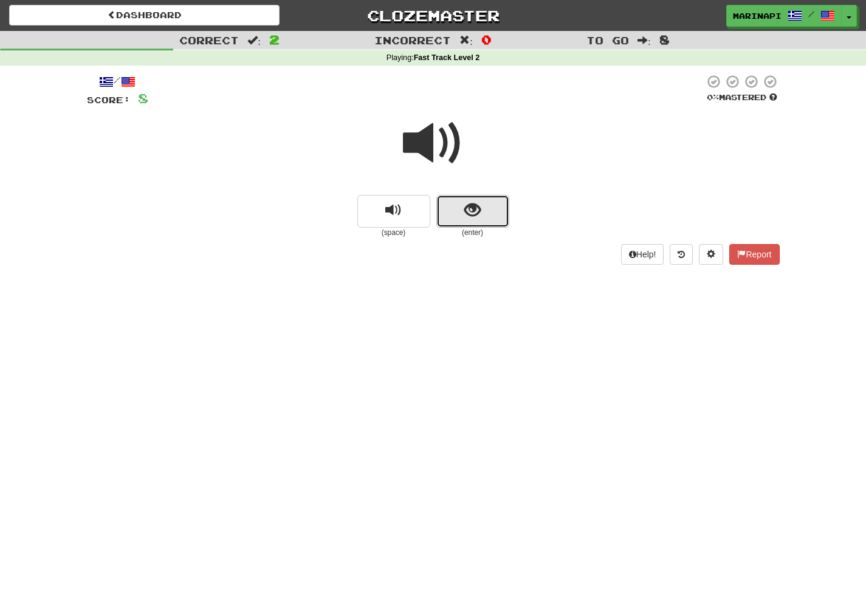
click at [470, 219] on span "show sentence" at bounding box center [472, 210] width 16 height 16
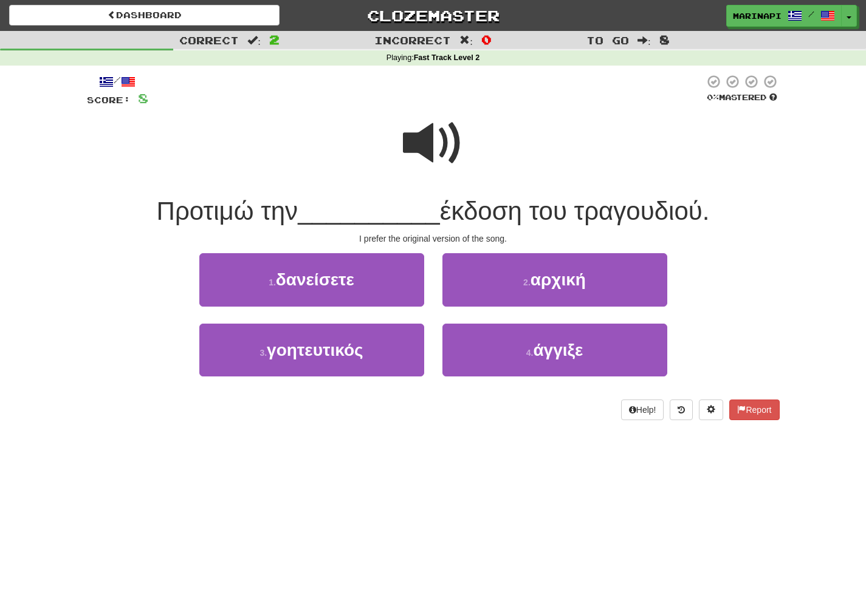
click at [437, 154] on span at bounding box center [433, 143] width 61 height 61
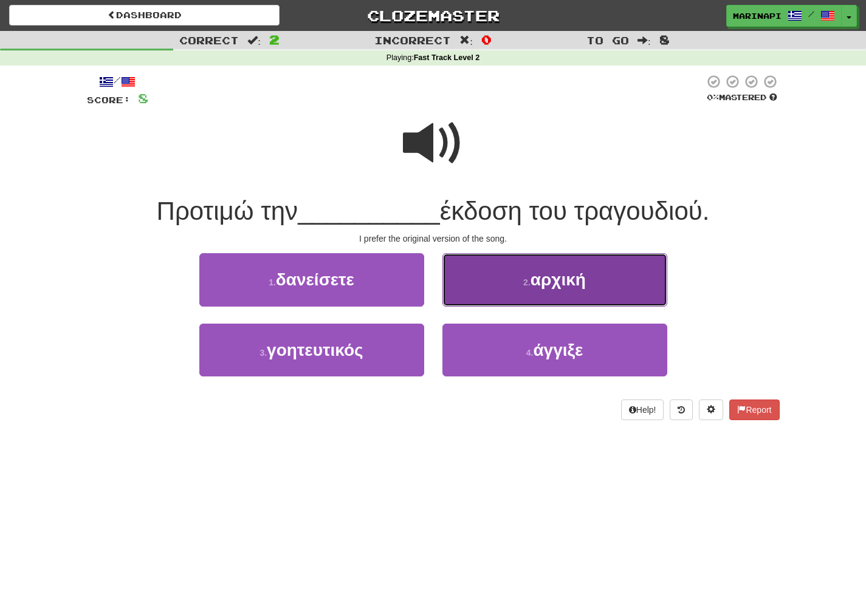
click at [472, 283] on button "2 . αρχική" at bounding box center [554, 279] width 225 height 53
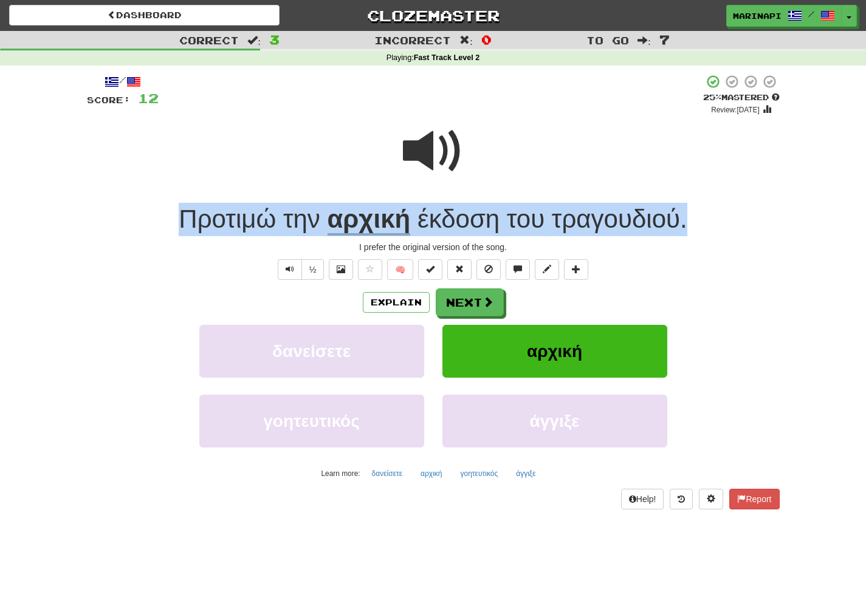
drag, startPoint x: 693, startPoint y: 222, endPoint x: 181, endPoint y: 222, distance: 511.6
click at [181, 222] on div "Προτιμώ την αρχική έκδοση του τραγουδιού ." at bounding box center [433, 219] width 693 height 33
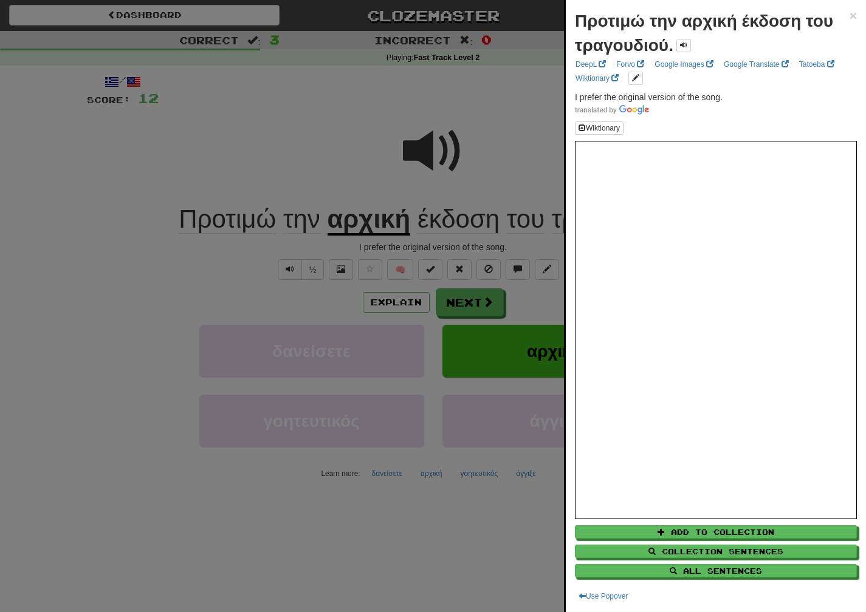
click at [670, 49] on strong "Προτιμώ την αρχική έκδοση του τραγουδιού." at bounding box center [704, 33] width 258 height 43
drag, startPoint x: 729, startPoint y: 97, endPoint x: 586, endPoint y: 86, distance: 143.8
click at [586, 86] on div "Προτιμώ την αρχική έκδοση του τραγουδιού. × DeepL Forvo Google Images Google Tr…" at bounding box center [716, 306] width 300 height 612
click at [489, 298] on div at bounding box center [433, 306] width 866 height 612
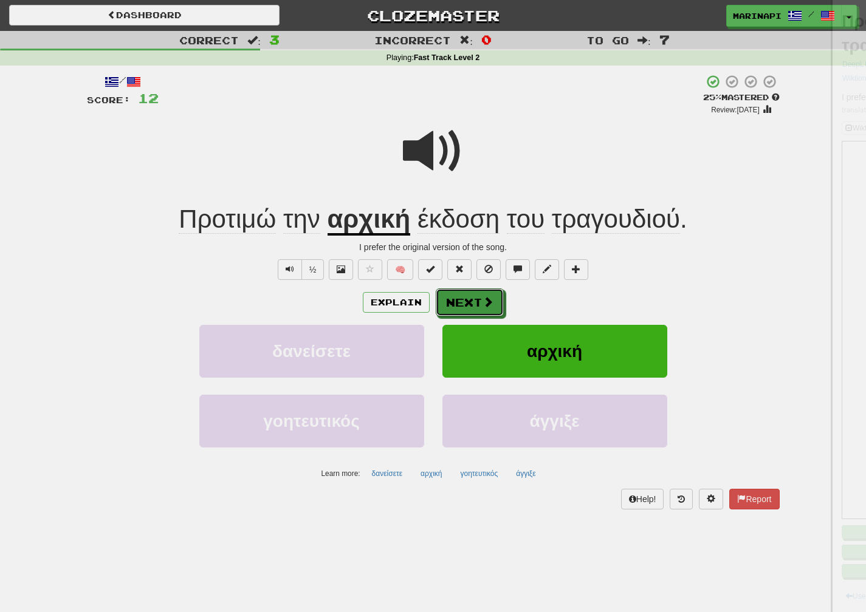
click at [489, 298] on span at bounding box center [487, 302] width 11 height 11
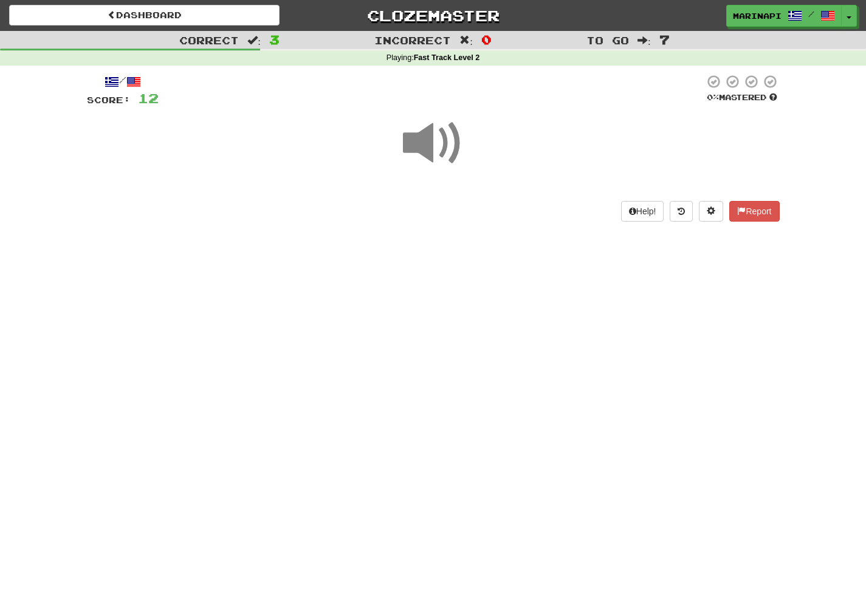
click at [442, 140] on span at bounding box center [433, 143] width 61 height 61
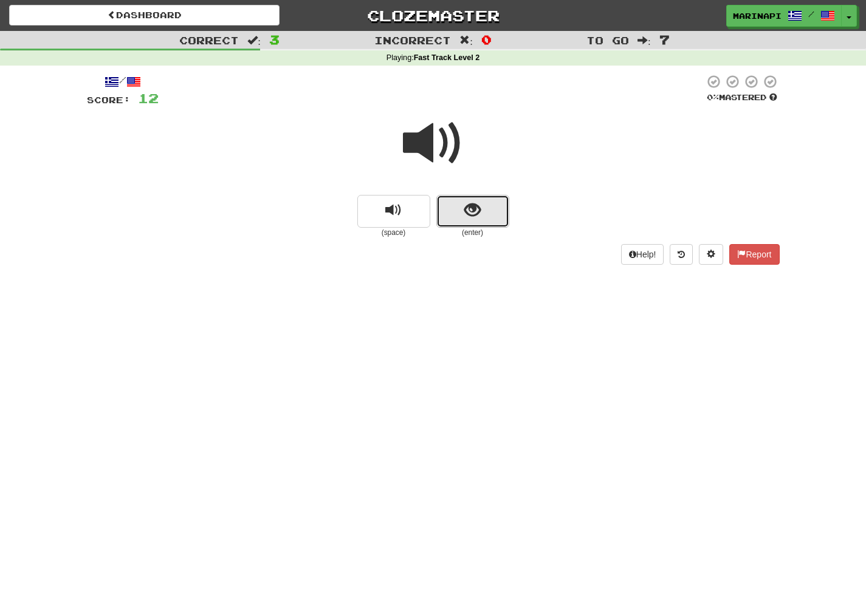
click at [459, 205] on button "show sentence" at bounding box center [472, 211] width 73 height 33
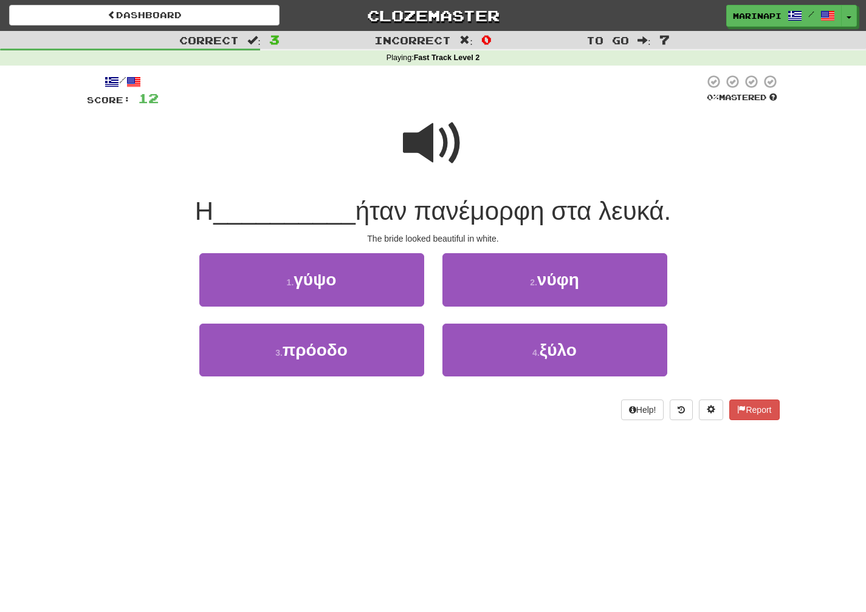
click at [439, 147] on span at bounding box center [433, 143] width 61 height 61
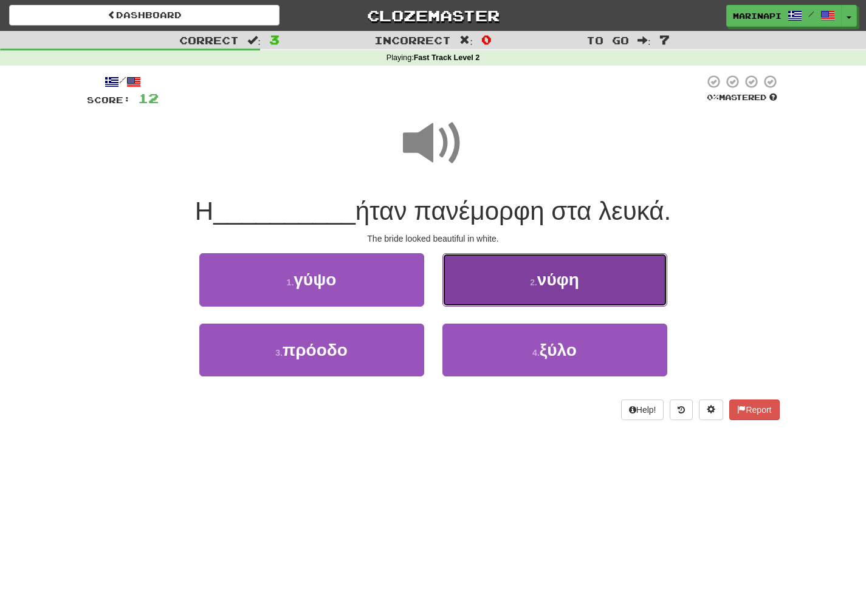
click at [486, 292] on button "2 . νύφη" at bounding box center [554, 279] width 225 height 53
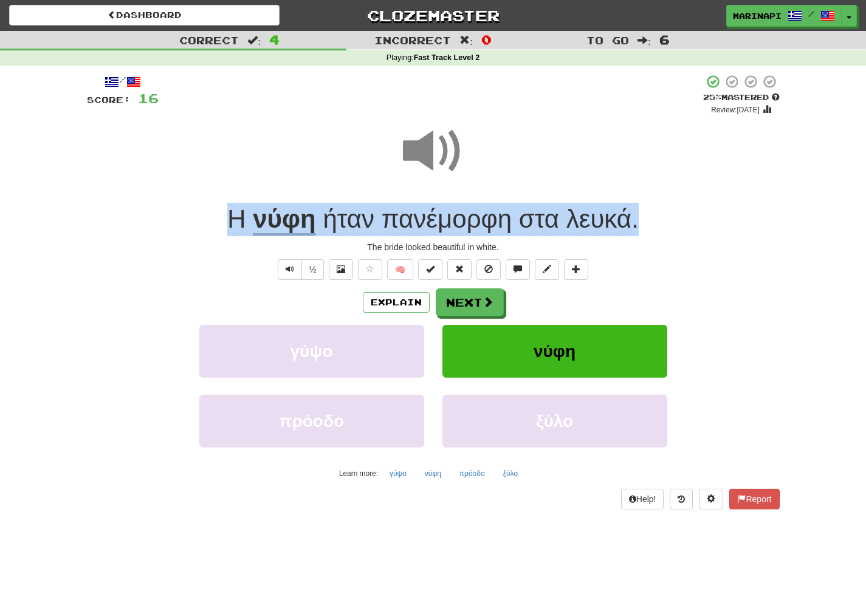
drag, startPoint x: 647, startPoint y: 227, endPoint x: 229, endPoint y: 216, distance: 417.6
click at [229, 216] on div "Η νύφη ήταν πανέμορφη στα λευκά ." at bounding box center [433, 219] width 693 height 33
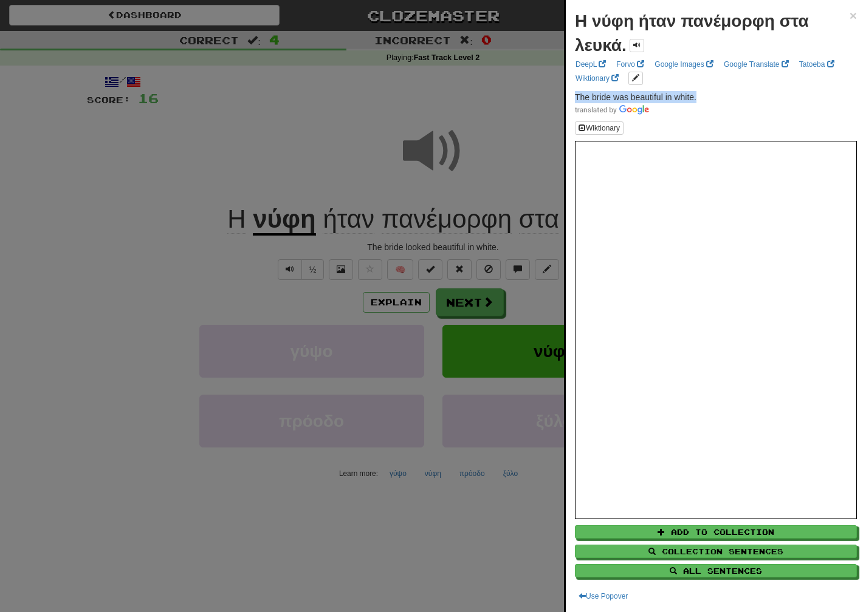
drag, startPoint x: 704, startPoint y: 98, endPoint x: 574, endPoint y: 97, distance: 130.0
click at [574, 97] on div "Η νύφη ήταν πανέμορφη στα λευκά. × DeepL Forvo Google Images Google Translate T…" at bounding box center [716, 306] width 300 height 612
click at [479, 316] on div at bounding box center [433, 306] width 866 height 612
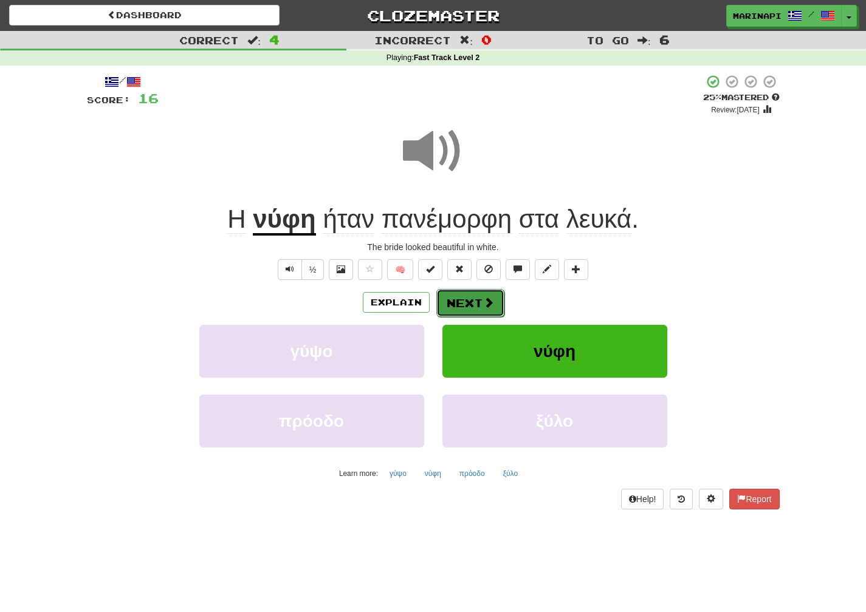
click at [480, 309] on button "Next" at bounding box center [470, 303] width 68 height 28
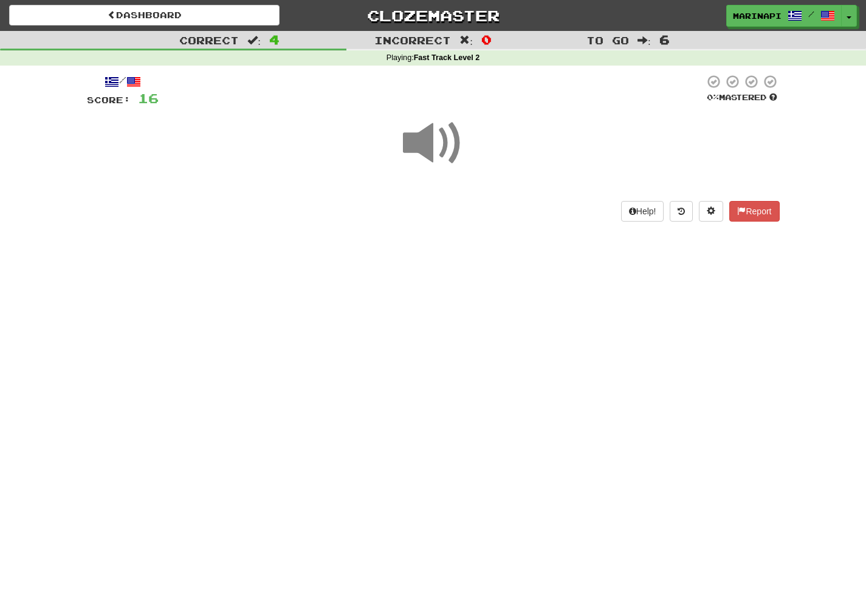
click at [438, 152] on span at bounding box center [433, 143] width 61 height 61
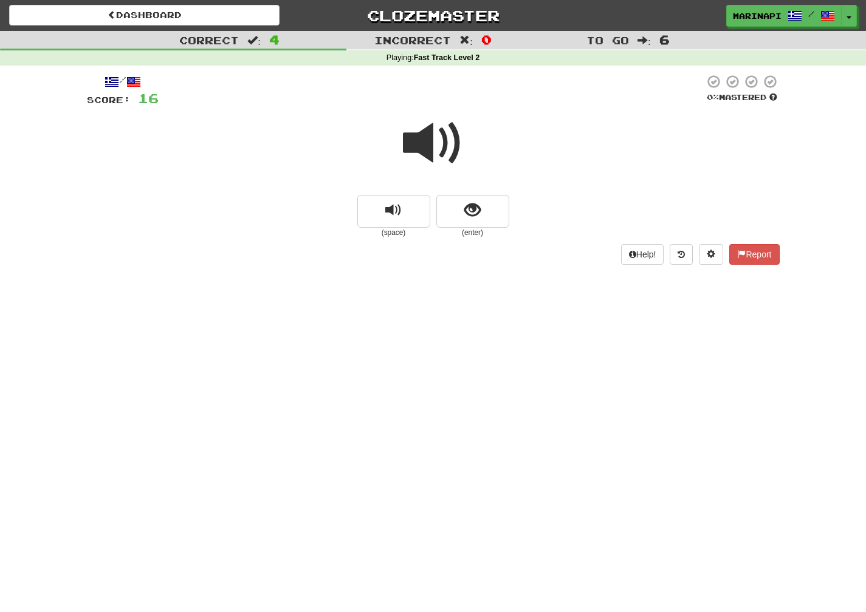
click at [442, 156] on span at bounding box center [433, 143] width 61 height 61
click at [466, 218] on span "show sentence" at bounding box center [472, 210] width 16 height 16
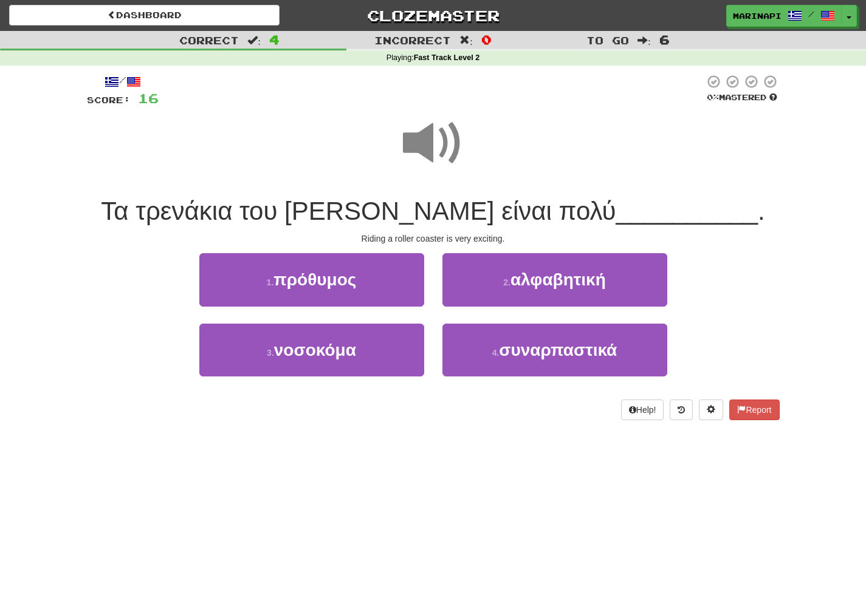
click at [446, 154] on span at bounding box center [433, 143] width 61 height 61
click at [445, 151] on span at bounding box center [433, 143] width 61 height 61
click at [444, 152] on span at bounding box center [433, 143] width 61 height 61
click at [443, 151] on span at bounding box center [433, 143] width 61 height 61
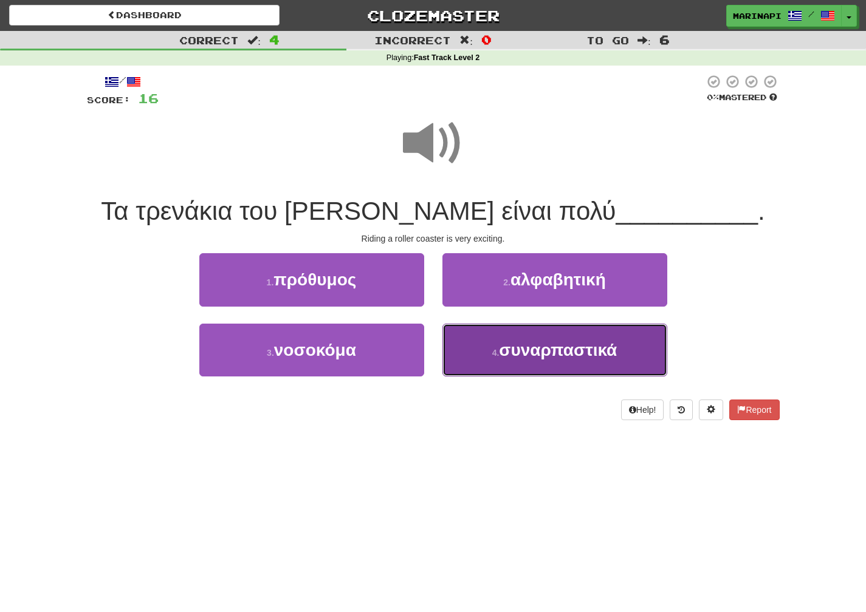
click at [465, 354] on button "4 . συναρπαστικά" at bounding box center [554, 350] width 225 height 53
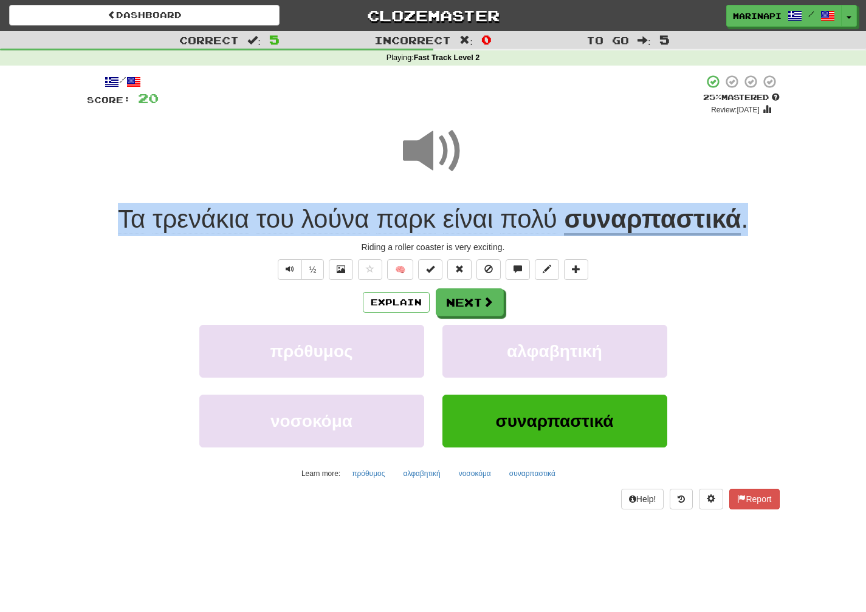
drag, startPoint x: 761, startPoint y: 224, endPoint x: 103, endPoint y: 201, distance: 657.9
click at [103, 201] on div "/ Score: 20 + 4 25 % Mastered Review: [DATE] Τα τρενάκια του [PERSON_NAME] είνα…" at bounding box center [433, 292] width 693 height 436
click at [772, 219] on div "Τα τρενάκια του [PERSON_NAME] είναι πολύ συναρπαστικά ." at bounding box center [433, 219] width 693 height 33
drag, startPoint x: 767, startPoint y: 219, endPoint x: 116, endPoint y: 229, distance: 651.5
click at [116, 229] on div "Τα τρενάκια του [PERSON_NAME] είναι πολύ συναρπαστικά ." at bounding box center [433, 219] width 693 height 33
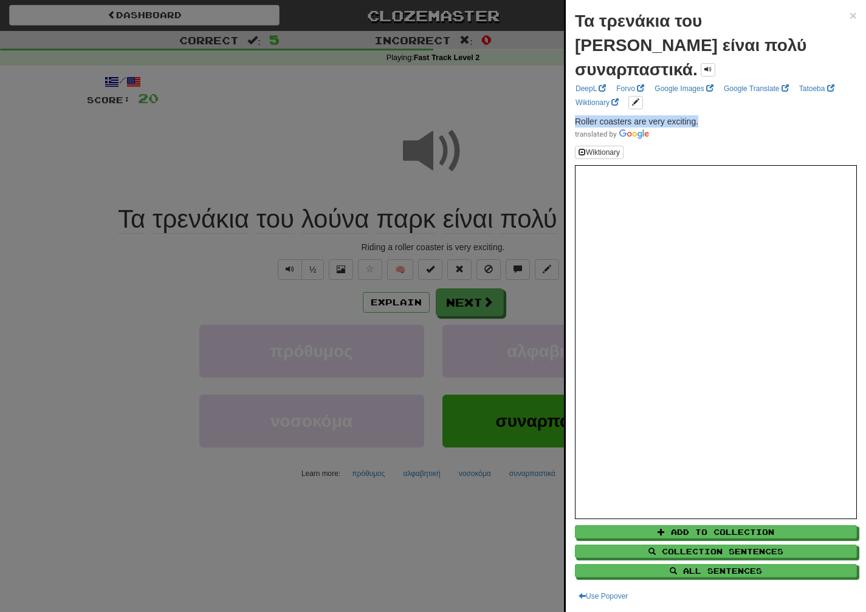
drag, startPoint x: 704, startPoint y: 100, endPoint x: 566, endPoint y: 97, distance: 138.0
click at [566, 97] on div "Τα τρενάκια του [PERSON_NAME] είναι πολύ συναρπαστικά. × DeepL Forvo Google Ima…" at bounding box center [716, 306] width 300 height 612
click at [489, 306] on div at bounding box center [433, 306] width 866 height 612
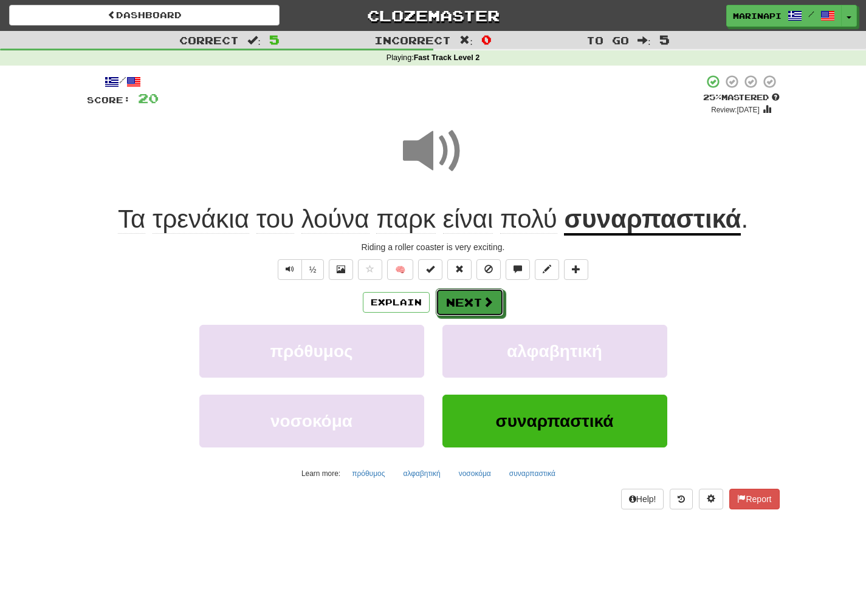
click at [489, 306] on span at bounding box center [487, 302] width 11 height 11
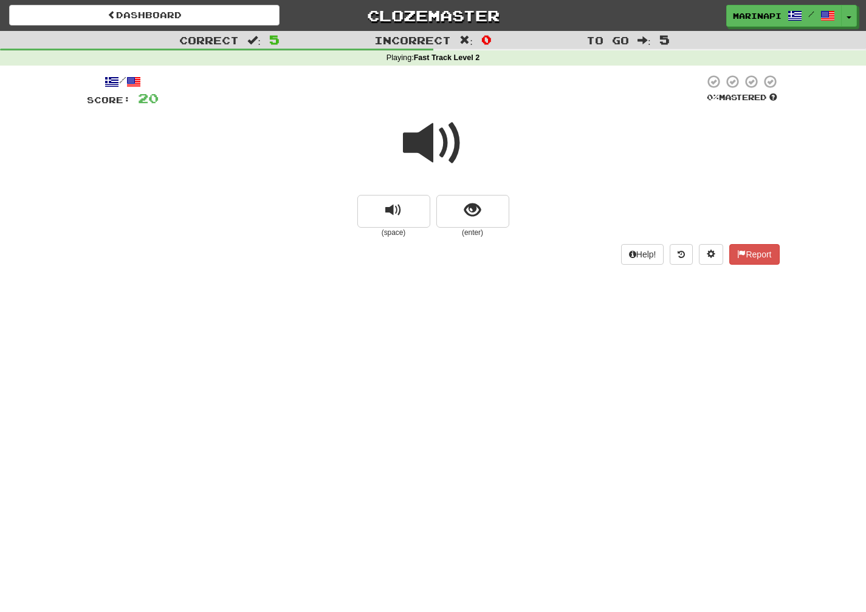
click at [436, 159] on span at bounding box center [433, 143] width 61 height 61
click at [455, 206] on button "show sentence" at bounding box center [472, 211] width 73 height 33
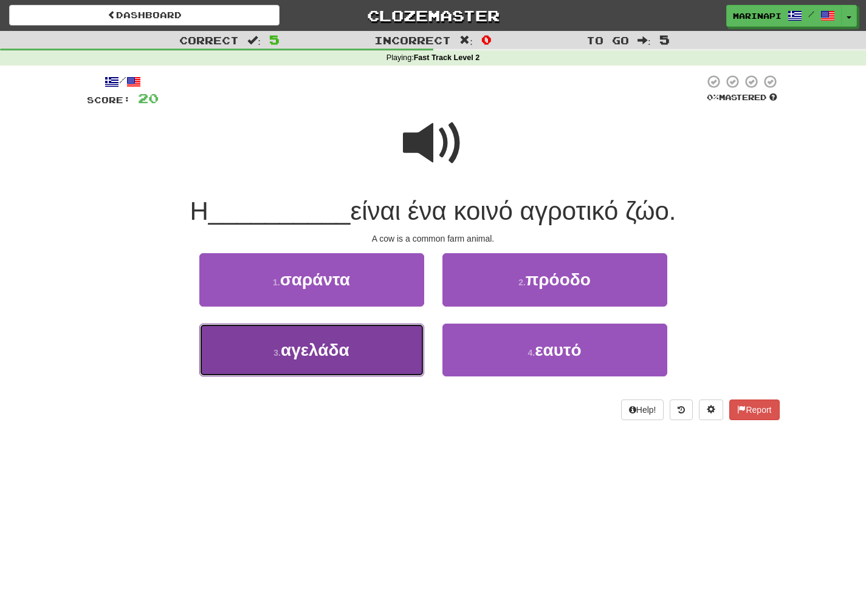
click at [356, 349] on button "3 . αγελάδα" at bounding box center [311, 350] width 225 height 53
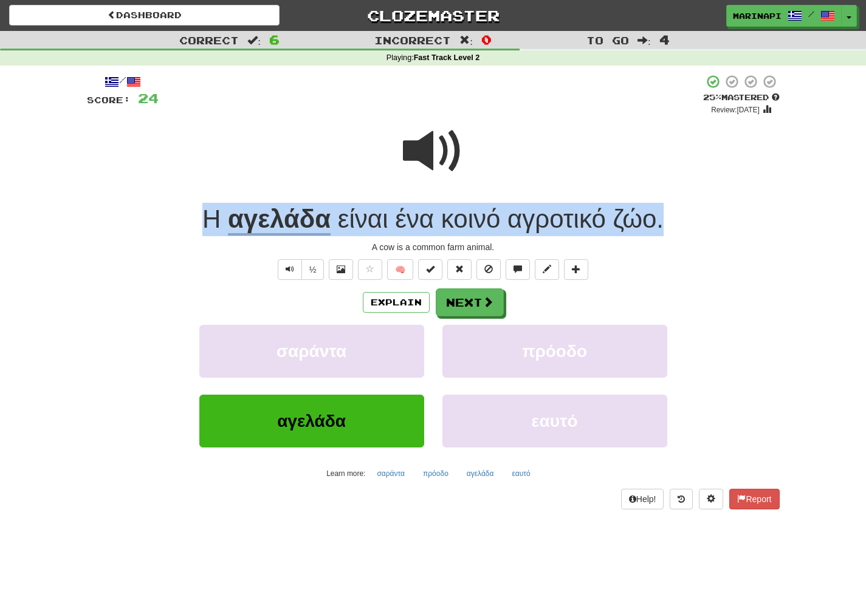
drag, startPoint x: 670, startPoint y: 219, endPoint x: 221, endPoint y: 195, distance: 449.7
click at [221, 195] on div "/ Score: 24 + 4 25 % Mastered Review: [DATE] Η αγελάδα είναι ένα κοινό αγροτικό…" at bounding box center [433, 292] width 693 height 436
click at [664, 214] on span "είναι ένα κοινό αγροτικό ζώο ." at bounding box center [497, 219] width 333 height 29
drag, startPoint x: 669, startPoint y: 218, endPoint x: 193, endPoint y: 210, distance: 475.8
click at [193, 210] on div "Η αγελάδα είναι ένα κοινό αγροτικό ζώο ." at bounding box center [433, 219] width 693 height 33
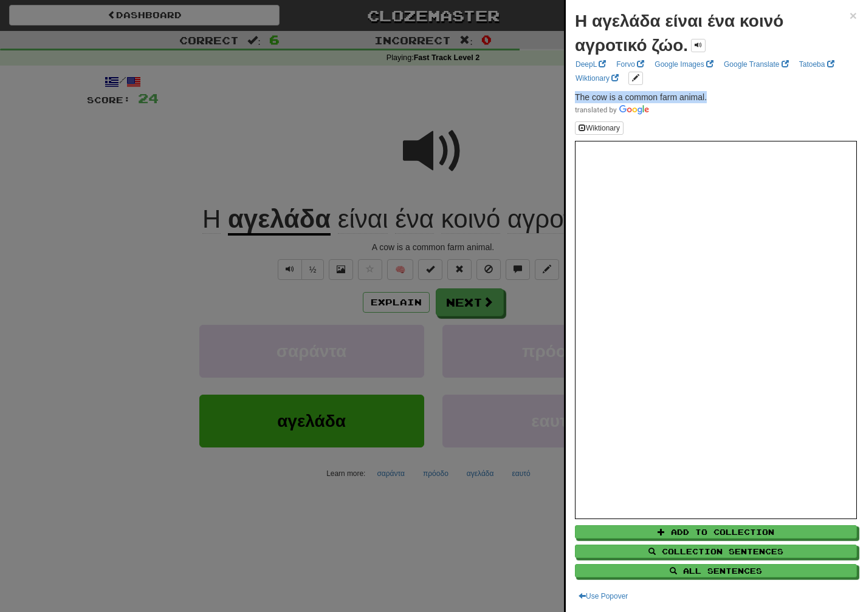
drag, startPoint x: 713, startPoint y: 95, endPoint x: 573, endPoint y: 98, distance: 139.8
click at [573, 98] on div "Η αγελάδα είναι ένα κοινό αγροτικό ζώο. × DeepL Forvo Google Images Google Tran…" at bounding box center [716, 306] width 300 height 612
click at [476, 307] on div at bounding box center [433, 306] width 866 height 612
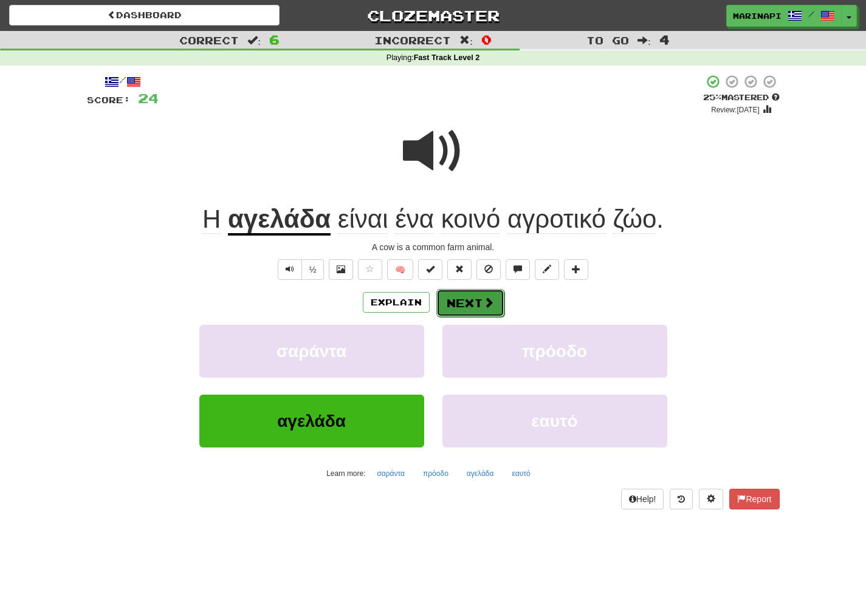
click at [476, 307] on button "Next" at bounding box center [470, 303] width 68 height 28
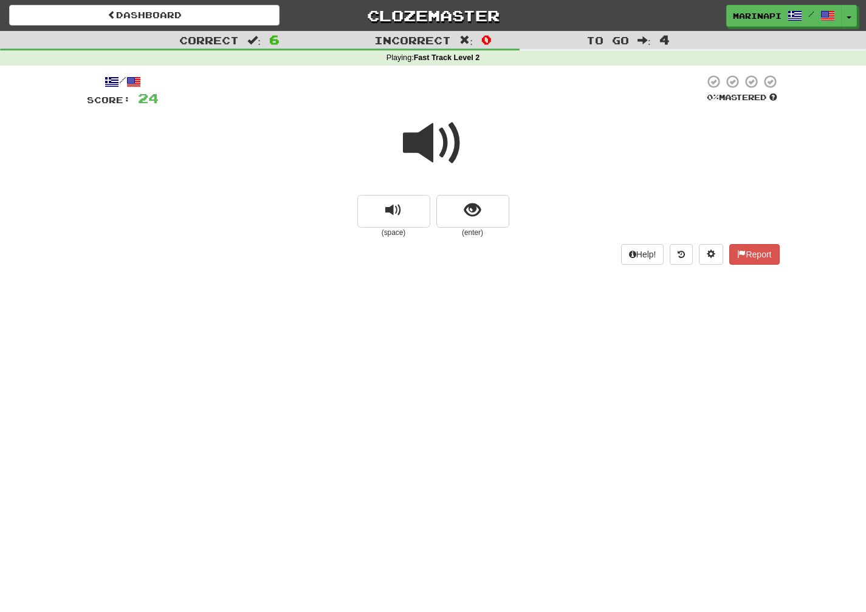
click at [442, 149] on span at bounding box center [433, 143] width 61 height 61
click at [457, 216] on button "show sentence" at bounding box center [472, 211] width 73 height 33
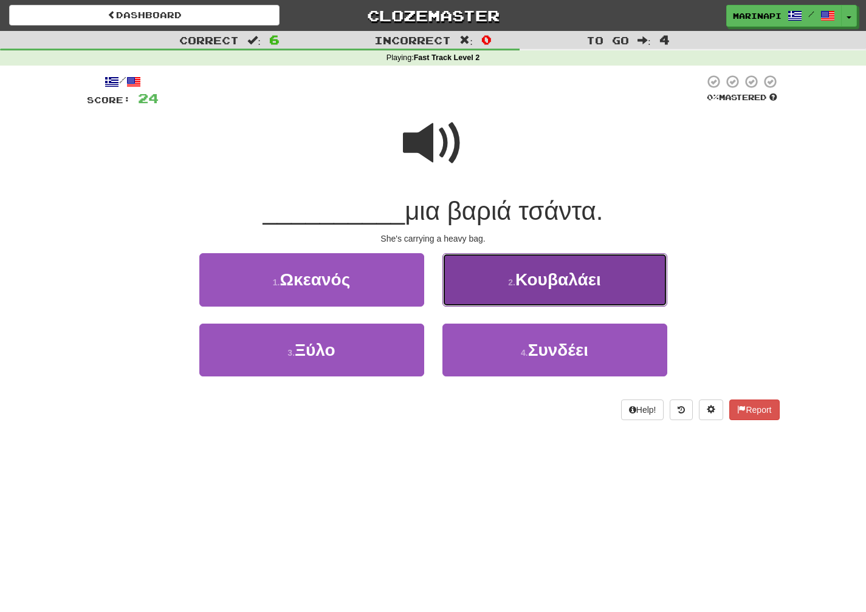
click at [551, 277] on span "Κουβαλάει" at bounding box center [558, 279] width 86 height 19
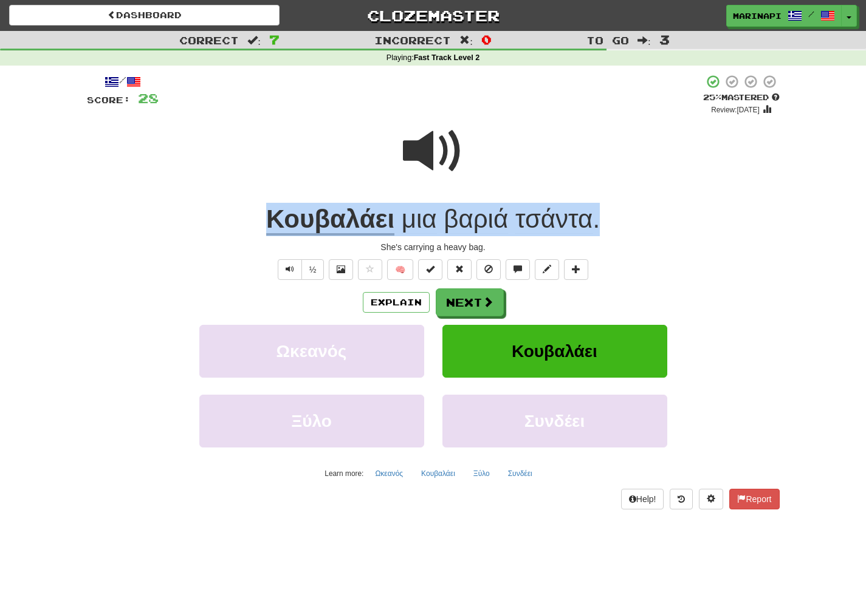
drag, startPoint x: 608, startPoint y: 224, endPoint x: 224, endPoint y: 224, distance: 384.0
click at [224, 224] on div "Κουβαλάει μια βαριά τσάντα ." at bounding box center [433, 219] width 693 height 33
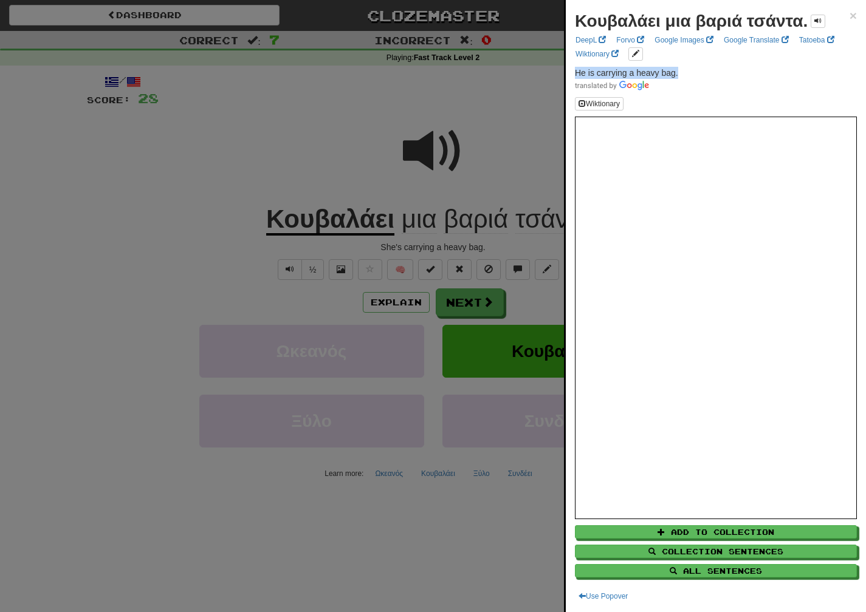
drag, startPoint x: 685, startPoint y: 73, endPoint x: 573, endPoint y: 72, distance: 112.4
click at [573, 72] on div "Κουβαλάει μια βαριά τσάντα. × DeepL Forvo Google Images Google Translate Tatoeb…" at bounding box center [716, 306] width 300 height 612
click at [488, 303] on div at bounding box center [433, 306] width 866 height 612
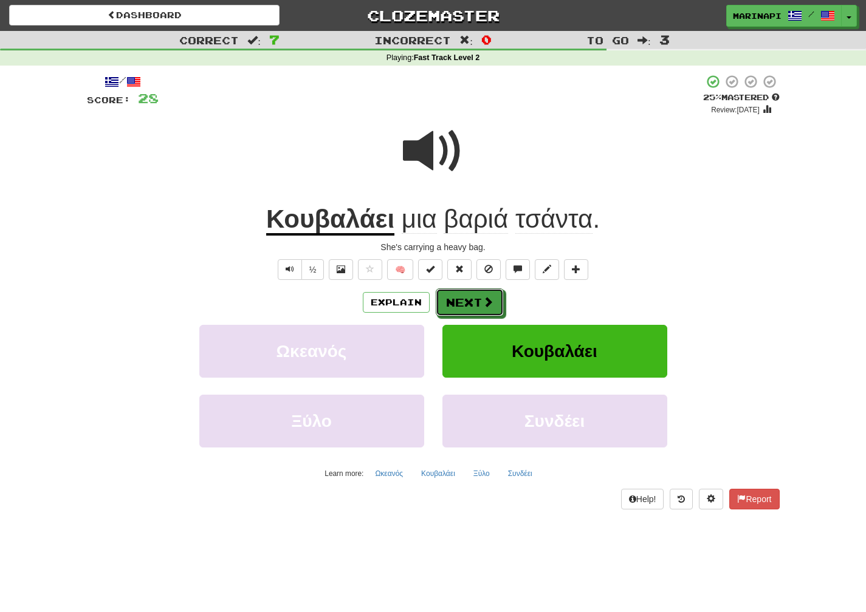
click at [485, 303] on span at bounding box center [487, 302] width 11 height 11
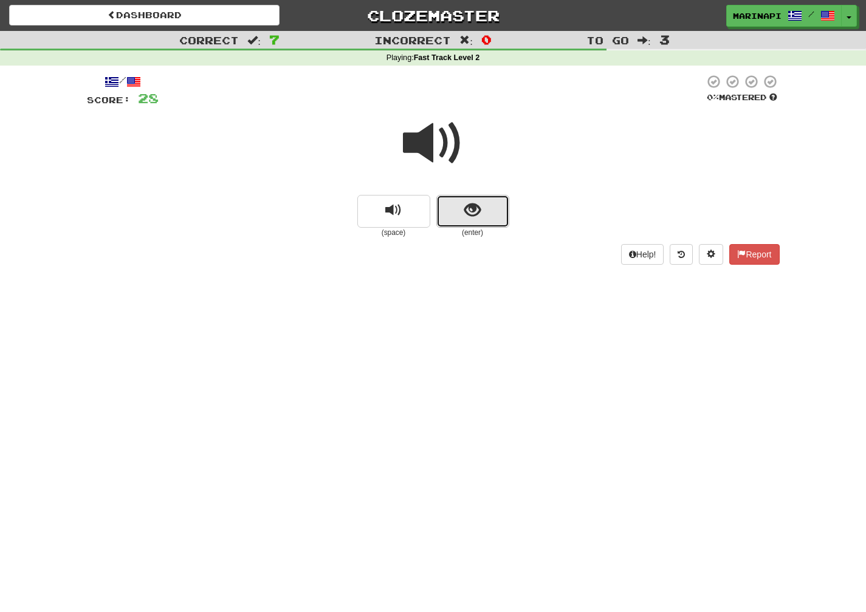
click at [466, 209] on span "show sentence" at bounding box center [472, 210] width 16 height 16
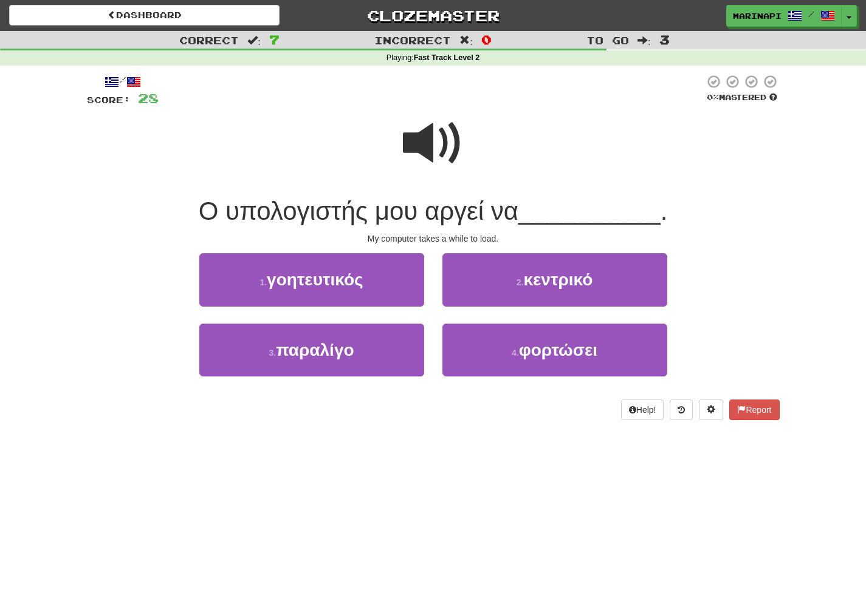
click at [442, 151] on span at bounding box center [433, 143] width 61 height 61
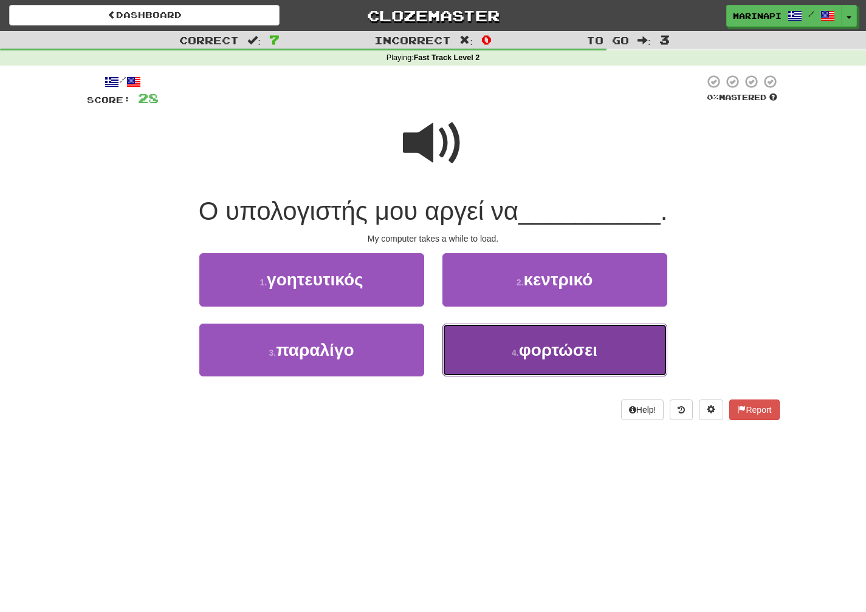
click at [475, 332] on button "4 . φορτώσει" at bounding box center [554, 350] width 225 height 53
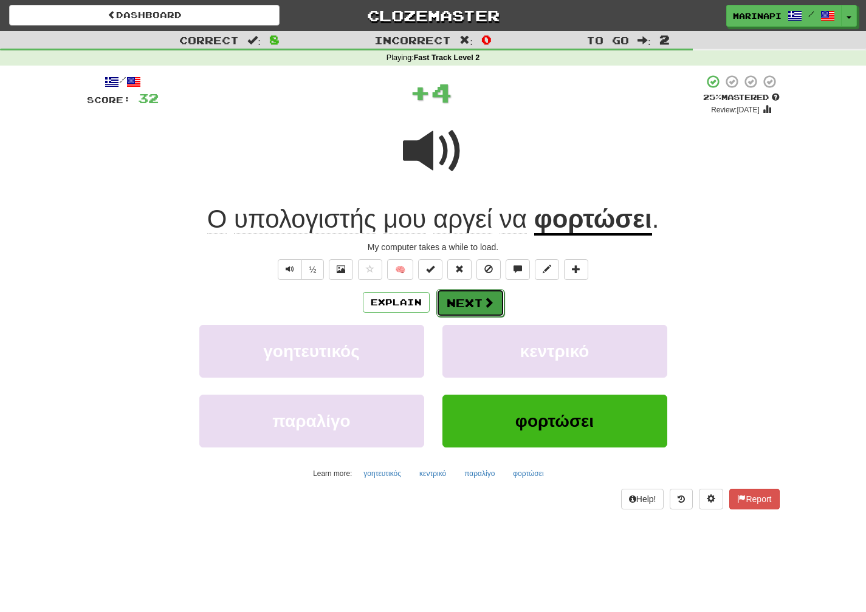
click at [488, 303] on span at bounding box center [488, 302] width 11 height 11
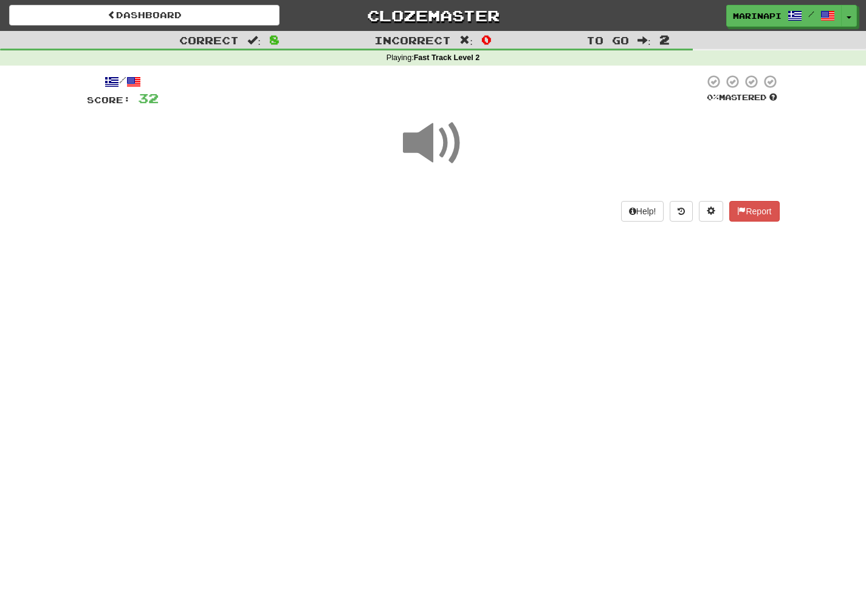
click at [451, 146] on span at bounding box center [433, 143] width 61 height 61
click at [449, 142] on span at bounding box center [433, 143] width 61 height 61
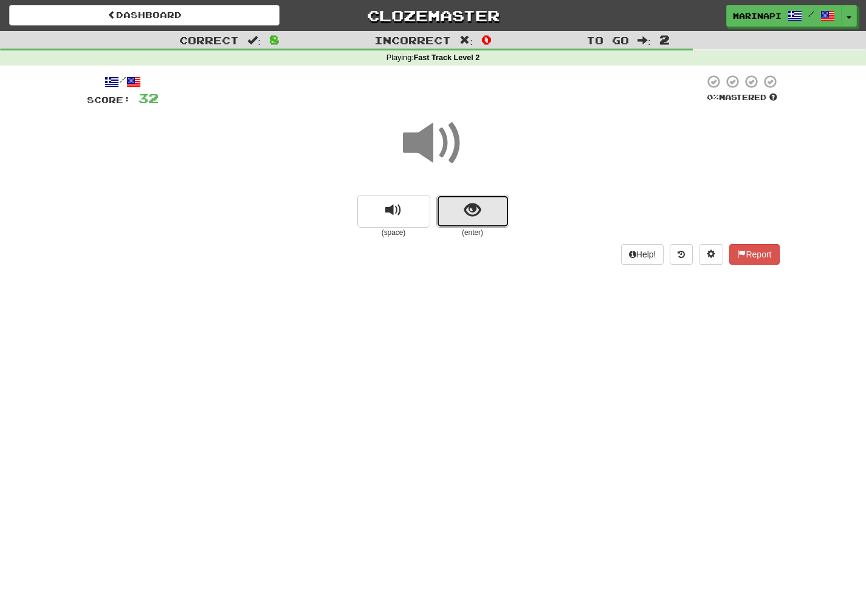
click at [476, 198] on button "show sentence" at bounding box center [472, 211] width 73 height 33
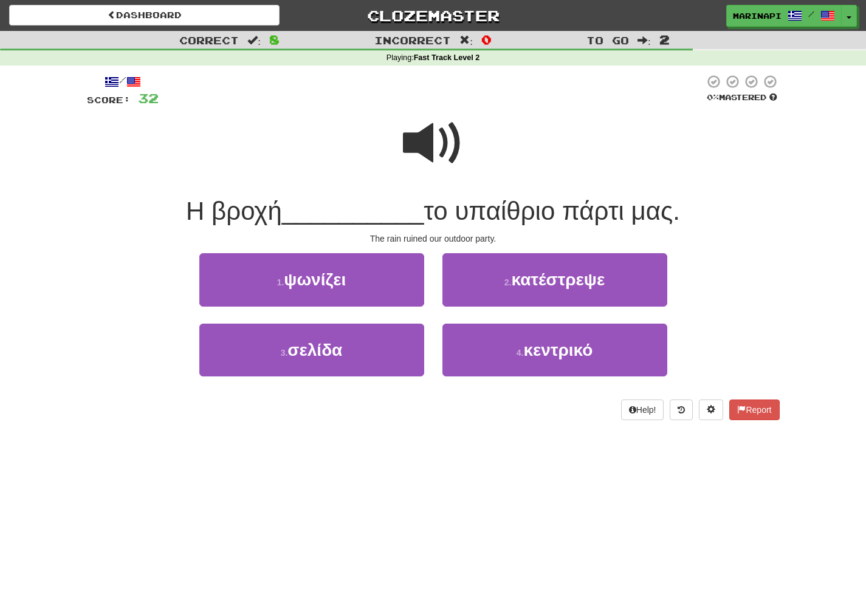
click at [430, 146] on span at bounding box center [433, 143] width 61 height 61
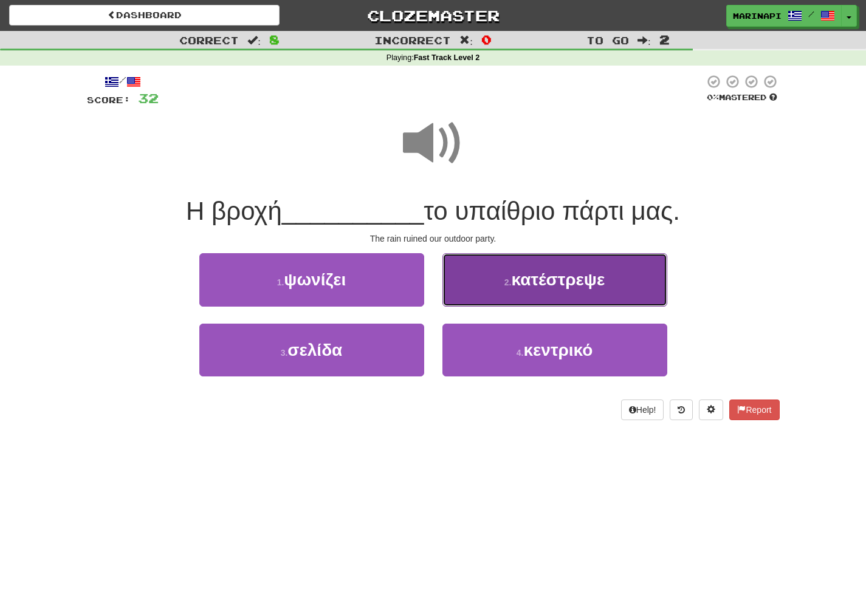
click at [485, 289] on button "2 . κατέστρεψε" at bounding box center [554, 279] width 225 height 53
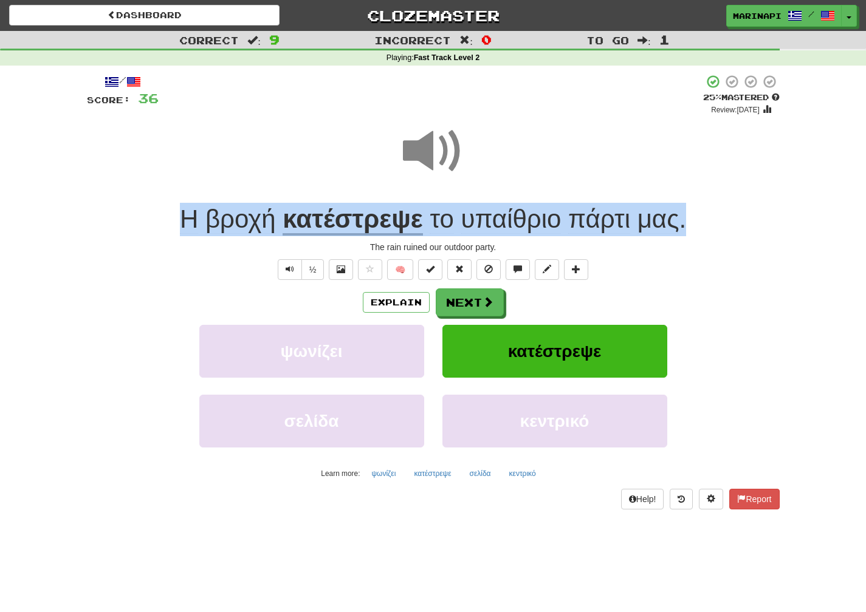
drag, startPoint x: 696, startPoint y: 221, endPoint x: 176, endPoint y: 207, distance: 519.7
click at [176, 207] on div "Η βροχή κατέστρεψε το υπαίθριο πάρτι μας ." at bounding box center [433, 219] width 693 height 33
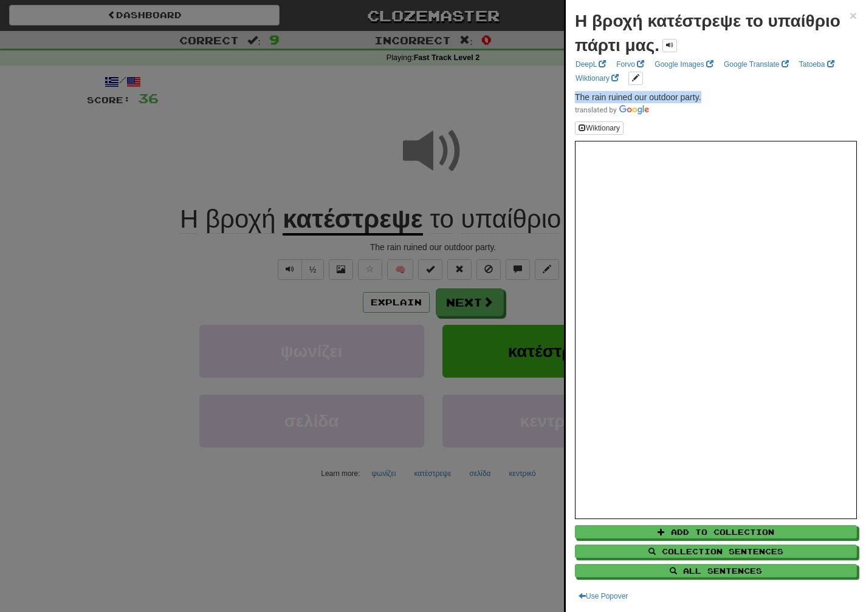
drag, startPoint x: 705, startPoint y: 95, endPoint x: 569, endPoint y: 93, distance: 136.1
click at [569, 93] on div "Η βροχή κατέστρεψε το υπαίθριο πάρτι μας. × DeepL Forvo Google Images Google Tr…" at bounding box center [716, 306] width 300 height 612
copy span "The rain ruined our outdoor party."
click at [551, 300] on div at bounding box center [433, 306] width 866 height 612
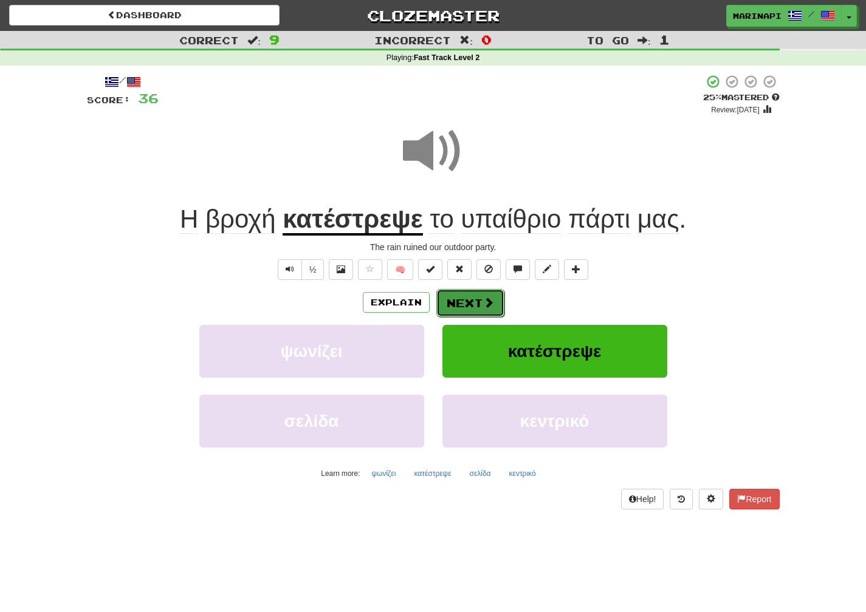
click at [492, 307] on span at bounding box center [488, 302] width 11 height 11
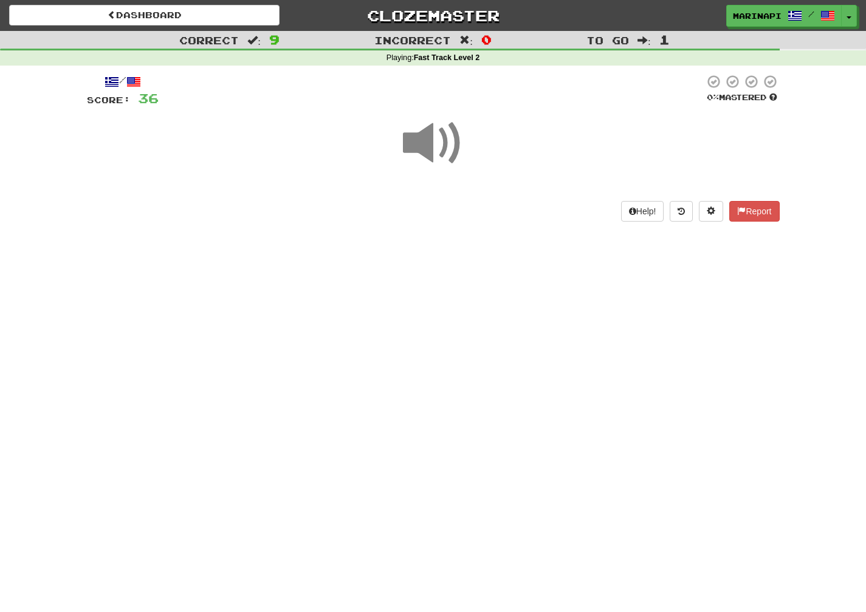
click at [444, 153] on span at bounding box center [433, 143] width 61 height 61
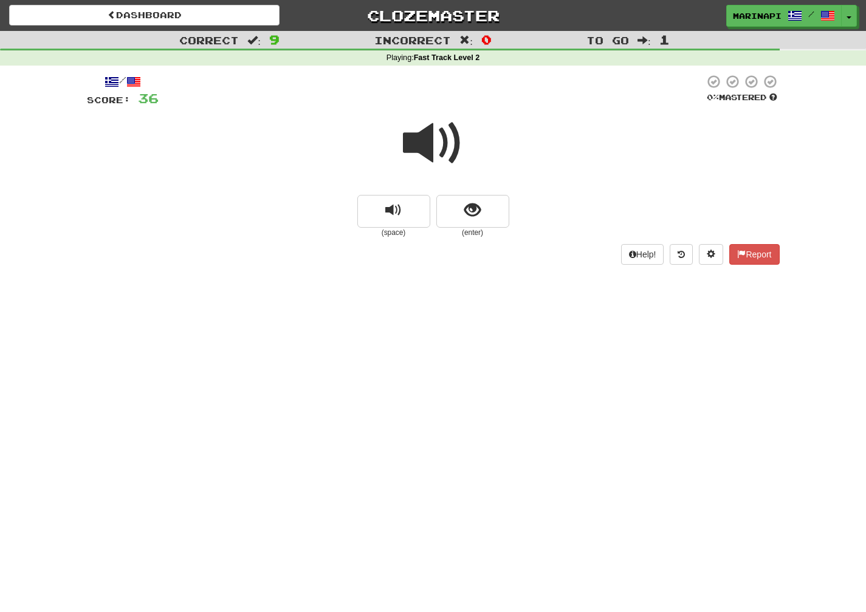
click at [443, 151] on span at bounding box center [433, 143] width 61 height 61
click at [462, 204] on button "show sentence" at bounding box center [472, 211] width 73 height 33
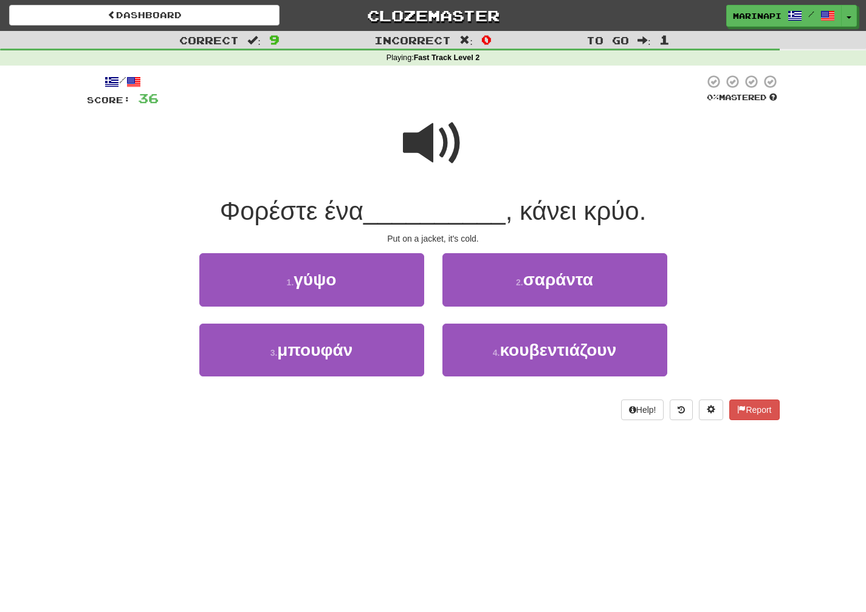
click at [446, 157] on span at bounding box center [433, 143] width 61 height 61
click at [428, 137] on span at bounding box center [433, 143] width 61 height 61
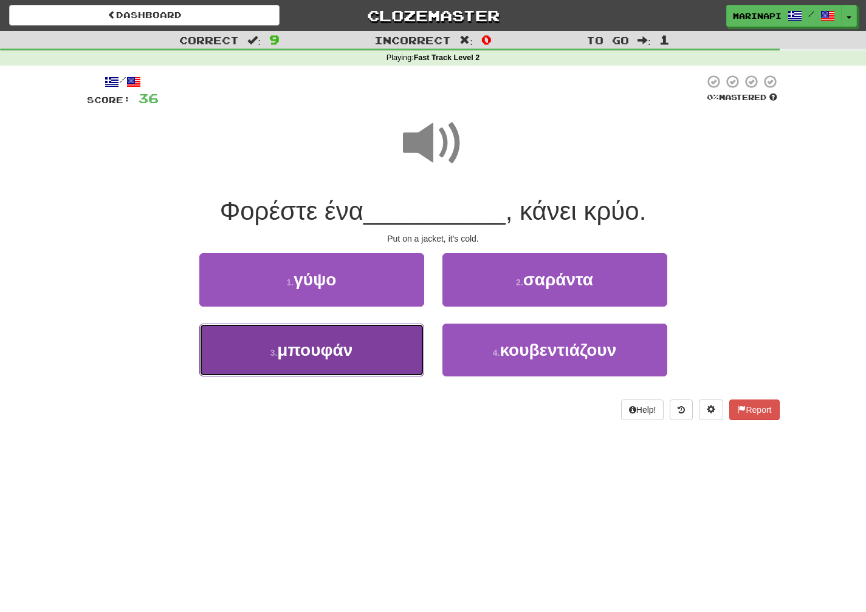
click at [407, 343] on button "3 . μπουφάν" at bounding box center [311, 350] width 225 height 53
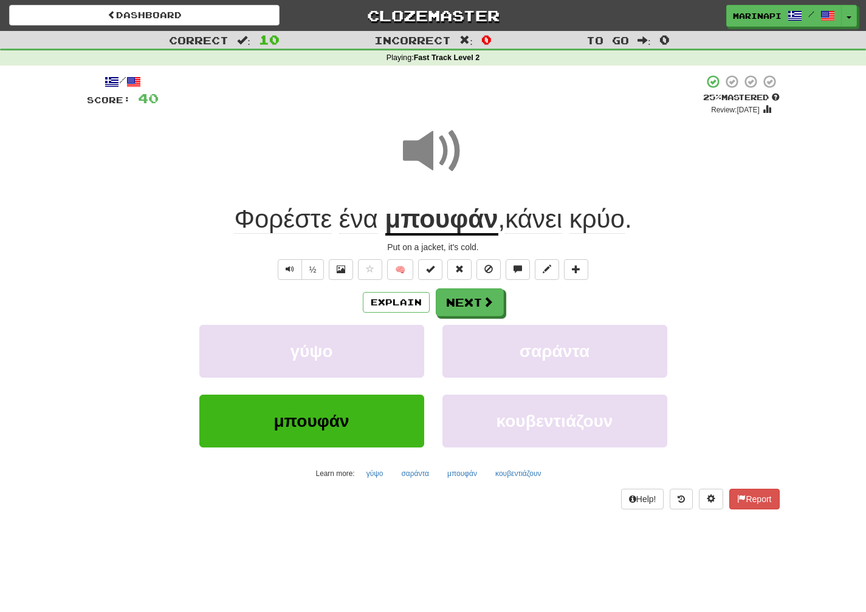
click at [437, 159] on span at bounding box center [433, 151] width 61 height 61
click at [483, 308] on span at bounding box center [488, 302] width 11 height 11
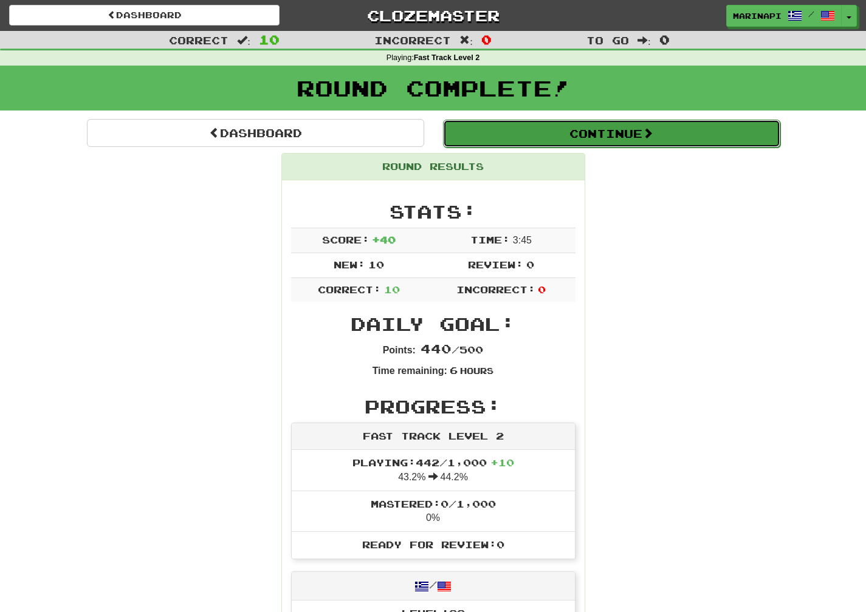
click at [631, 138] on button "Continue" at bounding box center [611, 134] width 337 height 28
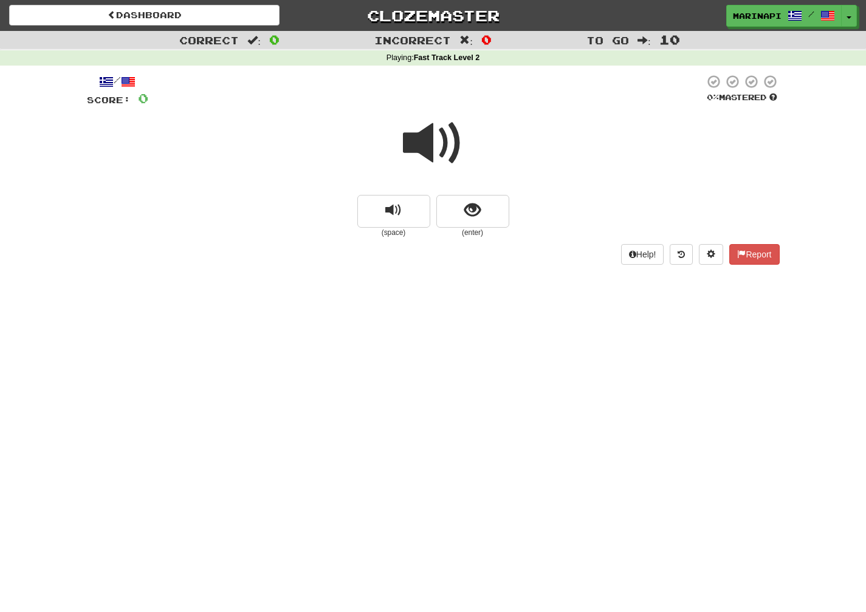
click at [441, 126] on span at bounding box center [433, 143] width 61 height 61
click at [478, 202] on span "show sentence" at bounding box center [472, 210] width 16 height 16
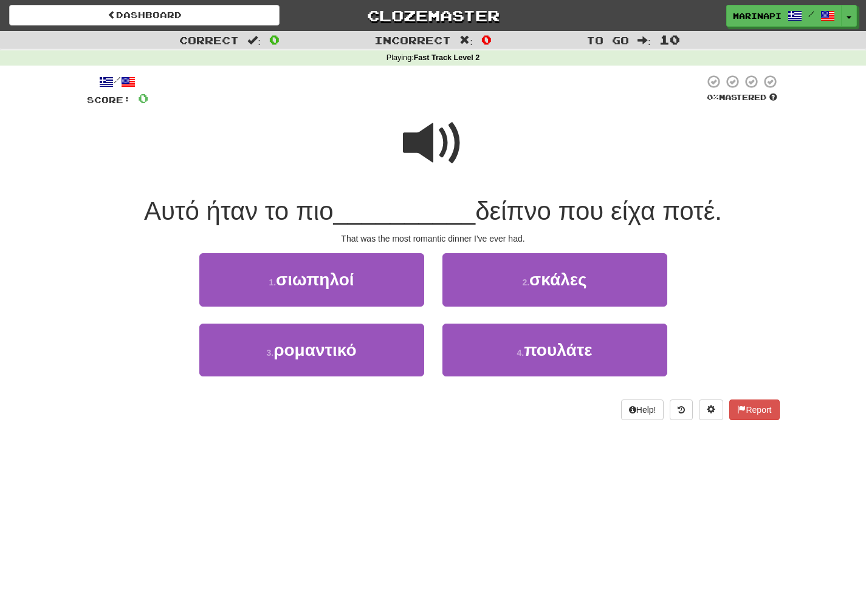
click at [445, 166] on span at bounding box center [433, 143] width 61 height 61
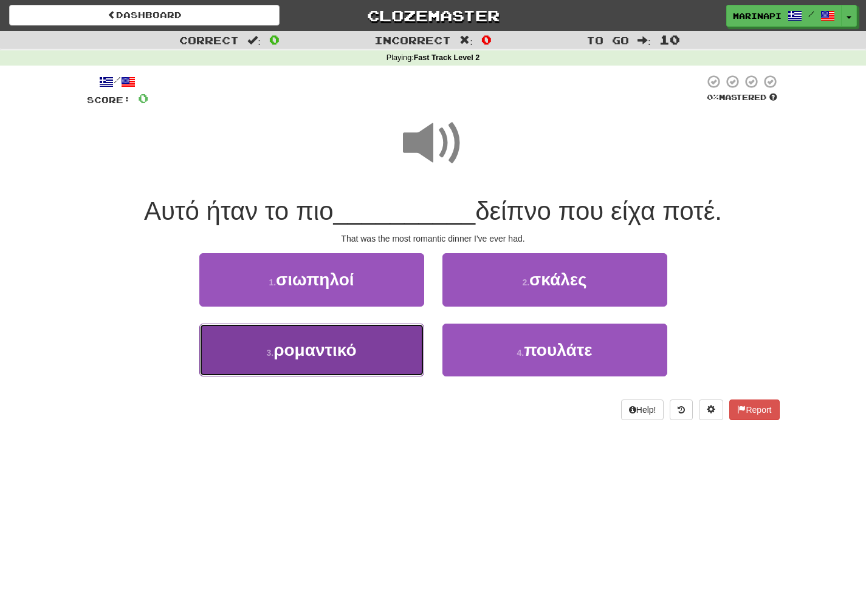
click at [397, 341] on button "3 . ρομαντικό" at bounding box center [311, 350] width 225 height 53
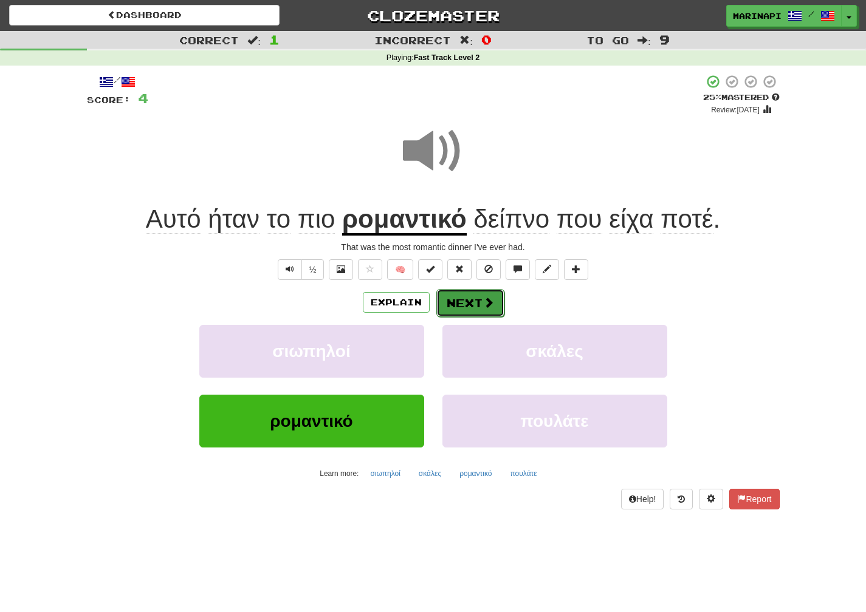
click at [475, 305] on button "Next" at bounding box center [470, 303] width 68 height 28
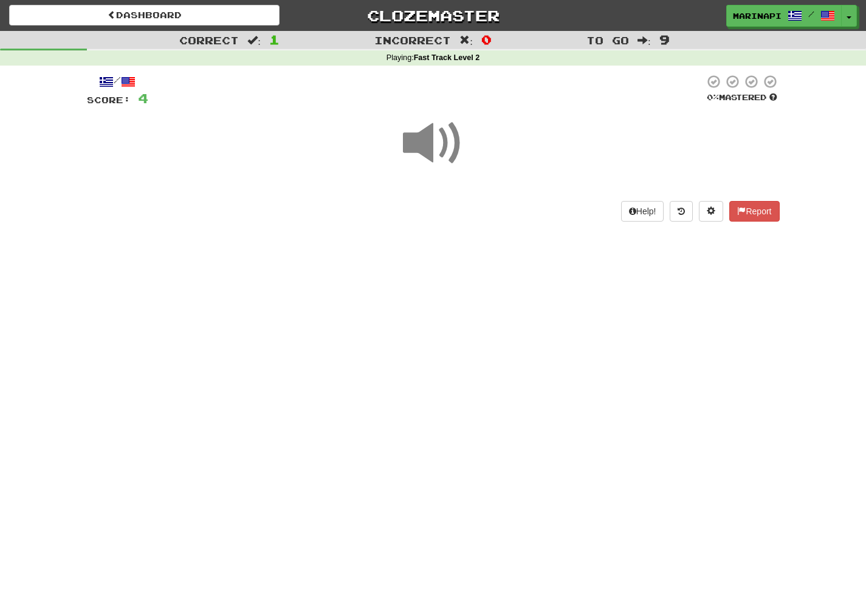
click at [442, 154] on span at bounding box center [433, 143] width 61 height 61
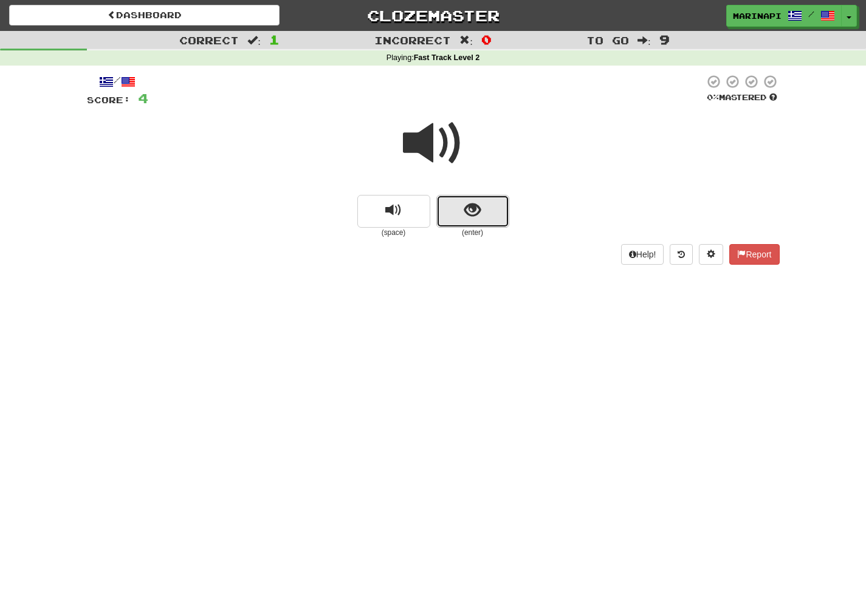
click at [486, 216] on button "show sentence" at bounding box center [472, 211] width 73 height 33
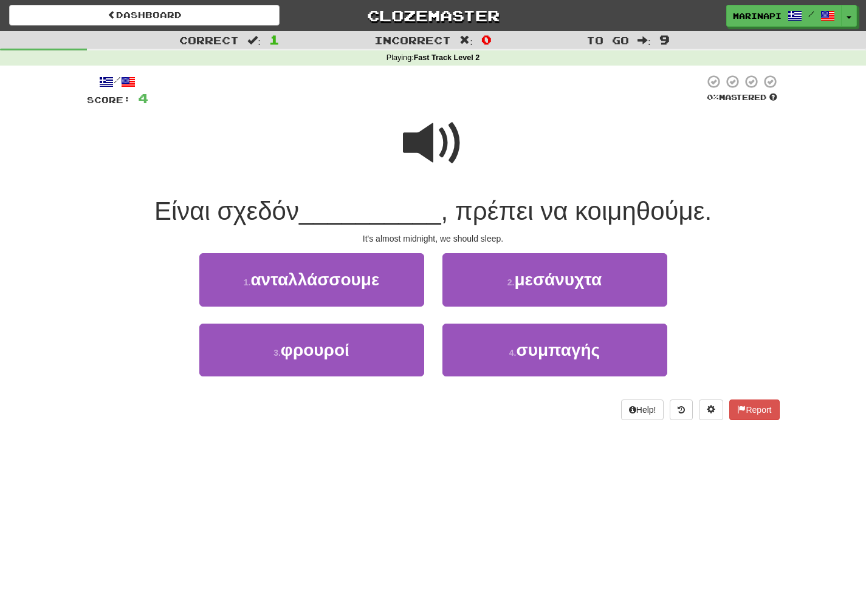
click at [419, 150] on span at bounding box center [433, 143] width 61 height 61
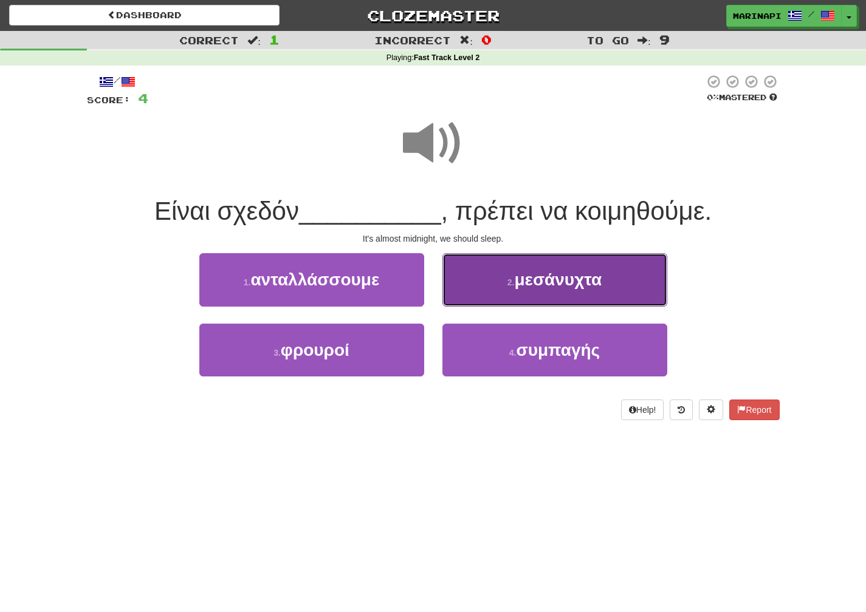
click at [536, 285] on span "μεσάνυχτα" at bounding box center [557, 279] width 87 height 19
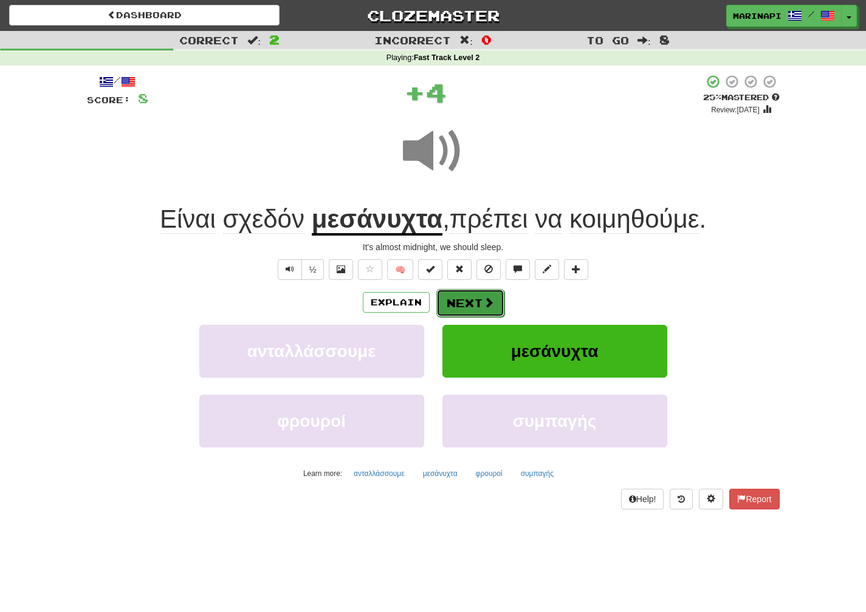
click at [463, 310] on button "Next" at bounding box center [470, 303] width 68 height 28
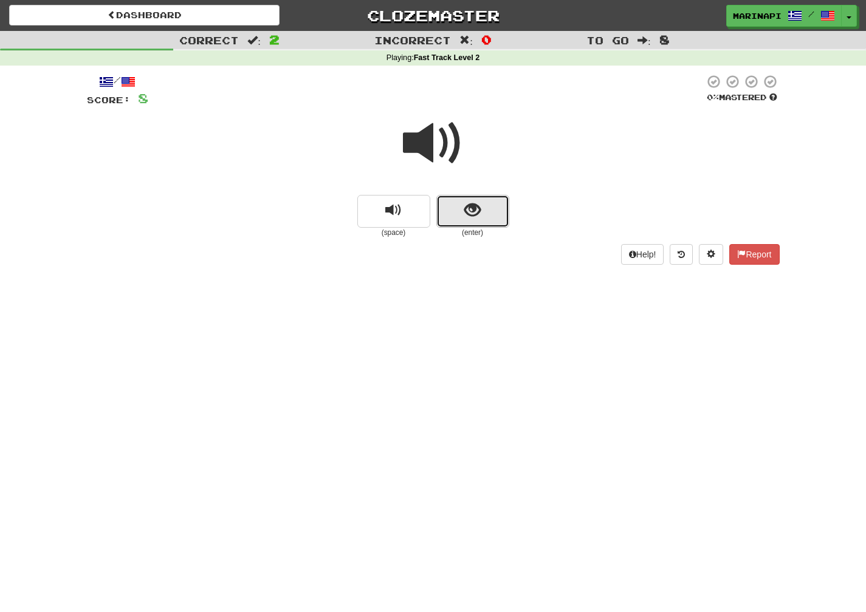
click at [473, 214] on span "show sentence" at bounding box center [472, 210] width 16 height 16
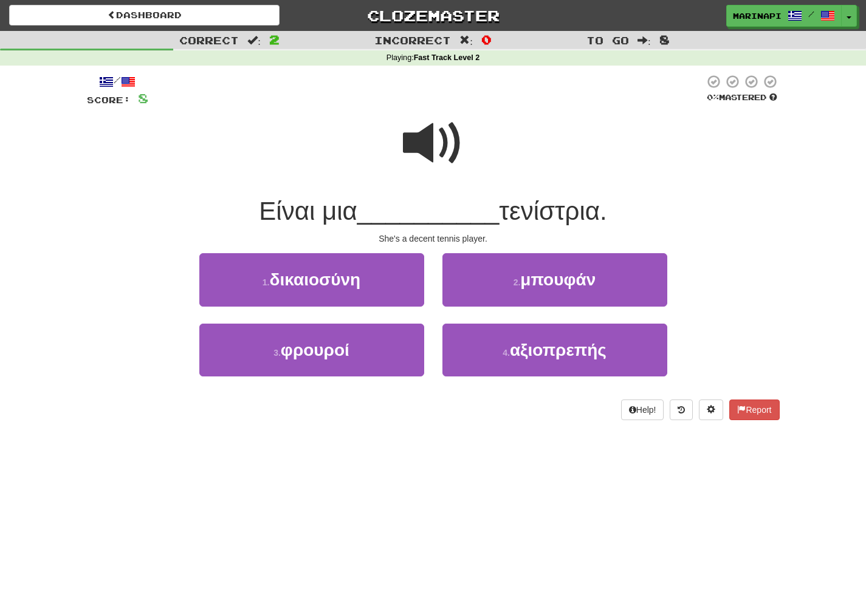
click at [442, 154] on span at bounding box center [433, 143] width 61 height 61
click at [422, 142] on span at bounding box center [433, 143] width 61 height 61
click at [433, 143] on span at bounding box center [433, 143] width 61 height 61
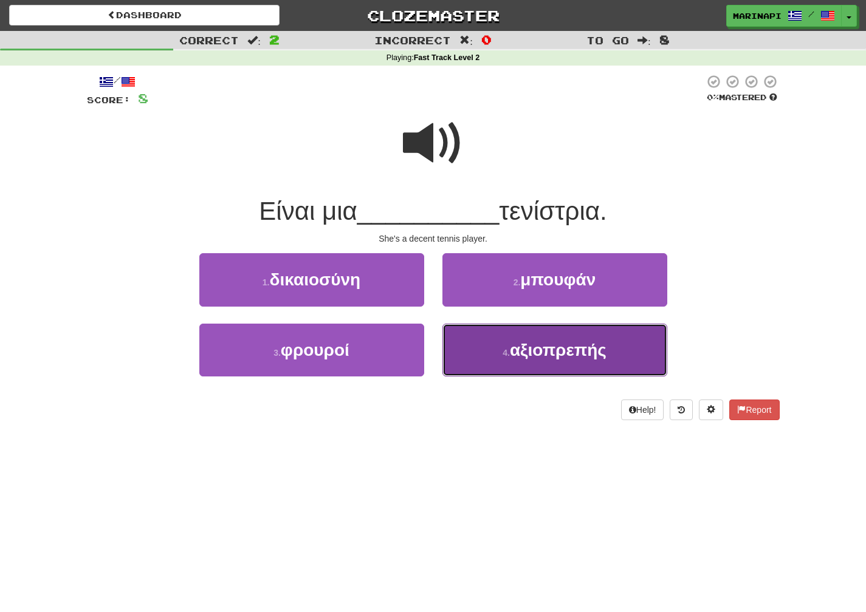
click at [520, 338] on button "4 . αξιοπρεπής" at bounding box center [554, 350] width 225 height 53
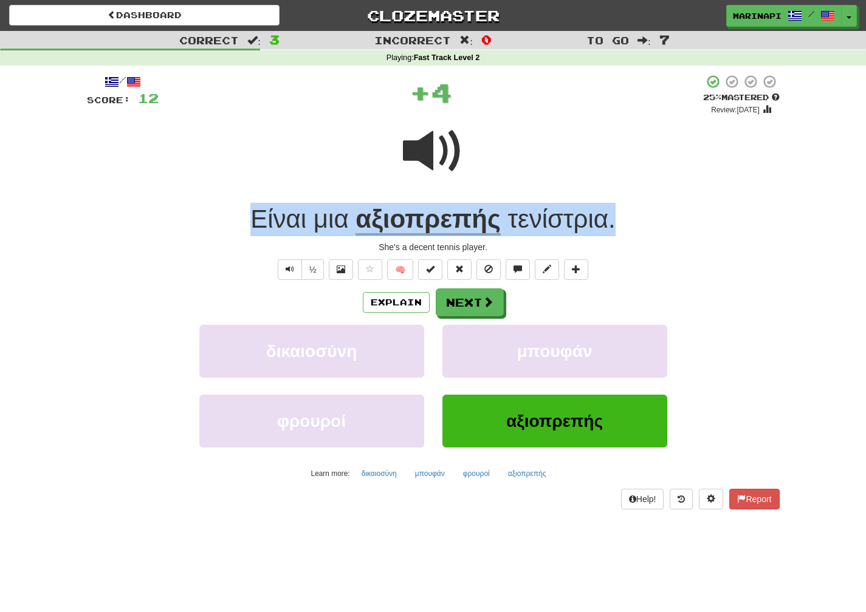
drag, startPoint x: 617, startPoint y: 218, endPoint x: 223, endPoint y: 207, distance: 393.9
click at [223, 207] on div "Είναι μια αξιοπρεπής τενίστρια ." at bounding box center [433, 219] width 693 height 33
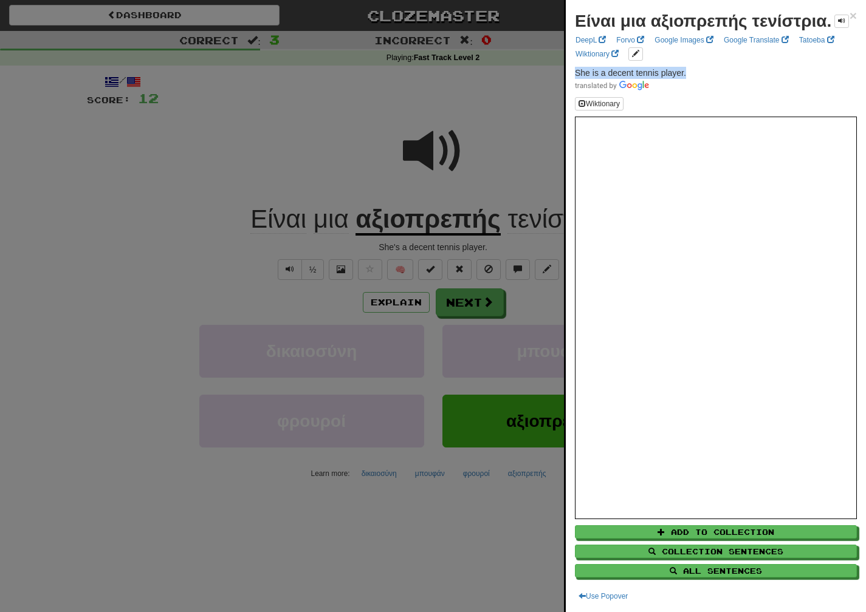
drag, startPoint x: 692, startPoint y: 84, endPoint x: 571, endPoint y: 86, distance: 121.5
click at [571, 86] on div "Είναι μια αξιοπρεπής τενίστρια. × DeepL Forvo Google Images Google Translate Ta…" at bounding box center [716, 306] width 300 height 612
copy span "She is a decent tennis player."
click at [479, 302] on div at bounding box center [433, 306] width 866 height 612
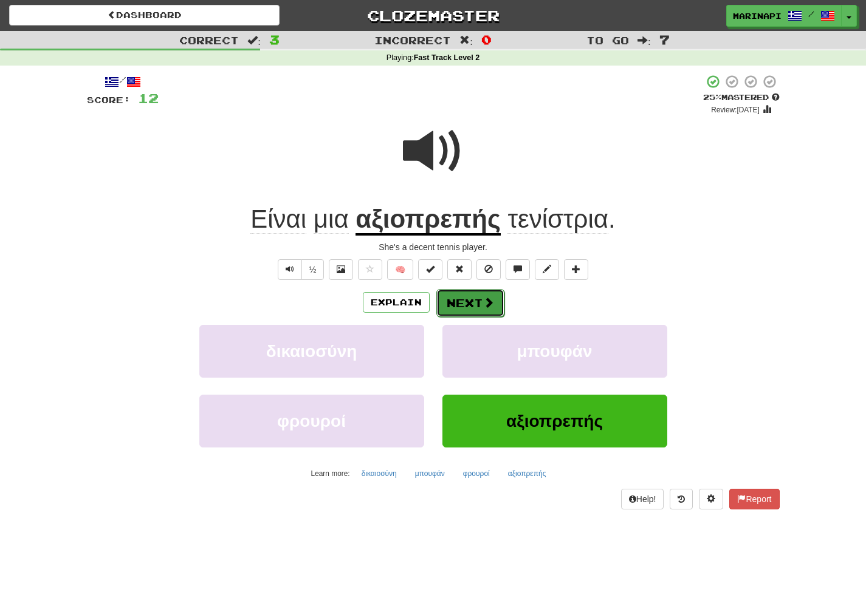
click at [479, 304] on button "Next" at bounding box center [470, 303] width 68 height 28
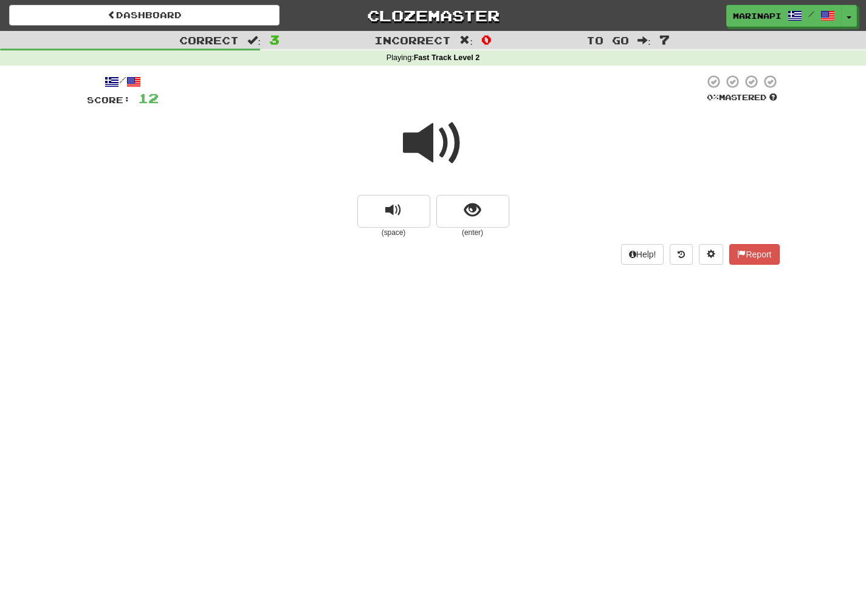
click at [443, 142] on span at bounding box center [433, 143] width 61 height 61
click at [451, 157] on span at bounding box center [433, 143] width 61 height 61
click at [444, 156] on span at bounding box center [433, 143] width 61 height 61
click at [457, 200] on button "show sentence" at bounding box center [472, 211] width 73 height 33
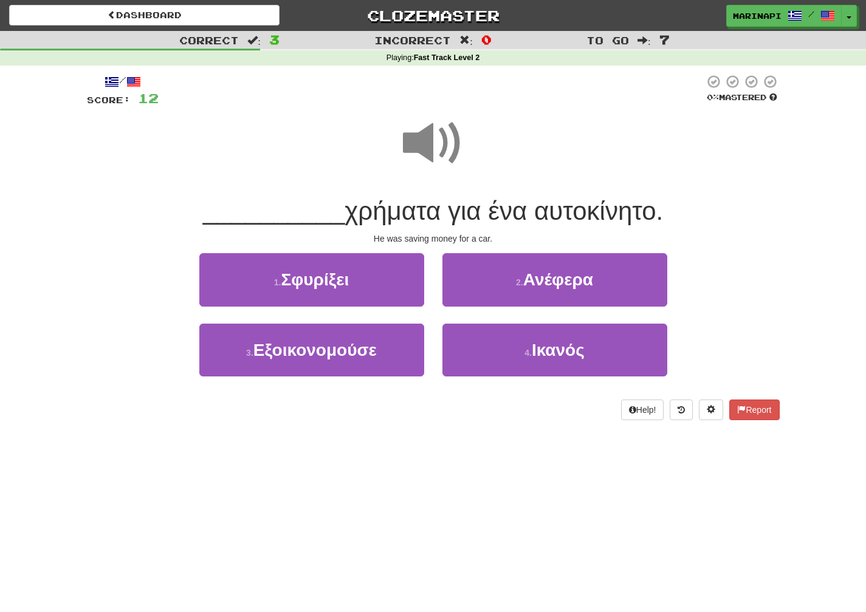
click at [448, 151] on span at bounding box center [433, 143] width 61 height 61
click at [417, 148] on span at bounding box center [433, 143] width 61 height 61
click at [443, 152] on span at bounding box center [433, 143] width 61 height 61
click at [442, 153] on span at bounding box center [433, 143] width 61 height 61
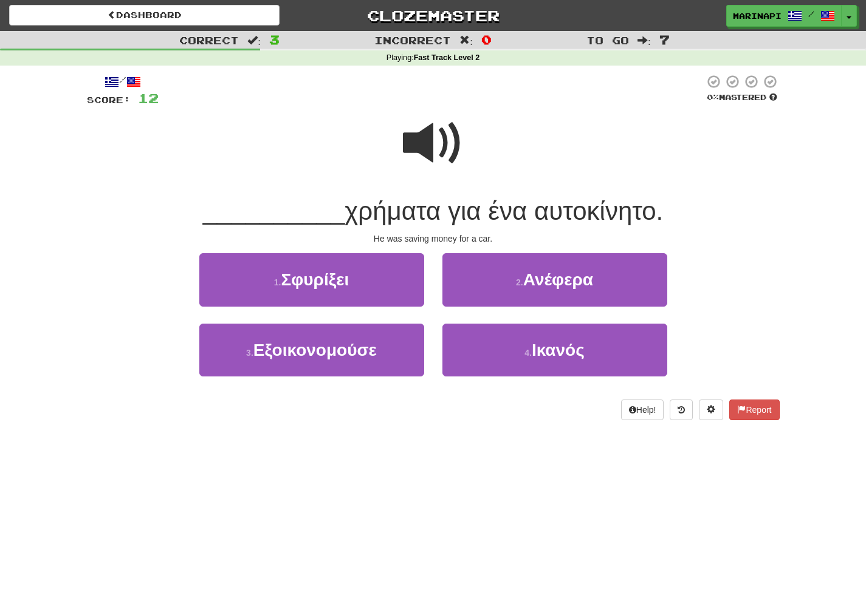
click at [442, 153] on span at bounding box center [433, 143] width 61 height 61
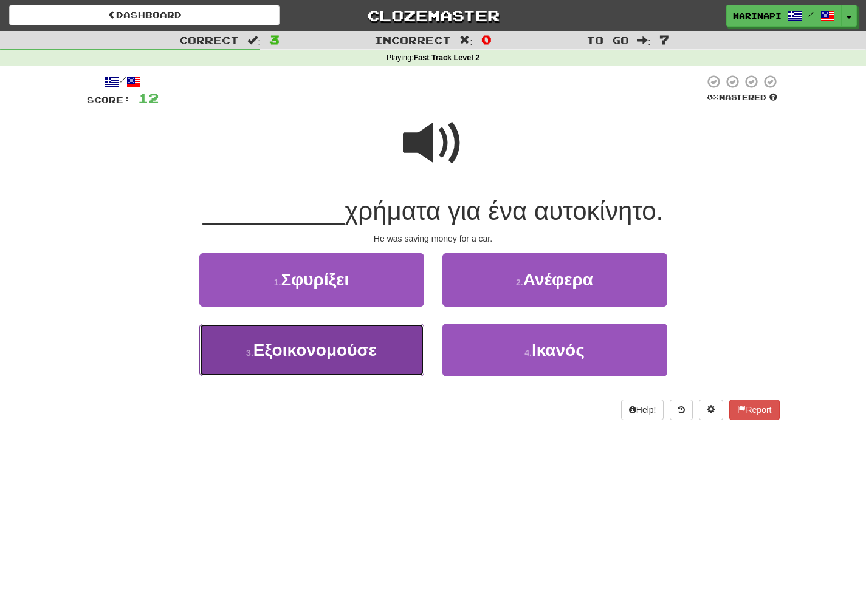
click at [365, 350] on span "Εξοικονομούσε" at bounding box center [314, 350] width 123 height 19
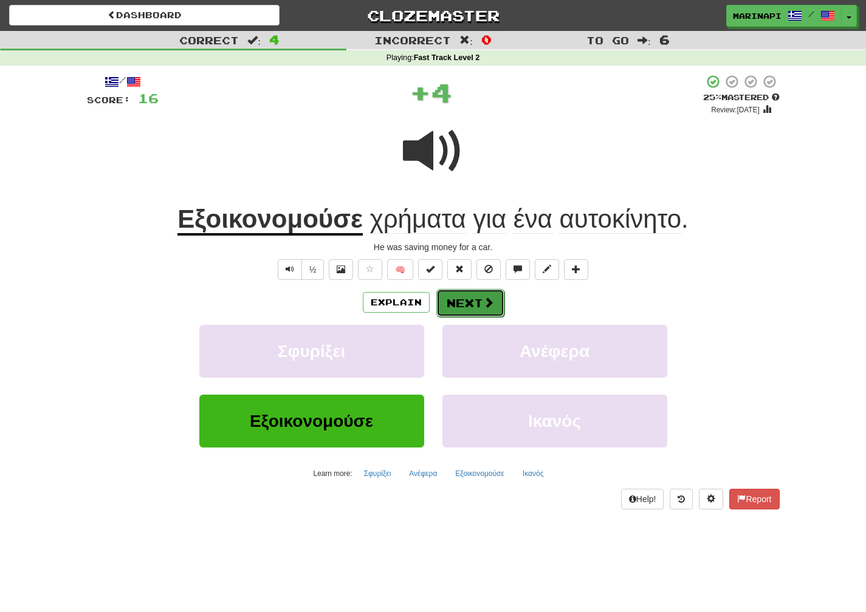
click at [469, 303] on button "Next" at bounding box center [470, 303] width 68 height 28
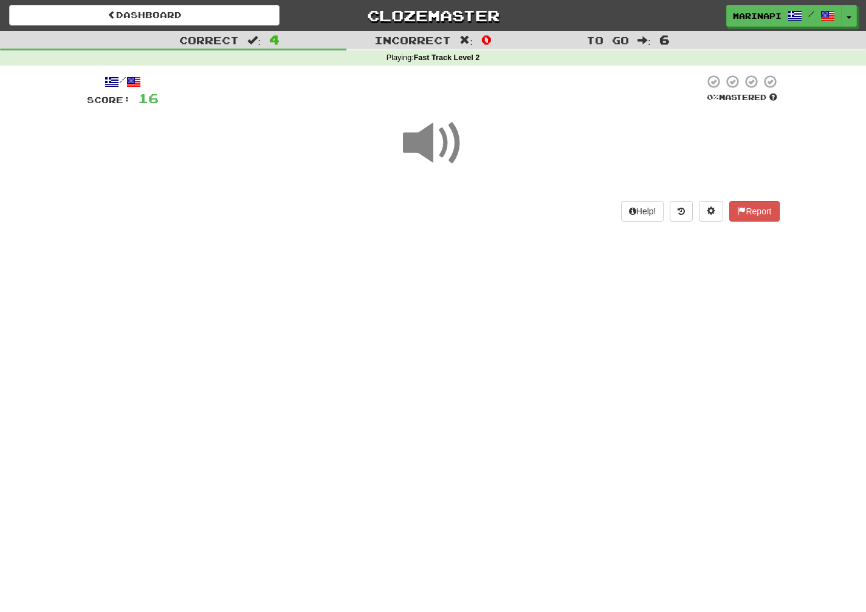
click at [448, 138] on span at bounding box center [433, 143] width 61 height 61
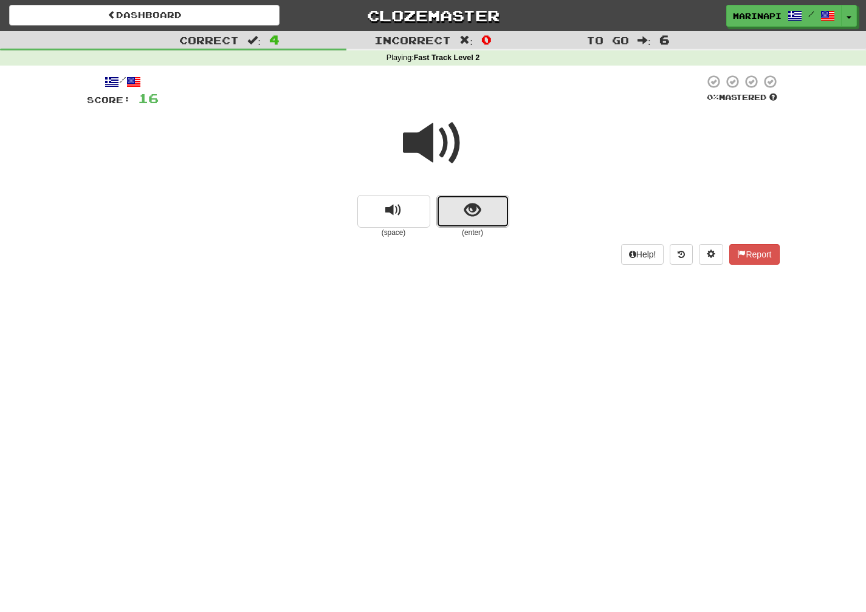
click at [466, 211] on span "show sentence" at bounding box center [472, 210] width 16 height 16
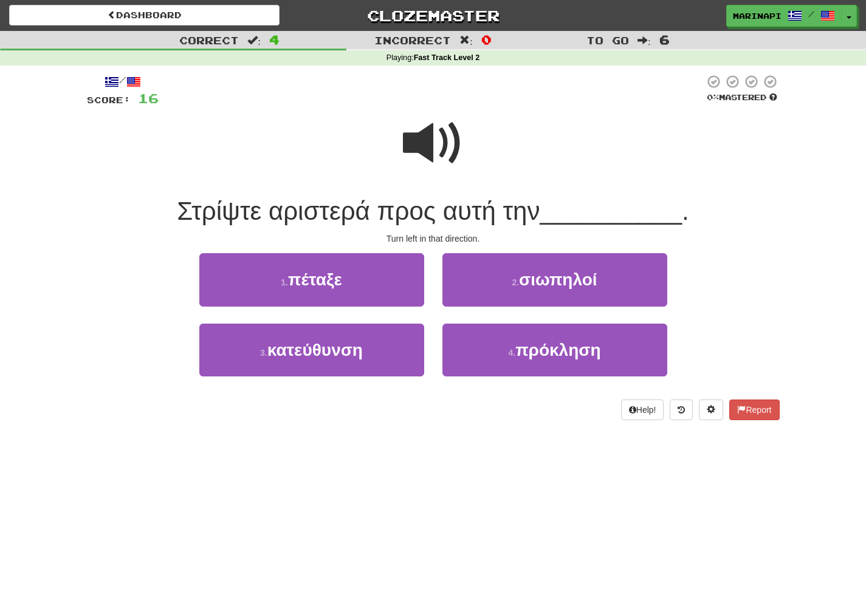
click at [422, 148] on span at bounding box center [433, 143] width 61 height 61
click at [424, 147] on span at bounding box center [433, 143] width 61 height 61
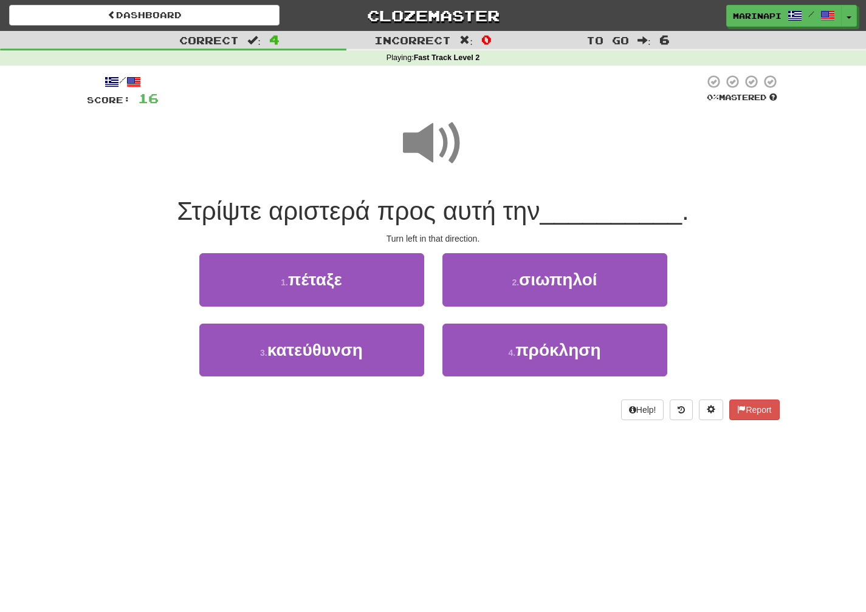
click at [424, 147] on span at bounding box center [433, 143] width 61 height 61
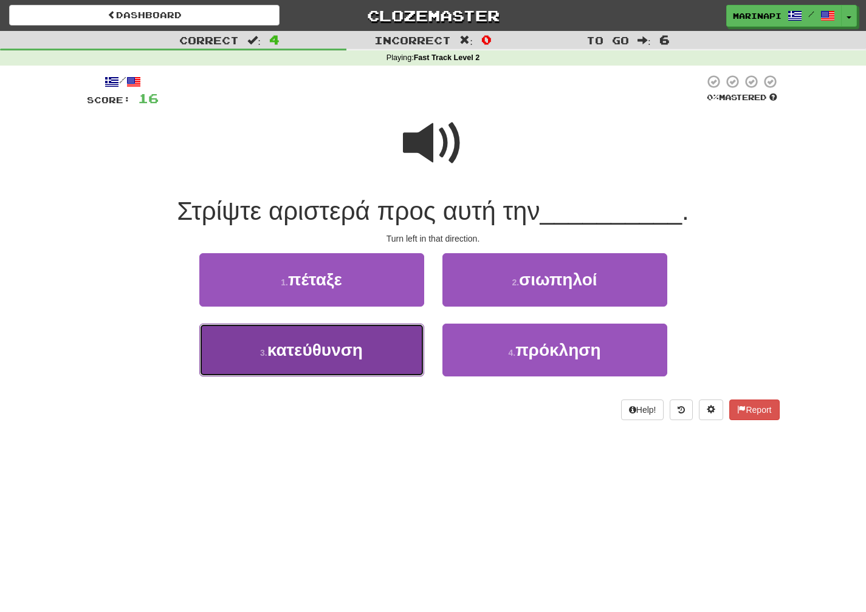
click at [386, 349] on button "3 . κατεύθυνση" at bounding box center [311, 350] width 225 height 53
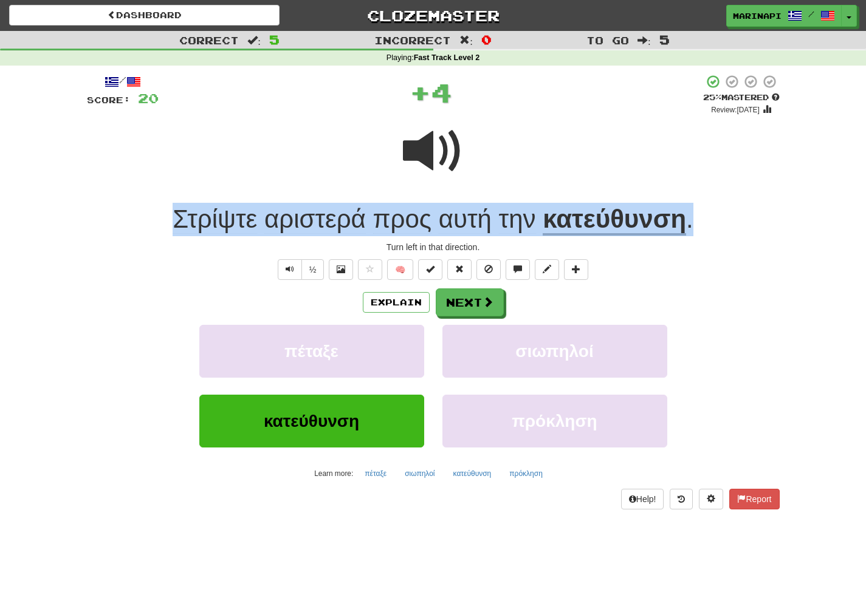
drag, startPoint x: 696, startPoint y: 221, endPoint x: 199, endPoint y: 197, distance: 498.2
click at [199, 197] on div "/ Score: 20 + 4 25 % Mastered Review: 2025-08-22 Στρίψτε αριστερά προς αυτή την…" at bounding box center [433, 292] width 693 height 436
click at [734, 204] on div "Στρίψτε αριστερά προς αυτή την κατεύθυνση ." at bounding box center [433, 219] width 693 height 33
drag, startPoint x: 713, startPoint y: 221, endPoint x: 166, endPoint y: 227, distance: 547.5
click at [166, 227] on div "Στρίψτε αριστερά προς αυτή την κατεύθυνση ." at bounding box center [433, 219] width 693 height 33
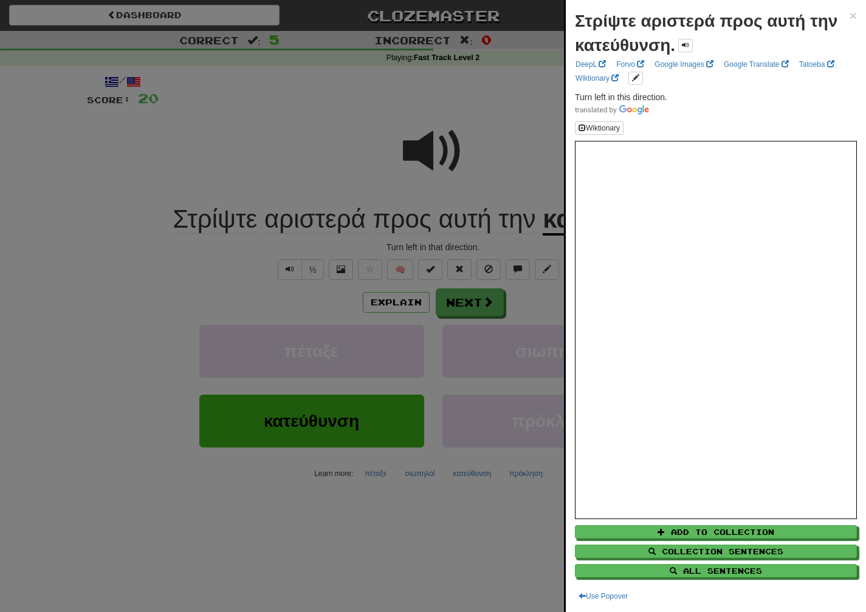
click at [490, 250] on div at bounding box center [433, 306] width 866 height 612
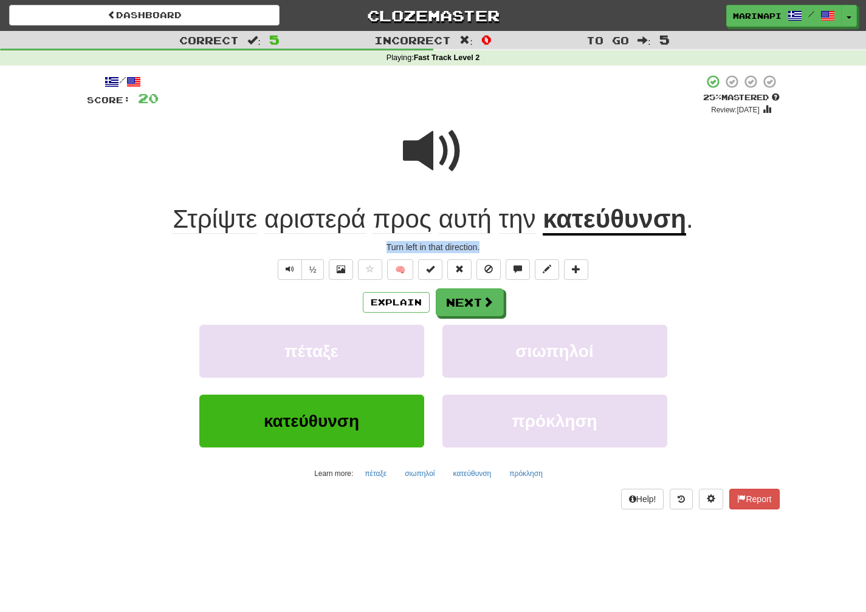
drag, startPoint x: 490, startPoint y: 248, endPoint x: 379, endPoint y: 250, distance: 111.2
click at [379, 250] on div "Turn left in that direction." at bounding box center [433, 247] width 693 height 12
copy div "Turn left in that direction."
click at [479, 309] on button "Next" at bounding box center [470, 303] width 68 height 28
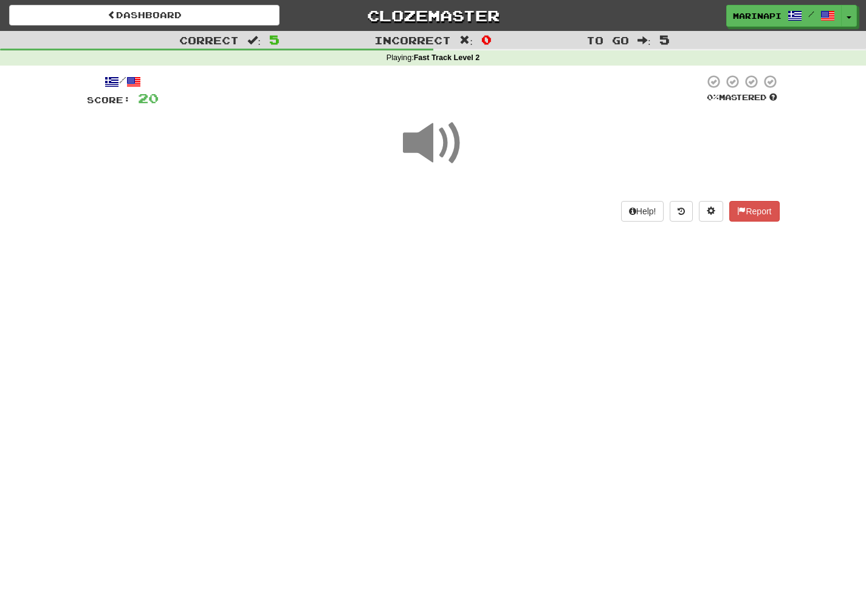
click at [436, 157] on span at bounding box center [433, 143] width 61 height 61
click at [439, 139] on span at bounding box center [433, 143] width 61 height 61
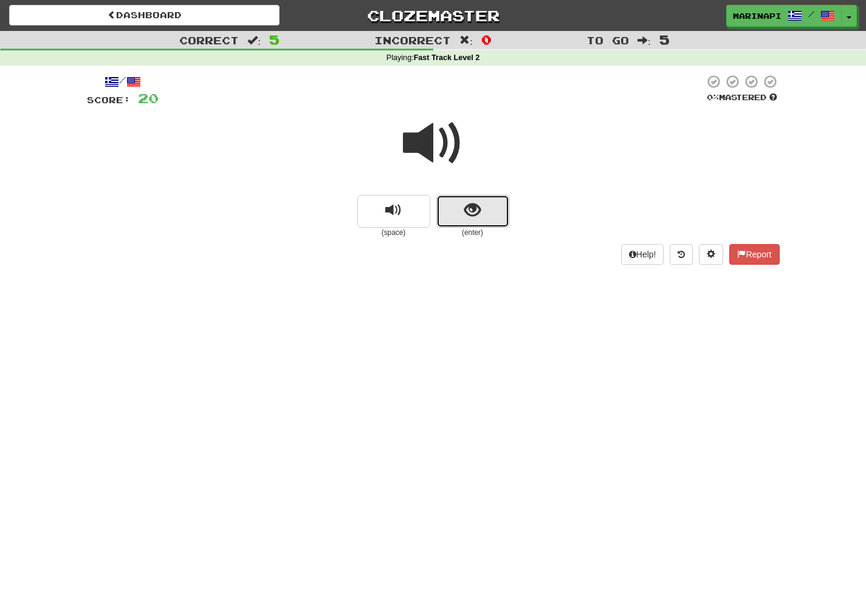
click at [462, 210] on button "show sentence" at bounding box center [472, 211] width 73 height 33
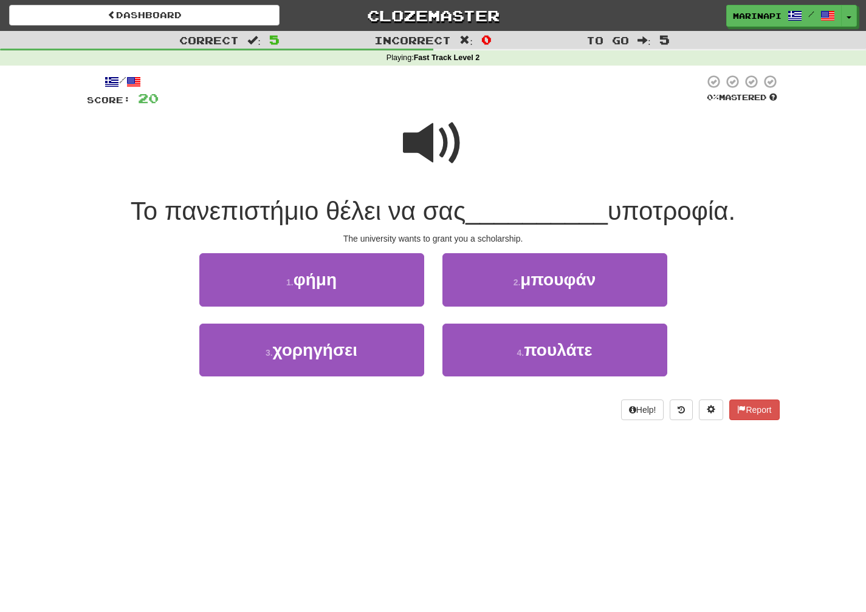
click at [445, 153] on span at bounding box center [433, 143] width 61 height 61
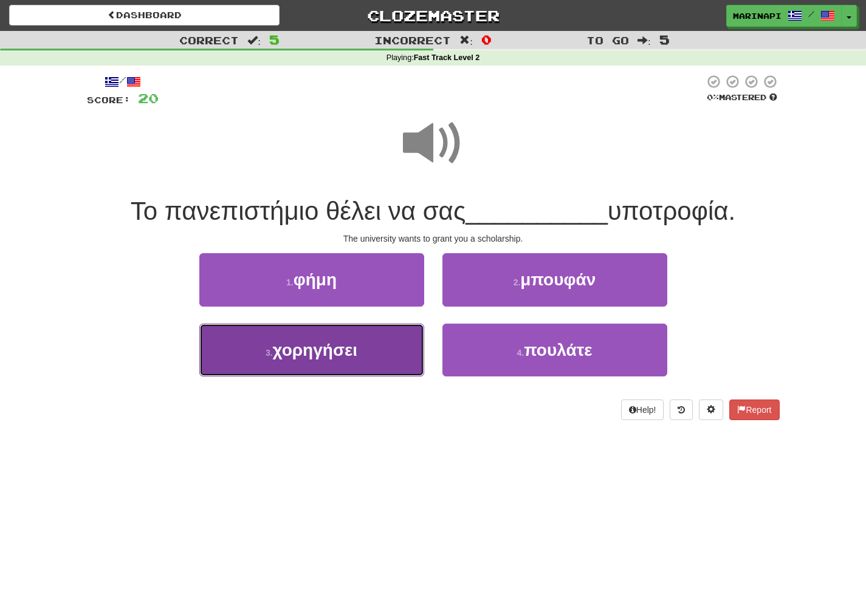
click at [386, 360] on button "3 . χορηγήσει" at bounding box center [311, 350] width 225 height 53
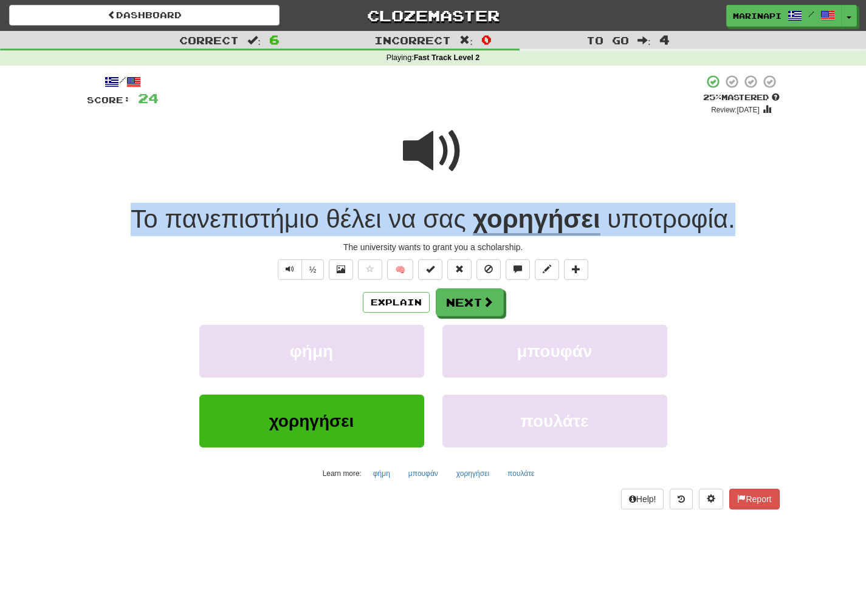
drag, startPoint x: 744, startPoint y: 225, endPoint x: 131, endPoint y: 217, distance: 613.8
click at [131, 217] on div "Το πανεπιστήμιο θέλει να σας χορηγήσει υποτροφία ." at bounding box center [433, 219] width 693 height 33
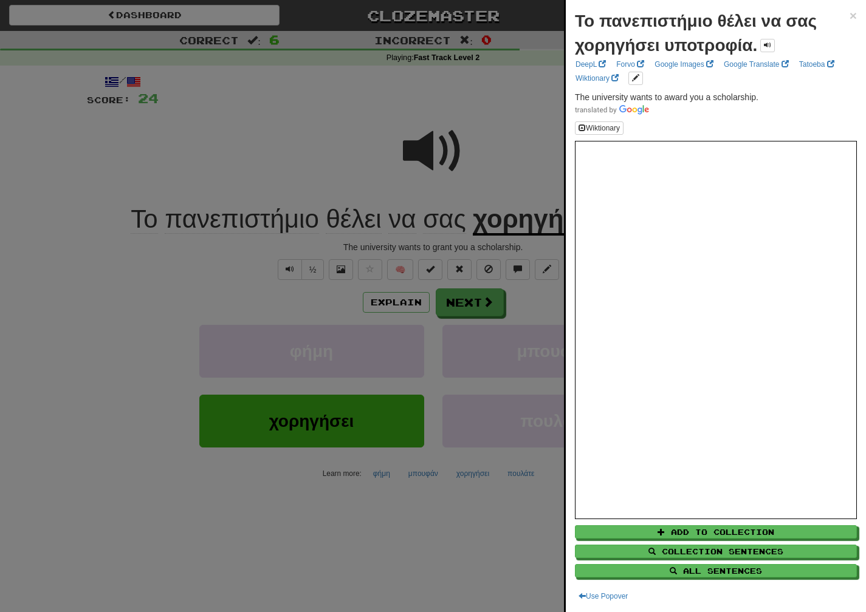
click at [766, 98] on p "The university wants to award you a scholarship." at bounding box center [716, 103] width 282 height 24
drag, startPoint x: 766, startPoint y: 98, endPoint x: 572, endPoint y: 91, distance: 194.0
click at [572, 91] on div "Το πανεπιστήμιο θέλει να σας χορηγήσει υποτροφία. × DeepL Forvo Google Images G…" at bounding box center [716, 306] width 300 height 612
copy span "The university wants to award you a scholarship."
click at [453, 309] on div at bounding box center [433, 306] width 866 height 612
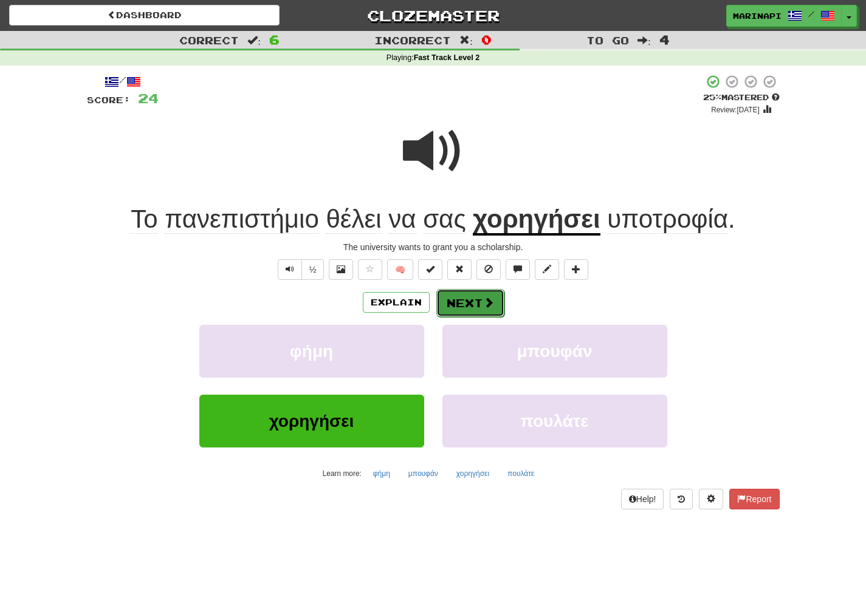
click at [453, 309] on button "Next" at bounding box center [470, 303] width 68 height 28
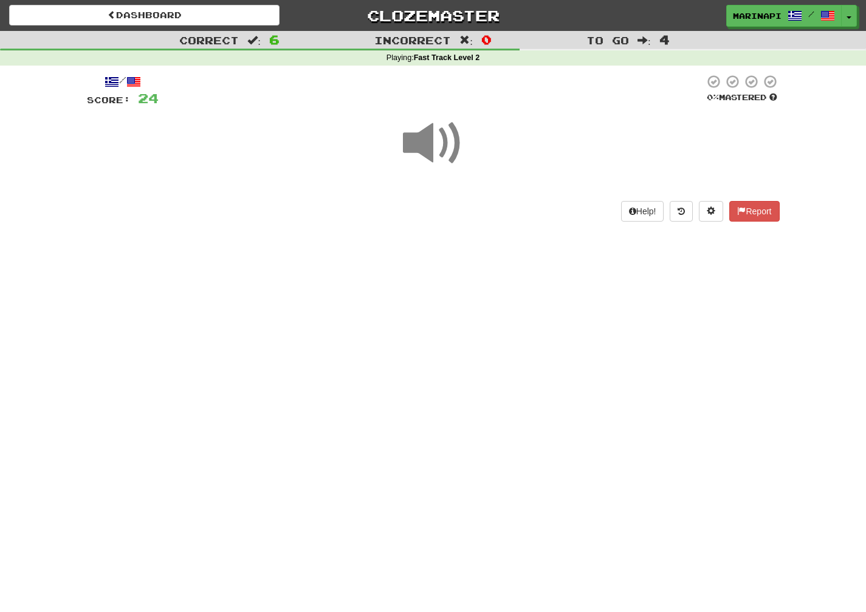
click at [442, 154] on span at bounding box center [433, 143] width 61 height 61
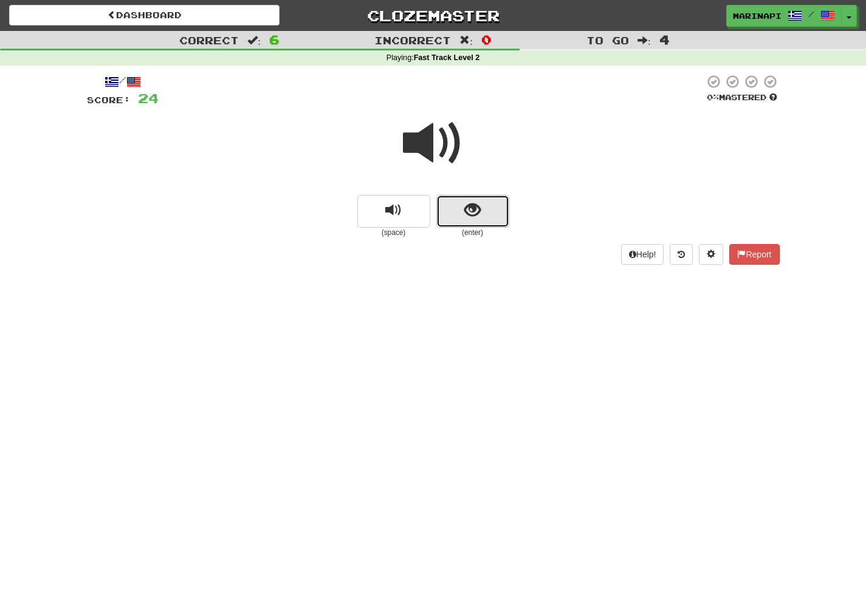
click at [475, 196] on button "show sentence" at bounding box center [472, 211] width 73 height 33
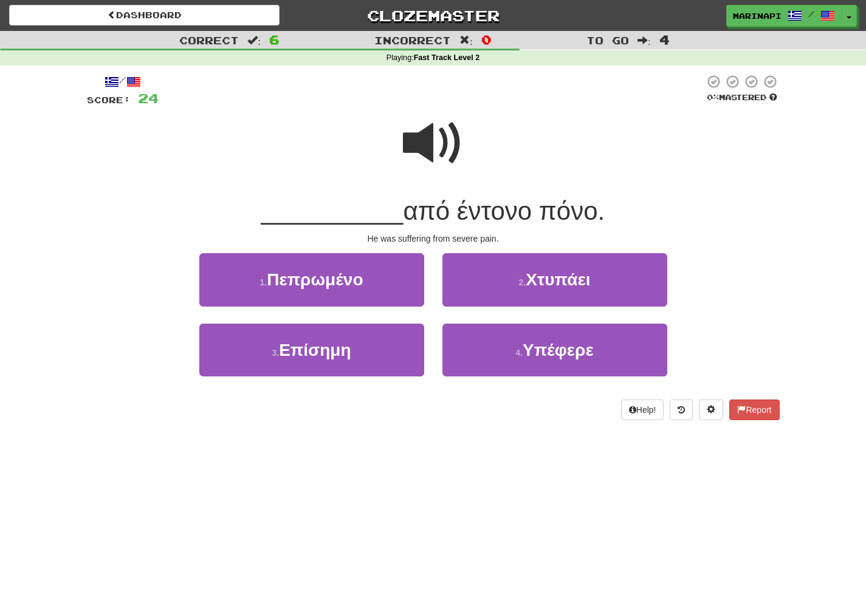
click at [442, 156] on span at bounding box center [433, 143] width 61 height 61
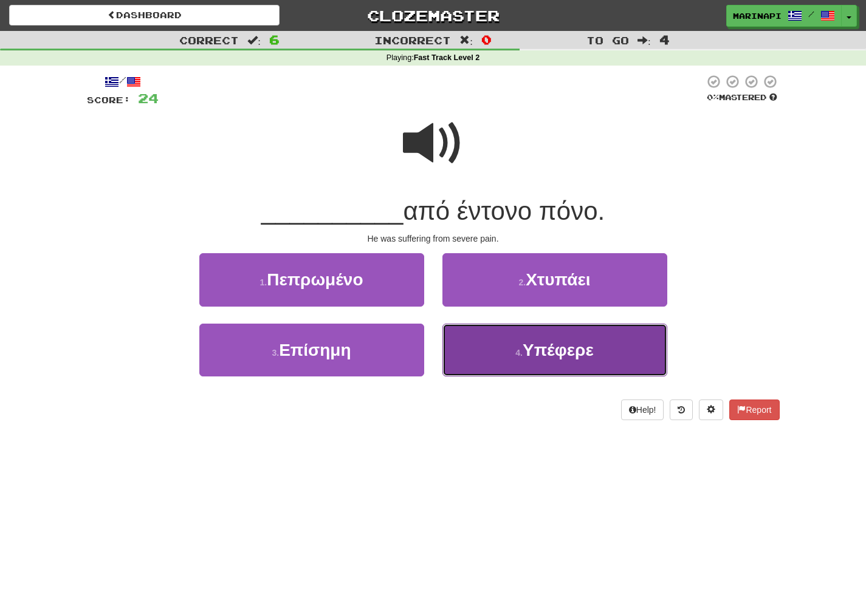
click at [476, 351] on button "4 . Υπέφερε" at bounding box center [554, 350] width 225 height 53
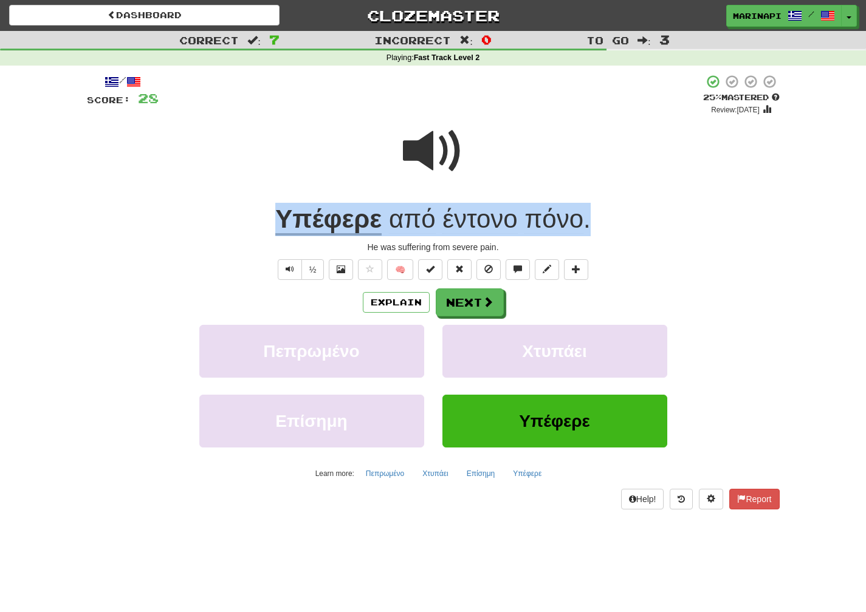
drag, startPoint x: 594, startPoint y: 224, endPoint x: 254, endPoint y: 222, distance: 340.3
click at [254, 222] on div "Υπέφερε από έντονο πόνο ." at bounding box center [433, 219] width 693 height 33
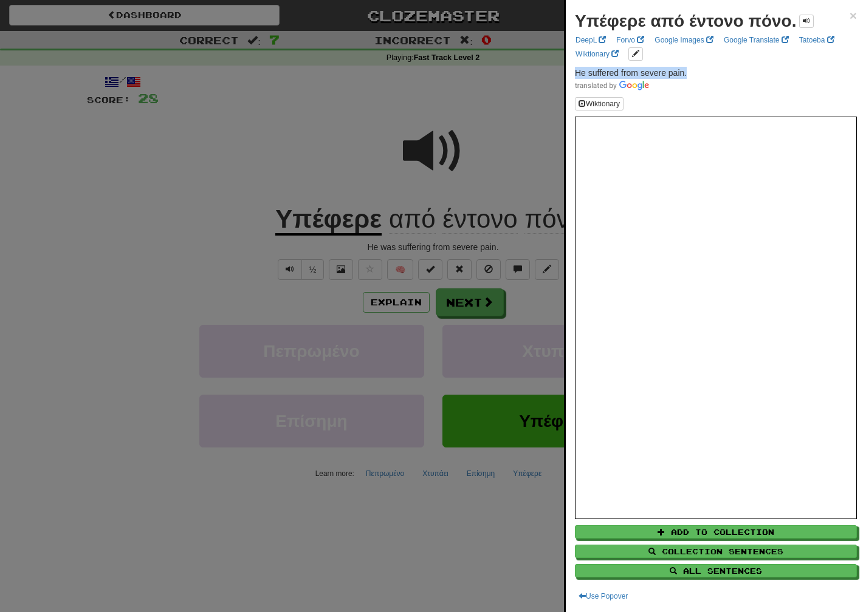
drag, startPoint x: 696, startPoint y: 72, endPoint x: 570, endPoint y: 73, distance: 125.8
click at [570, 73] on div "Υπέφερε από έντονο πόνο. × DeepL Forvo Google Images Google Translate Tatoeba W…" at bounding box center [716, 306] width 300 height 612
copy span "He suffered from severe pain."
click at [465, 324] on div at bounding box center [433, 306] width 866 height 612
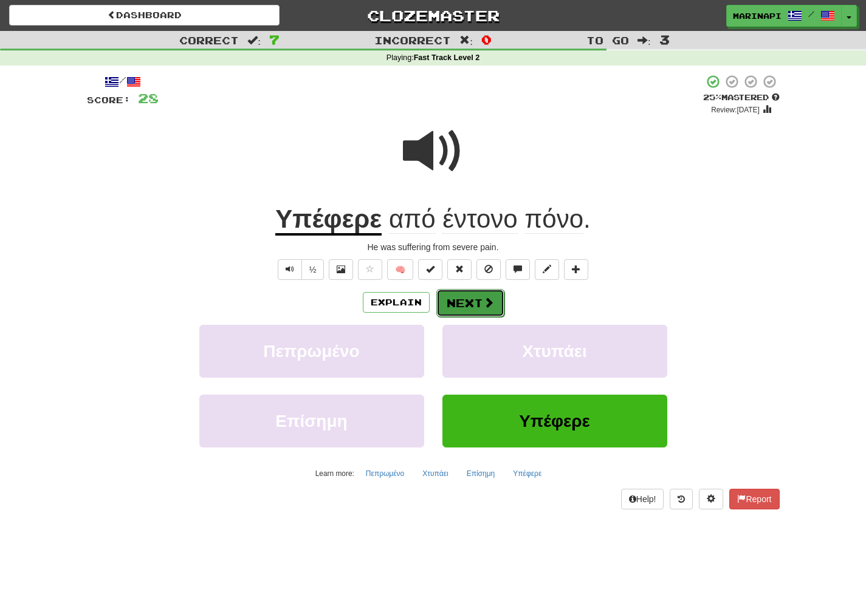
click at [469, 309] on button "Next" at bounding box center [470, 303] width 68 height 28
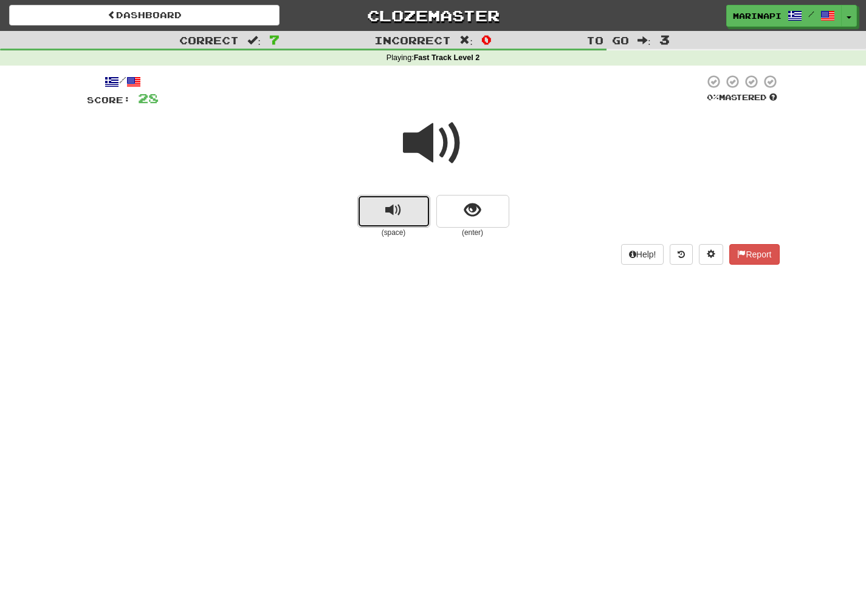
click at [402, 204] on button "replay audio" at bounding box center [393, 211] width 73 height 33
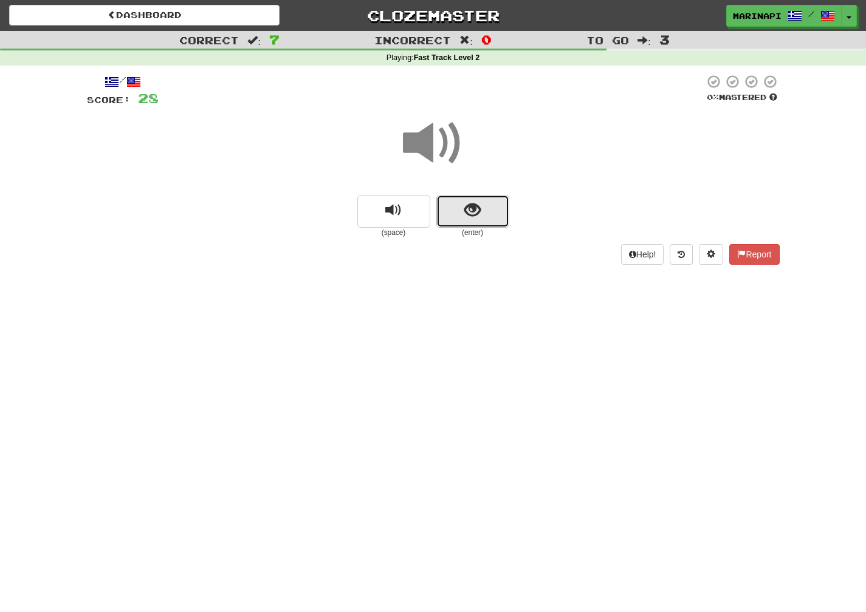
click at [461, 202] on button "show sentence" at bounding box center [472, 211] width 73 height 33
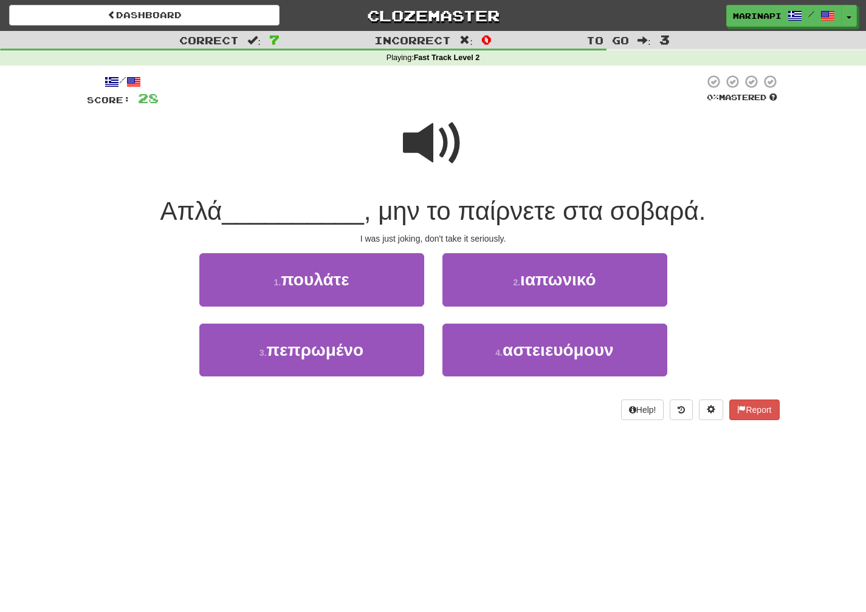
click at [434, 157] on span at bounding box center [433, 143] width 61 height 61
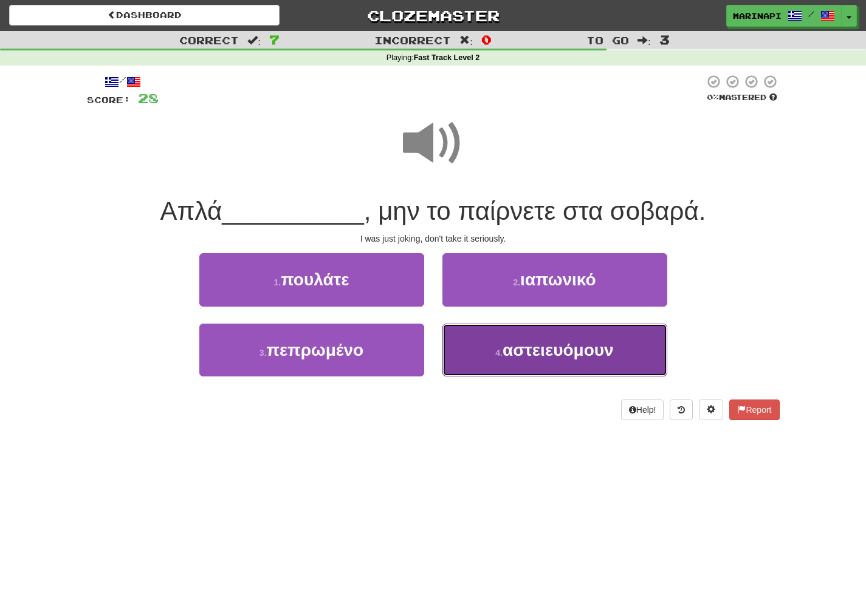
click at [487, 343] on button "4 . αστειευόμουν" at bounding box center [554, 350] width 225 height 53
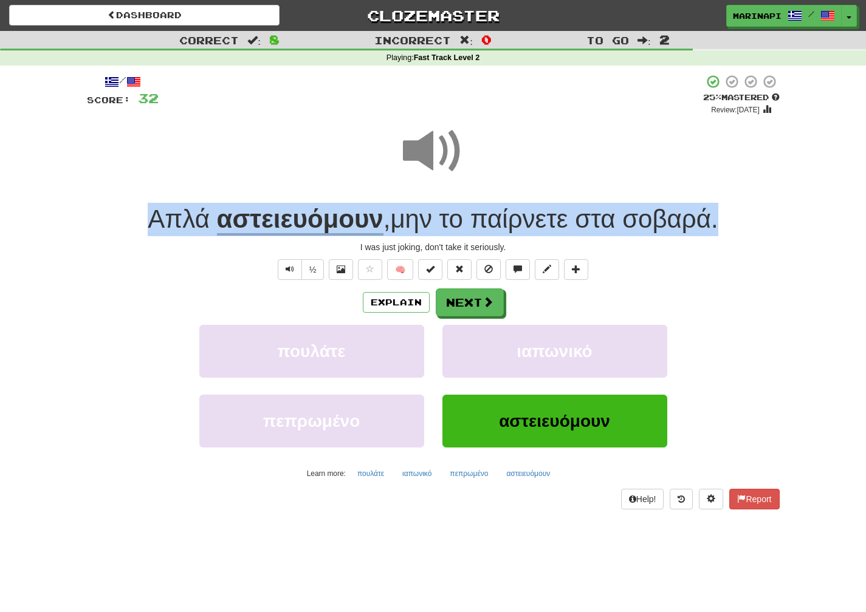
drag, startPoint x: 732, startPoint y: 217, endPoint x: 141, endPoint y: 224, distance: 590.7
click at [141, 224] on div "Απλά αστειευόμουν , μην το παίρνετε στα σοβαρά ." at bounding box center [433, 219] width 693 height 33
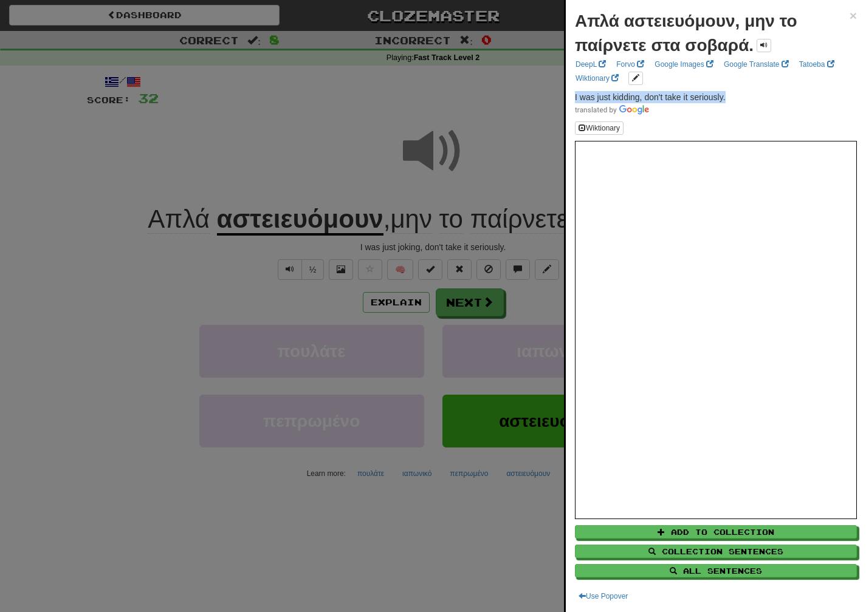
drag, startPoint x: 754, startPoint y: 99, endPoint x: 568, endPoint y: 93, distance: 186.0
click at [568, 93] on div "Απλά αστειευόμουν, μην το παίρνετε στα σοβαρά. × DeepL Forvo Google Images Goog…" at bounding box center [716, 306] width 300 height 612
copy span "I was just kidding, don't take it seriously."
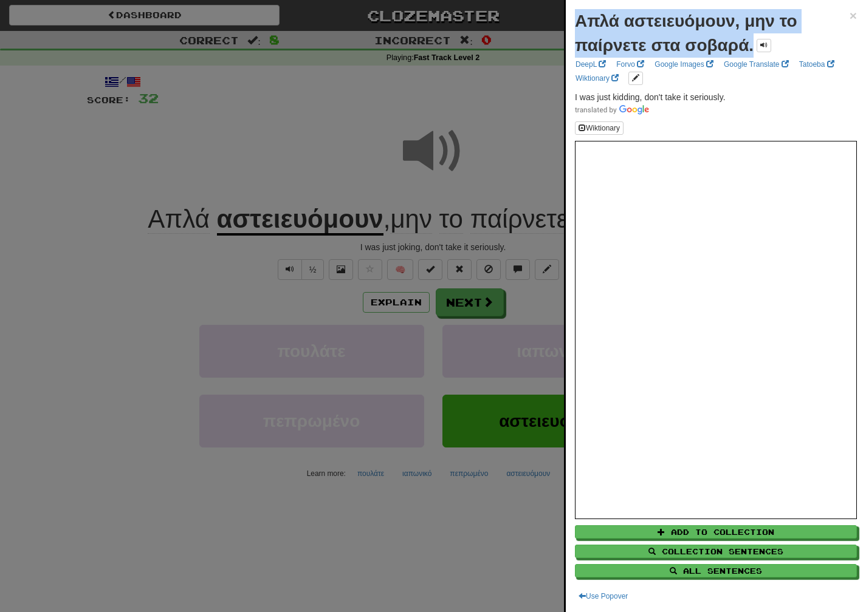
drag, startPoint x: 750, startPoint y: 47, endPoint x: 578, endPoint y: 15, distance: 175.1
click at [578, 15] on strong "Απλά αστειευόμουν, μην το παίρνετε στα σοβαρά." at bounding box center [686, 33] width 222 height 43
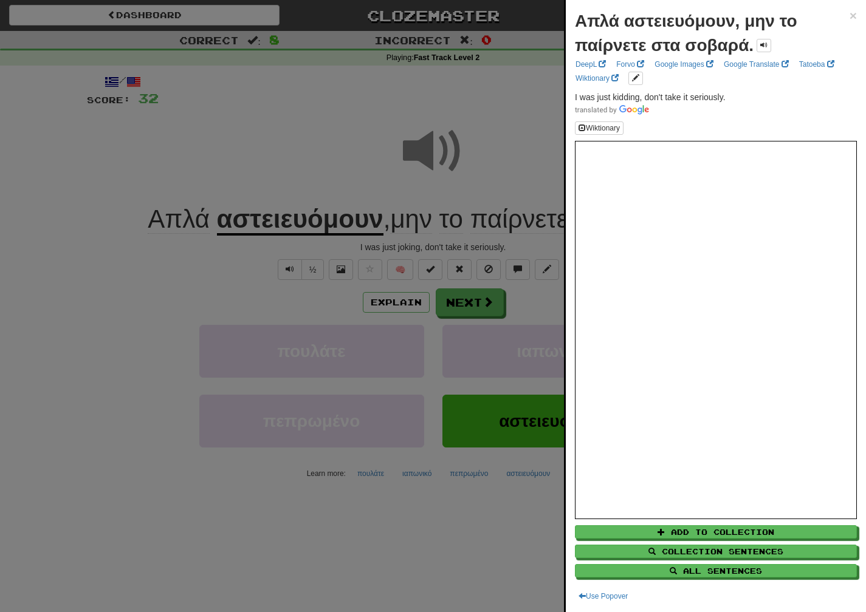
click at [472, 315] on div at bounding box center [433, 306] width 866 height 612
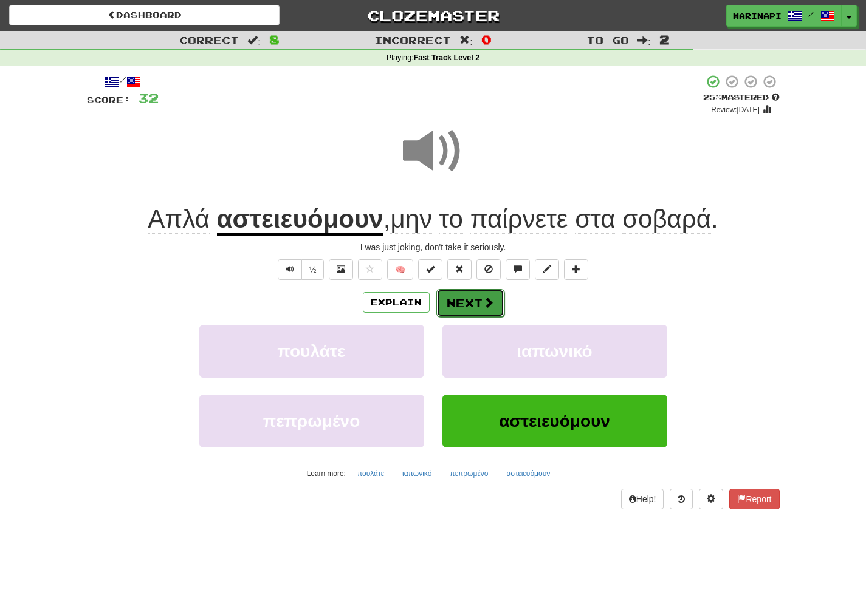
click at [472, 313] on button "Next" at bounding box center [470, 303] width 68 height 28
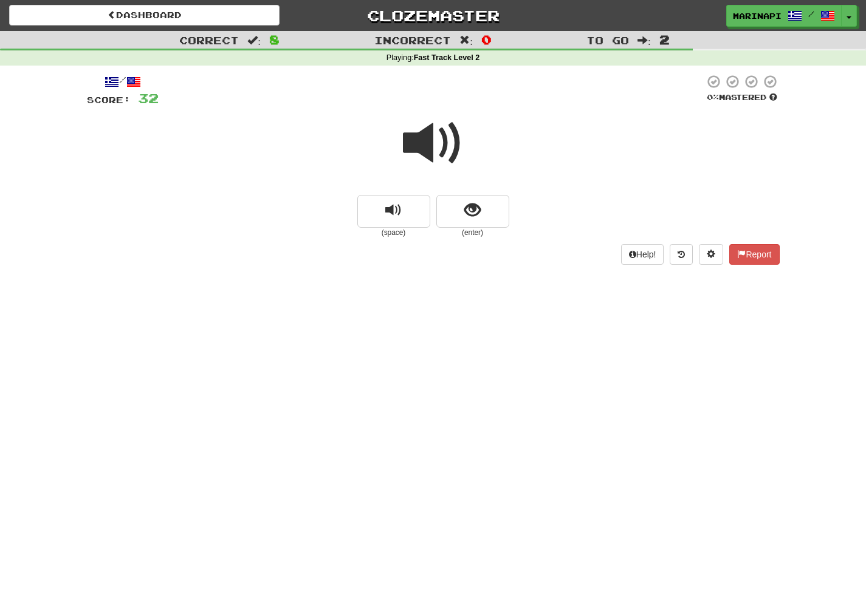
click at [444, 163] on span at bounding box center [433, 143] width 61 height 61
click at [480, 204] on span "show sentence" at bounding box center [472, 210] width 16 height 16
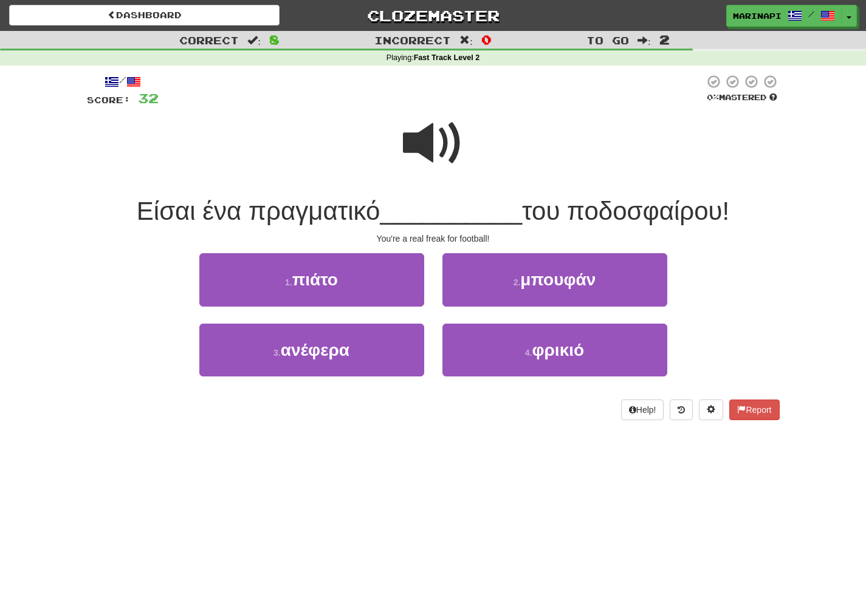
click at [428, 156] on span at bounding box center [433, 143] width 61 height 61
click at [447, 151] on span at bounding box center [433, 143] width 61 height 61
click at [437, 145] on span at bounding box center [433, 143] width 61 height 61
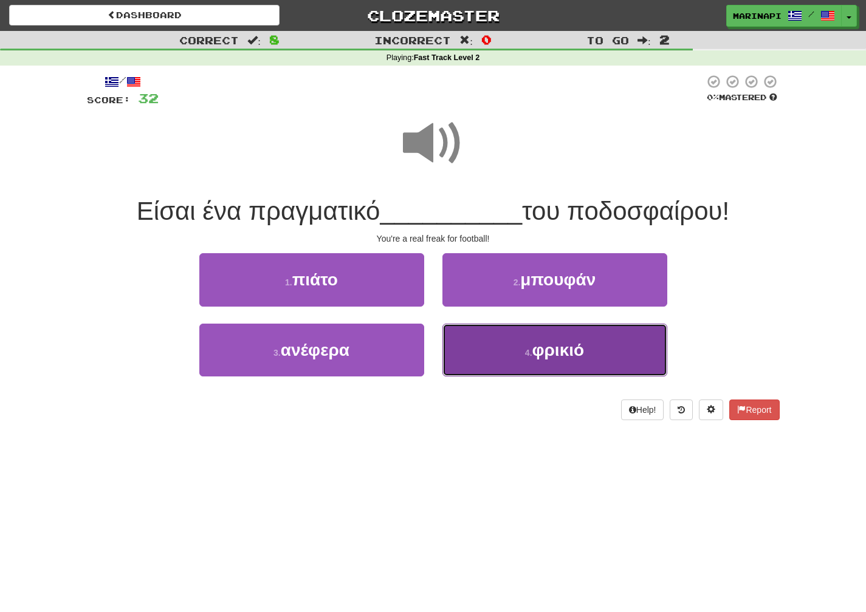
click at [491, 351] on button "4 . φρικιό" at bounding box center [554, 350] width 225 height 53
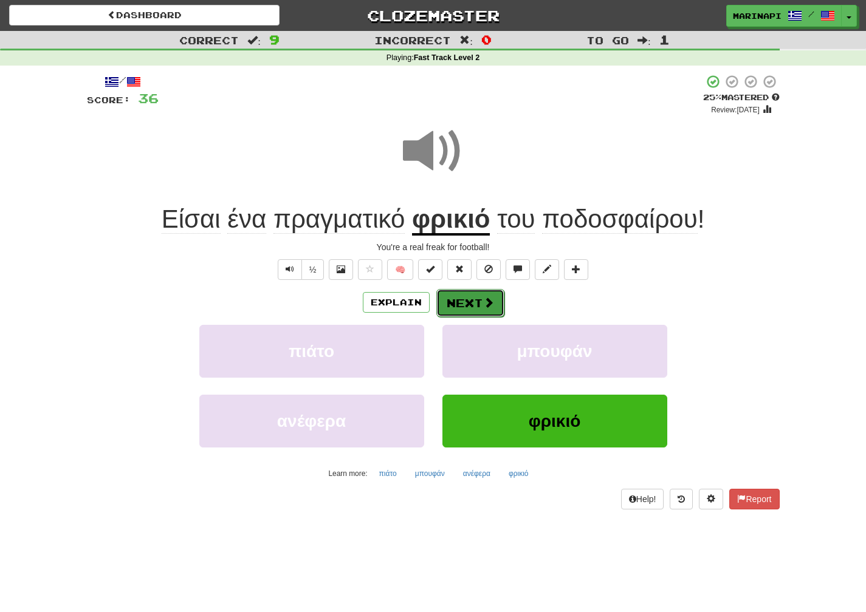
click at [485, 308] on span at bounding box center [488, 302] width 11 height 11
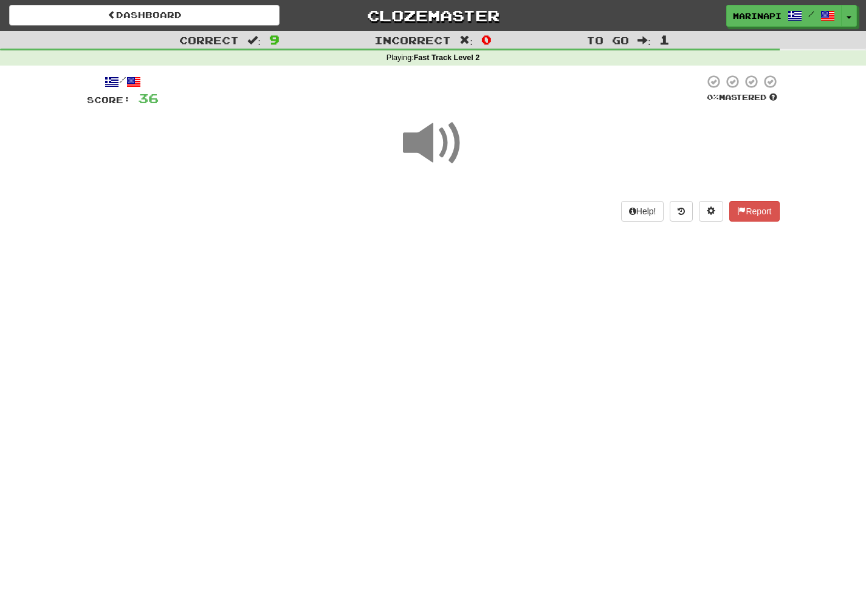
click at [443, 148] on span at bounding box center [433, 143] width 61 height 61
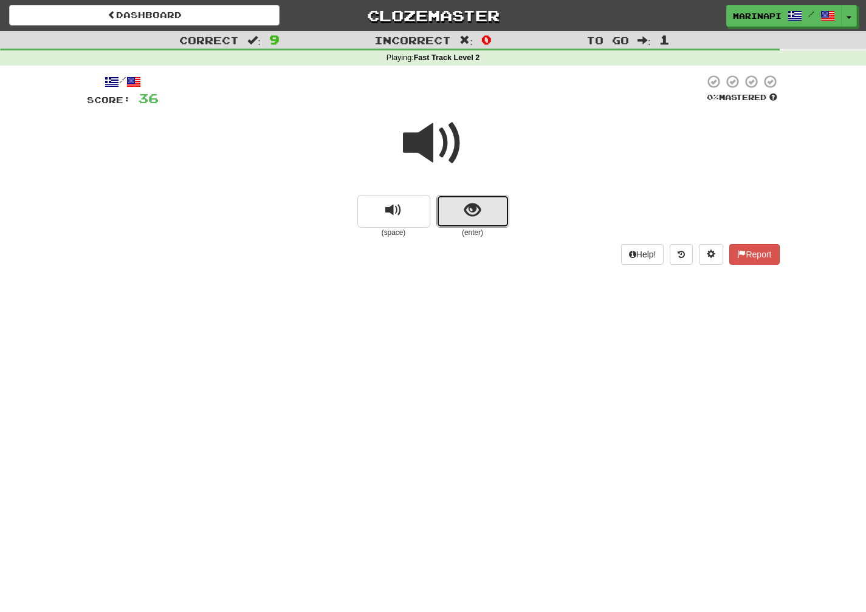
click at [490, 205] on button "show sentence" at bounding box center [472, 211] width 73 height 33
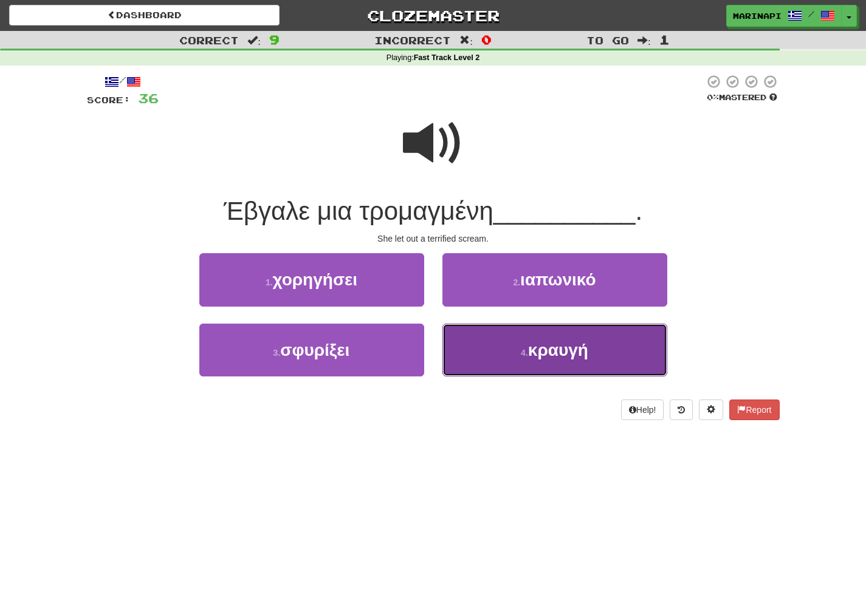
click at [518, 359] on button "4 . κραυγή" at bounding box center [554, 350] width 225 height 53
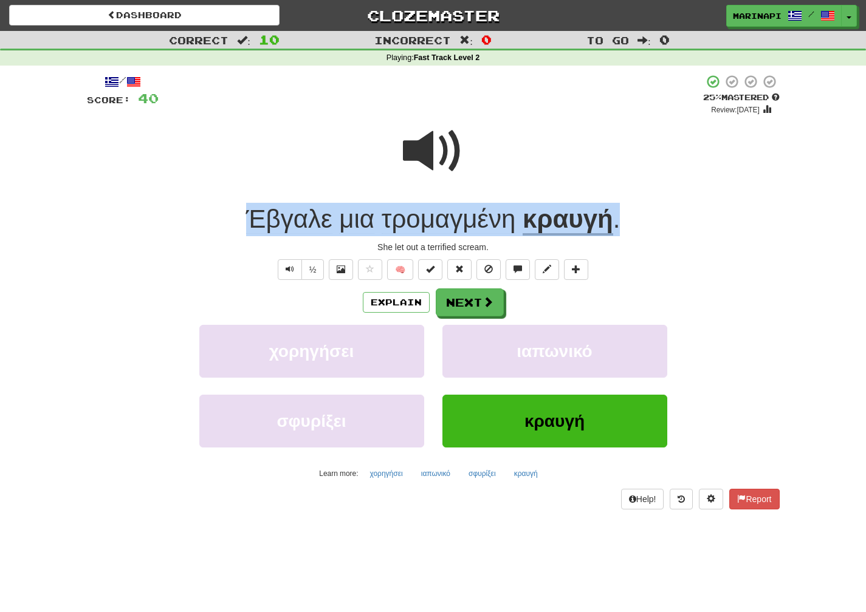
drag, startPoint x: 619, startPoint y: 228, endPoint x: 239, endPoint y: 208, distance: 380.3
click at [239, 208] on div "Έβγαλε μια τρομαγμένη κραυγή ." at bounding box center [433, 219] width 693 height 33
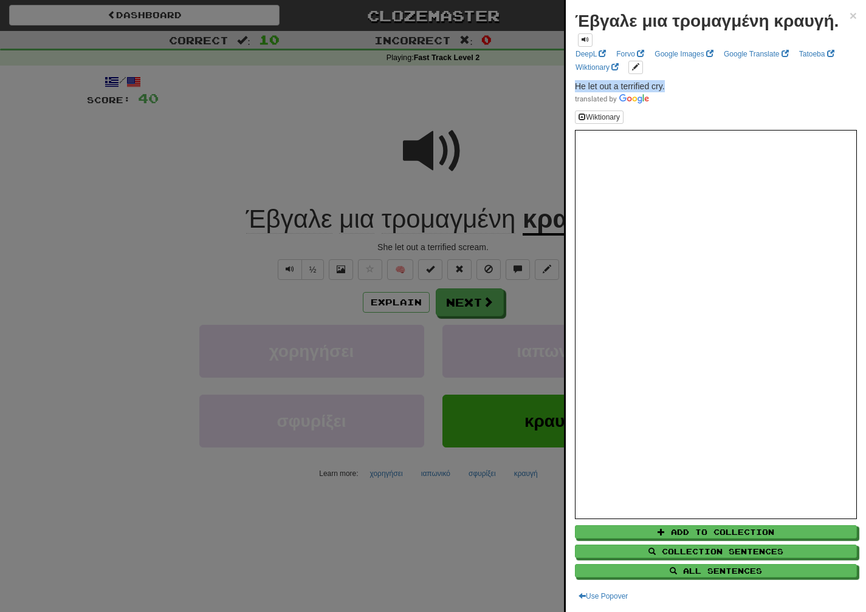
drag, startPoint x: 670, startPoint y: 86, endPoint x: 571, endPoint y: 84, distance: 99.7
click at [571, 84] on div "Έβγαλε μια τρομαγμένη κραυγή. × DeepL Forvo Google Images Google Translate Tato…" at bounding box center [716, 306] width 300 height 612
copy span "He let out a terrified cry."
click at [414, 137] on div at bounding box center [433, 306] width 866 height 612
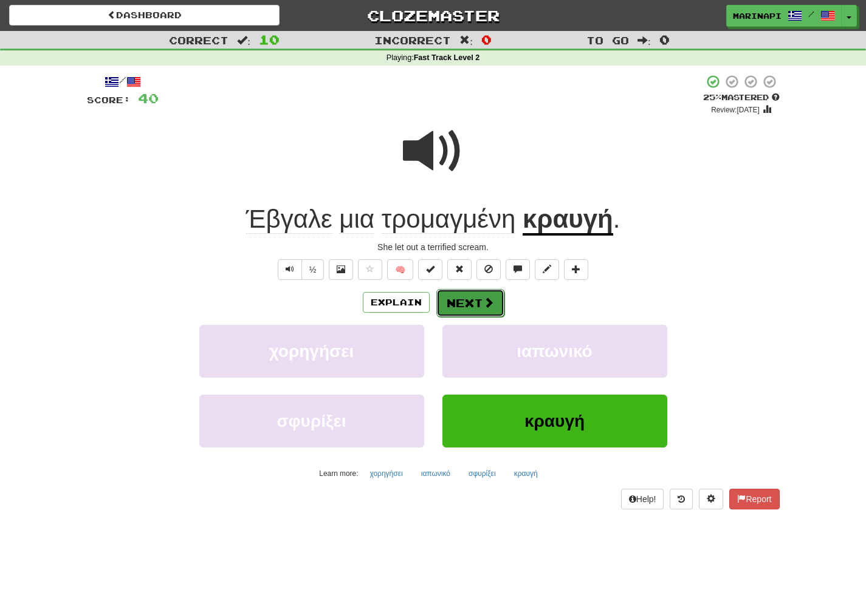
click at [464, 297] on button "Next" at bounding box center [470, 303] width 68 height 28
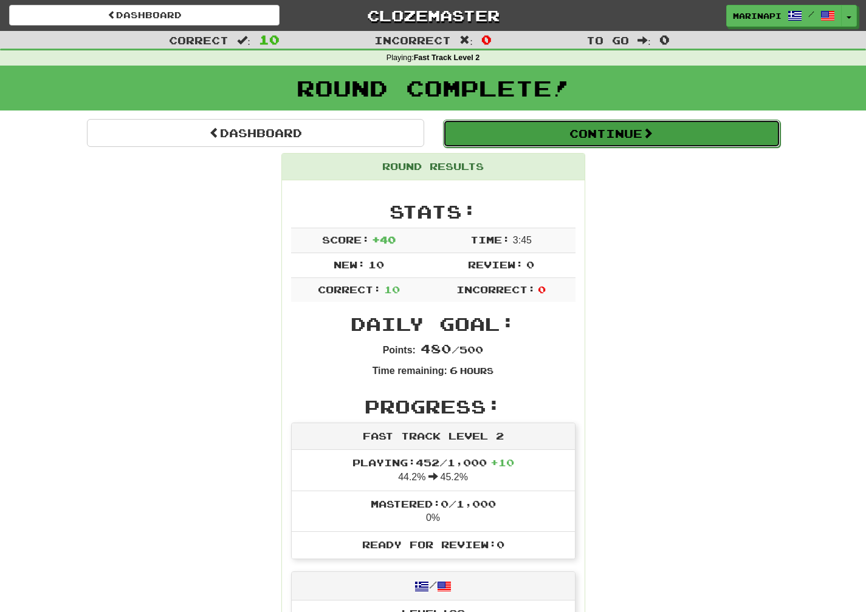
click at [660, 138] on button "Continue" at bounding box center [611, 134] width 337 height 28
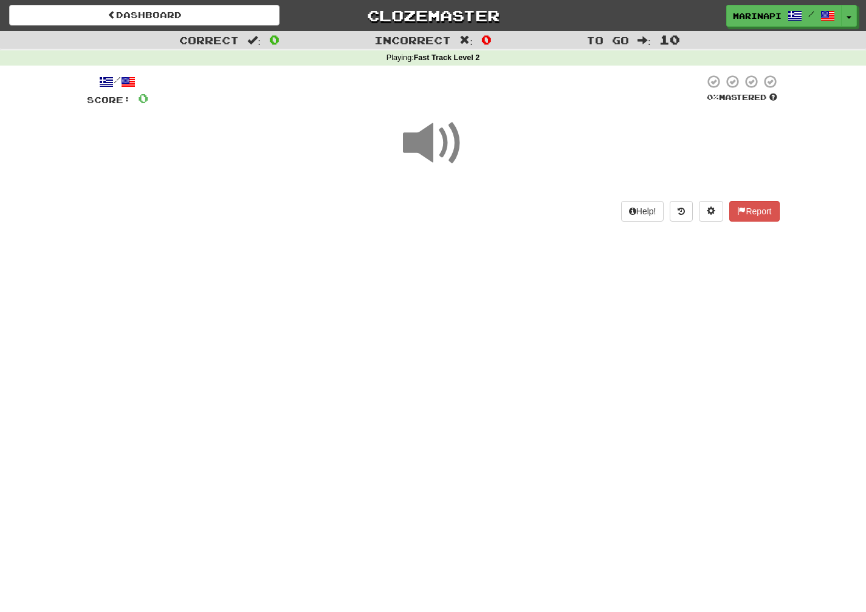
click at [450, 131] on span at bounding box center [433, 143] width 61 height 61
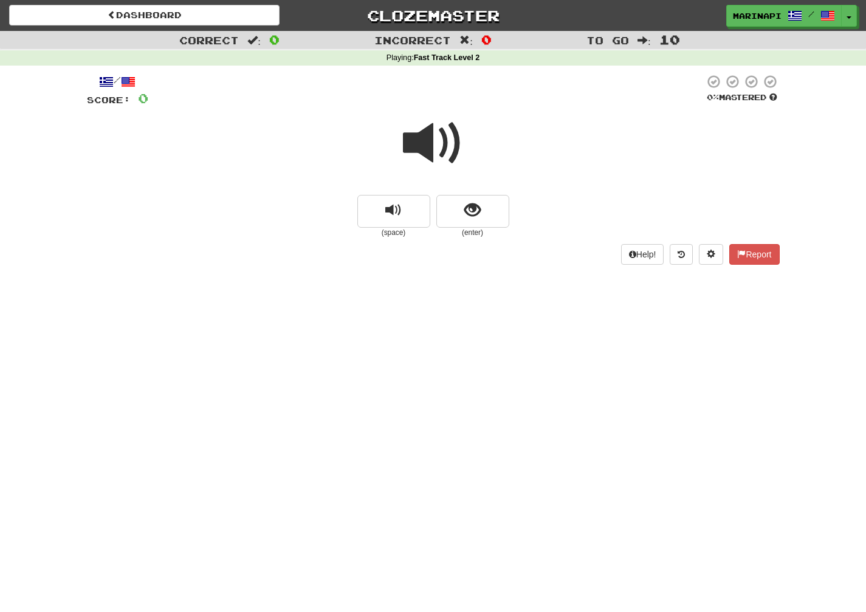
click at [451, 150] on span at bounding box center [433, 143] width 61 height 61
click at [485, 215] on button "show sentence" at bounding box center [472, 211] width 73 height 33
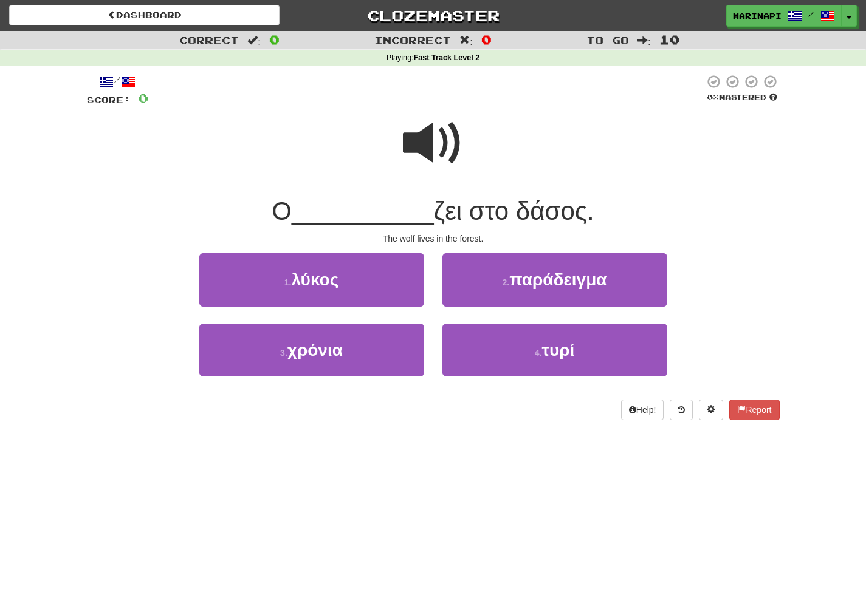
click at [441, 148] on span at bounding box center [433, 143] width 61 height 61
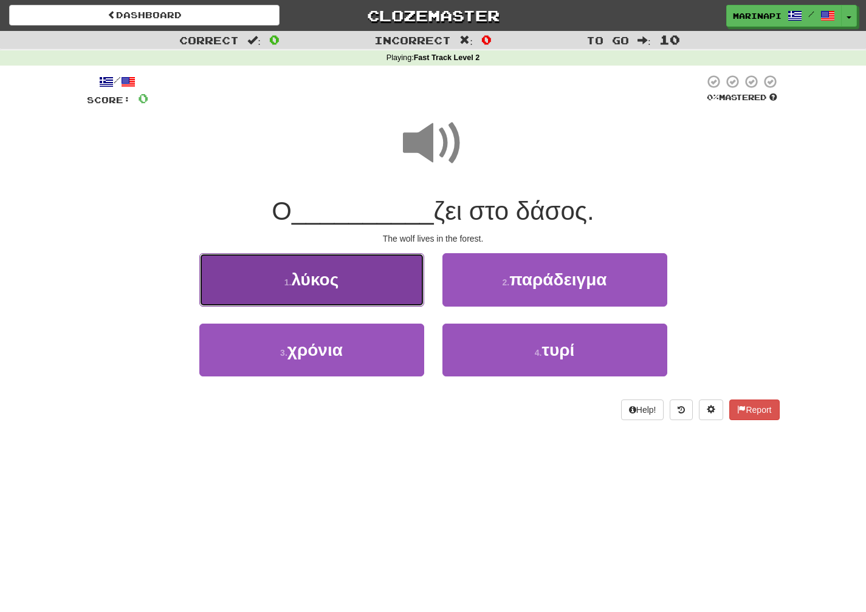
click at [377, 273] on button "1 . λύκος" at bounding box center [311, 279] width 225 height 53
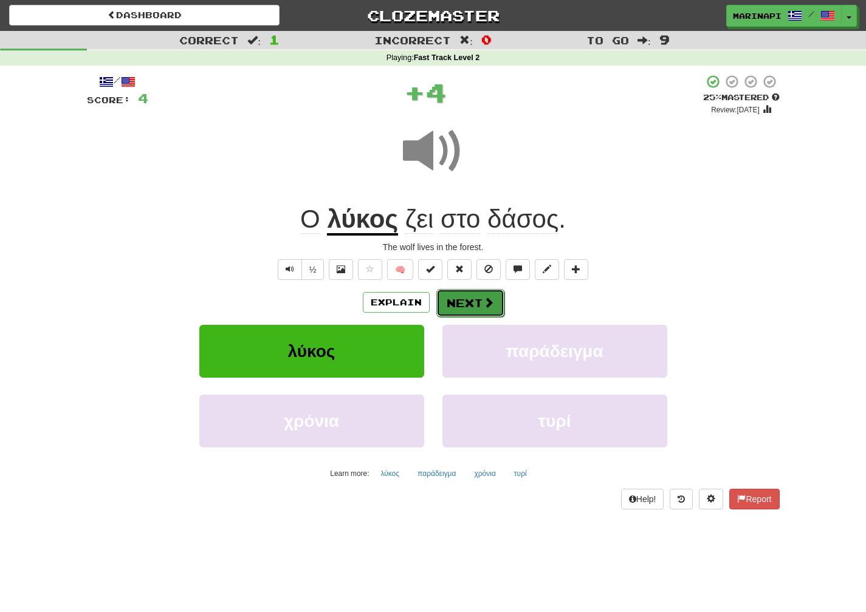
click at [480, 309] on button "Next" at bounding box center [470, 303] width 68 height 28
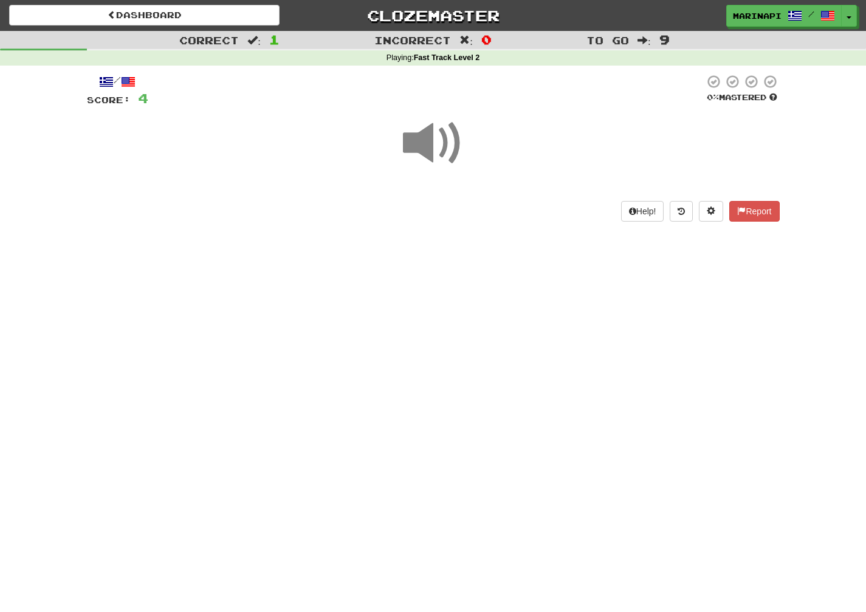
click at [441, 156] on span at bounding box center [433, 143] width 61 height 61
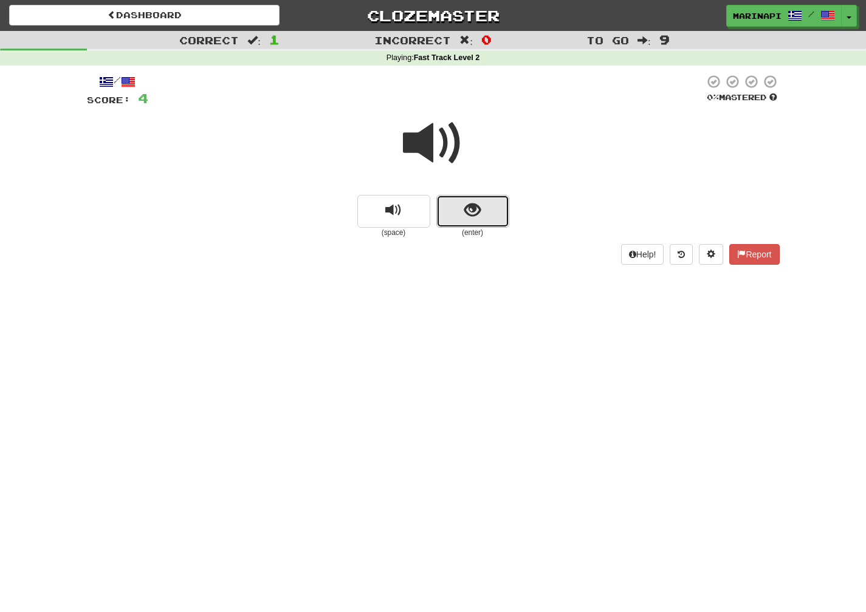
click at [462, 213] on button "show sentence" at bounding box center [472, 211] width 73 height 33
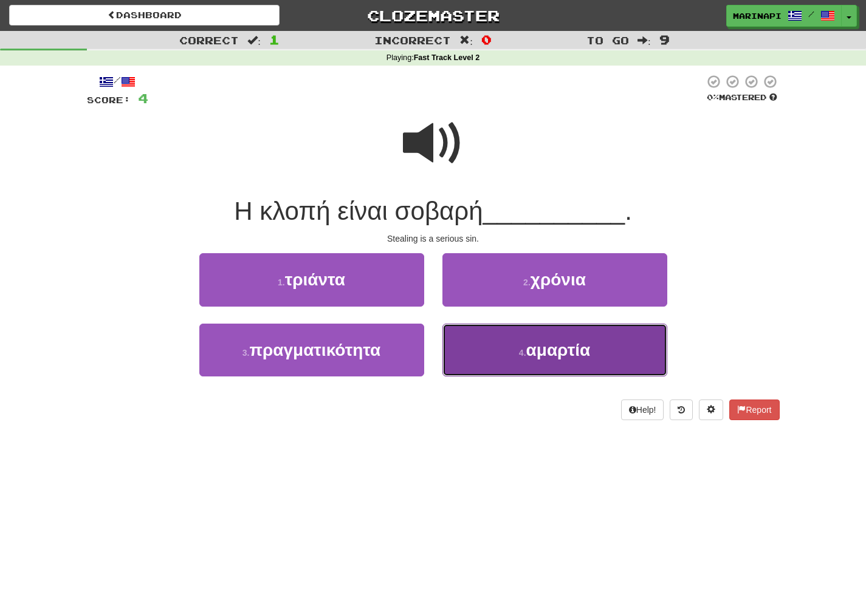
click at [478, 349] on button "4 . αμαρτία" at bounding box center [554, 350] width 225 height 53
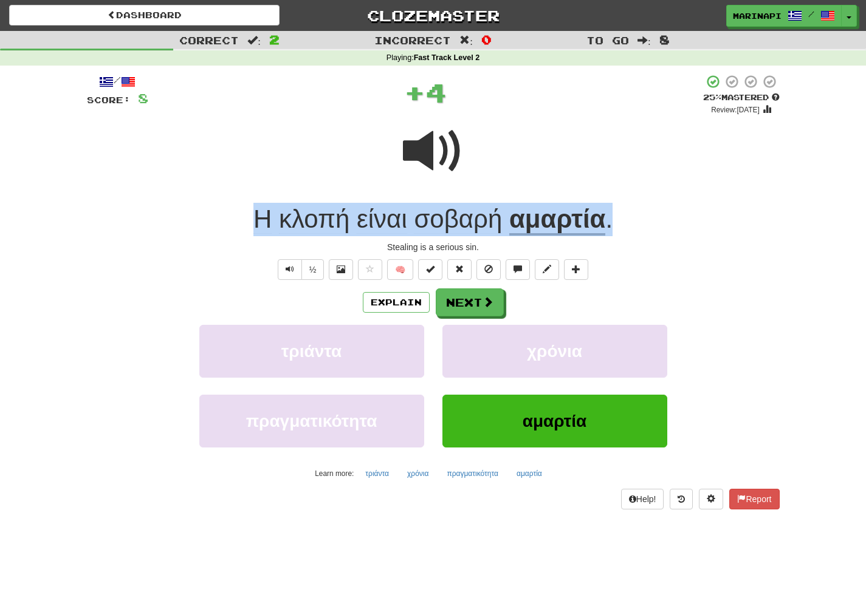
drag, startPoint x: 626, startPoint y: 222, endPoint x: 220, endPoint y: 226, distance: 406.5
click at [220, 226] on div "Η κλοπή είναι σοβαρή αμαρτία ." at bounding box center [433, 219] width 693 height 33
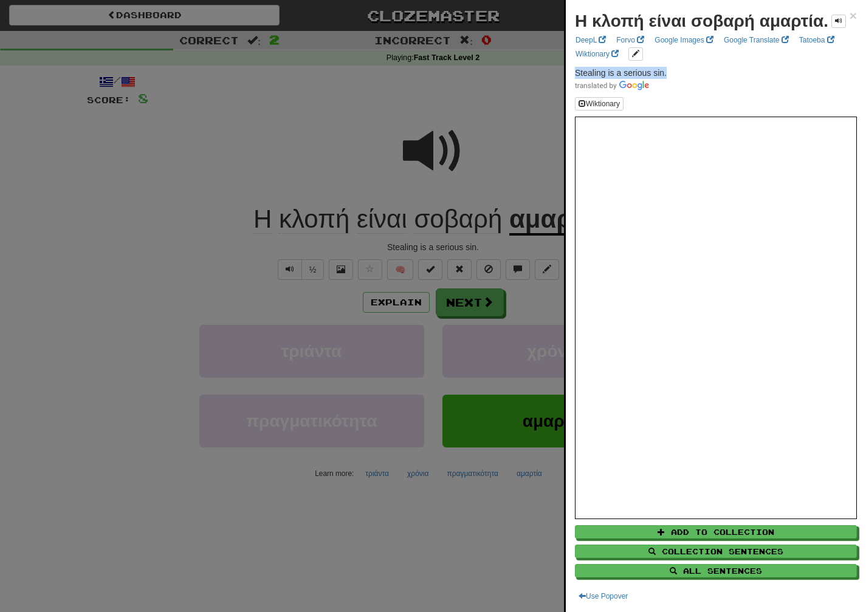
drag, startPoint x: 671, startPoint y: 86, endPoint x: 573, endPoint y: 86, distance: 98.4
click at [573, 86] on div "Η κλοπή είναι σοβαρή αμαρτία. × DeepL Forvo Google Images Google Translate Tato…" at bounding box center [716, 306] width 300 height 612
copy span "Stealing is a serious sin."
click at [482, 295] on div at bounding box center [433, 306] width 866 height 612
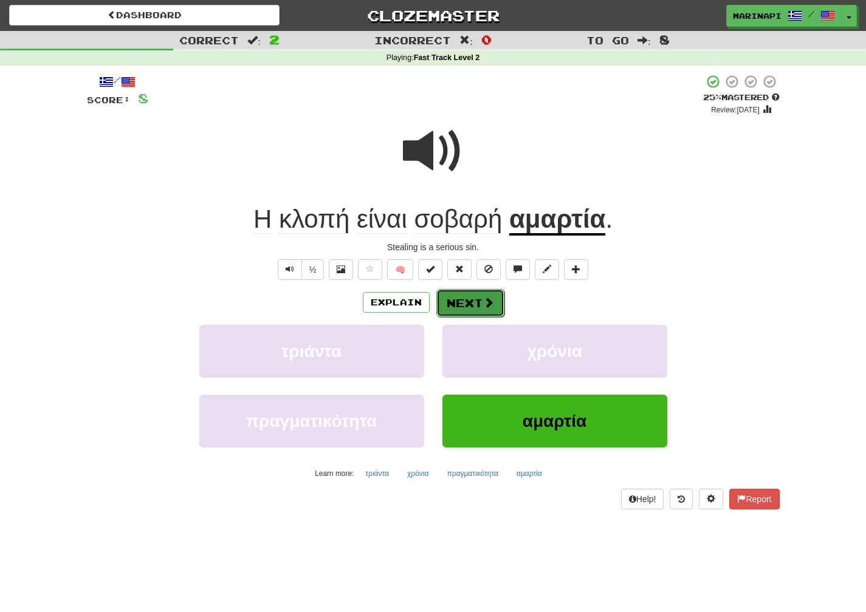
click at [490, 304] on span at bounding box center [488, 302] width 11 height 11
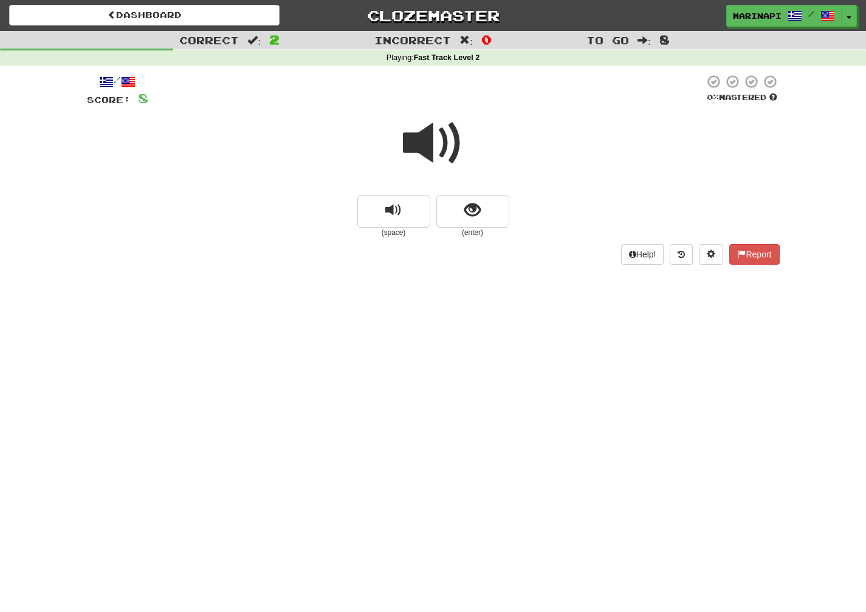
click at [447, 154] on span at bounding box center [433, 143] width 61 height 61
click at [469, 224] on button "show sentence" at bounding box center [472, 211] width 73 height 33
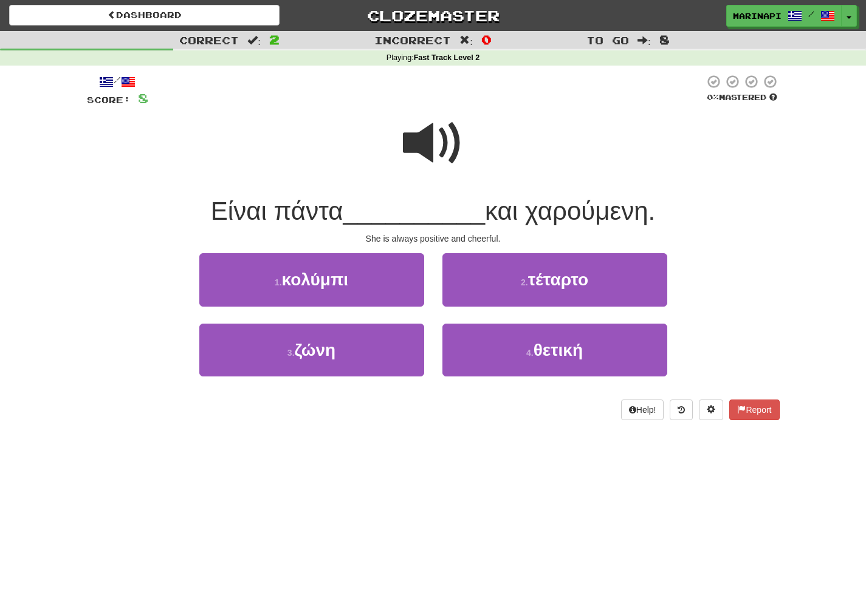
click at [434, 157] on span at bounding box center [433, 143] width 61 height 61
click at [434, 159] on span at bounding box center [433, 143] width 61 height 61
click at [433, 156] on span at bounding box center [433, 143] width 61 height 61
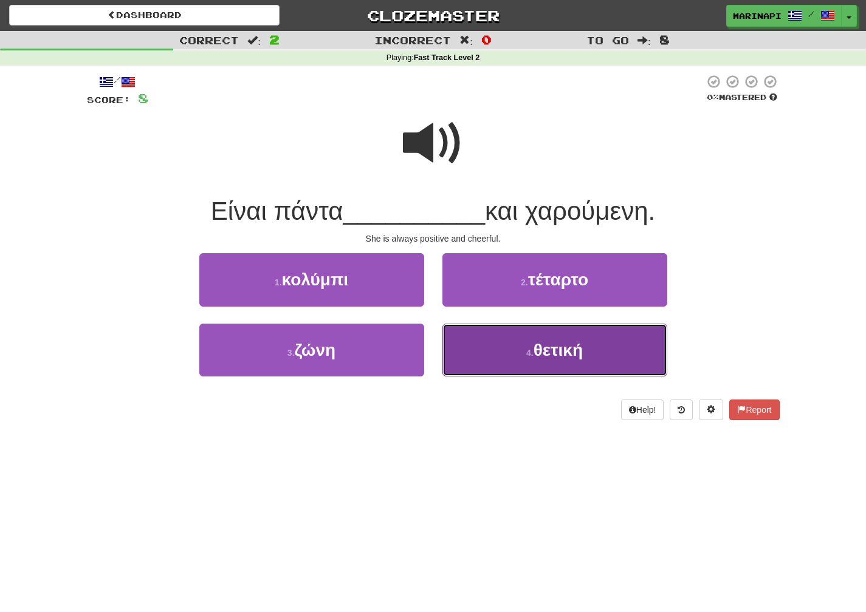
click at [481, 358] on button "4 . θετική" at bounding box center [554, 350] width 225 height 53
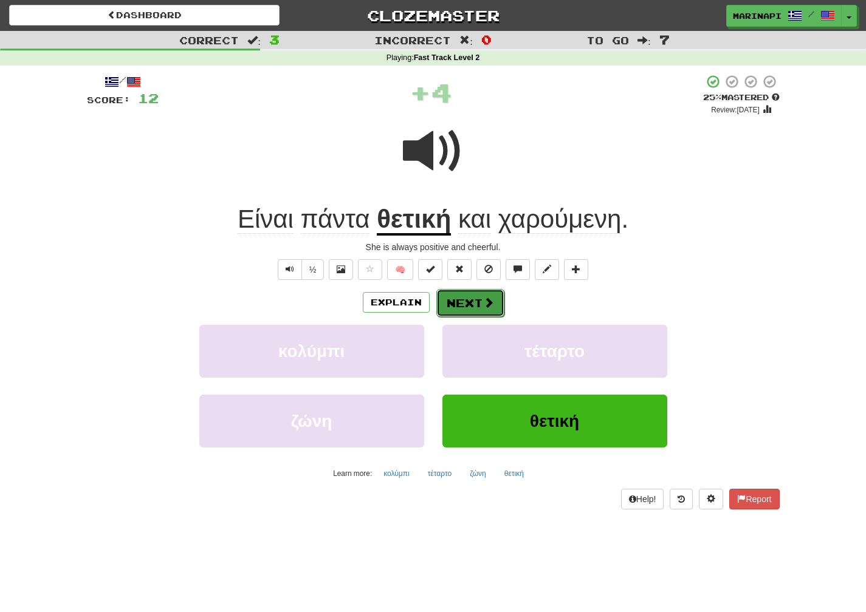
click at [488, 312] on button "Next" at bounding box center [470, 303] width 68 height 28
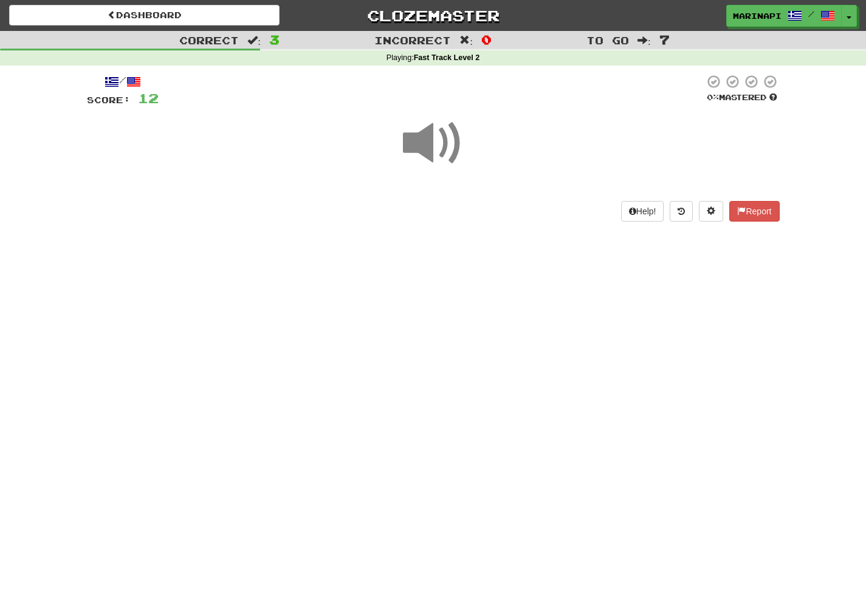
click at [433, 145] on span at bounding box center [433, 143] width 61 height 61
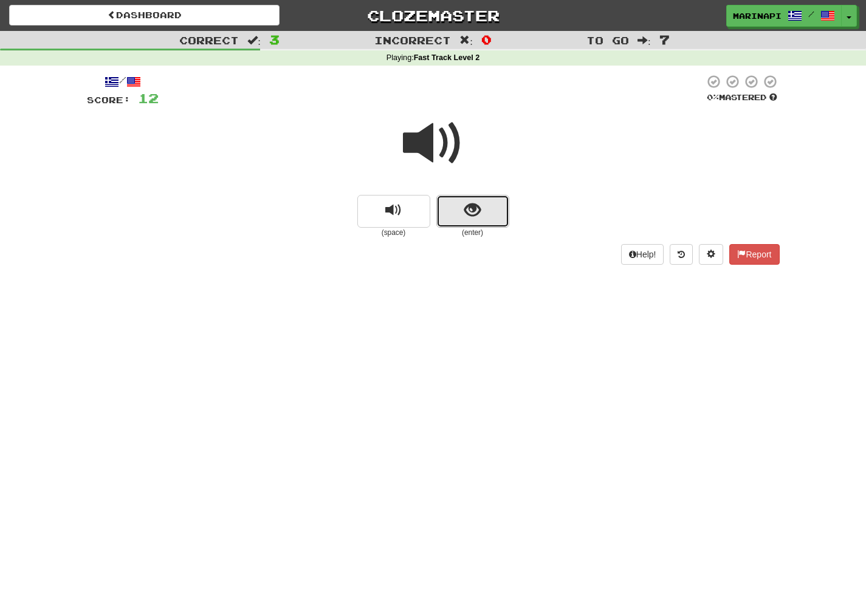
click at [493, 221] on button "show sentence" at bounding box center [472, 211] width 73 height 33
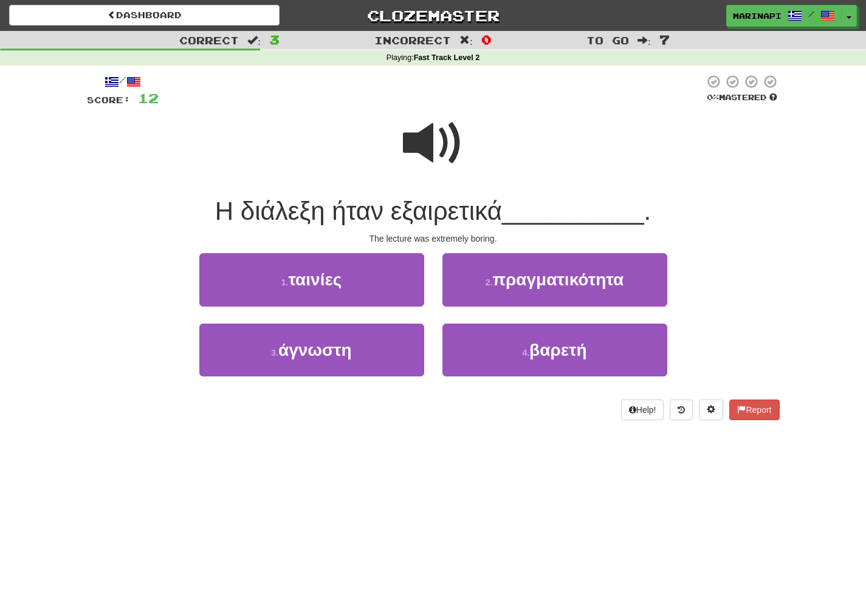
click at [453, 144] on span at bounding box center [433, 143] width 61 height 61
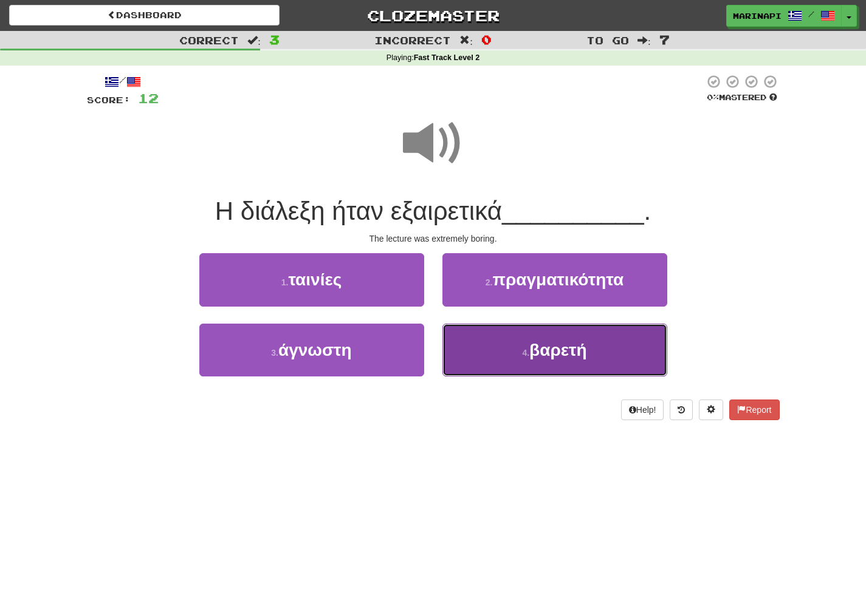
click at [499, 338] on button "4 . βαρετή" at bounding box center [554, 350] width 225 height 53
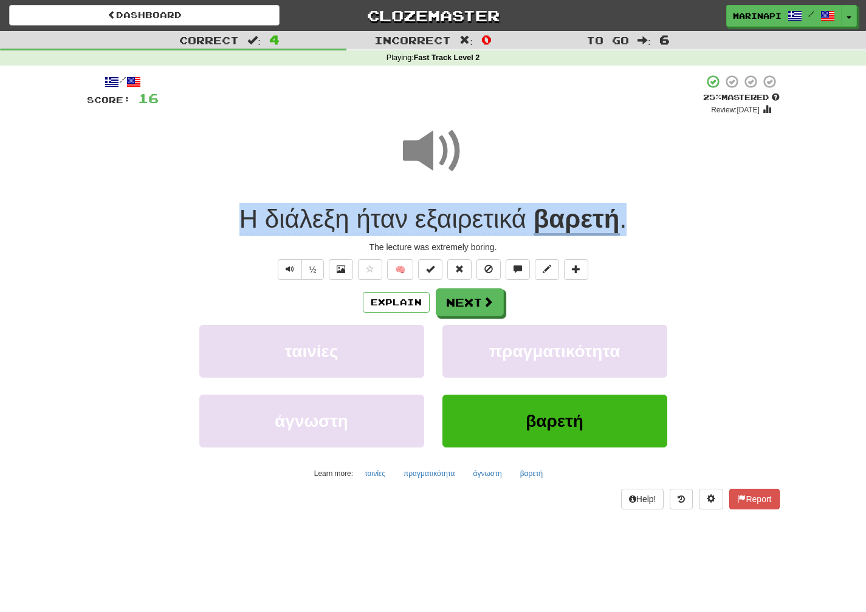
drag, startPoint x: 642, startPoint y: 222, endPoint x: 230, endPoint y: 216, distance: 412.0
click at [230, 216] on div "Η διάλεξη ήταν εξαιρετικά βαρετή ." at bounding box center [433, 219] width 693 height 33
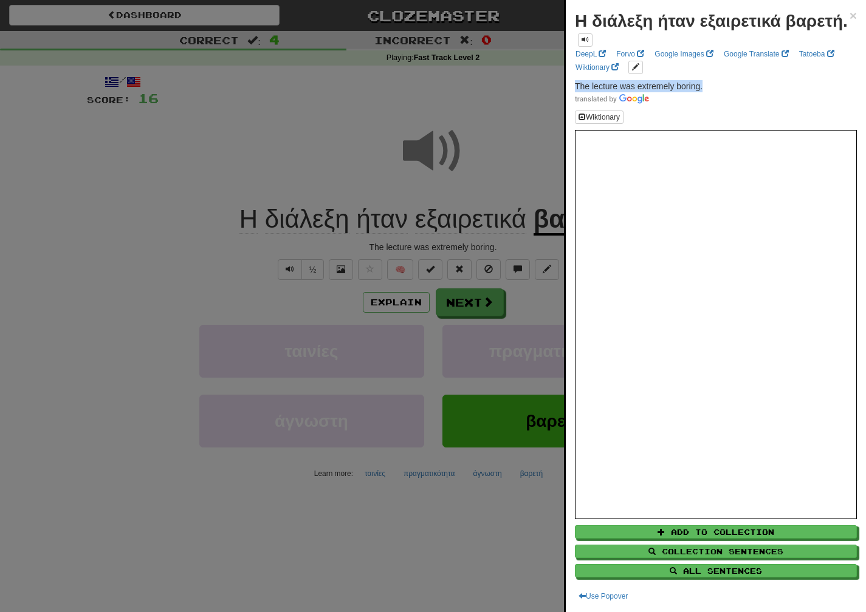
drag, startPoint x: 716, startPoint y: 95, endPoint x: 571, endPoint y: 96, distance: 145.8
click at [571, 96] on div "Η διάλεξη ήταν εξαιρετικά βαρετή. × DeepL Forvo Google Images Google Translate …" at bounding box center [716, 306] width 300 height 612
copy span "The lecture was extremely boring."
click at [483, 315] on div at bounding box center [433, 306] width 866 height 612
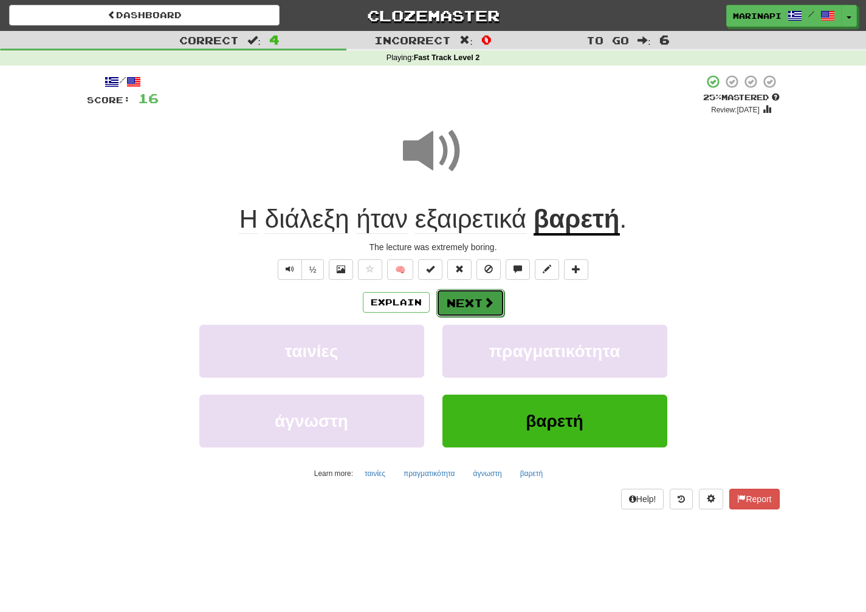
click at [482, 310] on button "Next" at bounding box center [470, 303] width 68 height 28
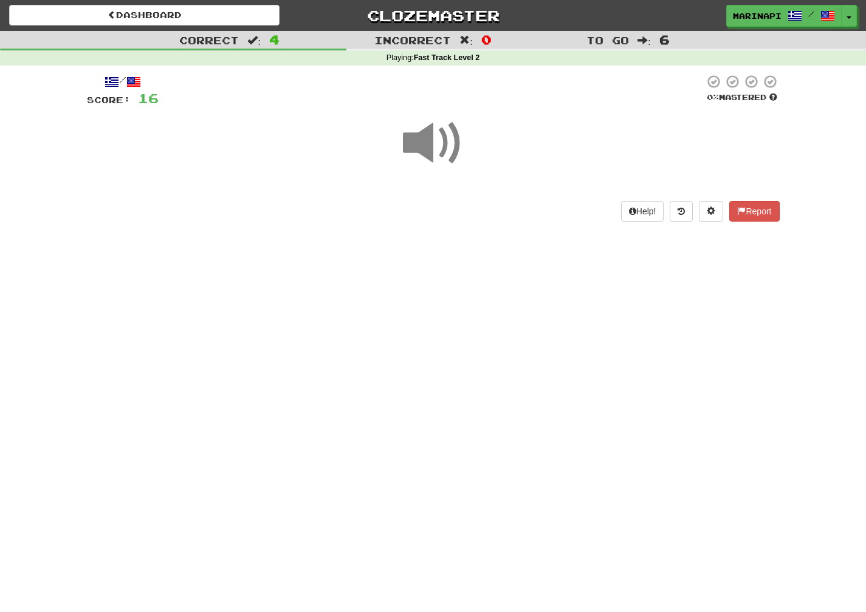
click at [431, 153] on span at bounding box center [433, 143] width 61 height 61
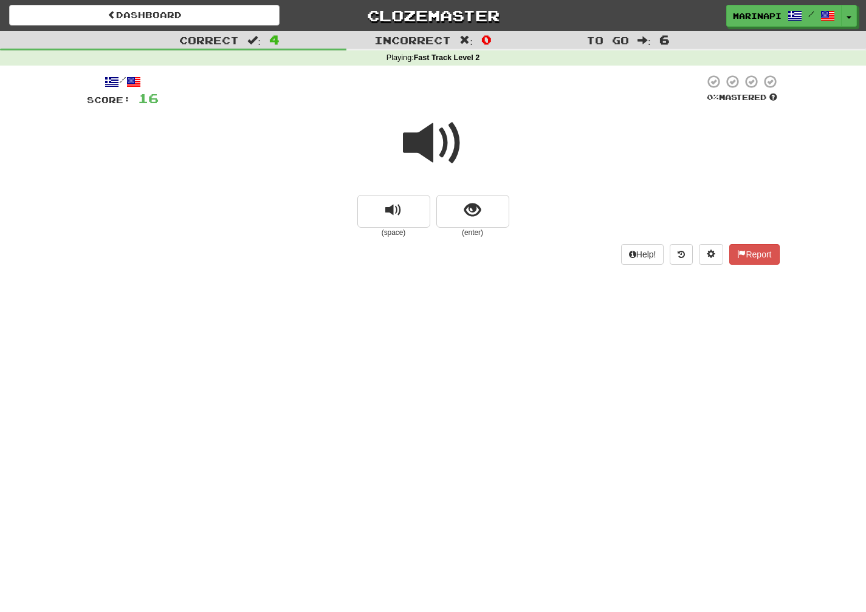
click at [442, 151] on span at bounding box center [433, 143] width 61 height 61
click at [462, 206] on button "show sentence" at bounding box center [472, 211] width 73 height 33
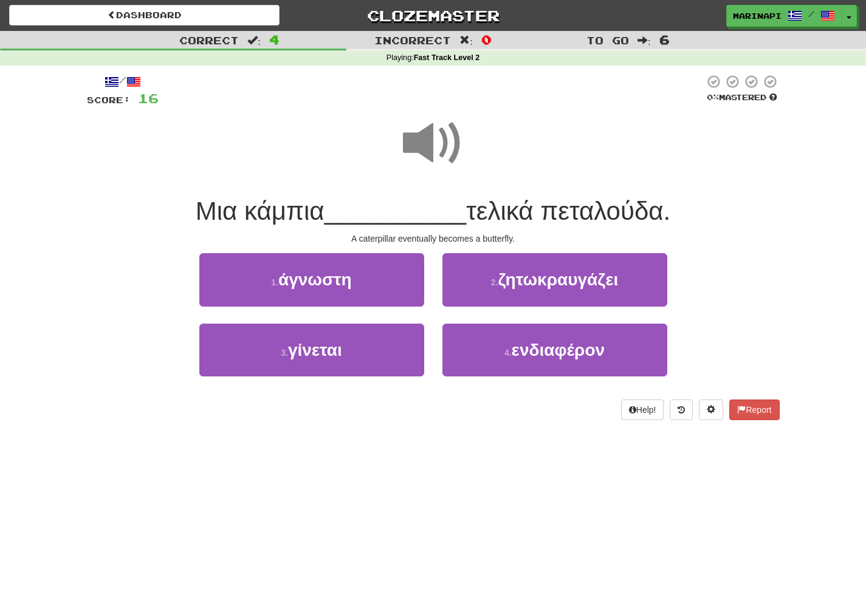
click at [440, 155] on span at bounding box center [433, 143] width 61 height 61
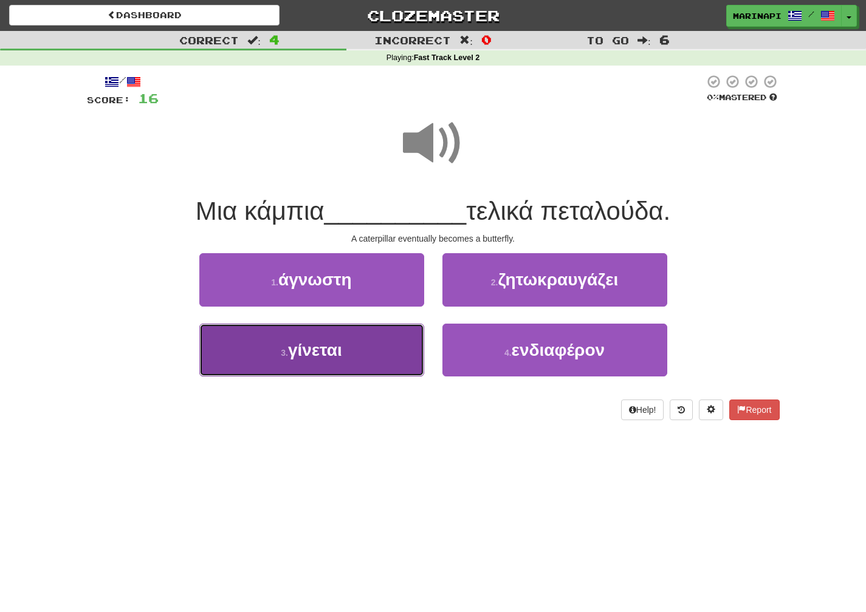
click at [370, 352] on button "3 . γίνεται" at bounding box center [311, 350] width 225 height 53
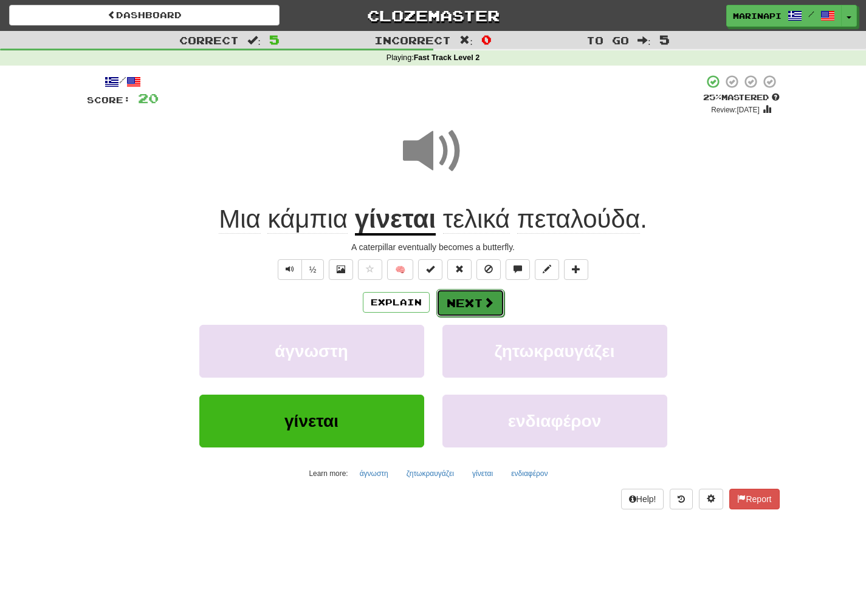
click at [469, 298] on button "Next" at bounding box center [470, 303] width 68 height 28
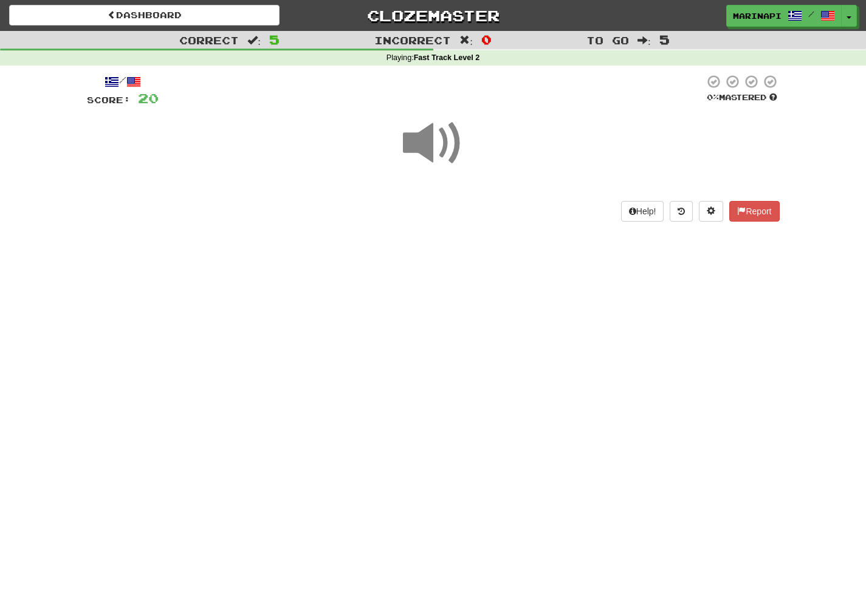
click at [442, 150] on span at bounding box center [433, 143] width 61 height 61
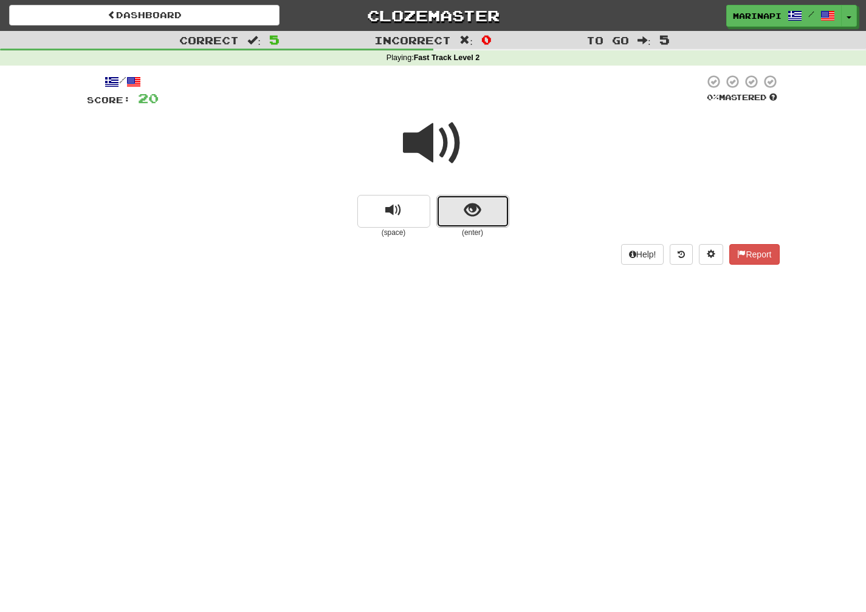
click at [455, 218] on button "show sentence" at bounding box center [472, 211] width 73 height 33
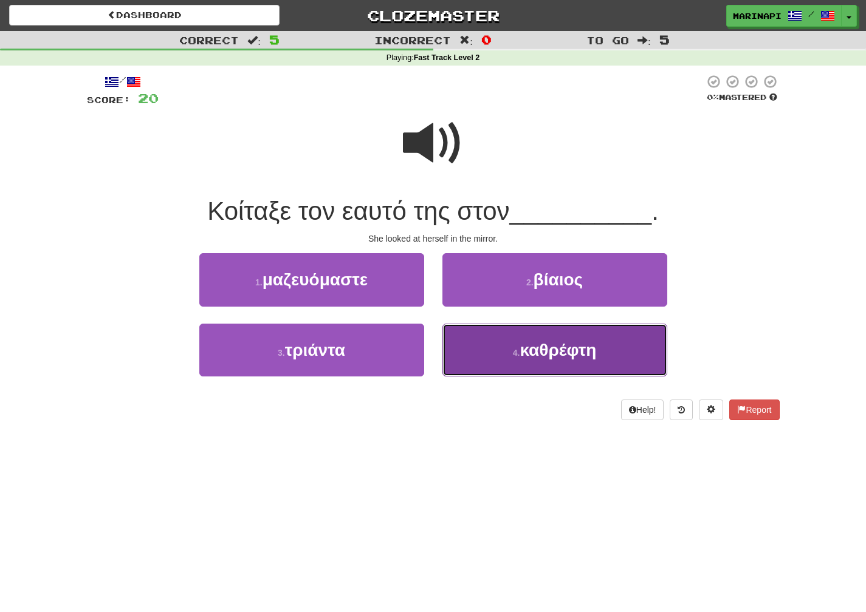
click at [469, 351] on button "4 . καθρέφτη" at bounding box center [554, 350] width 225 height 53
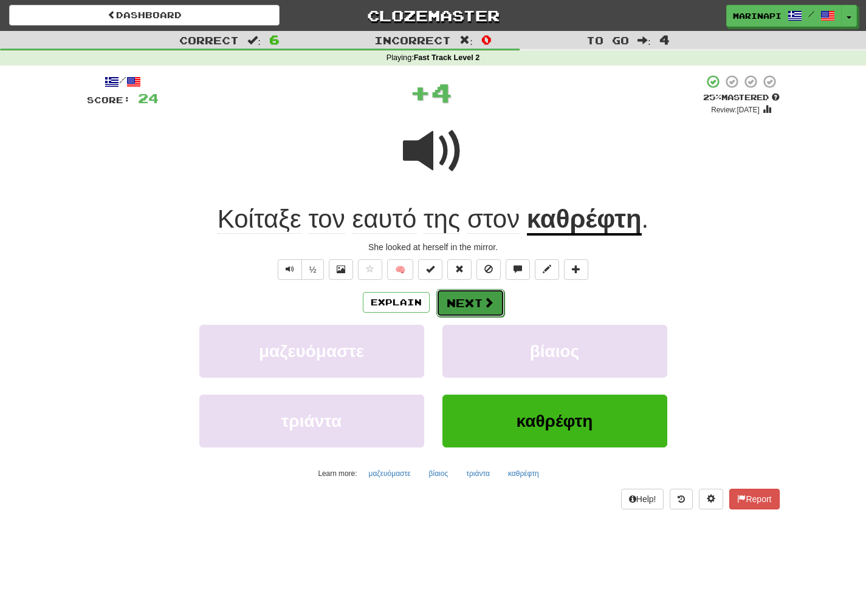
click at [465, 312] on button "Next" at bounding box center [470, 303] width 68 height 28
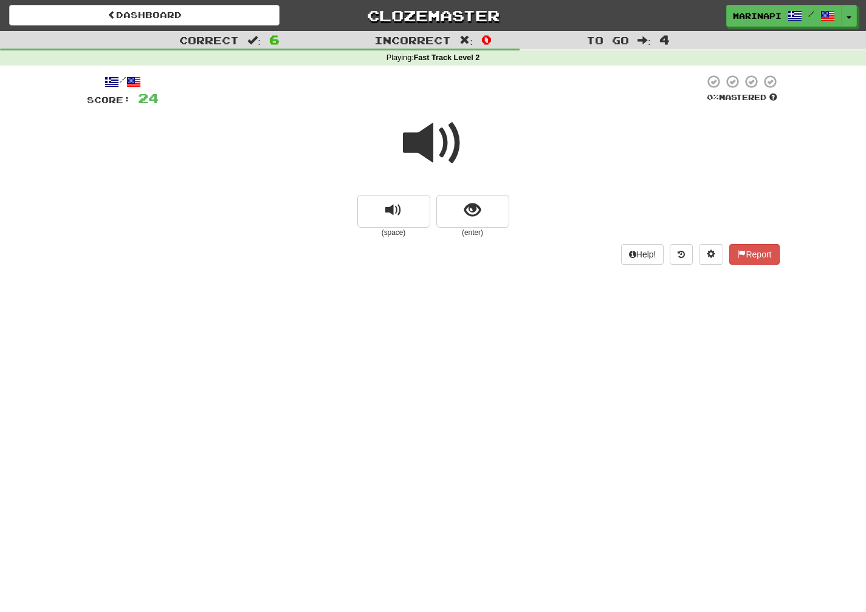
click at [435, 155] on span at bounding box center [433, 143] width 61 height 61
click at [462, 208] on button "show sentence" at bounding box center [472, 211] width 73 height 33
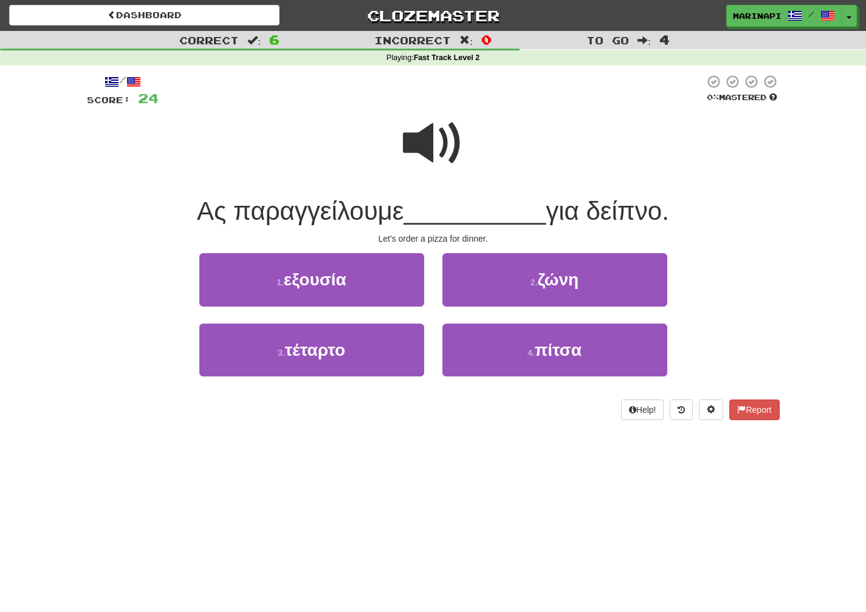
click at [437, 153] on span at bounding box center [433, 143] width 61 height 61
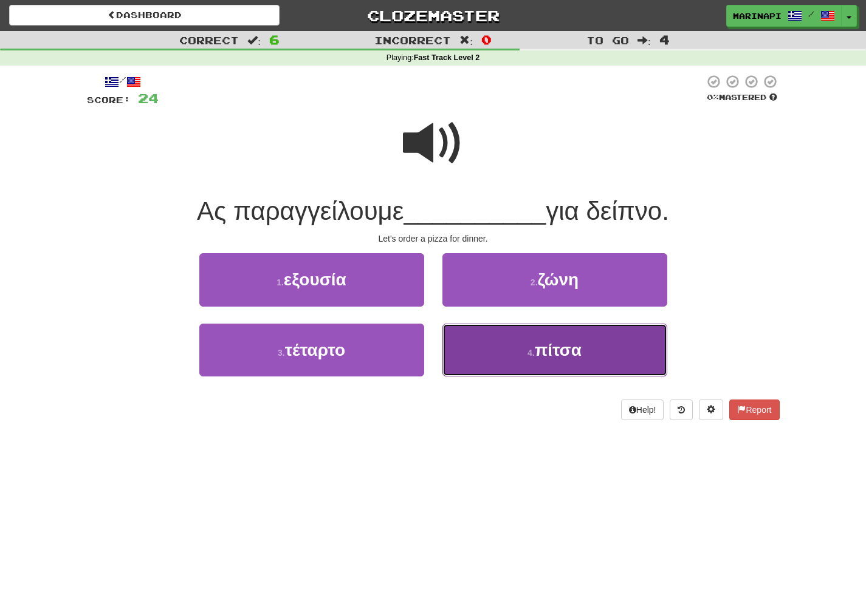
click at [458, 350] on button "4 . πίτσα" at bounding box center [554, 350] width 225 height 53
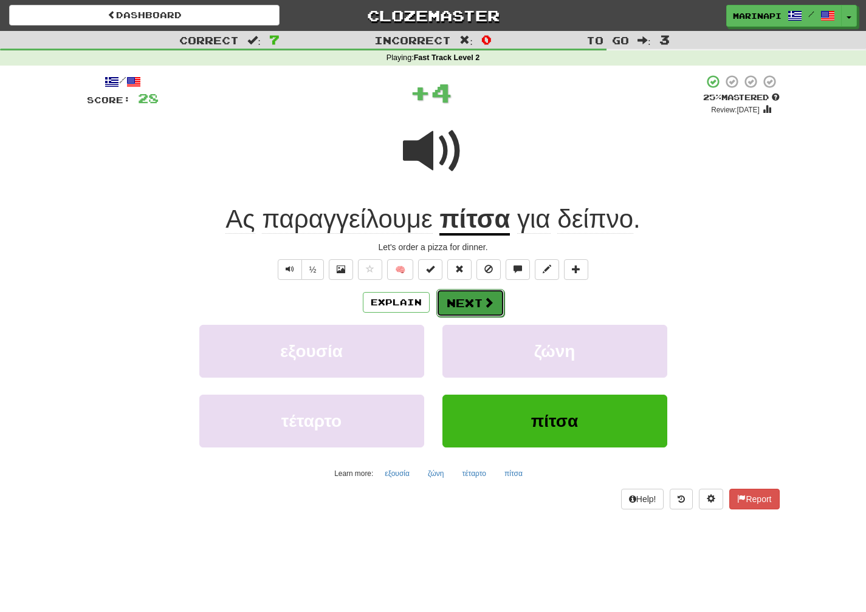
click at [453, 297] on button "Next" at bounding box center [470, 303] width 68 height 28
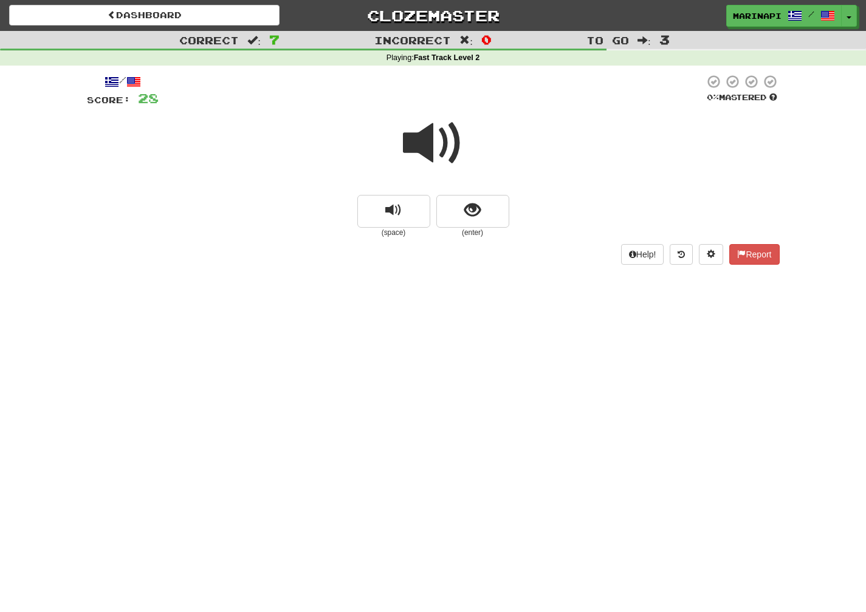
click at [431, 146] on span at bounding box center [433, 143] width 61 height 61
click at [478, 211] on span "show sentence" at bounding box center [472, 210] width 16 height 16
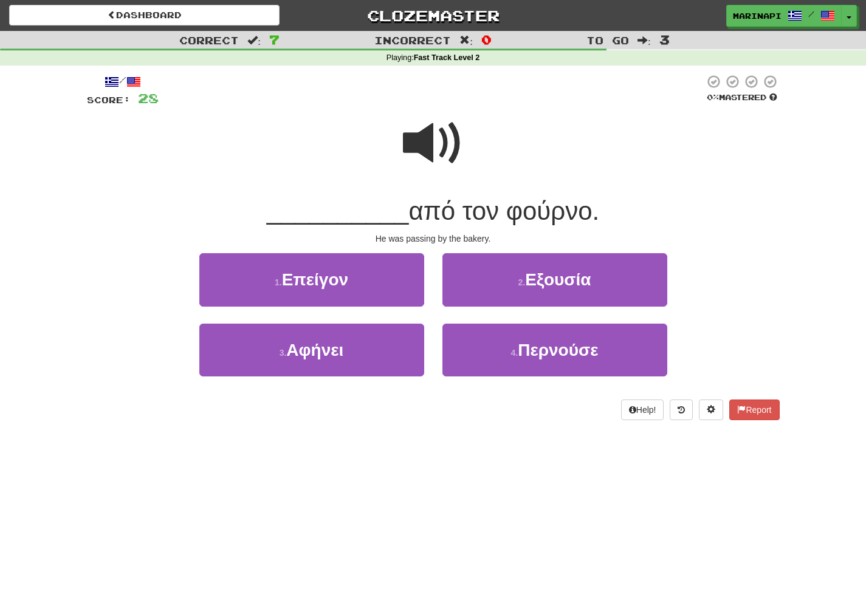
click at [430, 149] on span at bounding box center [433, 143] width 61 height 61
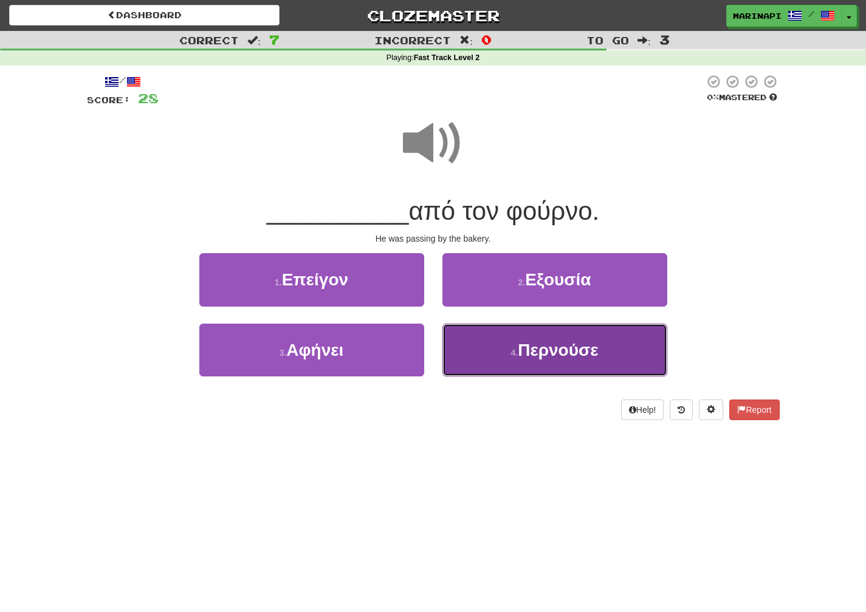
click at [501, 347] on button "4 . Περνούσε" at bounding box center [554, 350] width 225 height 53
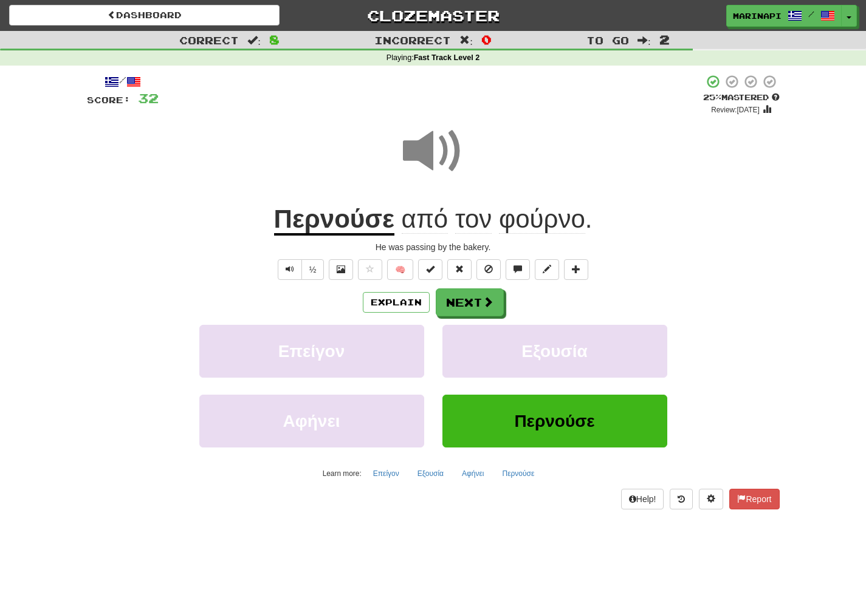
click at [441, 157] on span at bounding box center [433, 151] width 61 height 61
click at [465, 316] on button "Next" at bounding box center [470, 303] width 68 height 28
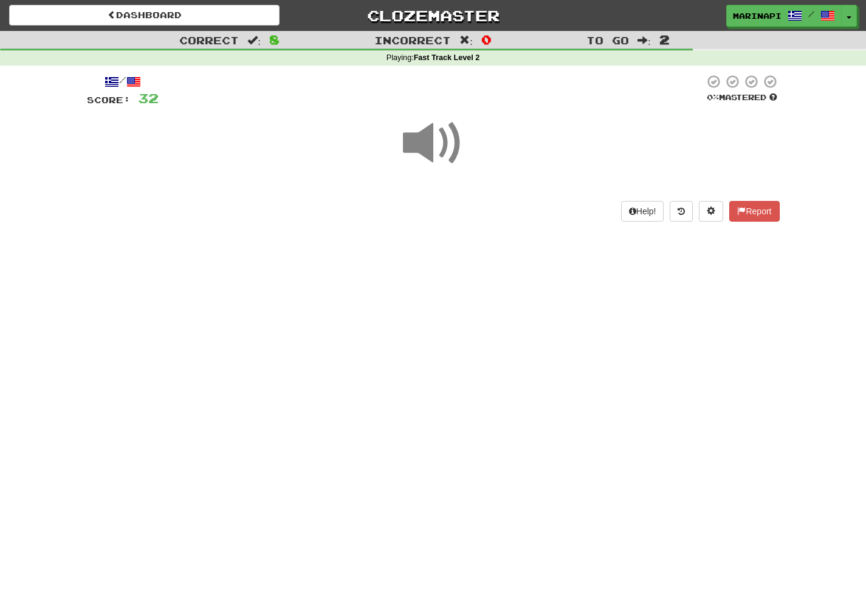
click at [442, 131] on span at bounding box center [433, 143] width 61 height 61
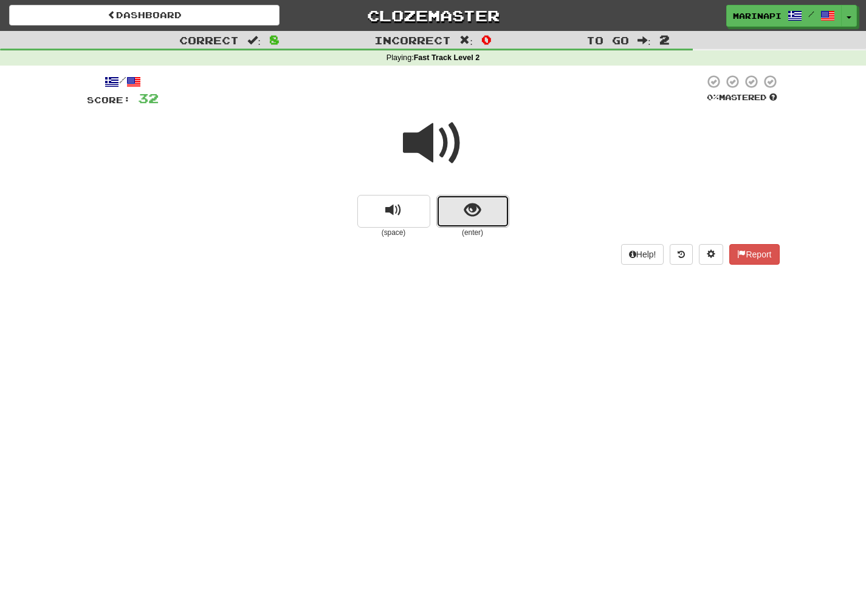
click at [463, 202] on button "show sentence" at bounding box center [472, 211] width 73 height 33
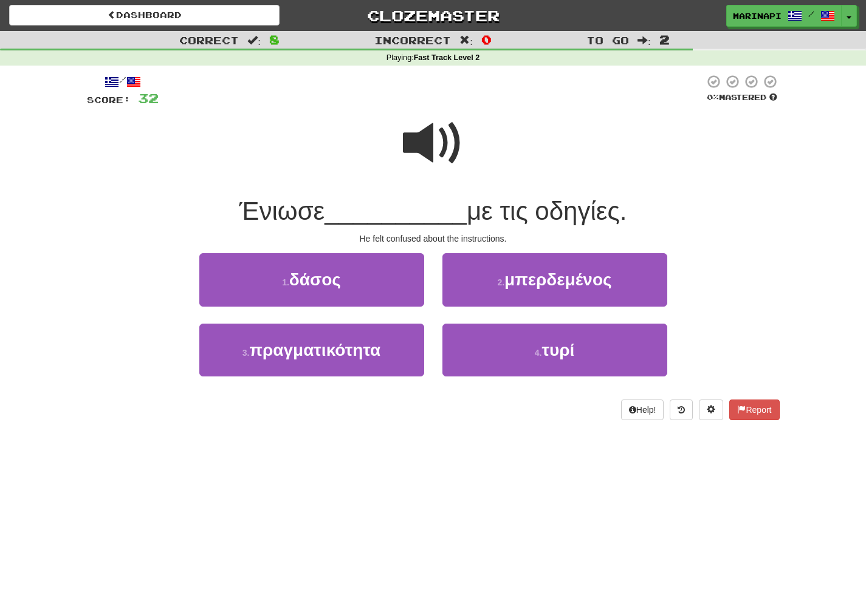
click at [431, 146] on span at bounding box center [433, 143] width 61 height 61
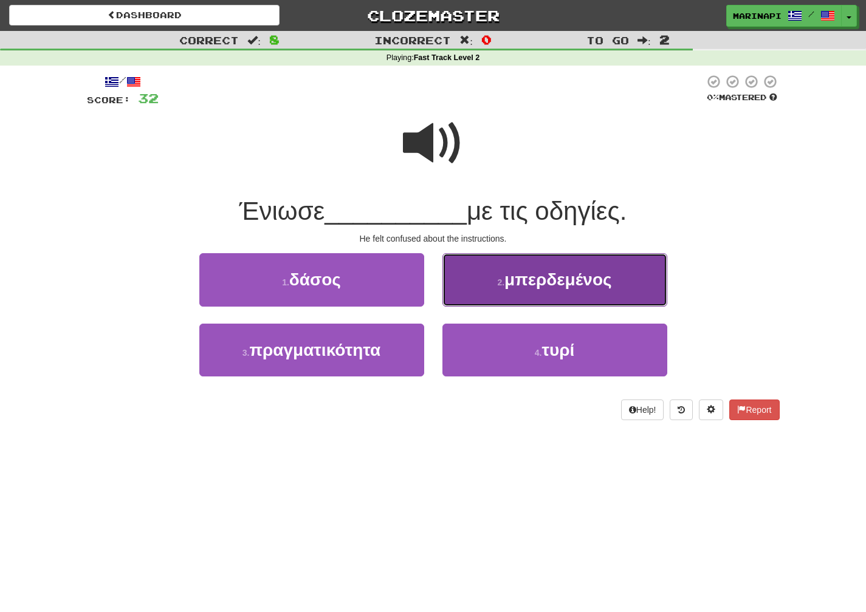
click at [469, 269] on button "2 . μπερδεμένος" at bounding box center [554, 279] width 225 height 53
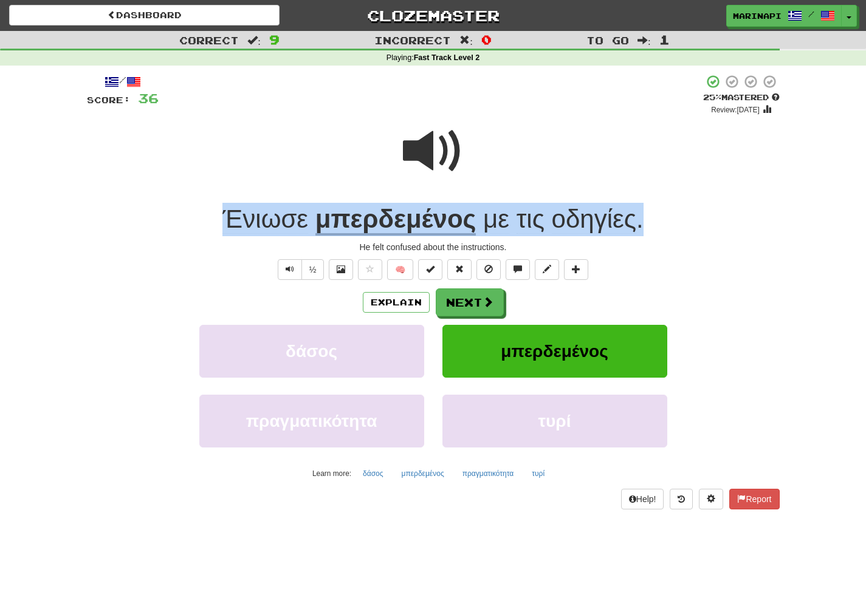
drag, startPoint x: 649, startPoint y: 225, endPoint x: 214, endPoint y: 219, distance: 434.5
click at [214, 219] on div "Ένιωσε μπερδεμένος με τις οδηγίες ." at bounding box center [433, 219] width 693 height 33
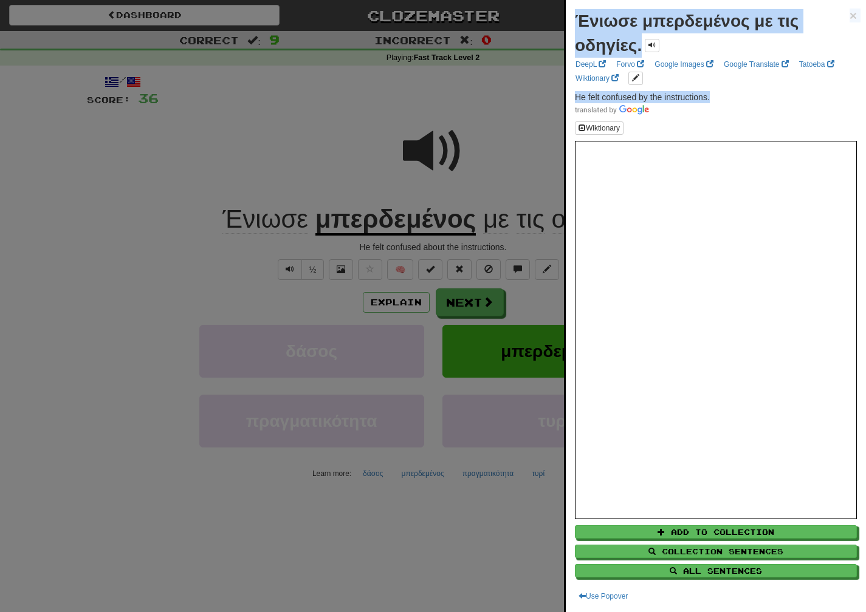
drag, startPoint x: 711, startPoint y: 94, endPoint x: 555, endPoint y: 95, distance: 156.2
click at [555, 95] on body "Dashboard Clozemaster marinapi / Toggle Dropdown Dashboard Leaderboard Activity…" at bounding box center [433, 522] width 866 height 1044
click at [717, 86] on div "Ένιωσε μπερδεμένος με τις οδηγίες. × DeepL Forvo Google Images Google Translate…" at bounding box center [716, 306] width 300 height 612
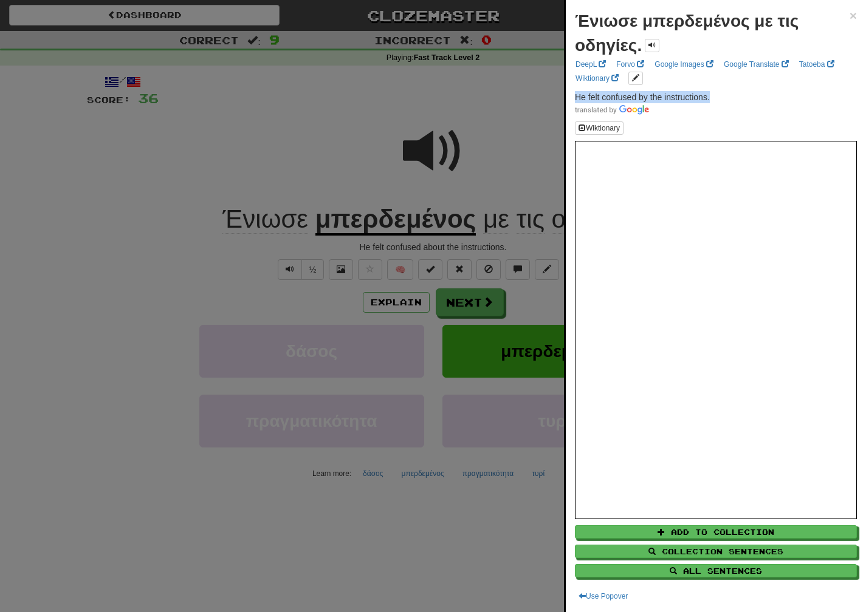
drag, startPoint x: 718, startPoint y: 98, endPoint x: 576, endPoint y: 98, distance: 141.6
click at [576, 98] on p "He felt confused by the instructions." at bounding box center [716, 103] width 282 height 24
copy span "He felt confused by the instructions."
click at [527, 315] on div at bounding box center [433, 306] width 866 height 612
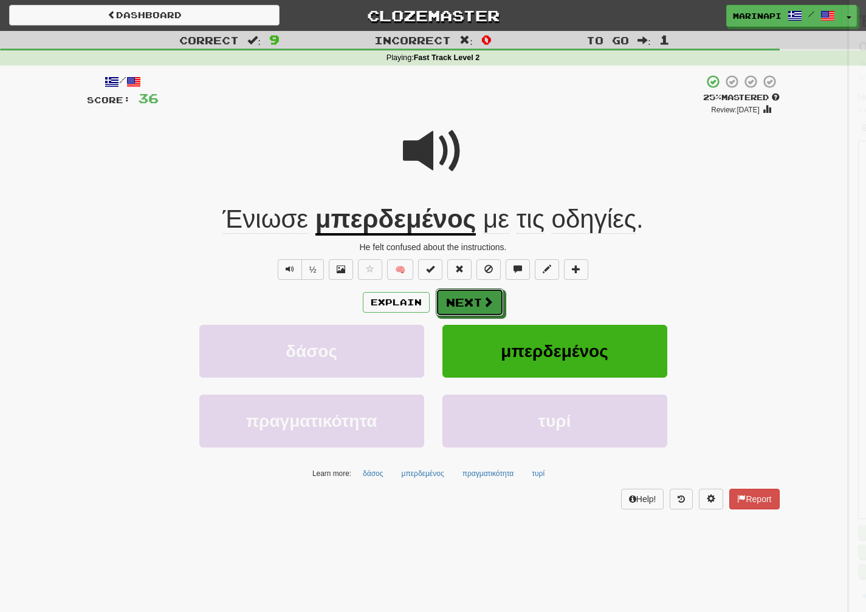
click at [500, 309] on button "Next" at bounding box center [470, 303] width 68 height 28
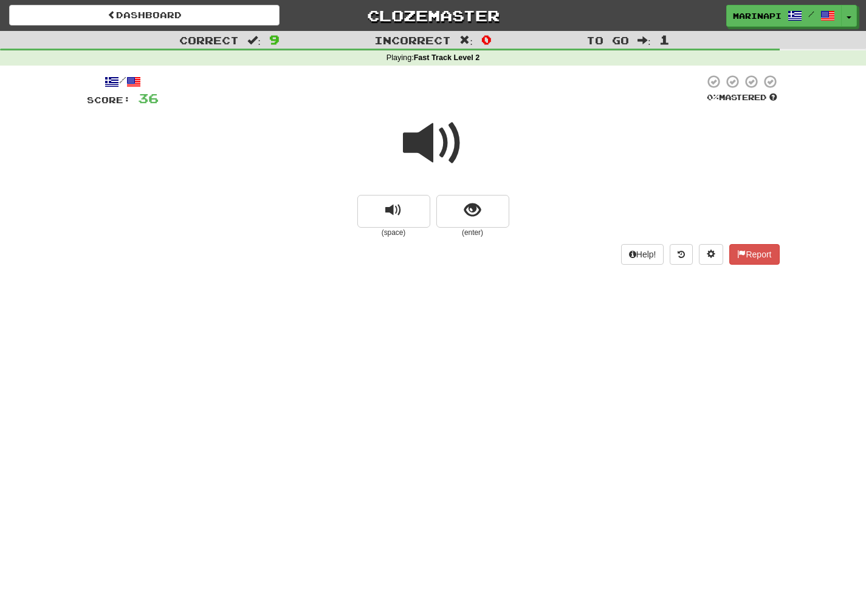
click at [435, 153] on span at bounding box center [433, 143] width 61 height 61
click at [461, 213] on button "show sentence" at bounding box center [472, 211] width 73 height 33
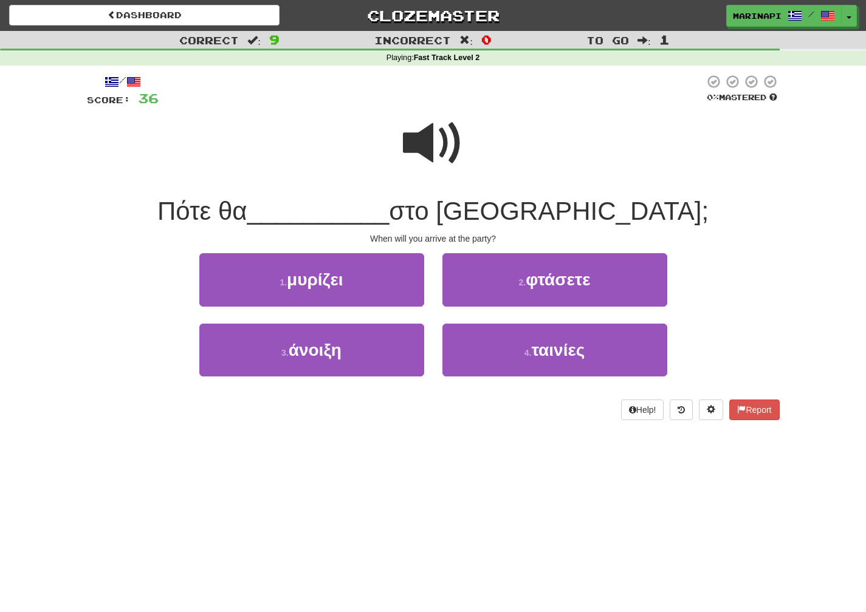
click at [439, 153] on span at bounding box center [433, 143] width 61 height 61
click at [439, 154] on span at bounding box center [433, 143] width 61 height 61
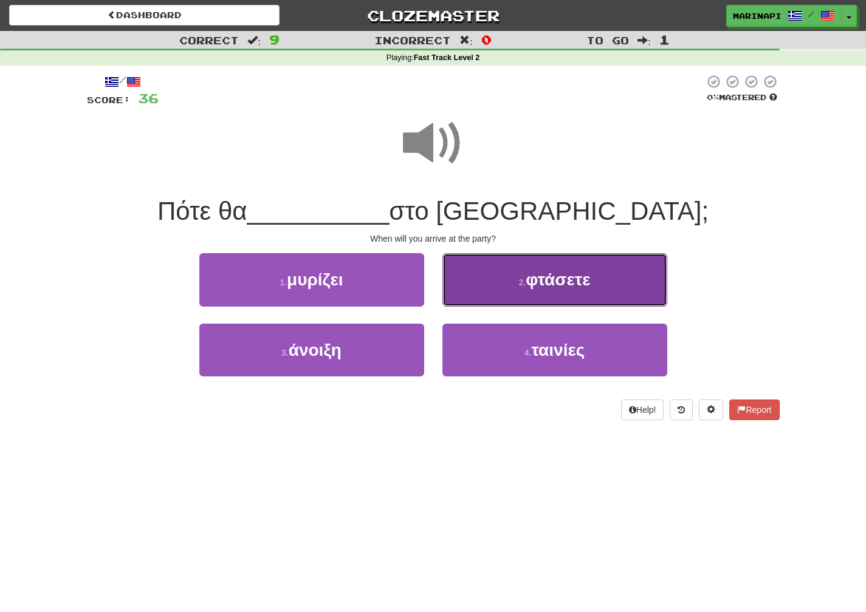
click at [491, 283] on button "2 . φτάσετε" at bounding box center [554, 279] width 225 height 53
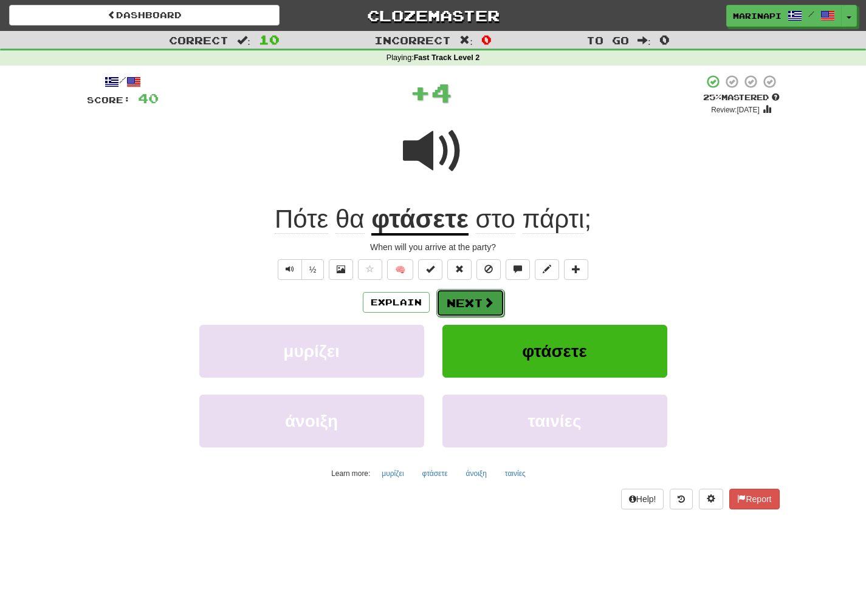
click at [471, 295] on button "Next" at bounding box center [470, 303] width 68 height 28
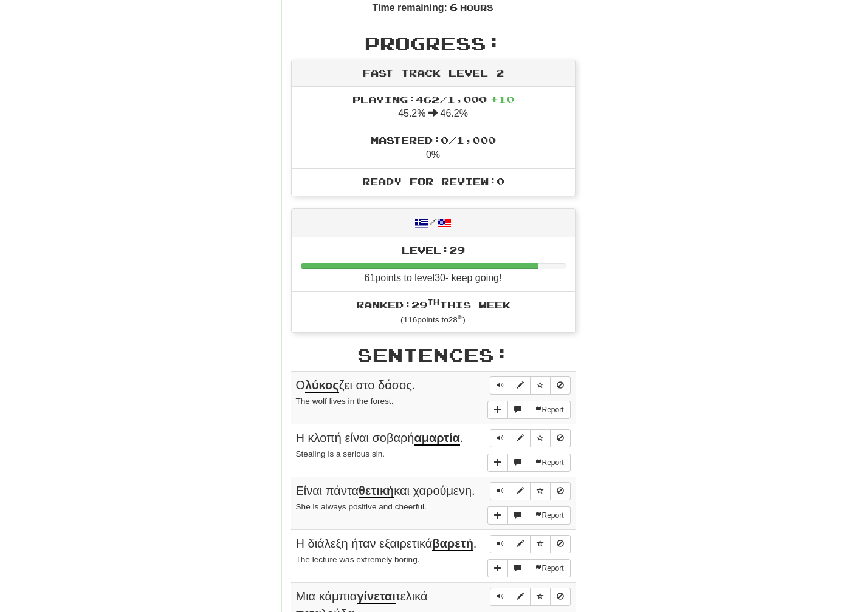
scroll to position [10, 0]
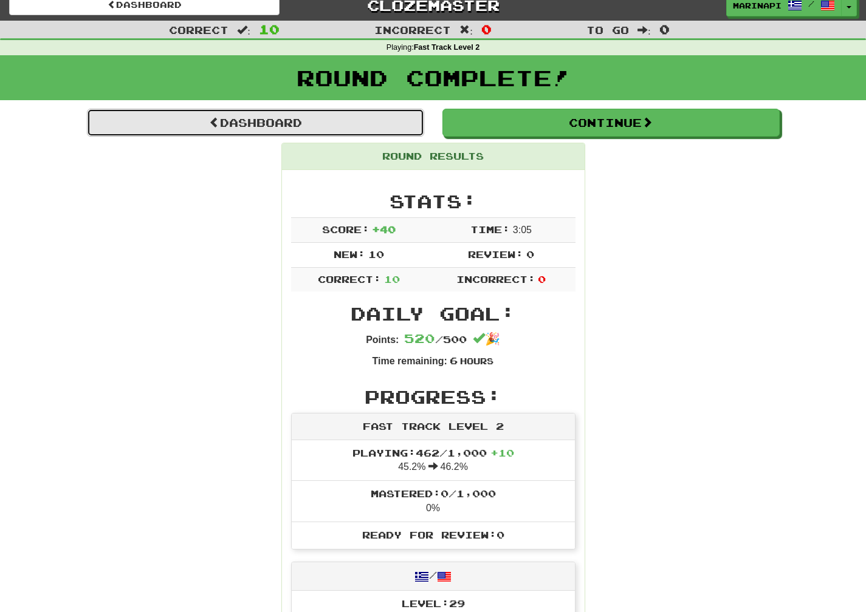
click at [314, 126] on link "Dashboard" at bounding box center [255, 123] width 337 height 28
